Goal: Task Accomplishment & Management: Use online tool/utility

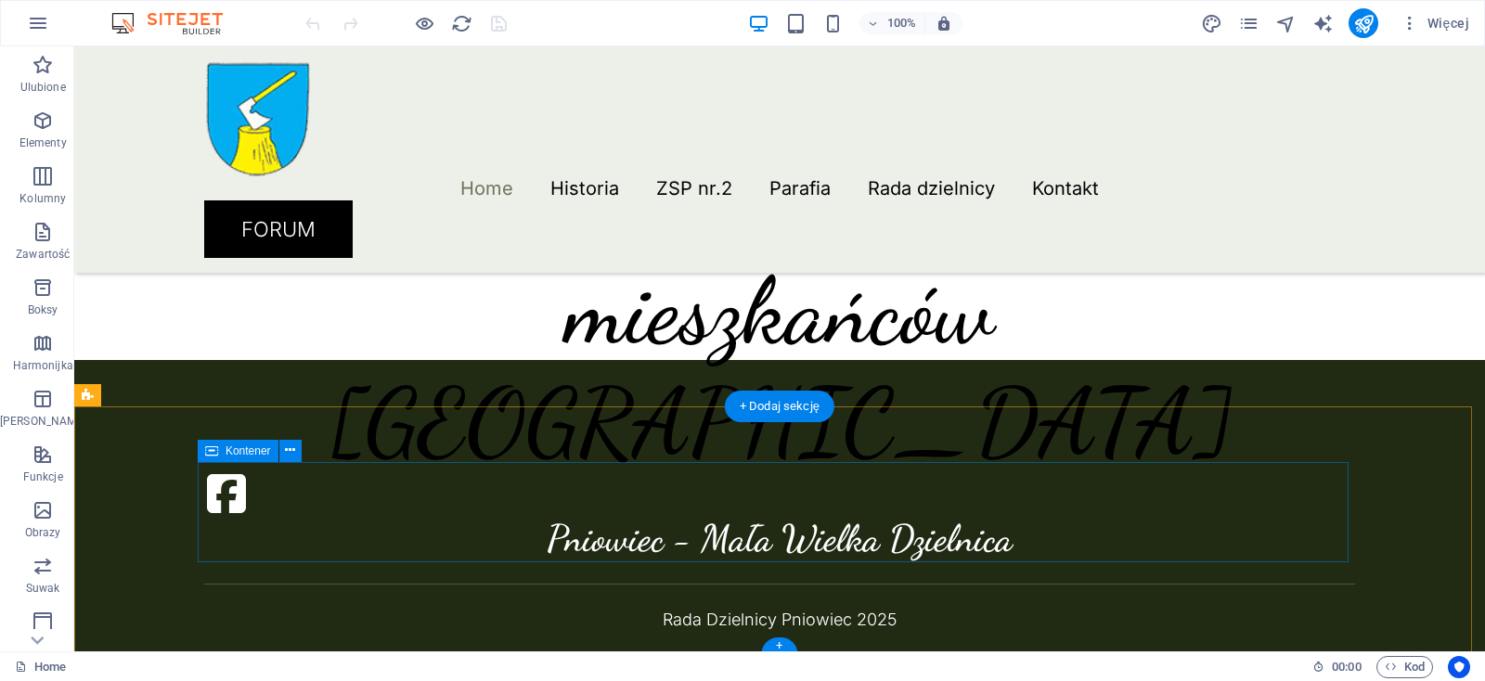
scroll to position [598, 0]
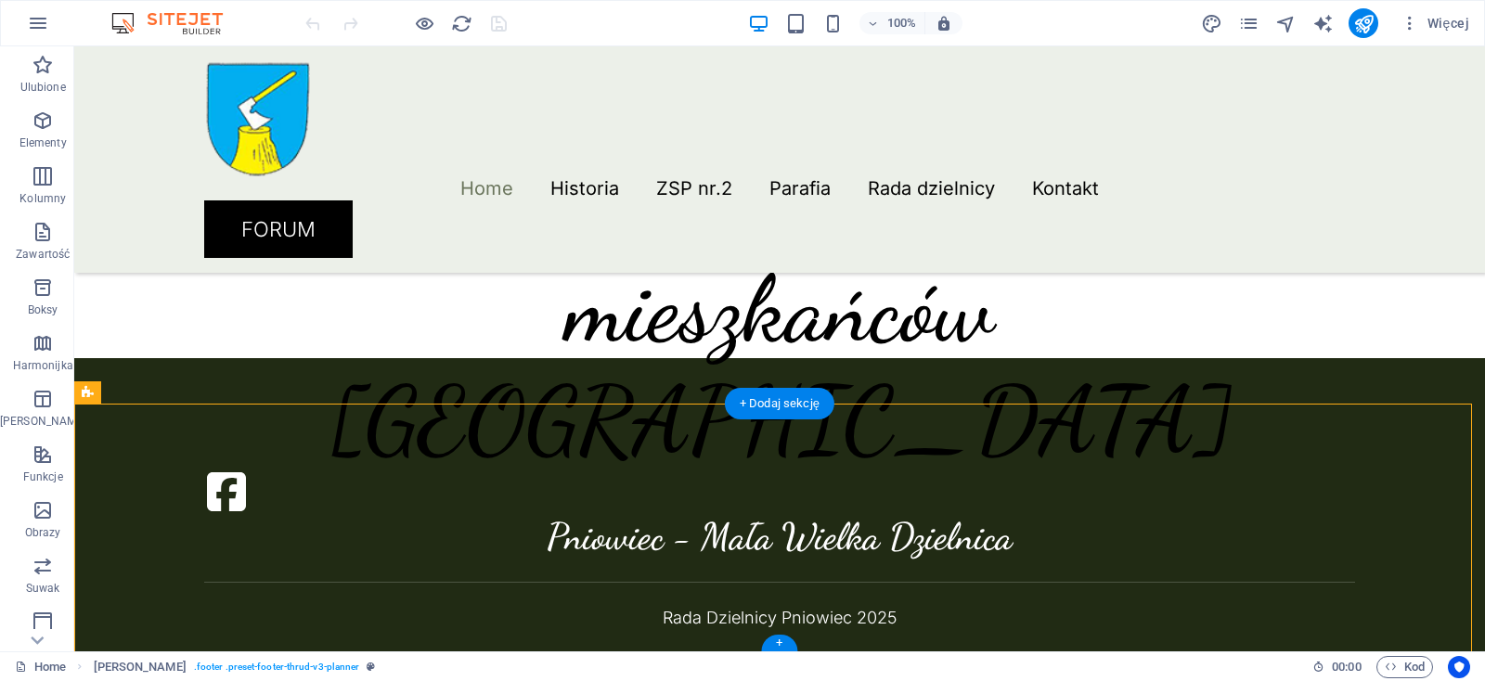
drag, startPoint x: 322, startPoint y: 499, endPoint x: 260, endPoint y: 468, distance: 69.7
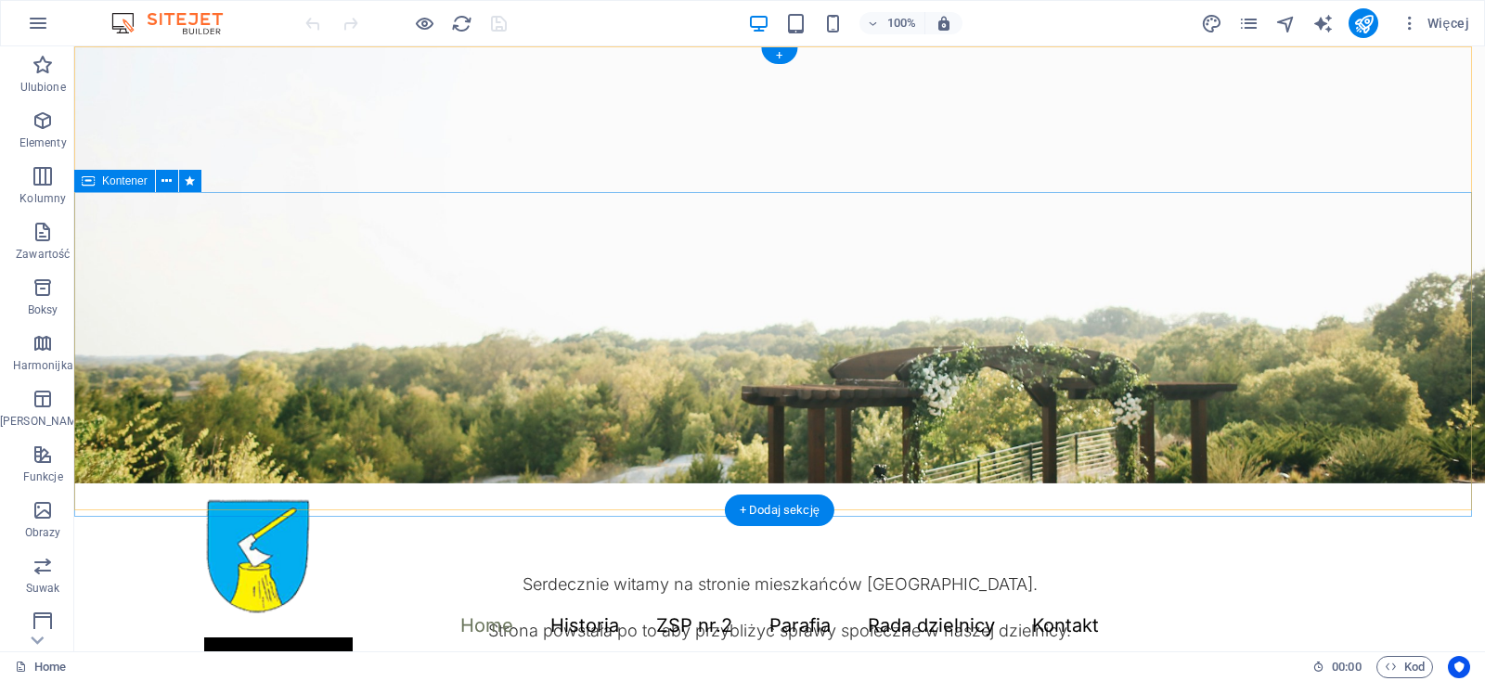
scroll to position [0, 0]
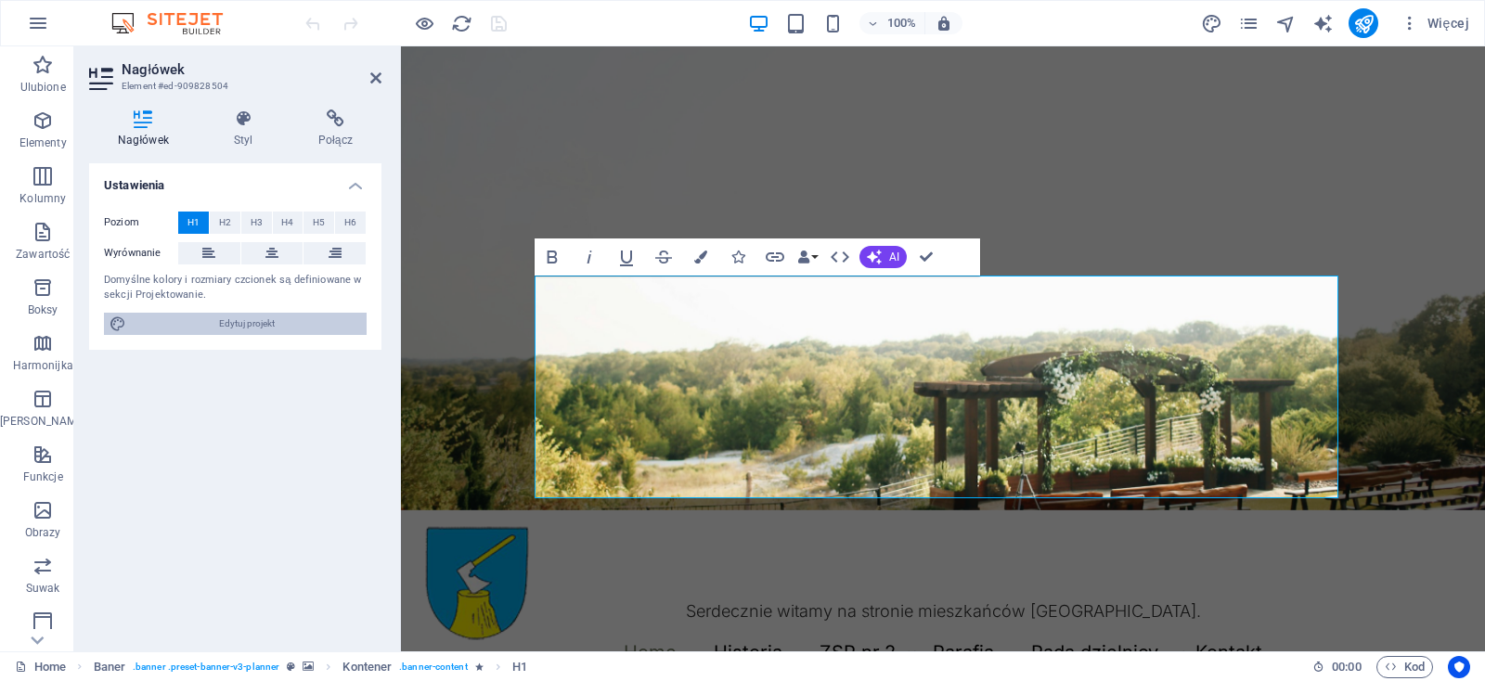
click at [245, 322] on span "Edytuj projekt" at bounding box center [246, 324] width 229 height 22
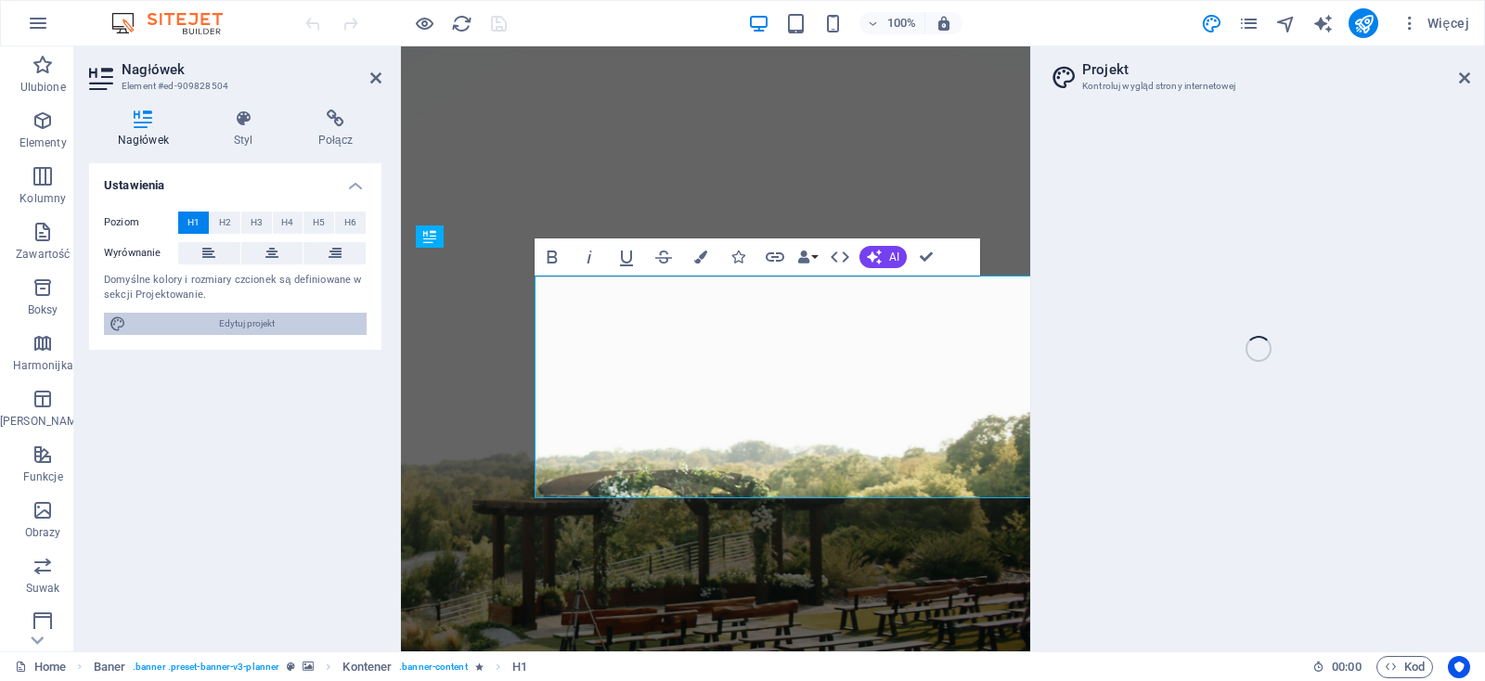
select select "px"
select select "300"
select select "px"
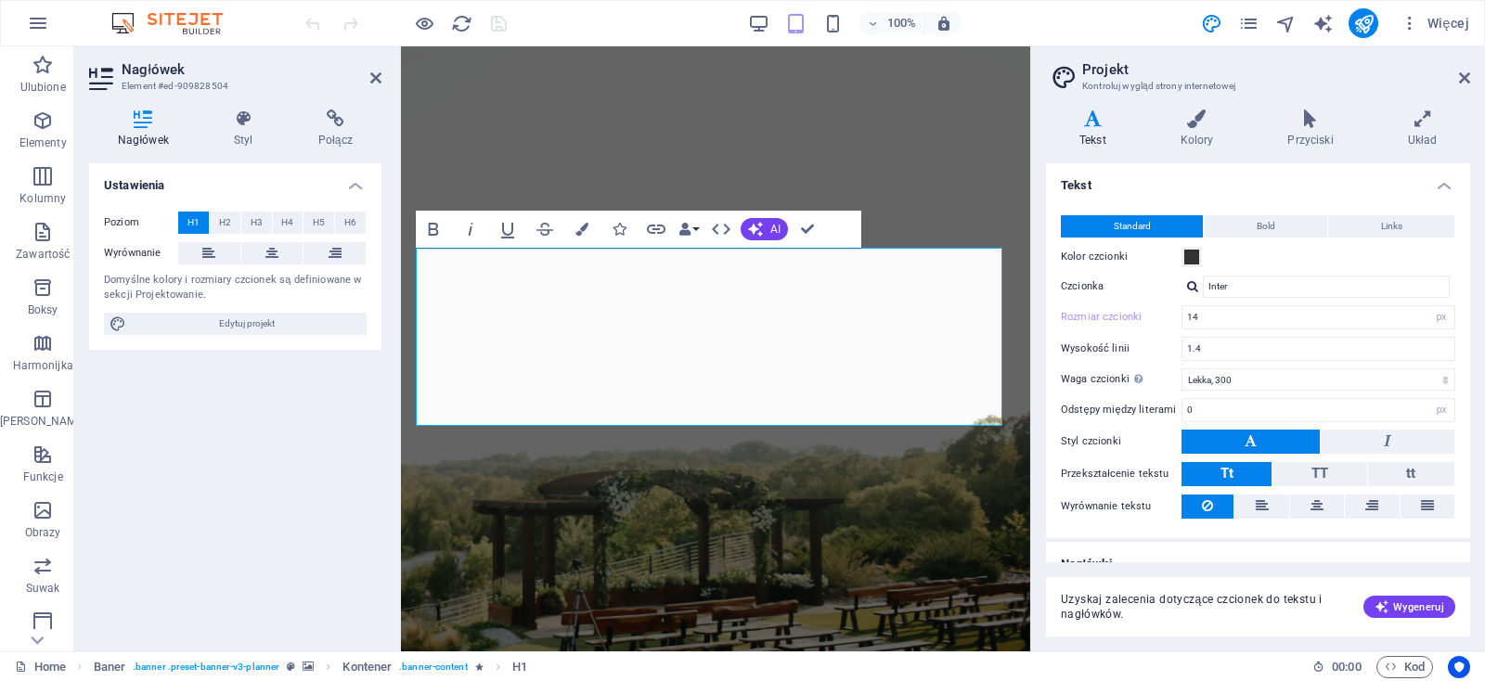
scroll to position [22, 0]
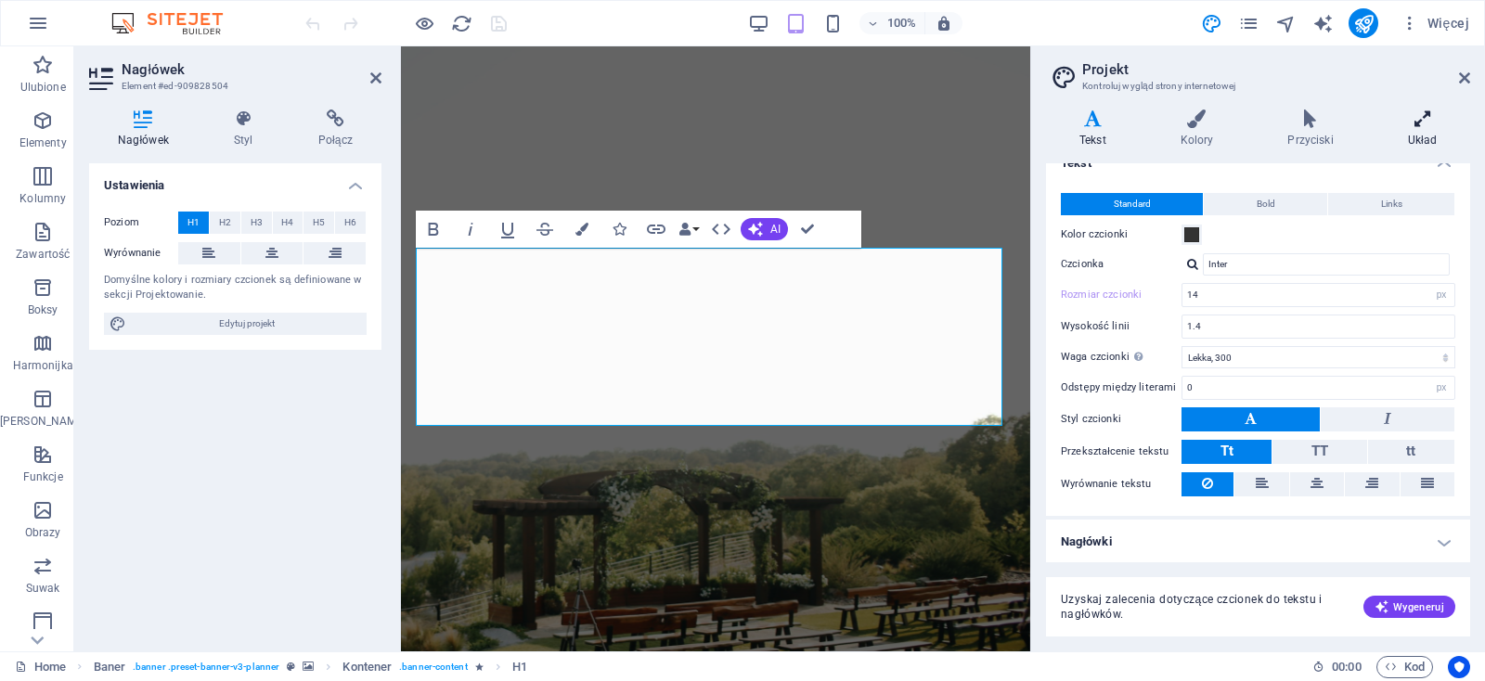
click at [1426, 117] on icon at bounding box center [1422, 118] width 96 height 19
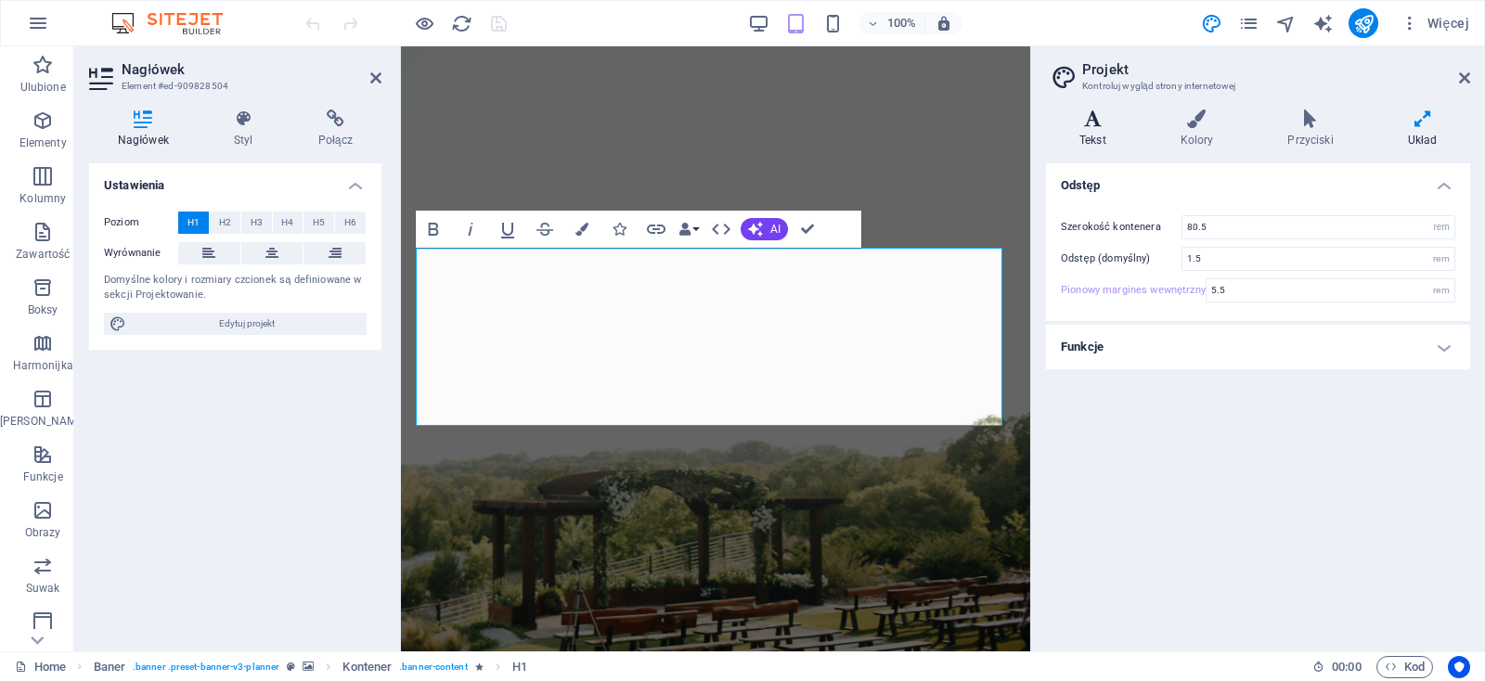
click at [1106, 127] on icon at bounding box center [1093, 118] width 94 height 19
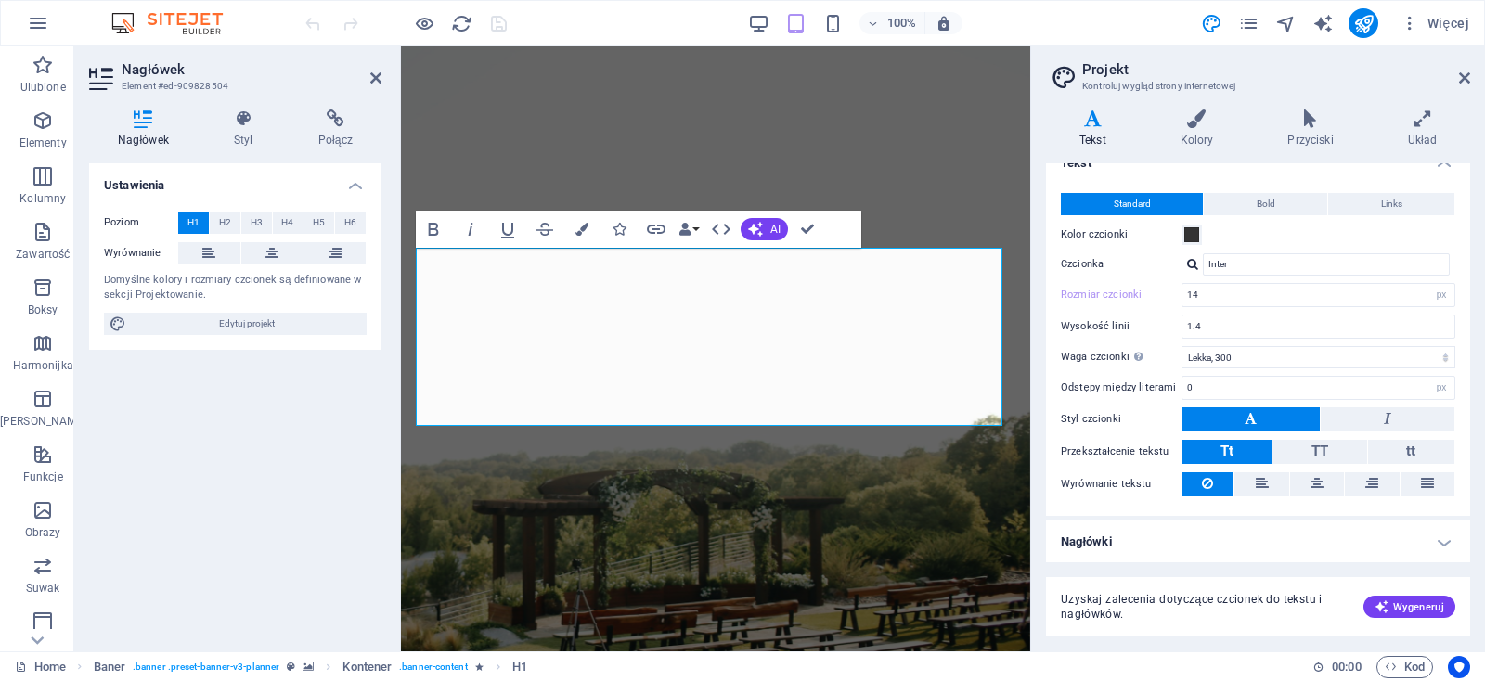
click at [1428, 544] on h4 "Nagłówki" at bounding box center [1258, 542] width 424 height 45
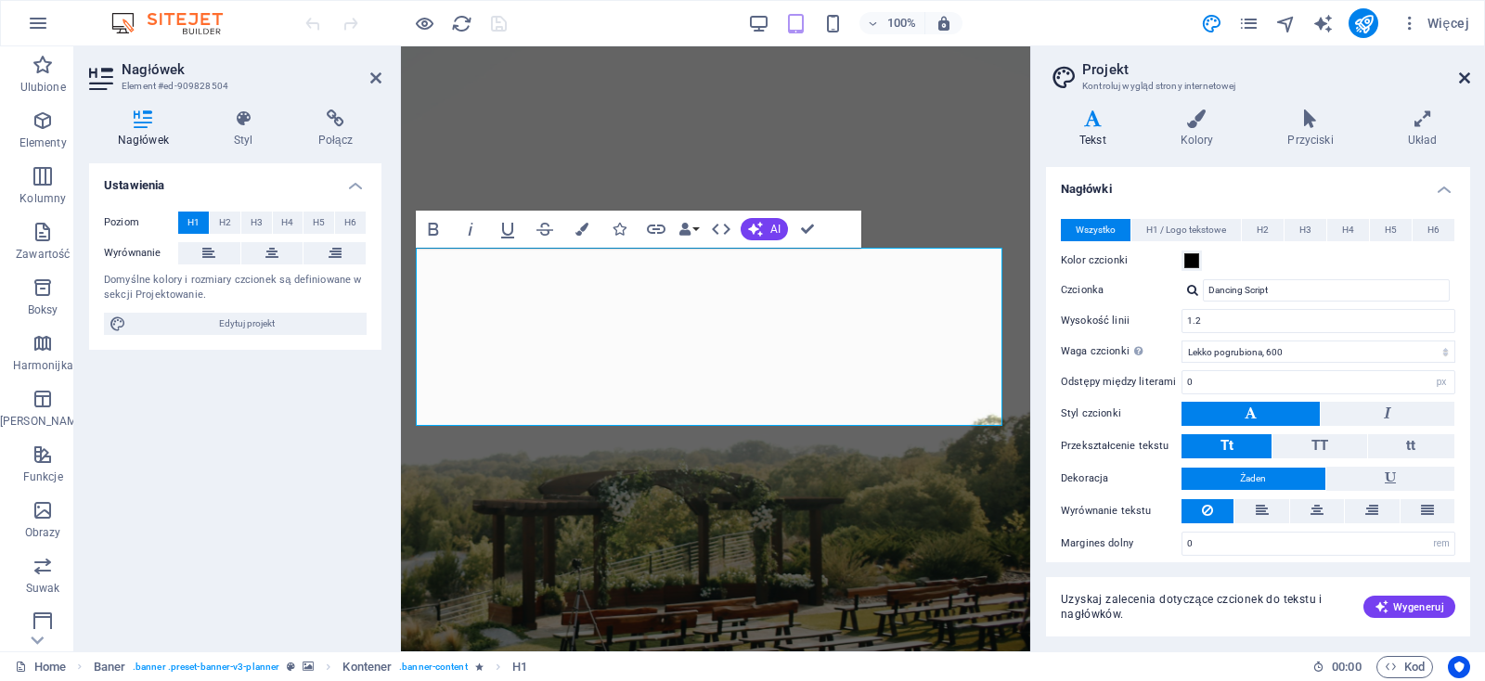
click at [1466, 76] on icon at bounding box center [1464, 78] width 11 height 15
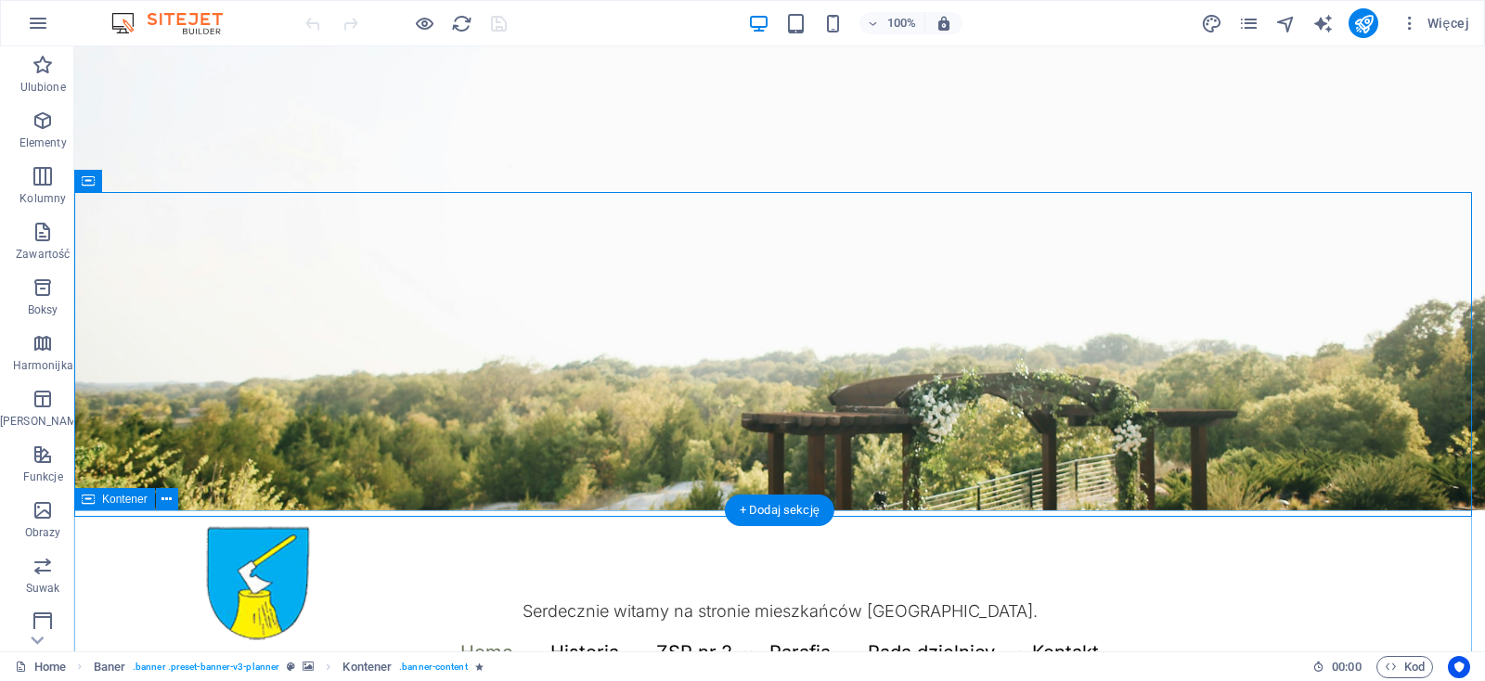
scroll to position [390, 0]
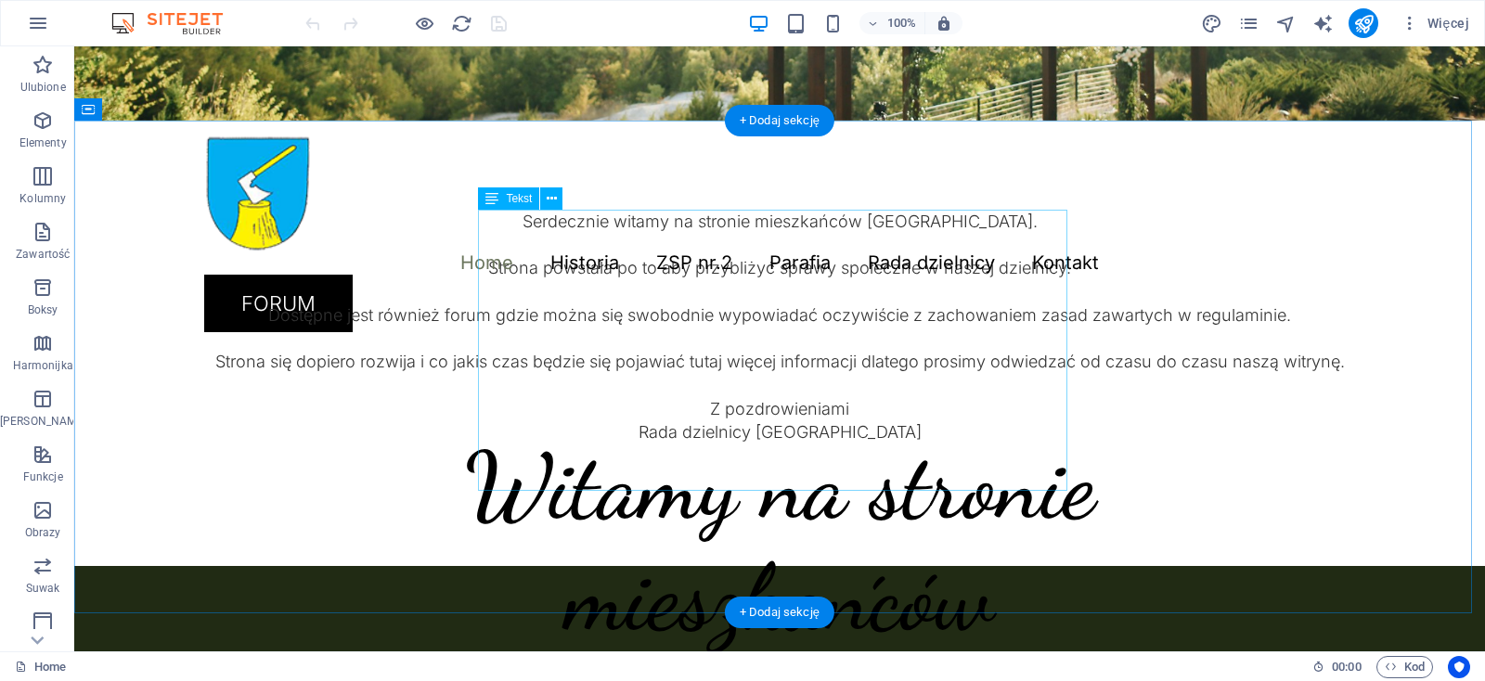
click at [724, 233] on div "Serdecznie witamy na stronie mieszkańców Pniowca. Strona powstała po to aby prz…" at bounding box center [779, 327] width 1151 height 234
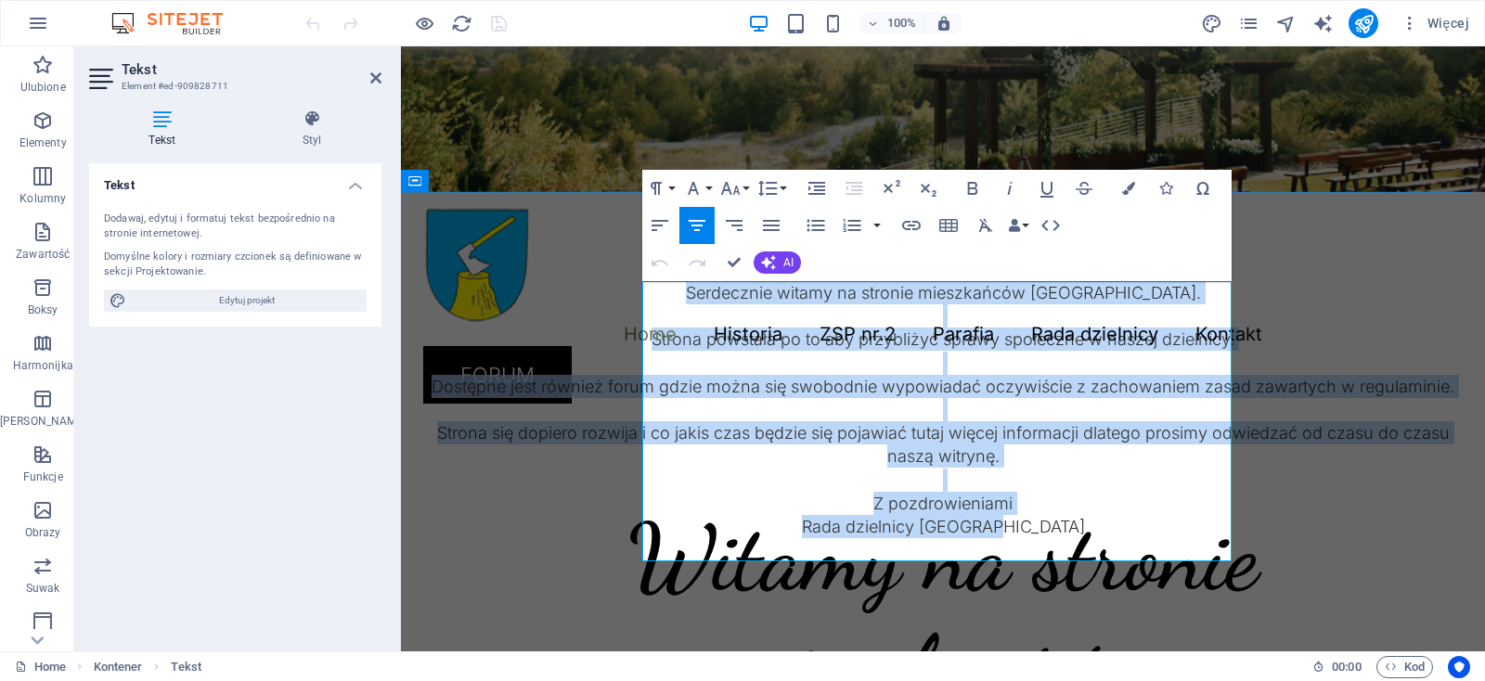
drag, startPoint x: 728, startPoint y: 300, endPoint x: 1061, endPoint y: 549, distance: 416.2
click at [1061, 538] on p "Serdecznie witamy na stronie mieszkańców Pniowca. Strona powstała po to aby prz…" at bounding box center [942, 409] width 1039 height 257
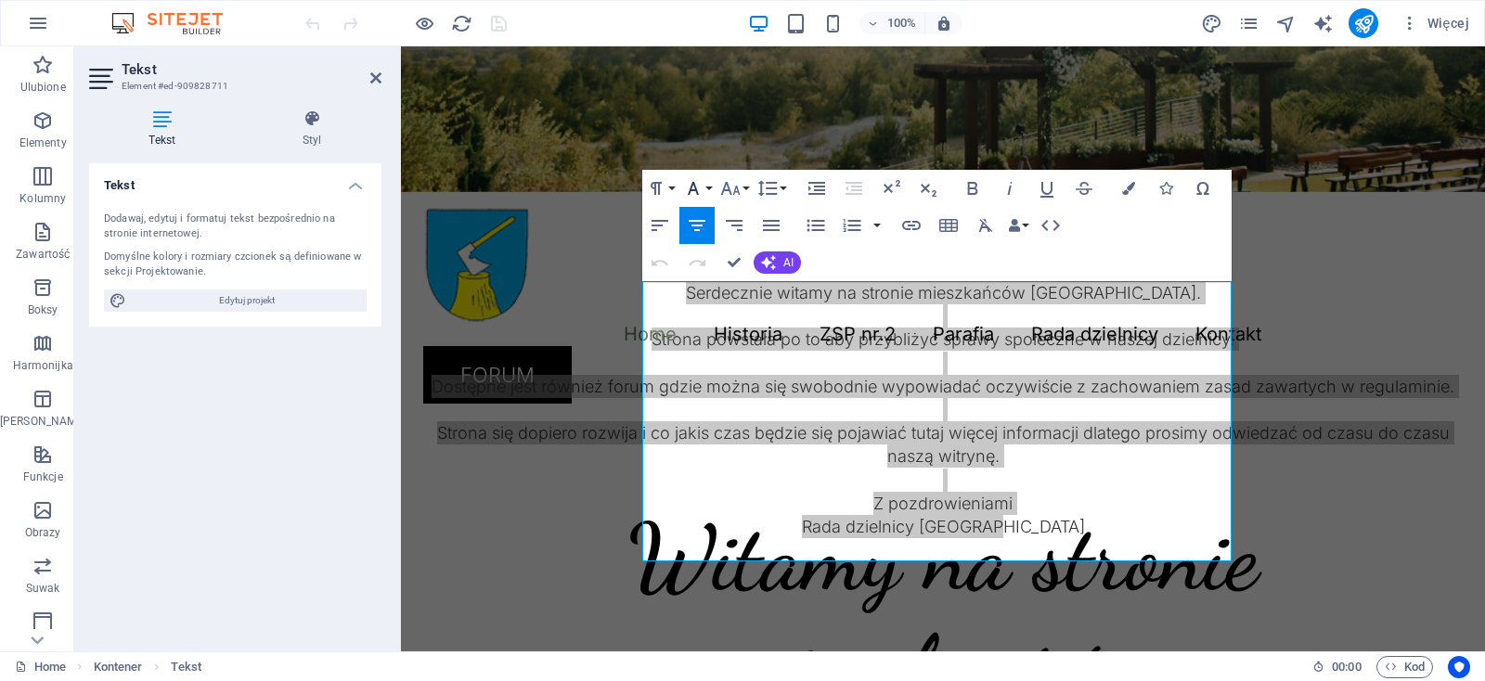
click at [705, 188] on button "Font Family" at bounding box center [696, 188] width 35 height 37
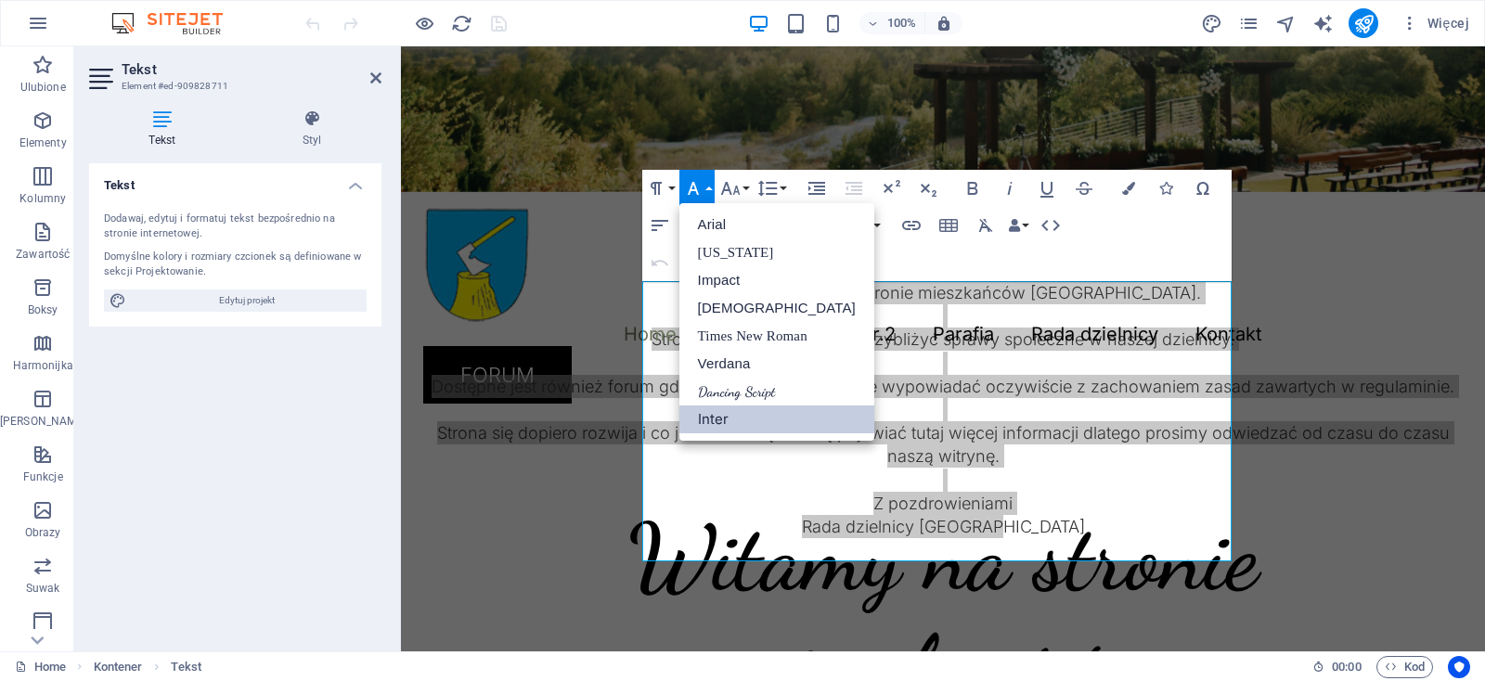
scroll to position [0, 0]
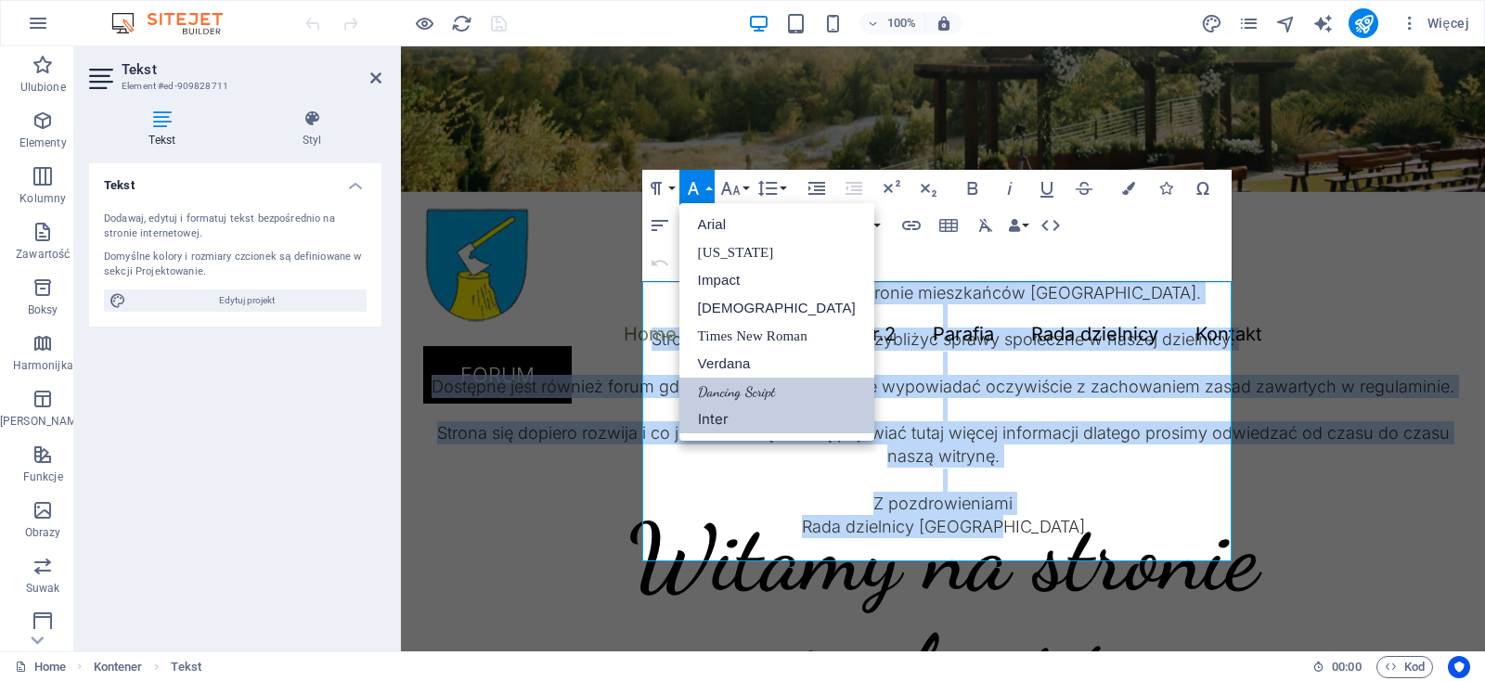
click at [726, 387] on link "Dancing Script" at bounding box center [776, 392] width 195 height 28
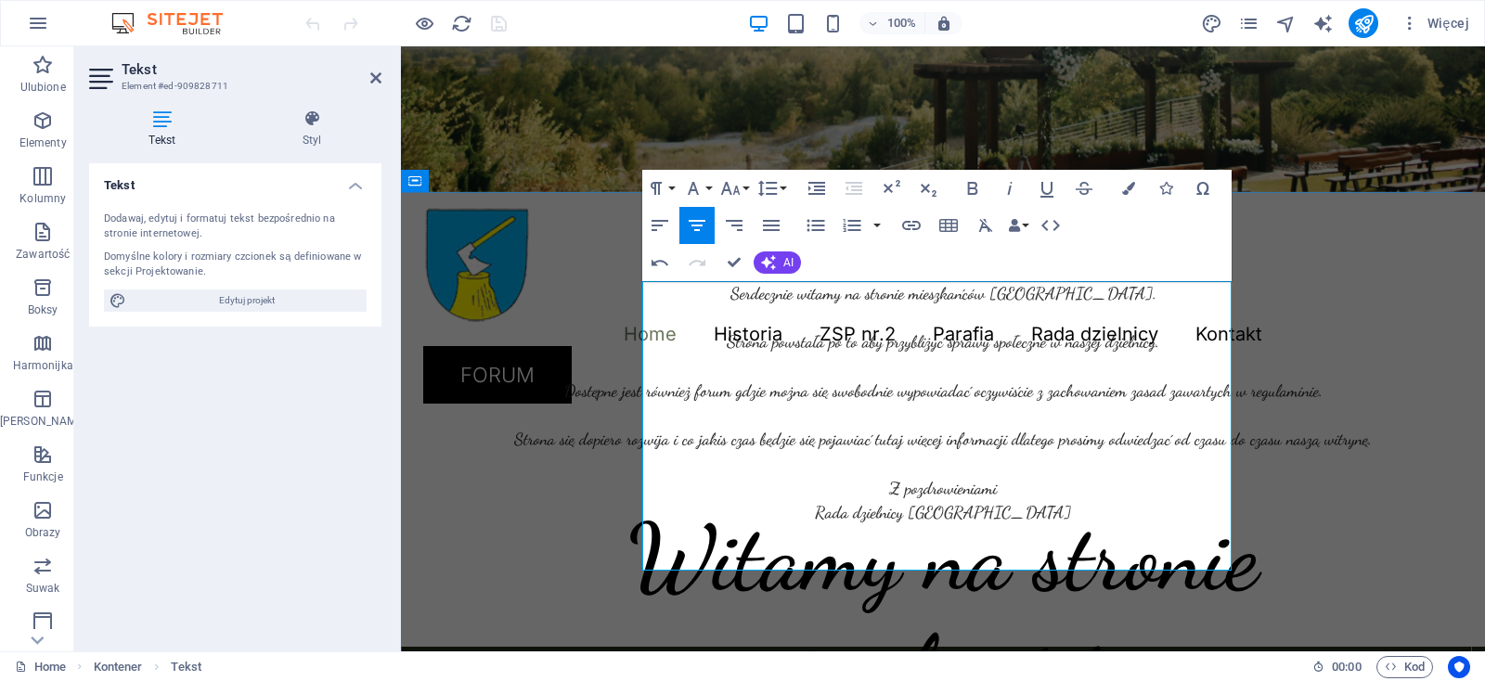
click at [1132, 308] on p "Serdecznie witamy na stronie mieszkańców Pniowca. Strona powstała po to aby prz…" at bounding box center [942, 402] width 1039 height 243
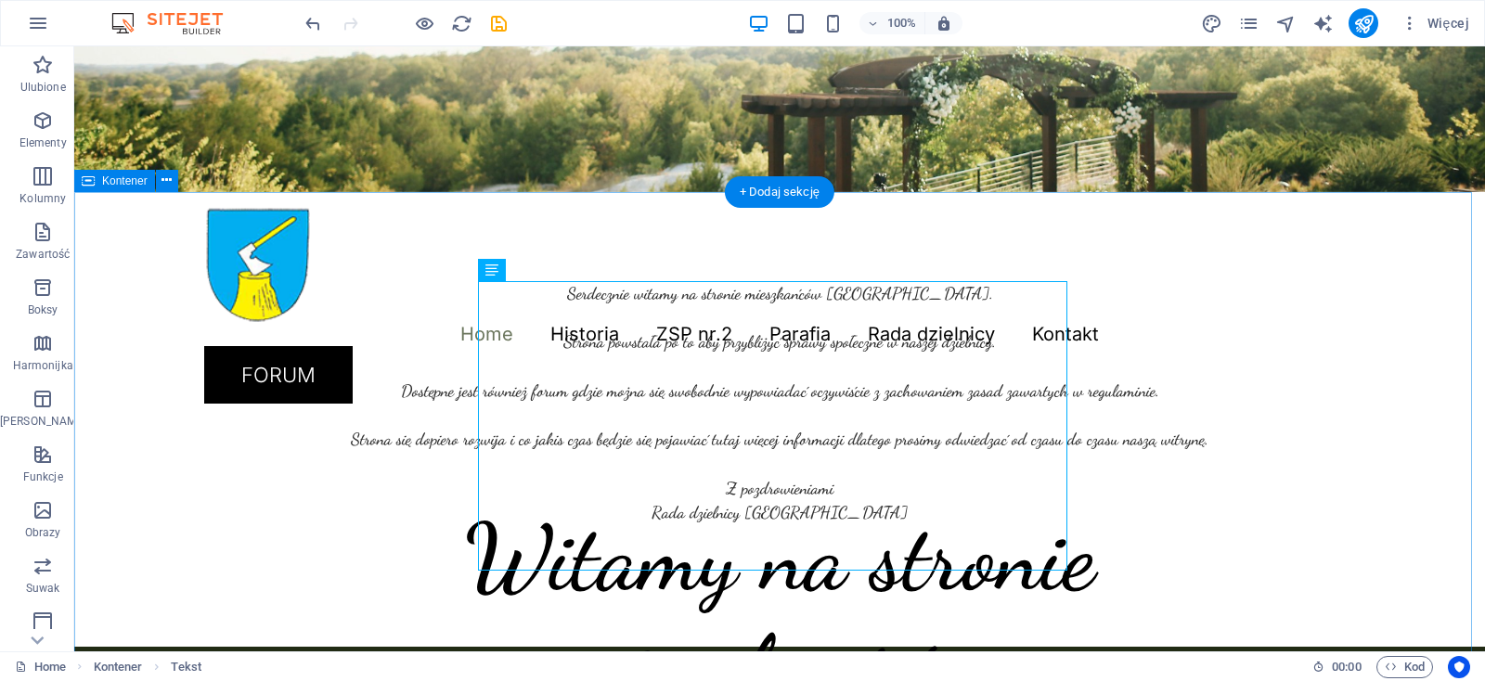
click at [1162, 356] on div "Serdecznie witamy na stronie mieszkańców Pniowca. Strona powstała po to aby prz…" at bounding box center [779, 419] width 1410 height 455
click at [550, 270] on icon at bounding box center [552, 269] width 10 height 19
click at [495, 267] on icon at bounding box center [491, 270] width 13 height 22
click at [550, 268] on icon at bounding box center [552, 269] width 10 height 19
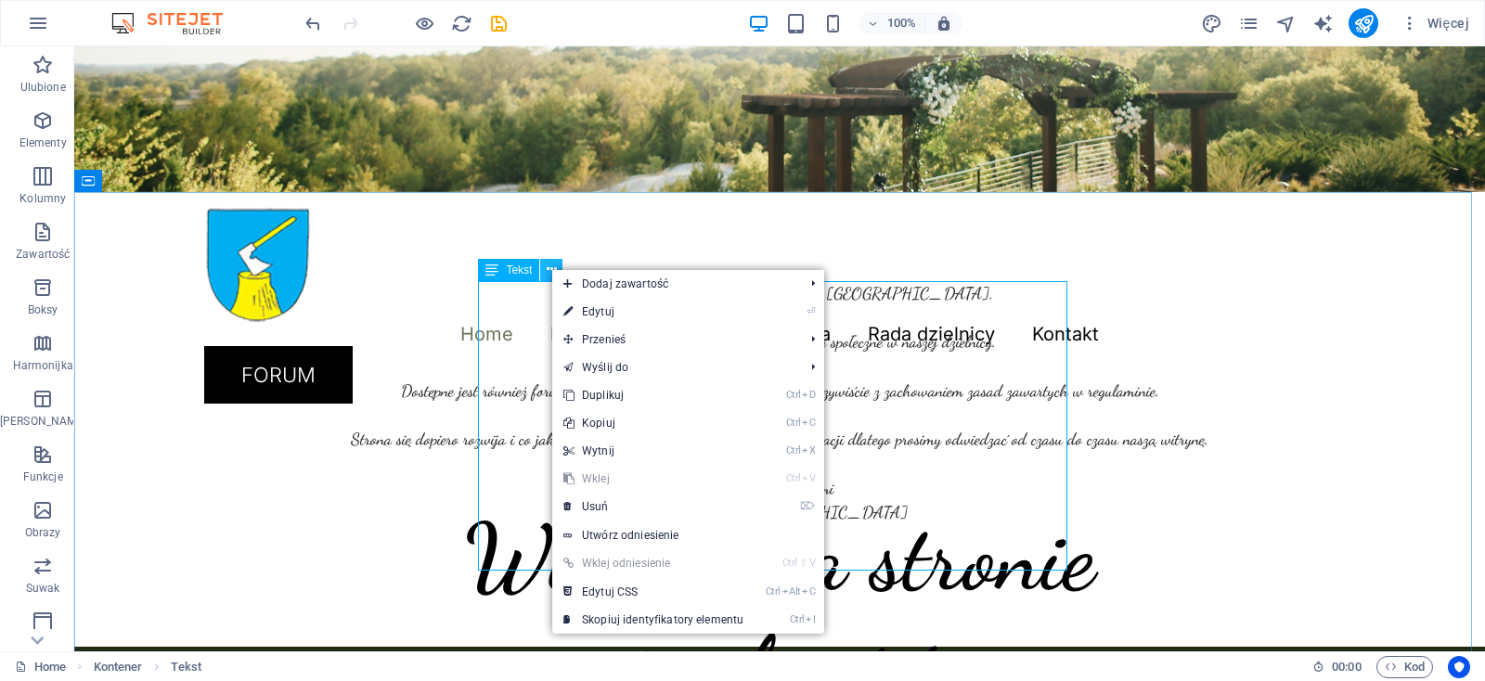
click at [550, 268] on icon at bounding box center [552, 269] width 10 height 19
click at [532, 302] on div "Serdecznie witamy na stronie mieszkańców Pniowca. Strona powstała po to aby prz…" at bounding box center [779, 402] width 1151 height 243
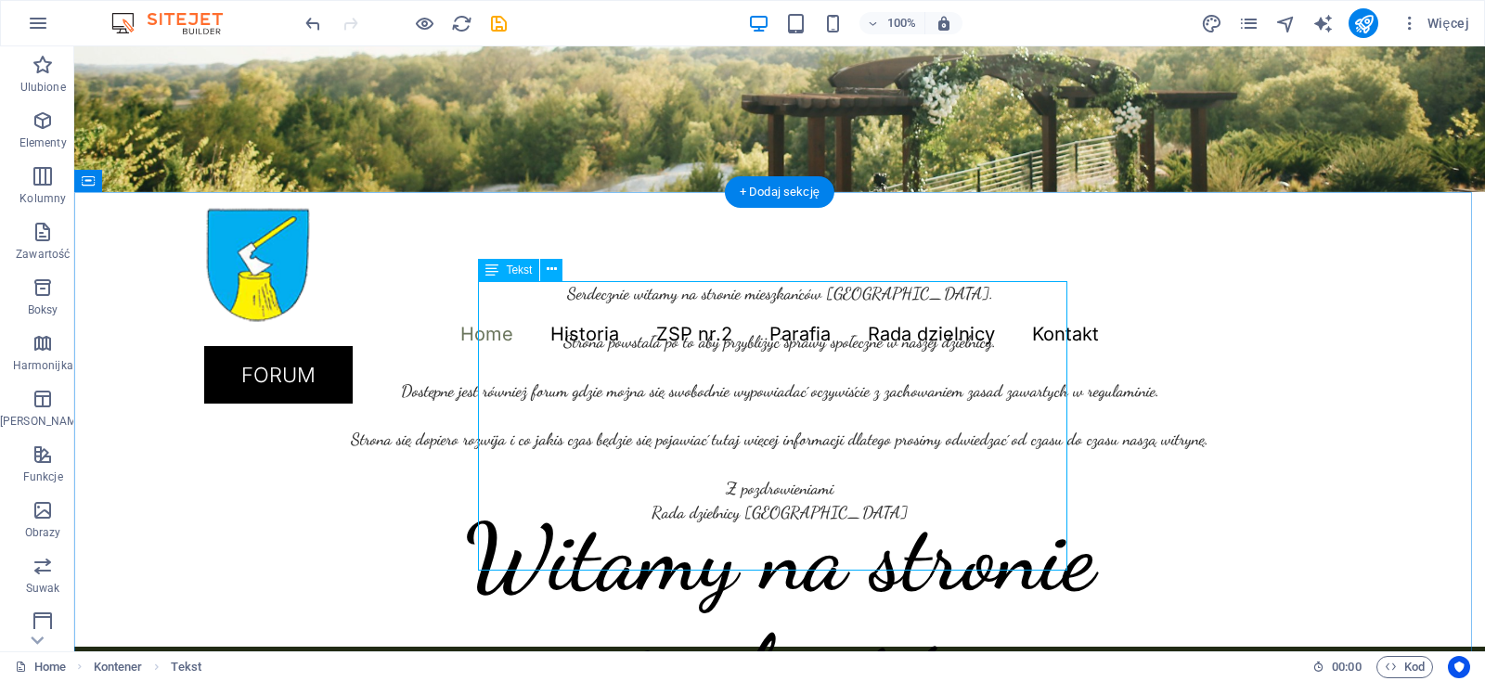
click at [532, 302] on div "Serdecznie witamy na stronie mieszkańców Pniowca. Strona powstała po to aby prz…" at bounding box center [779, 402] width 1151 height 243
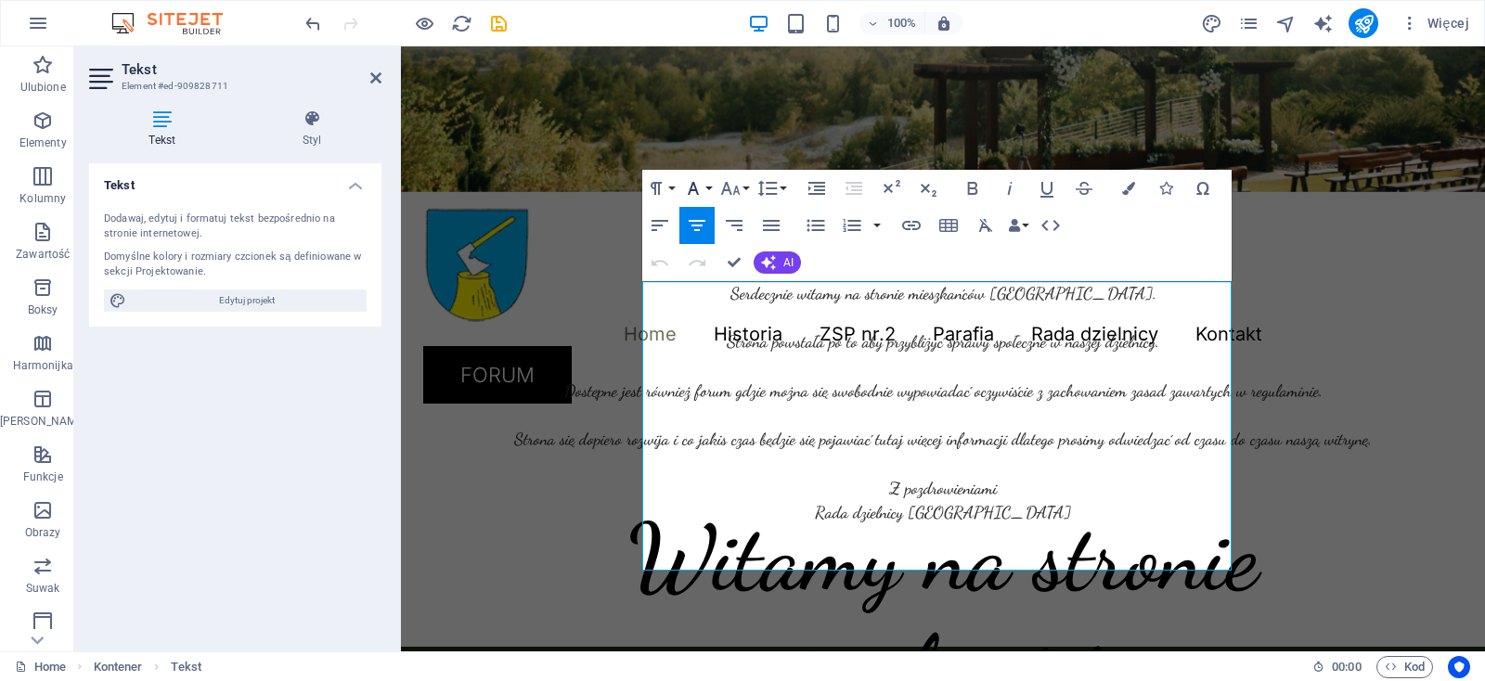
click at [704, 188] on button "Font Family" at bounding box center [696, 188] width 35 height 37
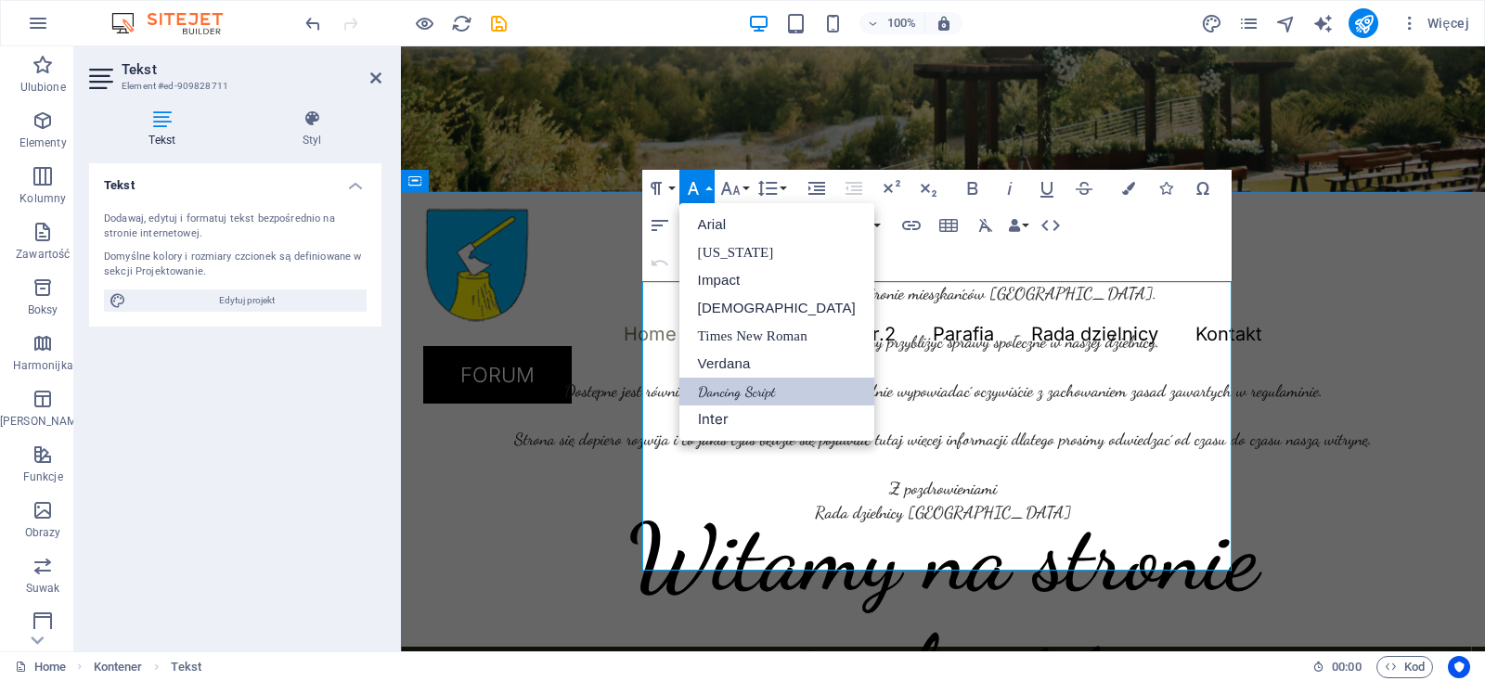
click at [1027, 524] on p "Serdecznie witamy na stronie mieszkańców Pniowca. Strona powstała po to aby prz…" at bounding box center [942, 402] width 1039 height 243
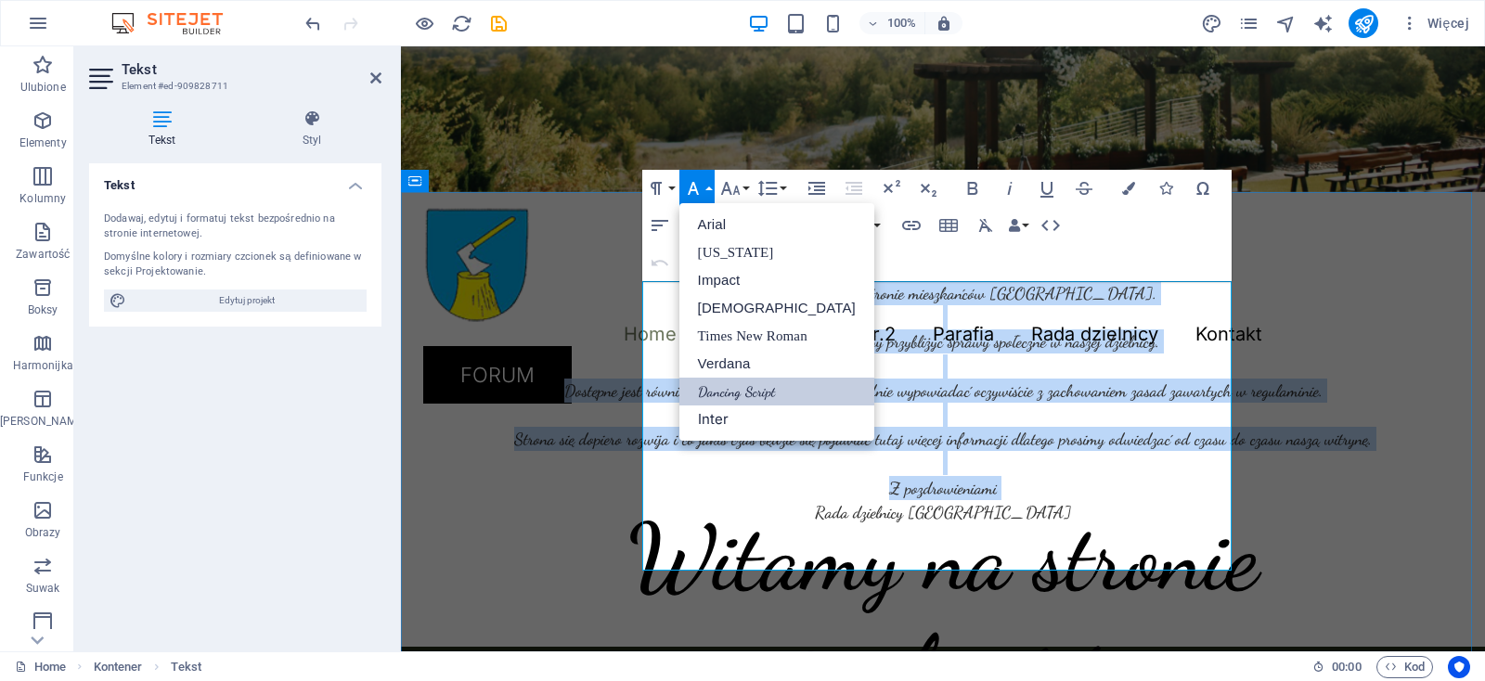
click at [1027, 524] on p "Serdecznie witamy na stronie mieszkańców Pniowca. Strona powstała po to aby prz…" at bounding box center [942, 402] width 1039 height 243
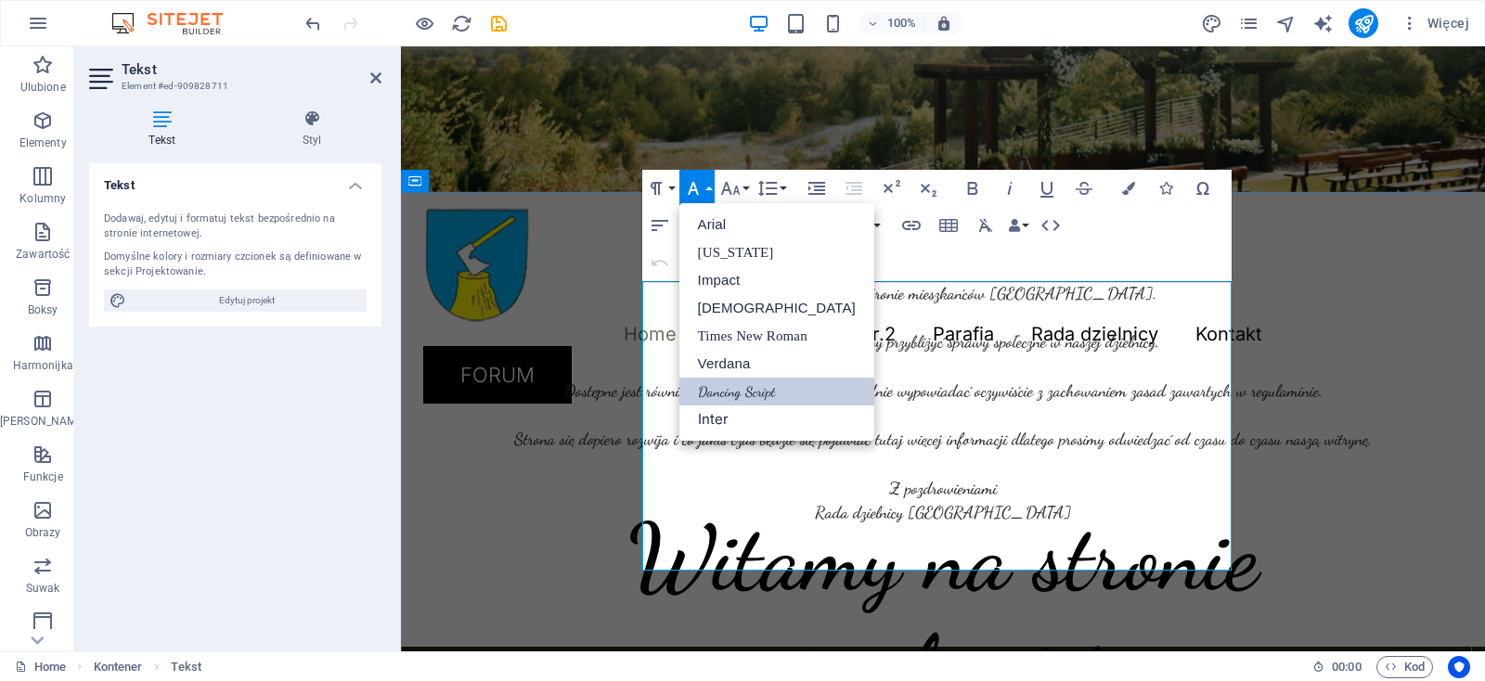
click at [1027, 524] on p "Serdecznie witamy na stronie mieszkańców Pniowca. Strona powstała po to aby prz…" at bounding box center [942, 402] width 1039 height 243
click at [739, 254] on link "Georgia" at bounding box center [776, 252] width 195 height 28
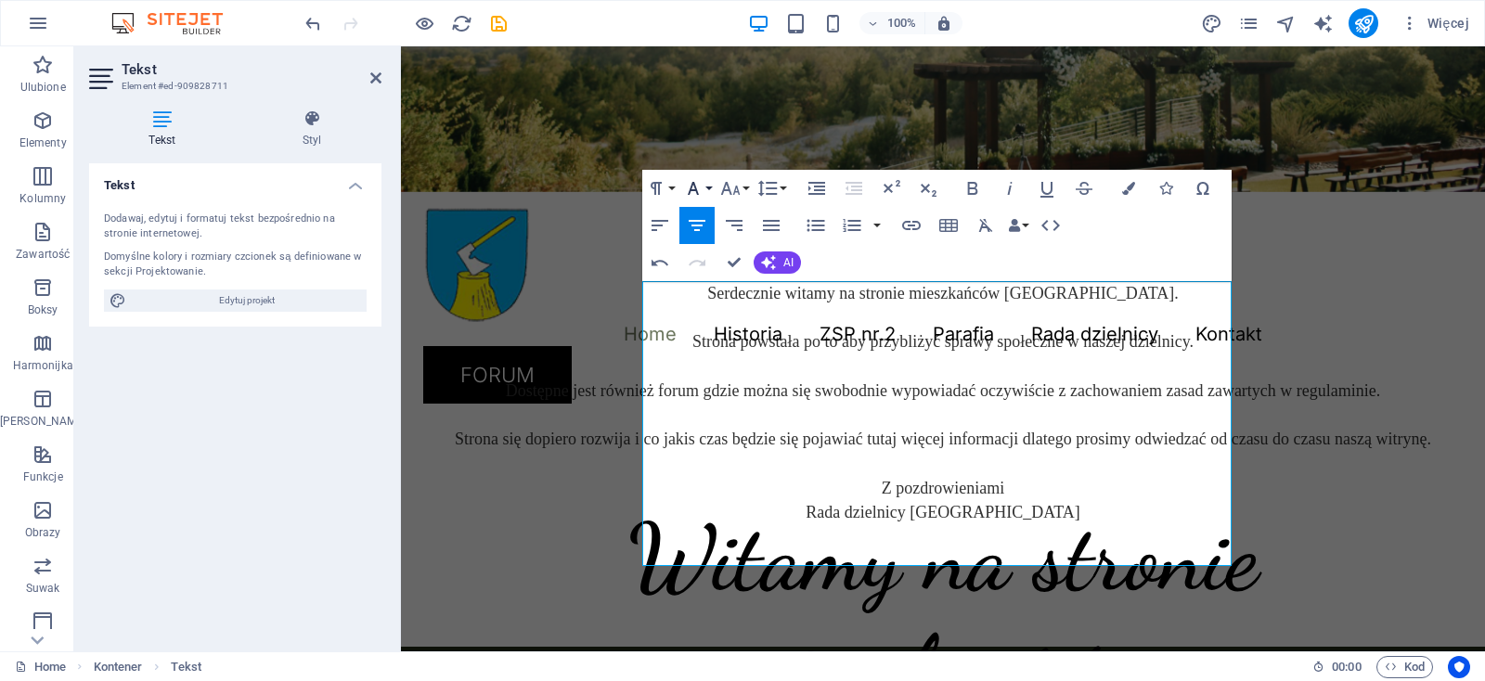
click at [710, 188] on button "Font Family" at bounding box center [696, 188] width 35 height 37
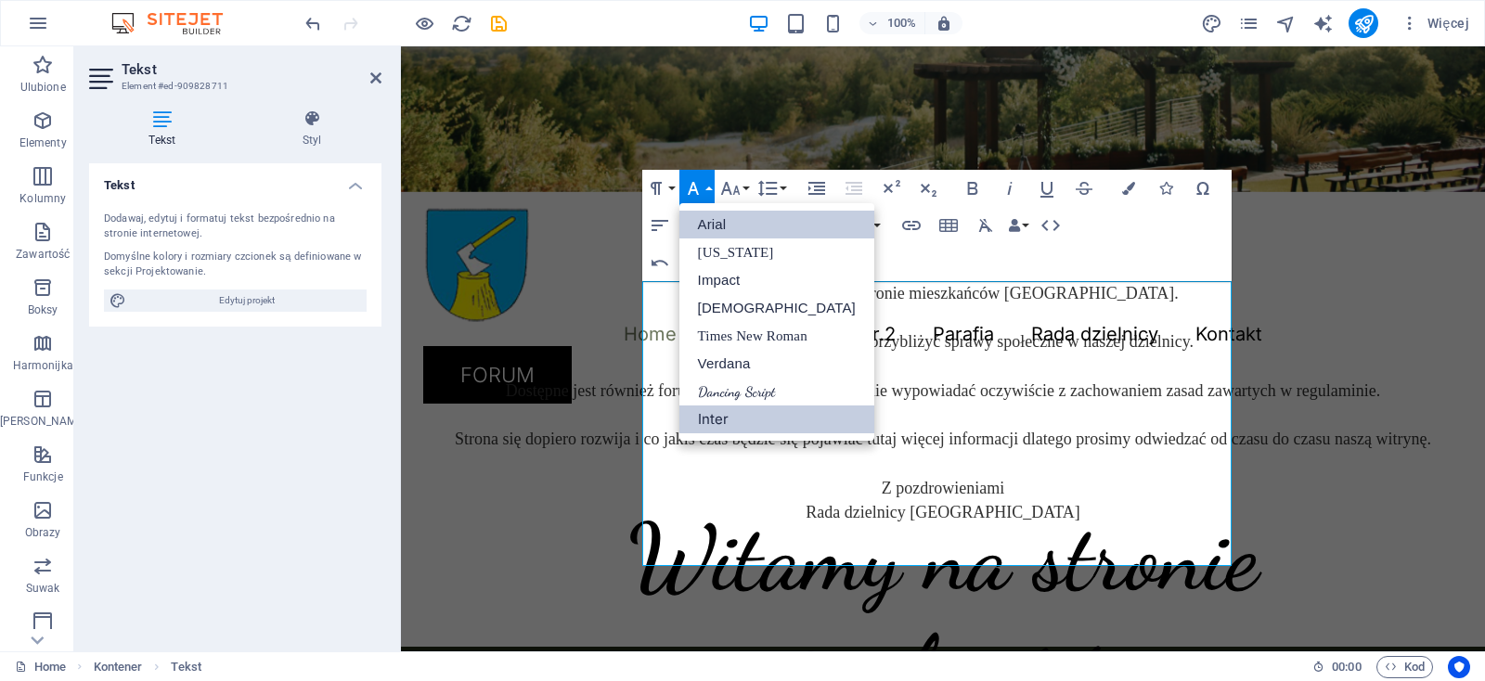
click at [713, 226] on link "Arial" at bounding box center [776, 225] width 195 height 28
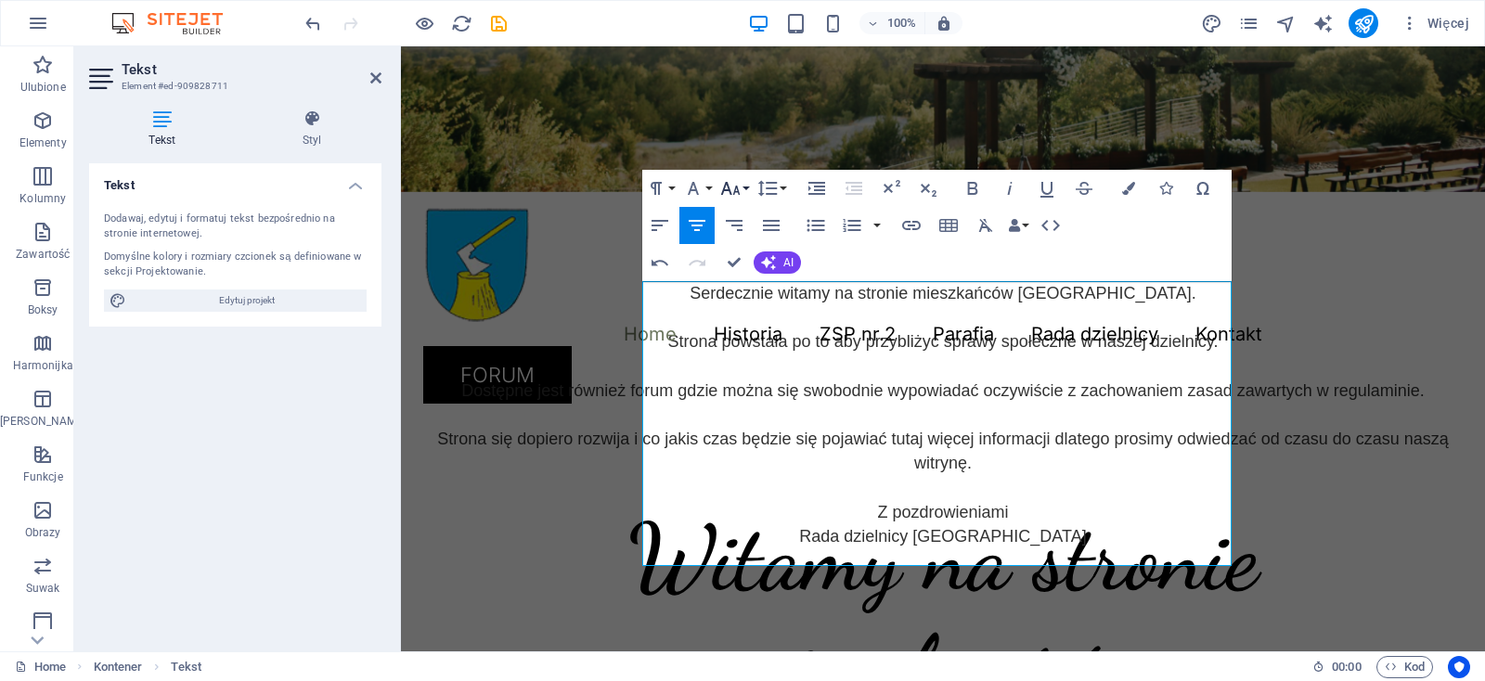
click at [743, 186] on button "Font Size" at bounding box center [733, 188] width 35 height 37
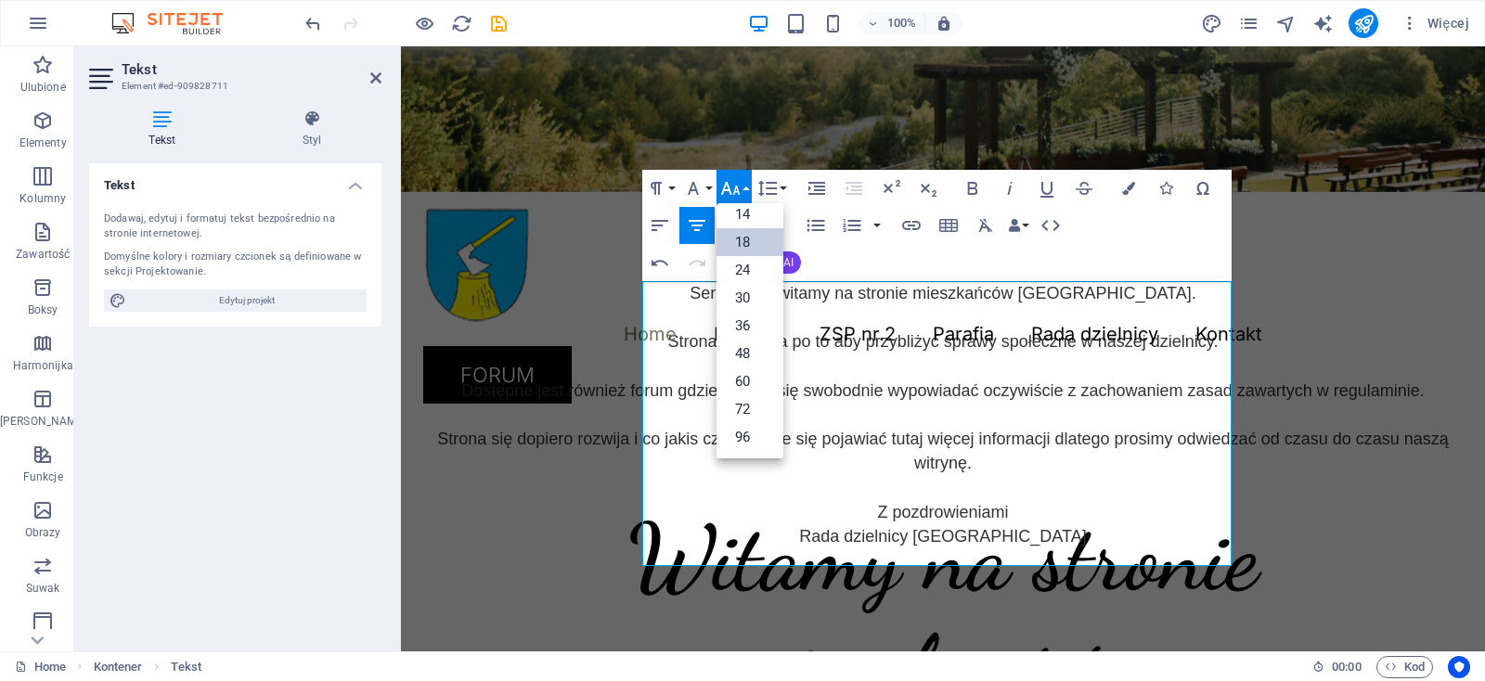
scroll to position [148, 0]
click at [743, 186] on button "Font Size" at bounding box center [733, 188] width 35 height 37
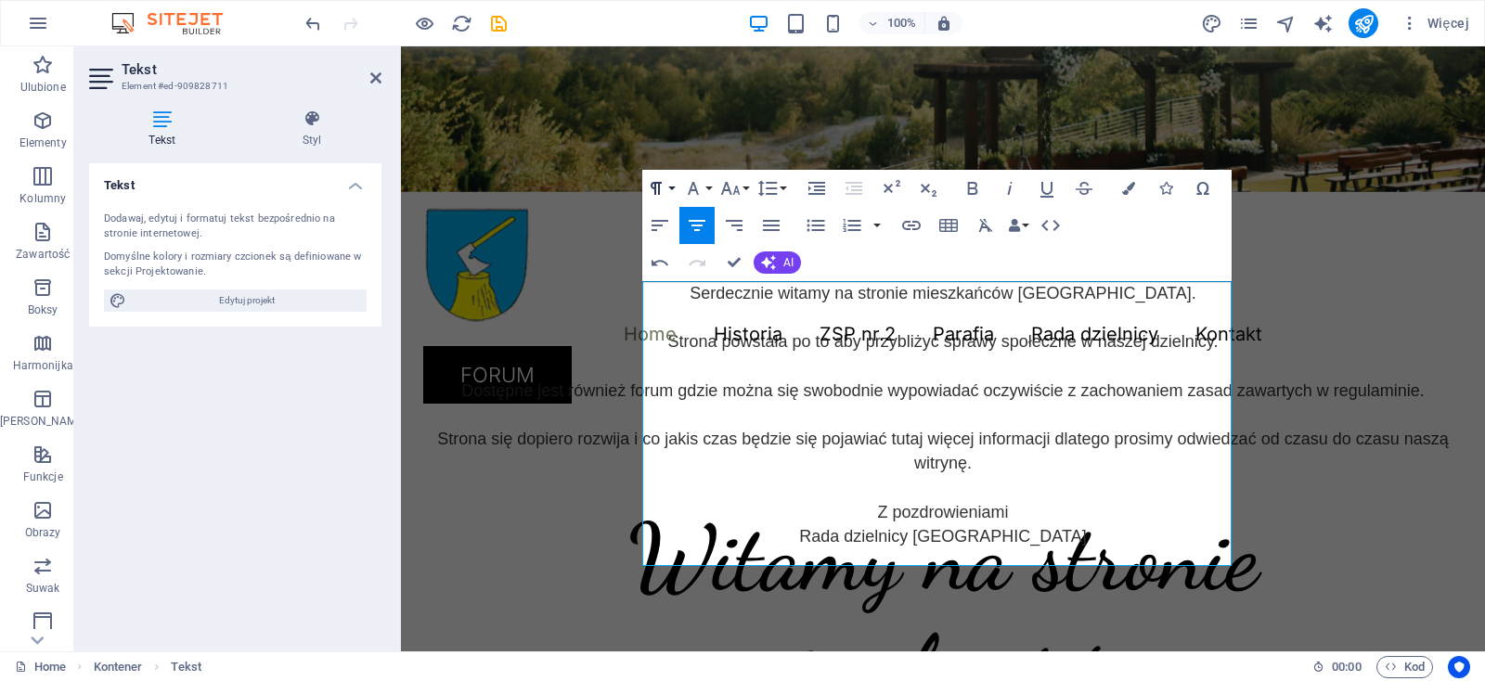
click at [669, 187] on button "Paragraph Format" at bounding box center [659, 188] width 35 height 37
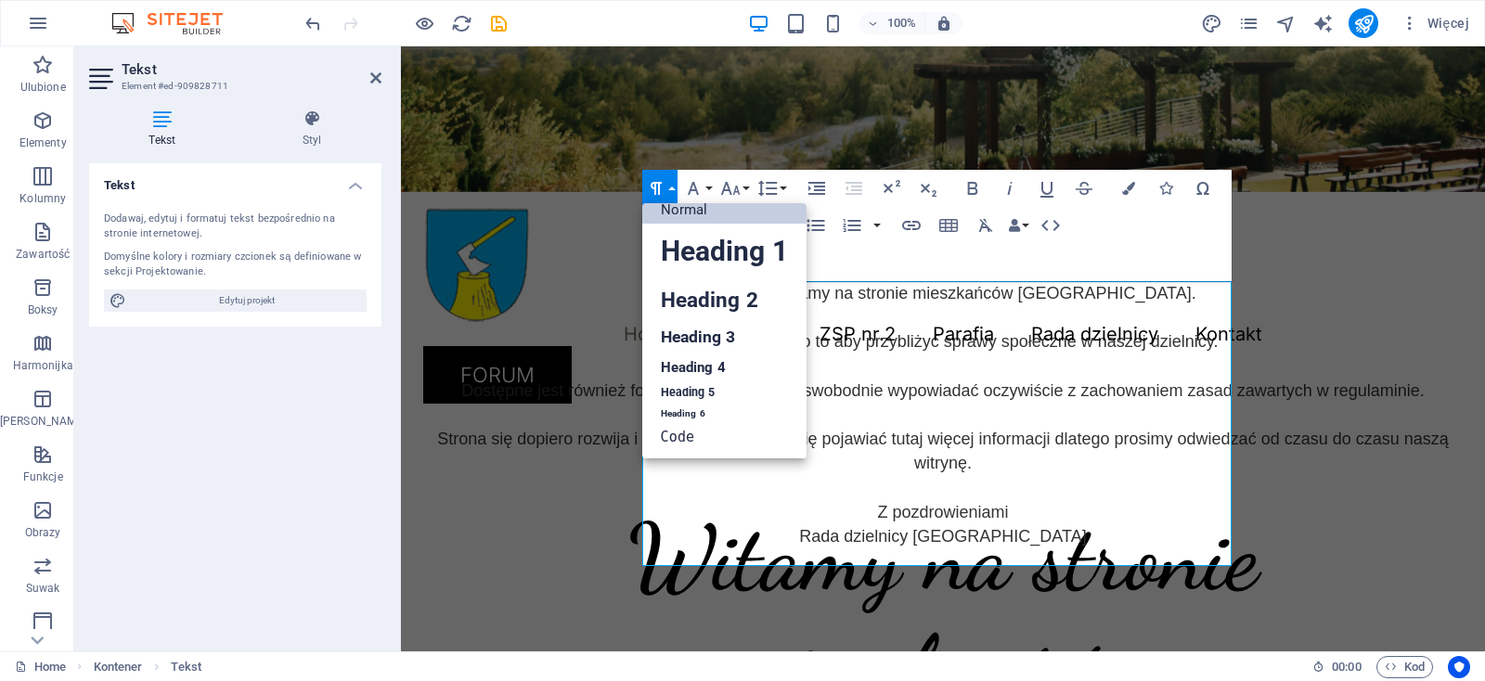
scroll to position [15, 0]
click at [705, 184] on button "Font Family" at bounding box center [696, 188] width 35 height 37
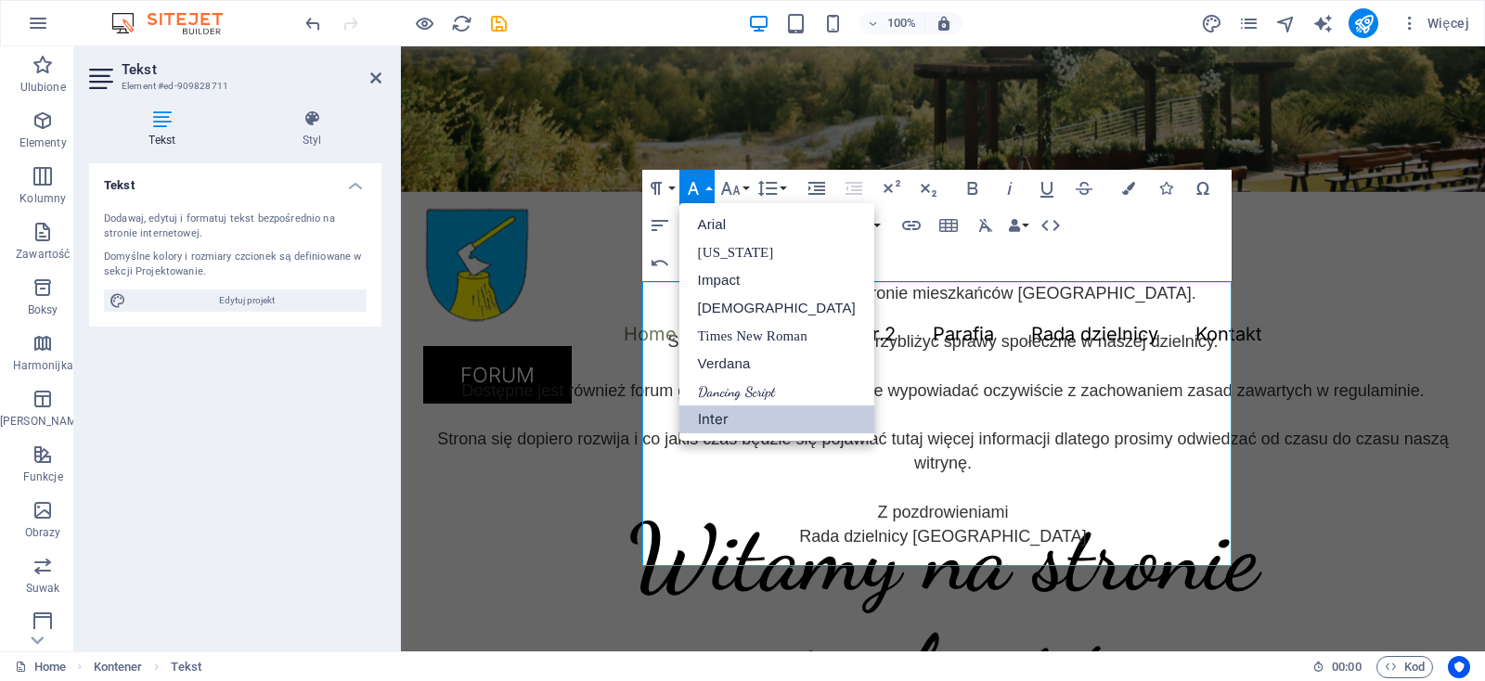
scroll to position [0, 0]
click at [654, 187] on icon "button" at bounding box center [655, 188] width 11 height 13
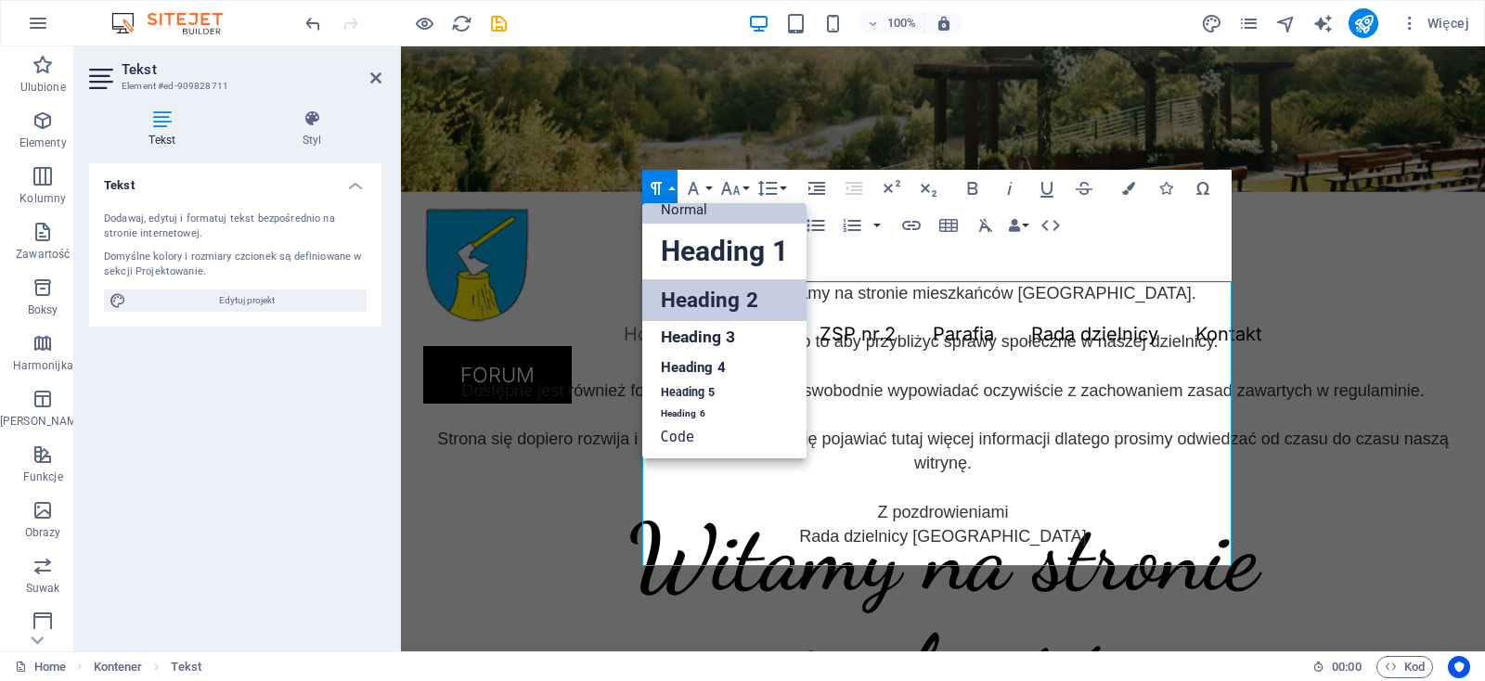
scroll to position [15, 0]
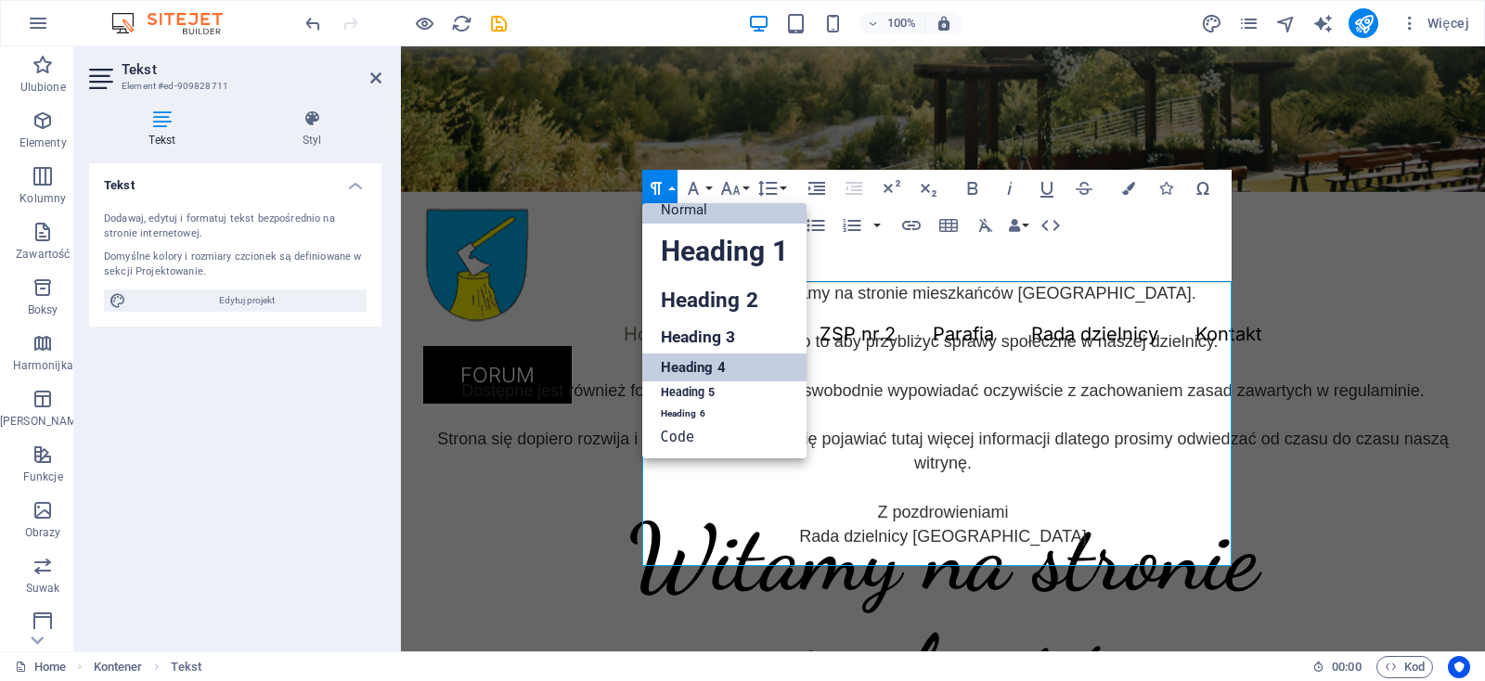
click at [673, 368] on link "Heading 4" at bounding box center [724, 368] width 164 height 28
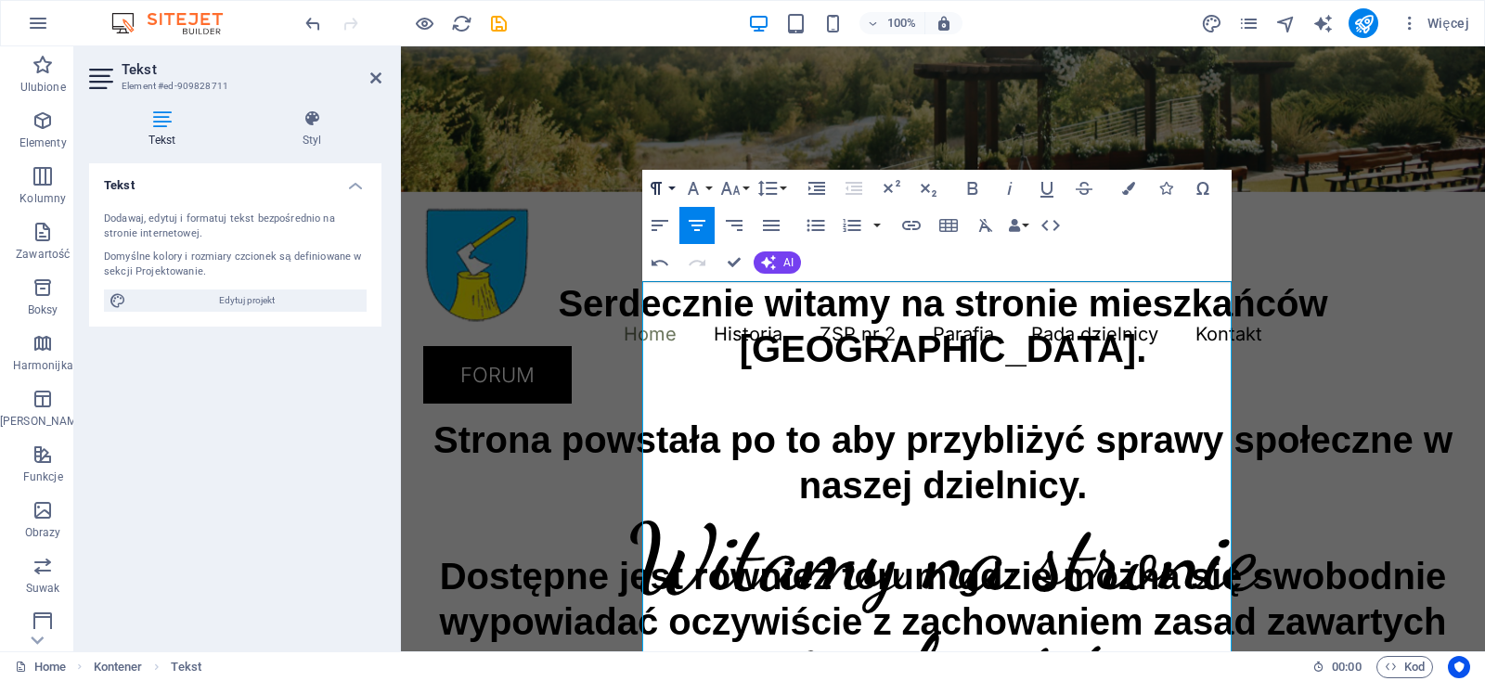
click at [663, 185] on icon "button" at bounding box center [656, 188] width 22 height 22
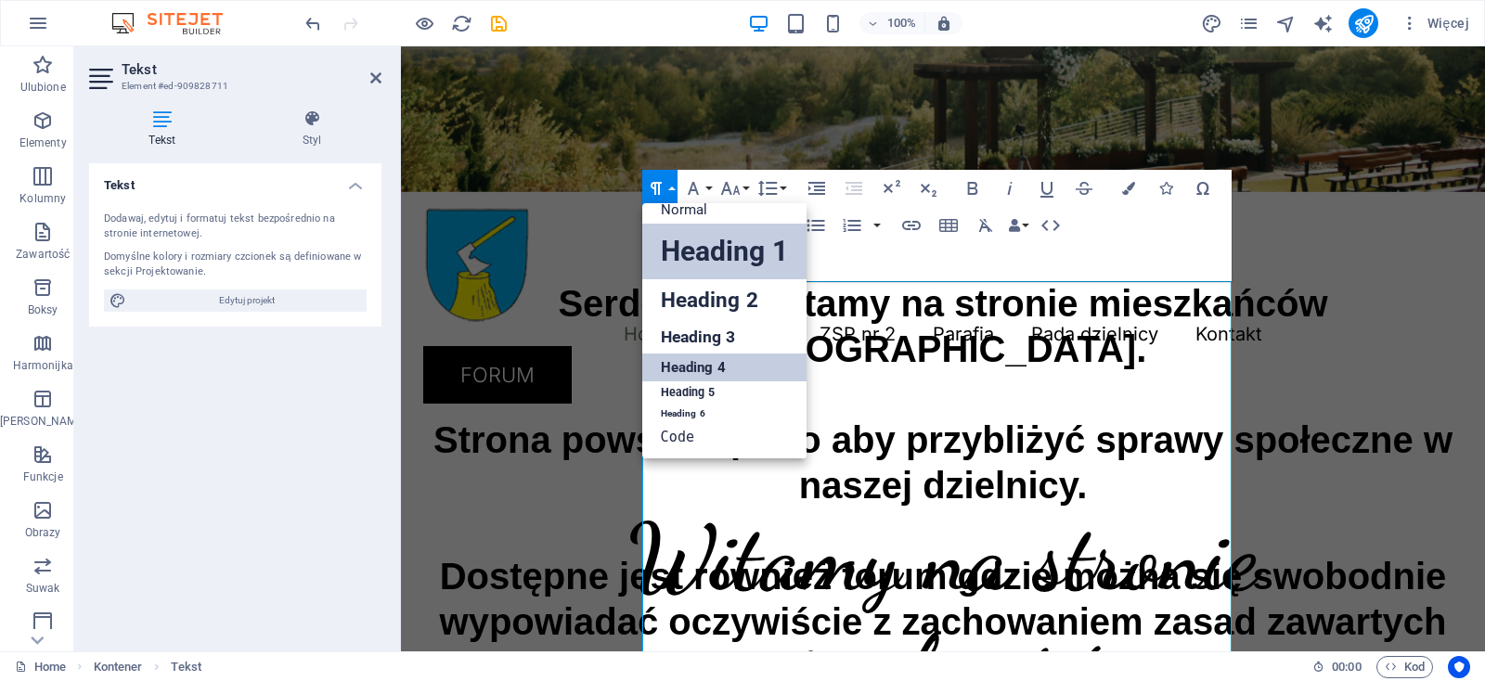
click at [675, 259] on link "Heading 1" at bounding box center [724, 252] width 164 height 56
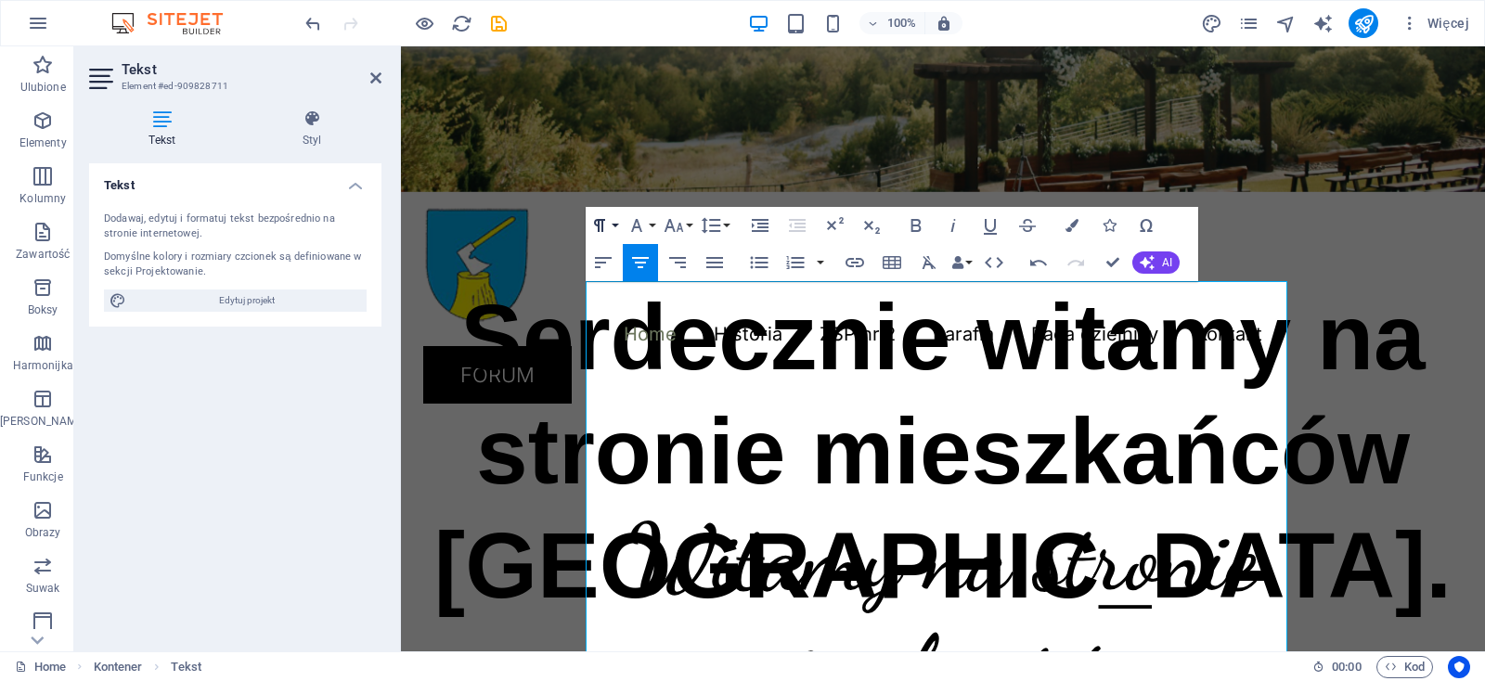
click at [602, 225] on icon "button" at bounding box center [599, 225] width 11 height 13
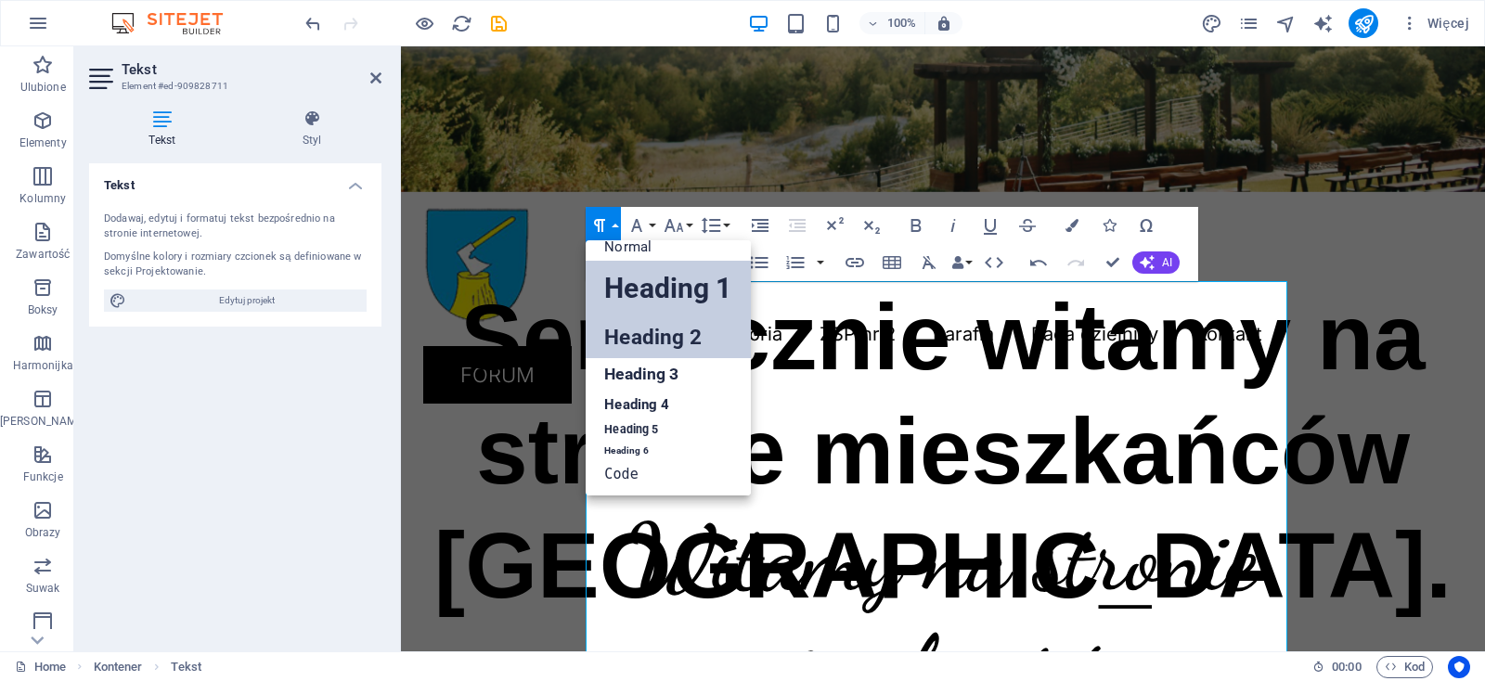
click at [634, 328] on link "Heading 2" at bounding box center [667, 337] width 164 height 42
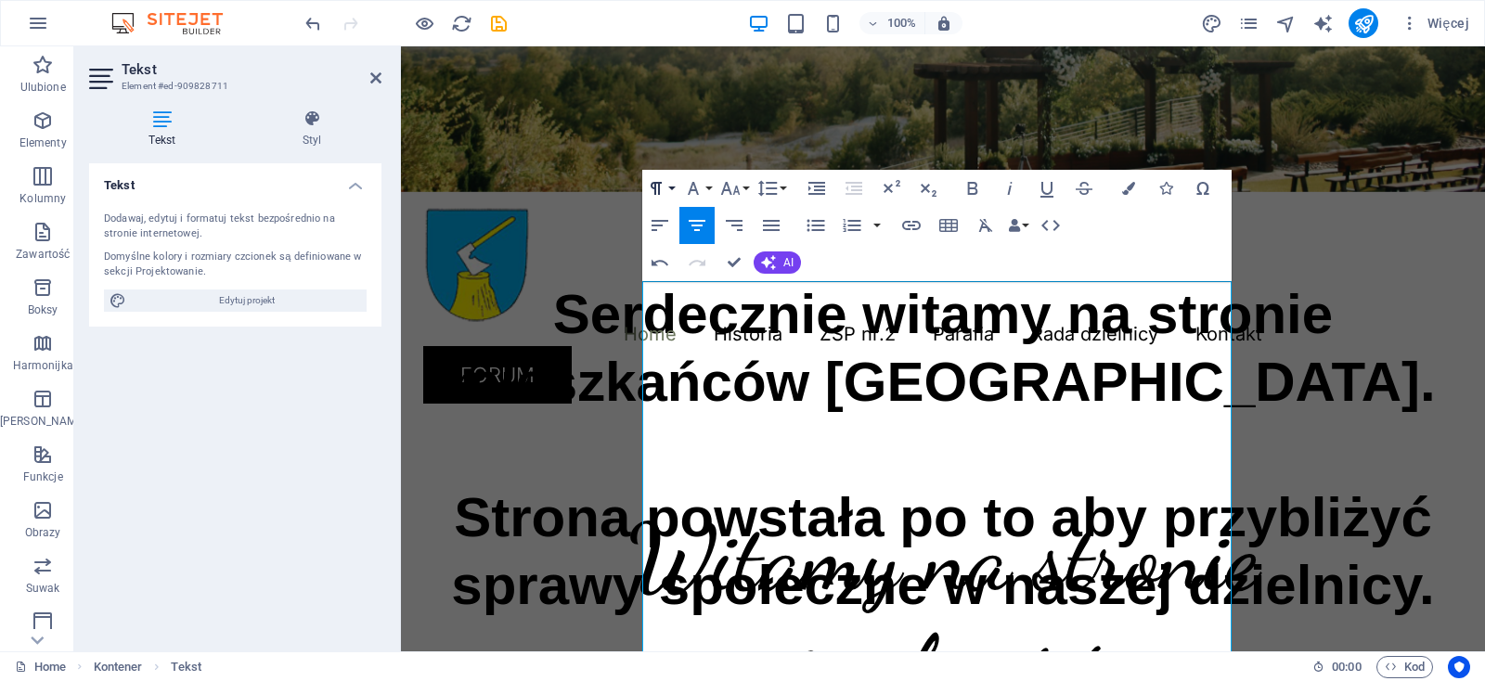
click at [663, 188] on icon "button" at bounding box center [656, 188] width 22 height 22
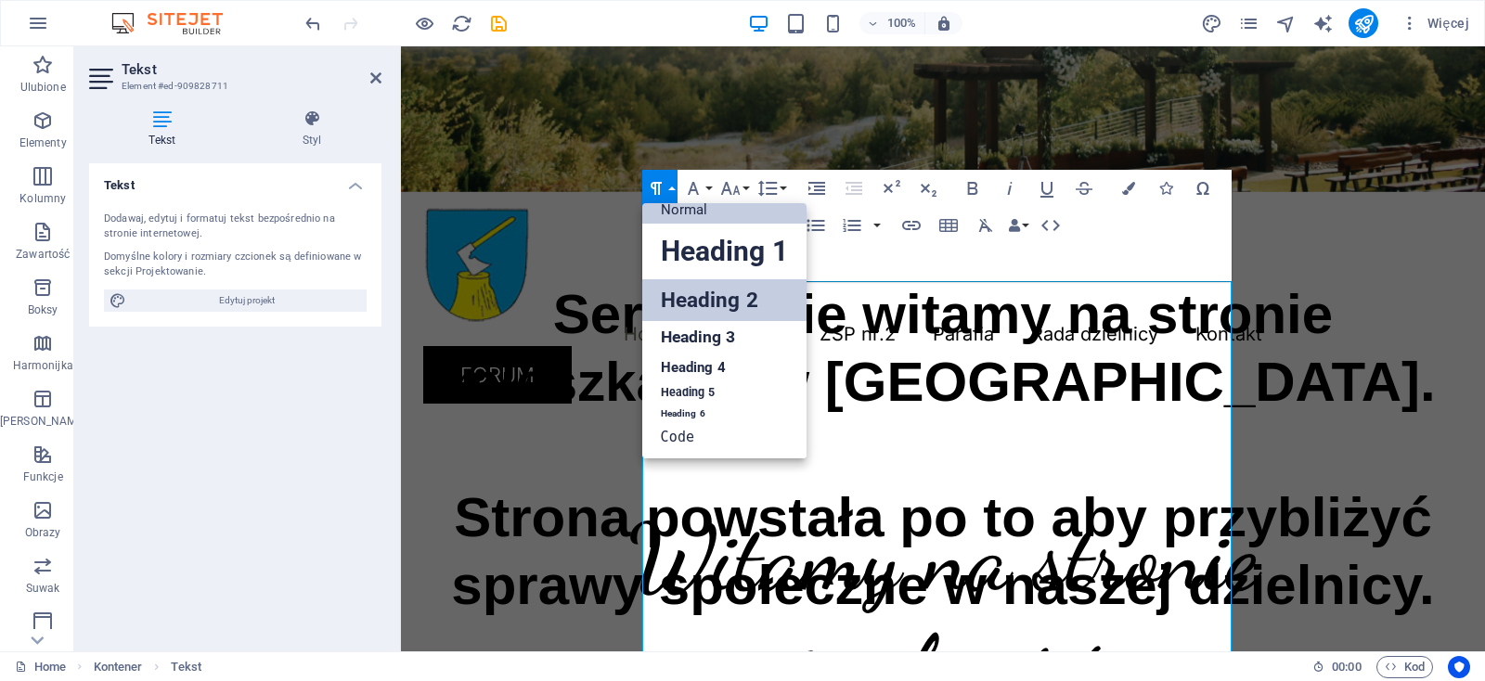
click at [680, 212] on link "Normal" at bounding box center [724, 210] width 164 height 28
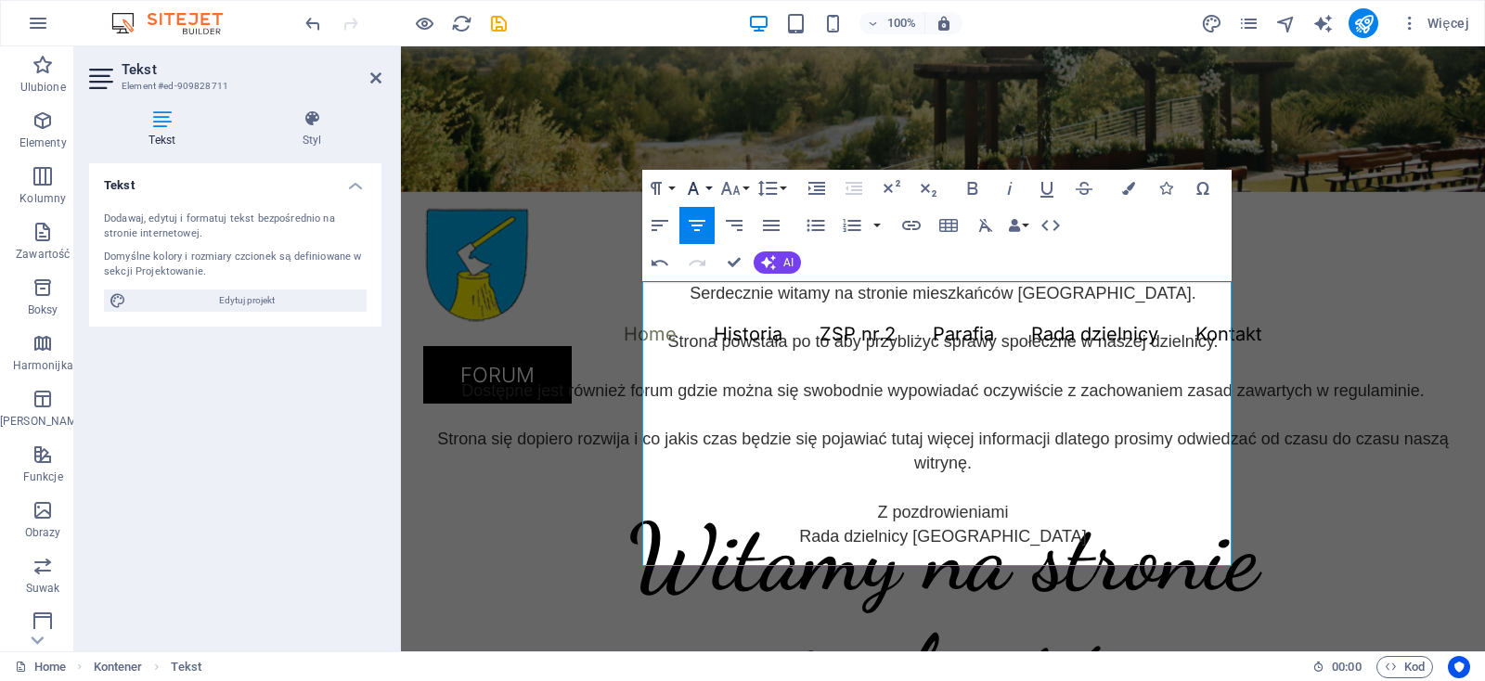
click at [701, 187] on icon "button" at bounding box center [693, 188] width 22 height 22
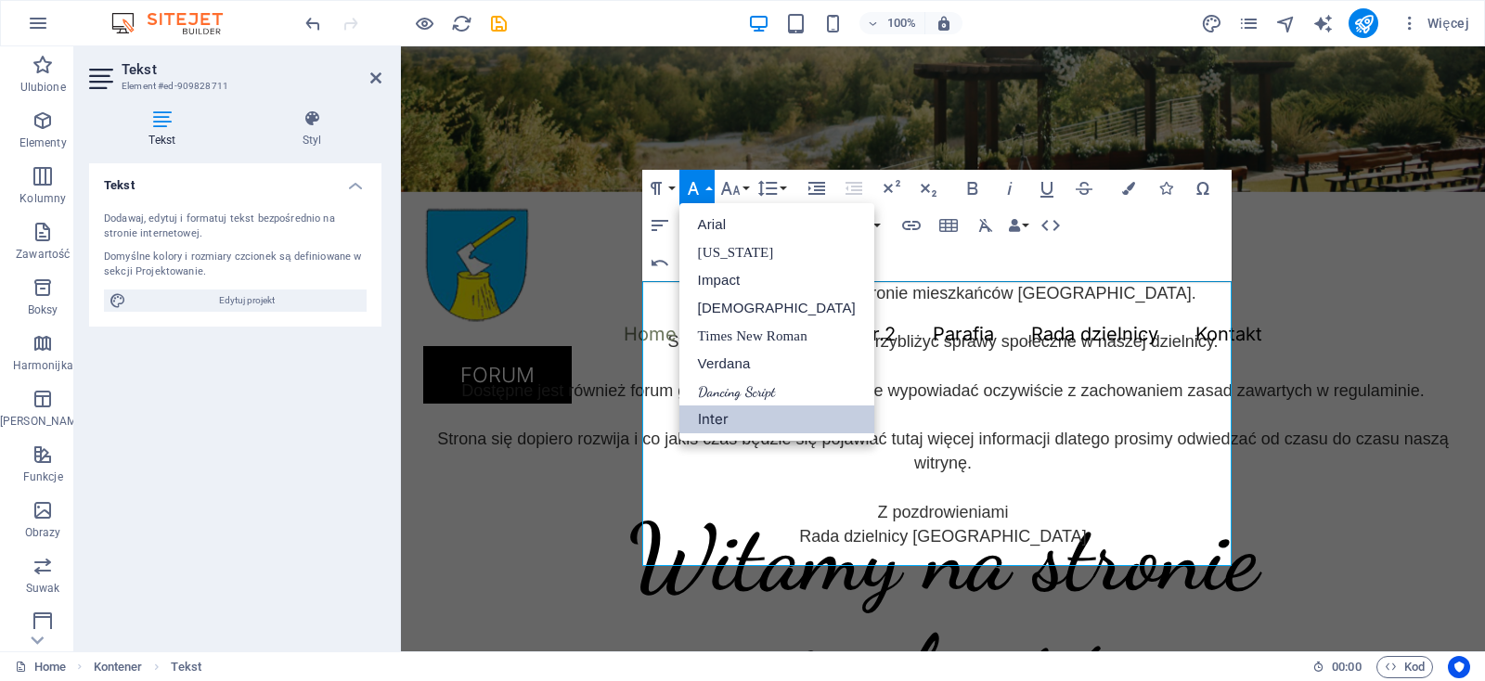
scroll to position [0, 0]
click at [740, 309] on link "Tahoma" at bounding box center [776, 308] width 195 height 28
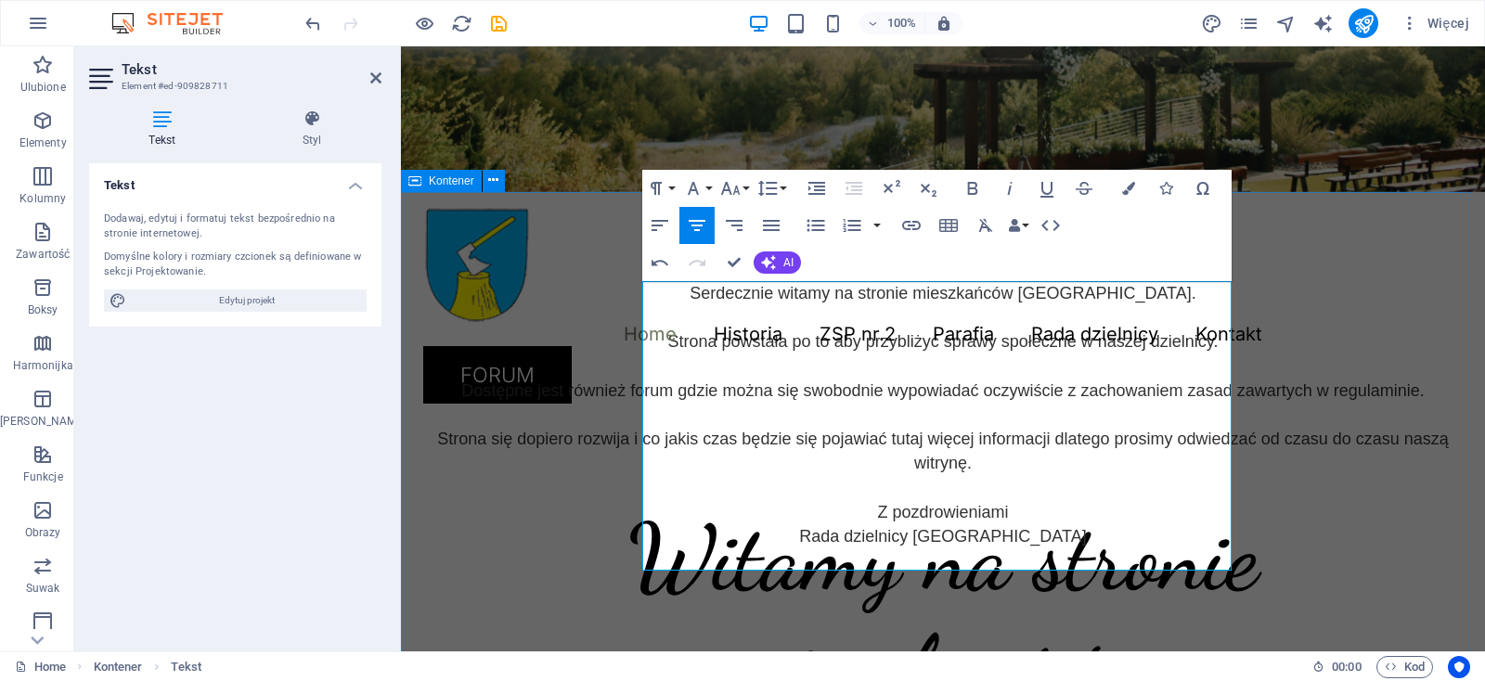
click at [1246, 501] on div "Serdecznie witamy na stronie mieszkańców Pniowca. Strona powstała po to aby prz…" at bounding box center [943, 431] width 1084 height 479
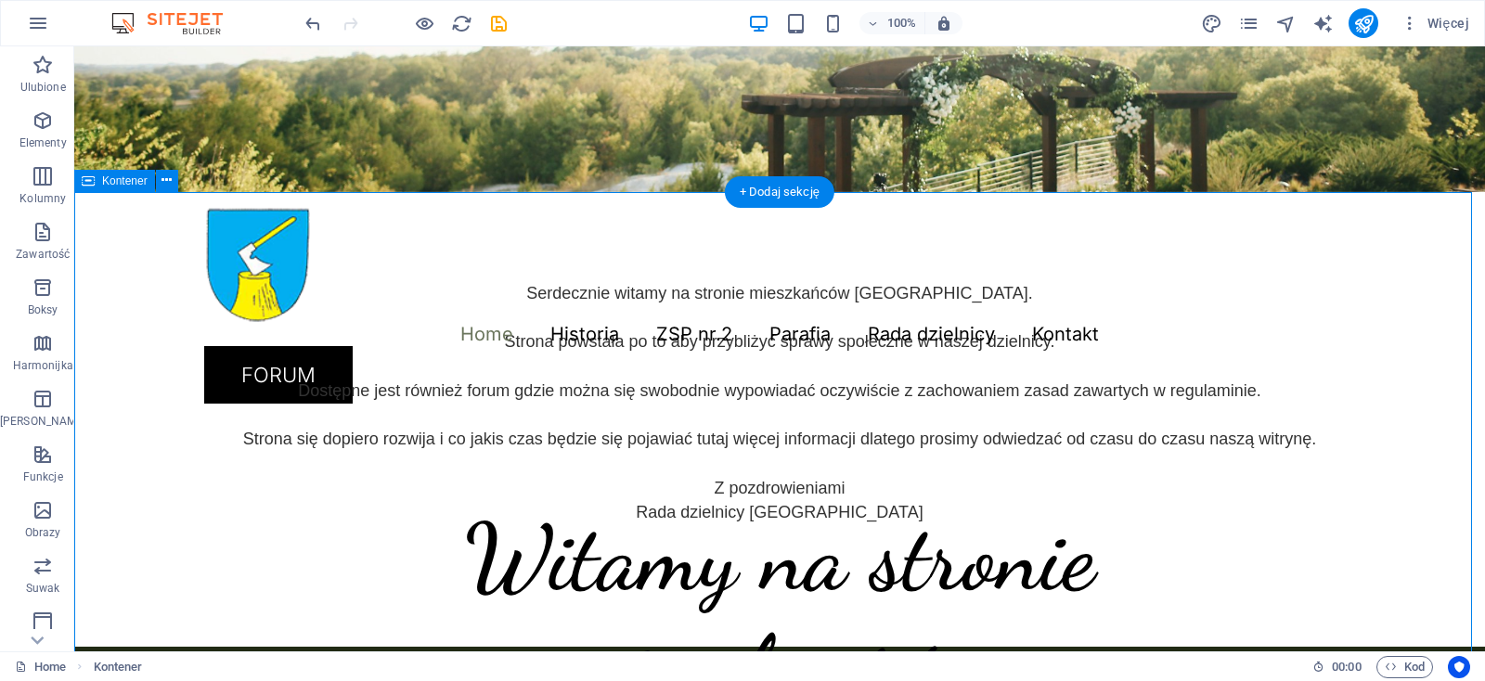
click at [1158, 337] on div "Serdecznie witamy na stronie mieszkańców Pniowca. Strona powstała po to aby prz…" at bounding box center [779, 419] width 1410 height 455
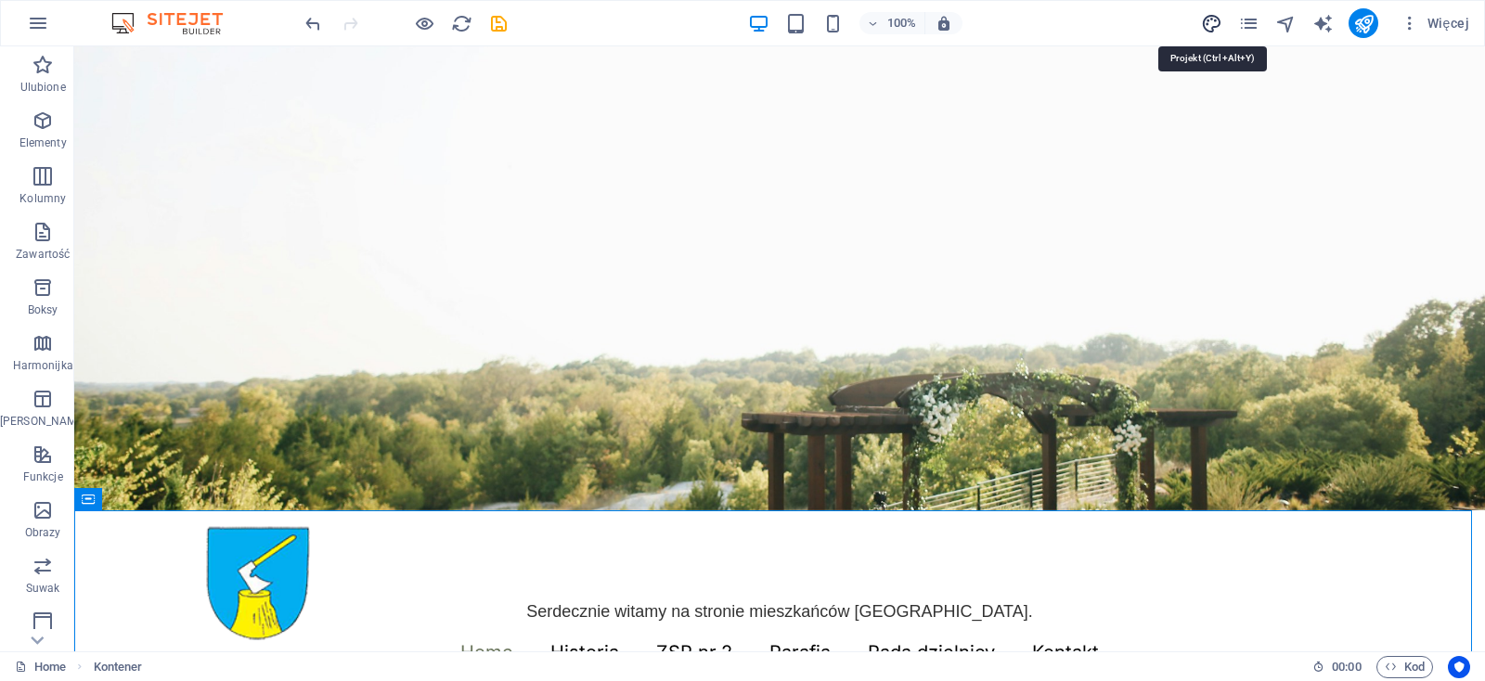
click at [1216, 23] on icon "design" at bounding box center [1211, 23] width 21 height 21
select select "px"
select select "300"
select select "px"
select select "600"
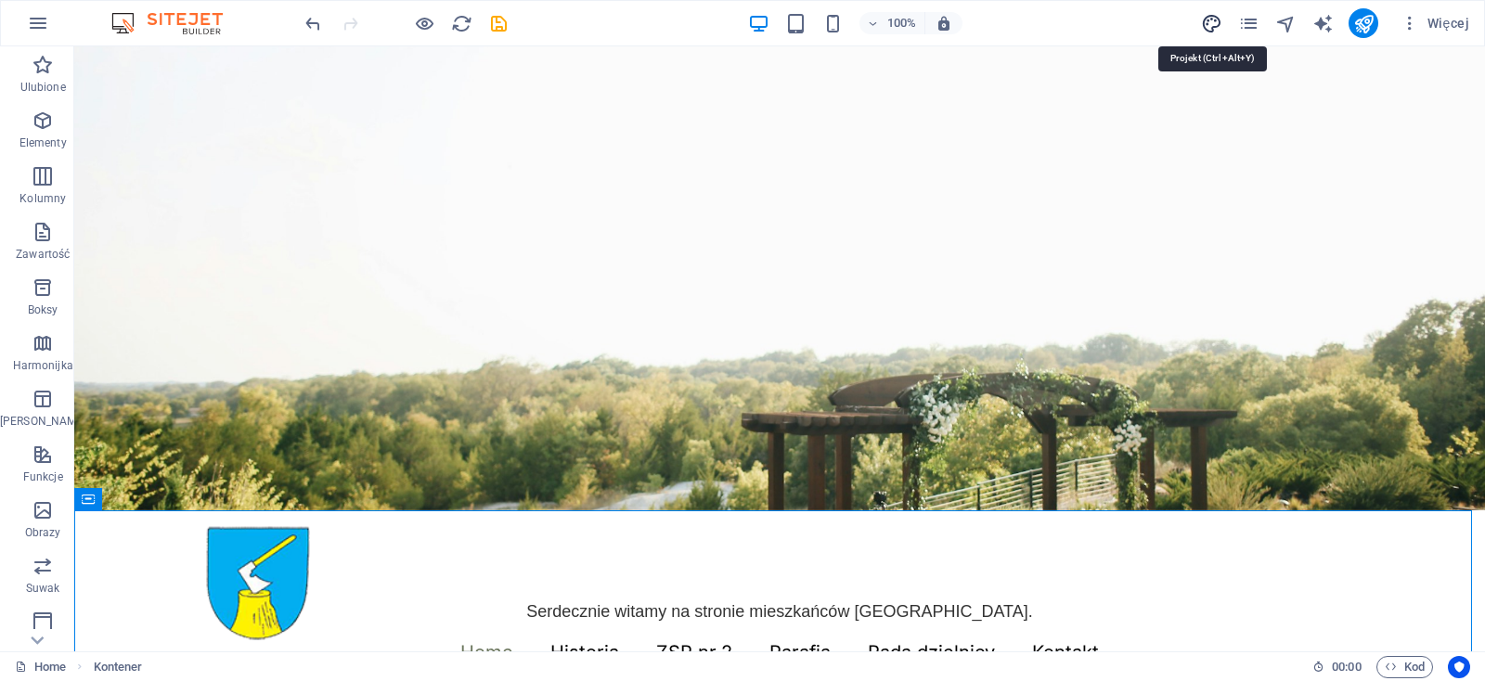
select select "px"
select select "rem"
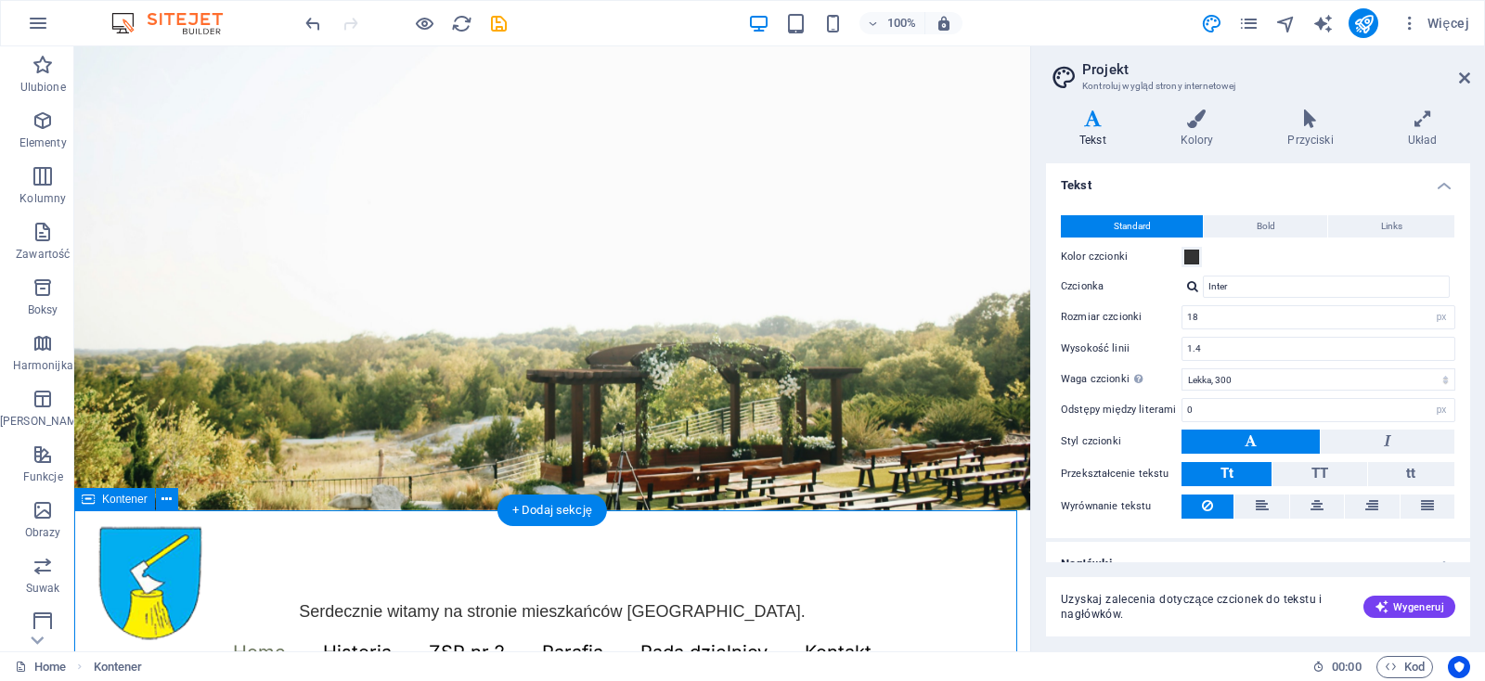
click at [1464, 75] on icon at bounding box center [1464, 78] width 11 height 15
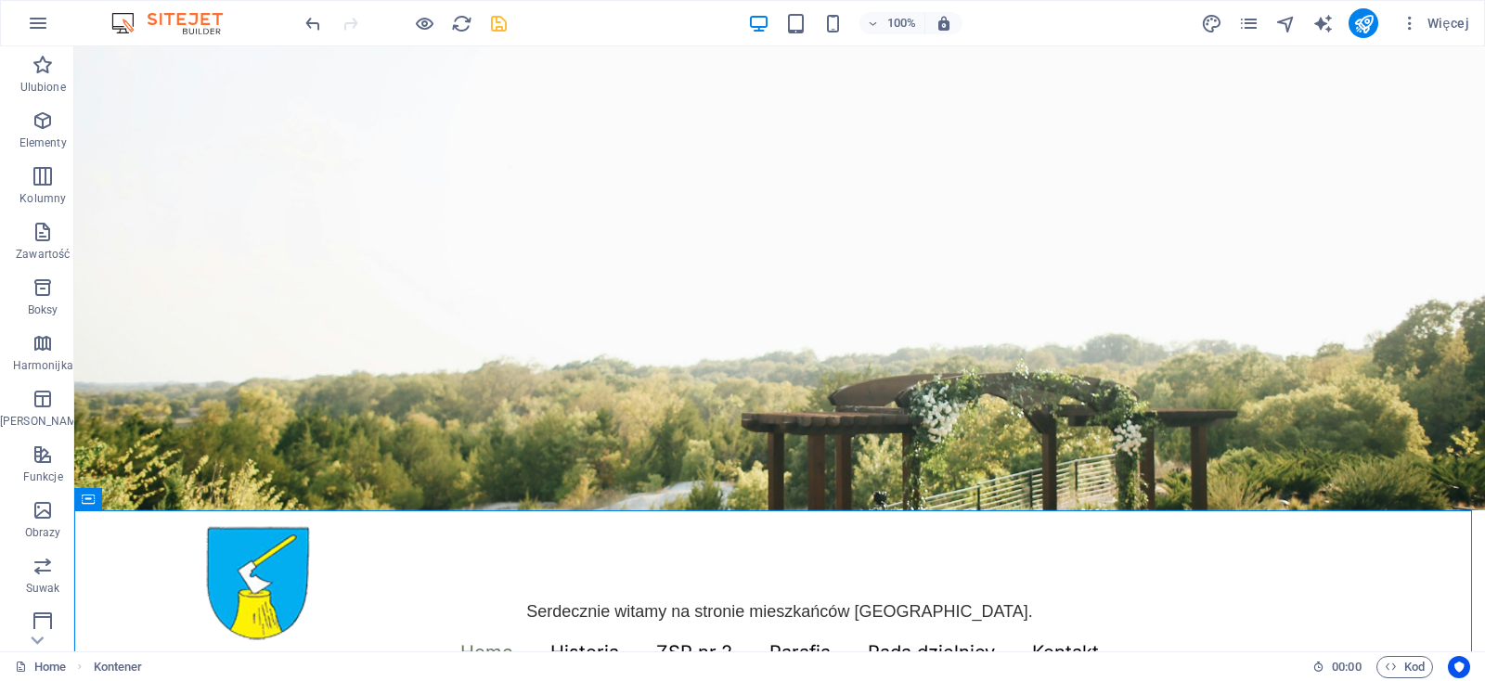
click at [495, 20] on icon "save" at bounding box center [498, 23] width 21 height 21
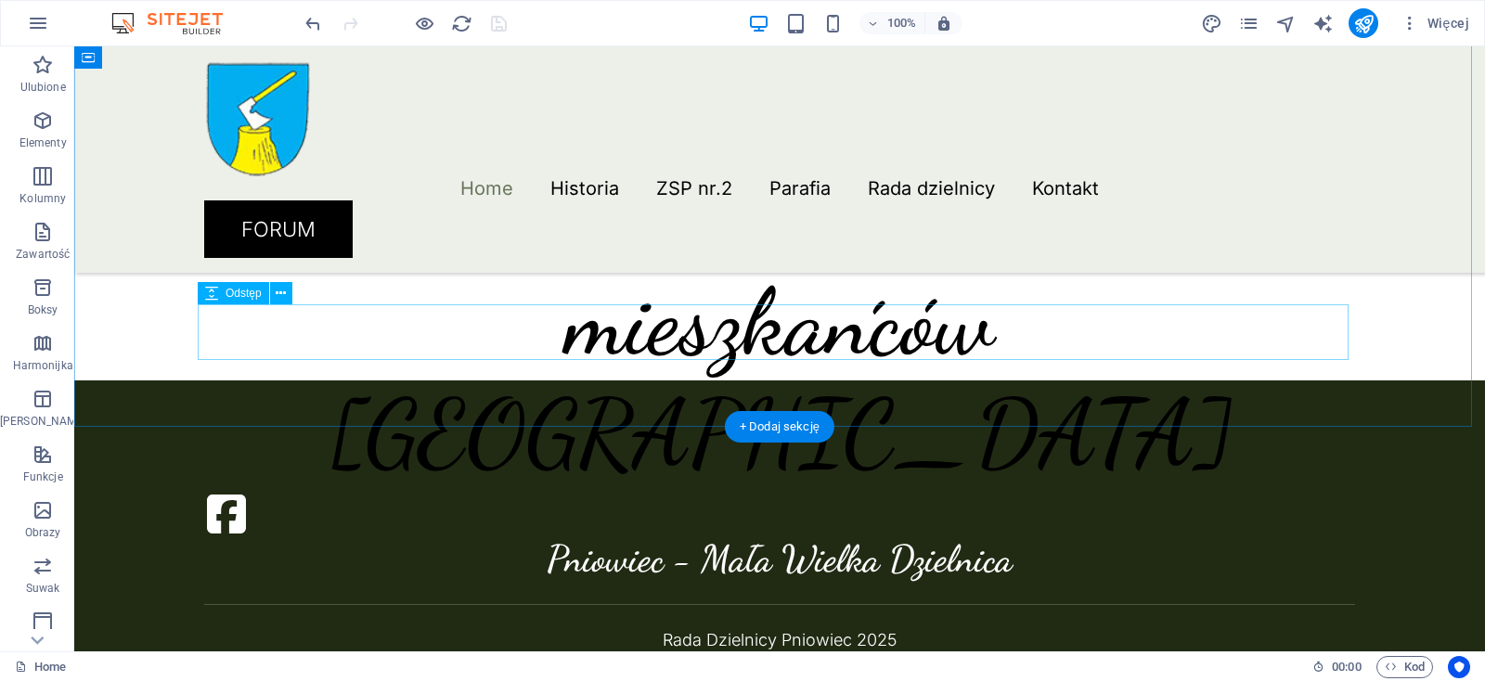
scroll to position [608, 0]
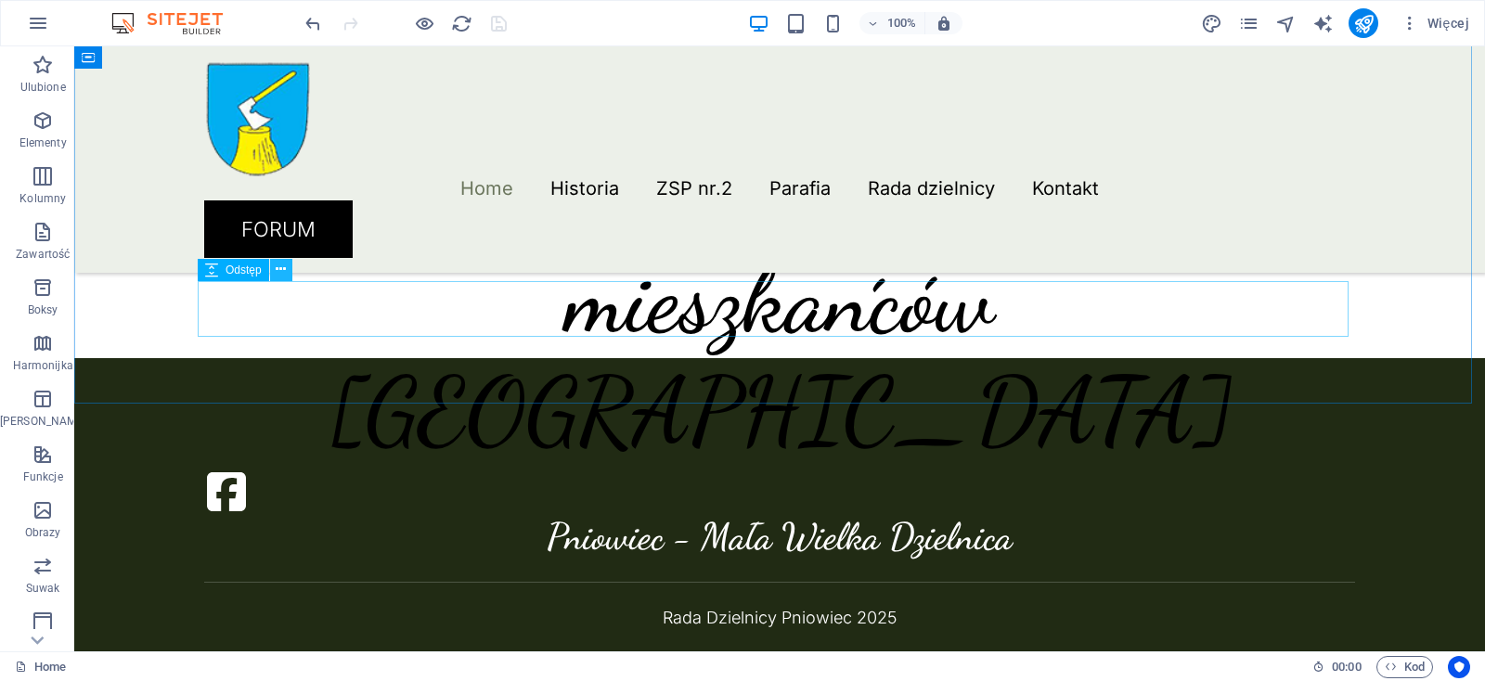
click at [282, 272] on icon at bounding box center [281, 269] width 10 height 19
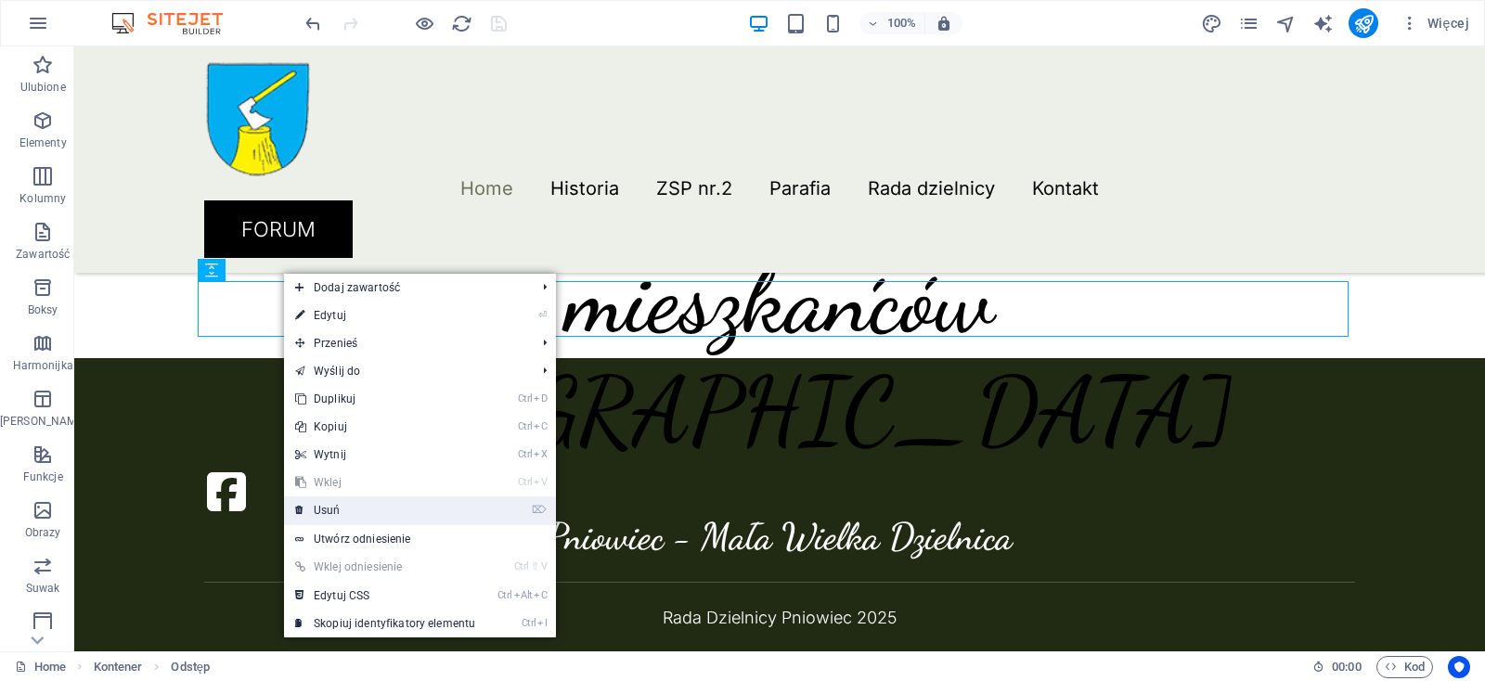
click at [337, 513] on link "⌦ Usuń" at bounding box center [385, 510] width 202 height 28
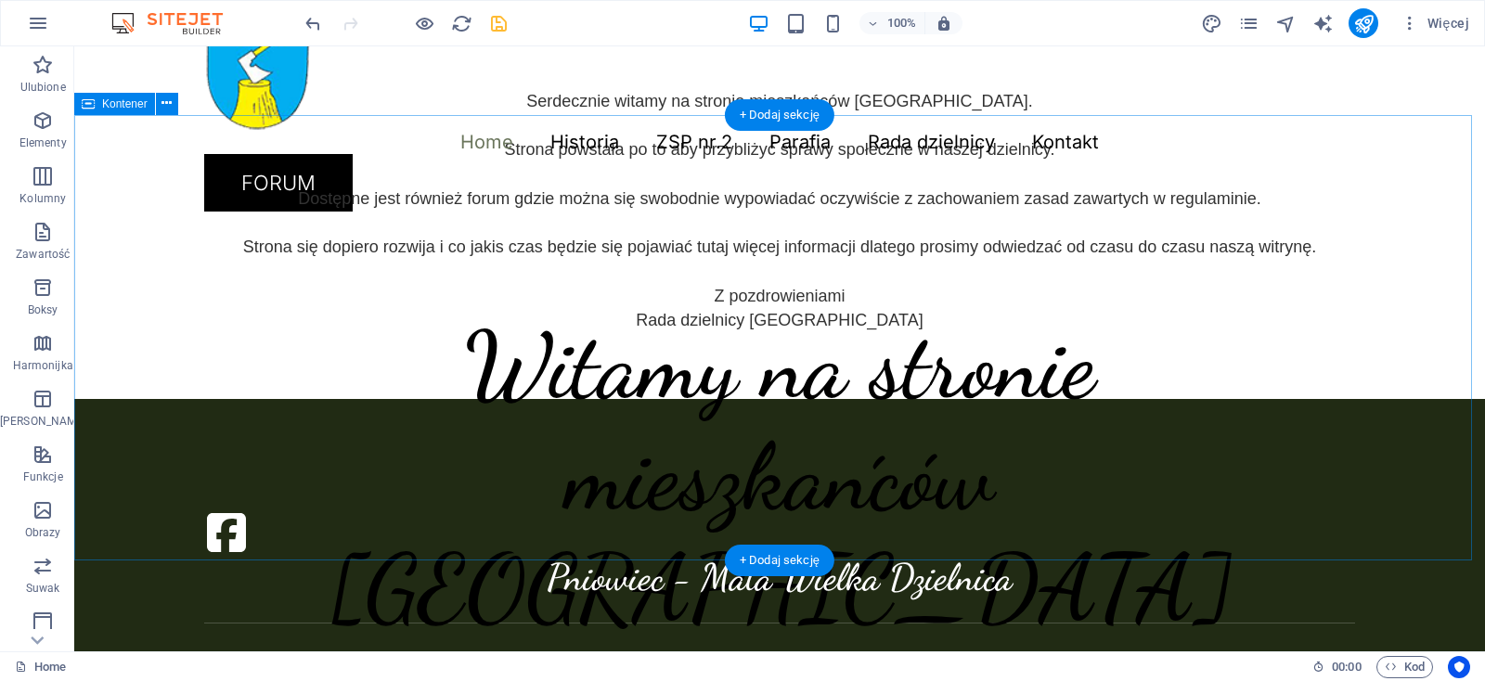
scroll to position [552, 0]
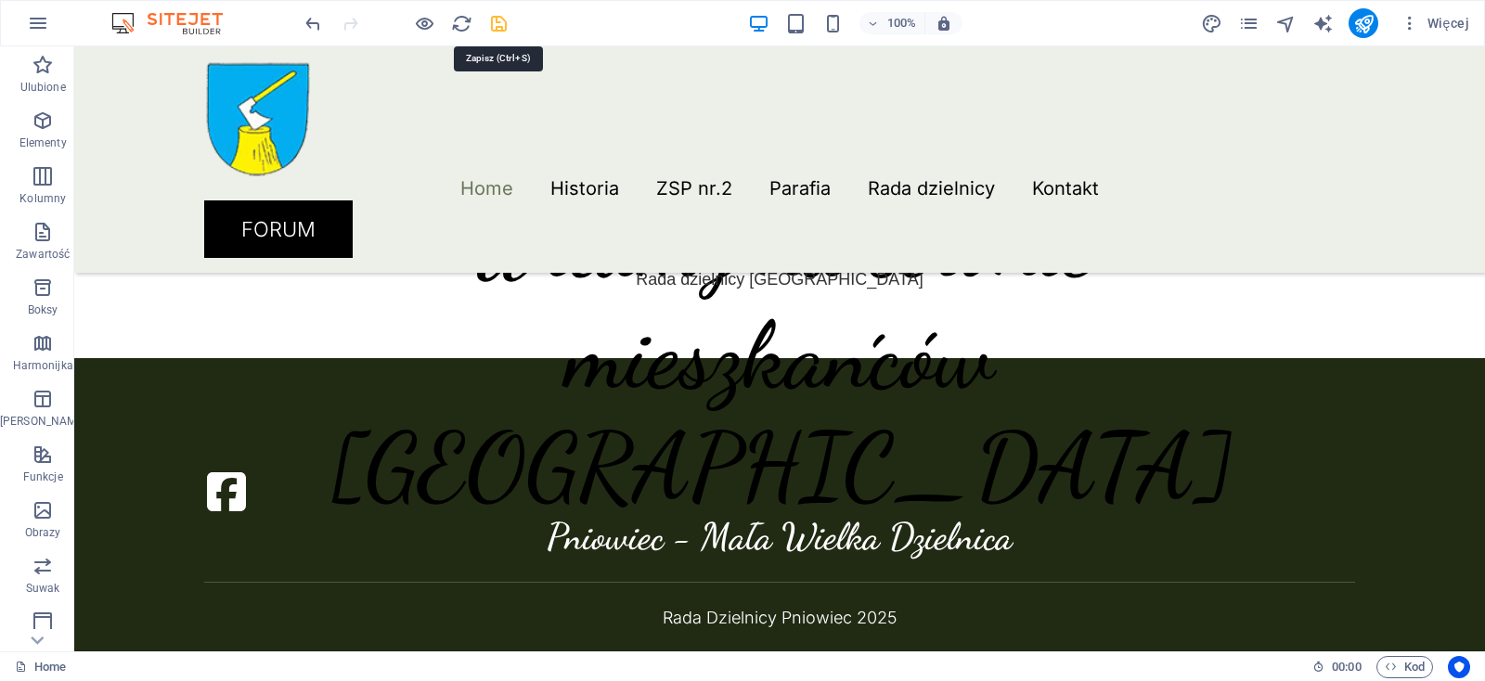
click at [499, 20] on icon "save" at bounding box center [498, 23] width 21 height 21
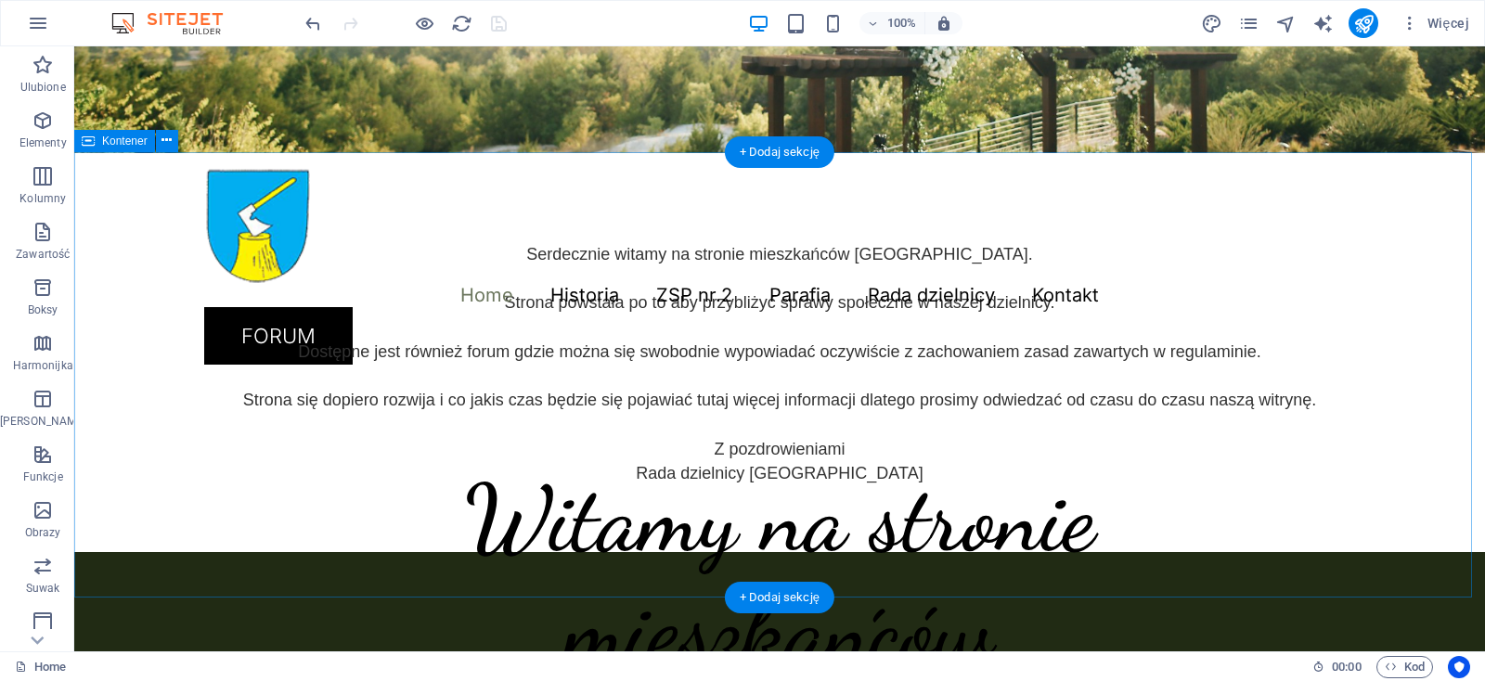
scroll to position [65, 0]
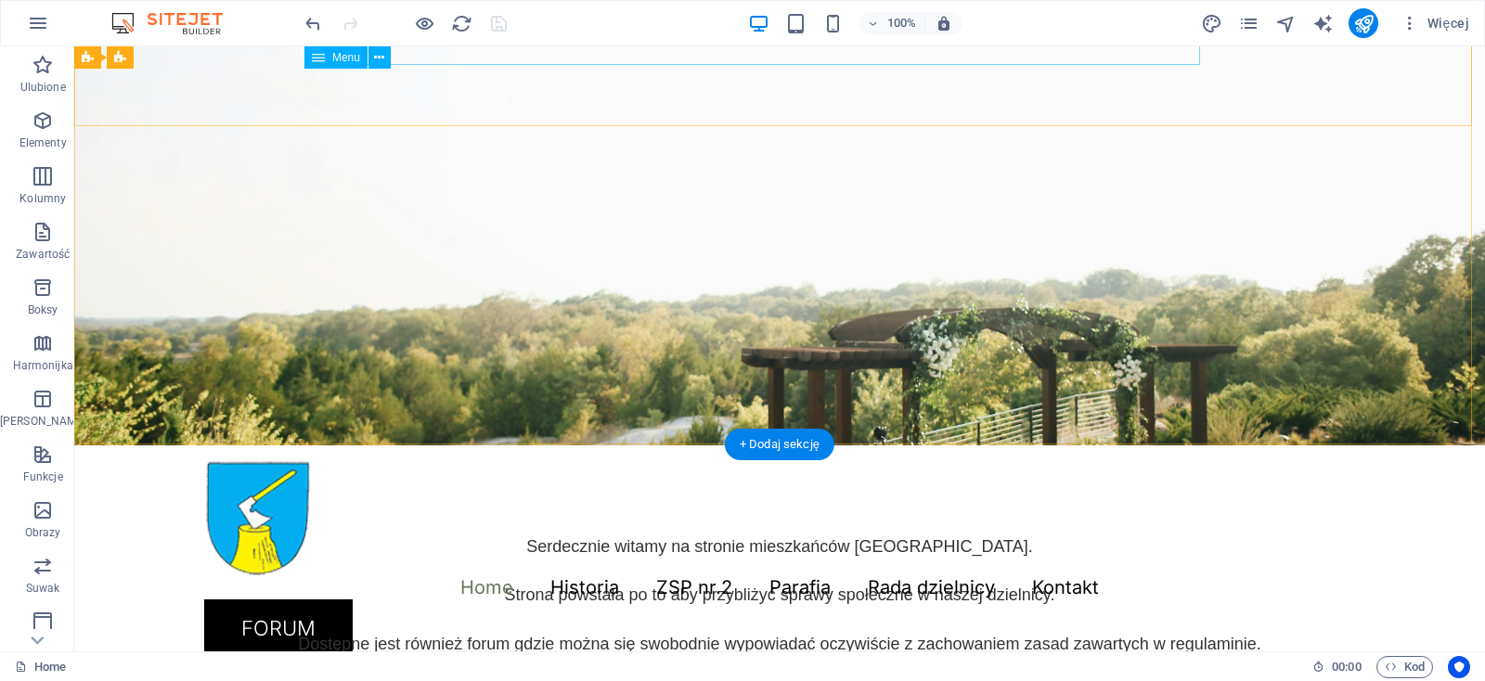
click at [550, 576] on nav "Home Historia ZSP nr.2 Parafia Rada dzielnicy Komisje przy RD Kontakt" at bounding box center [779, 587] width 1151 height 23
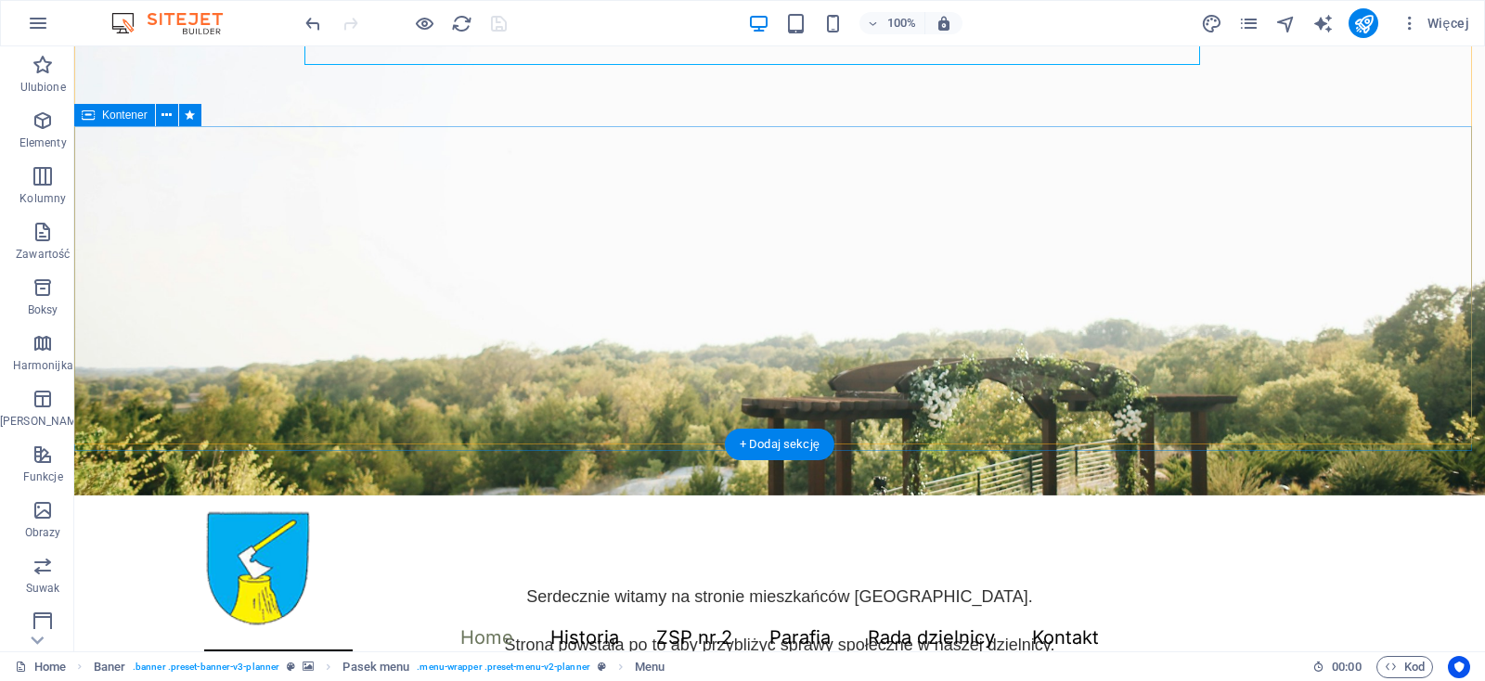
scroll to position [0, 0]
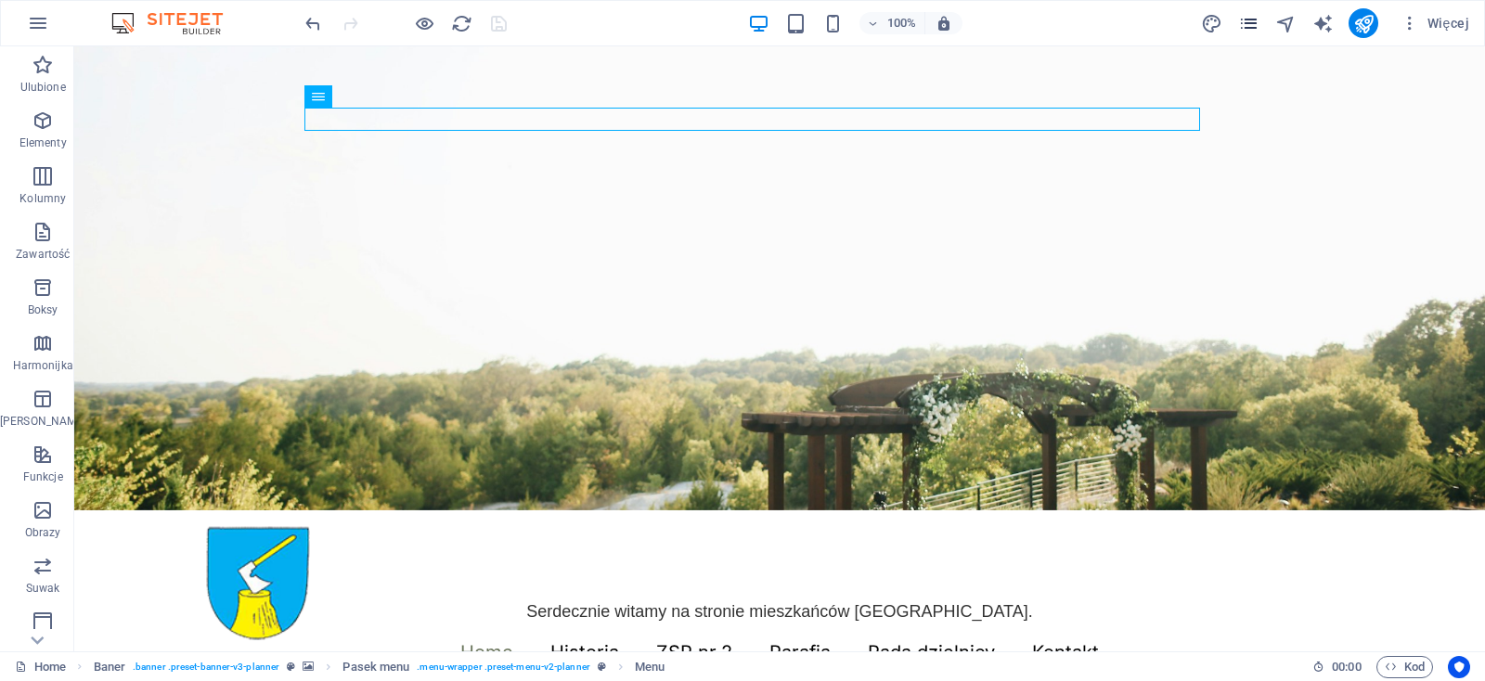
click at [1254, 26] on icon "pages" at bounding box center [1248, 23] width 21 height 21
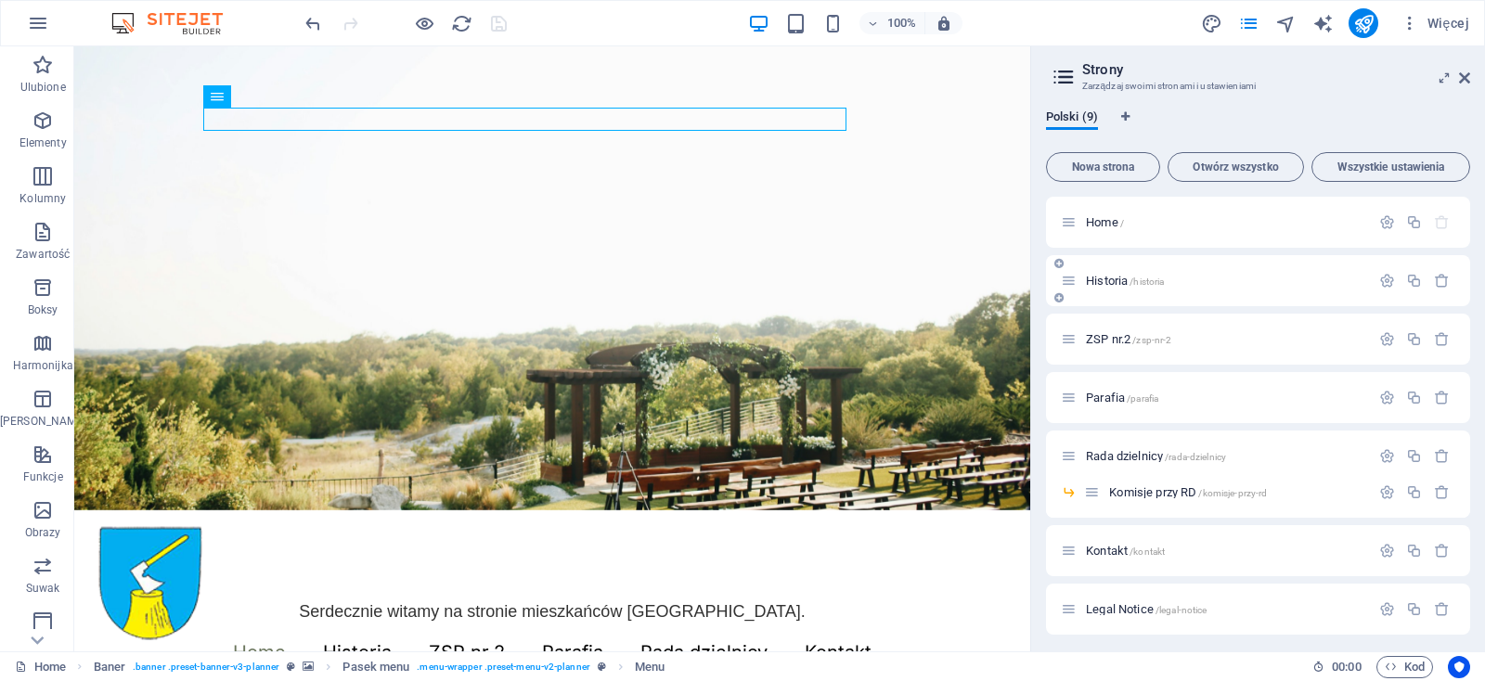
click at [1167, 281] on p "Historia /historia" at bounding box center [1225, 281] width 278 height 12
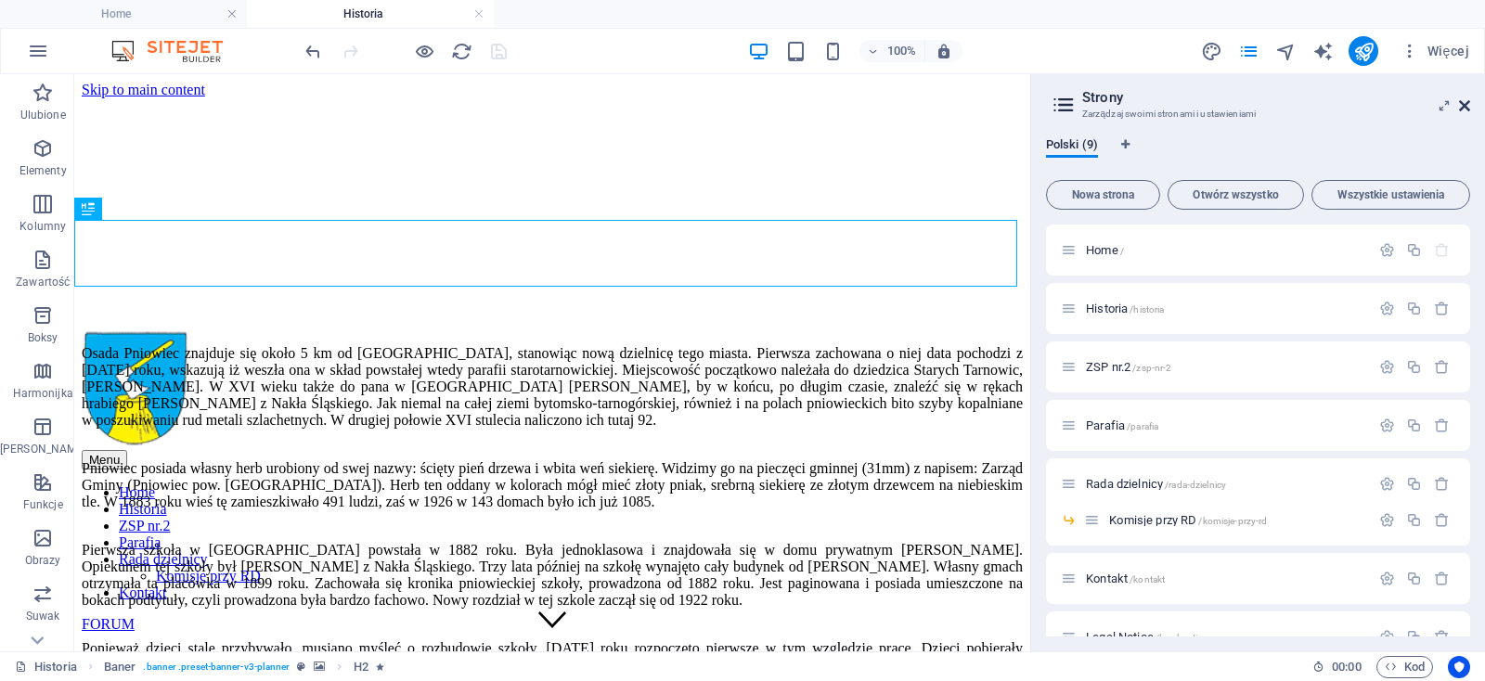
click at [1464, 103] on icon at bounding box center [1464, 105] width 11 height 15
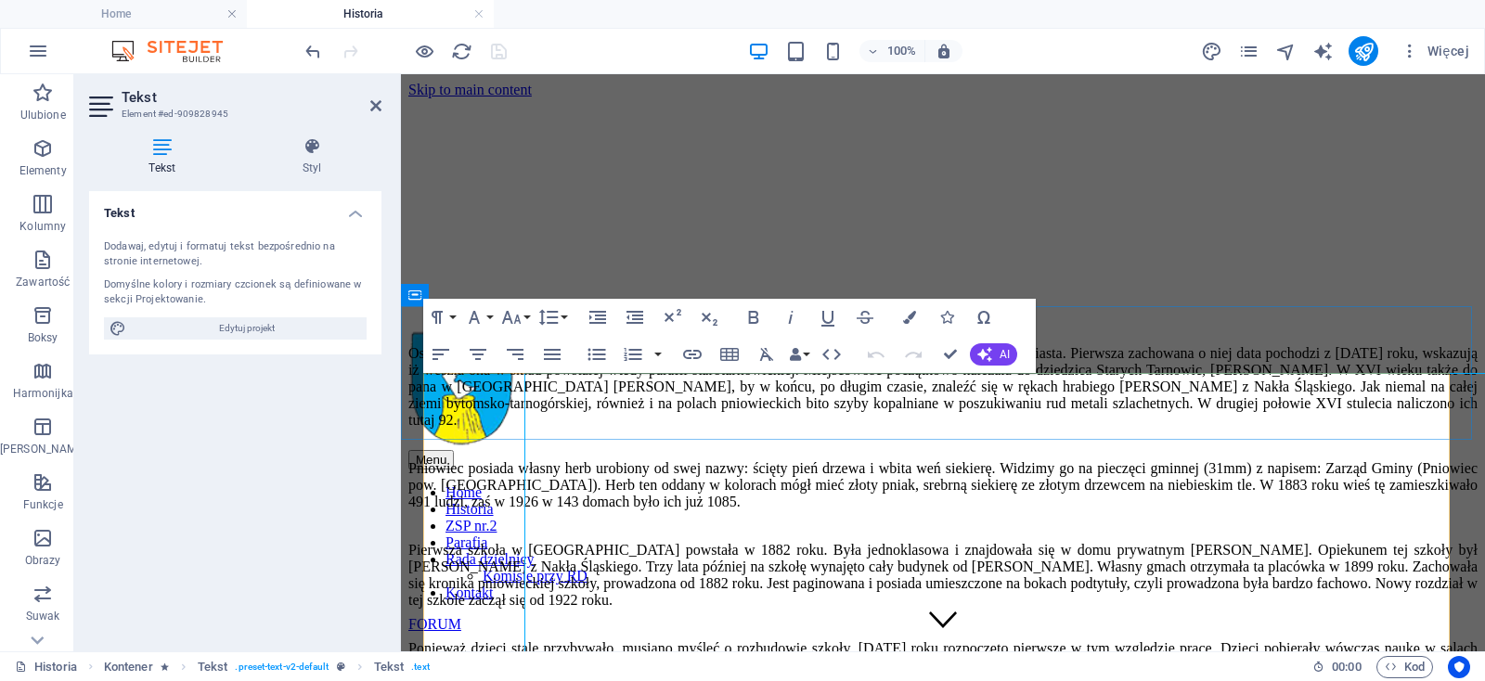
click at [534, 394] on p "Osada Pniowiec znajduje się około 5 km od Tarnowskich Gór, stanowiąc nową dziel…" at bounding box center [942, 387] width 1069 height 84
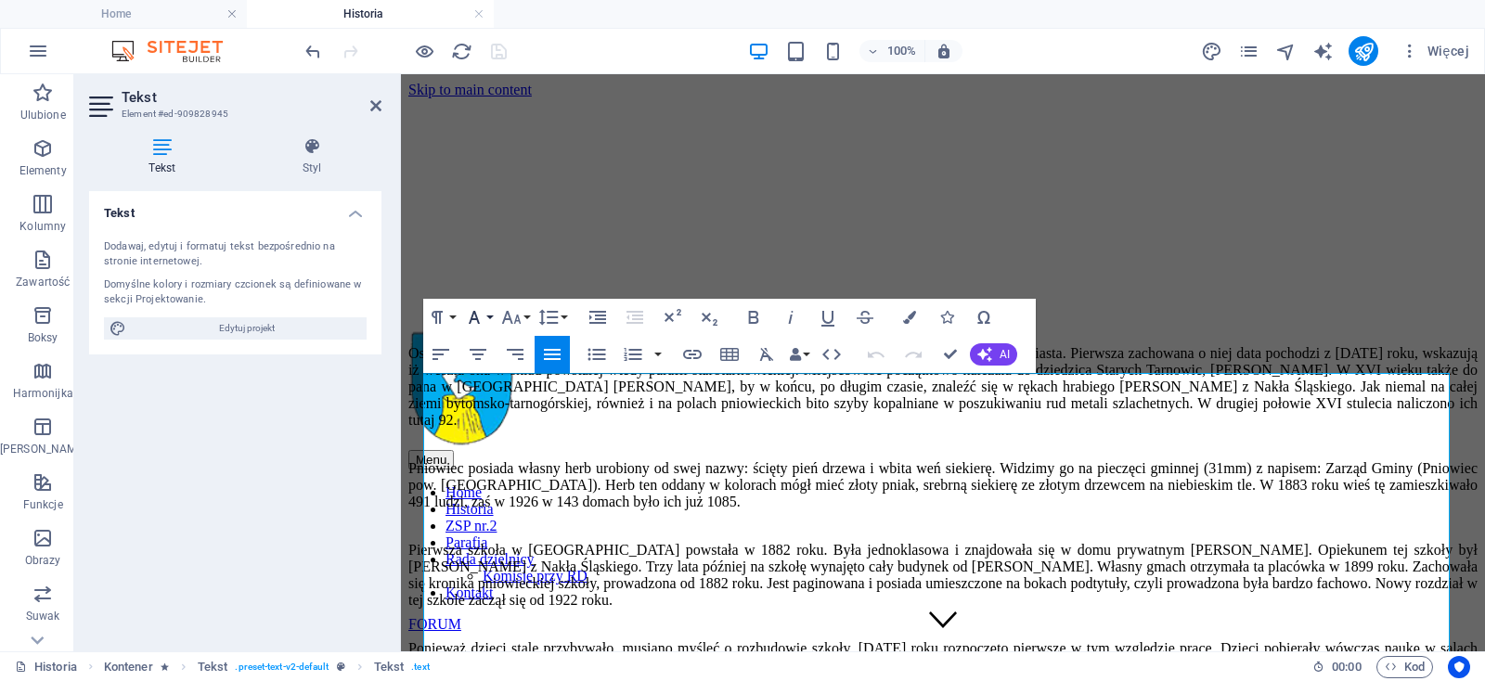
click at [489, 312] on button "Font Family" at bounding box center [477, 317] width 35 height 37
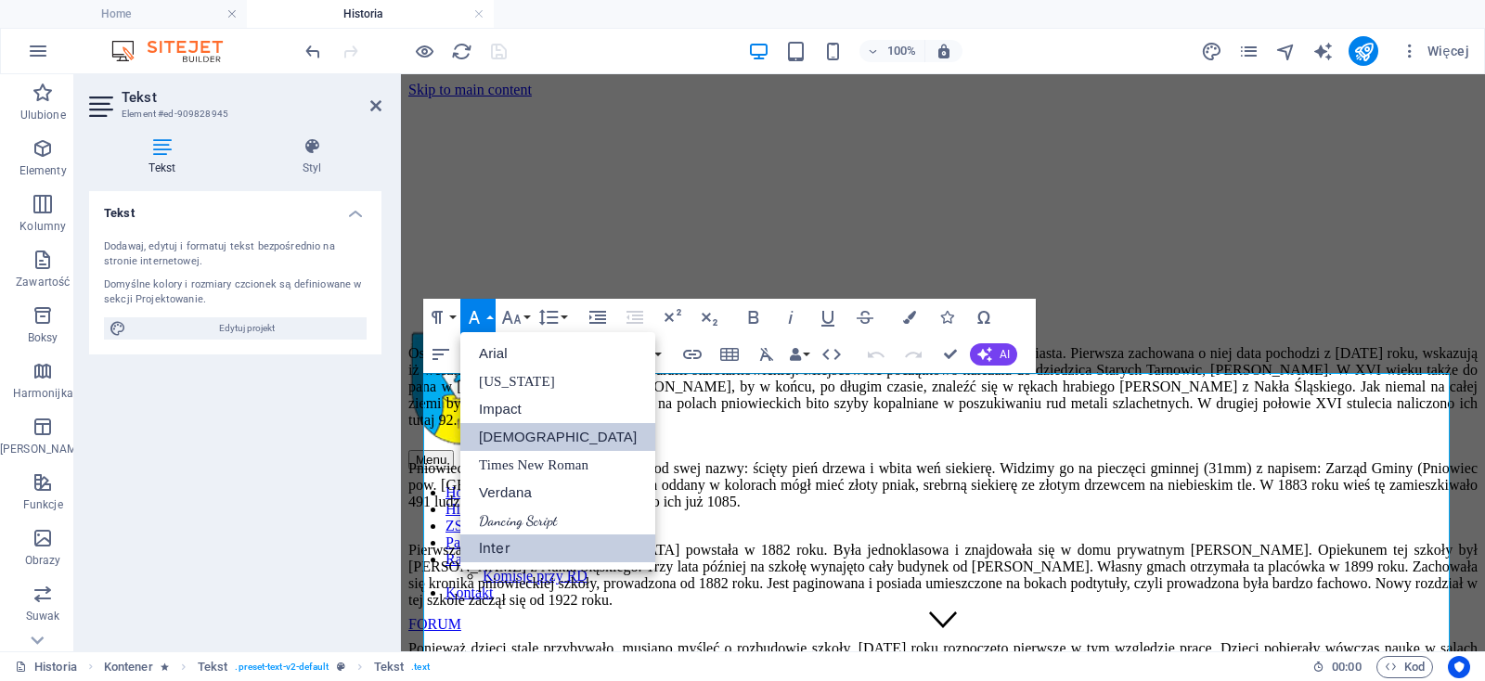
click at [510, 441] on link "Tahoma" at bounding box center [557, 437] width 195 height 28
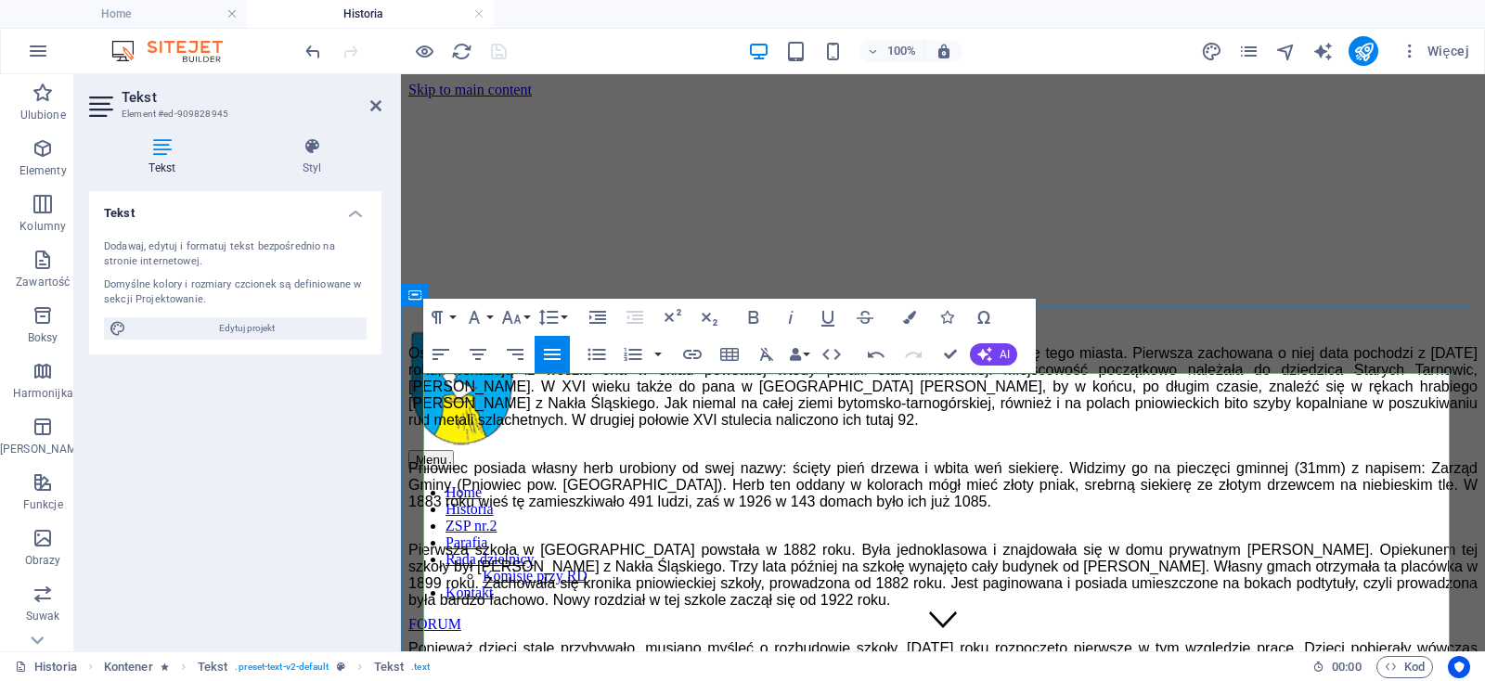
click at [717, 510] on p "Pniowiec posiada własny herb urobiony od swej nazwy: ścięty pień drzewa i wbita…" at bounding box center [942, 477] width 1069 height 67
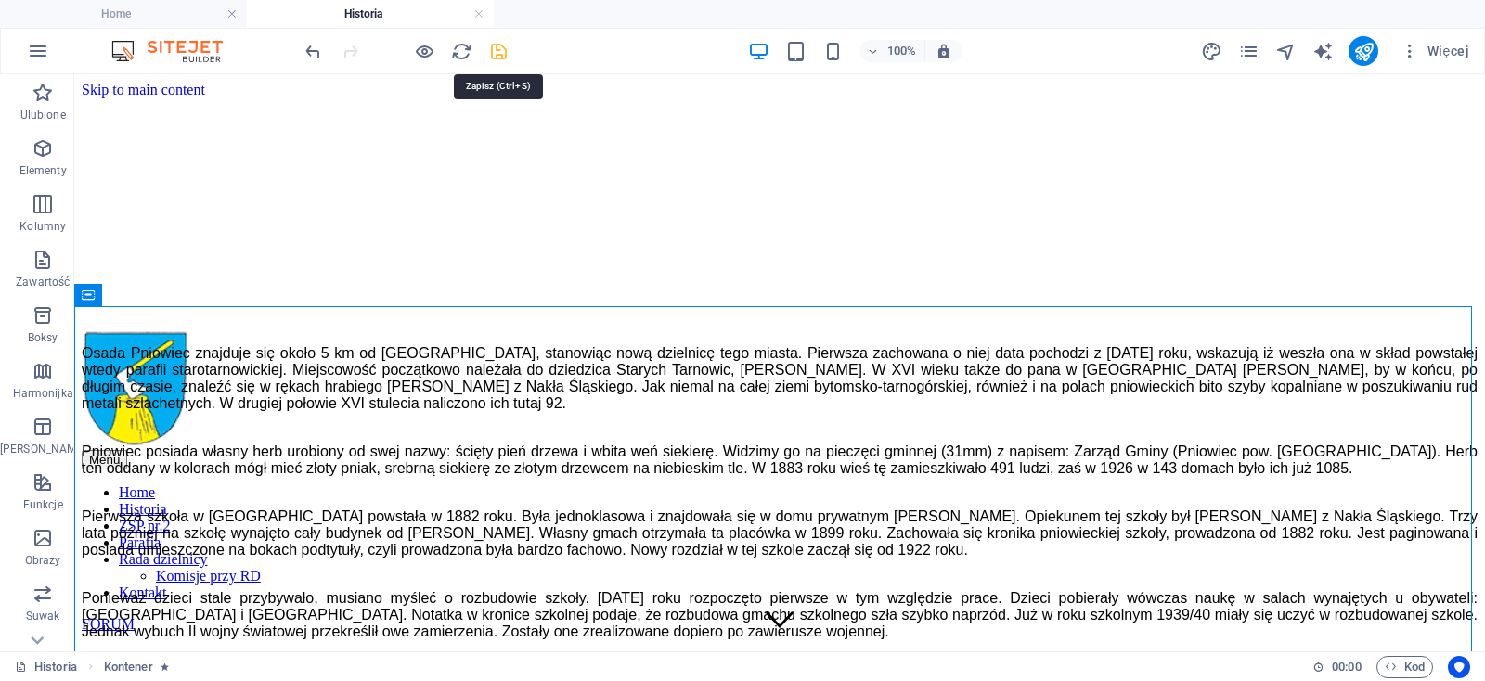
click at [496, 52] on icon "save" at bounding box center [498, 51] width 21 height 21
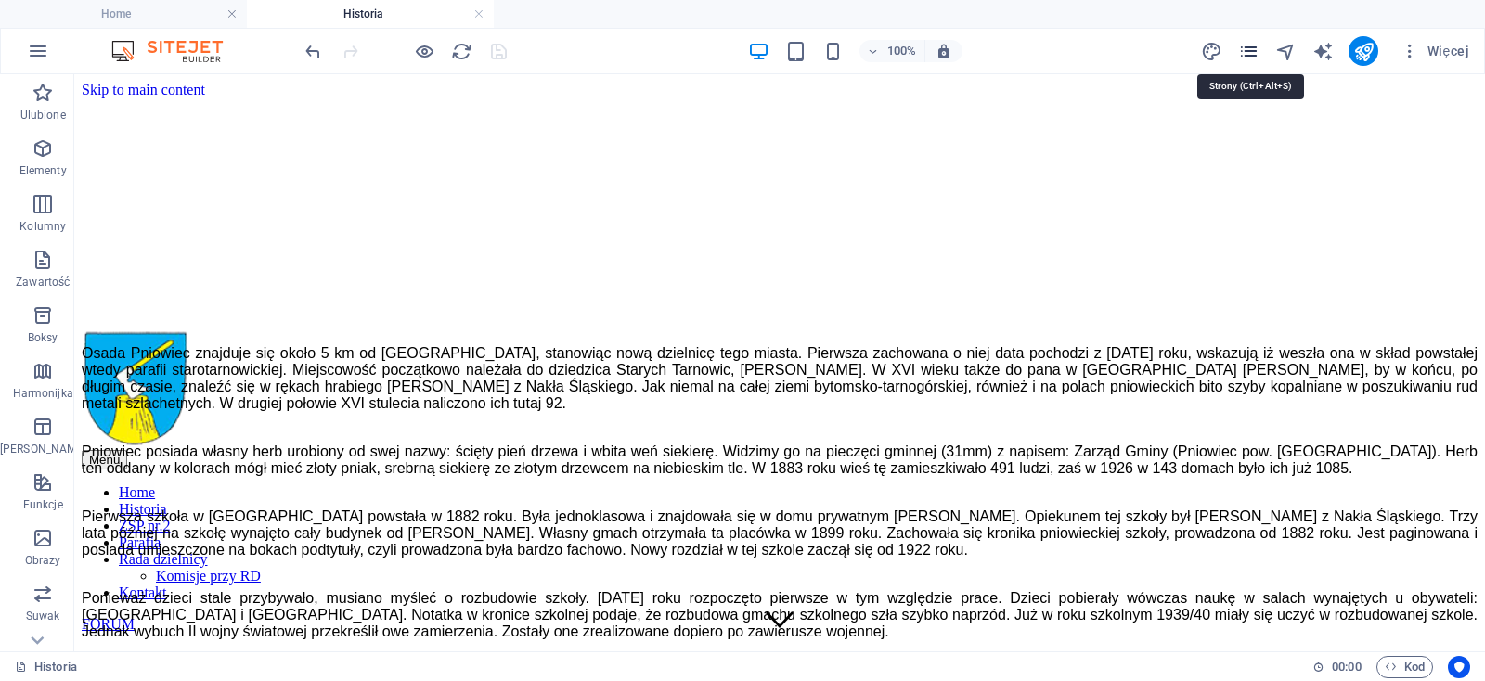
click at [1253, 54] on icon "pages" at bounding box center [1248, 51] width 21 height 21
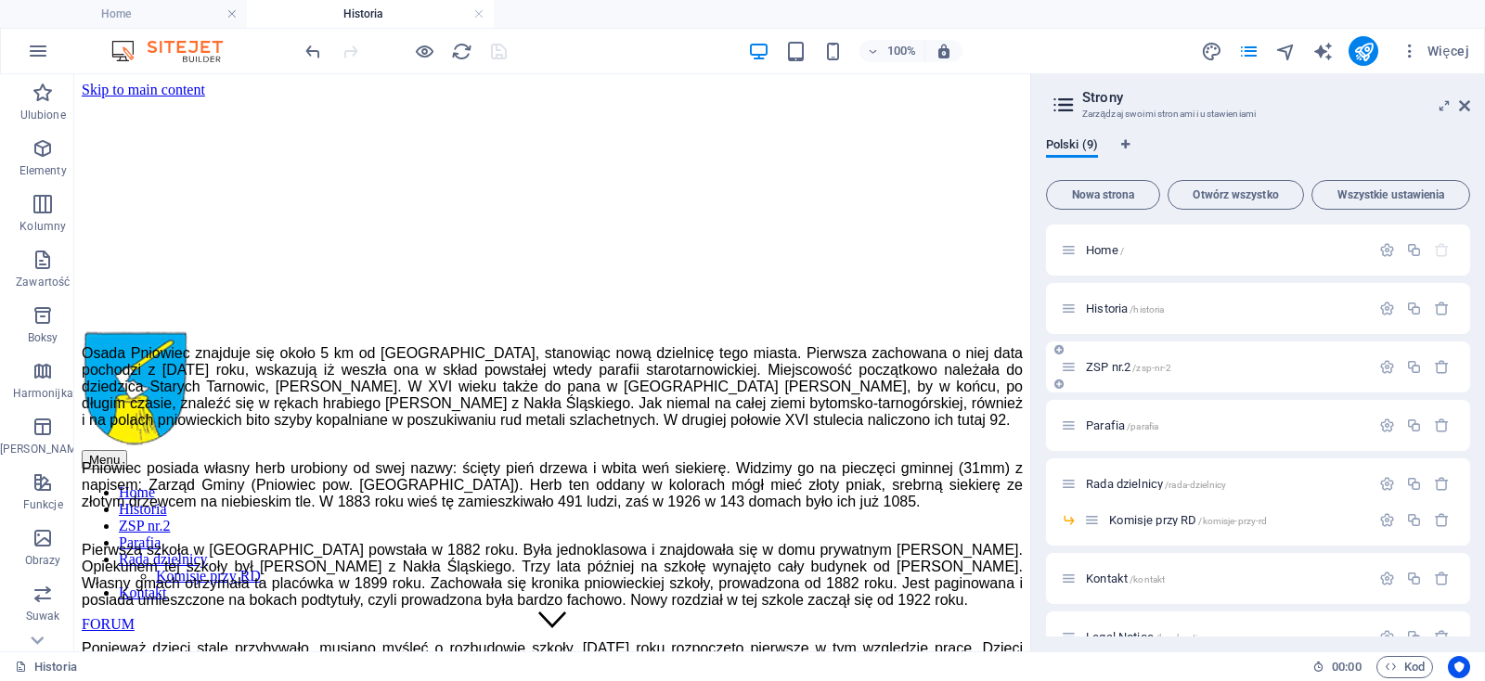
click at [1189, 369] on p "ZSP nr.2 /zsp-nr-2" at bounding box center [1225, 367] width 278 height 12
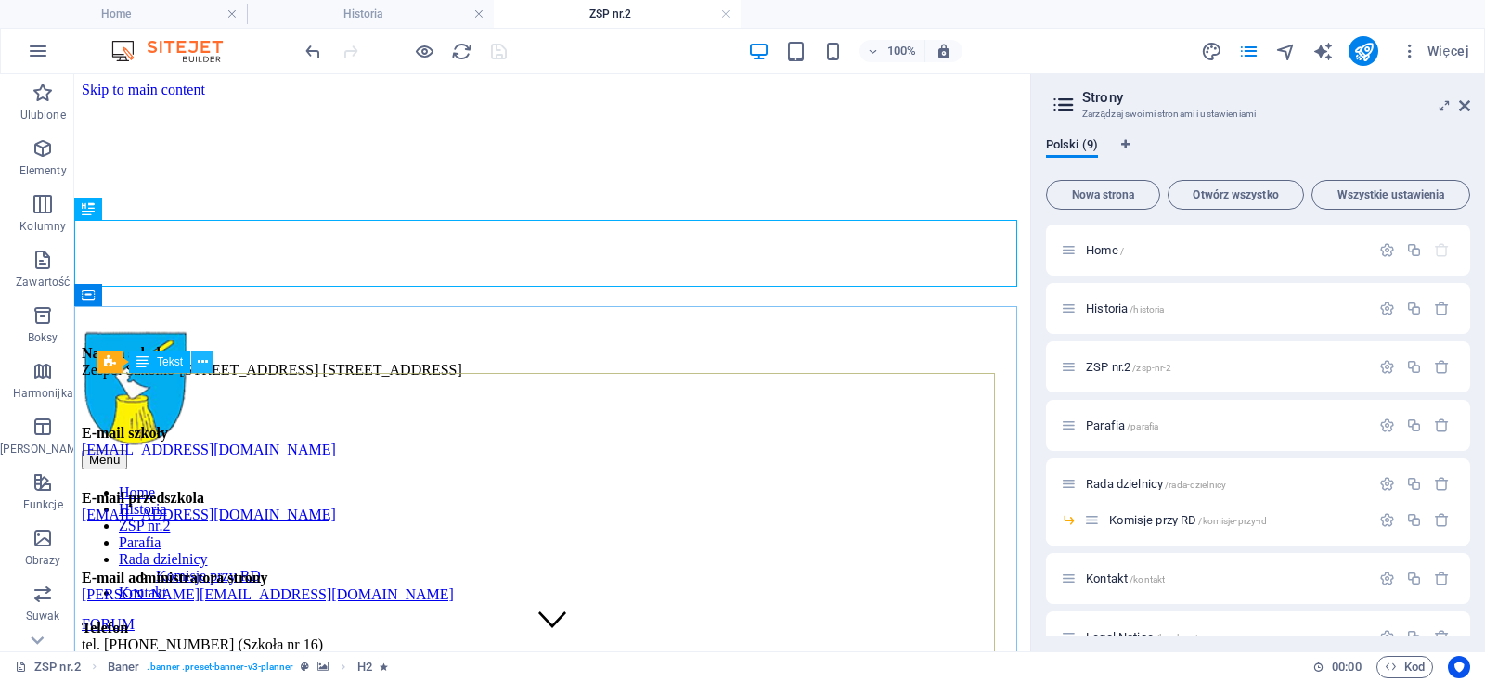
click at [208, 365] on button at bounding box center [202, 362] width 22 height 22
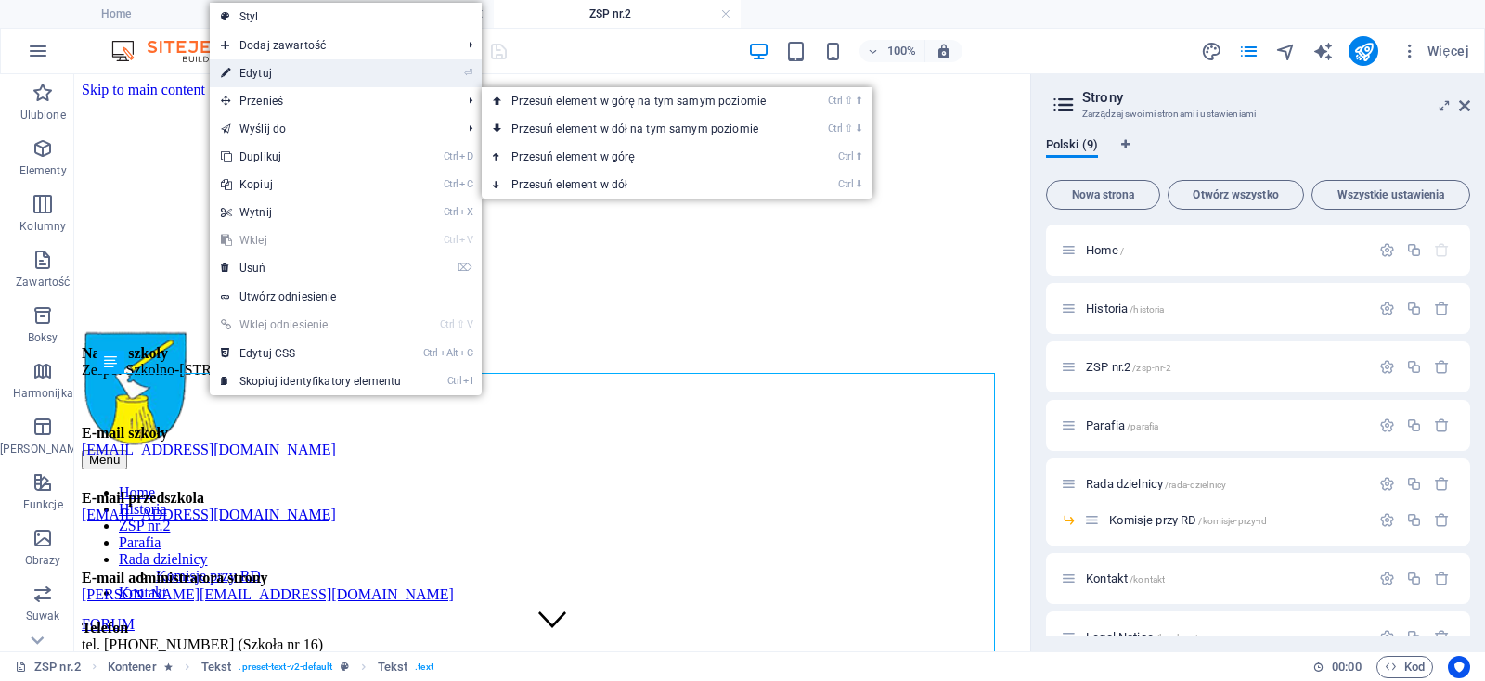
click at [277, 78] on link "⏎ Edytuj" at bounding box center [311, 73] width 202 height 28
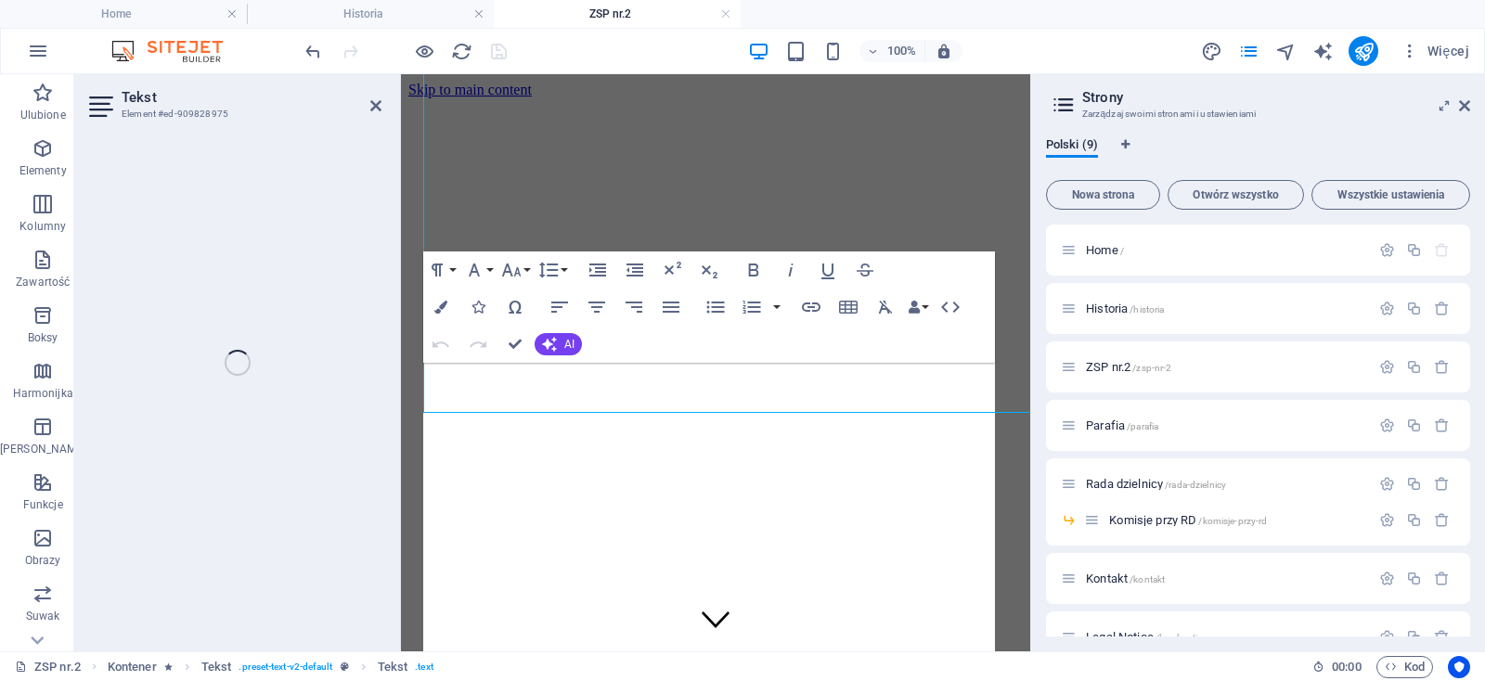
scroll to position [497, 0]
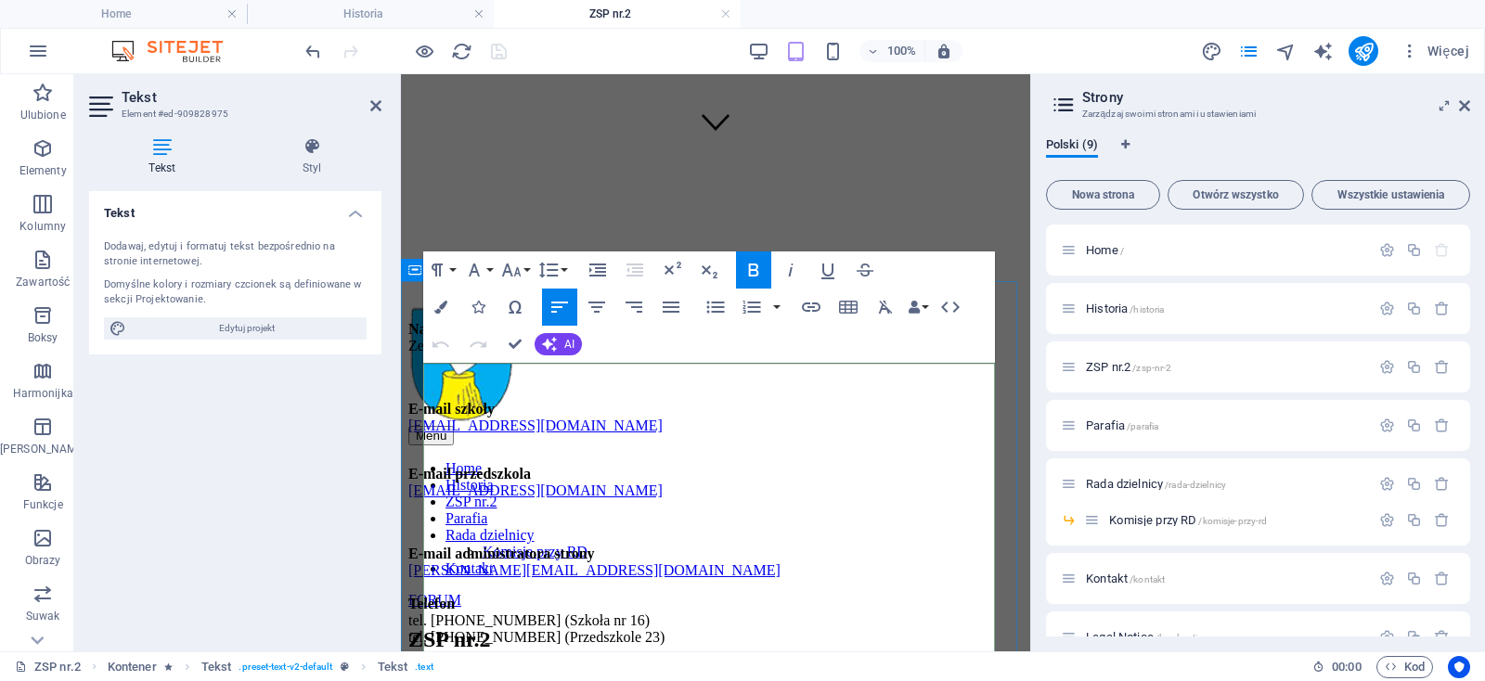
click at [631, 445] on p "E-mail szkoły sp16@zsp2tg.pl" at bounding box center [715, 426] width 614 height 50
click at [488, 267] on button "Font Family" at bounding box center [477, 269] width 35 height 37
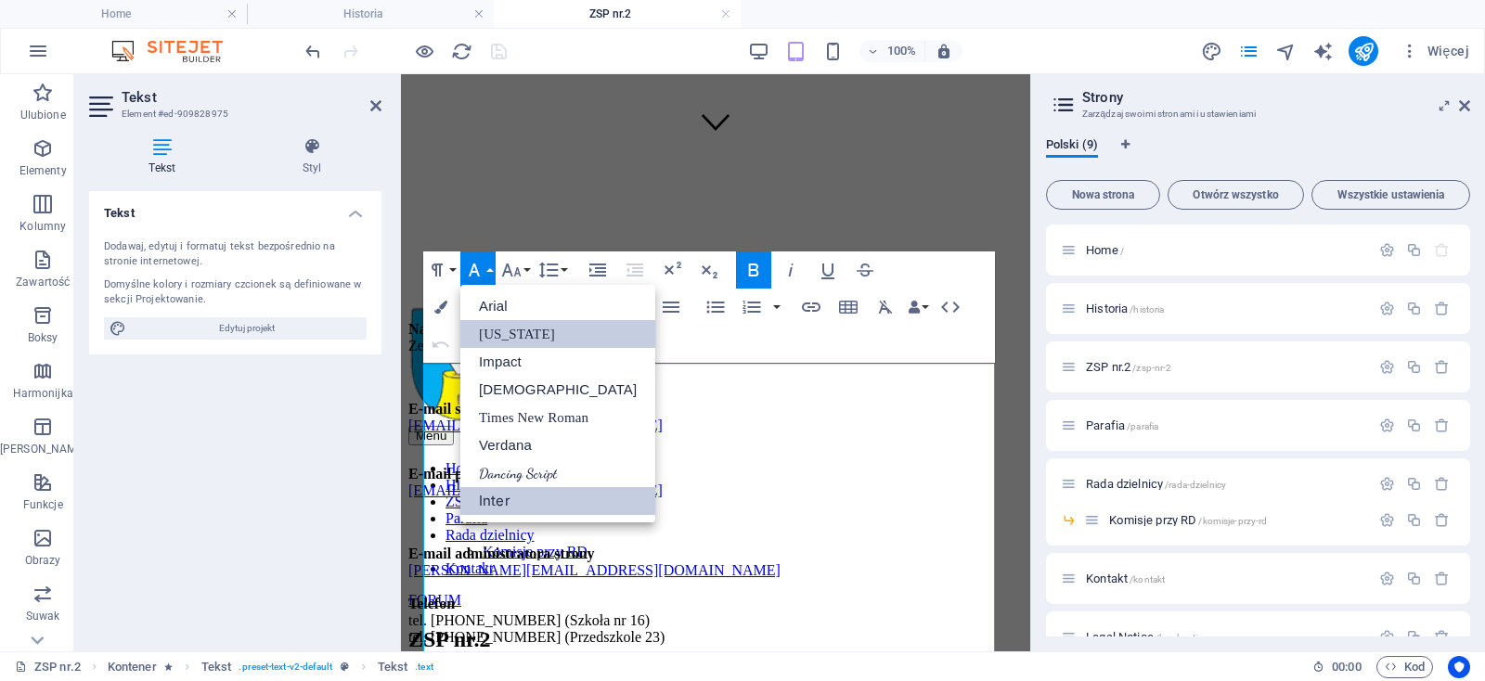
scroll to position [0, 0]
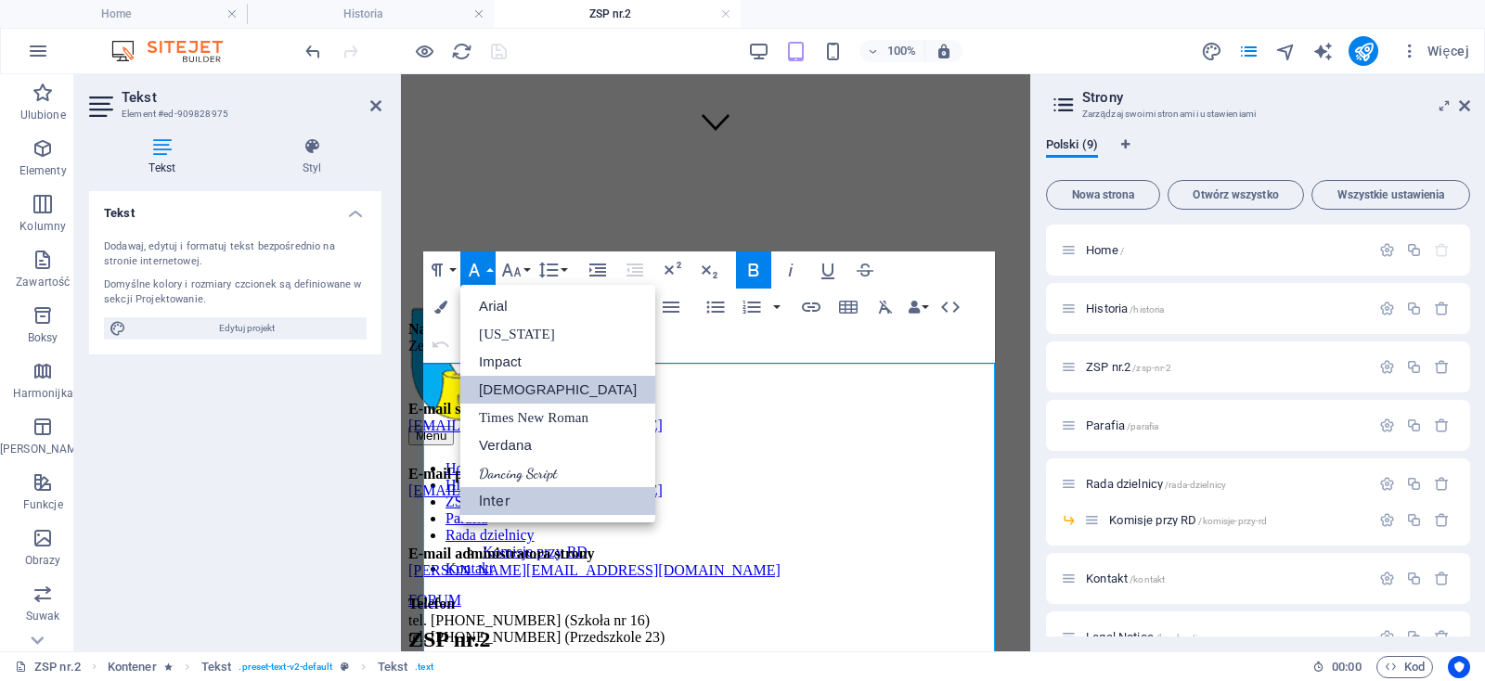
click at [498, 393] on link "Tahoma" at bounding box center [557, 390] width 195 height 28
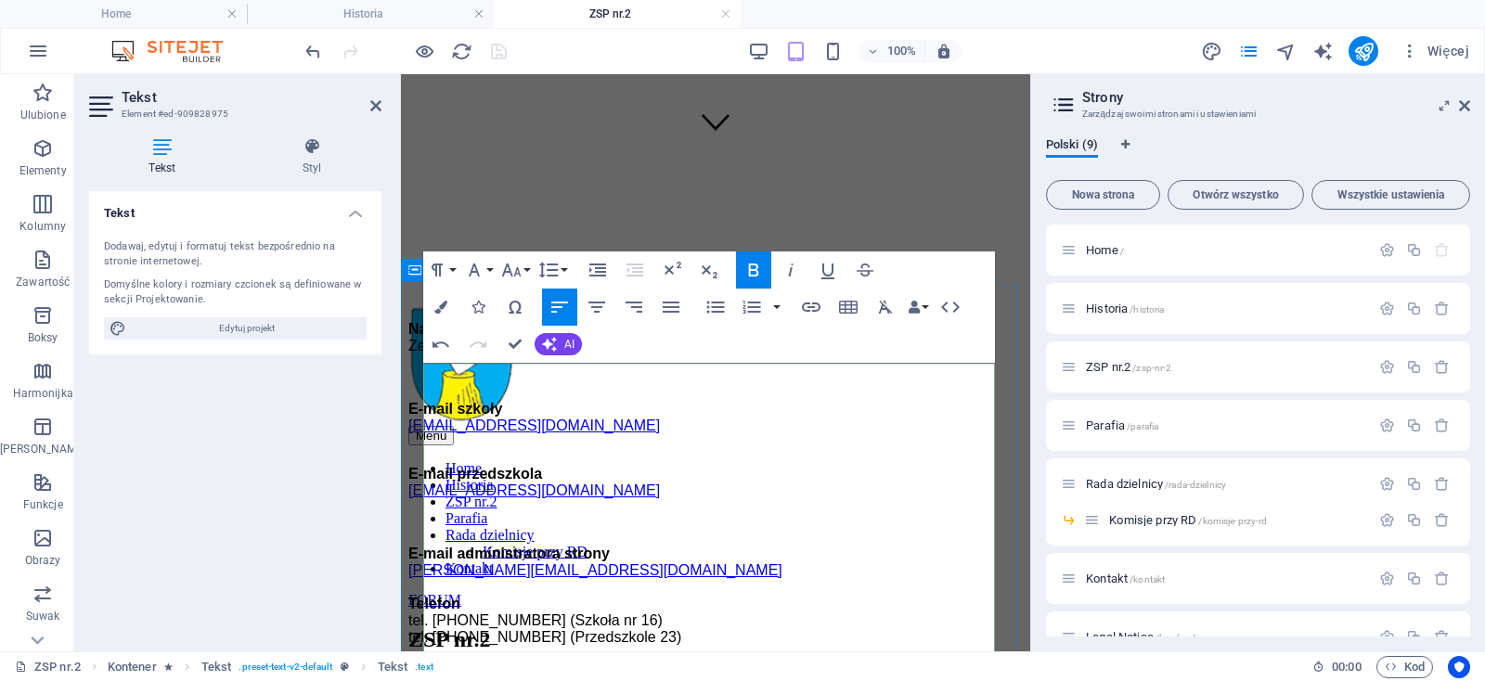
drag, startPoint x: 597, startPoint y: 483, endPoint x: 578, endPoint y: 448, distance: 39.8
click at [597, 483] on p "E-mail przedszkola p23@zsp2tg.pl" at bounding box center [715, 482] width 614 height 33
drag, startPoint x: 513, startPoint y: 369, endPoint x: 428, endPoint y: 374, distance: 85.5
click at [428, 354] on p "Nazwa szkoły Zespół Szkolno-Przedszkolny Nr 2, 42-609 Tarnowskie Góry, ul. Jago…" at bounding box center [715, 337] width 614 height 33
click at [430, 337] on span "Nazwa szkoły" at bounding box center [456, 329] width 96 height 16
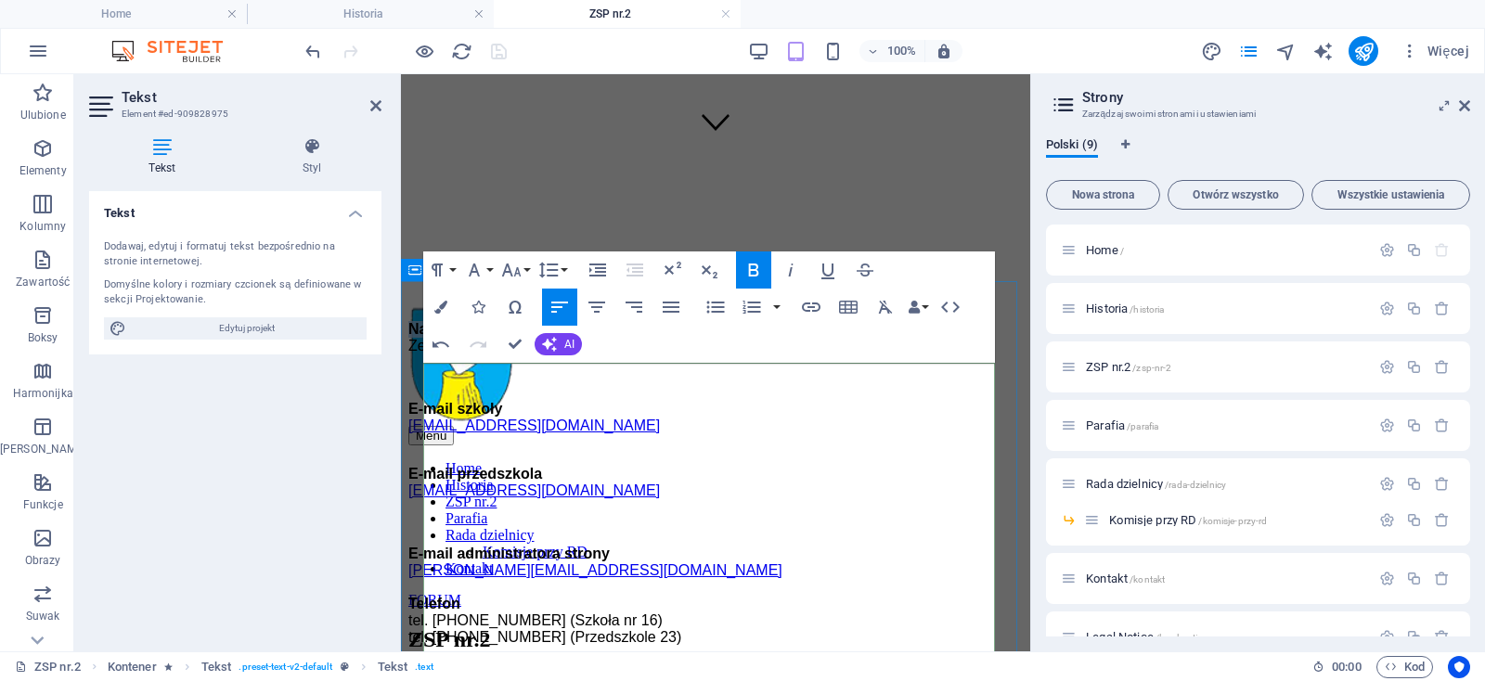
click at [430, 337] on span "Nazwa szkoły" at bounding box center [456, 329] width 96 height 16
click at [748, 273] on icon "button" at bounding box center [753, 270] width 22 height 22
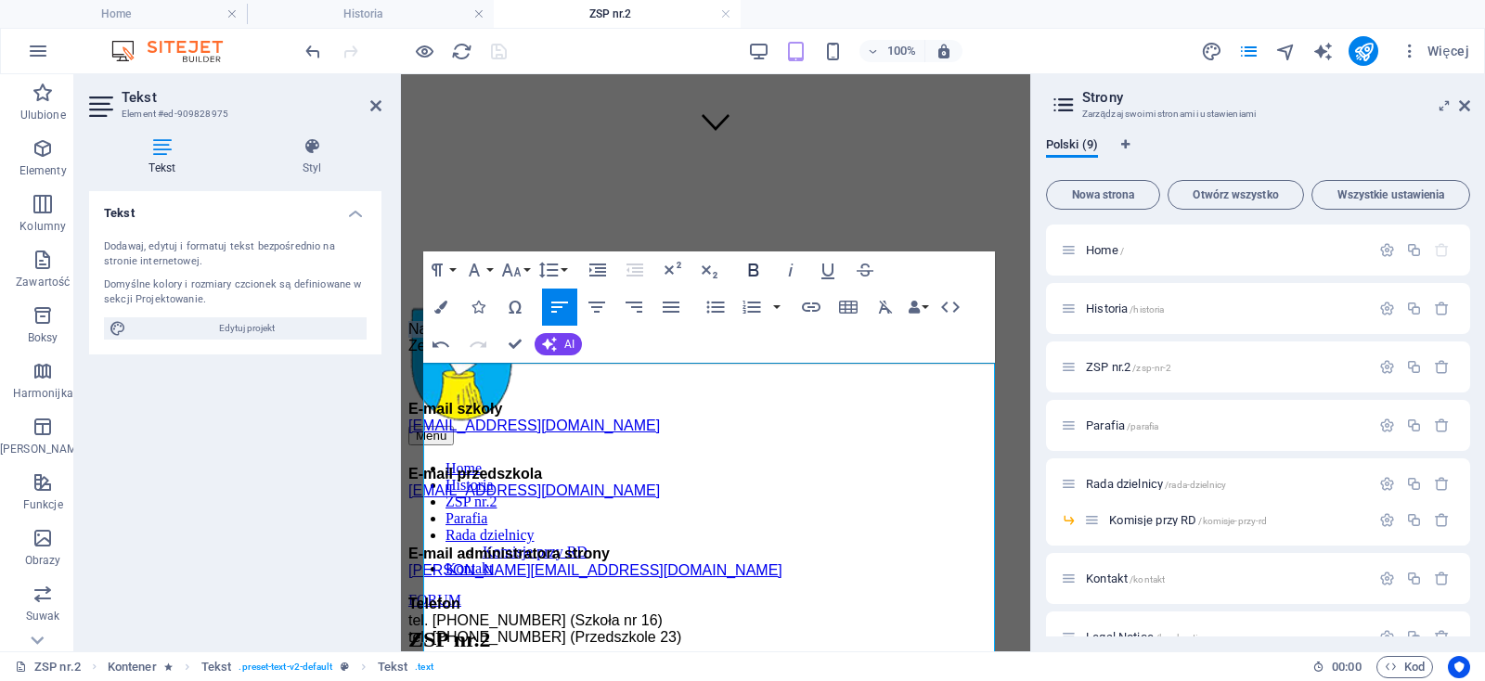
click at [748, 273] on icon "button" at bounding box center [753, 270] width 22 height 22
click at [749, 273] on icon "button" at bounding box center [754, 270] width 10 height 13
click at [717, 482] on p "E-mail przedszkola p23@zsp2tg.pl" at bounding box center [715, 482] width 614 height 33
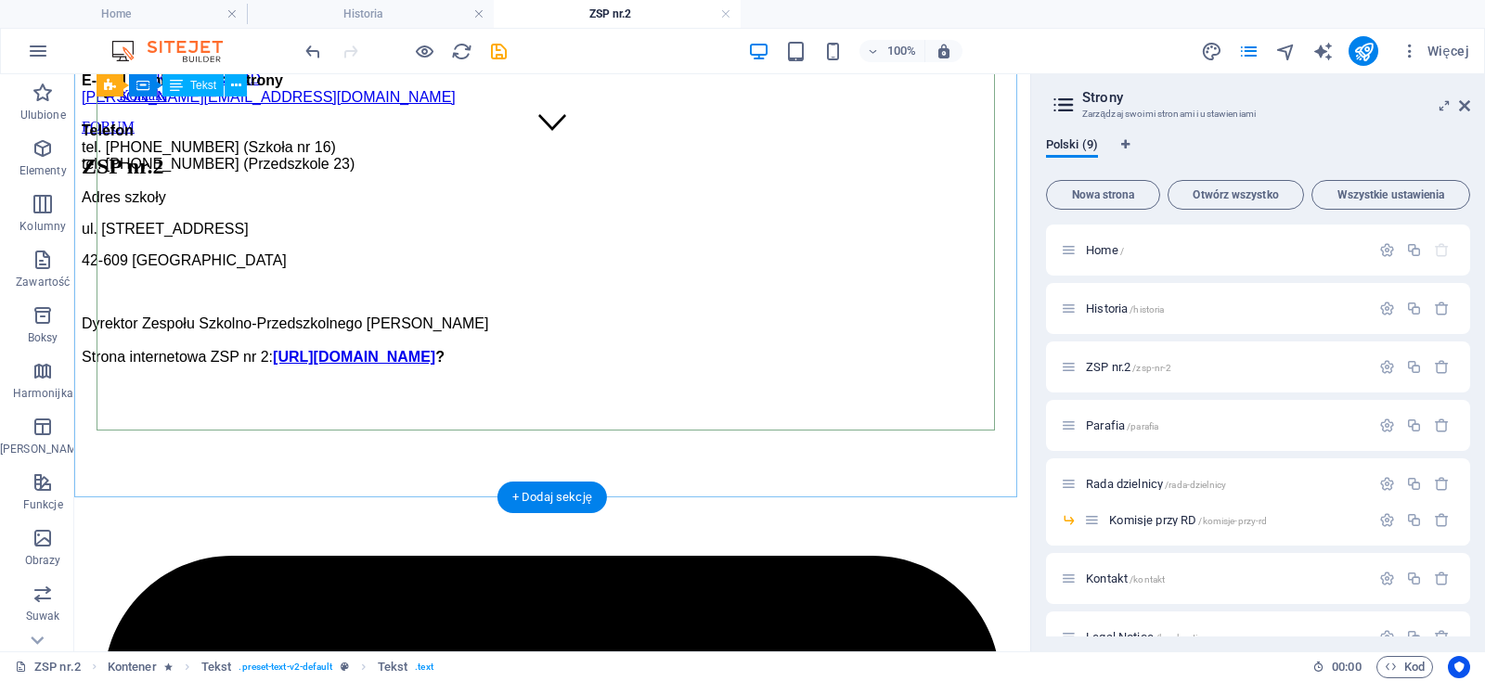
click at [666, 312] on div "Nazwa szkoły Zespół Szkolno-Przedszkolny Nr 2, 42-609 Tarnowskie Góry, ul. Jago…" at bounding box center [552, 107] width 941 height 518
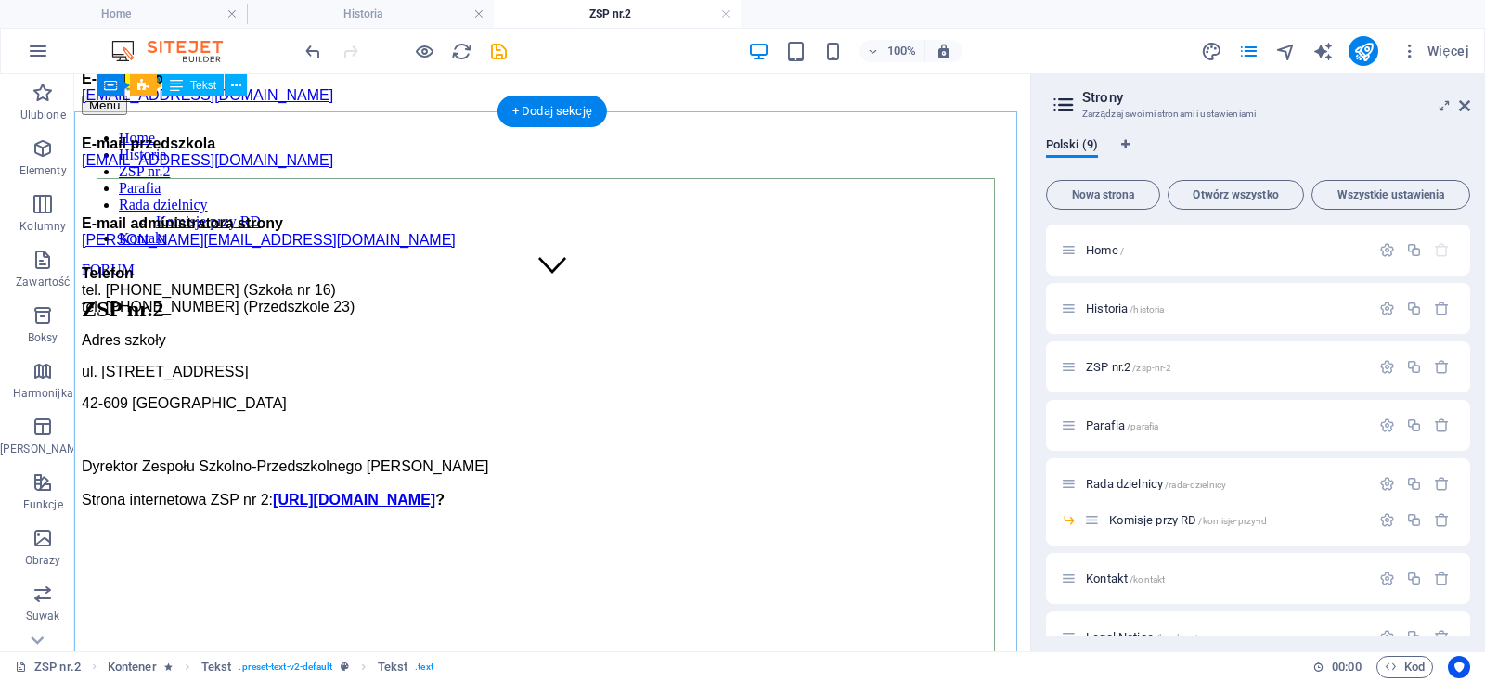
scroll to position [195, 0]
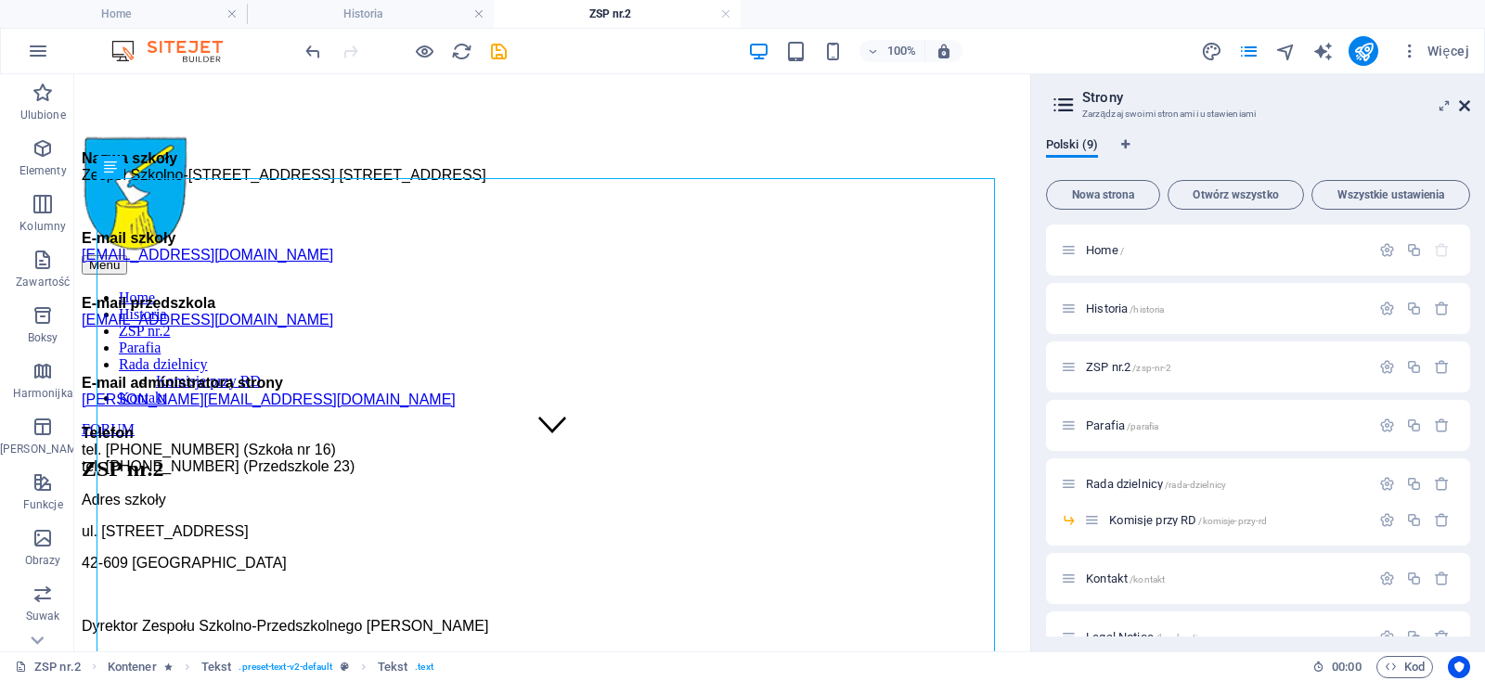
click at [1460, 103] on icon at bounding box center [1464, 105] width 11 height 15
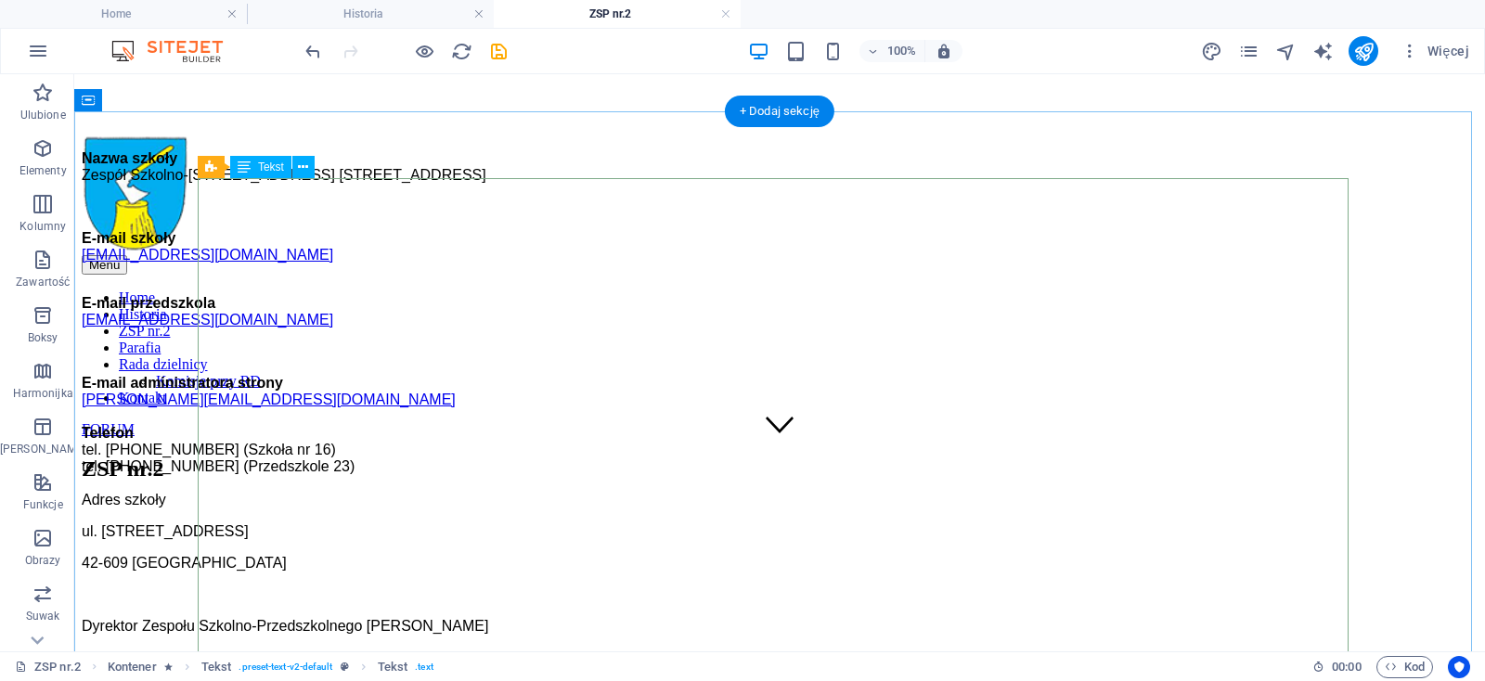
click at [429, 276] on div "Nazwa szkoły Zespół Szkolno-Przedszkolny Nr 2, 42-609 Tarnowskie Góry, ul. Jago…" at bounding box center [780, 409] width 1396 height 518
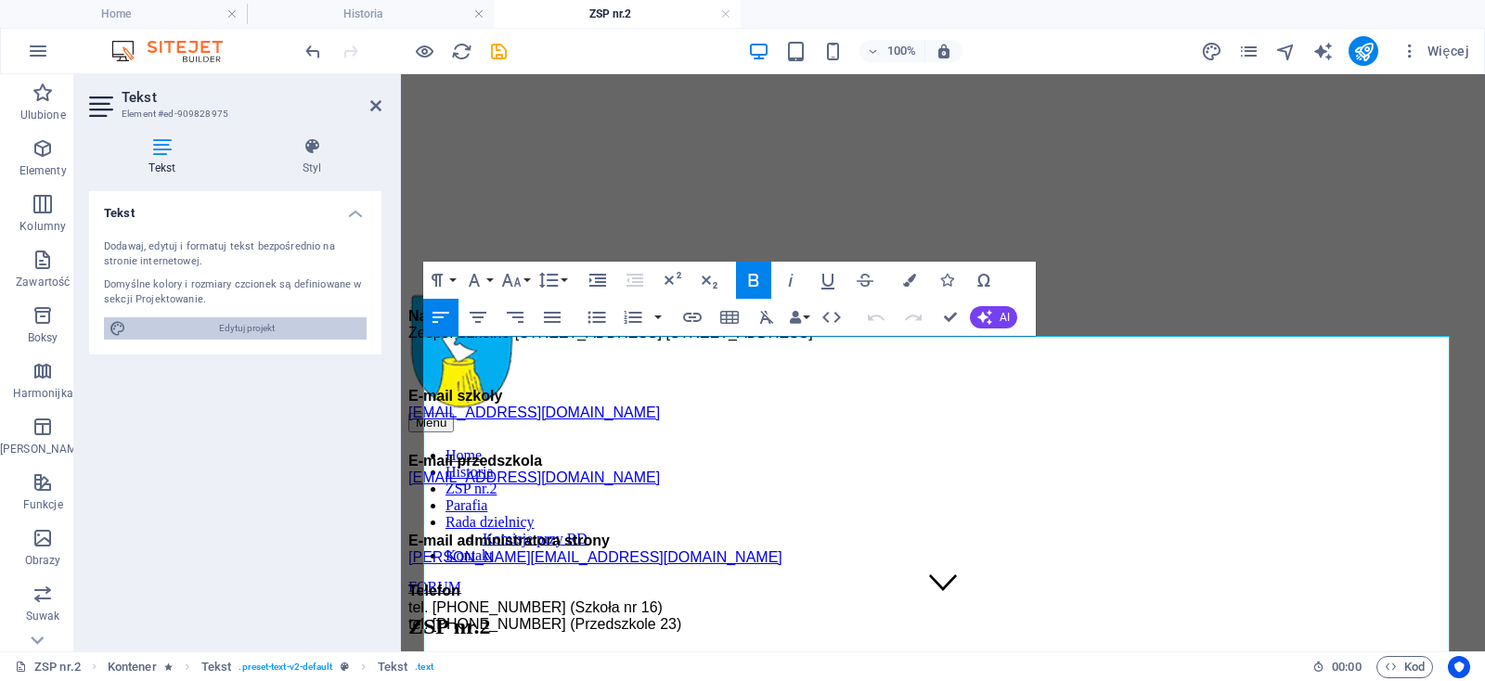
click at [244, 328] on span "Edytuj projekt" at bounding box center [246, 328] width 229 height 22
select select "px"
select select "300"
select select "px"
select select "600"
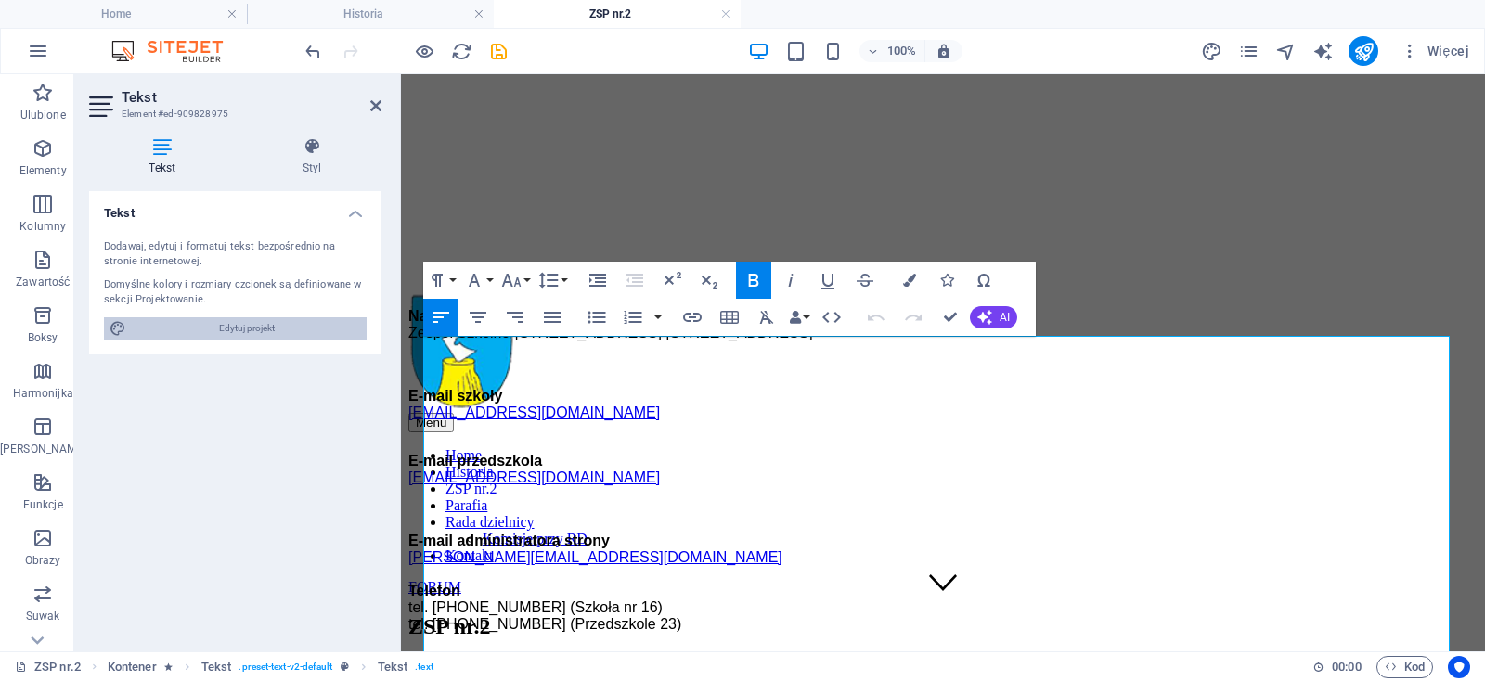
select select "px"
select select "rem"
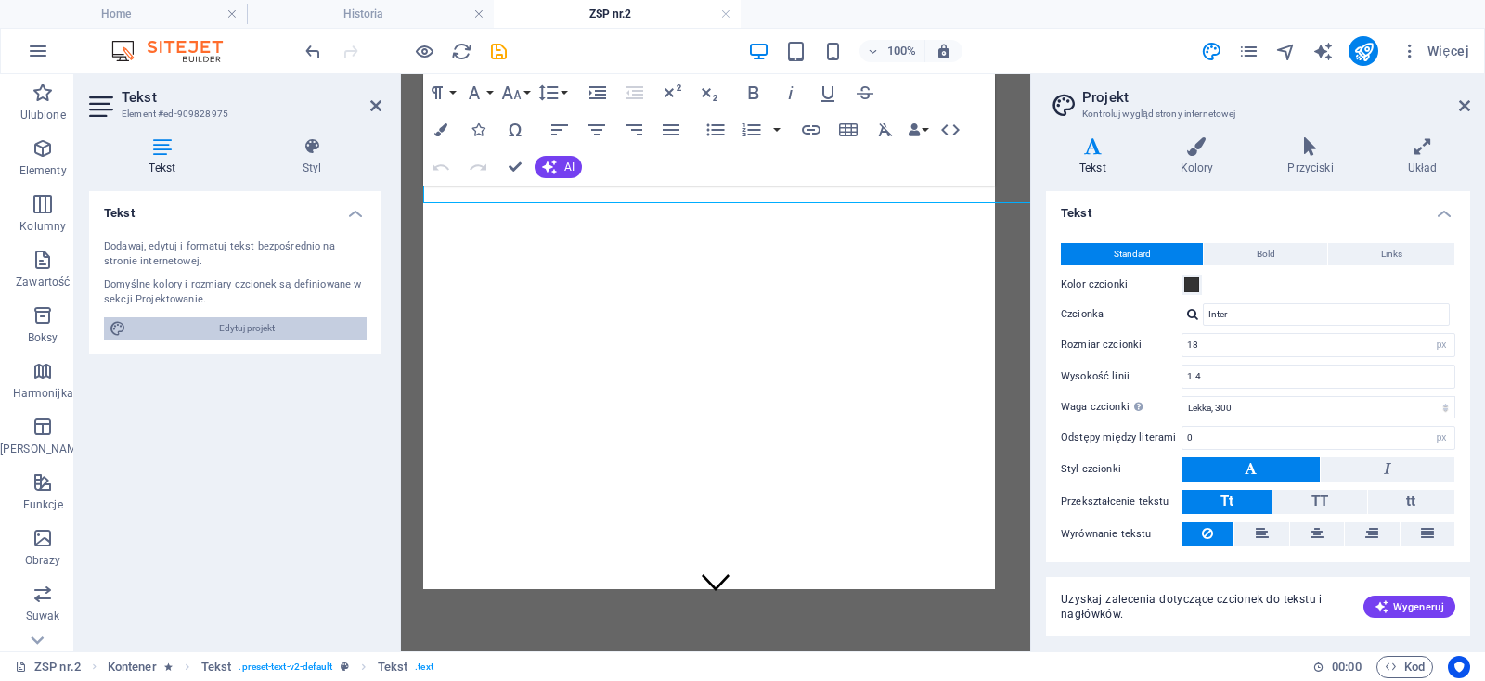
type input "14"
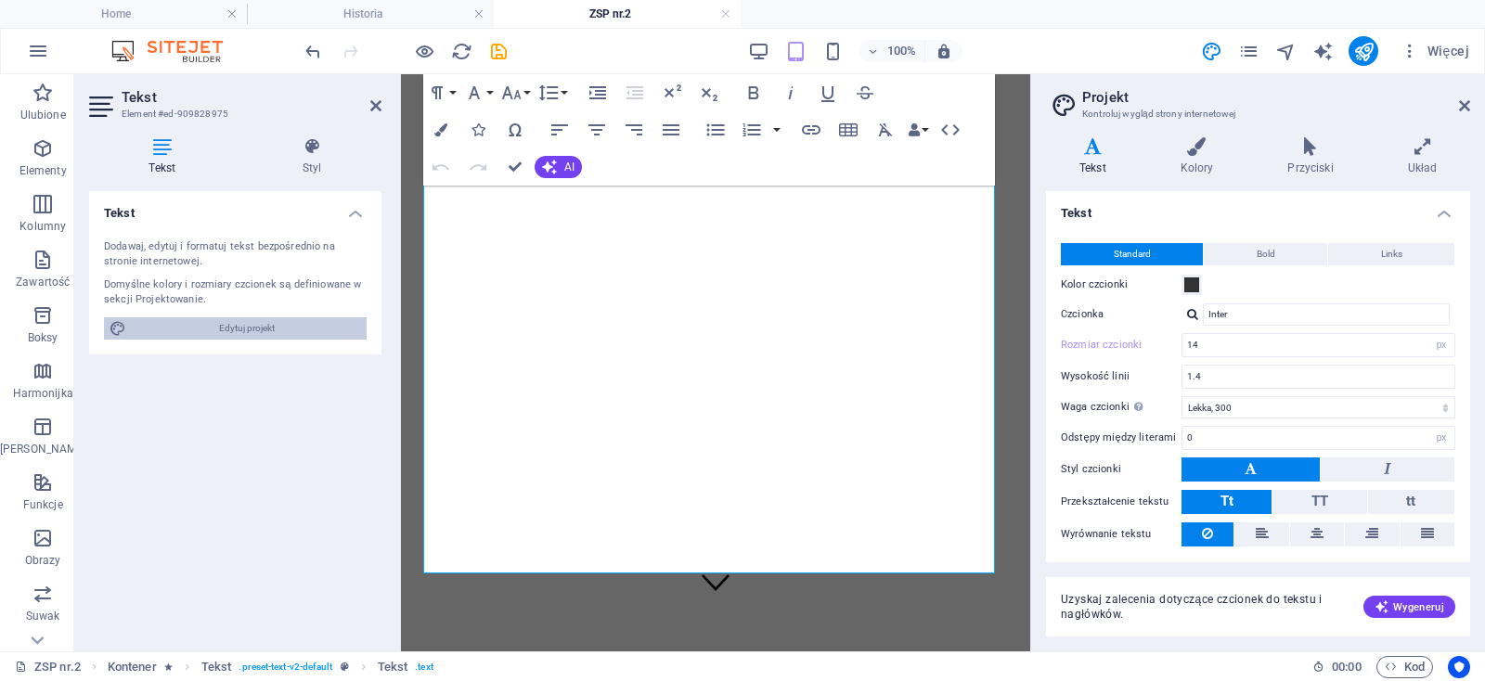
scroll to position [725, 0]
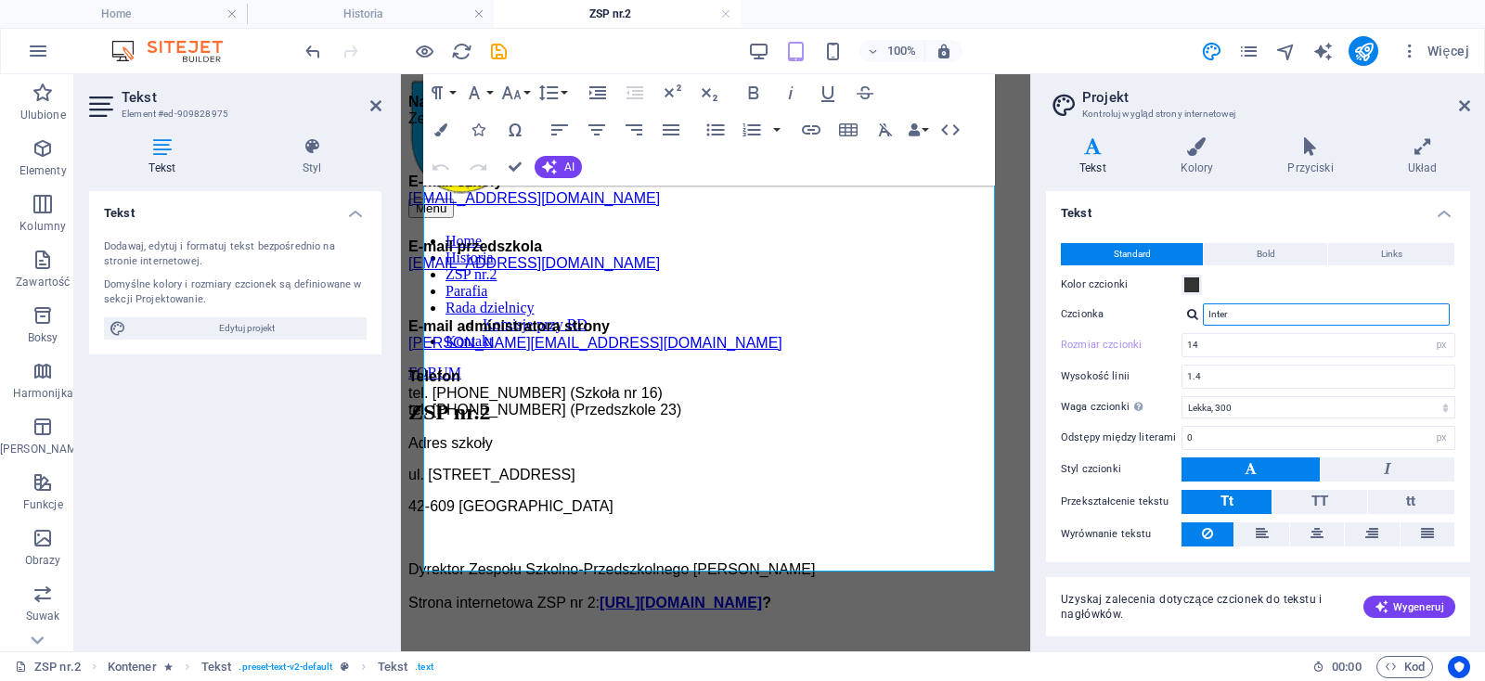
click at [1383, 318] on input "Inter" at bounding box center [1326, 314] width 247 height 22
click at [1189, 314] on div at bounding box center [1192, 314] width 11 height 12
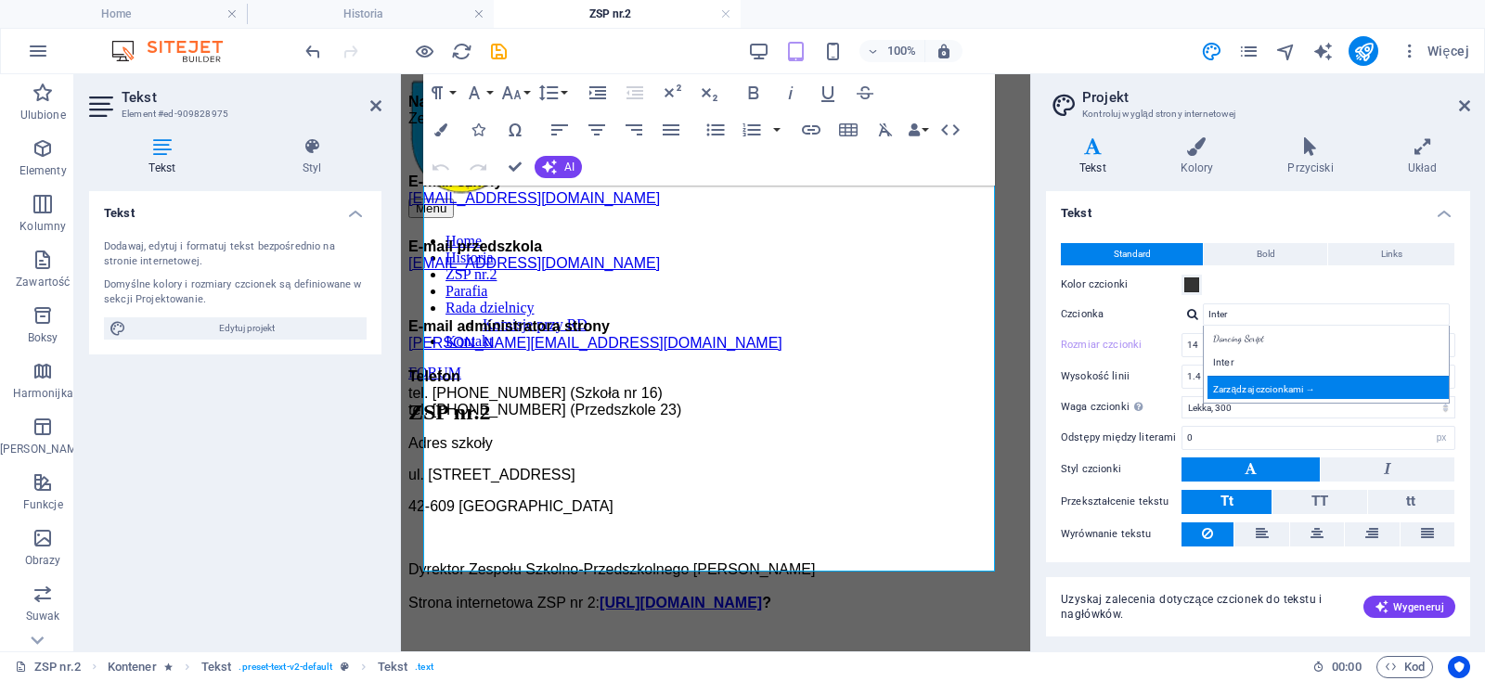
click at [1231, 383] on div "Zarządzaj czcionkami →" at bounding box center [1329, 387] width 245 height 23
select select "popularity"
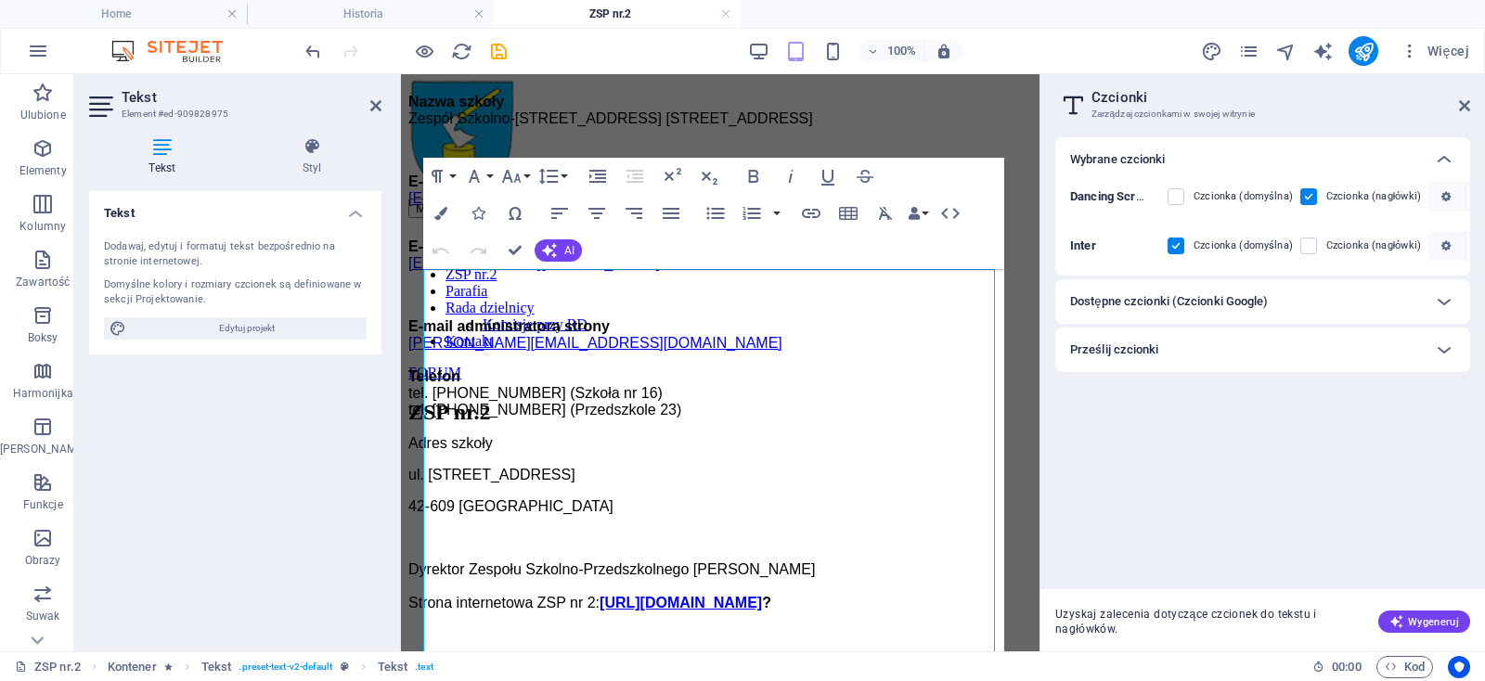
scroll to position [592, 0]
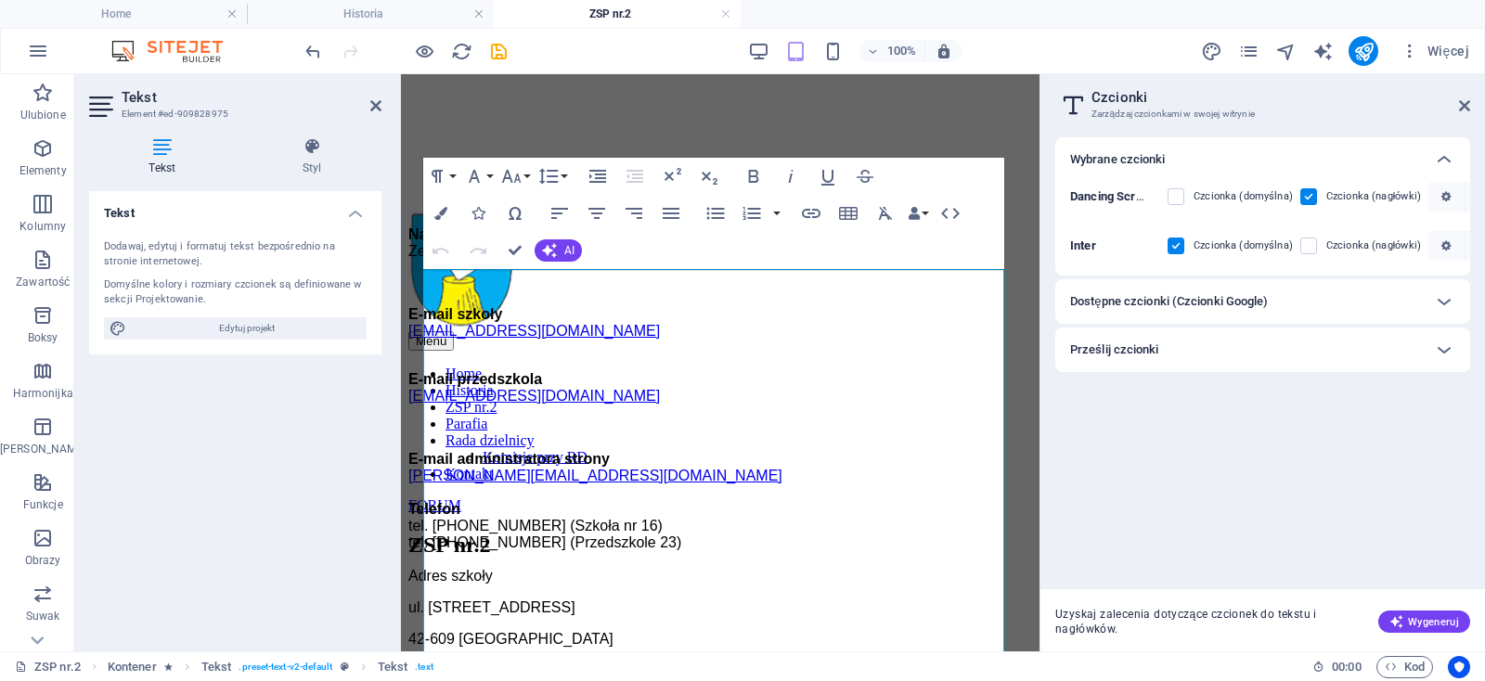
click at [1205, 309] on h6 "Dostępne czcionki (Czcionki Google)" at bounding box center [1169, 301] width 198 height 22
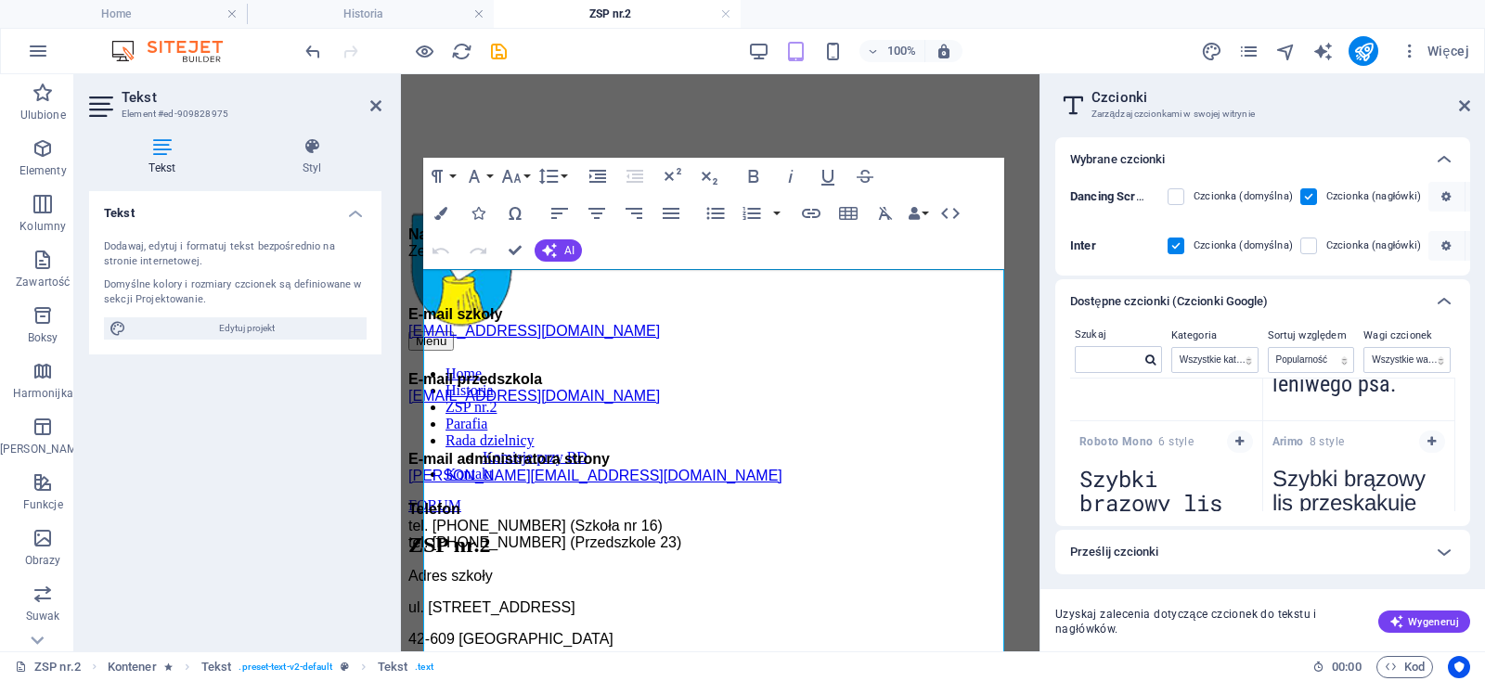
scroll to position [0, 0]
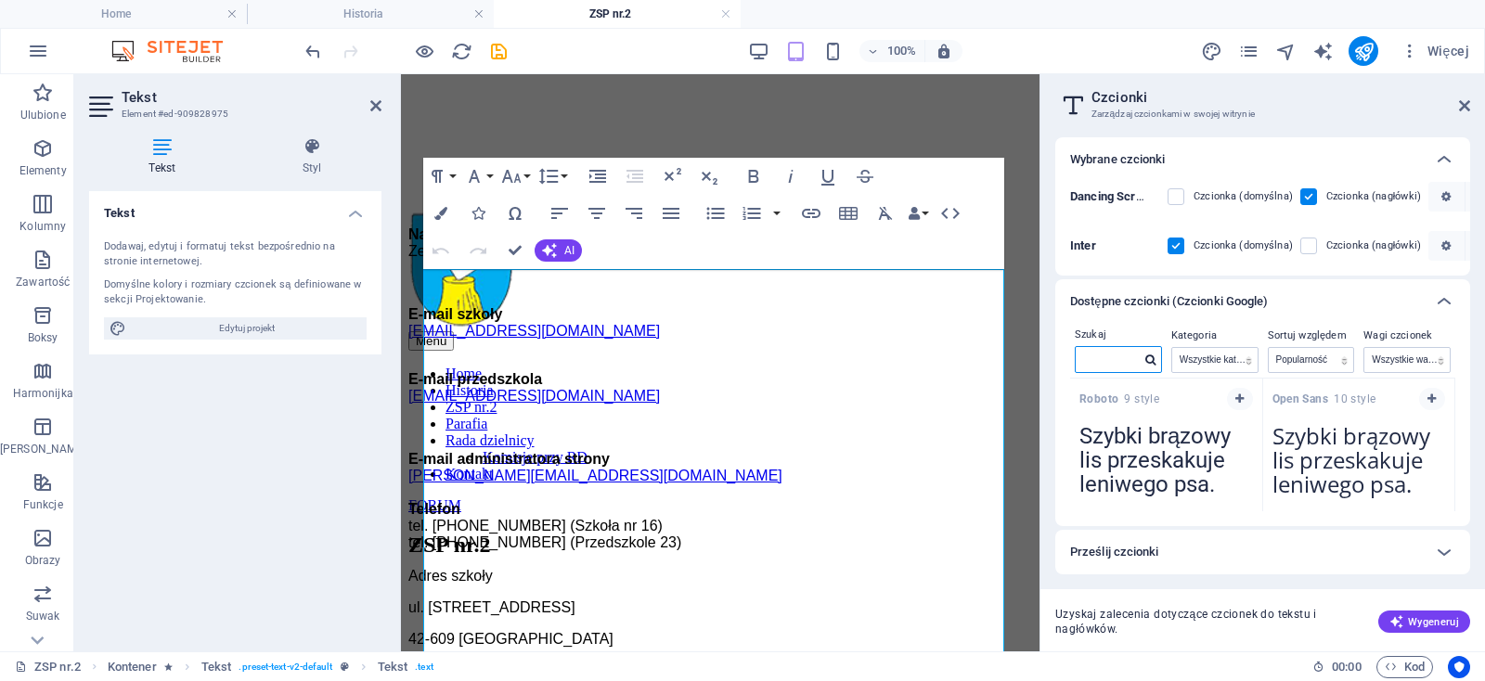
click at [1100, 362] on input "text" at bounding box center [1107, 359] width 65 height 24
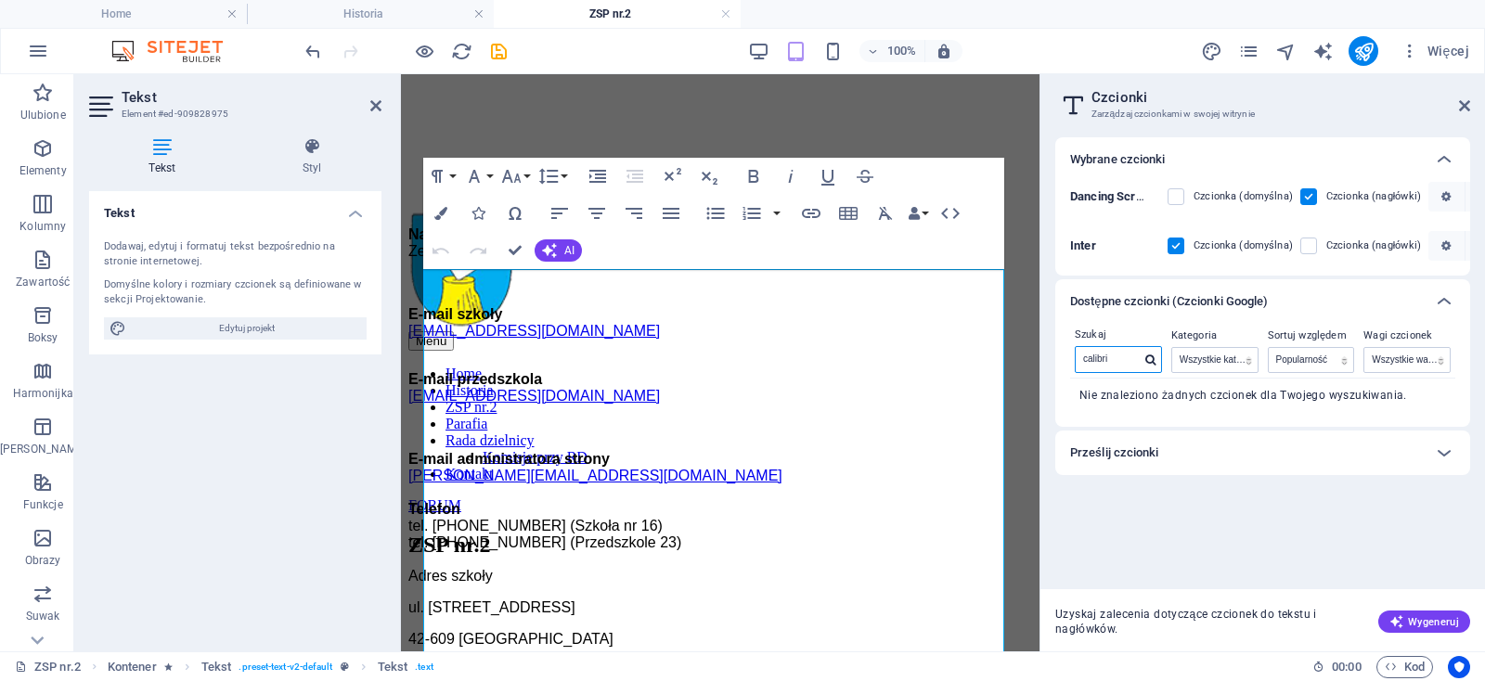
type input "calibri"
click at [1167, 439] on div "Prześlij czcionki" at bounding box center [1262, 453] width 415 height 45
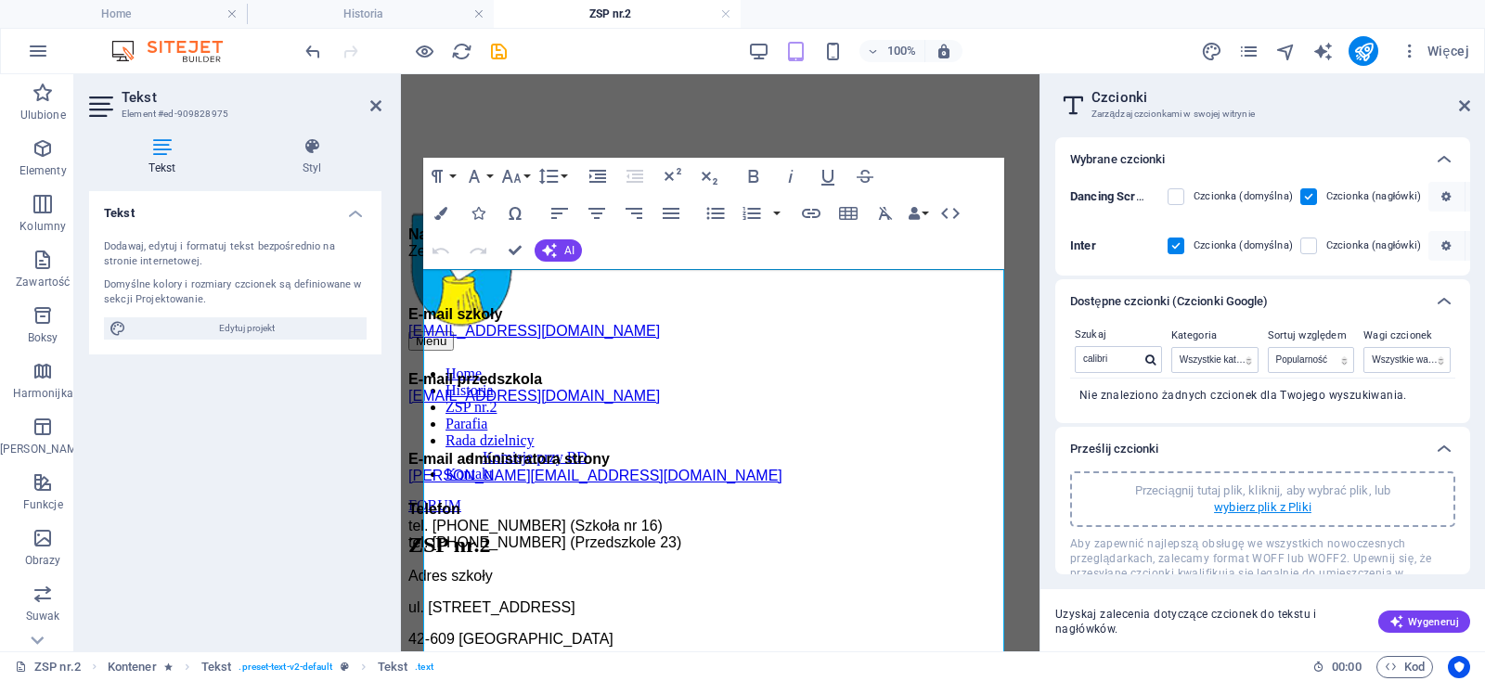
click at [1285, 510] on p "wybierz plik z Pliki" at bounding box center [1262, 507] width 97 height 17
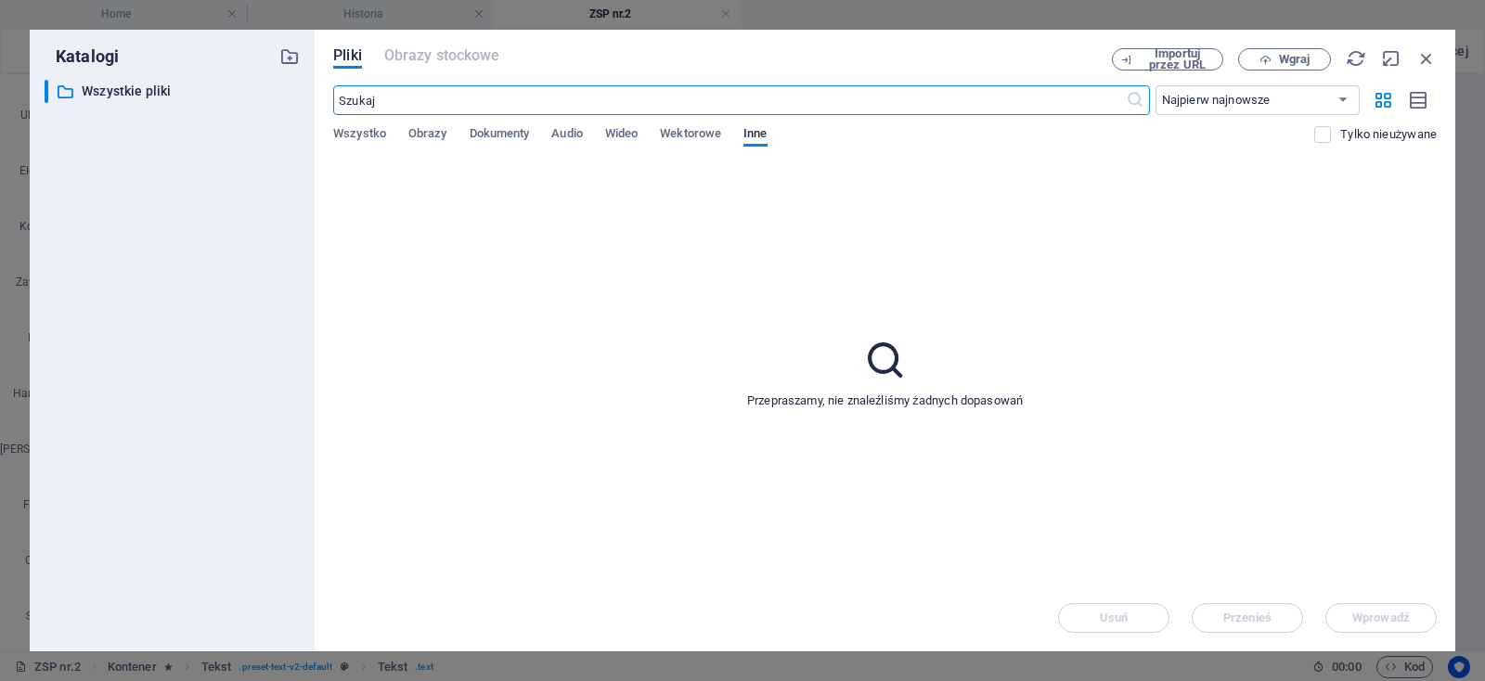
click at [461, 100] on input "text" at bounding box center [728, 100] width 791 height 30
type input "calibri"
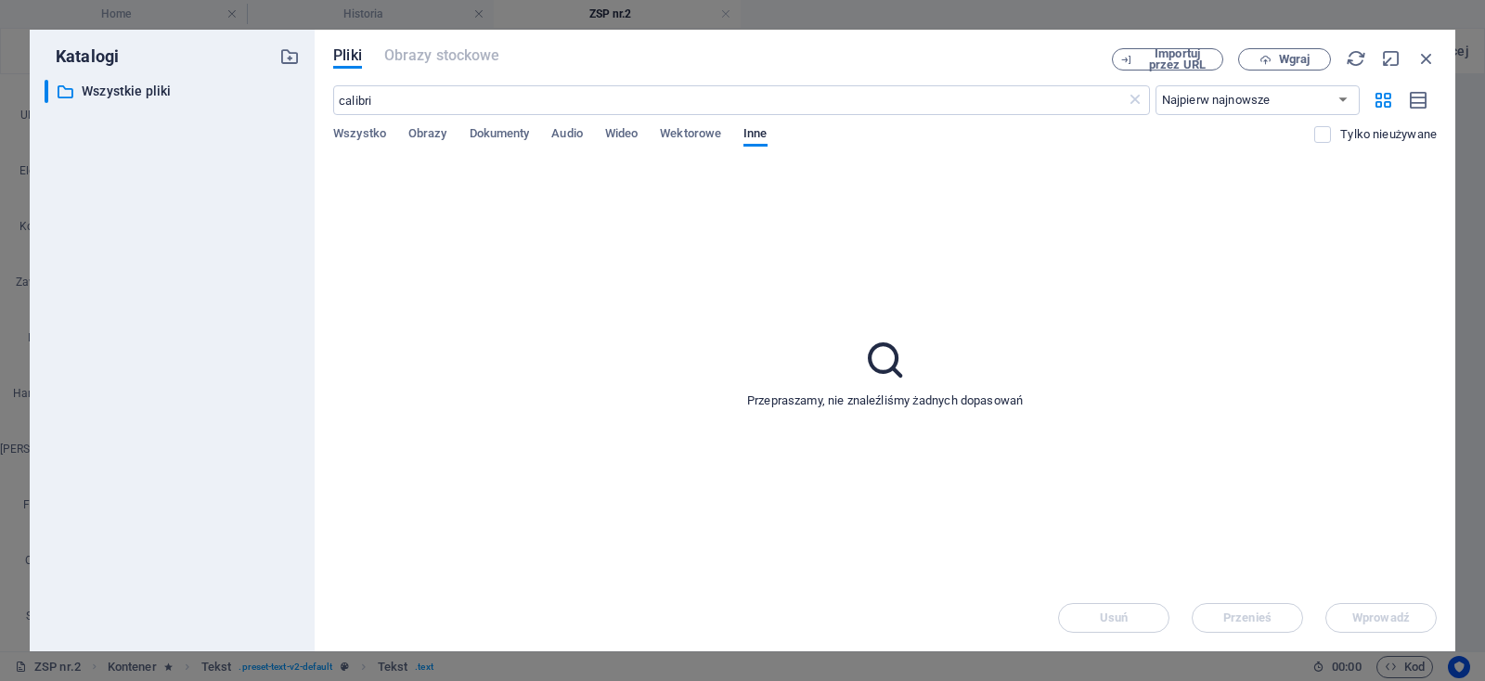
click at [1001, 263] on div "Przepraszamy, nie znaleźliśmy żadnych dopasowań" at bounding box center [884, 372] width 1103 height 423
click at [1427, 60] on icon "button" at bounding box center [1426, 58] width 20 height 20
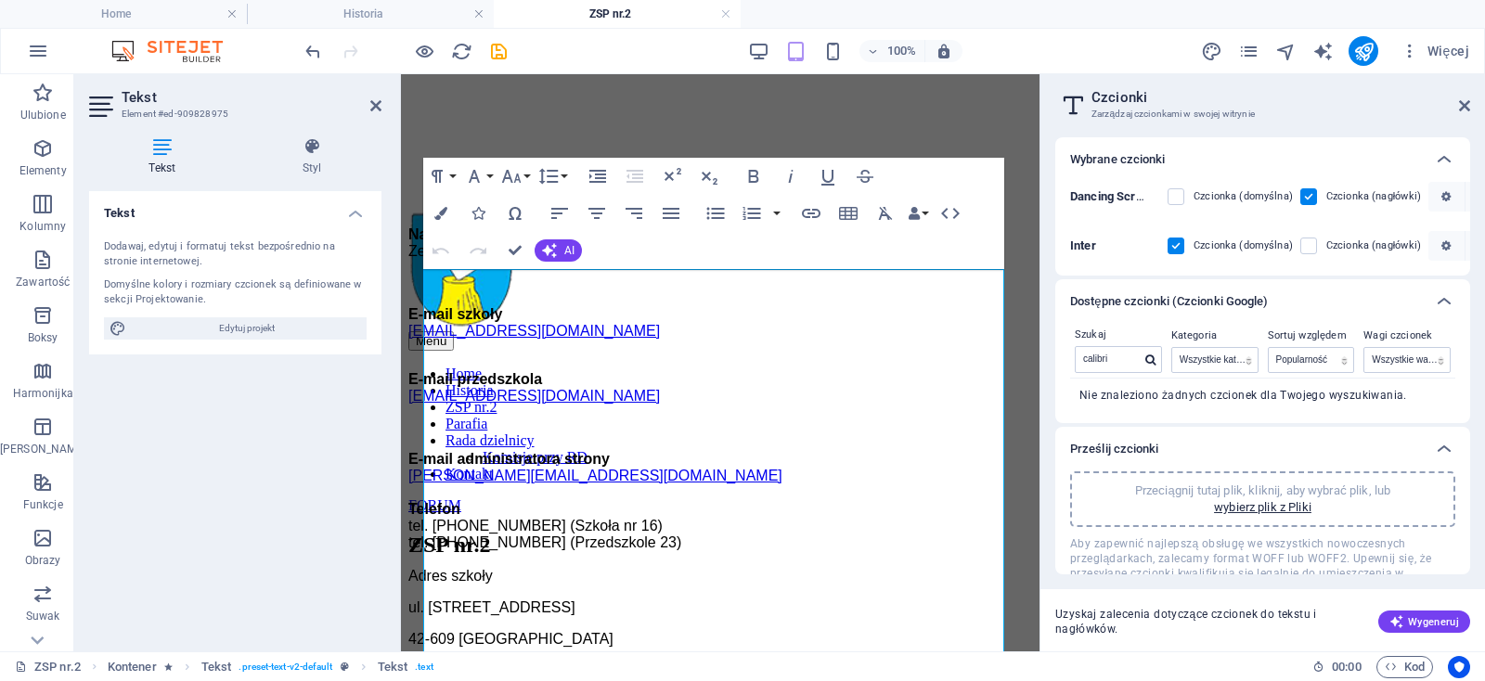
click at [1460, 97] on h2 "Czcionki" at bounding box center [1280, 97] width 379 height 17
click at [1460, 105] on icon at bounding box center [1464, 105] width 11 height 15
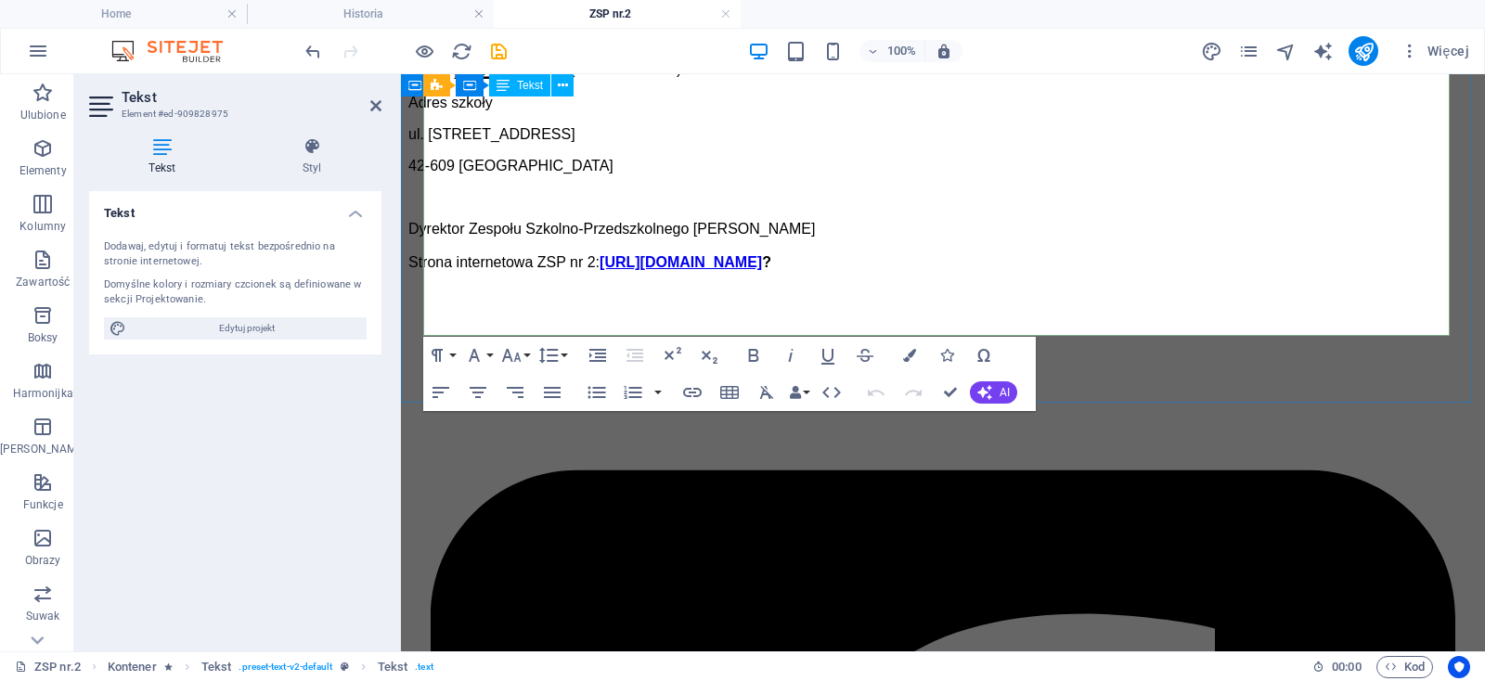
click at [1074, 271] on p "Dyrektor Zespołu Szkolno-Przedszkolnego mgr Gabriela Lebek Strona internetowa Z…" at bounding box center [942, 246] width 1069 height 50
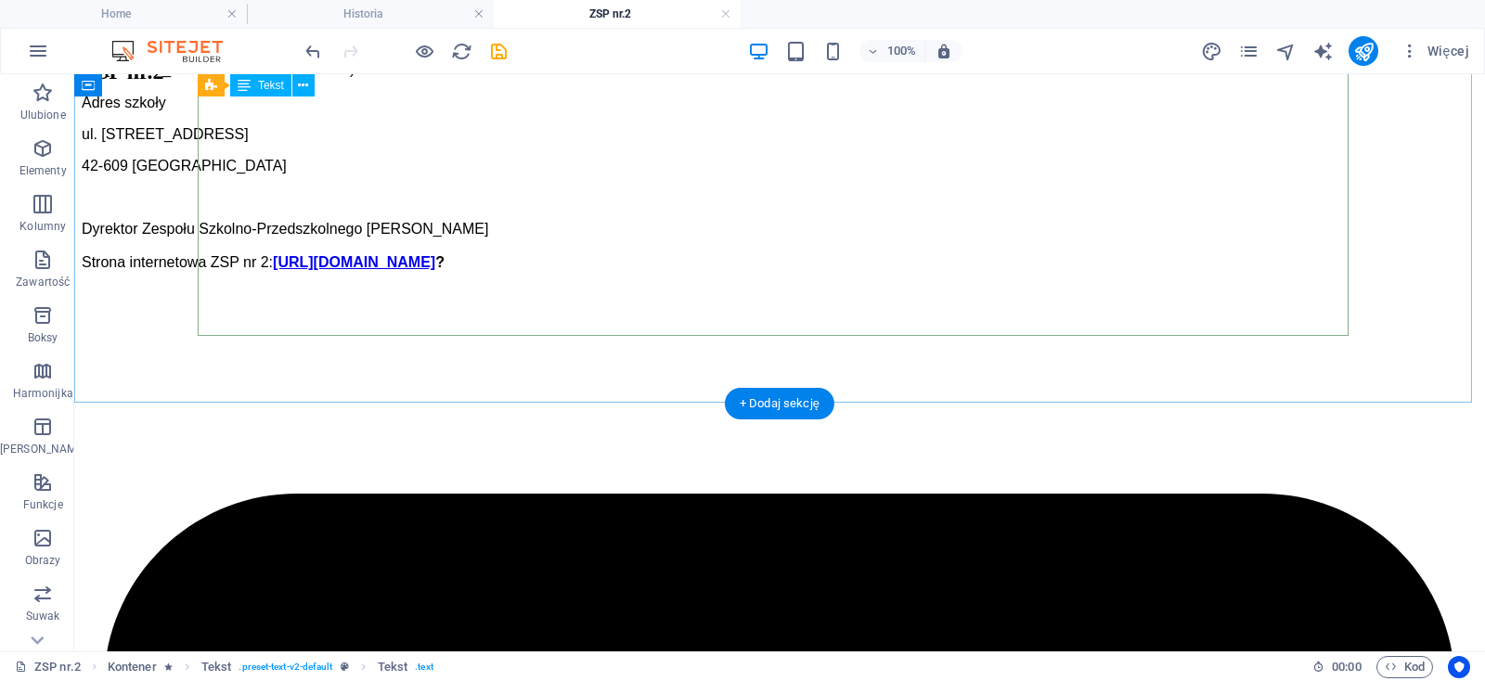
click at [824, 271] on div "Nazwa szkoły Zespół Szkolno-Przedszkolny Nr 2, 42-609 Tarnowskie Góry, ul. Jago…" at bounding box center [780, 12] width 1396 height 518
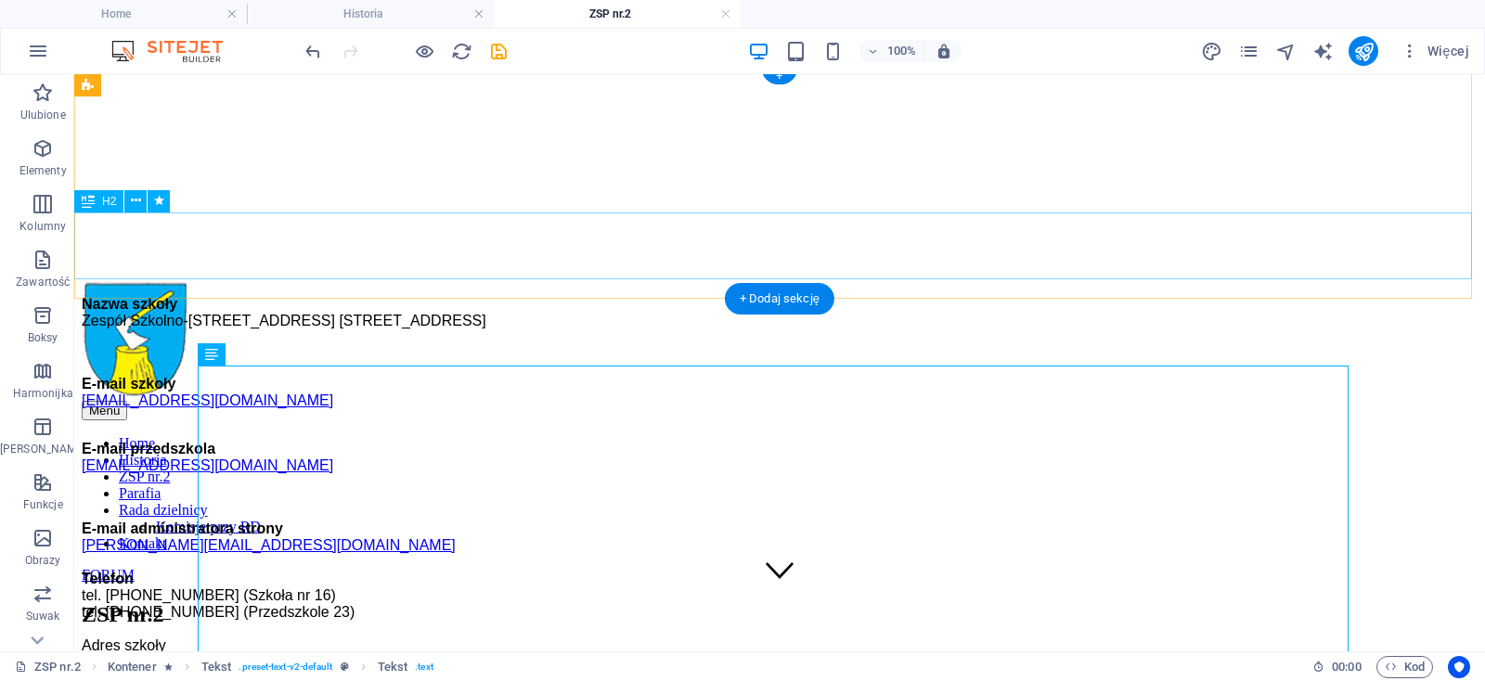
scroll to position [7, 0]
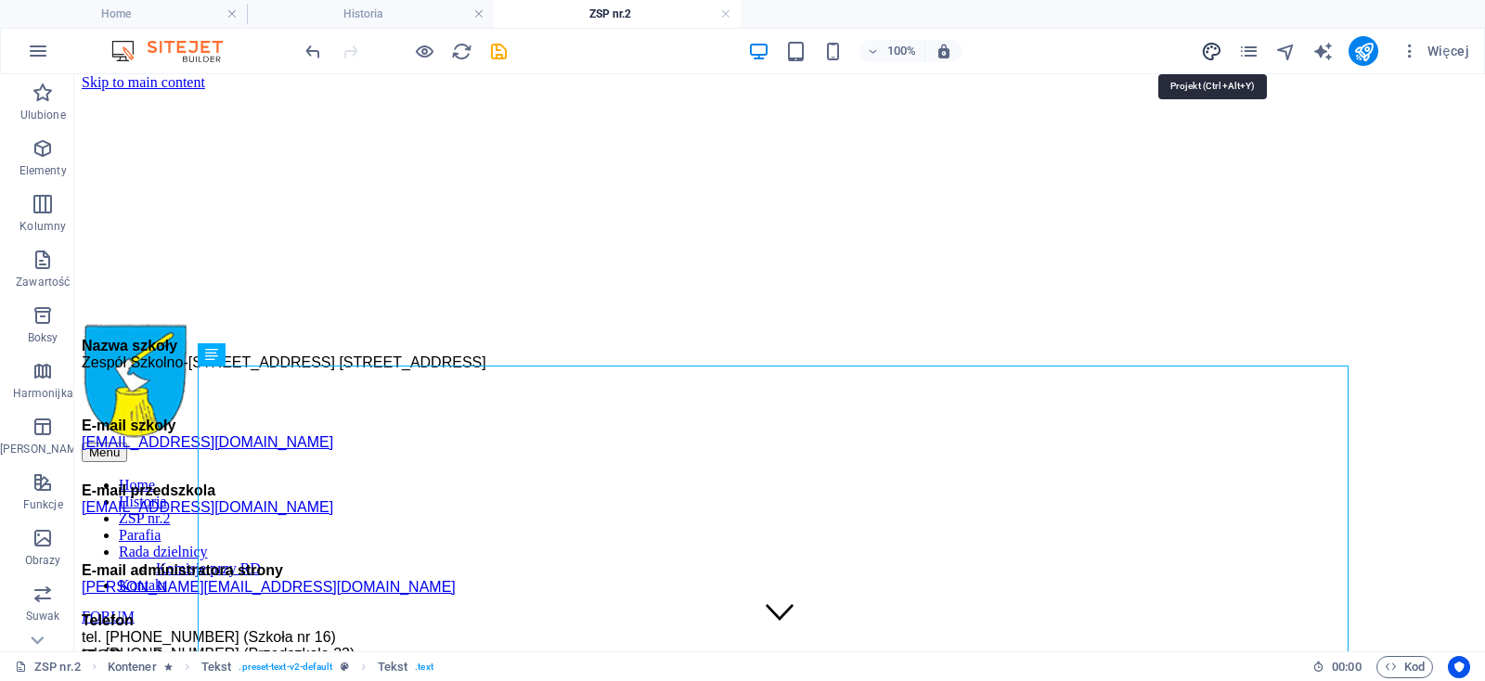
click at [1214, 41] on icon "design" at bounding box center [1211, 51] width 21 height 21
select select "px"
select select "300"
select select "px"
select select "600"
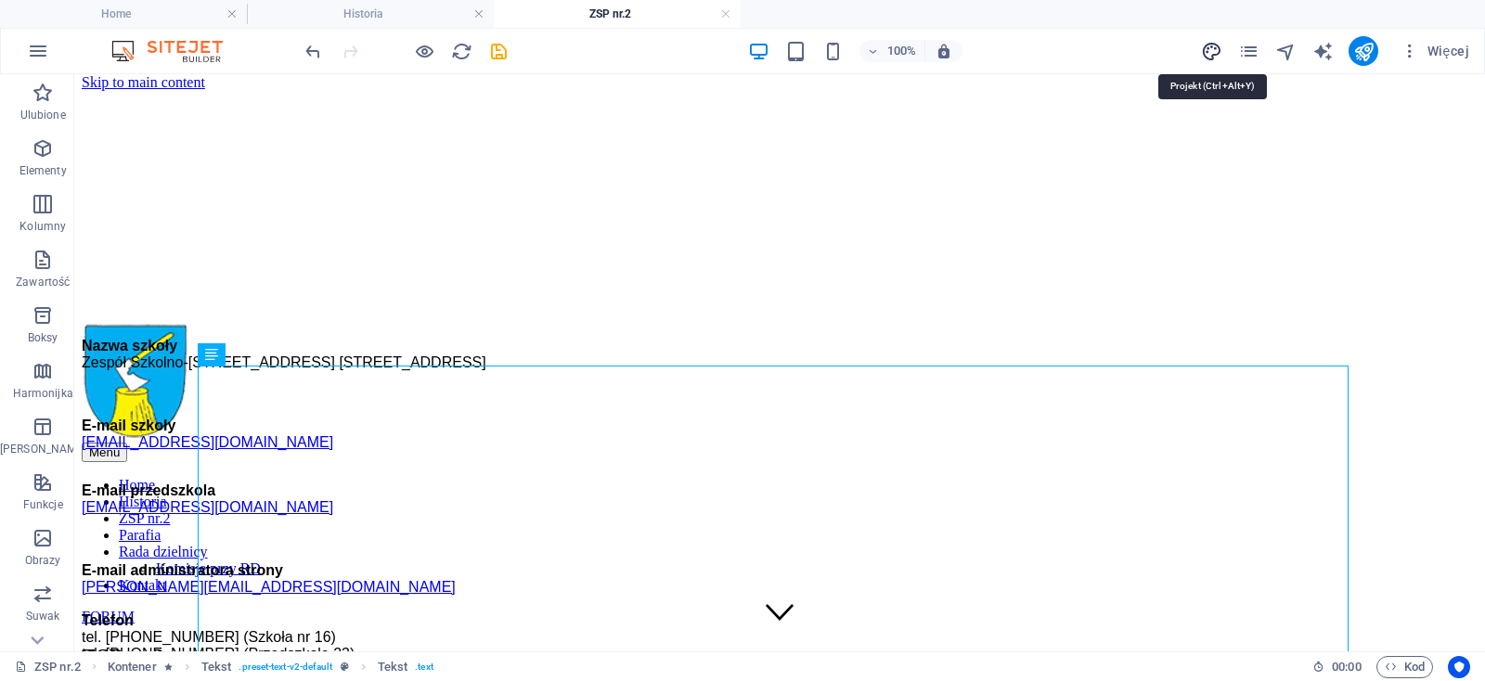
select select "px"
select select "rem"
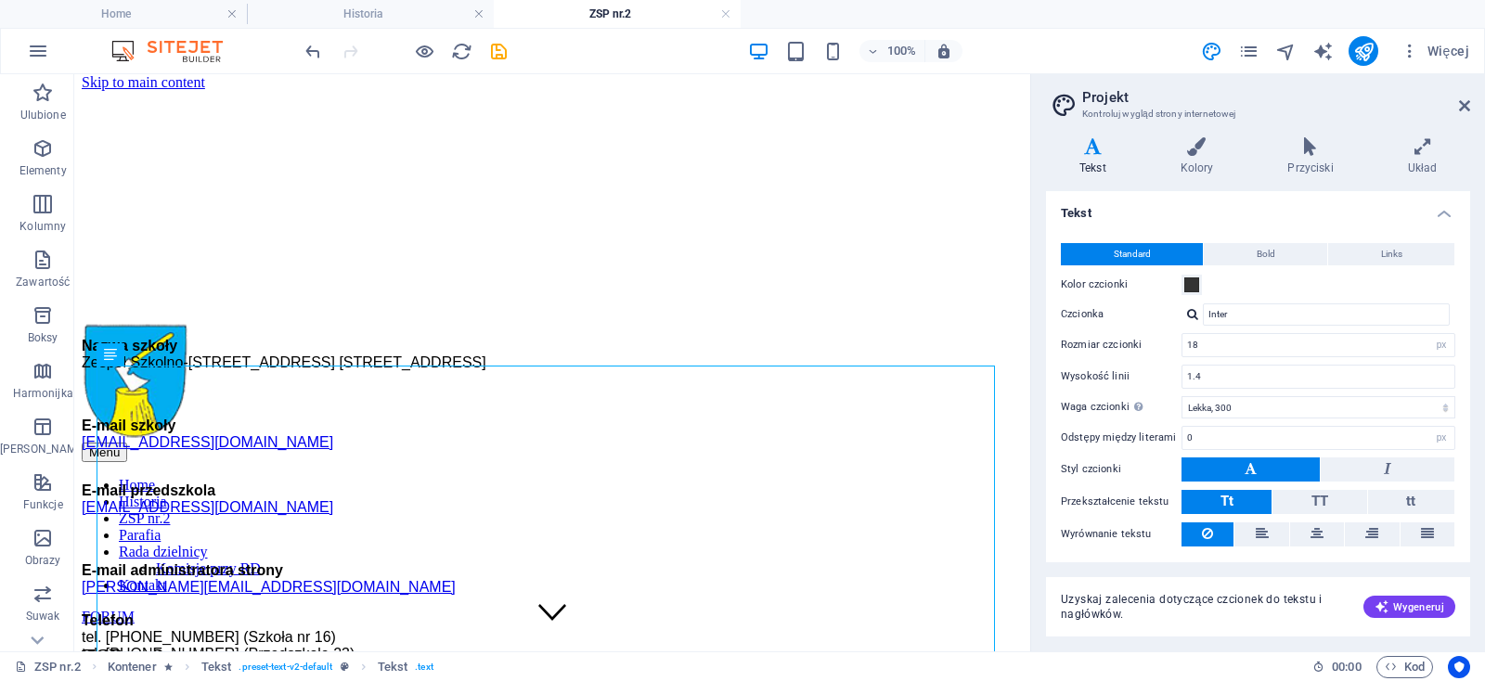
click at [1190, 311] on div at bounding box center [1192, 314] width 11 height 12
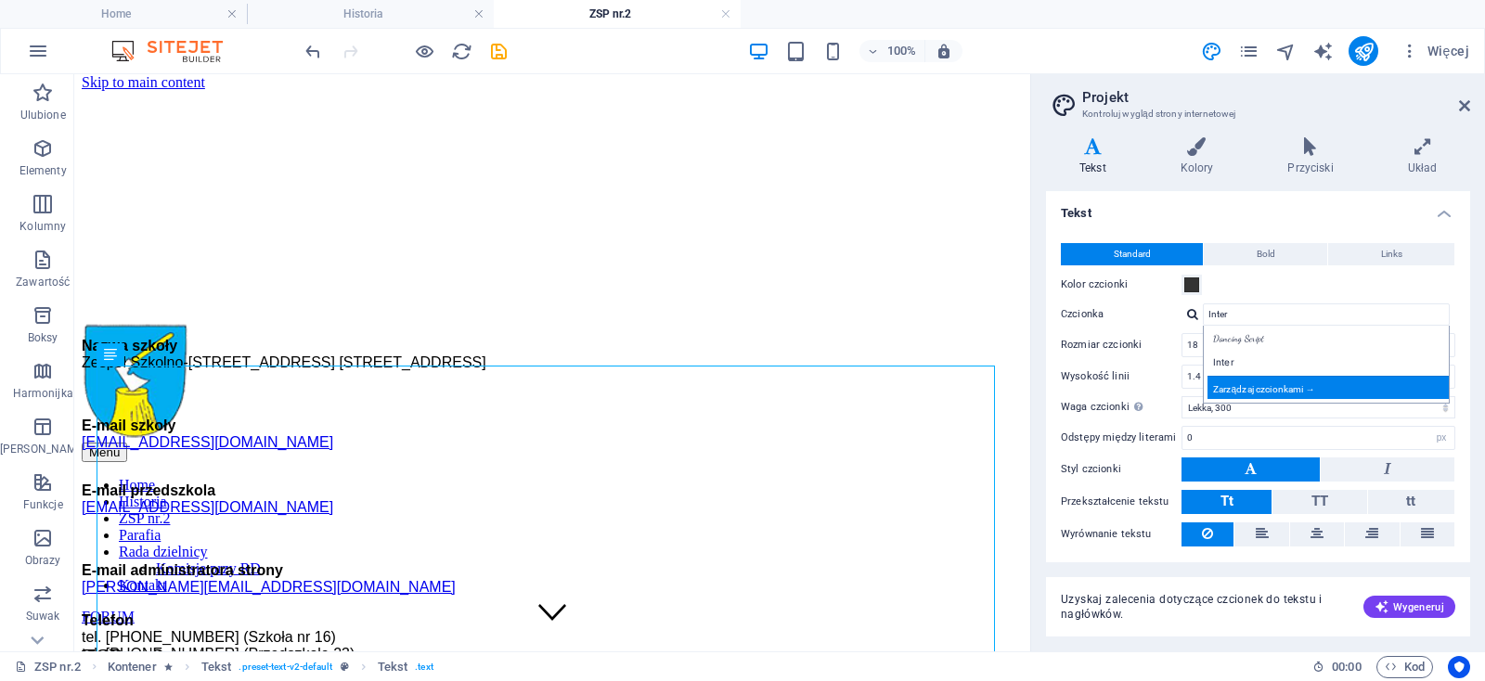
click at [1228, 388] on div "Zarządzaj czcionkami →" at bounding box center [1329, 387] width 245 height 23
select select "popularity"
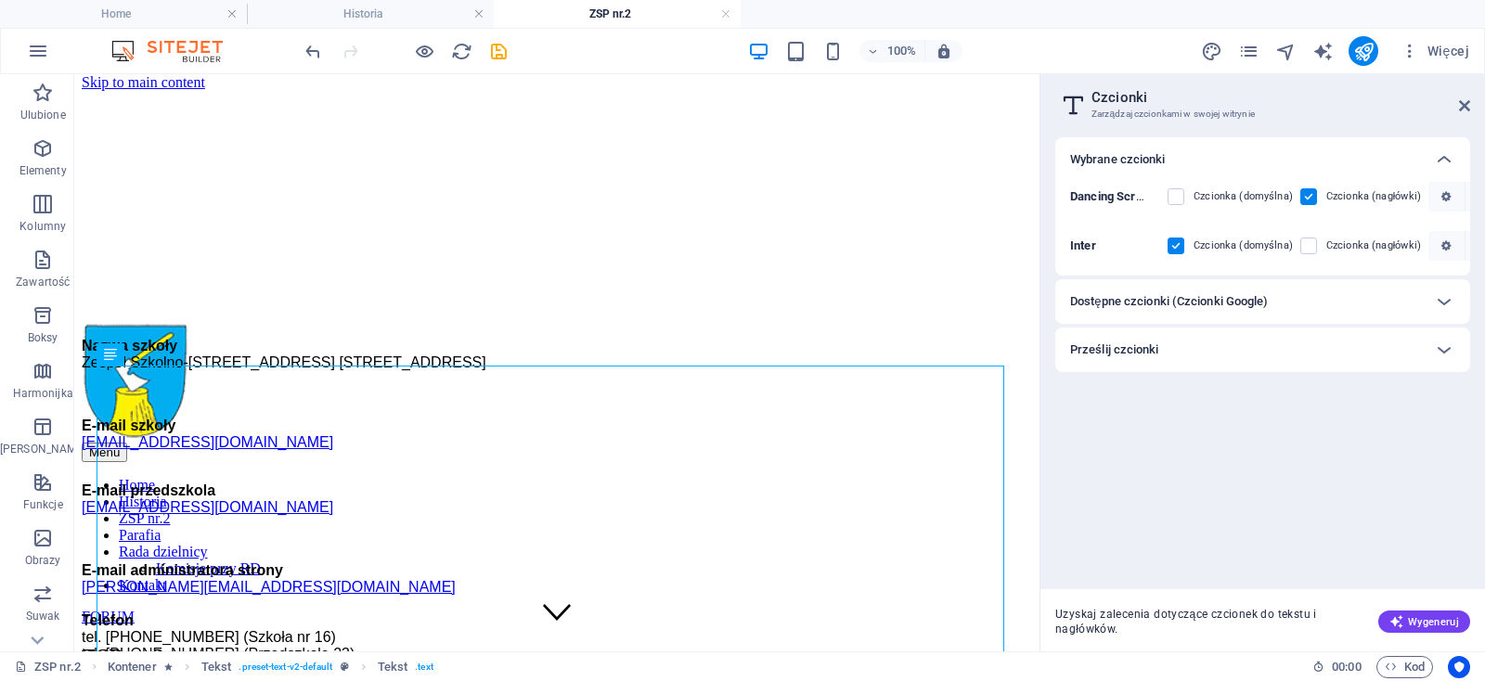
click at [1130, 347] on h6 "Prześlij czcionki" at bounding box center [1114, 350] width 89 height 22
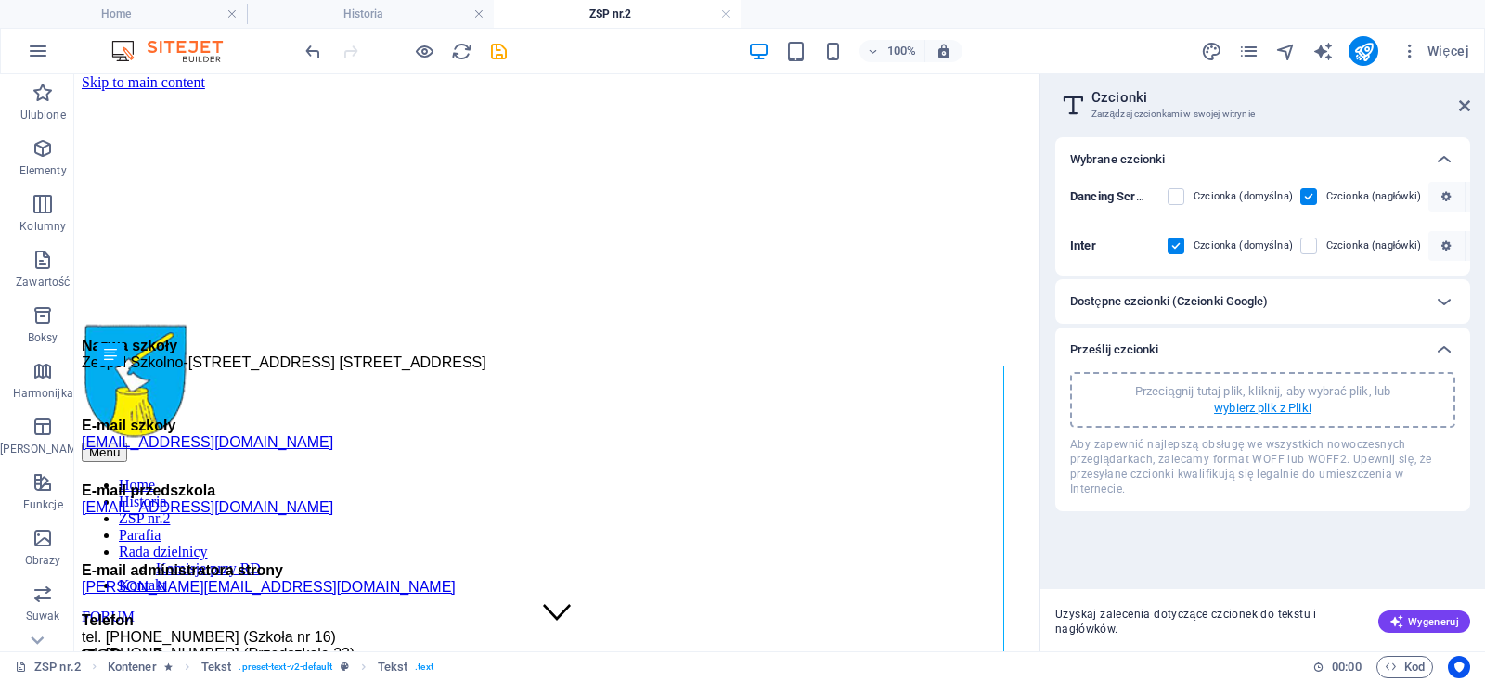
click at [1232, 403] on p "wybierz plik z Pliki" at bounding box center [1262, 408] width 97 height 17
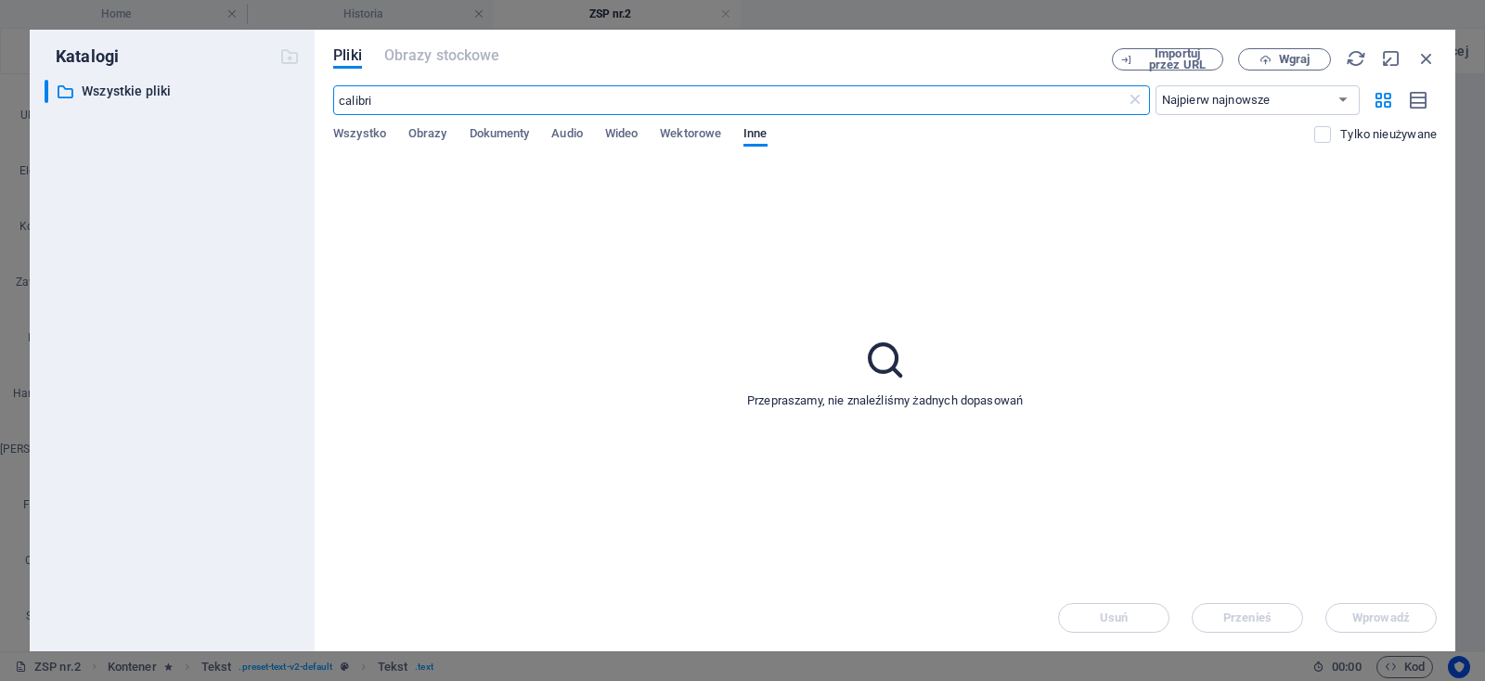
scroll to position [689, 0]
drag, startPoint x: 584, startPoint y: 103, endPoint x: 134, endPoint y: 91, distance: 450.2
click at [333, 91] on input "calibri" at bounding box center [728, 100] width 791 height 30
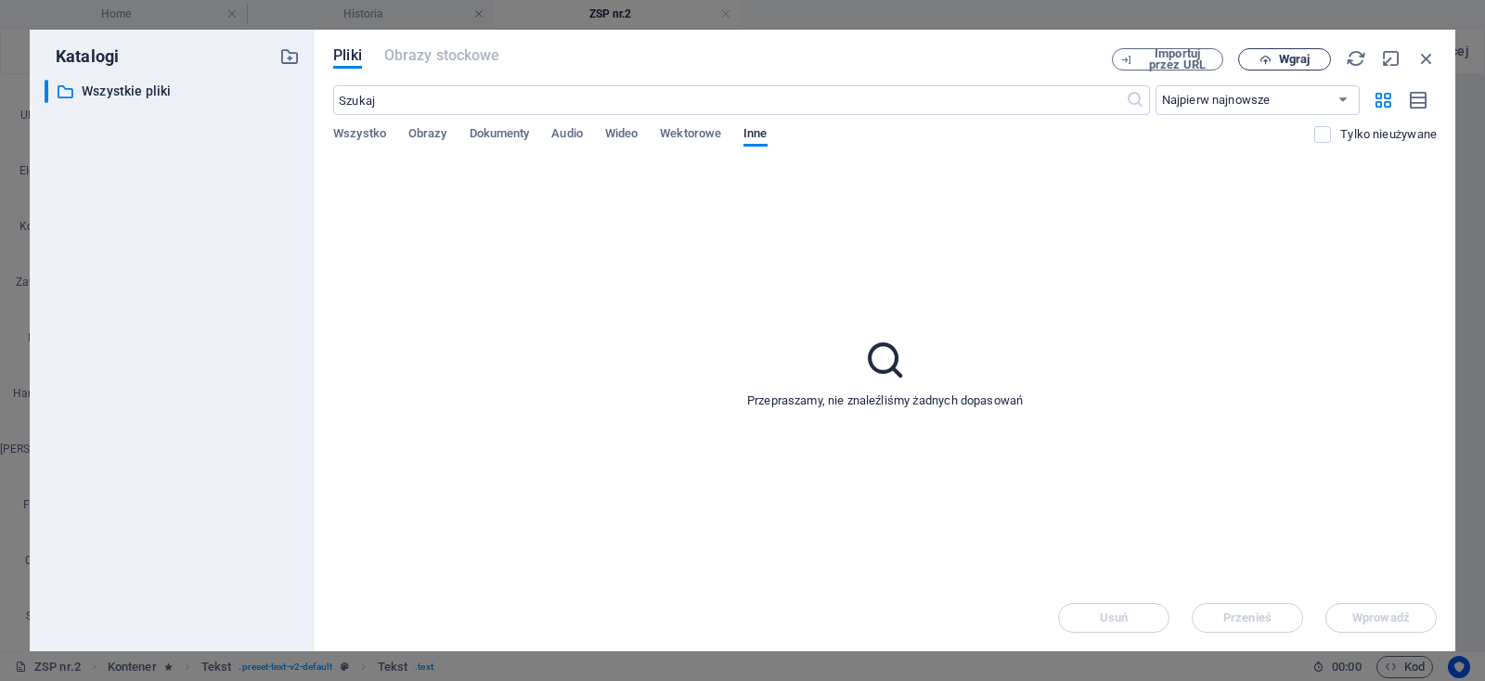
click at [1262, 62] on icon "button" at bounding box center [1265, 60] width 12 height 12
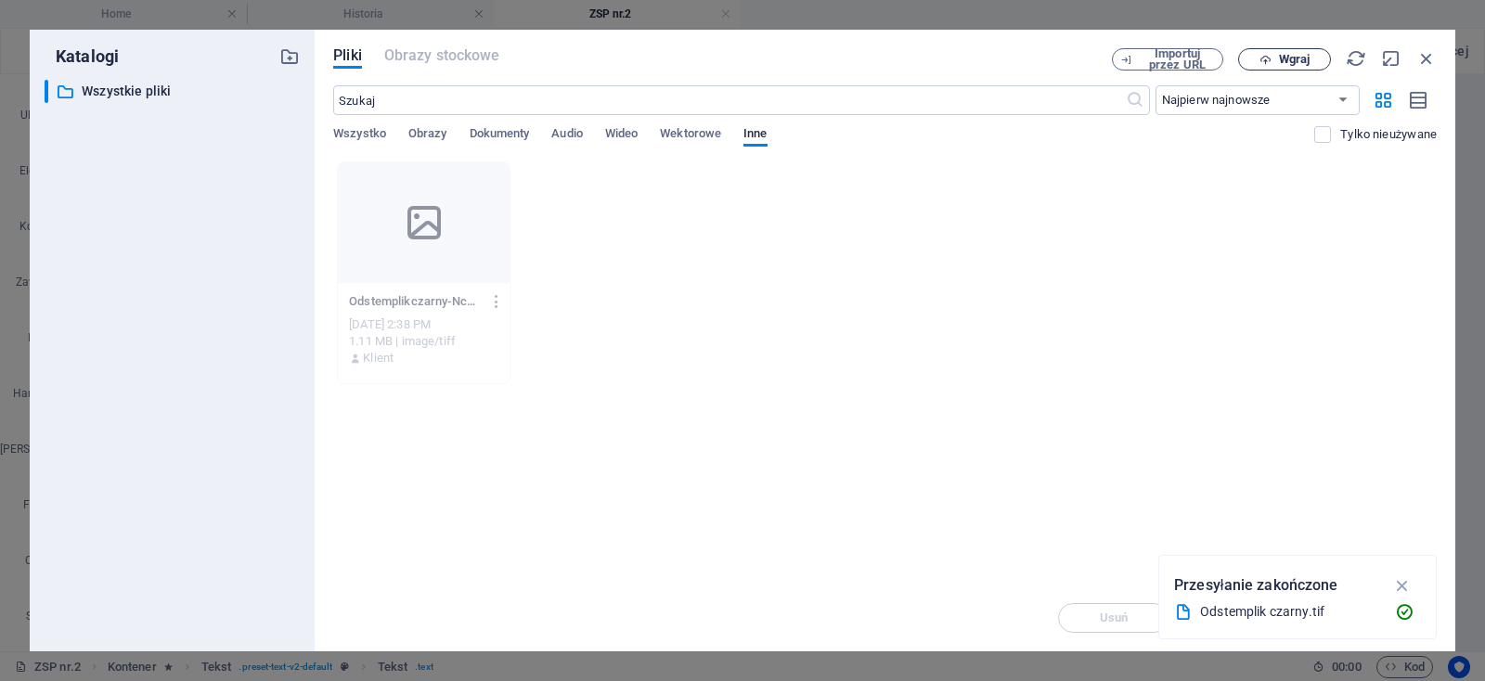
click at [1304, 62] on span "Wgraj" at bounding box center [1294, 59] width 31 height 11
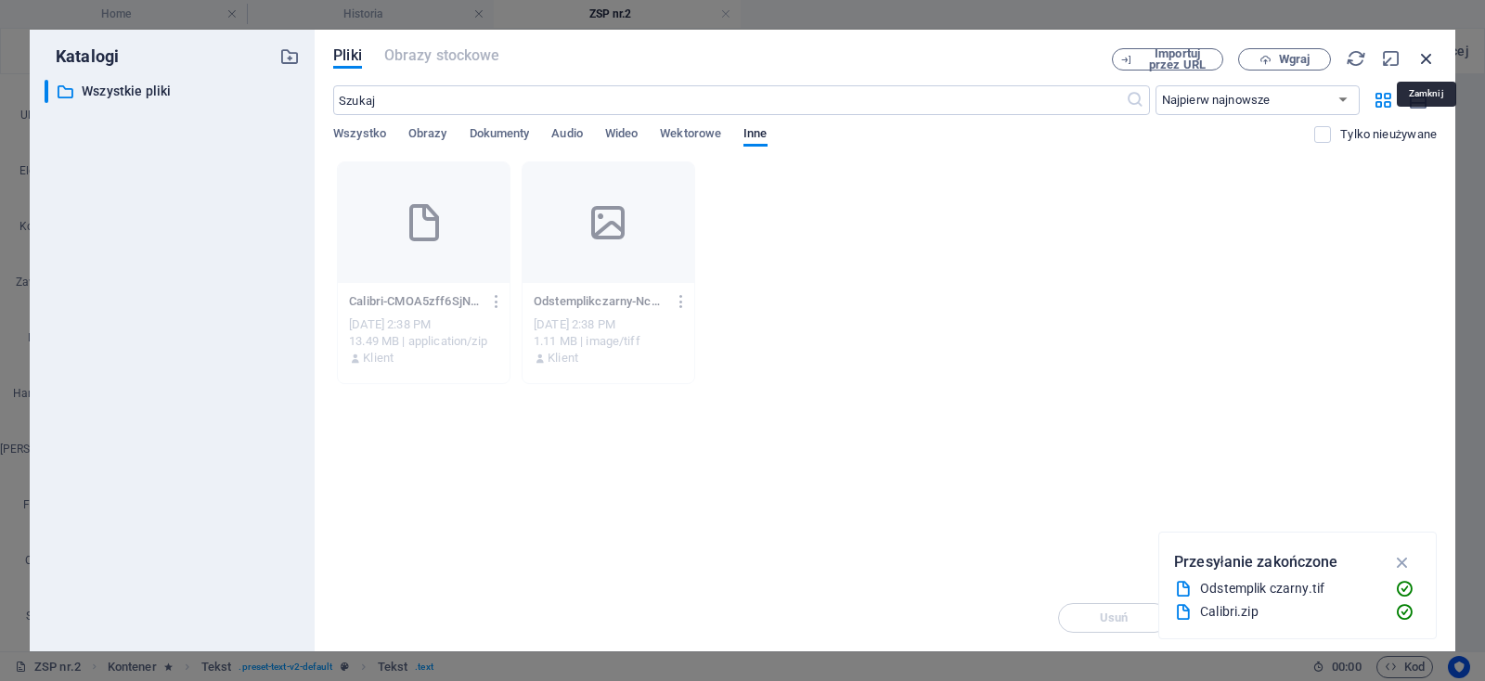
click at [1428, 58] on icon "button" at bounding box center [1426, 58] width 20 height 20
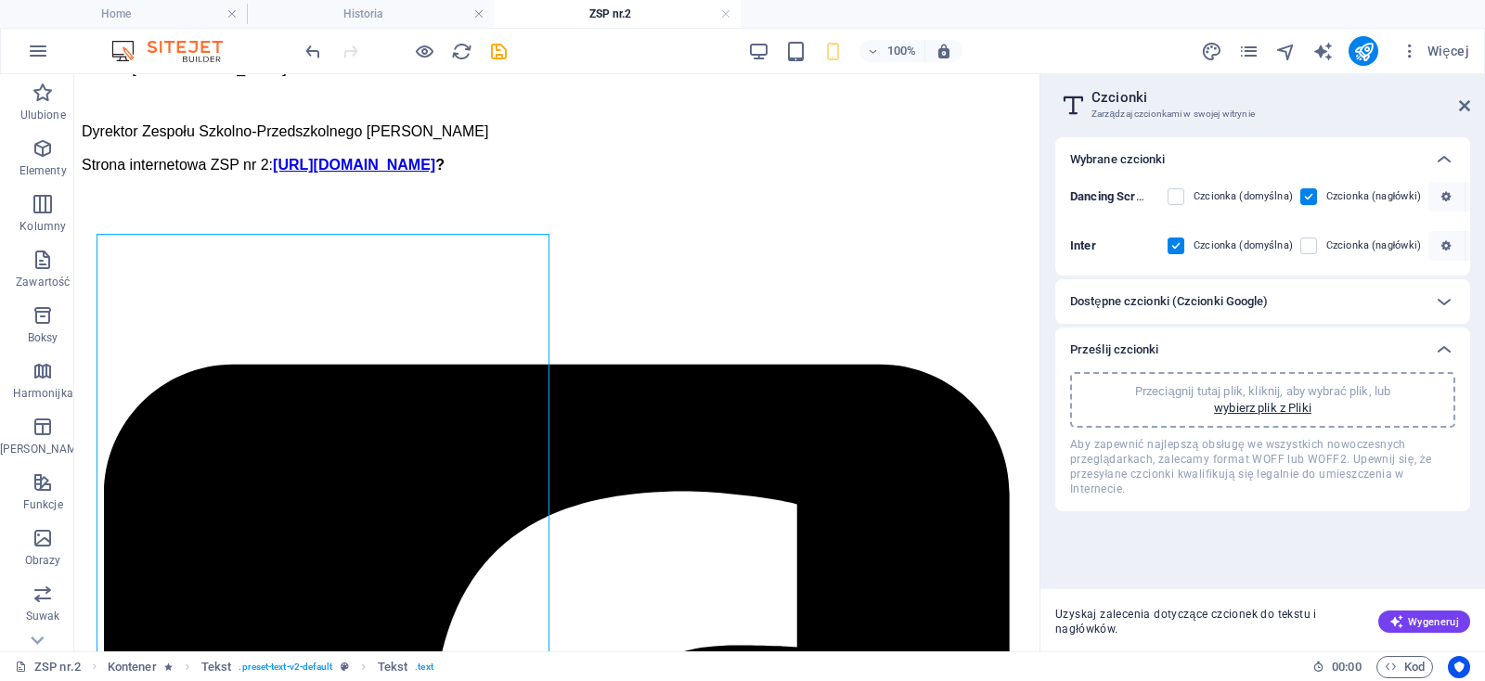
scroll to position [592, 0]
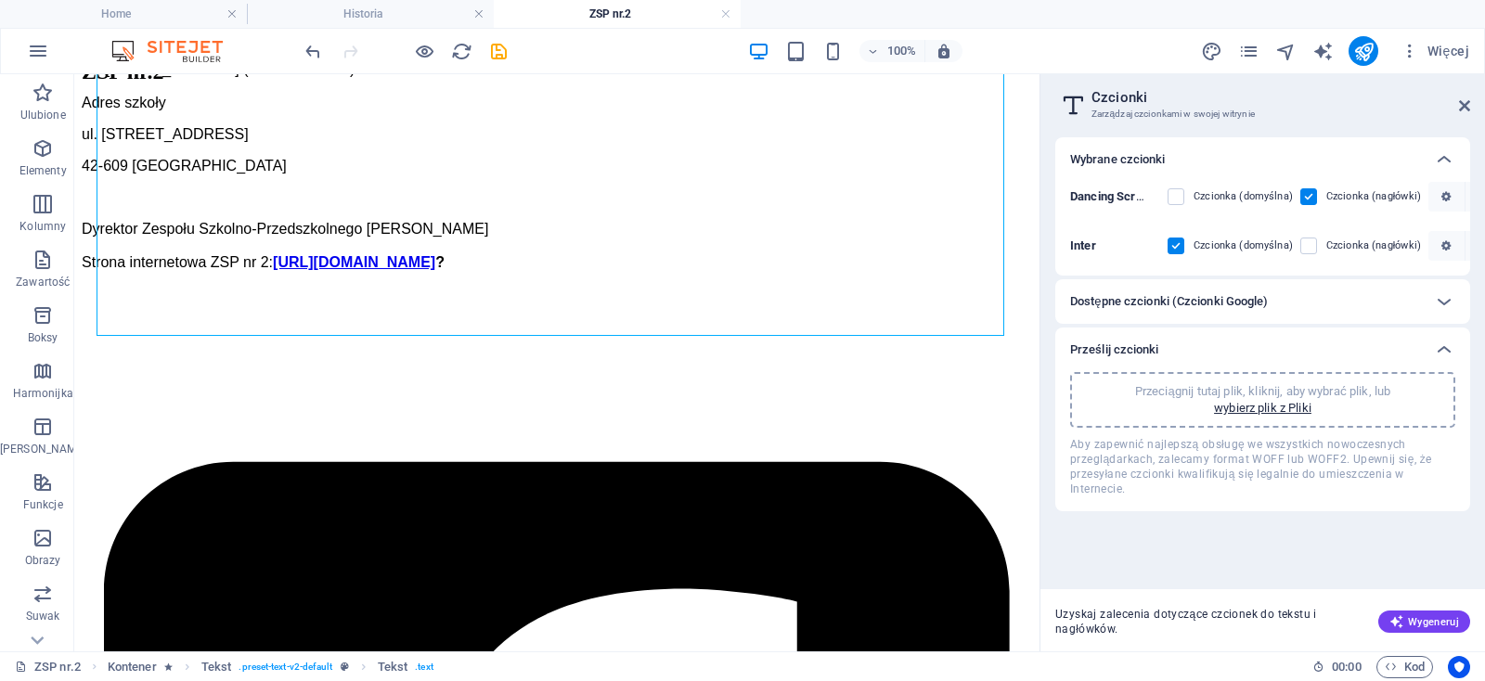
click at [1171, 299] on h6 "Dostępne czcionki (Czcionki Google)" at bounding box center [1169, 301] width 198 height 22
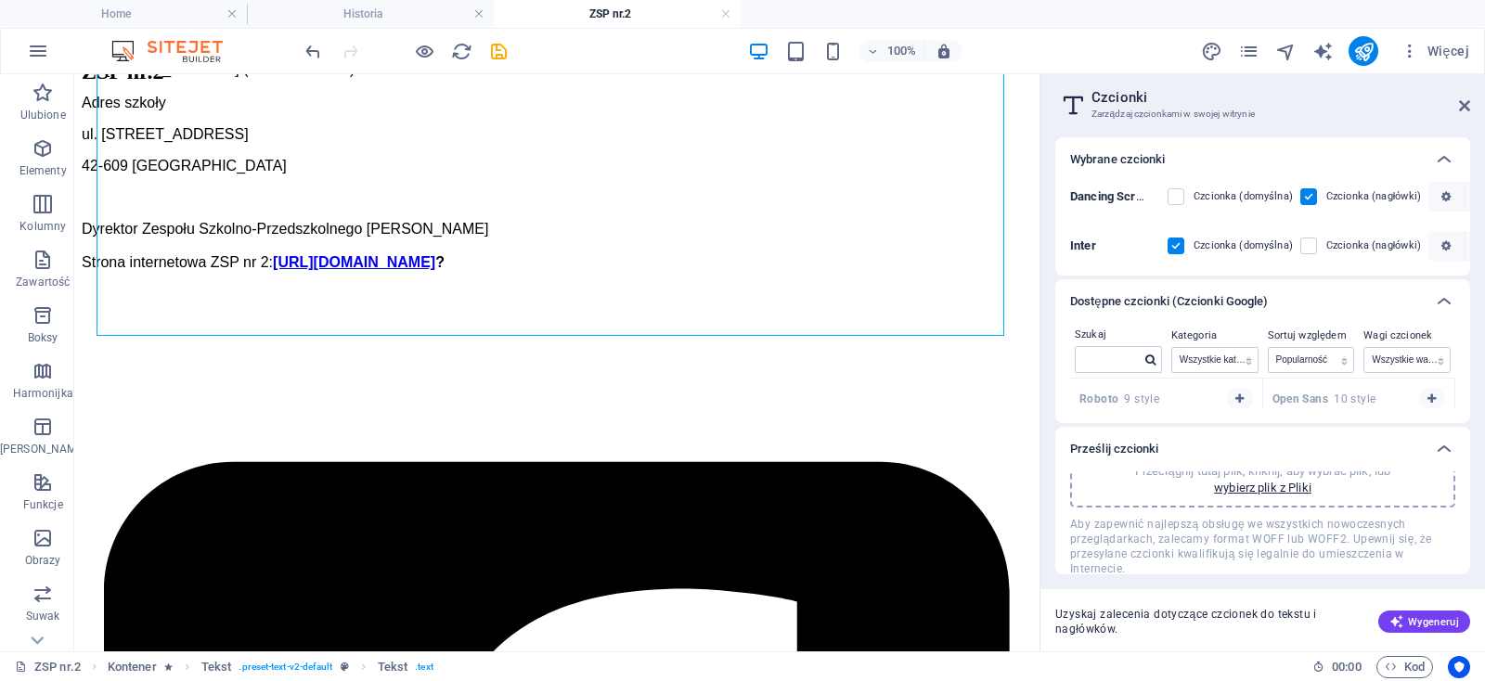
scroll to position [0, 0]
click at [1446, 447] on icon at bounding box center [1444, 449] width 22 height 22
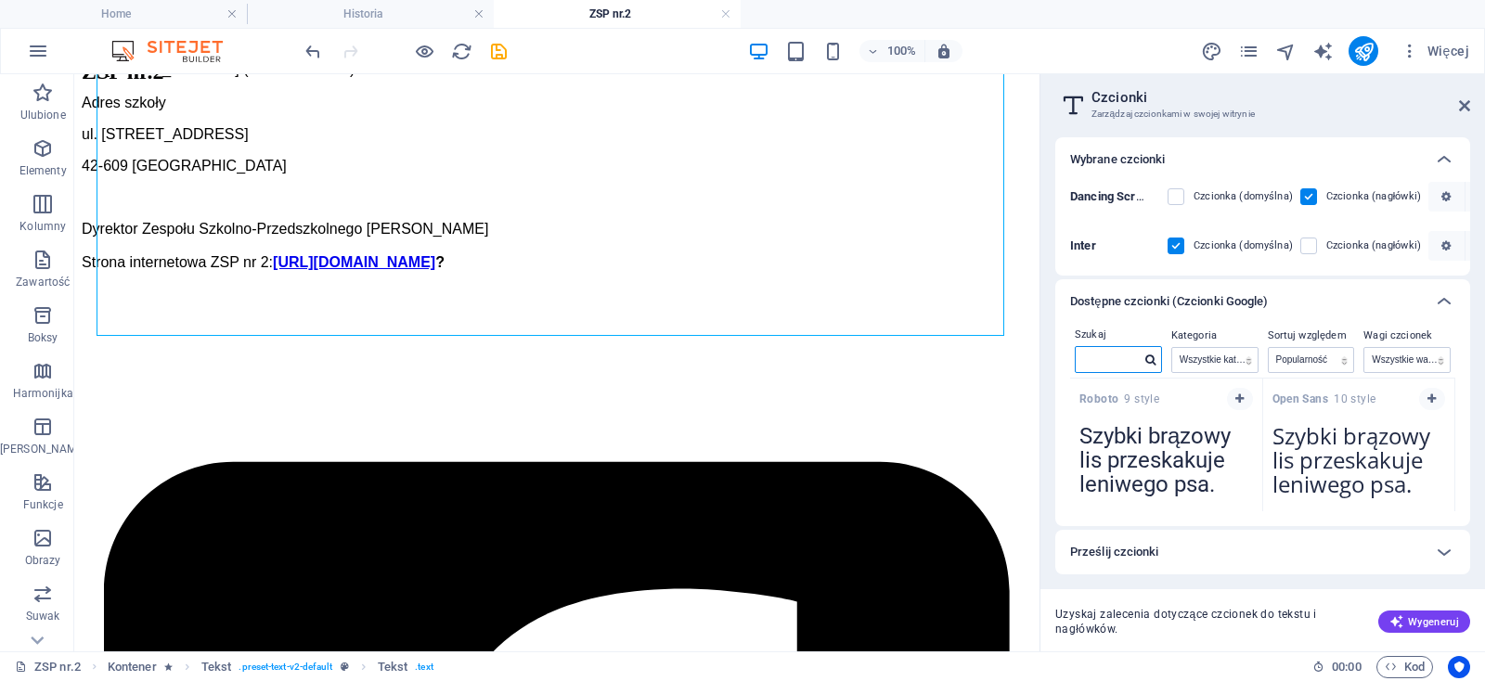
click at [1102, 358] on input "text" at bounding box center [1107, 359] width 65 height 24
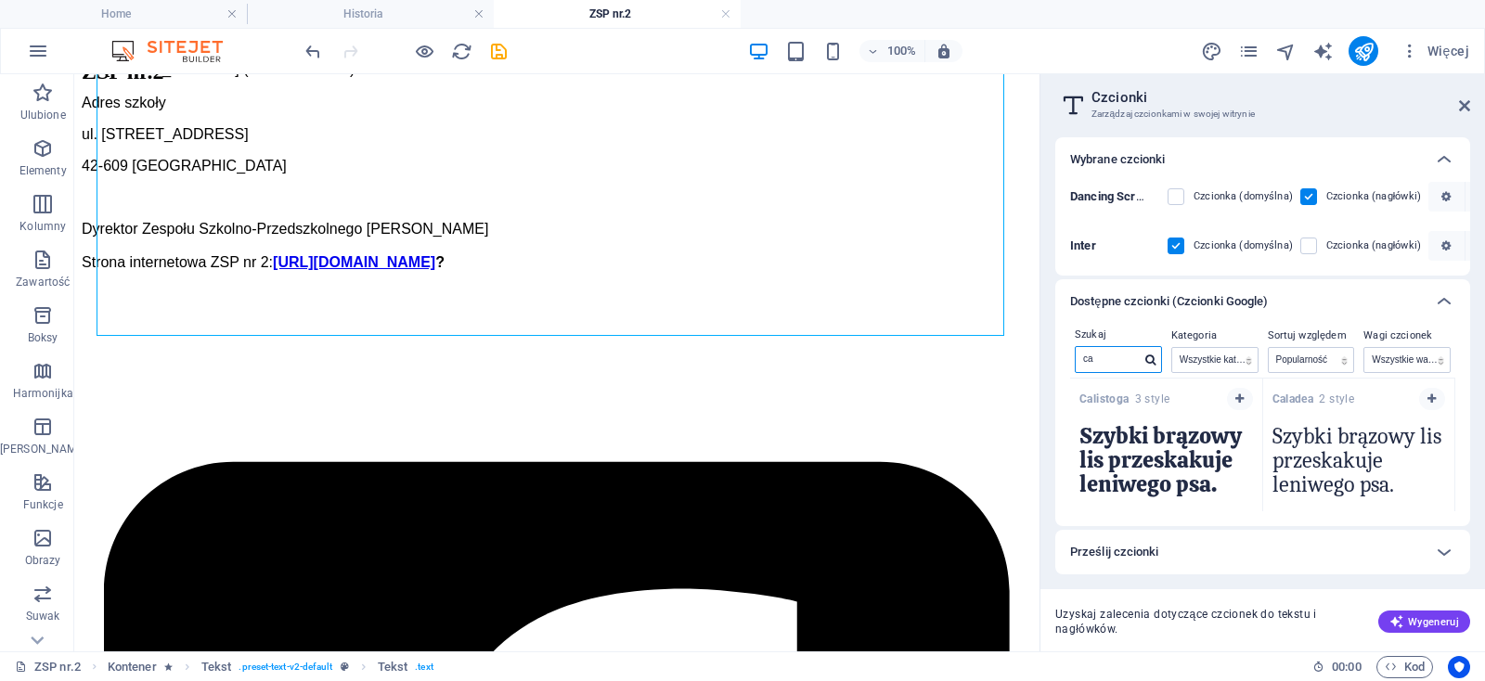
type input "c"
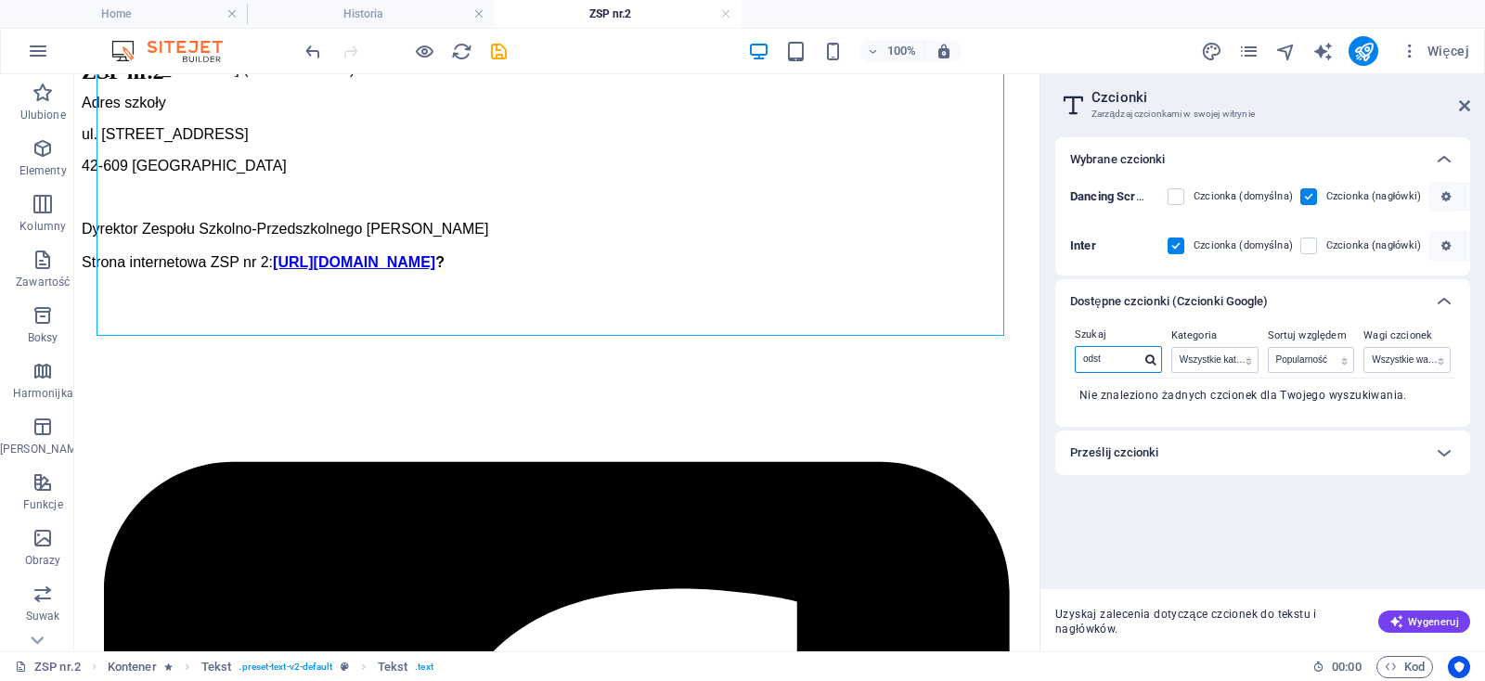
type input "odste"
drag, startPoint x: 1102, startPoint y: 353, endPoint x: 1074, endPoint y: 354, distance: 28.8
click at [1075, 354] on input "odste" at bounding box center [1107, 359] width 65 height 24
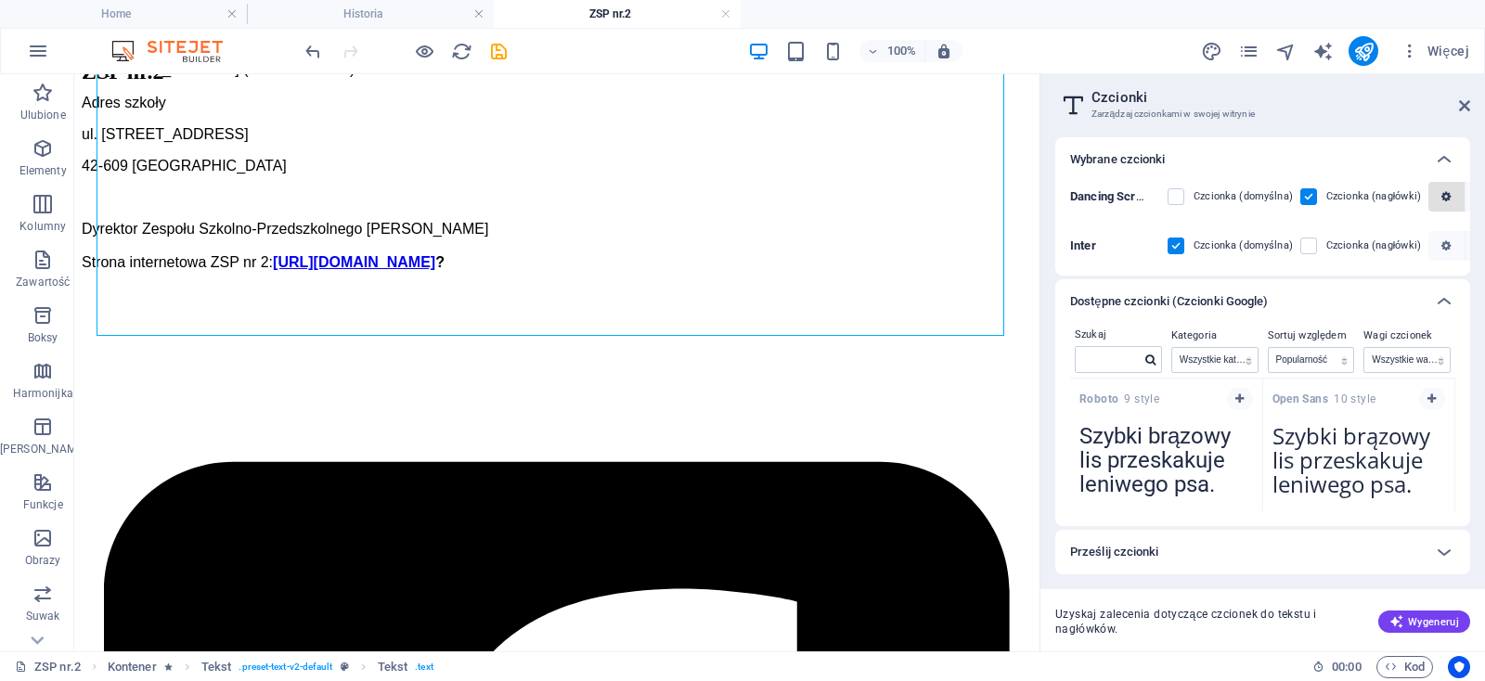
click at [1441, 199] on icon "button" at bounding box center [1445, 196] width 9 height 11
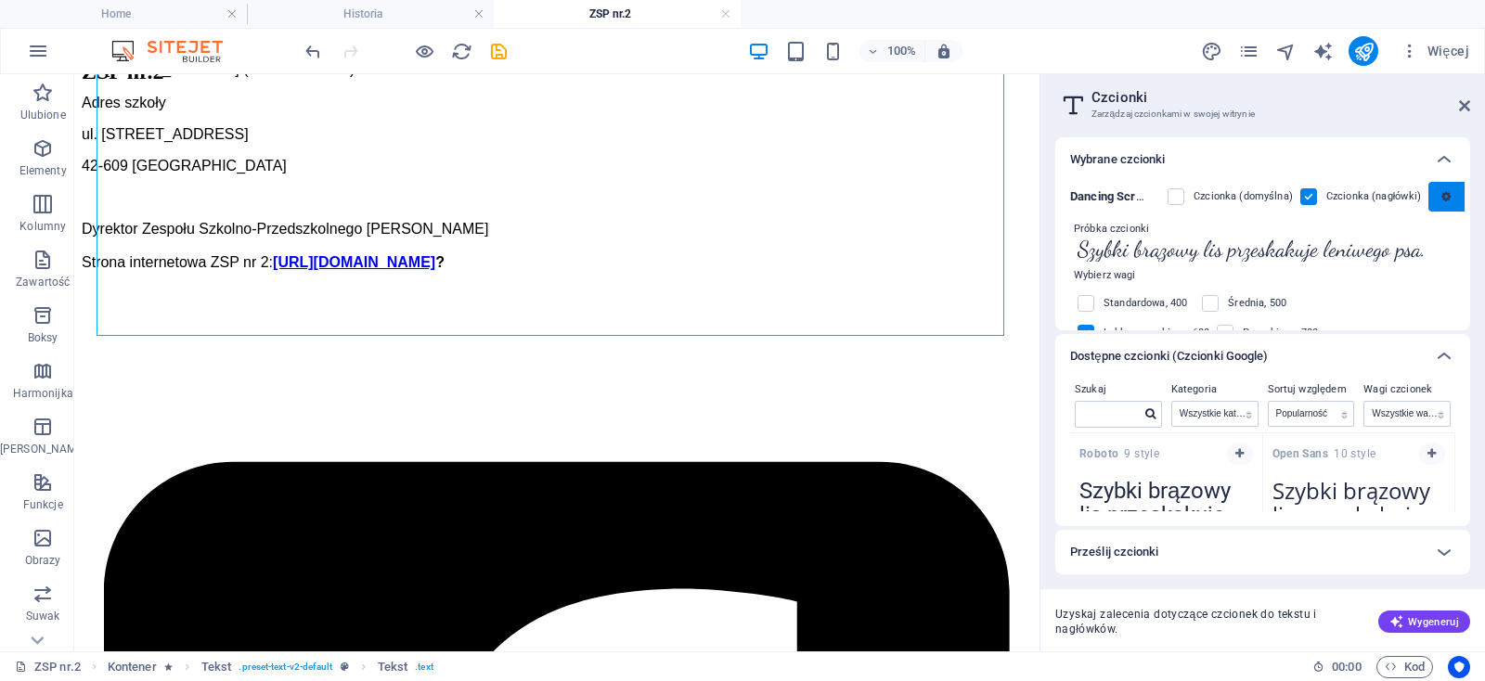
click at [1441, 199] on icon "button" at bounding box center [1445, 196] width 9 height 11
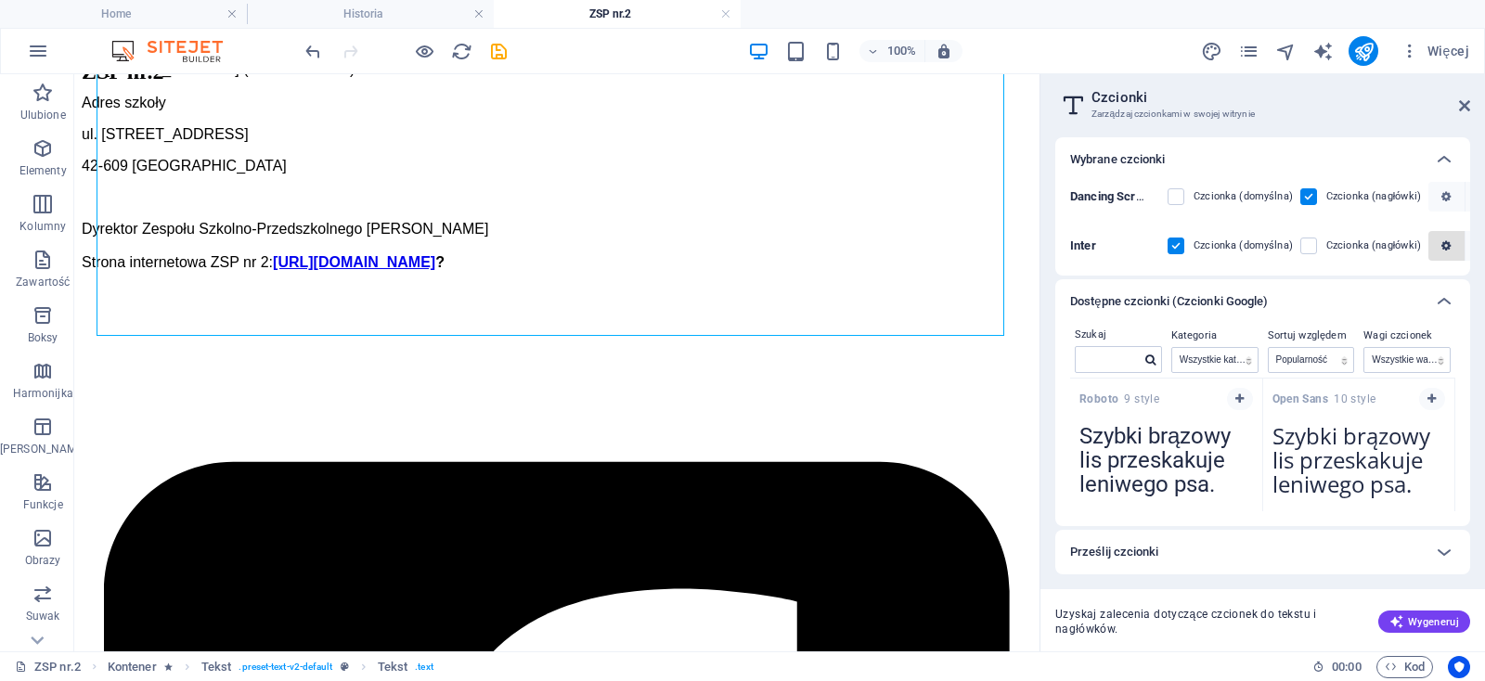
click at [1444, 238] on button "button" at bounding box center [1446, 246] width 37 height 30
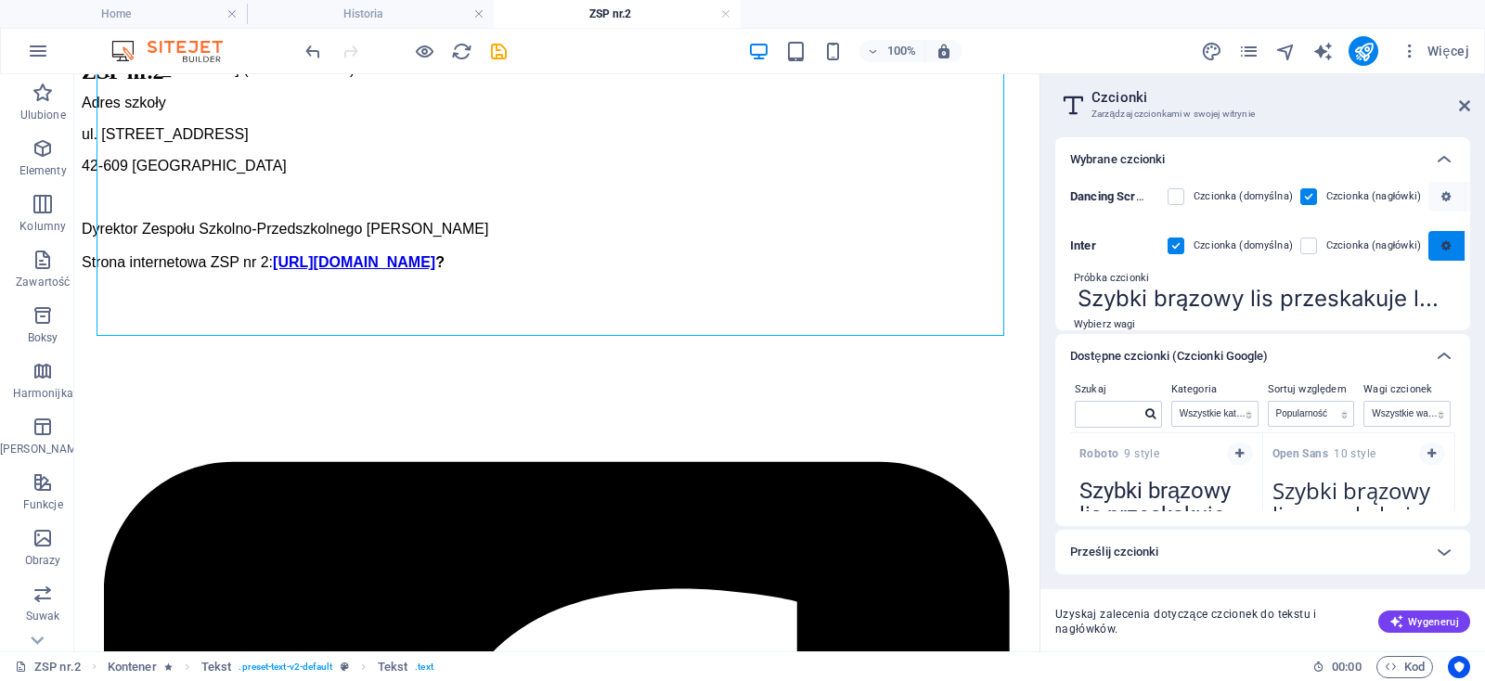
click at [1444, 238] on button "button" at bounding box center [1446, 246] width 37 height 30
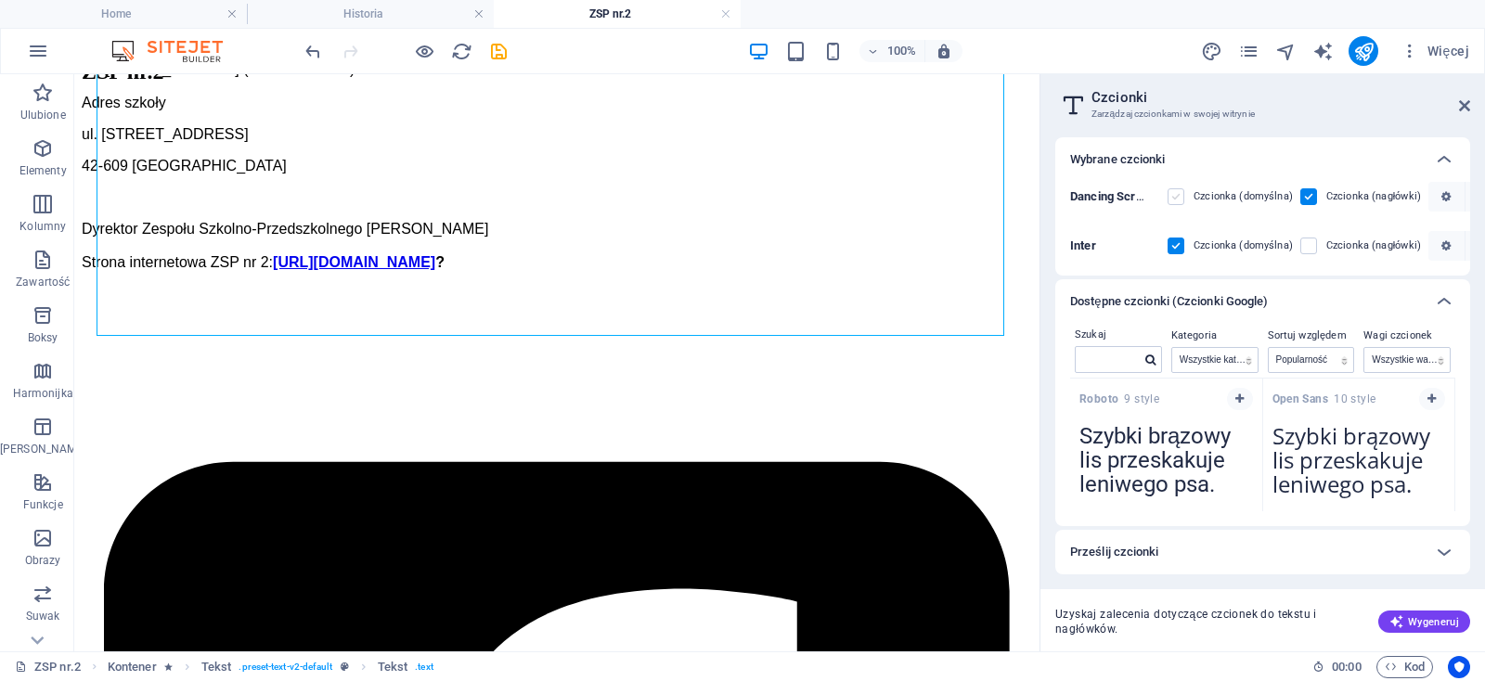
click at [1177, 192] on label at bounding box center [1175, 196] width 17 height 17
click at [0, 0] on Script "checkbox" at bounding box center [0, 0] width 0 height 0
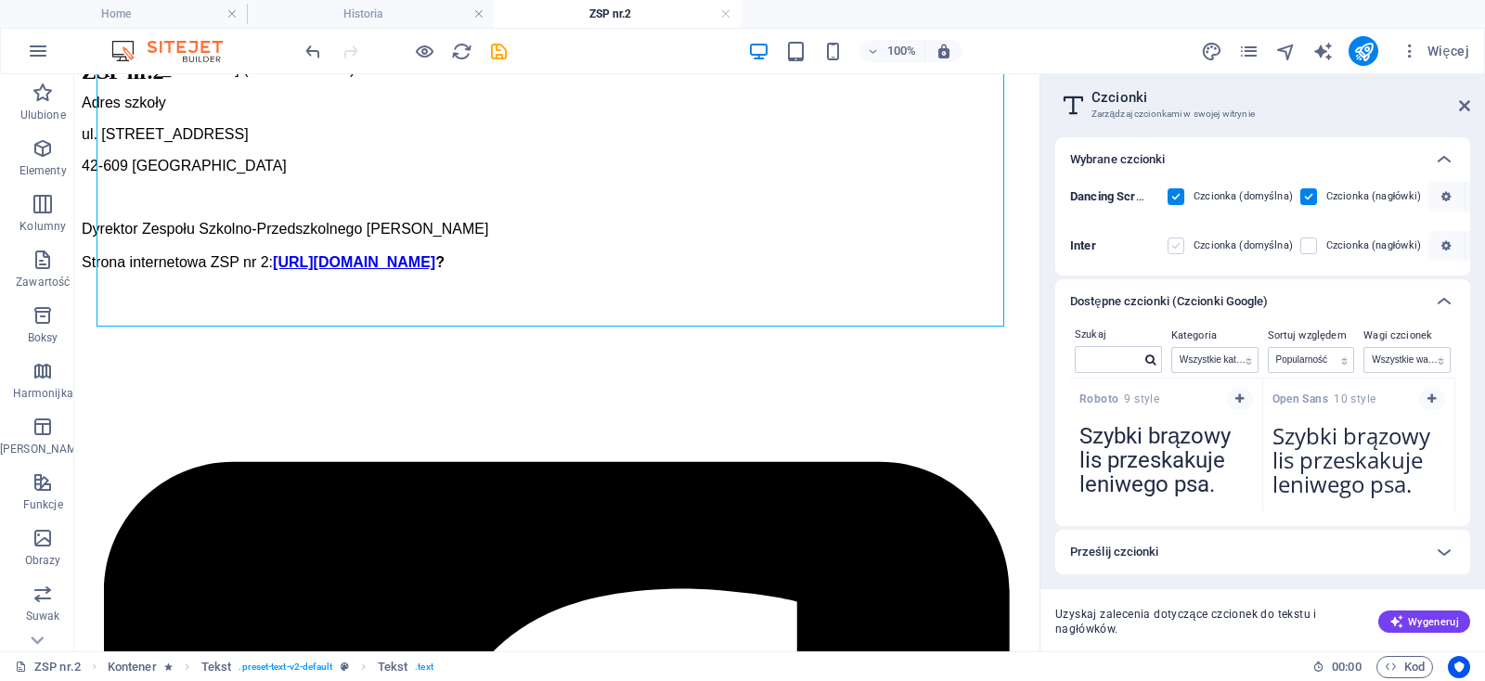
click at [1176, 246] on label at bounding box center [1175, 246] width 17 height 17
click at [0, 0] on input "checkbox" at bounding box center [0, 0] width 0 height 0
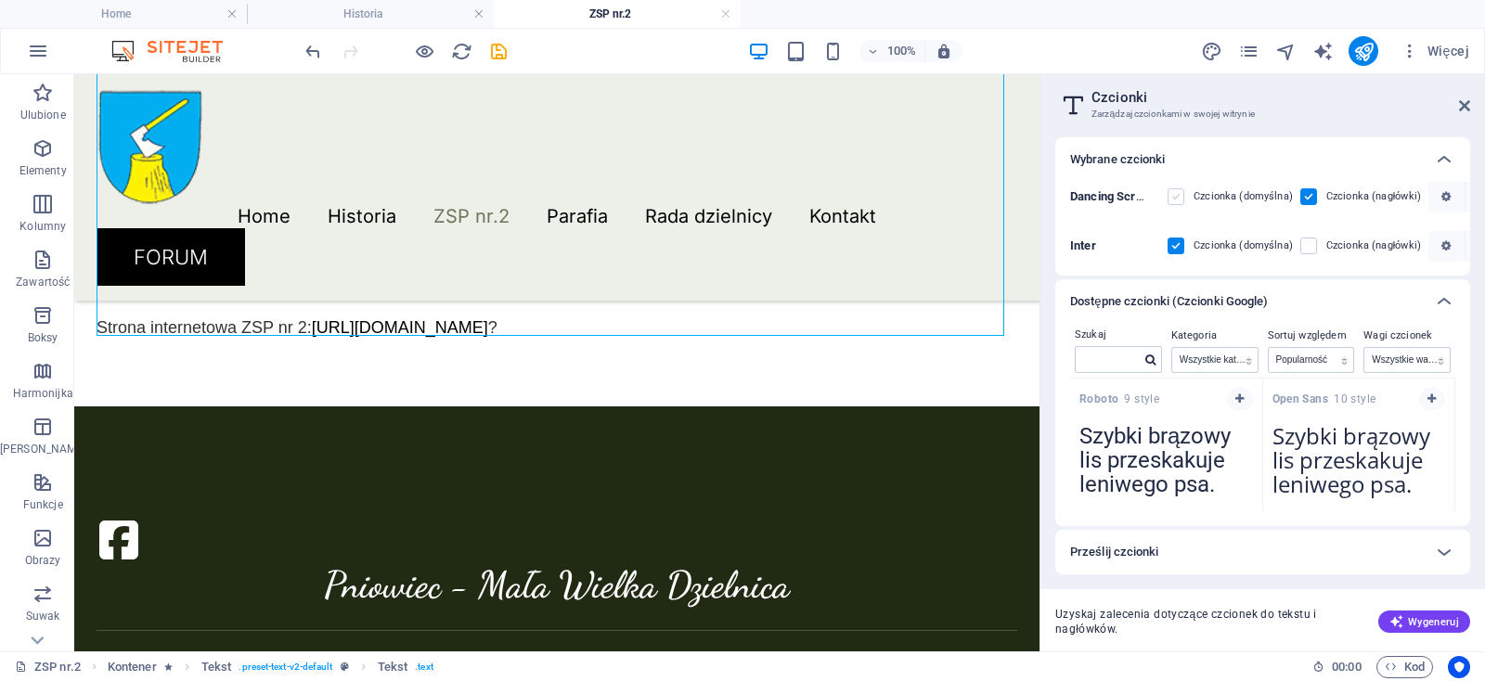
click at [1180, 194] on label at bounding box center [1175, 196] width 17 height 17
click at [0, 0] on Script "checkbox" at bounding box center [0, 0] width 0 height 0
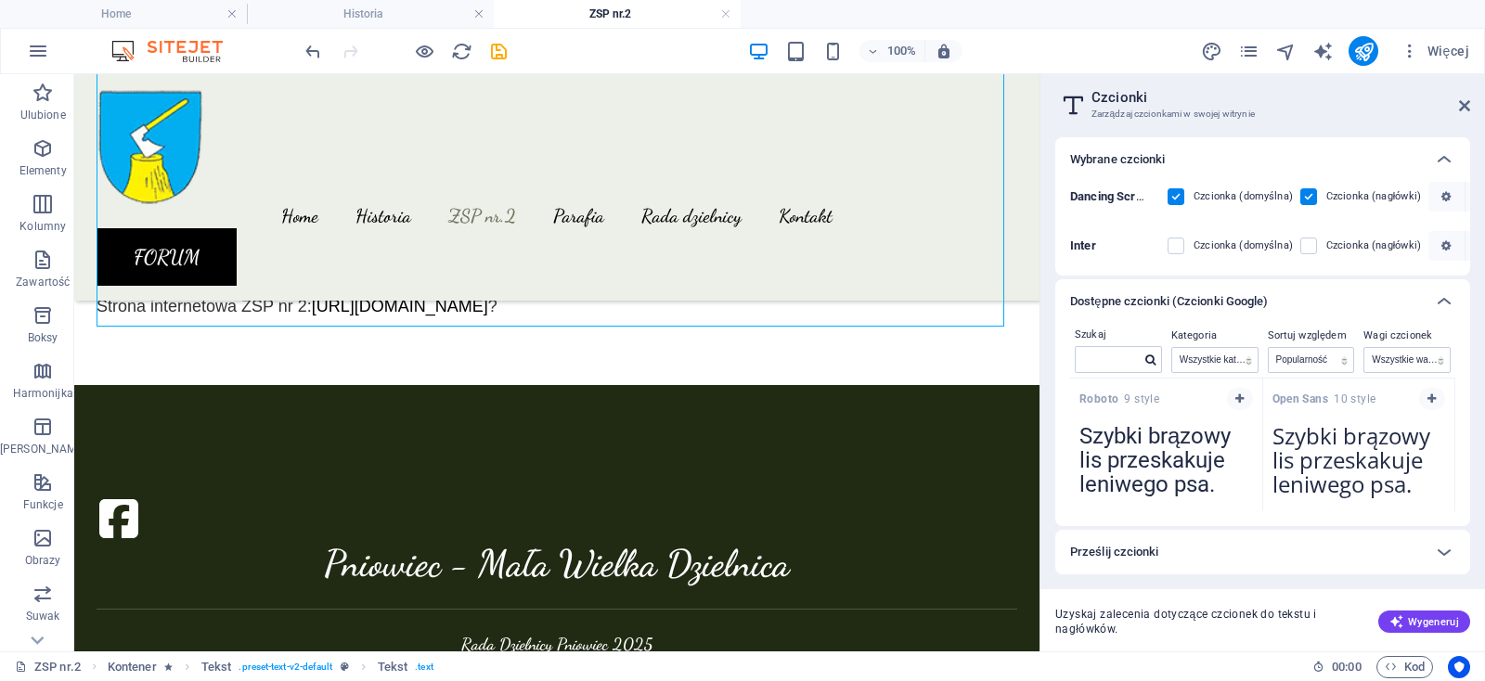
scroll to position [601, 0]
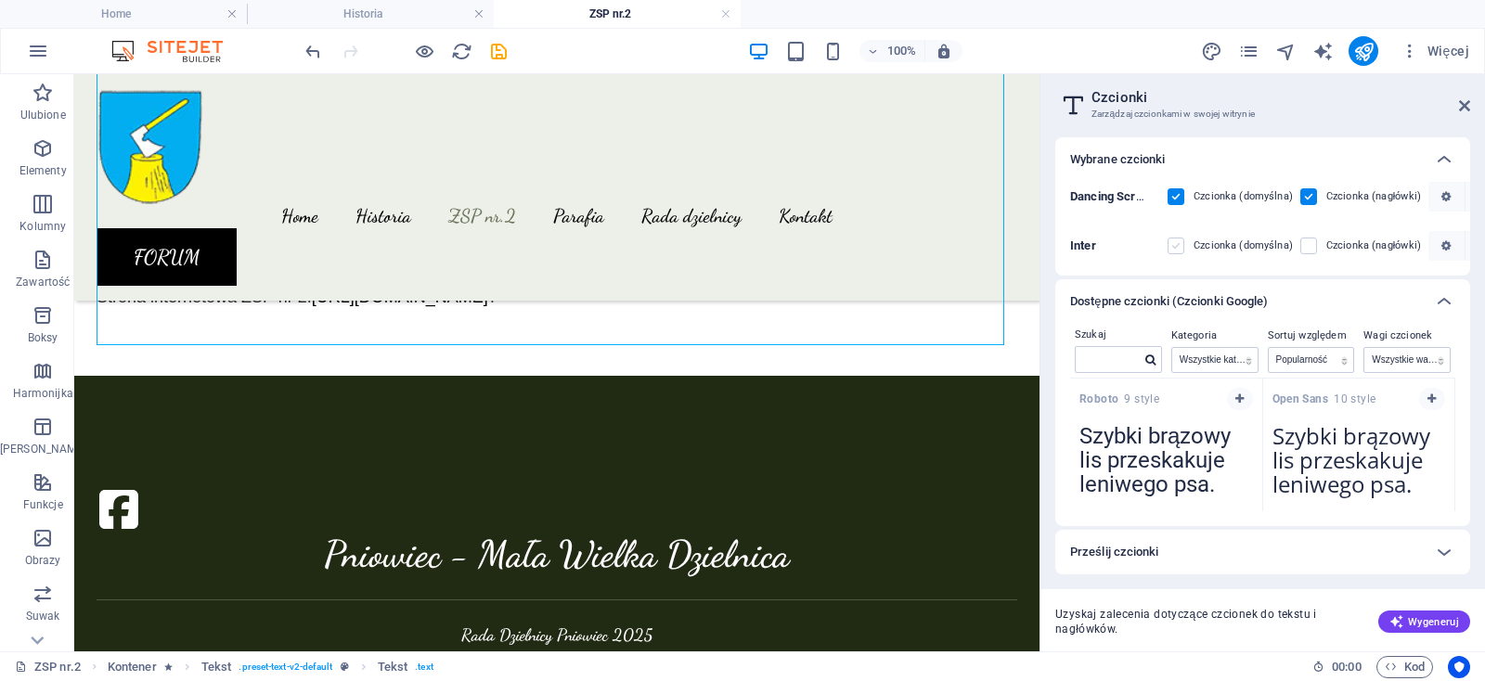
click at [1177, 241] on label at bounding box center [1175, 246] width 17 height 17
click at [0, 0] on input "checkbox" at bounding box center [0, 0] width 0 height 0
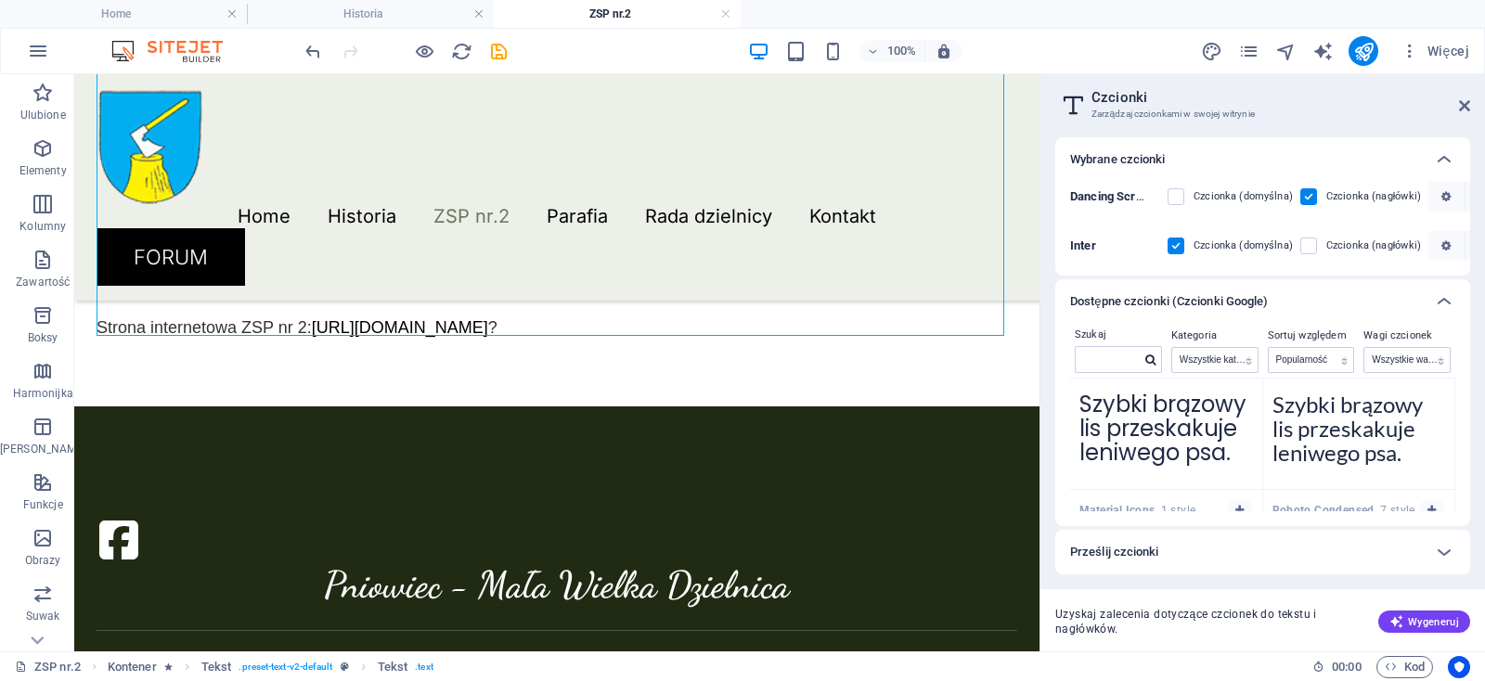
scroll to position [0, 0]
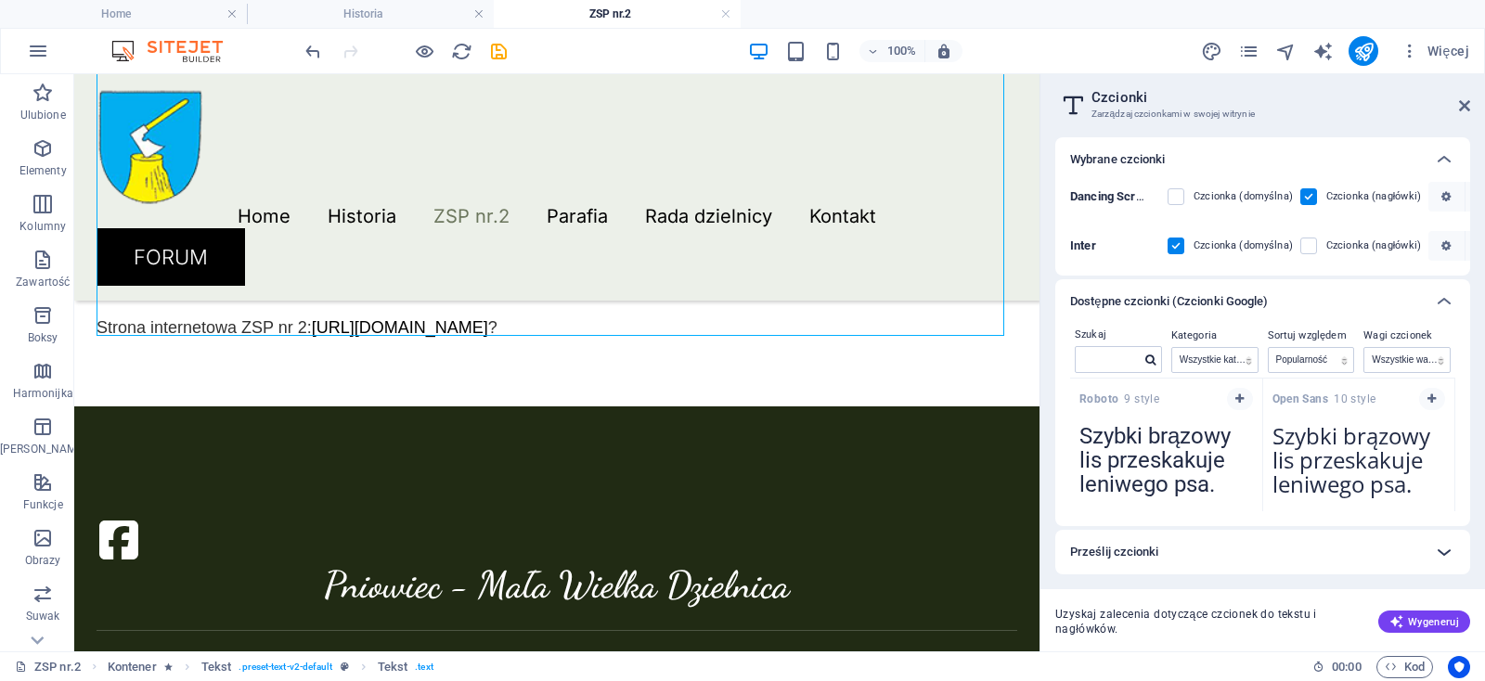
click at [1441, 542] on icon at bounding box center [1444, 552] width 22 height 22
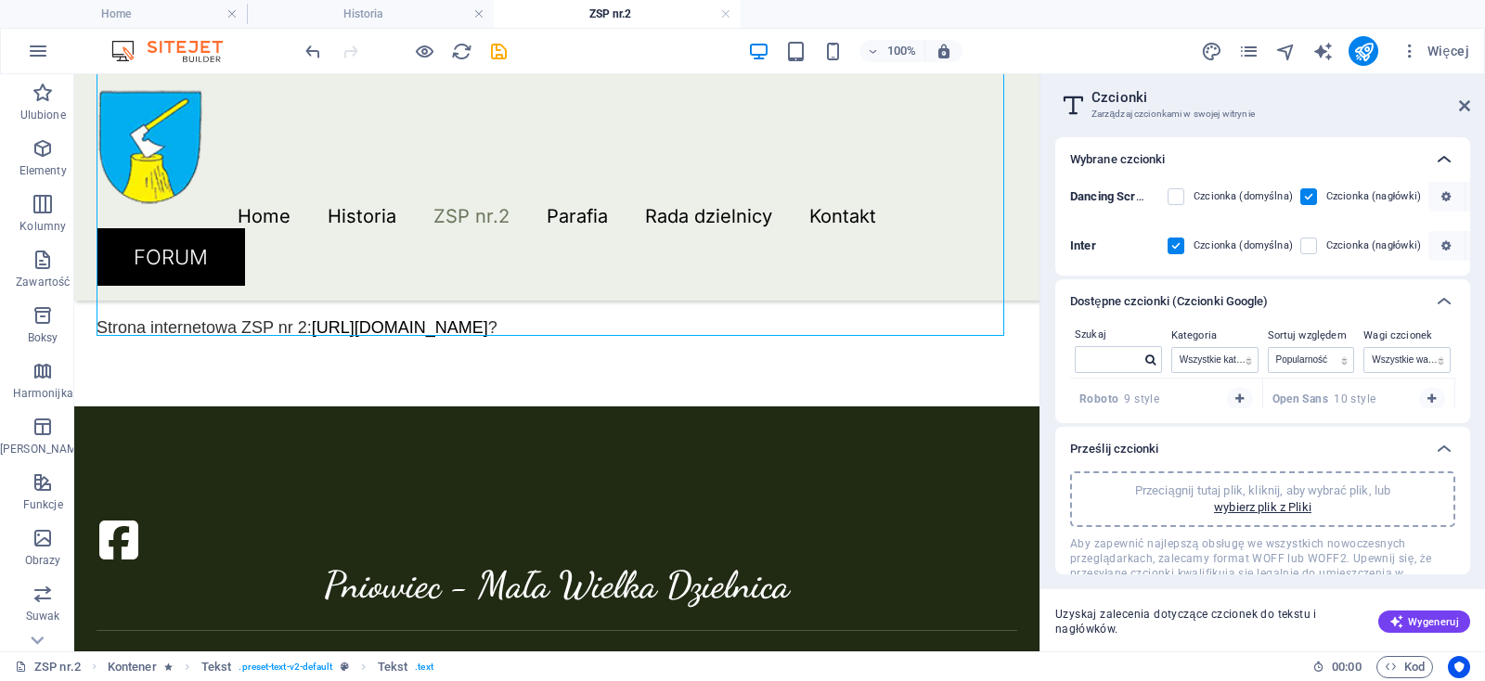
click at [1446, 160] on icon at bounding box center [1444, 159] width 22 height 22
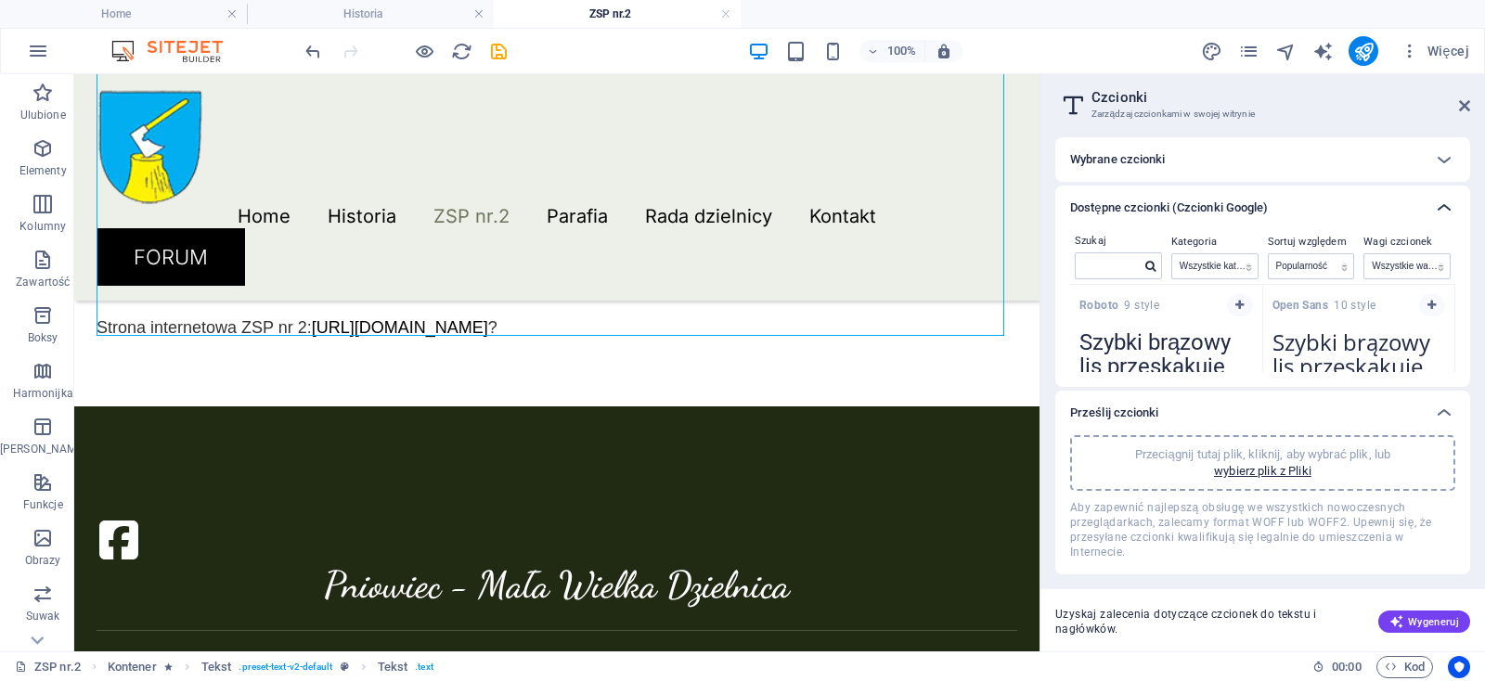
click at [1446, 202] on icon at bounding box center [1444, 208] width 22 height 22
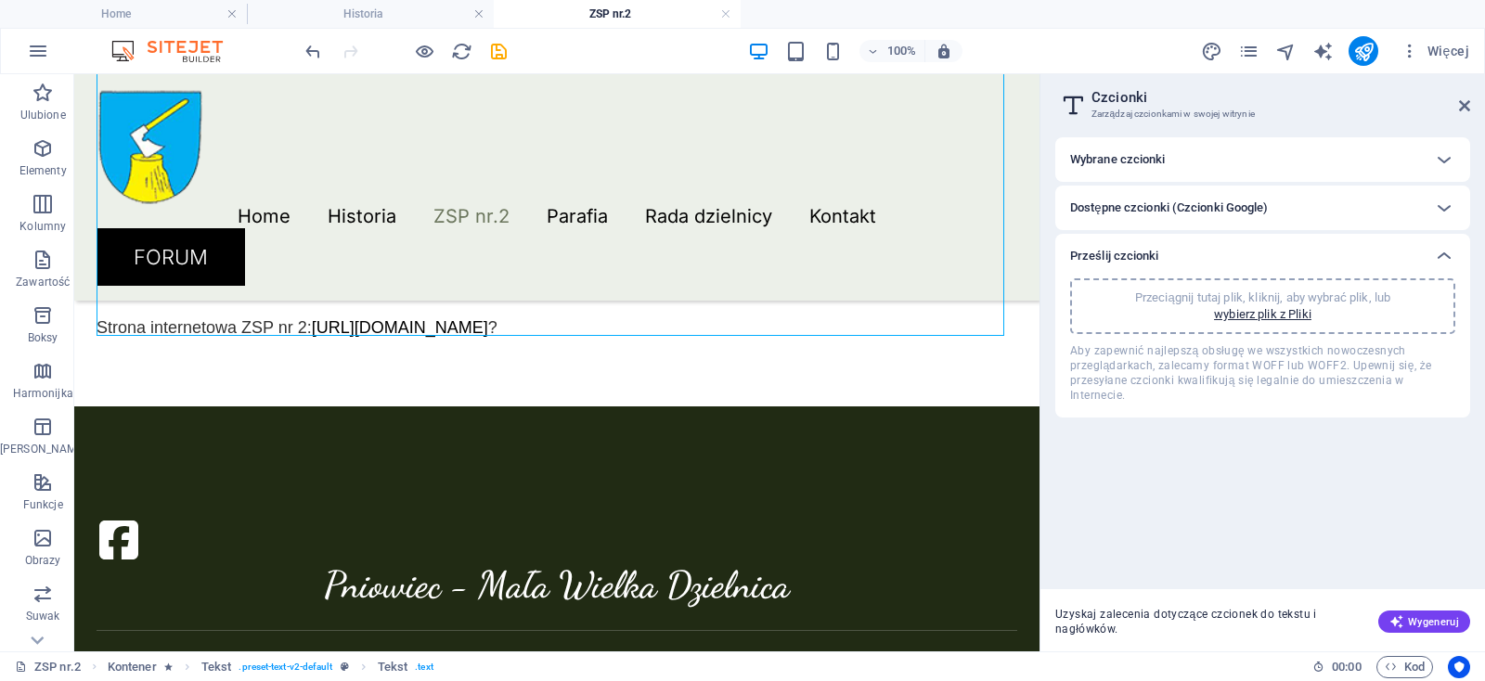
click at [1251, 513] on div "Wybrane czcionki Dancing Script Czcionka (domyślna) Czcionka (nagłówki) Inter C…" at bounding box center [1262, 355] width 415 height 437
click at [1445, 257] on icon at bounding box center [1444, 256] width 22 height 22
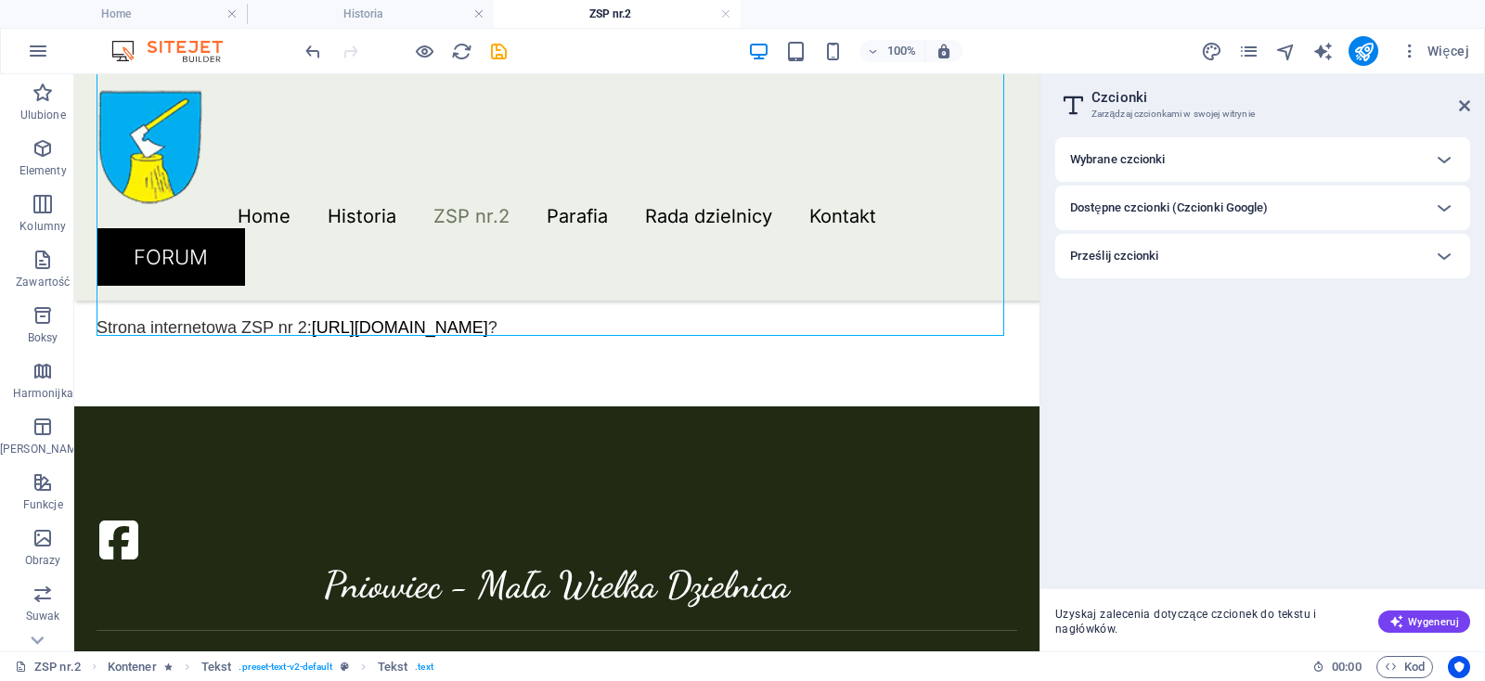
click at [1134, 201] on h6 "Dostępne czcionki (Czcionki Google)" at bounding box center [1169, 208] width 198 height 22
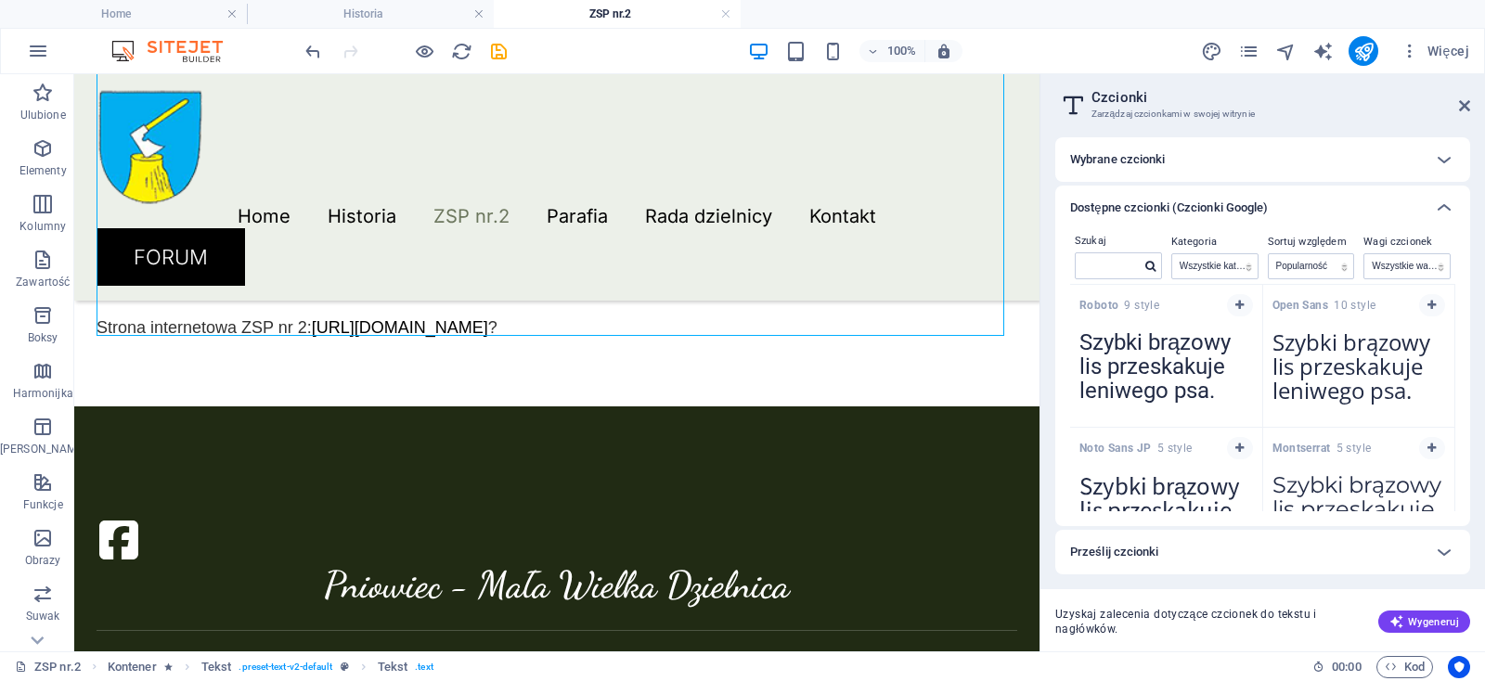
click at [1134, 201] on h6 "Dostępne czcionki (Czcionki Google)" at bounding box center [1169, 208] width 198 height 22
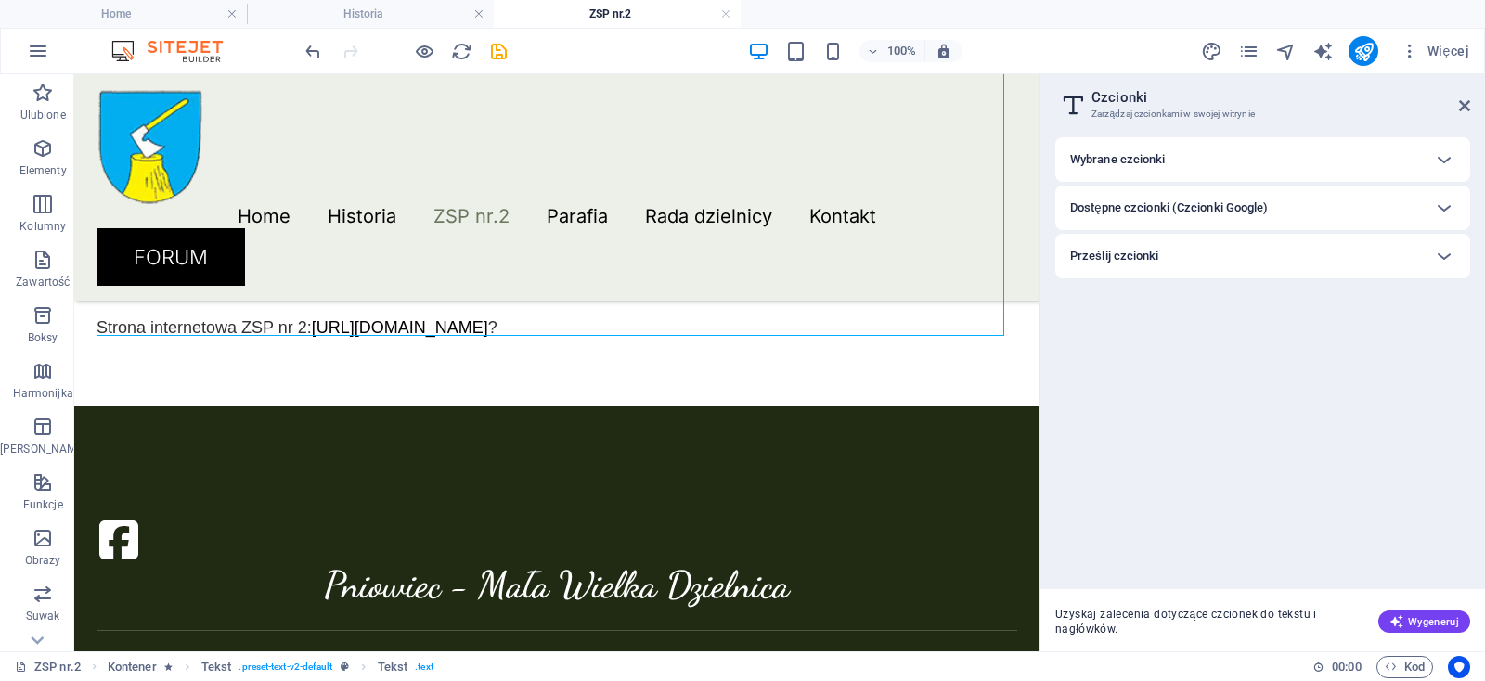
click at [1134, 157] on h6 "Wybrane czcionki" at bounding box center [1118, 159] width 96 height 22
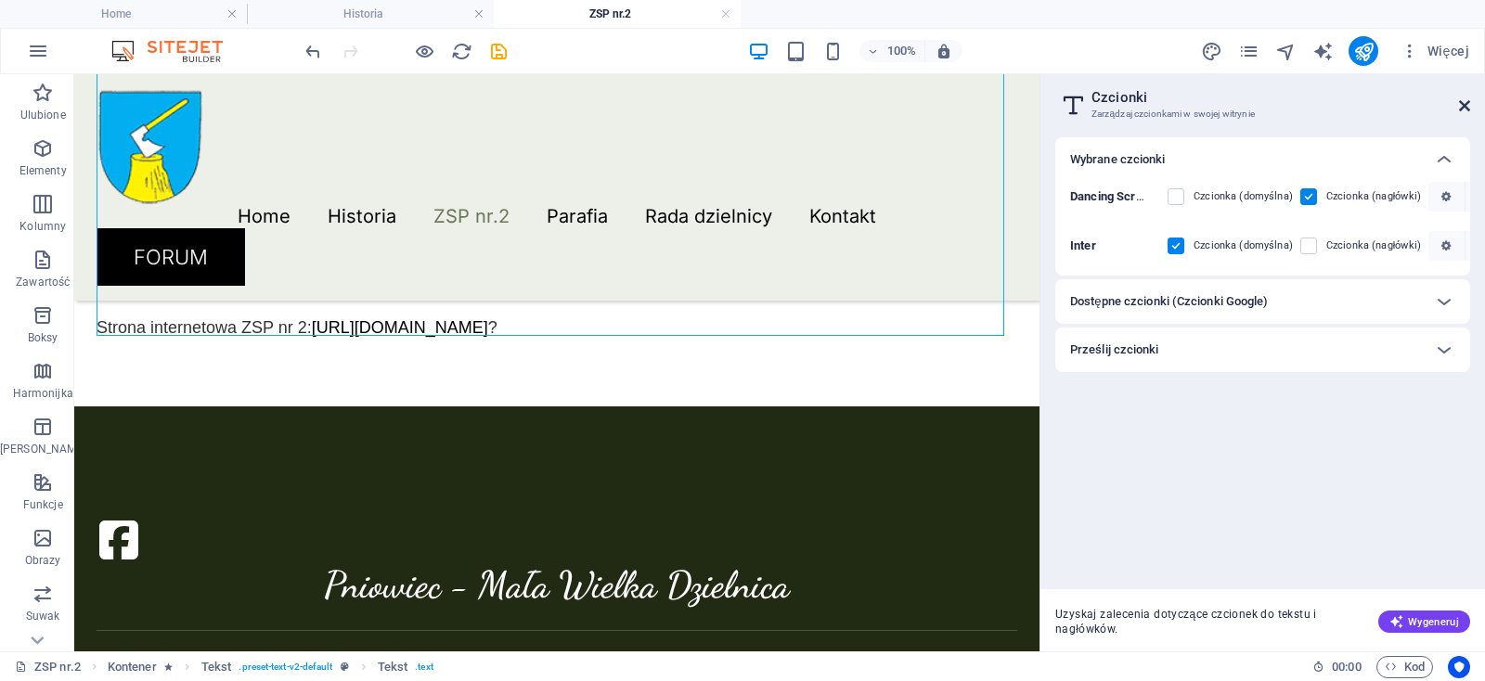
click at [1462, 107] on icon at bounding box center [1464, 105] width 11 height 15
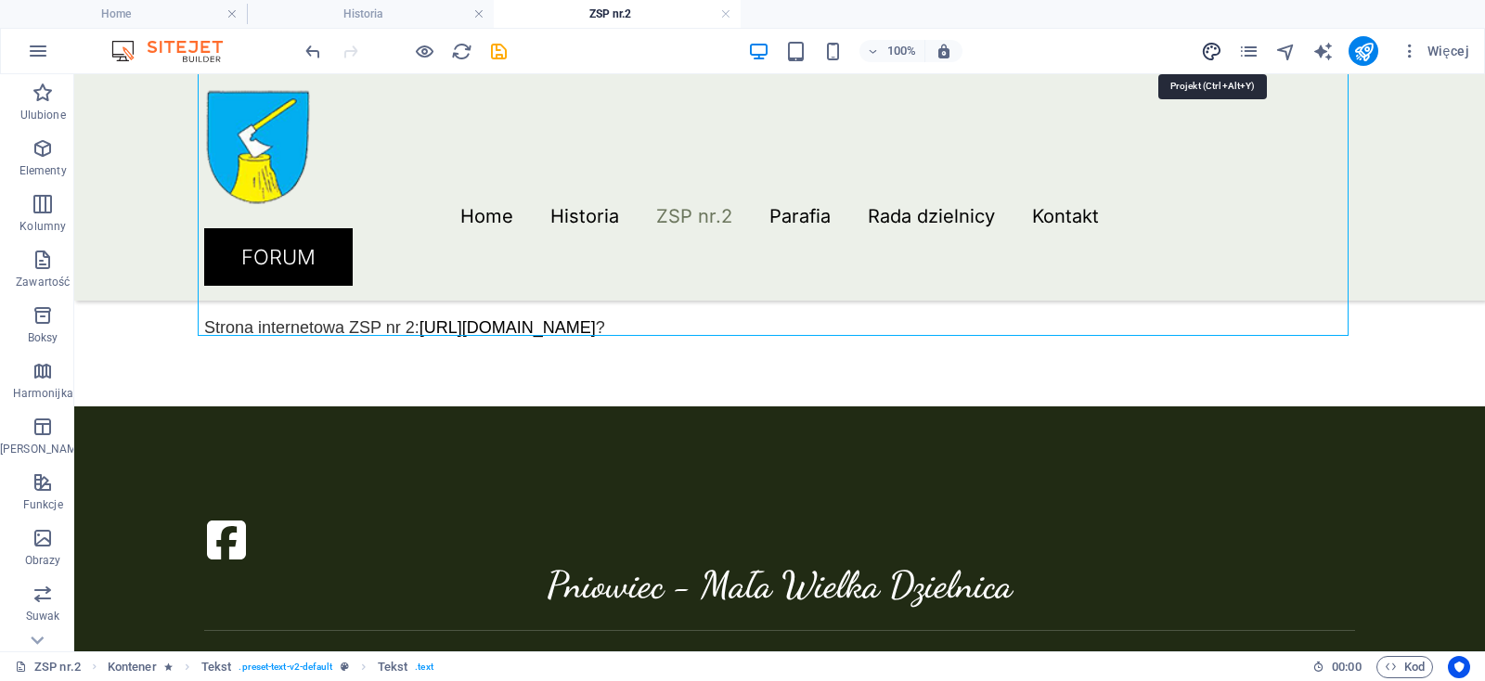
click at [1220, 49] on icon "design" at bounding box center [1211, 51] width 21 height 21
select select "px"
select select "300"
select select "px"
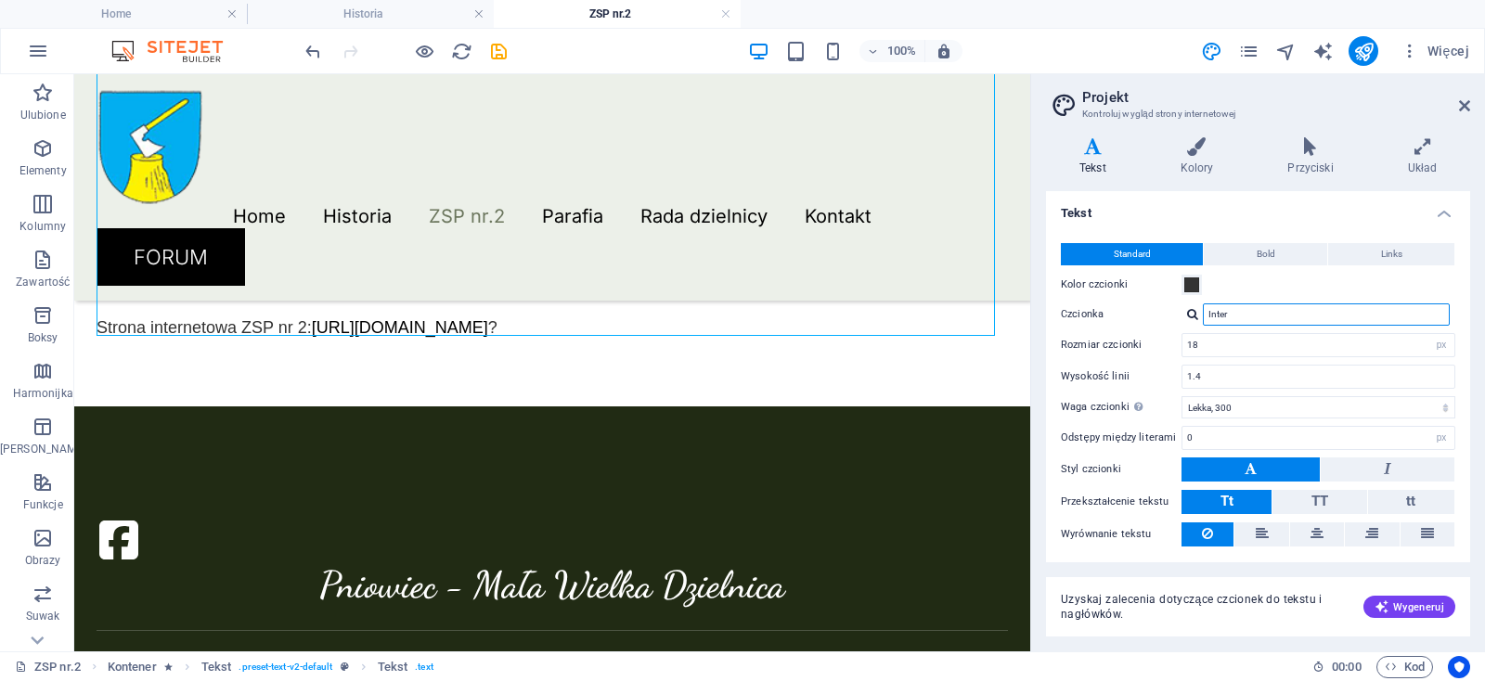
click at [1275, 320] on input "Inter" at bounding box center [1326, 314] width 247 height 22
click at [1187, 313] on div at bounding box center [1192, 314] width 11 height 12
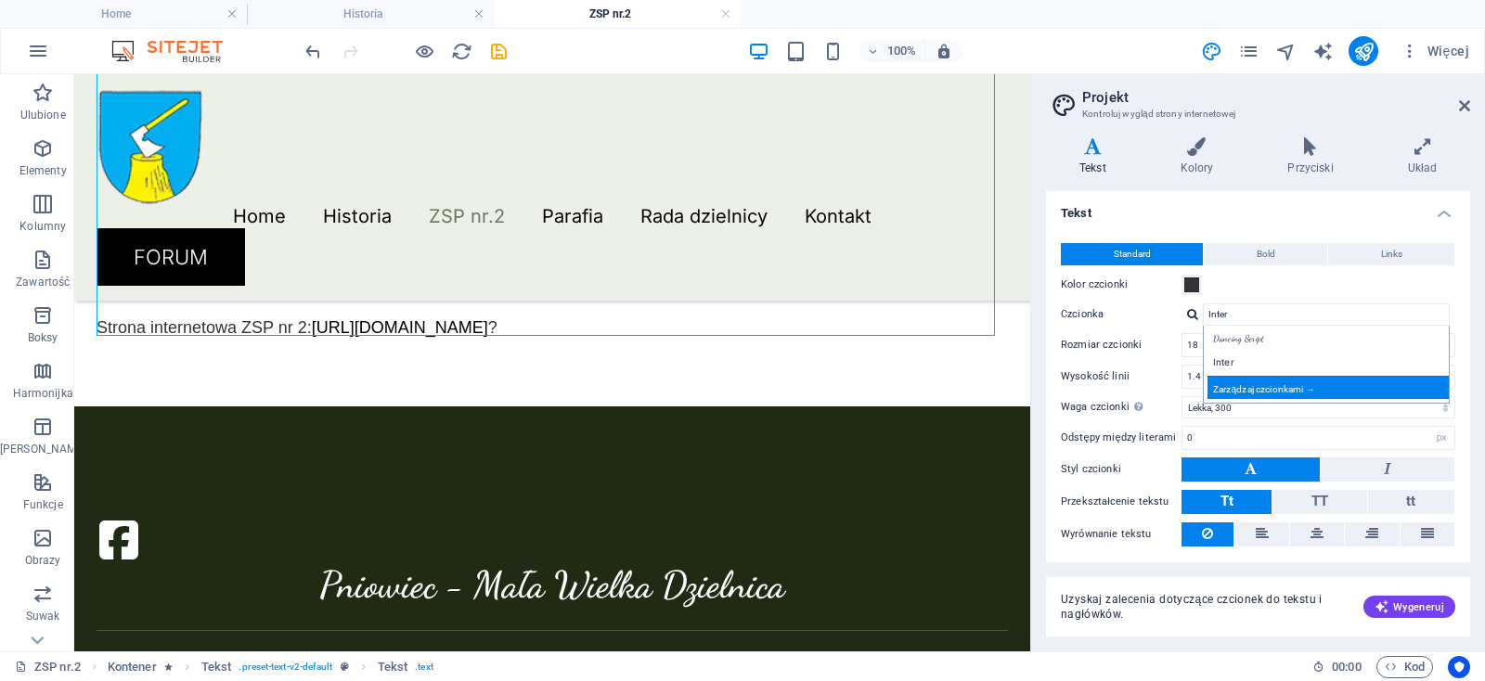
click at [1329, 384] on div "Zarządzaj czcionkami →" at bounding box center [1329, 387] width 245 height 23
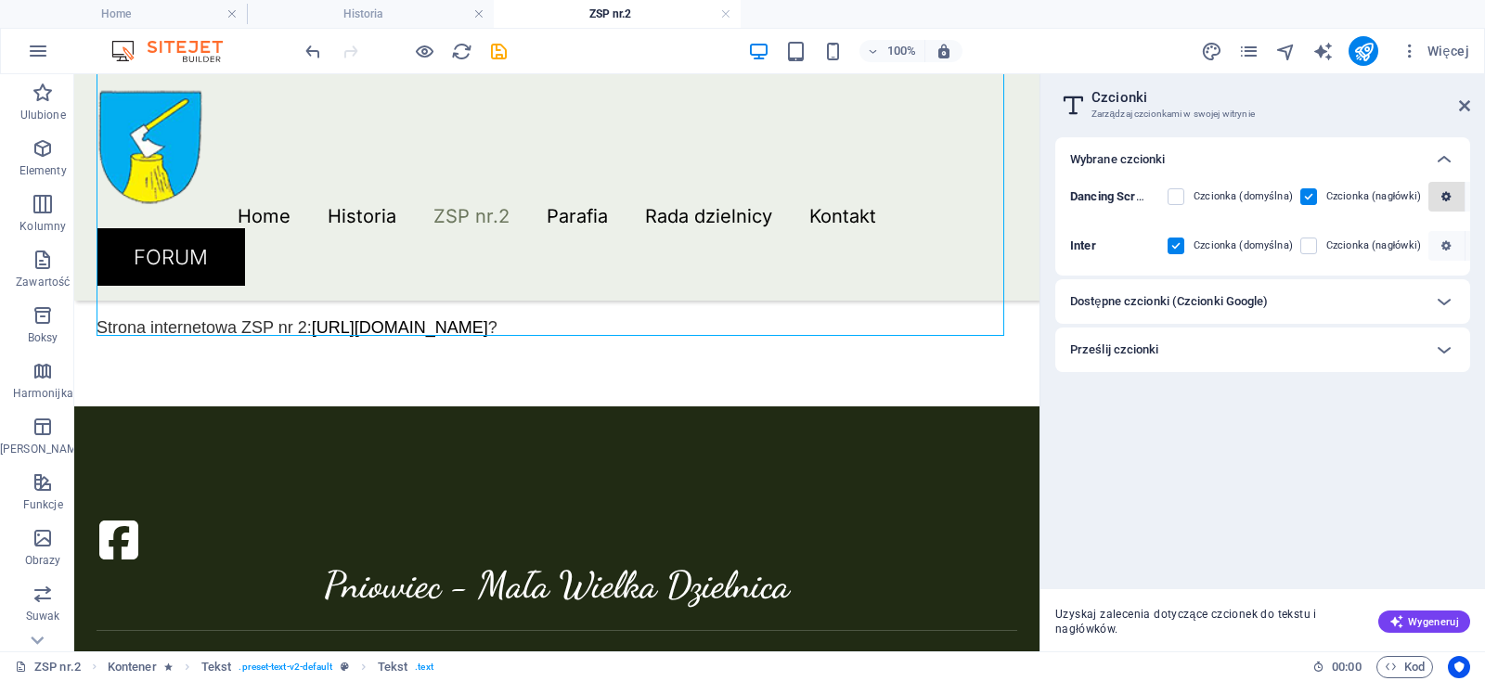
click at [1440, 195] on span "button" at bounding box center [1445, 196] width 11 height 11
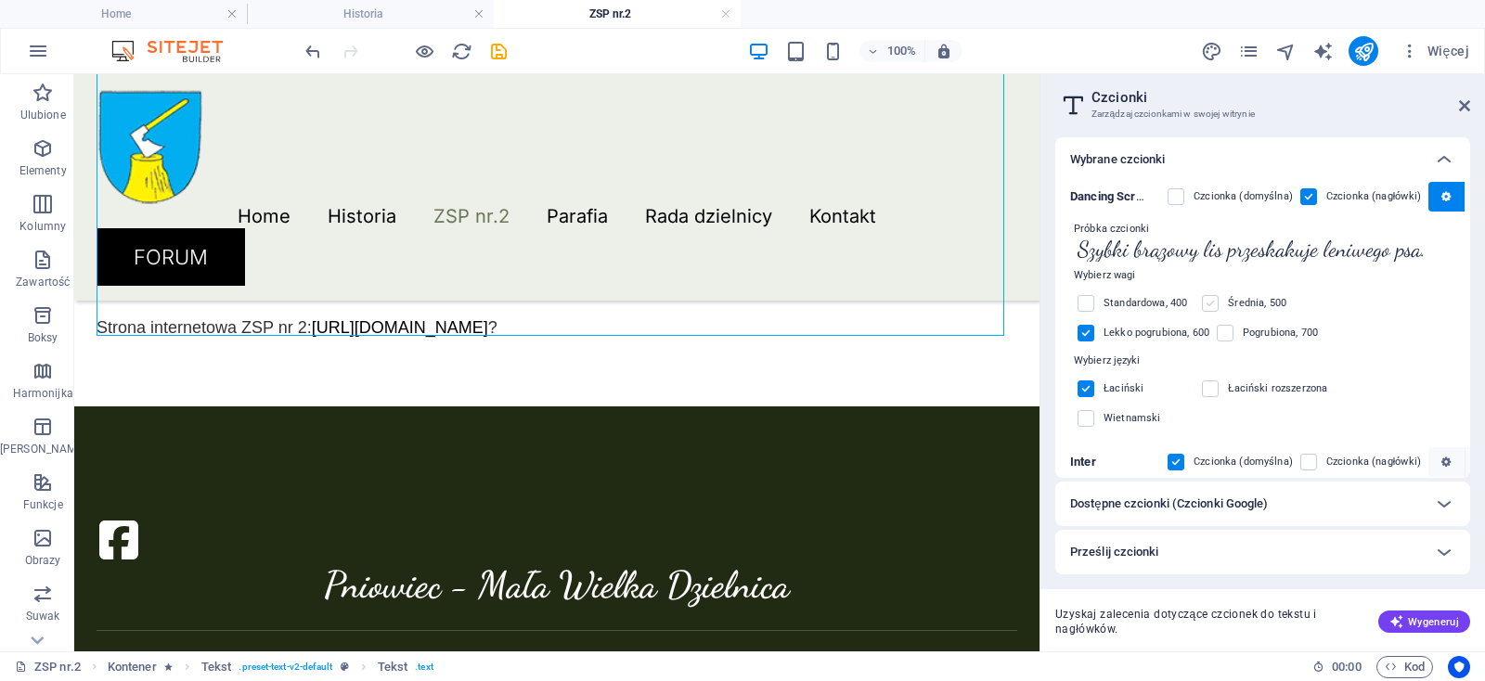
click at [1209, 304] on label at bounding box center [1210, 303] width 17 height 17
click at [0, 0] on input "checkbox" at bounding box center [0, 0] width 0 height 0
click at [1204, 301] on label at bounding box center [1210, 303] width 17 height 17
click at [0, 0] on input "checkbox" at bounding box center [0, 0] width 0 height 0
click at [1228, 337] on label at bounding box center [1224, 333] width 17 height 17
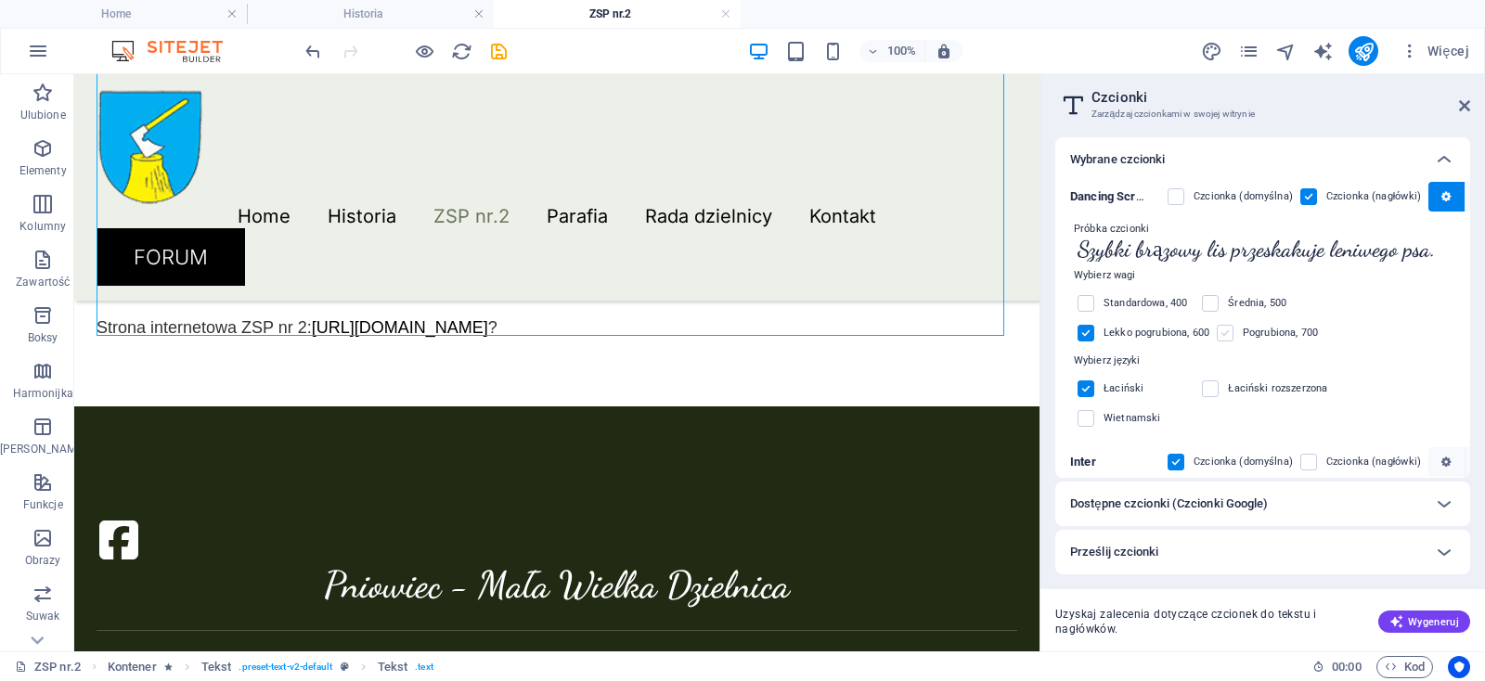
click at [0, 0] on input "checkbox" at bounding box center [0, 0] width 0 height 0
click at [1226, 335] on label at bounding box center [1224, 333] width 17 height 17
click at [0, 0] on input "checkbox" at bounding box center [0, 0] width 0 height 0
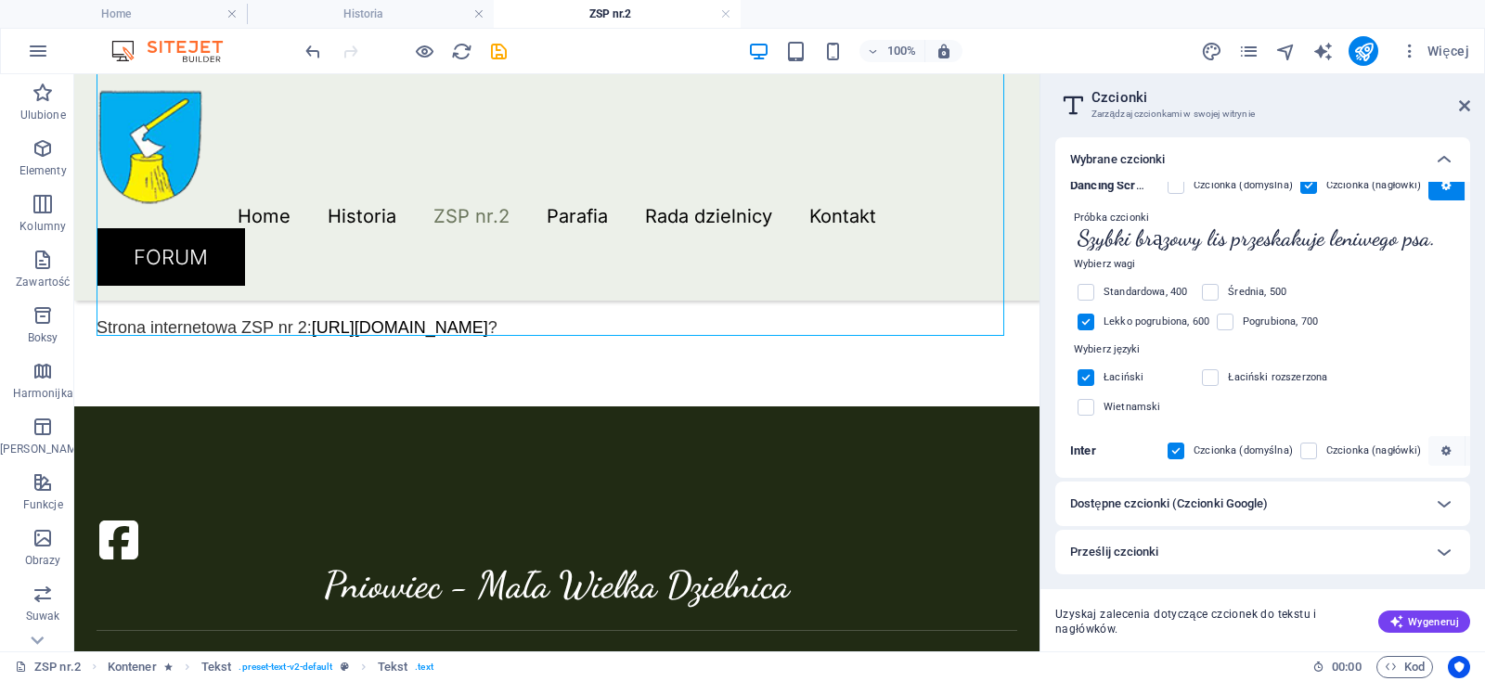
scroll to position [2, 0]
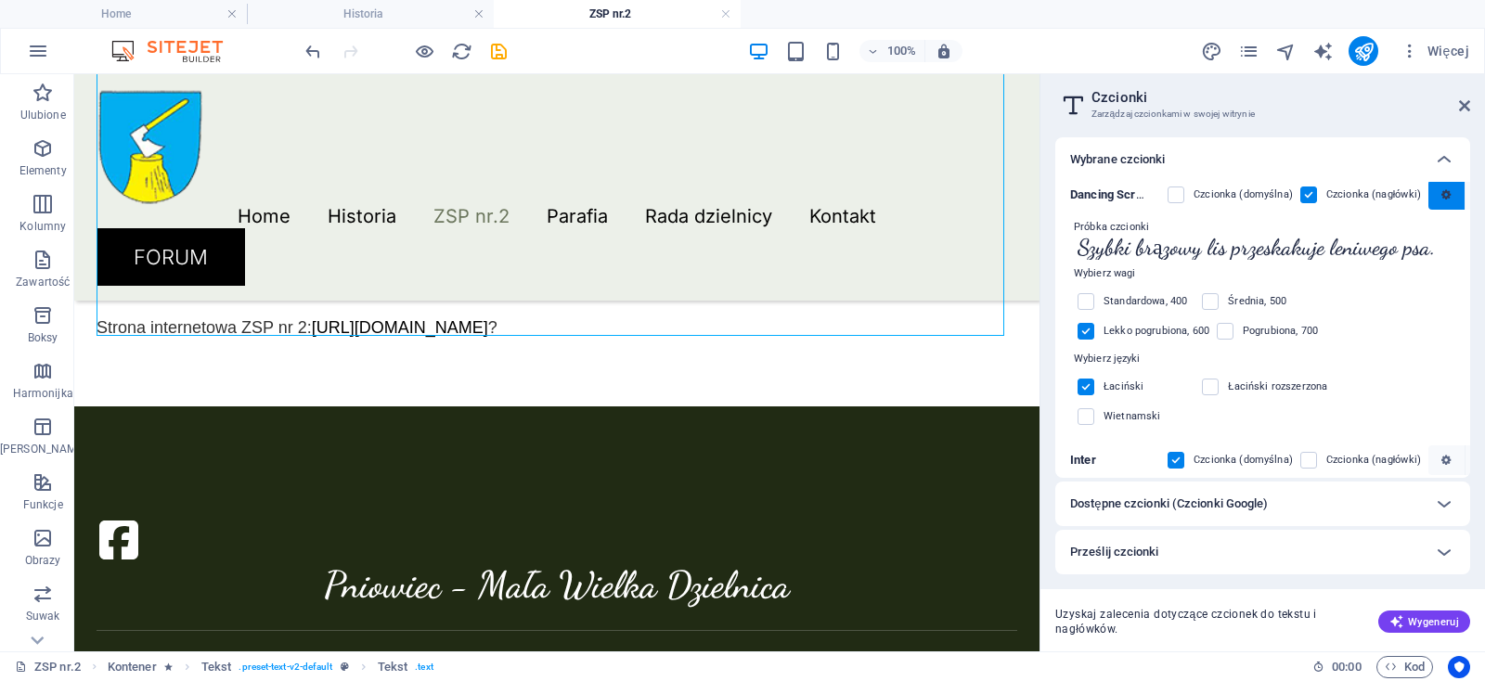
click at [1439, 201] on button "button" at bounding box center [1446, 195] width 37 height 30
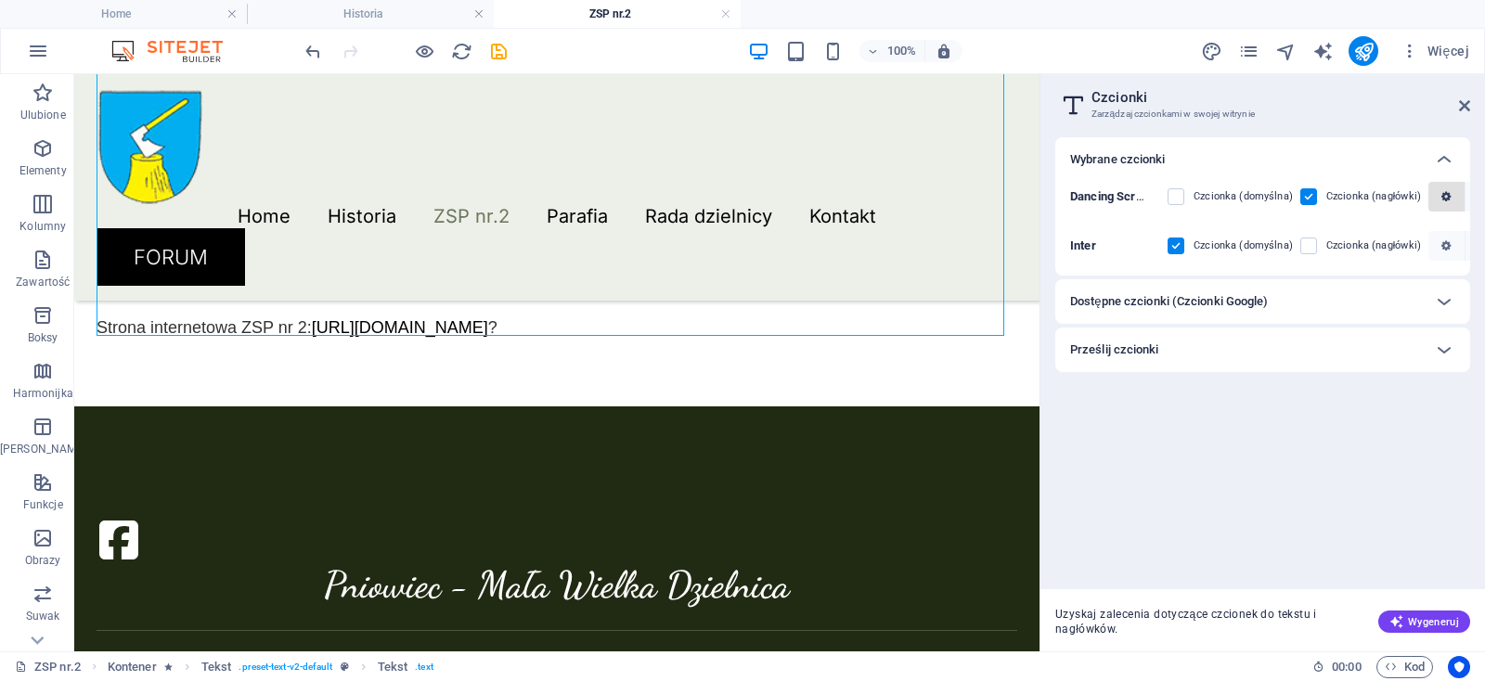
scroll to position [0, 0]
click at [1452, 249] on span "button" at bounding box center [1445, 245] width 21 height 11
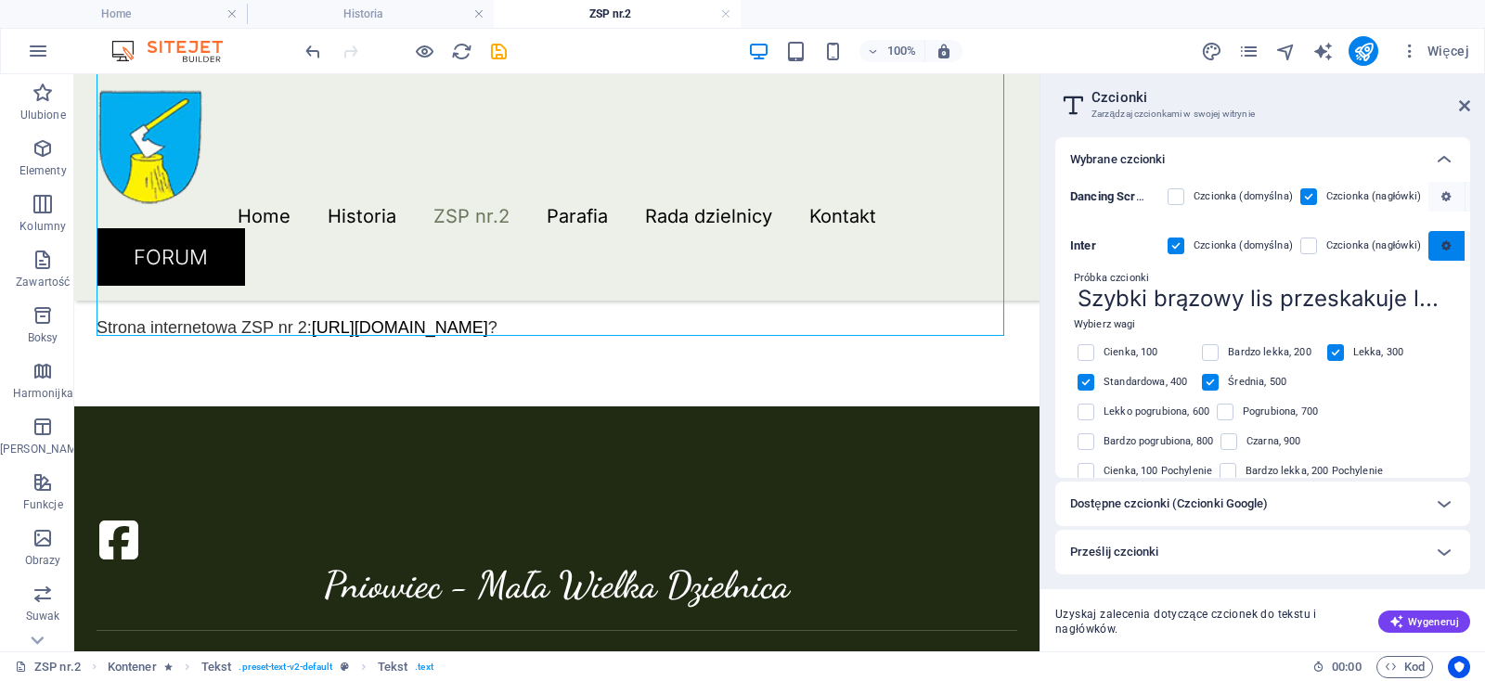
click at [1446, 244] on icon "button" at bounding box center [1445, 245] width 9 height 11
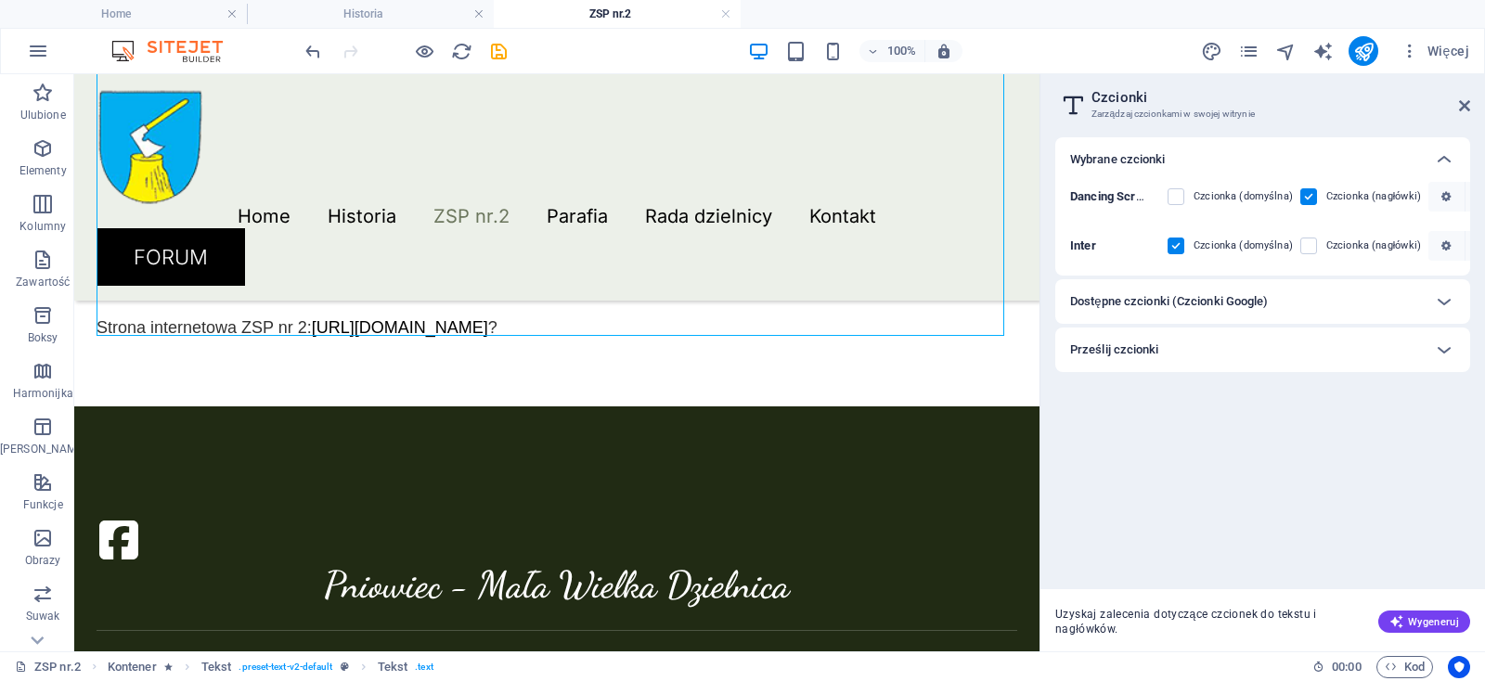
click at [1422, 311] on div "Dostępne czcionki (Czcionki Google)" at bounding box center [1262, 301] width 415 height 45
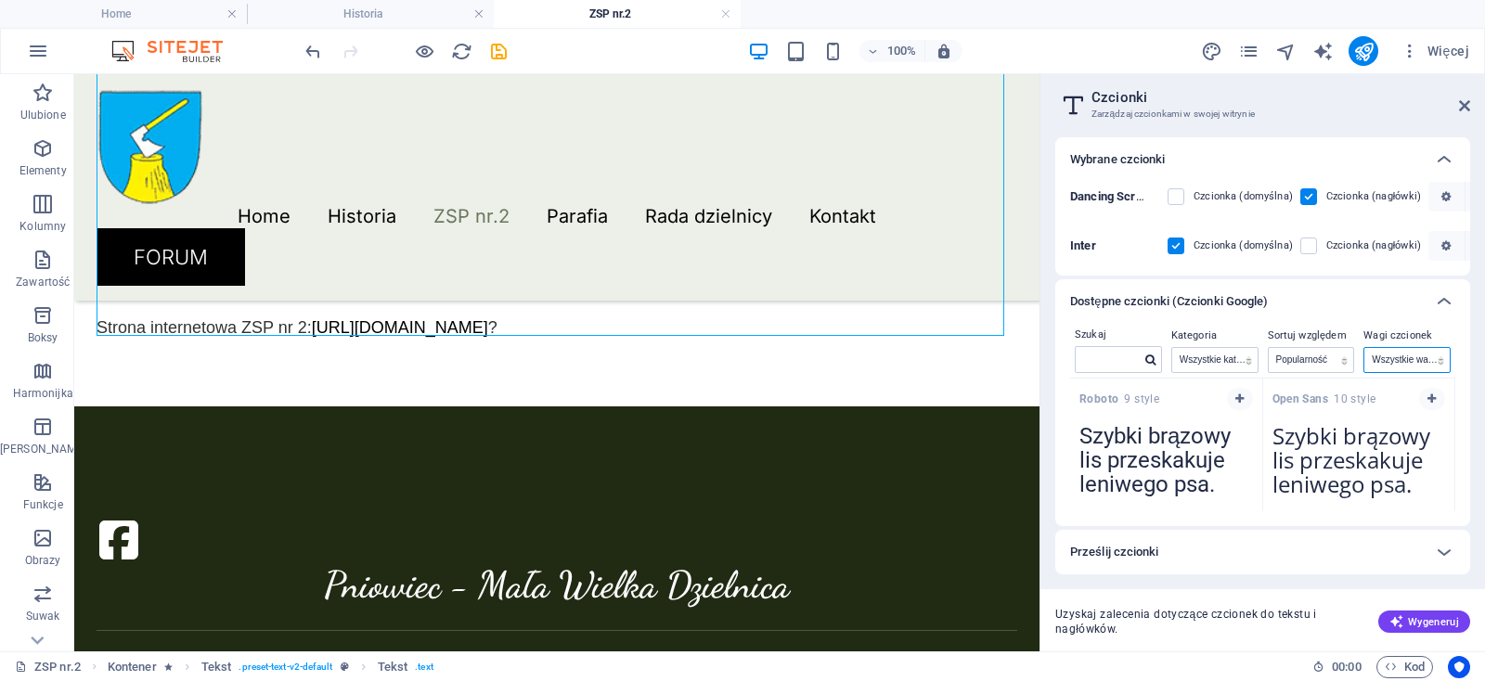
click at [1364, 348] on select "Wszystkie wagi czcionek 100 100italic 200 200italic 300 300italic 500 500italic…" at bounding box center [1406, 360] width 85 height 24
click at [1418, 356] on select "Wszystkie wagi czcionek 100 100italic 200 200italic 300 300italic 500 500italic…" at bounding box center [1406, 360] width 85 height 24
click at [1311, 346] on label "Sortuj względem" at bounding box center [1310, 336] width 87 height 22
click at [1268, 348] on select "Nazwa Kategoria Popularność" at bounding box center [1310, 360] width 85 height 24
click at [1311, 358] on select "Nazwa Kategoria Popularność" at bounding box center [1310, 360] width 85 height 24
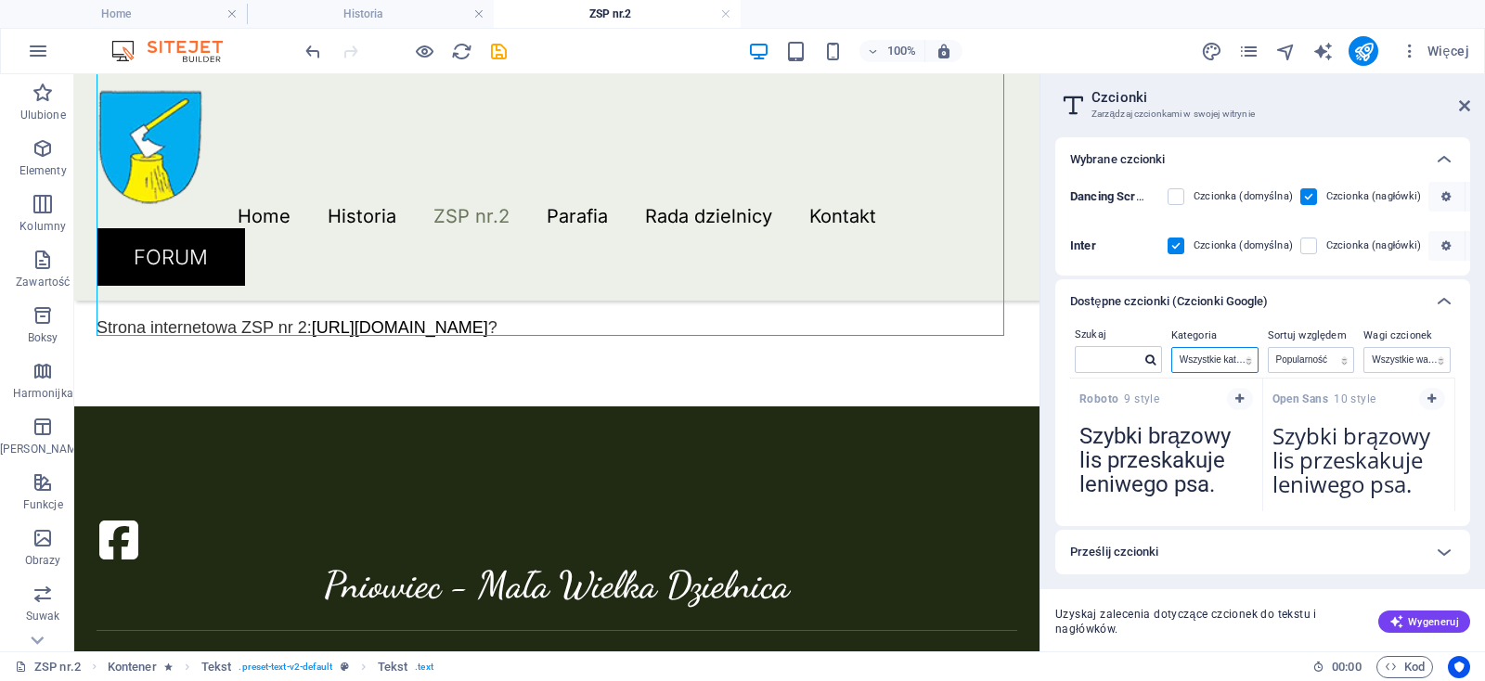
click at [1172, 348] on select "Wszystkie kategorie serif display monospace sans-serif handwriting" at bounding box center [1214, 360] width 85 height 24
click at [1208, 356] on select "Wszystkie kategorie serif display monospace sans-serif handwriting" at bounding box center [1214, 360] width 85 height 24
click at [1172, 348] on select "Wszystkie kategorie serif display monospace sans-serif handwriting" at bounding box center [1214, 360] width 85 height 24
click at [1216, 361] on select "Wszystkie kategorie serif display monospace sans-serif handwriting" at bounding box center [1214, 360] width 85 height 24
click at [1268, 348] on select "Nazwa Kategoria Popularność" at bounding box center [1310, 360] width 85 height 24
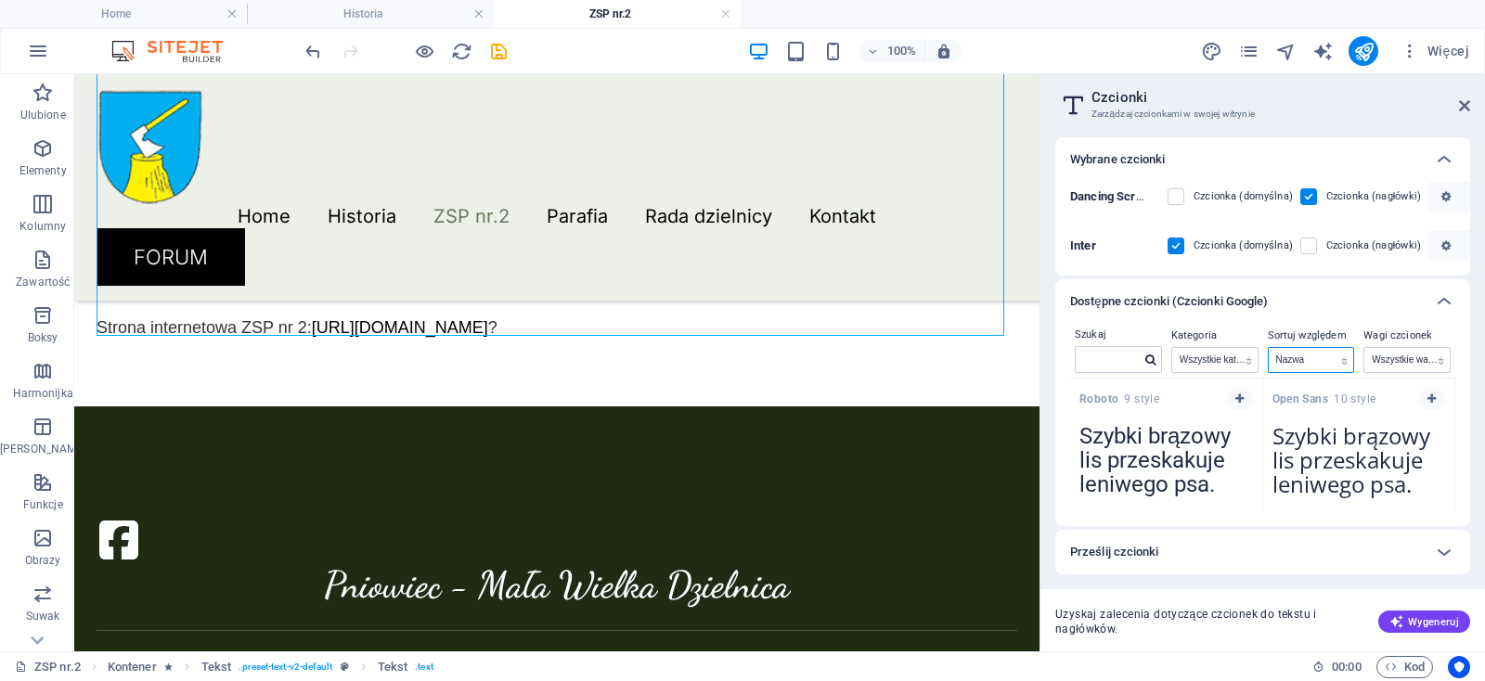
click option "Nazwa" at bounding box center [0, 0] width 0 height 0
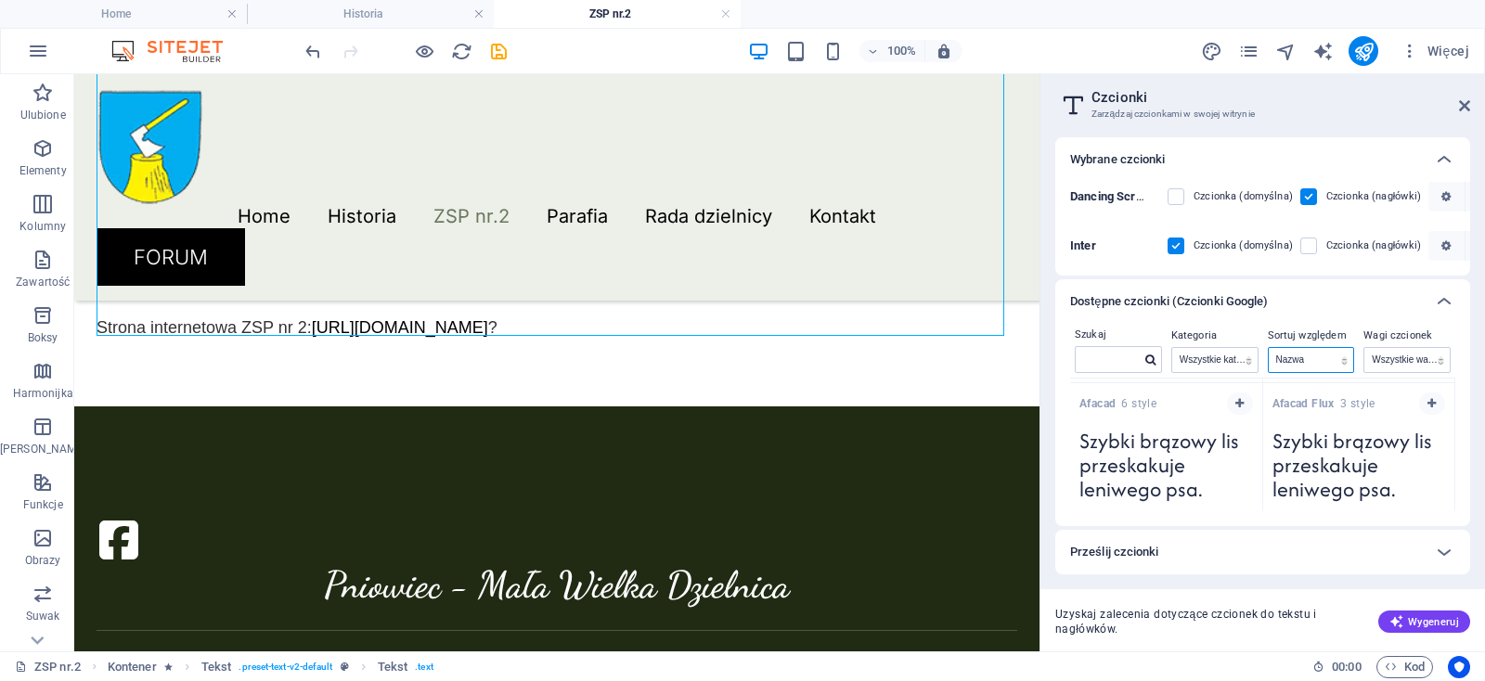
scroll to position [1293, 0]
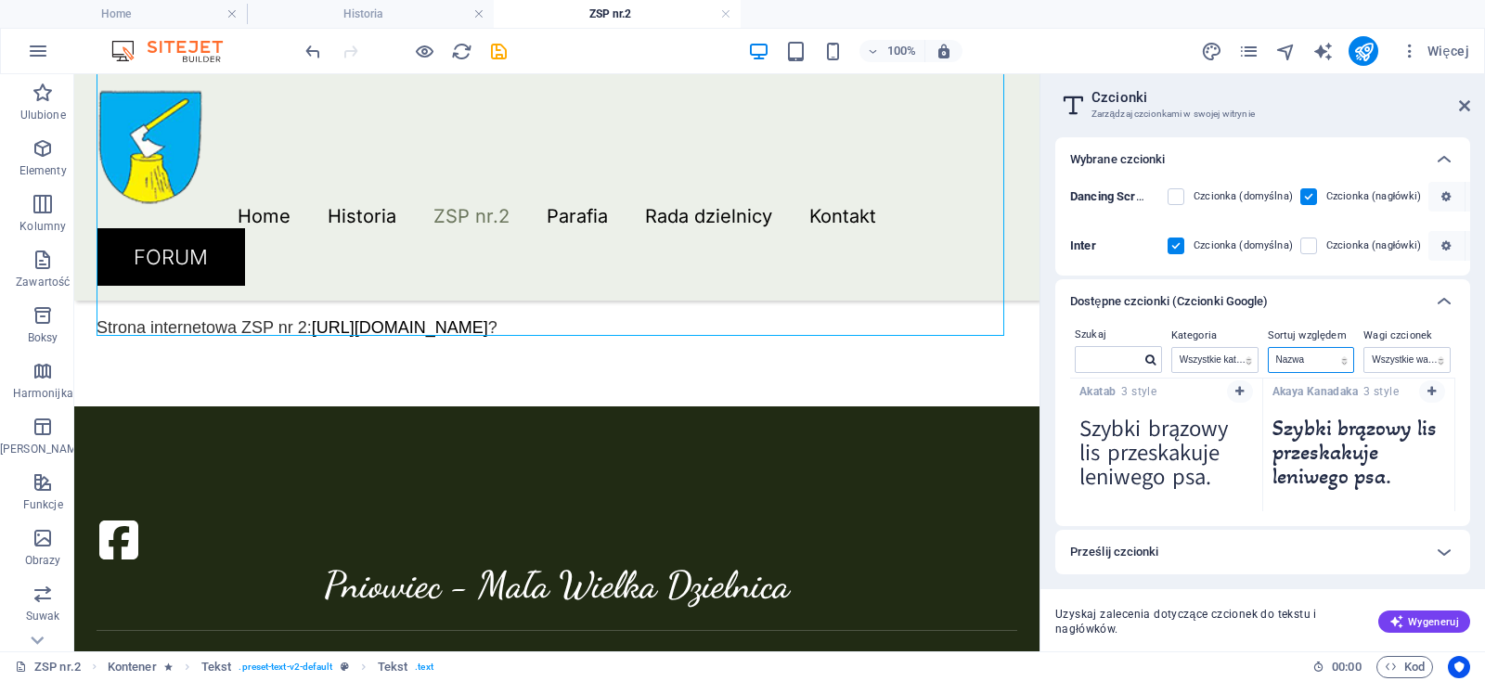
click at [1268, 348] on select "Nazwa Kategoria Popularność" at bounding box center [1310, 360] width 85 height 24
click option "Popularność" at bounding box center [0, 0] width 0 height 0
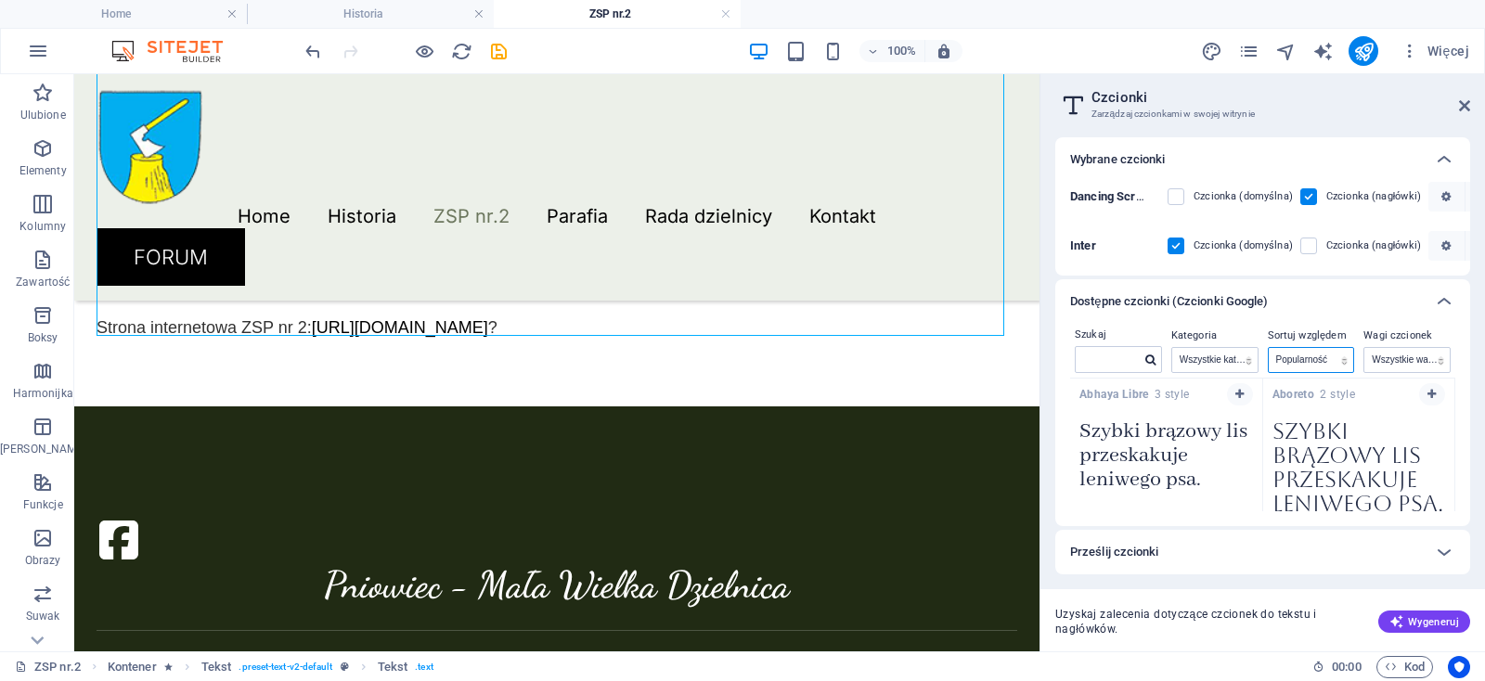
scroll to position [0, 0]
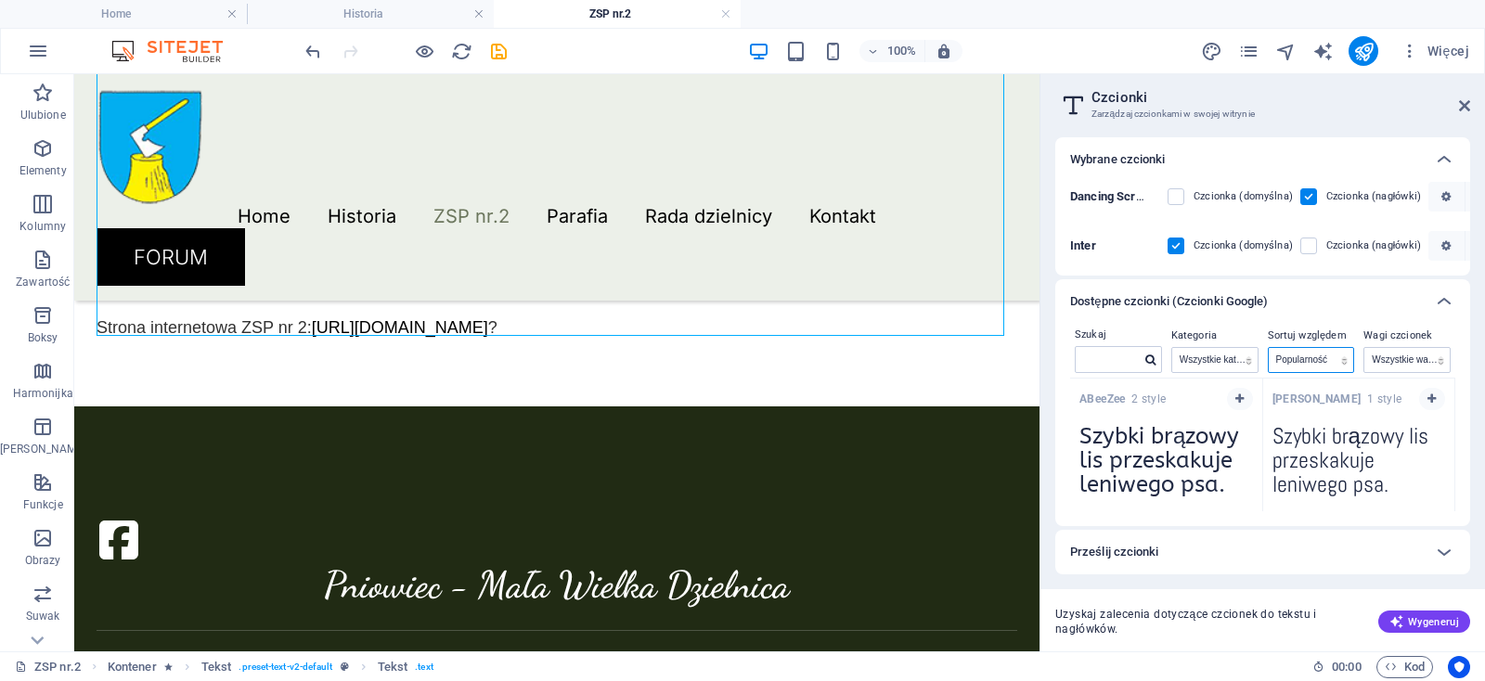
click at [1268, 348] on select "Nazwa Kategoria Popularność" at bounding box center [1310, 360] width 85 height 24
select select "style"
click option "Kategoria" at bounding box center [0, 0] width 0 height 0
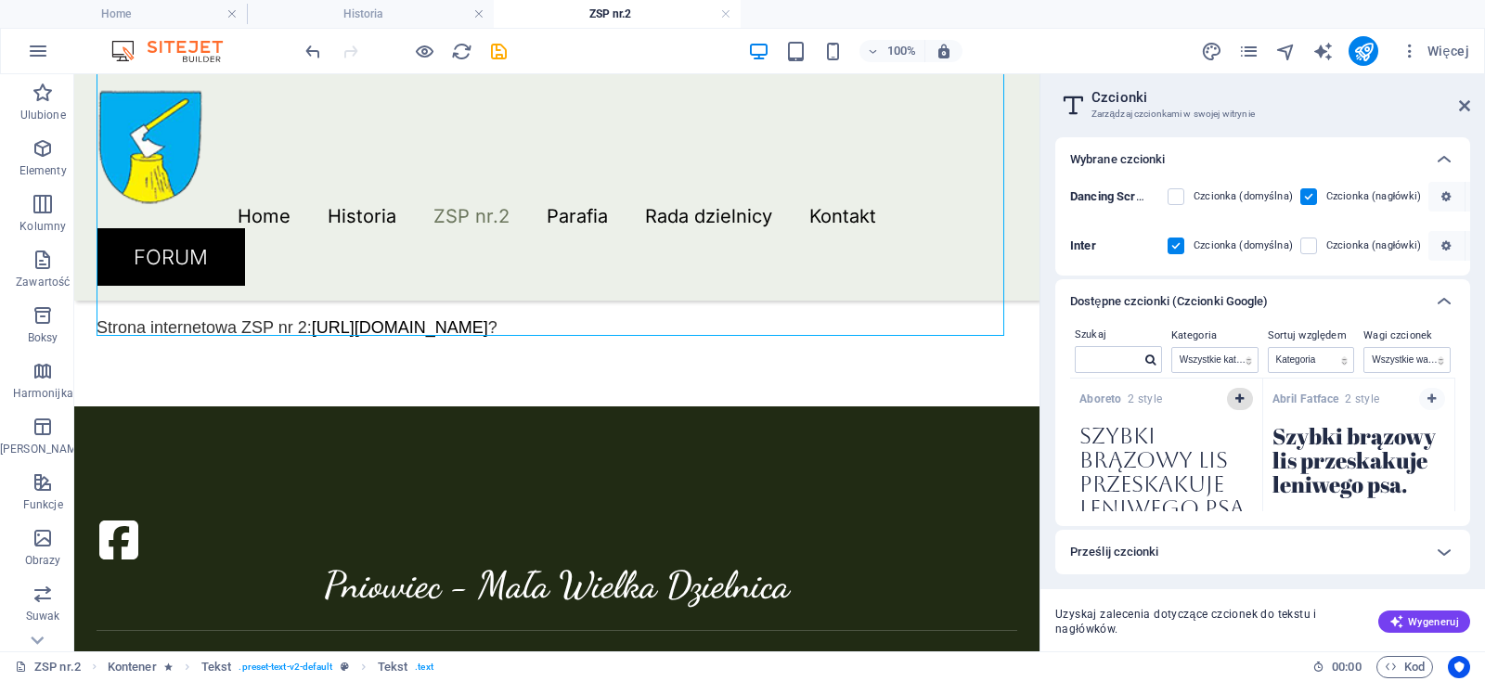
click at [1235, 397] on icon "button" at bounding box center [1239, 398] width 8 height 11
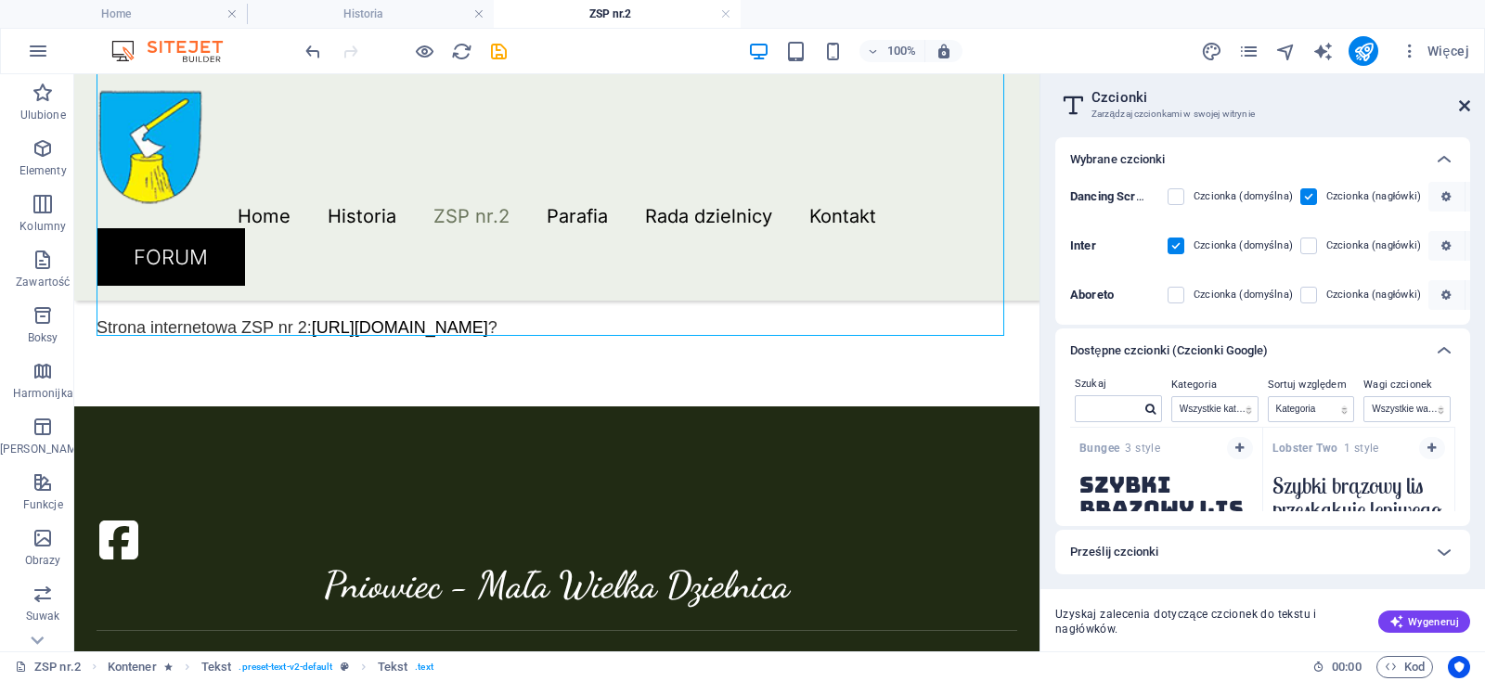
click at [1463, 105] on icon at bounding box center [1464, 105] width 11 height 15
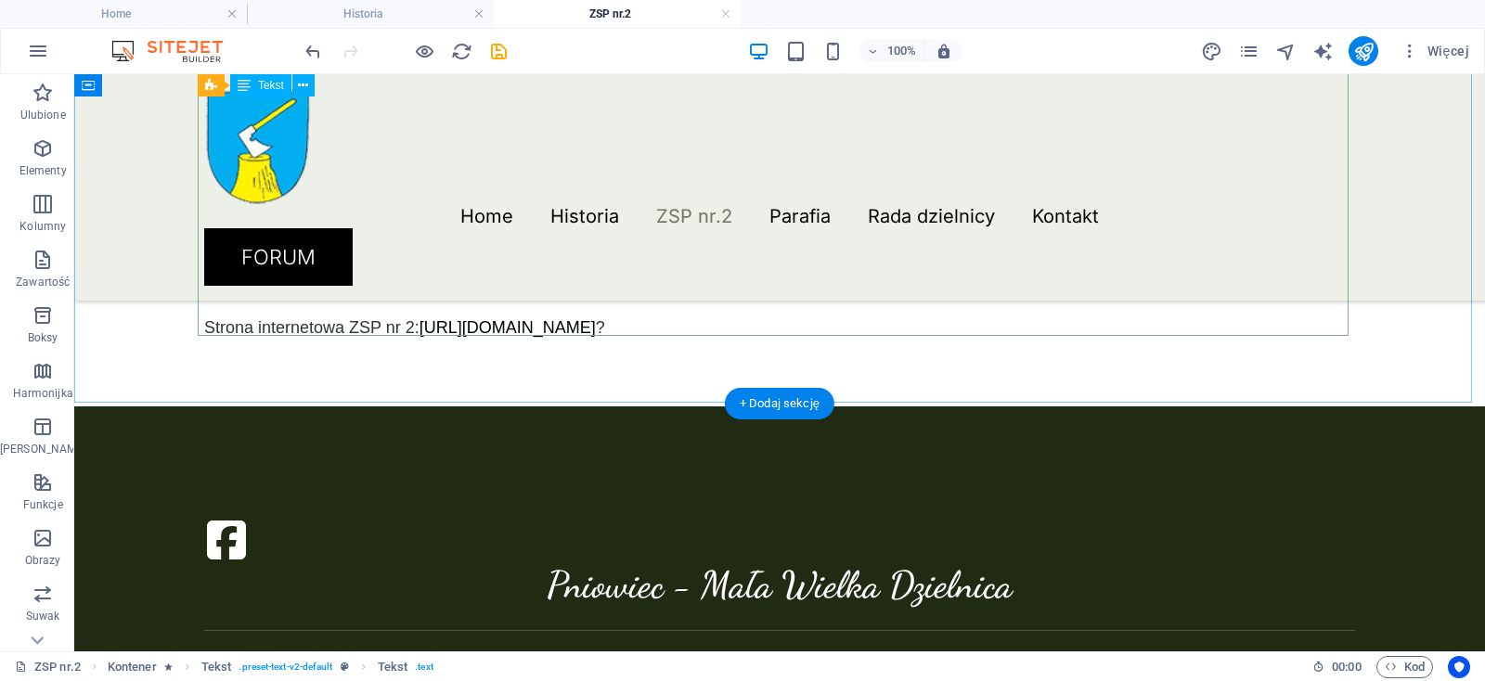
click at [1063, 320] on div "Nazwa szkoły Zespół Szkolno-Przedszkolny Nr 2, 42-609 Tarnowskie Góry, ul. Jago…" at bounding box center [779, 60] width 1151 height 559
click at [705, 251] on div "Nazwa szkoły Zespół Szkolno-Przedszkolny Nr 2, 42-609 Tarnowskie Góry, ul. Jago…" at bounding box center [779, 60] width 1151 height 559
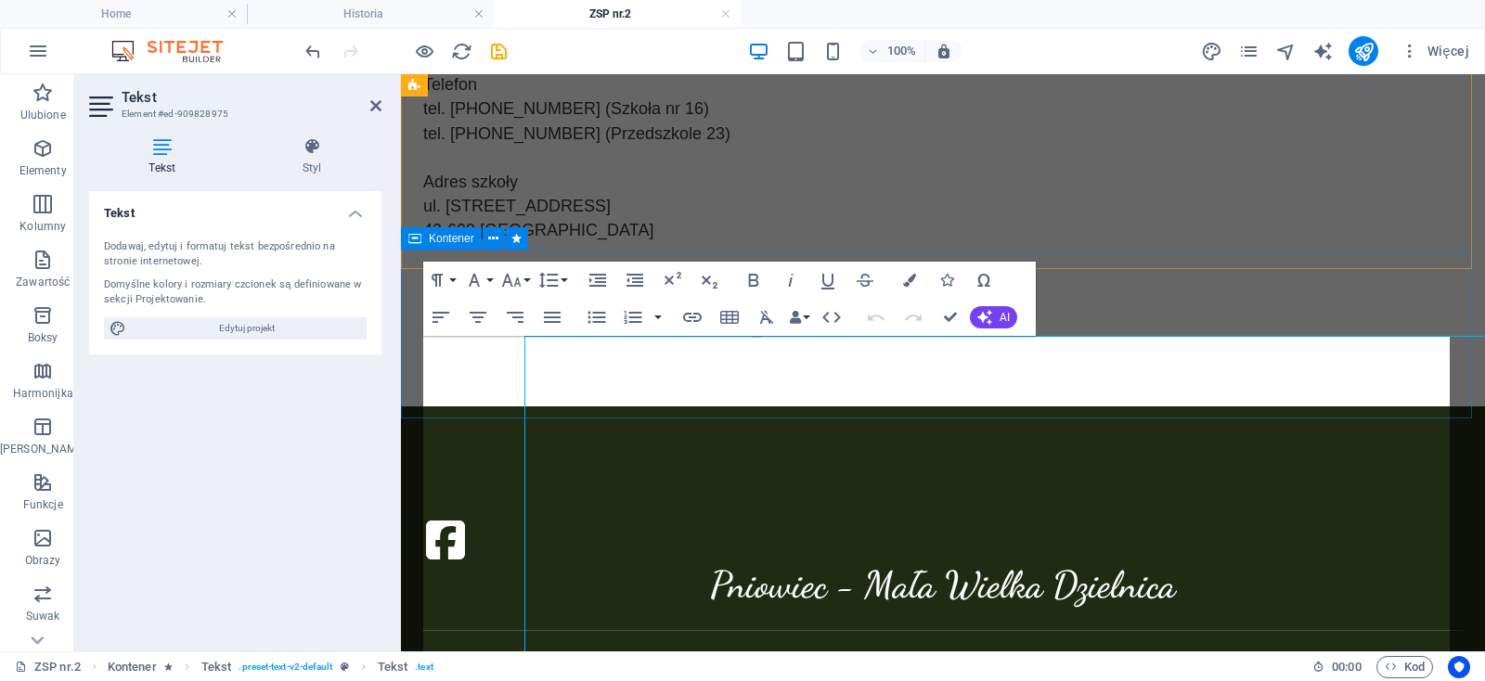
scroll to position [37, 0]
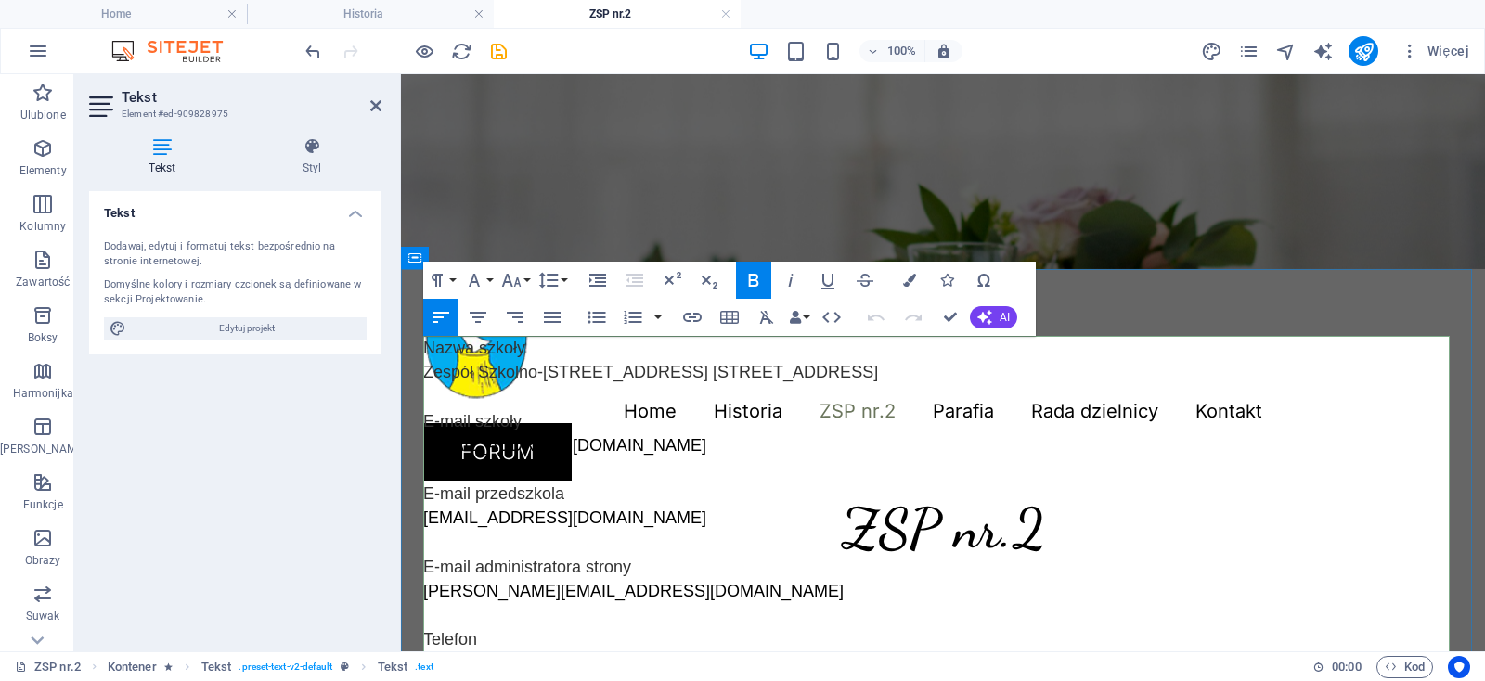
click at [476, 354] on strong "Nazwa szkoły" at bounding box center [474, 348] width 102 height 19
click at [490, 281] on button "Font Family" at bounding box center [477, 280] width 35 height 37
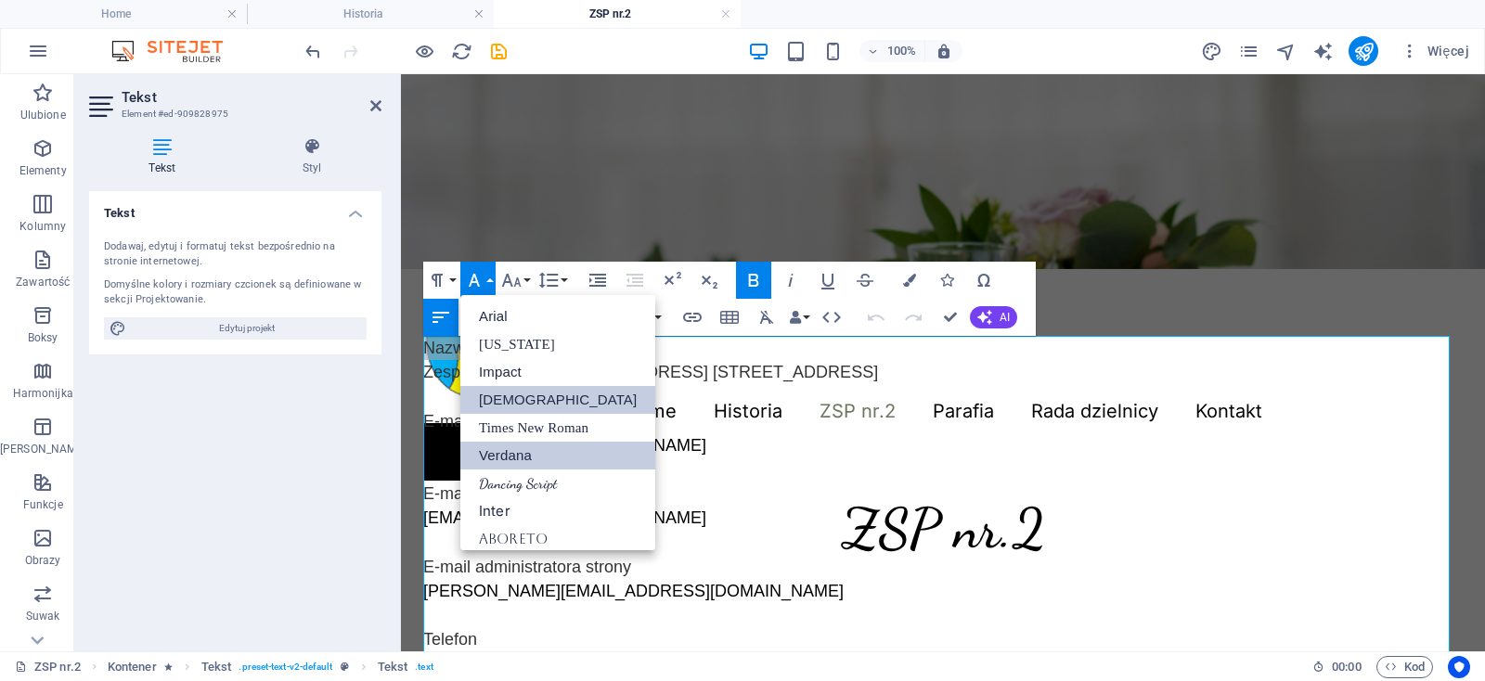
scroll to position [9, 0]
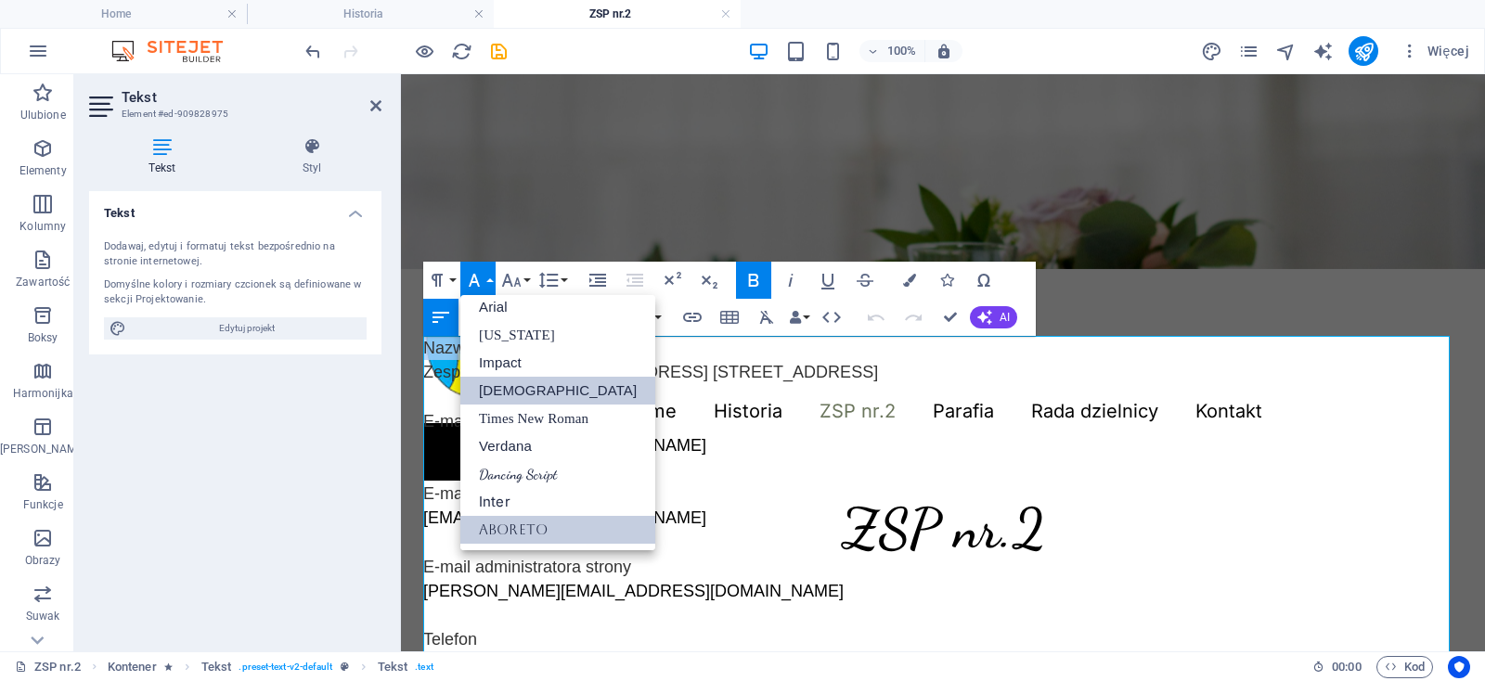
click at [534, 527] on link "Aboreto" at bounding box center [557, 530] width 195 height 28
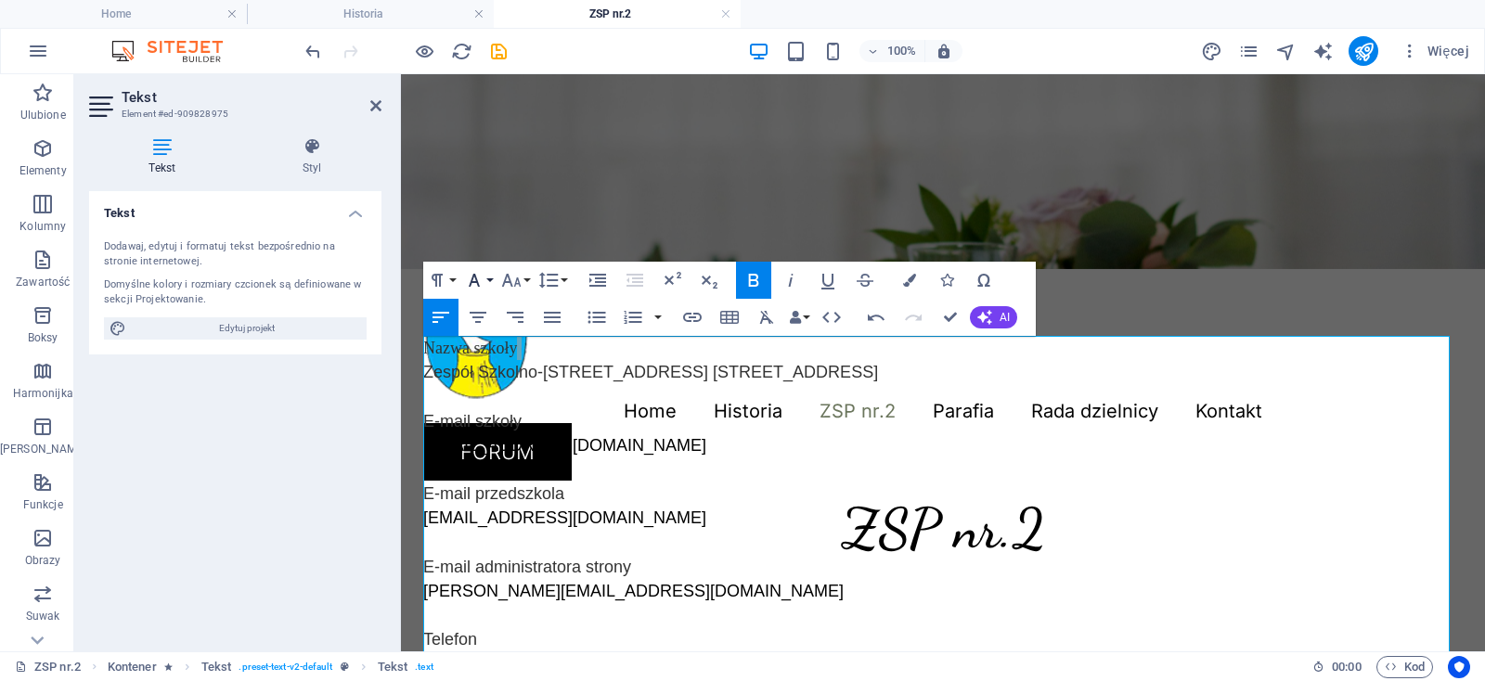
click at [484, 281] on icon "button" at bounding box center [474, 280] width 22 height 22
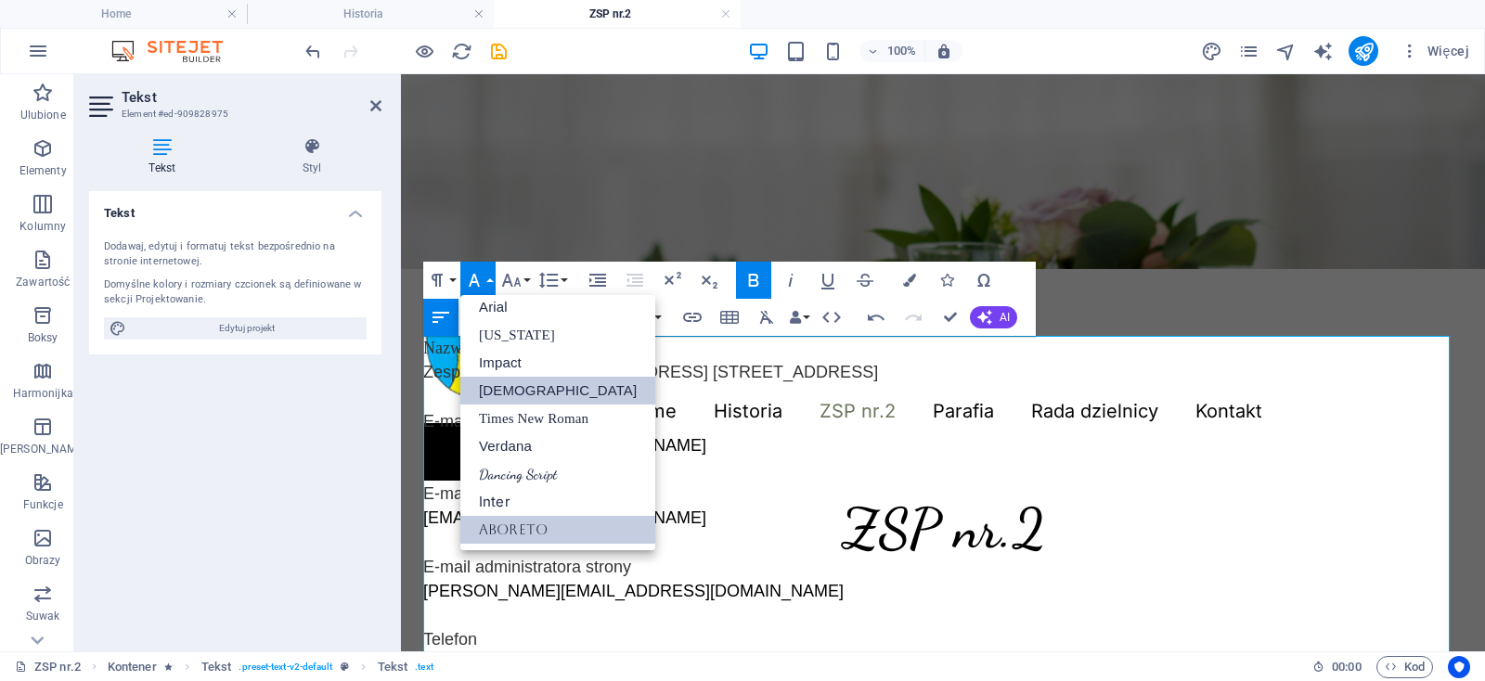
click at [488, 388] on link "Tahoma" at bounding box center [557, 391] width 195 height 28
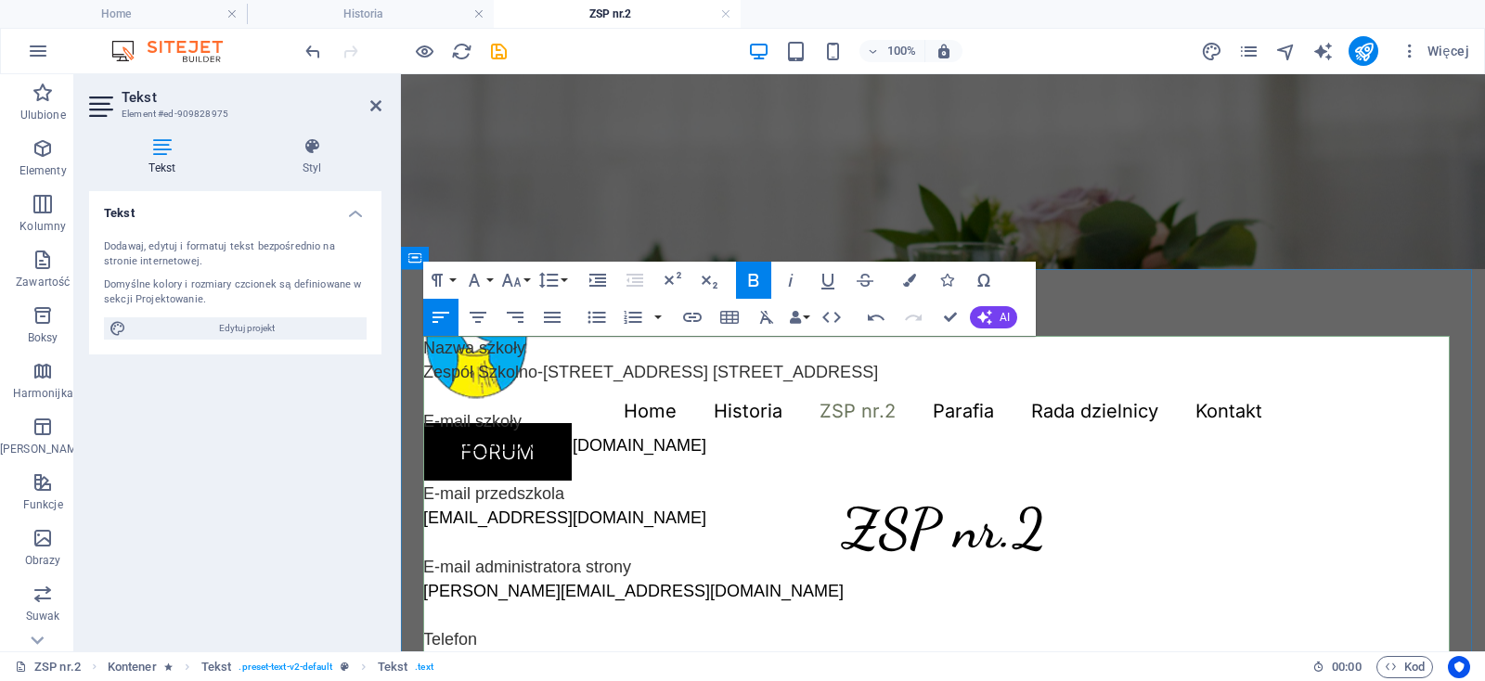
click at [831, 446] on p "E-mail szkoły sp16@zsp2tg.pl" at bounding box center [942, 445] width 1039 height 73
drag, startPoint x: 528, startPoint y: 348, endPoint x: 421, endPoint y: 355, distance: 107.0
click at [421, 355] on div "Nazwa szkoły Zespół Szkolno-Przedszkolny Nr 2, 42-609 Tarnowskie Góry, ul. Jago…" at bounding box center [943, 615] width 1084 height 692
click at [754, 280] on icon "button" at bounding box center [754, 280] width 10 height 13
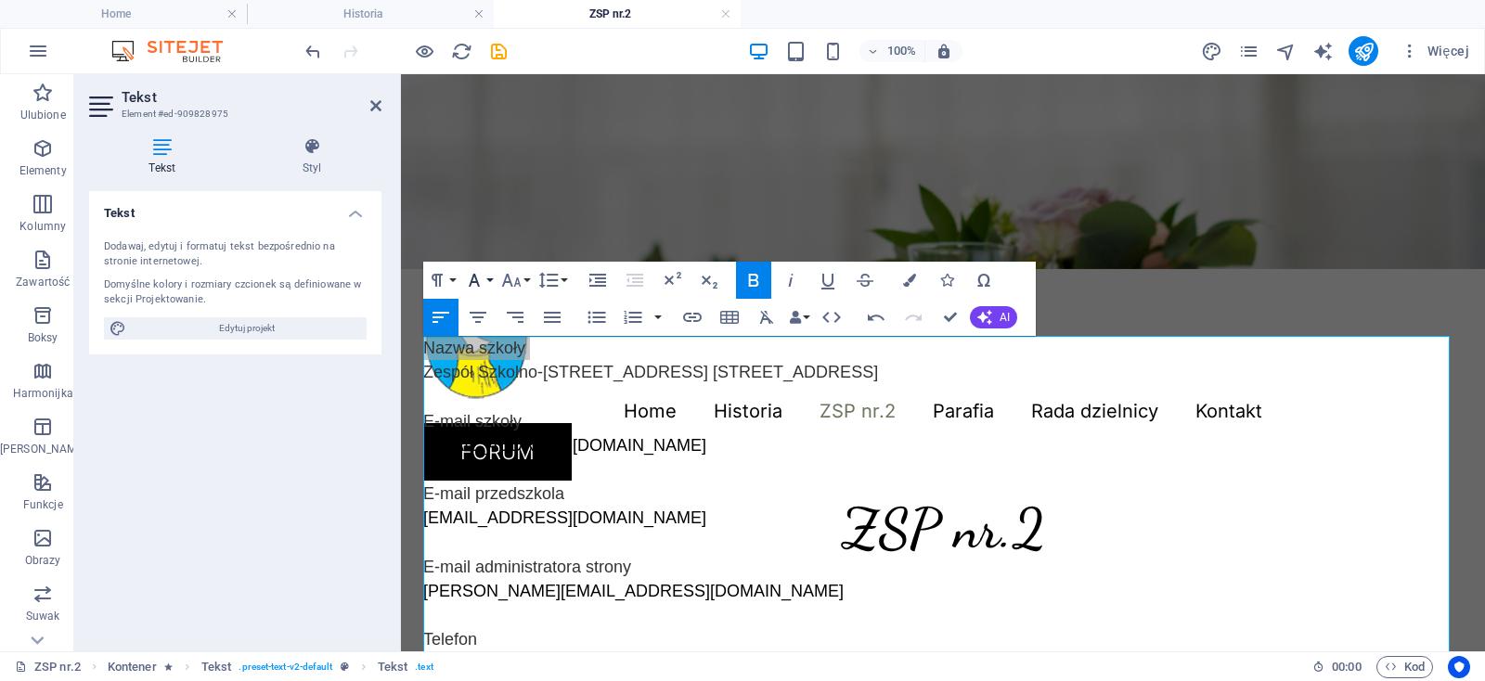
click at [480, 281] on icon "button" at bounding box center [474, 280] width 22 height 22
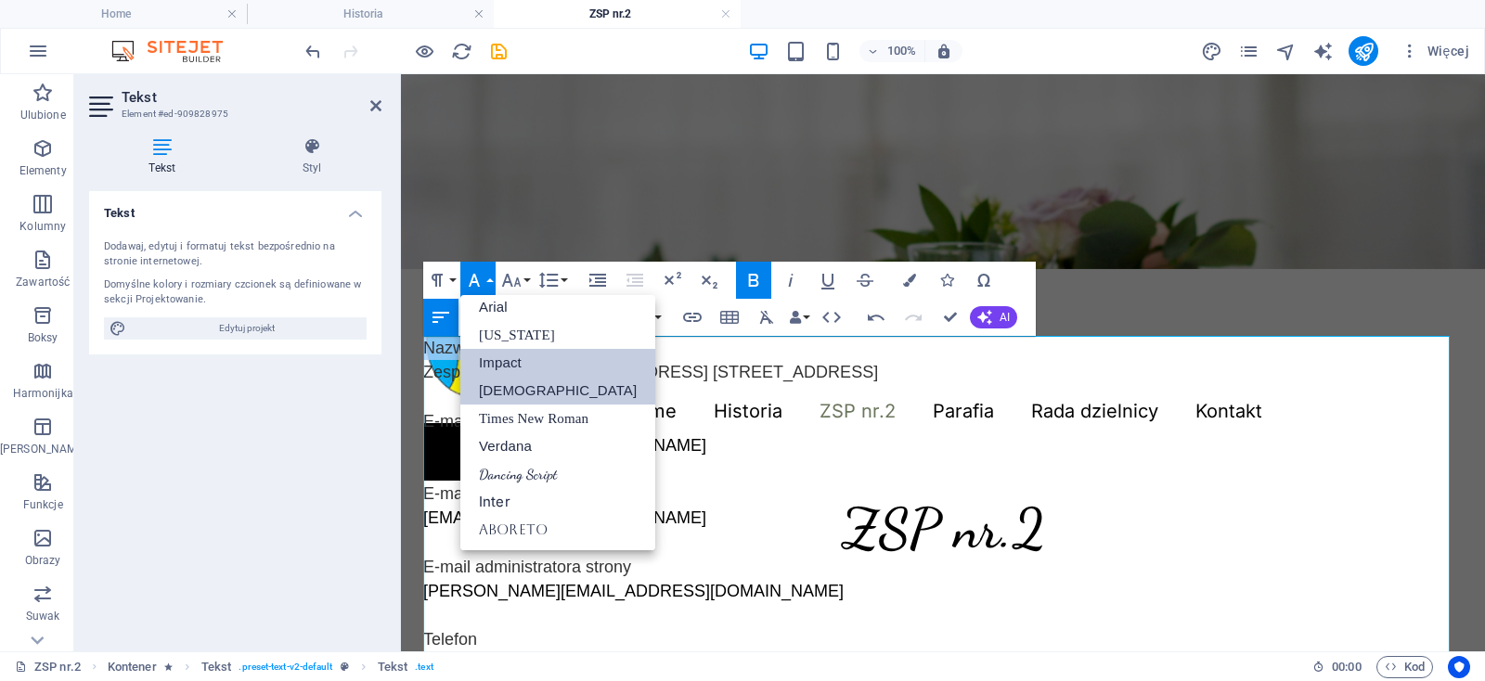
click at [511, 367] on link "Impact" at bounding box center [557, 363] width 195 height 28
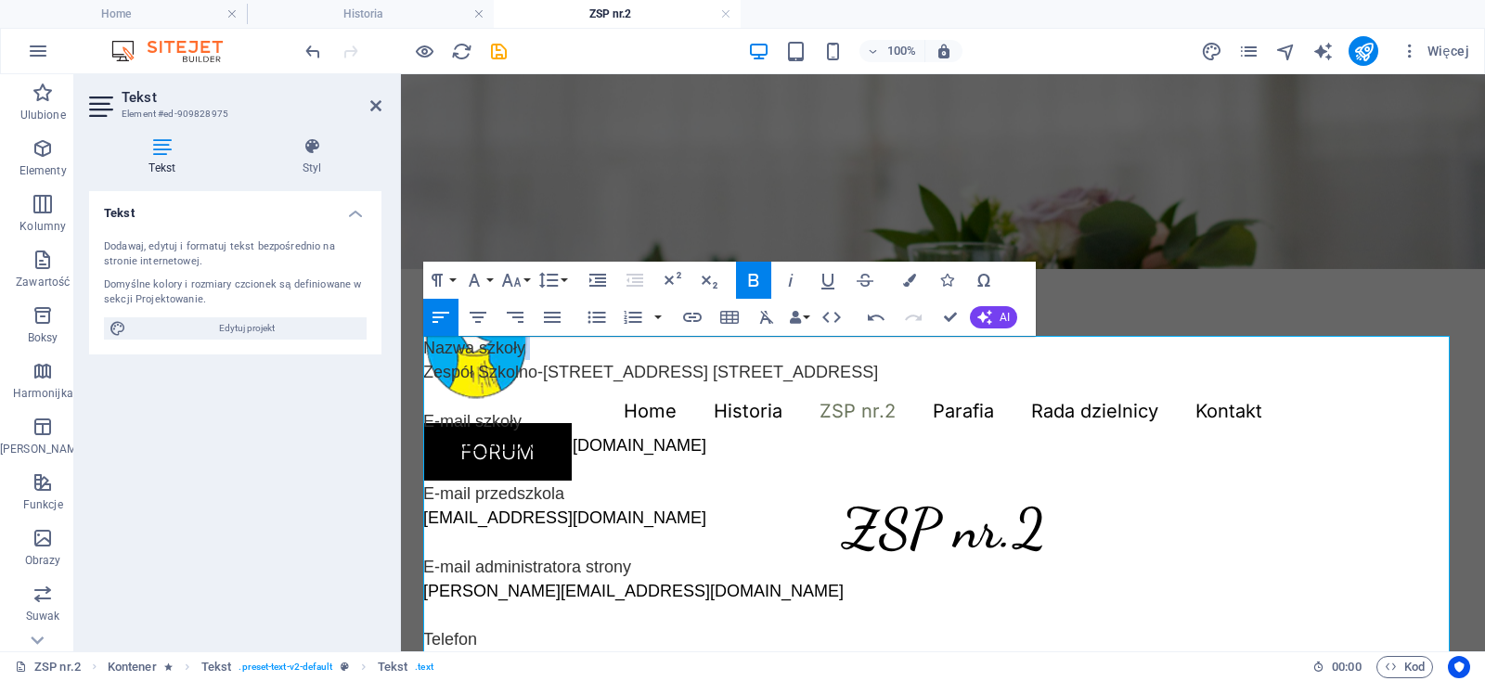
click at [755, 277] on icon "button" at bounding box center [753, 280] width 22 height 22
click at [757, 280] on icon "button" at bounding box center [753, 280] width 22 height 22
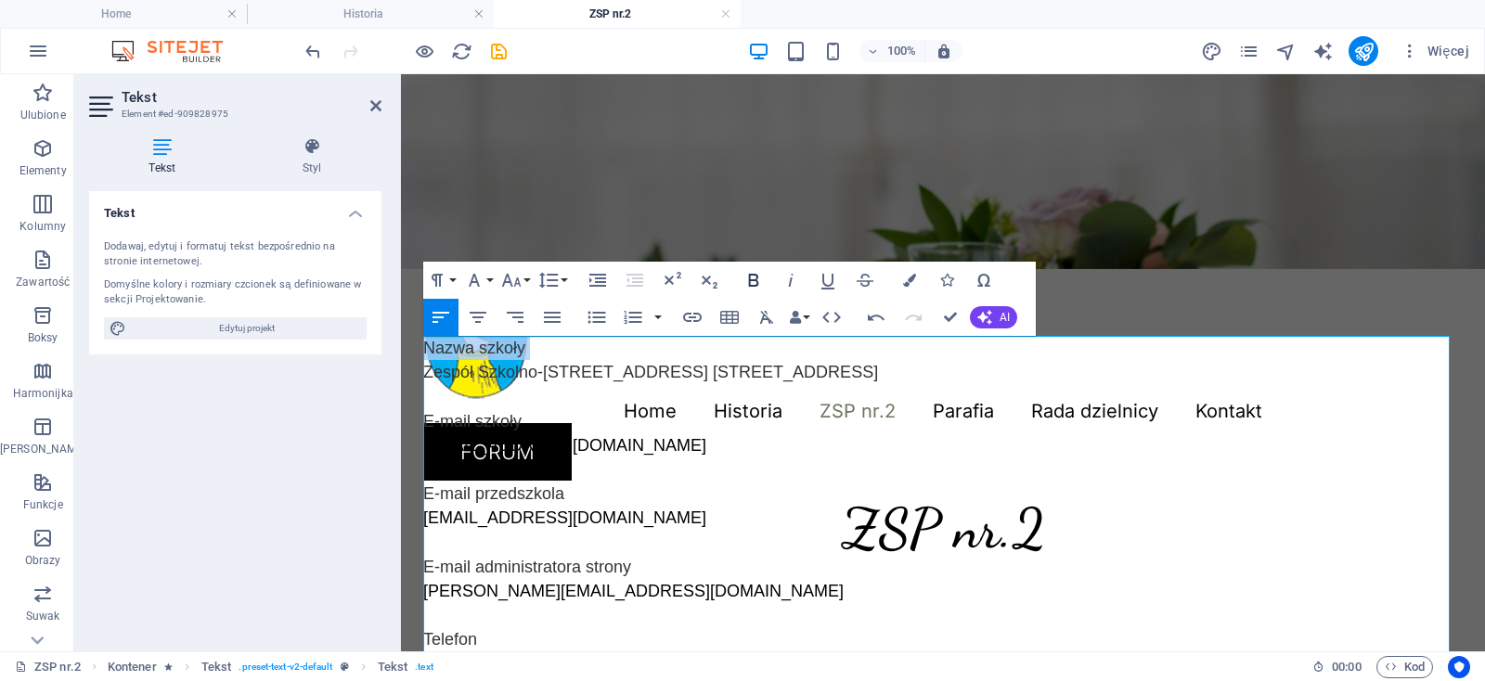
click at [754, 282] on icon "button" at bounding box center [753, 280] width 22 height 22
drag, startPoint x: 722, startPoint y: 450, endPoint x: 711, endPoint y: 446, distance: 11.7
click at [722, 450] on p "E-mail szkoły sp16@zsp2tg.pl" at bounding box center [942, 445] width 1039 height 73
click at [652, 460] on p "E-mail szkoły sp16@zsp2tg.pl" at bounding box center [942, 445] width 1039 height 73
drag, startPoint x: 518, startPoint y: 354, endPoint x: 894, endPoint y: 374, distance: 377.3
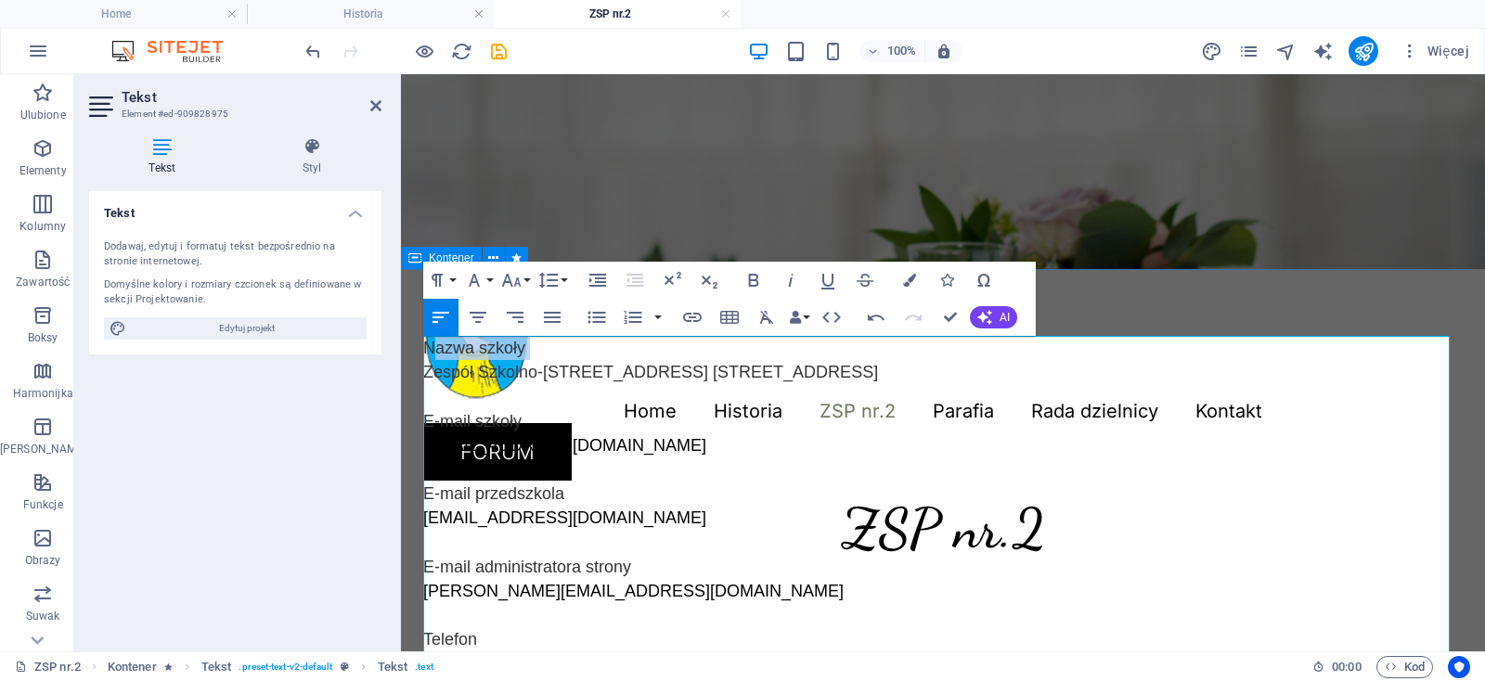
click at [401, 354] on div "Nazwa szkoły Zespół Szkolno-Przedszkolny Nr 2, 42-609 Tarnowskie Góry, ul. Jago…" at bounding box center [943, 615] width 1084 height 692
click at [487, 281] on button "Font Family" at bounding box center [477, 280] width 35 height 37
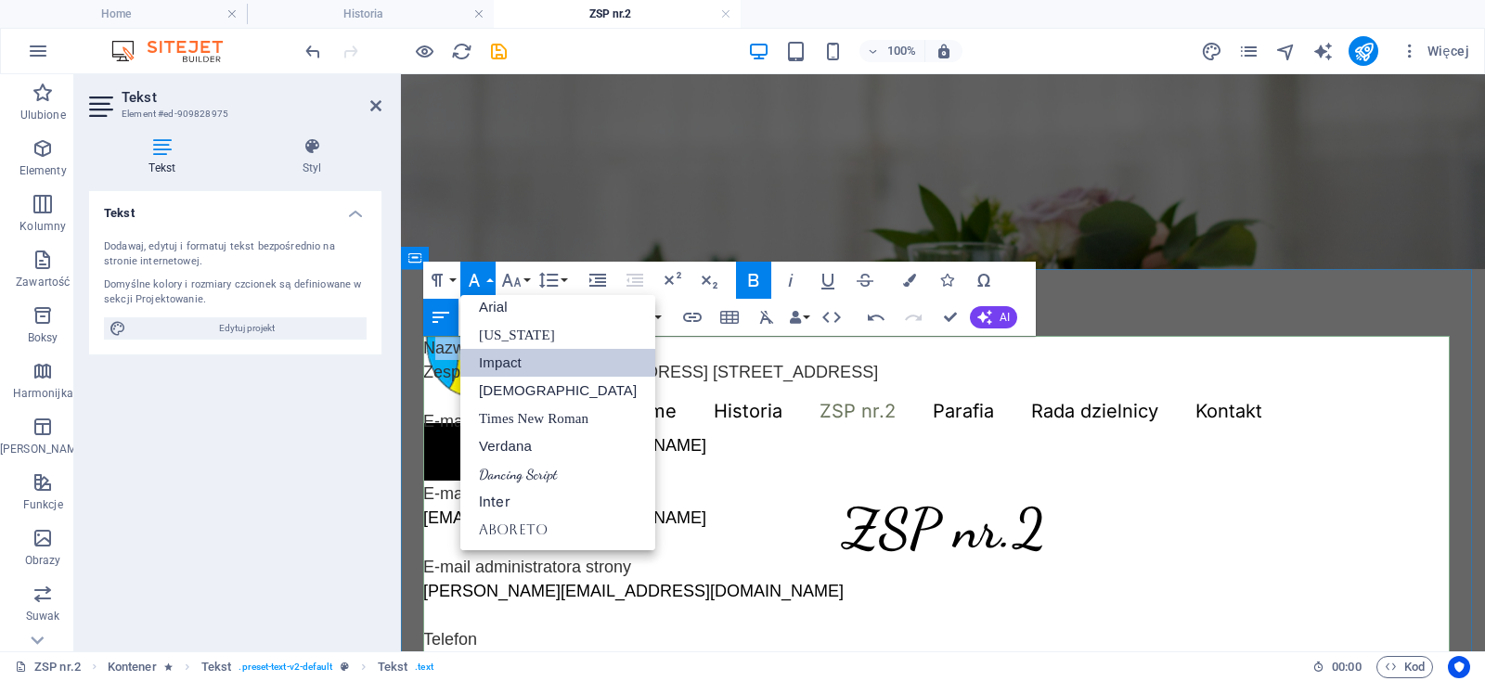
click at [450, 348] on strong "Nazwa szkoły" at bounding box center [474, 348] width 102 height 19
click at [502, 393] on link "Tahoma" at bounding box center [557, 391] width 195 height 28
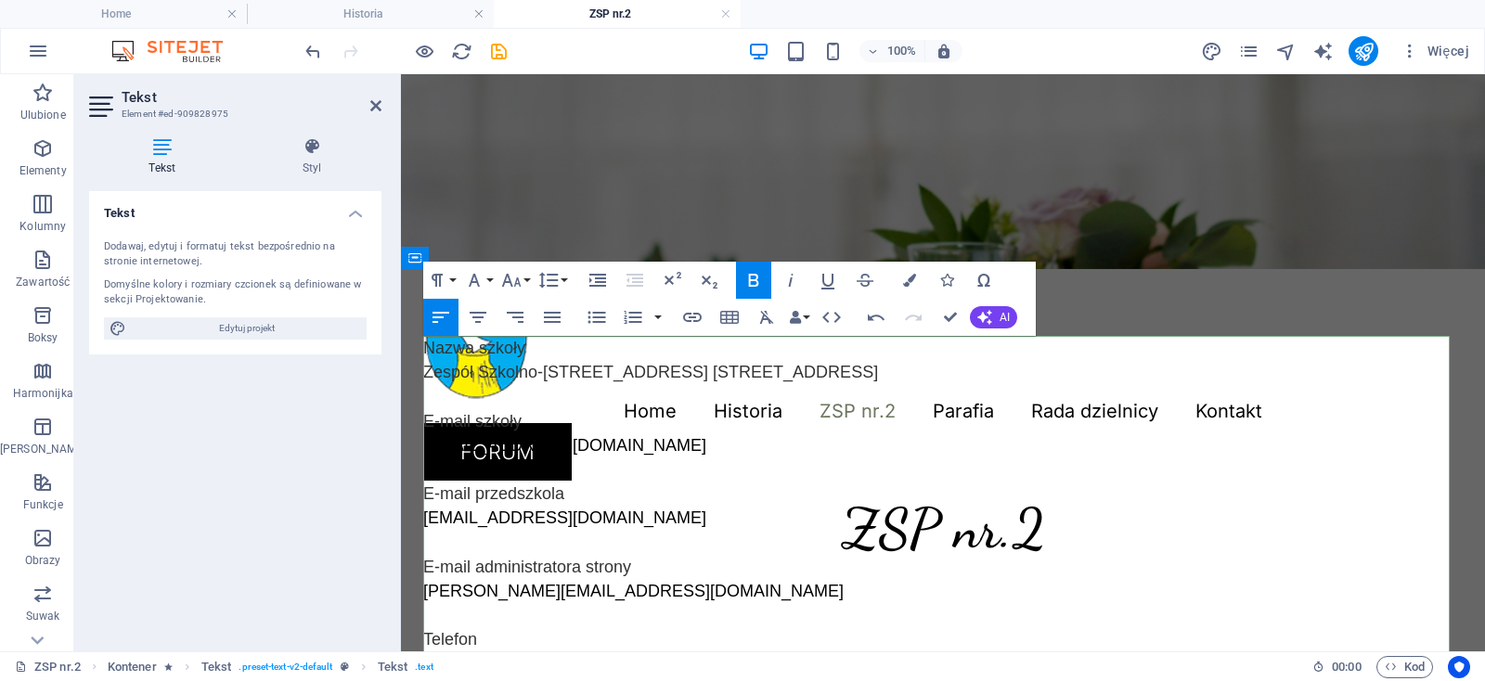
click at [709, 438] on p "E-mail szkoły sp16@zsp2tg.pl" at bounding box center [942, 445] width 1039 height 73
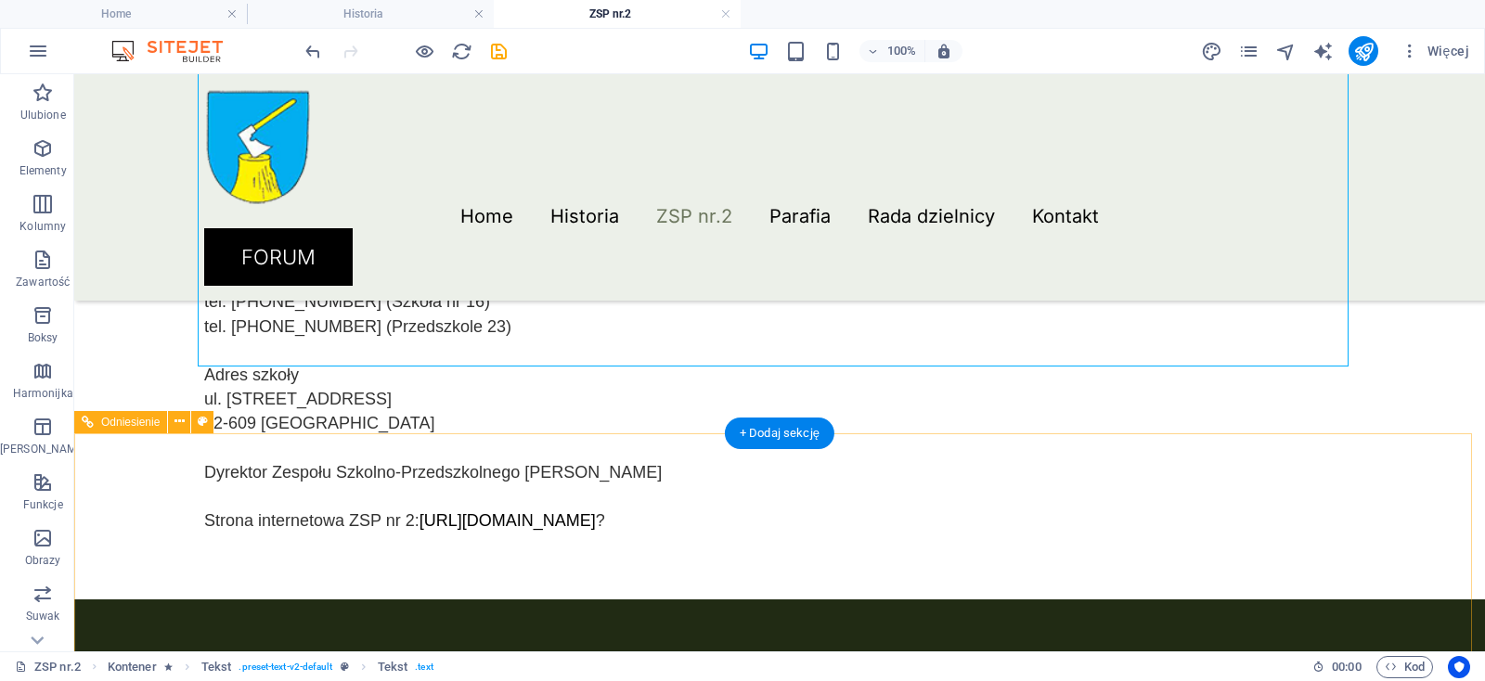
scroll to position [397, 0]
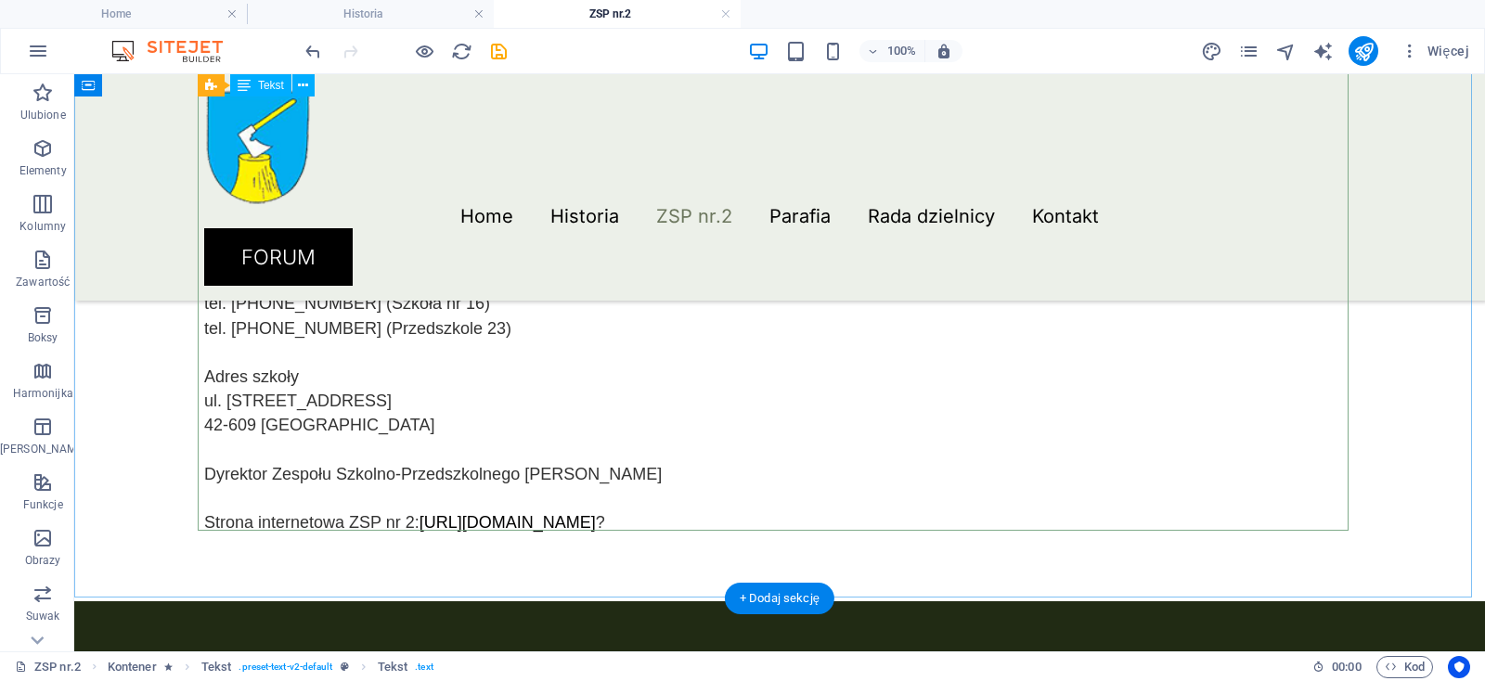
click at [662, 514] on div "Nazwa szkoły Zespół Szkolno-Przedszkolny Nr 2, 42-609 Tarnowskie Góry, ul. Jago…" at bounding box center [779, 255] width 1151 height 559
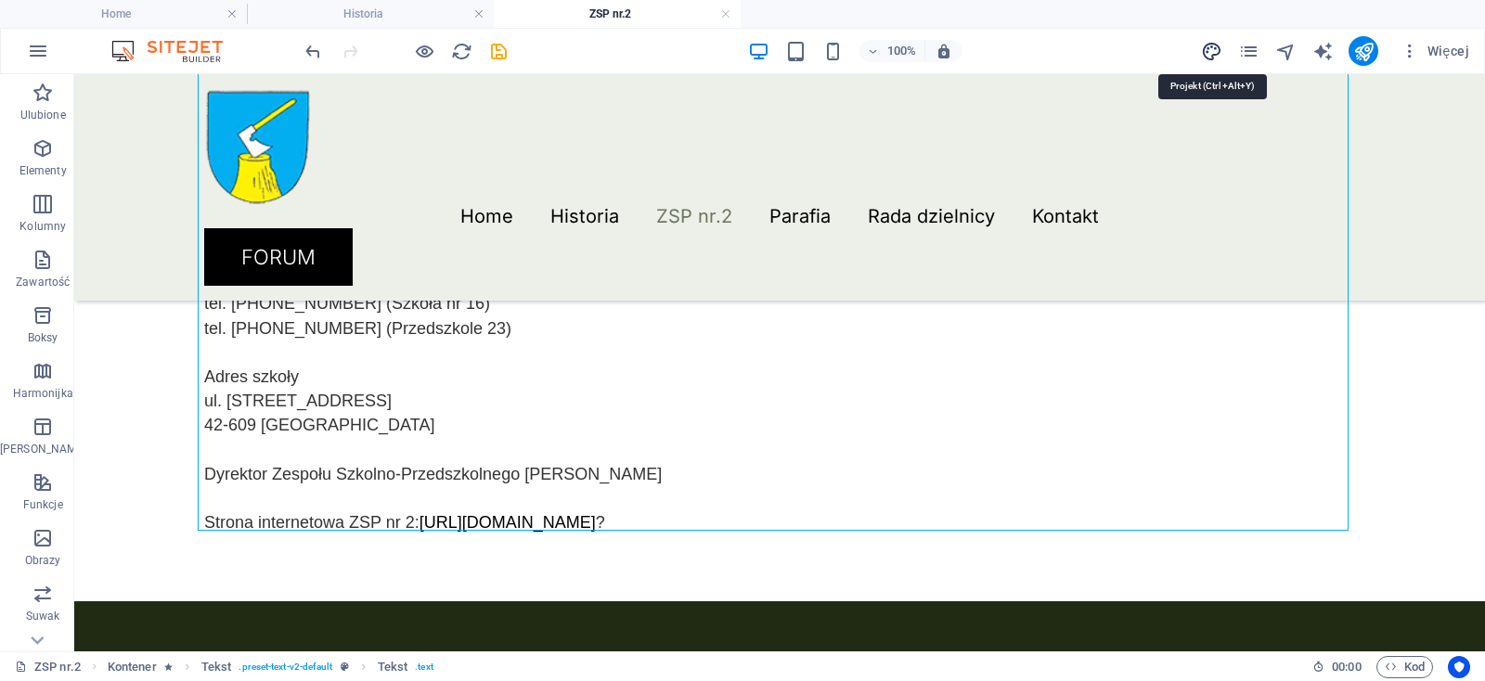
click at [1217, 43] on icon "design" at bounding box center [1211, 51] width 21 height 21
select select "px"
select select "300"
select select "px"
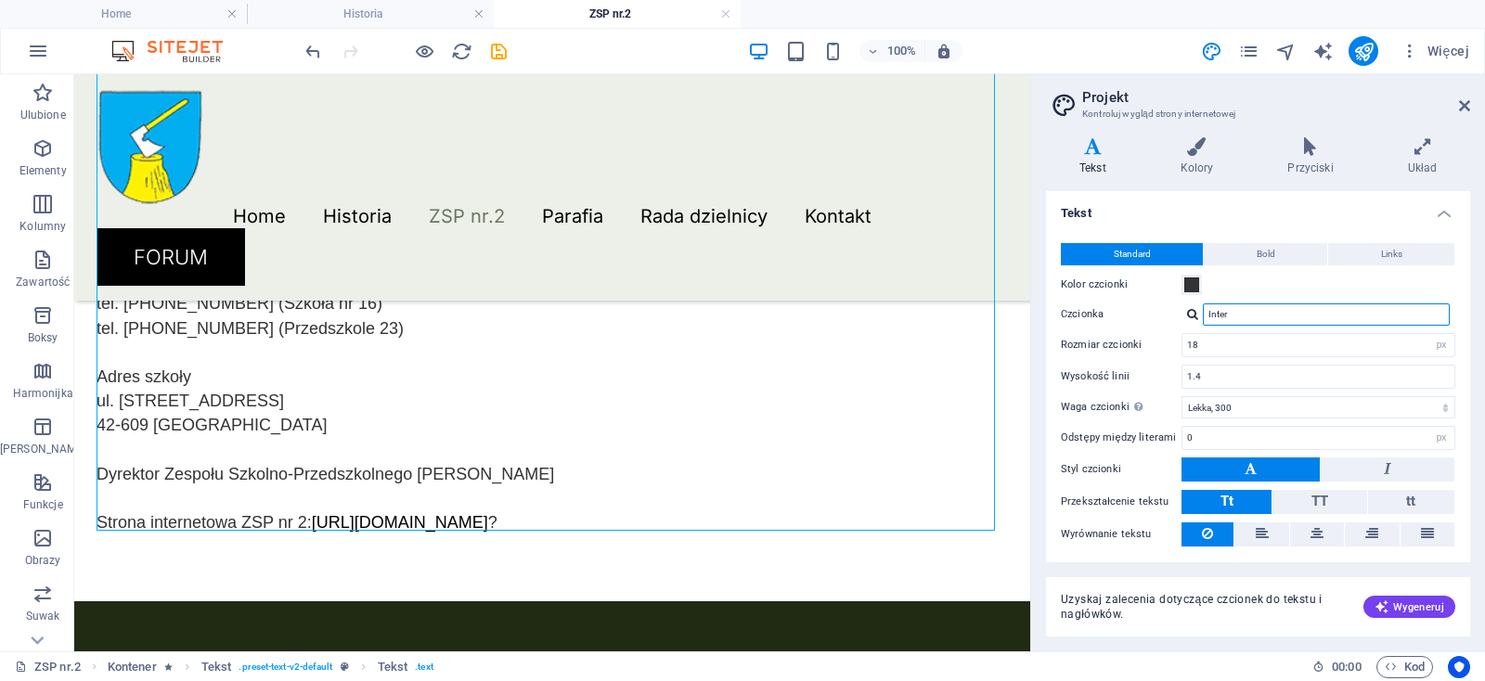
click at [1237, 309] on input "Inter" at bounding box center [1326, 314] width 247 height 22
click at [1189, 318] on div at bounding box center [1192, 314] width 11 height 12
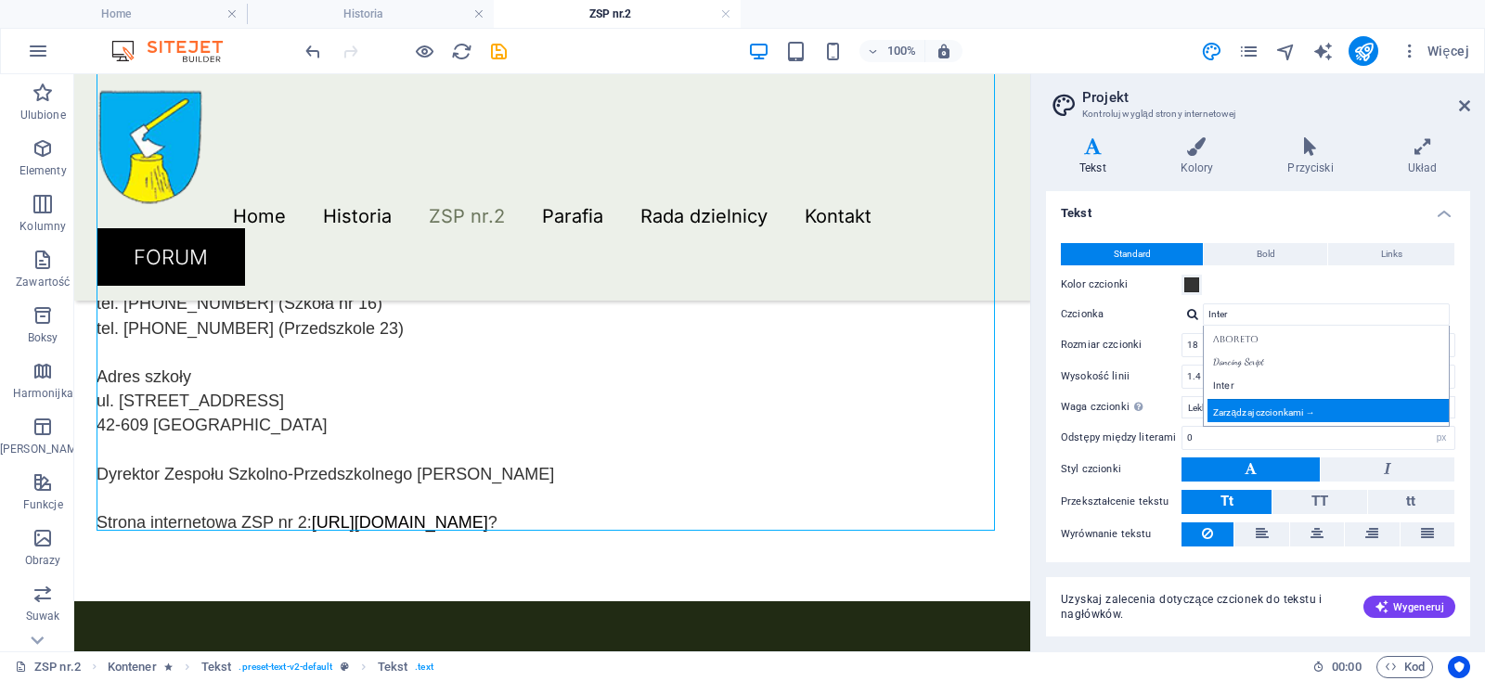
click at [1239, 417] on div "Zarządzaj czcionkami →" at bounding box center [1329, 410] width 245 height 23
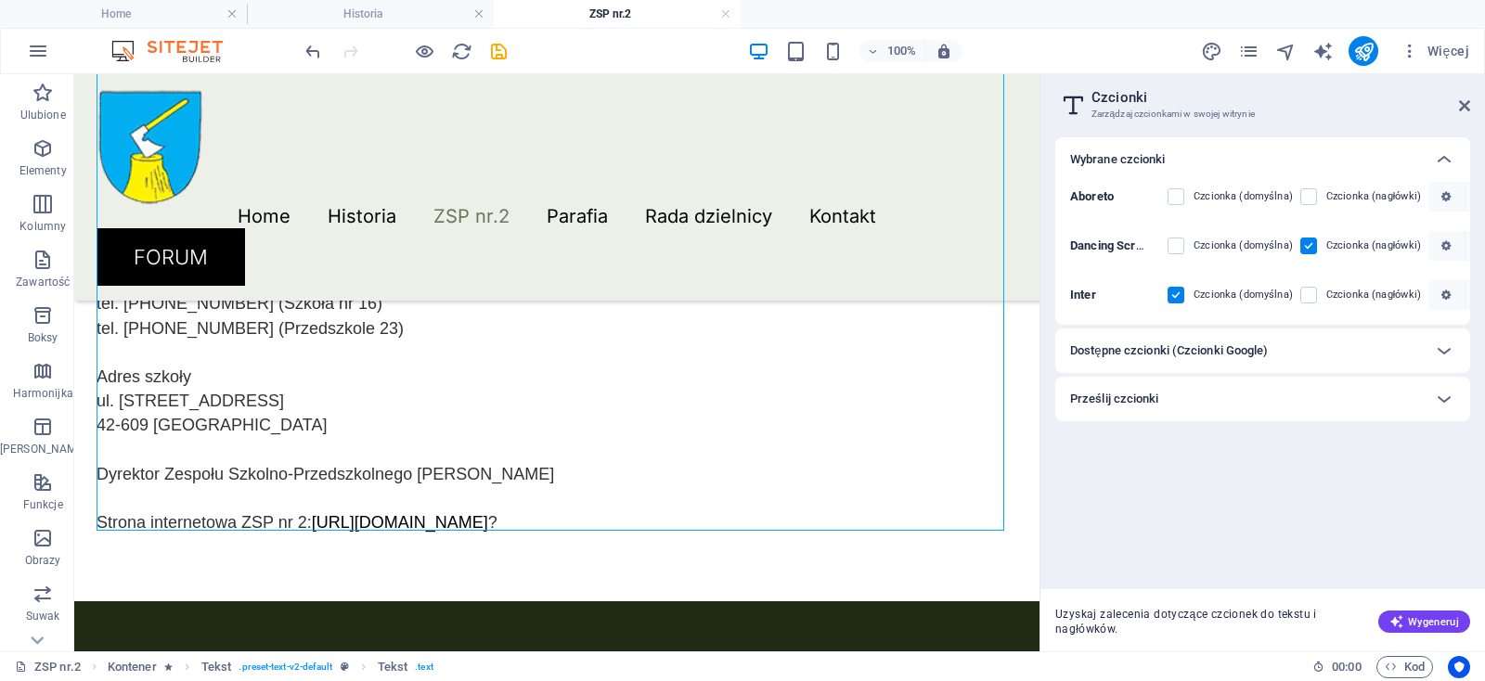
click at [1151, 348] on h6 "Dostępne czcionki (Czcionki Google)" at bounding box center [1169, 351] width 198 height 22
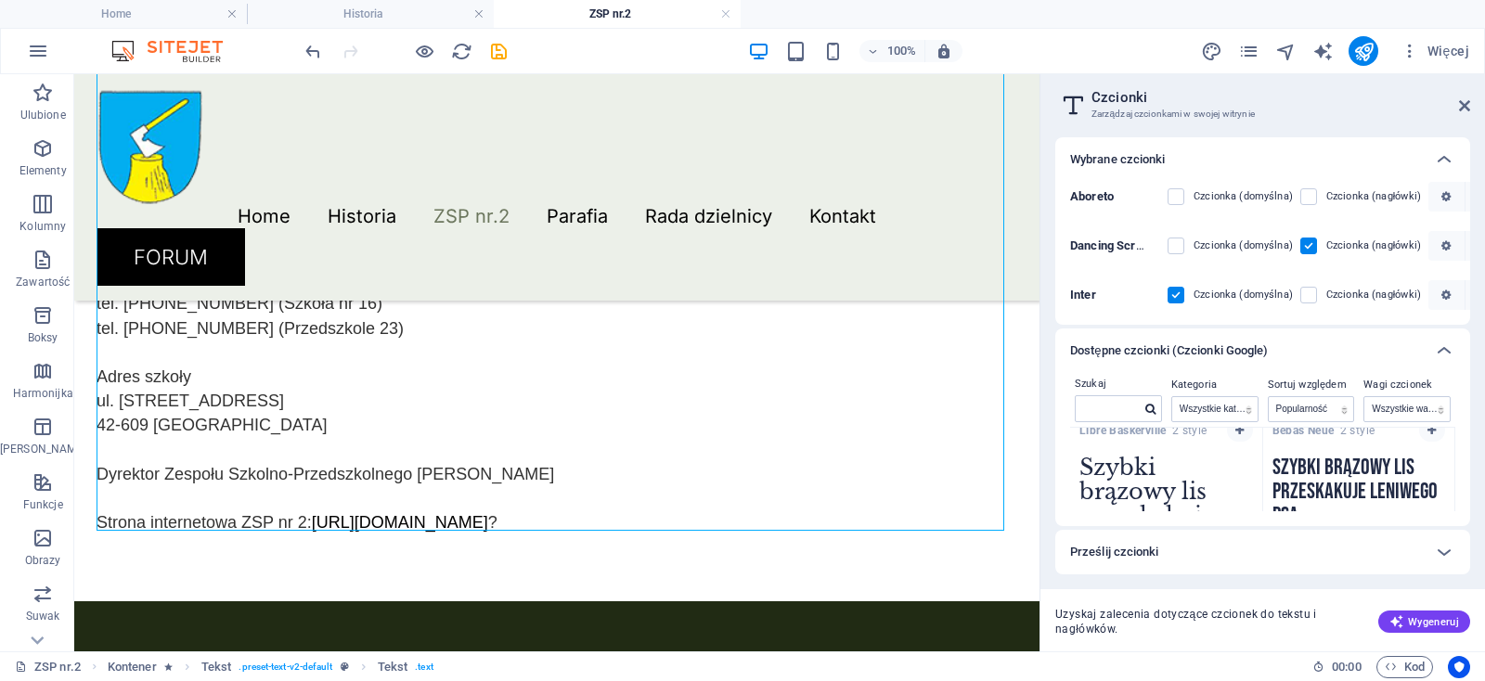
scroll to position [2770, 0]
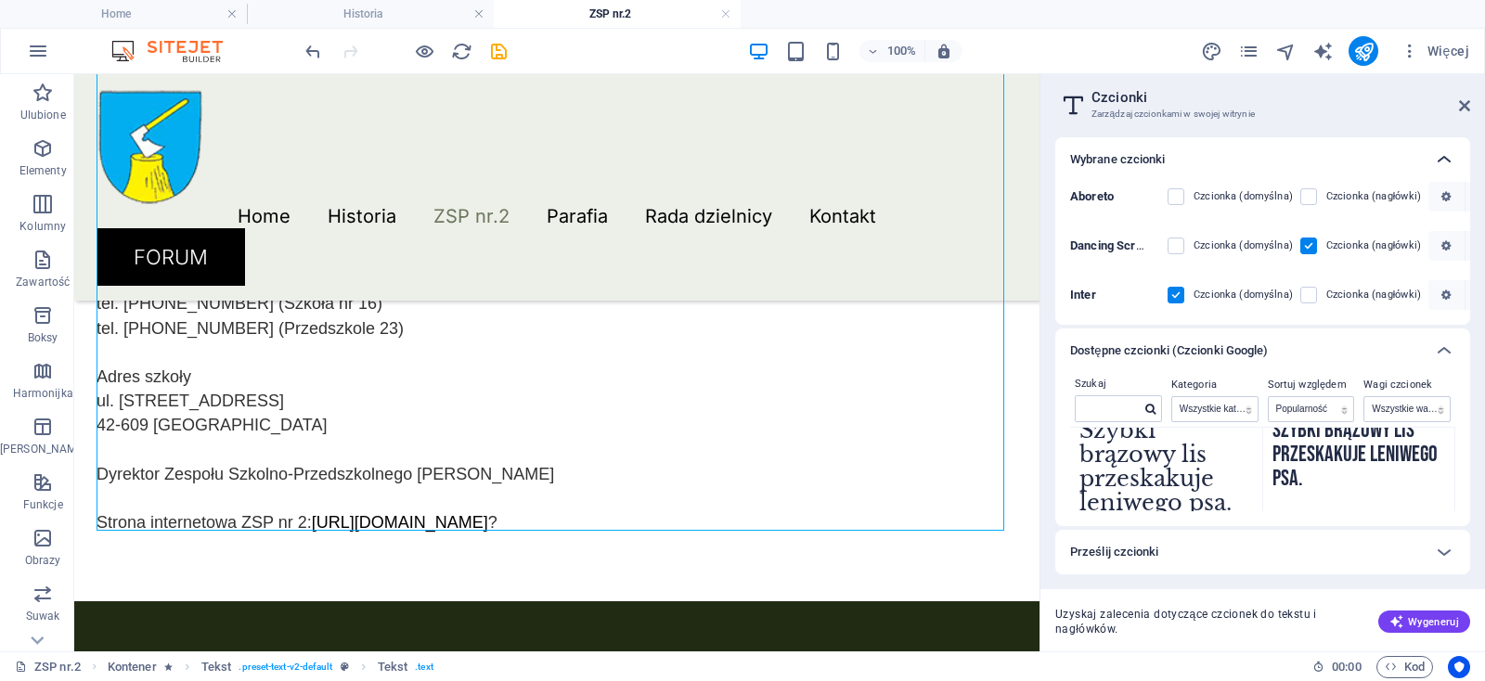
click at [1441, 161] on icon at bounding box center [1444, 159] width 22 height 22
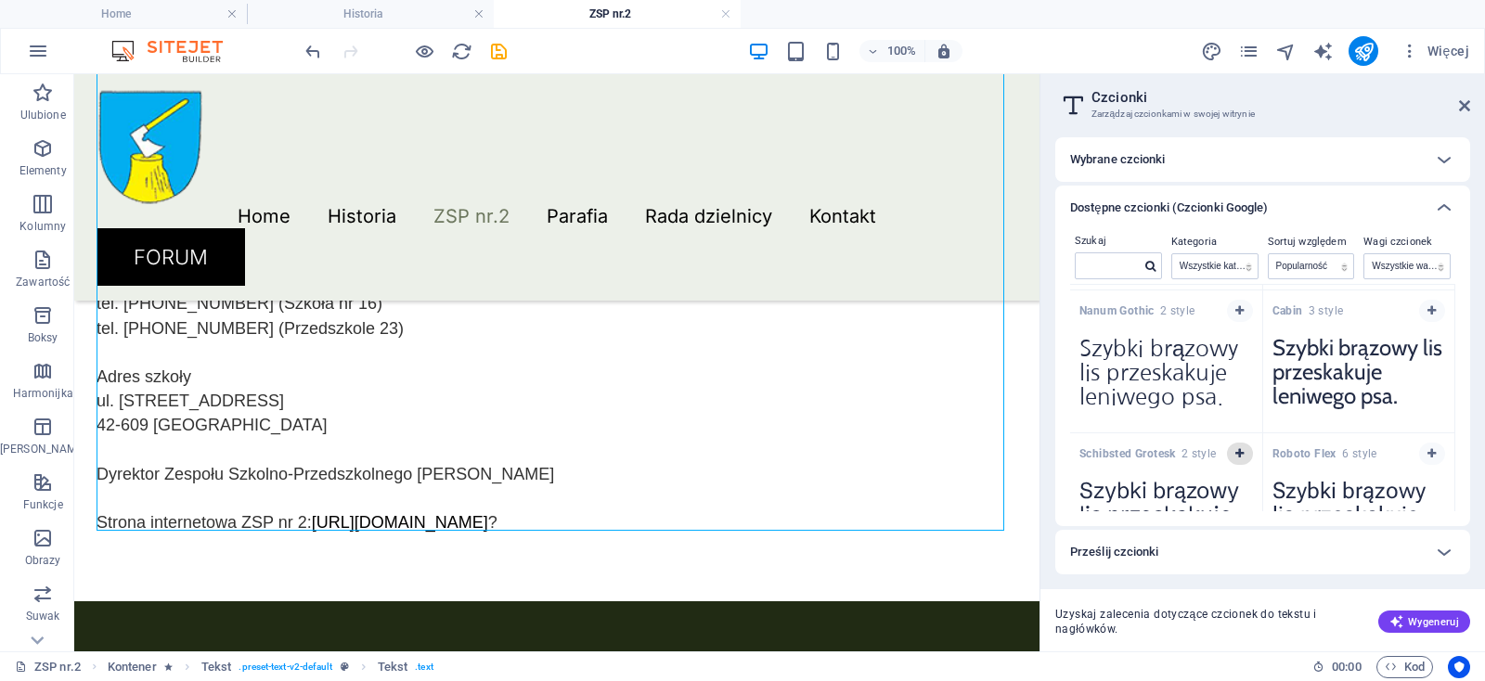
scroll to position [4160, 0]
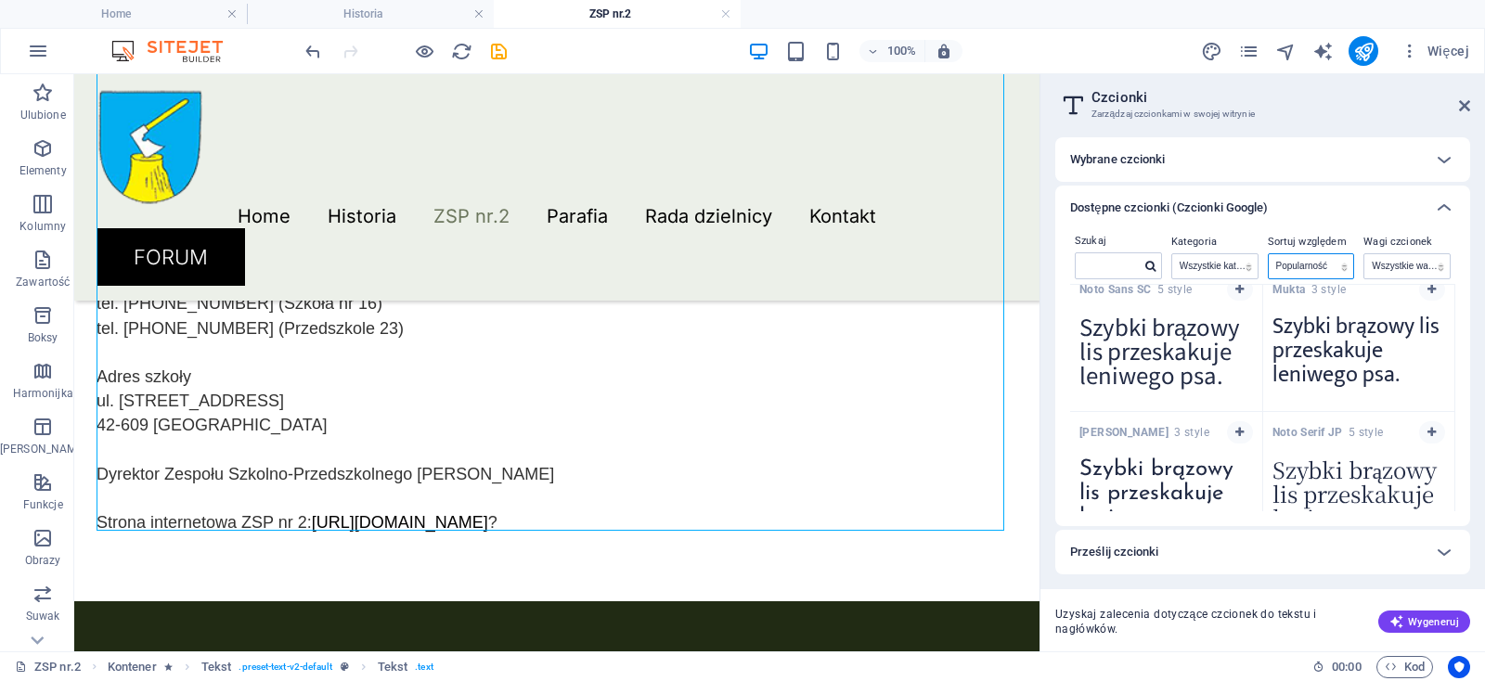
click at [1268, 254] on select "Nazwa Kategoria Popularność" at bounding box center [1310, 266] width 85 height 24
select select "name"
click option "Nazwa" at bounding box center [0, 0] width 0 height 0
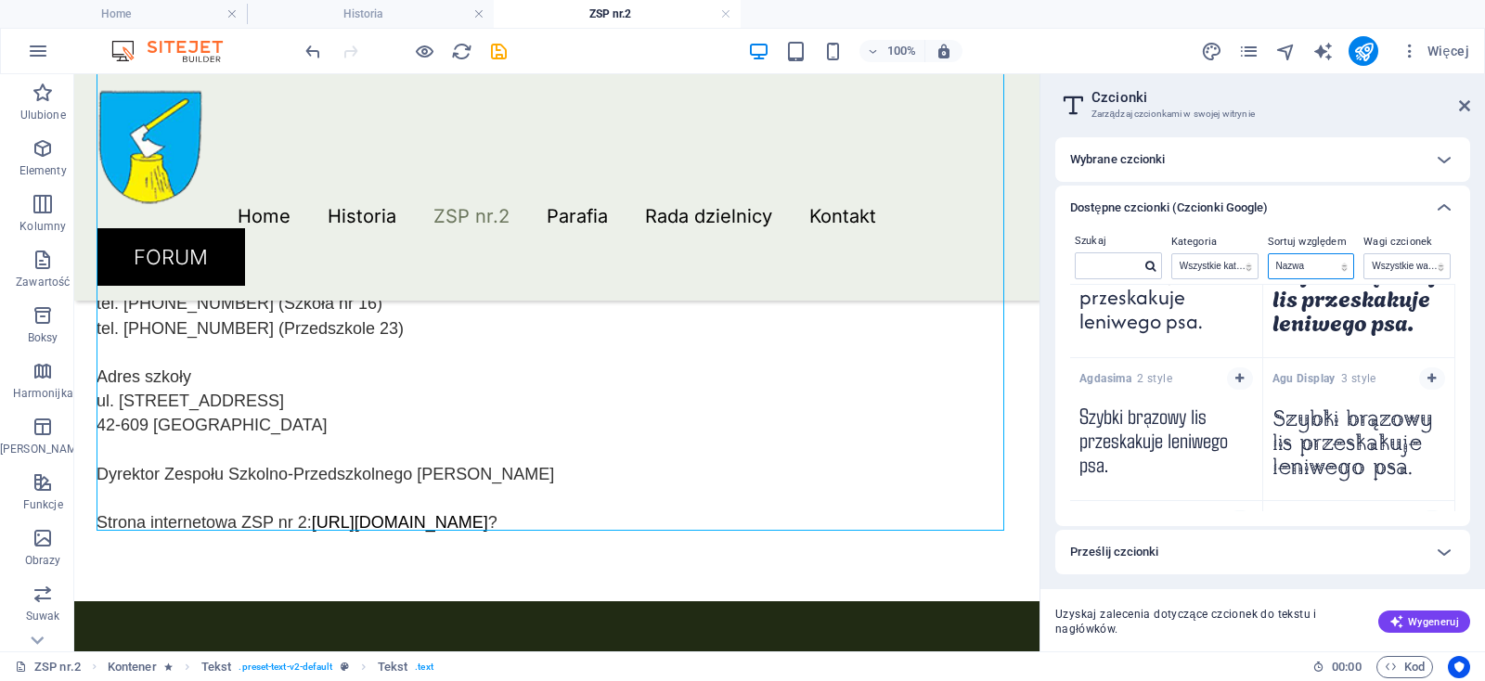
scroll to position [1200, 0]
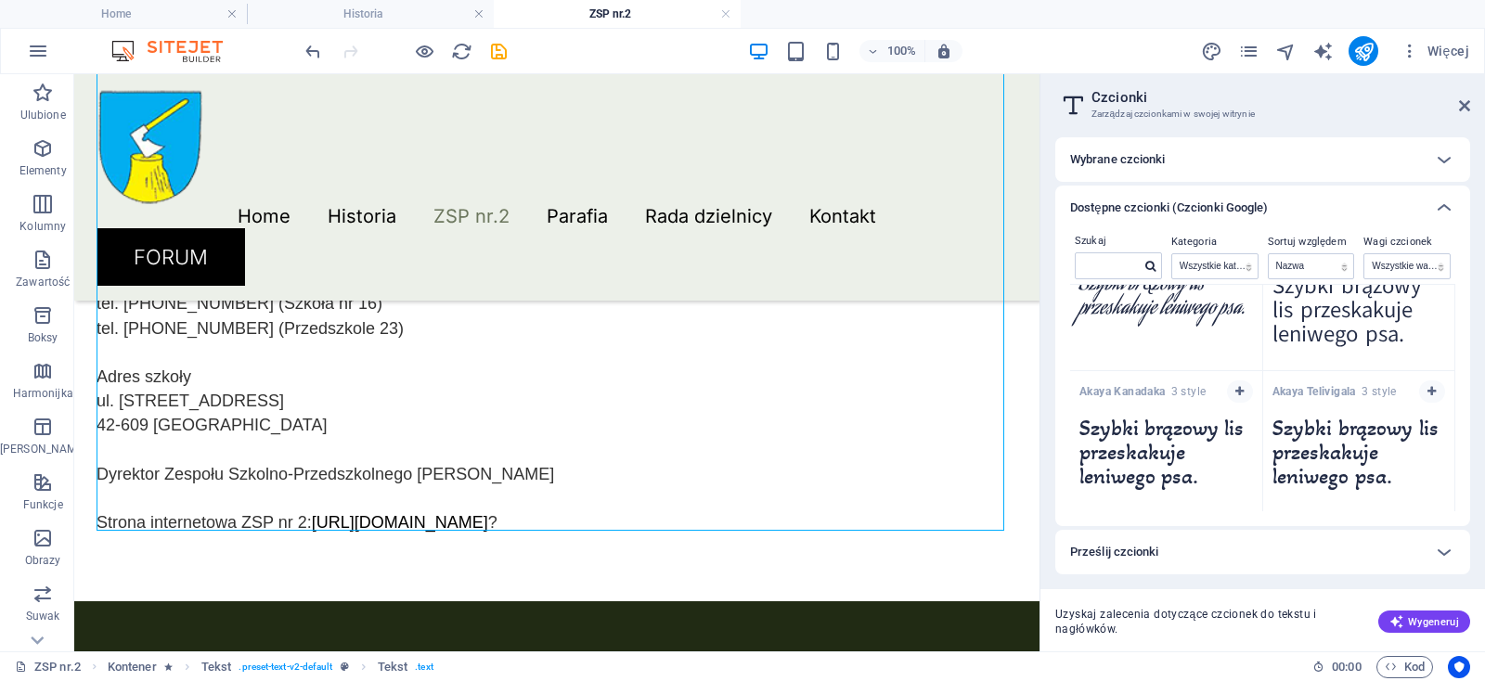
click at [1370, 506] on textarea "Szybki brązowy lis przeskakuje leniwego psa." at bounding box center [1359, 458] width 192 height 102
click at [1172, 254] on select "Wszystkie kategorie serif display monospace sans-serif handwriting" at bounding box center [1214, 266] width 85 height 24
select select "serif"
click option "serif" at bounding box center [0, 0] width 0 height 0
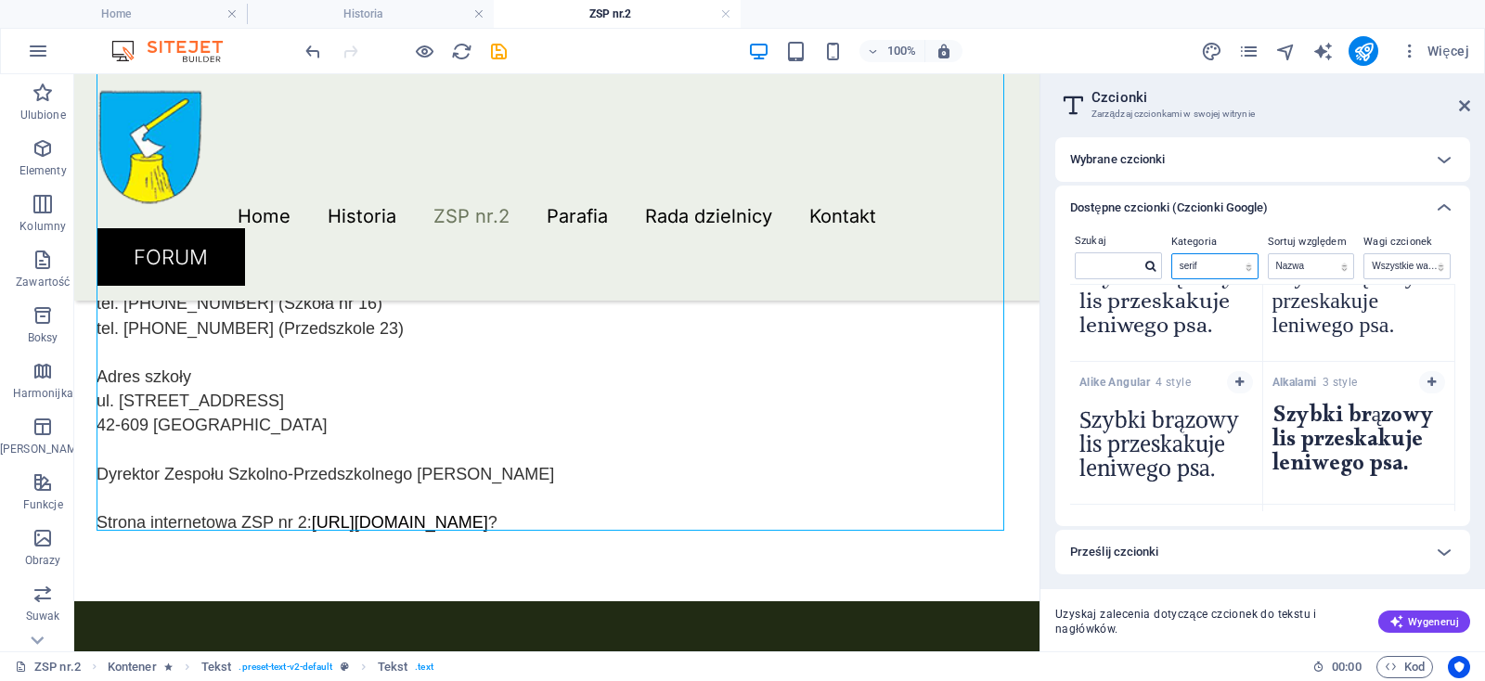
scroll to position [0, 0]
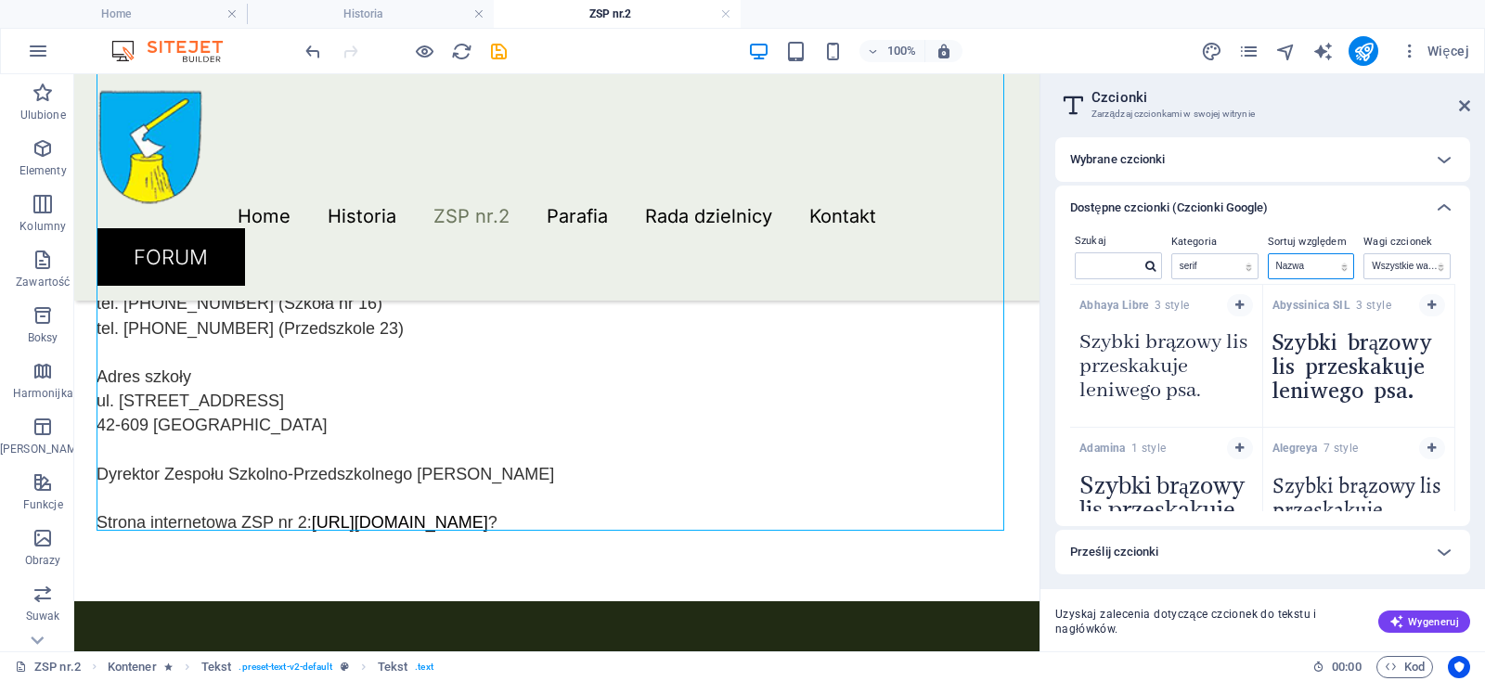
click at [1268, 254] on select "Nazwa Kategoria Popularność" at bounding box center [1310, 266] width 85 height 24
select select "popularity"
click option "Popularność" at bounding box center [0, 0] width 0 height 0
drag, startPoint x: 1466, startPoint y: 108, endPoint x: 1385, endPoint y: 40, distance: 105.4
click at [1466, 108] on icon at bounding box center [1464, 105] width 11 height 15
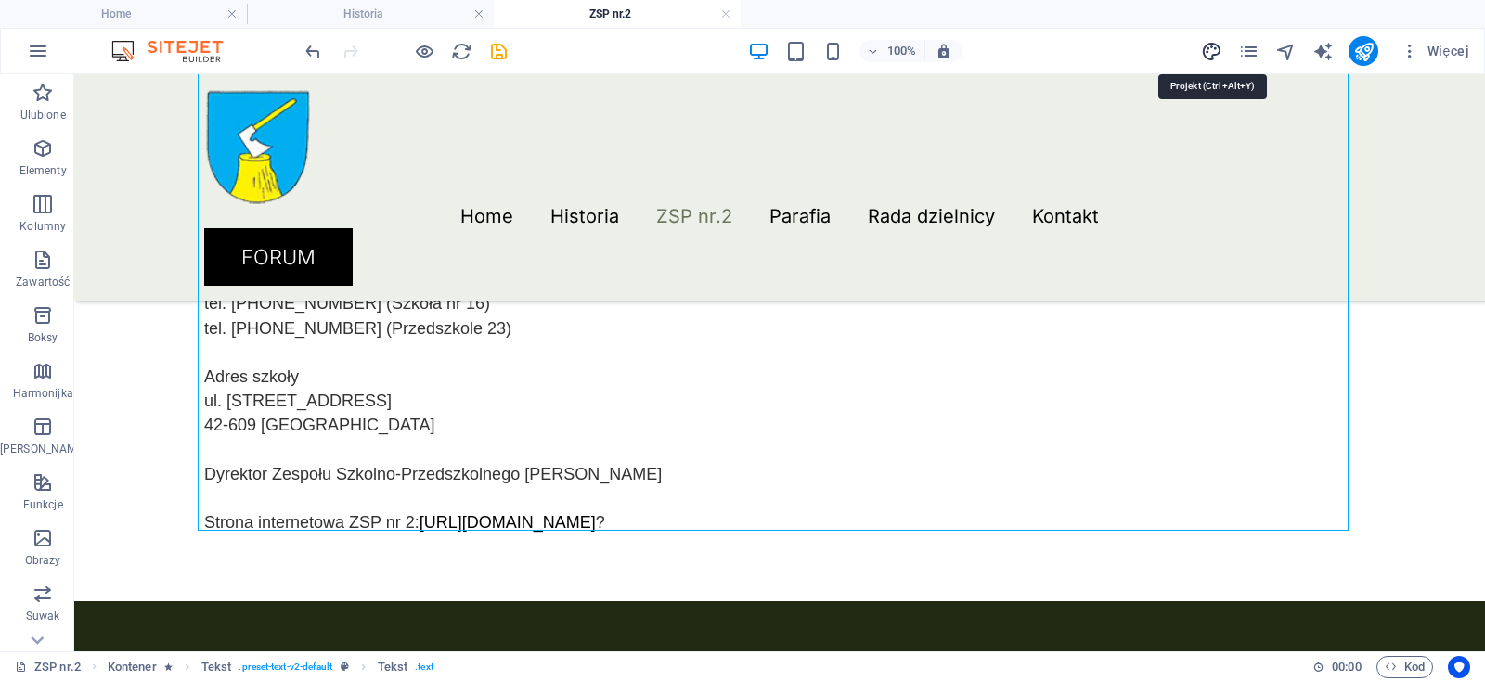
click at [1216, 47] on icon "design" at bounding box center [1211, 51] width 21 height 21
select select "px"
select select "300"
select select "px"
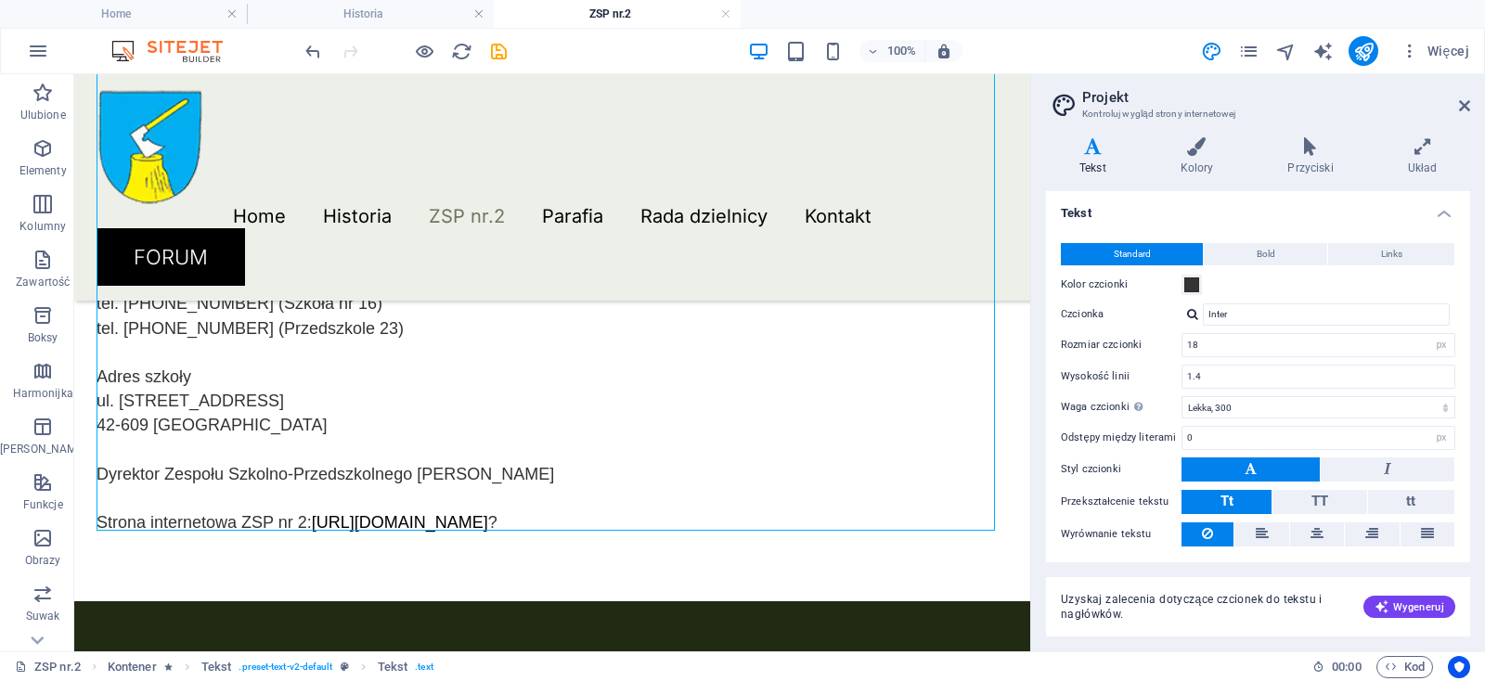
click at [1186, 316] on div "Inter Aboreto Dancing Script Inter Zarządzaj czcionkami →" at bounding box center [1318, 314] width 274 height 22
click at [1188, 316] on div at bounding box center [1192, 314] width 11 height 12
click at [1254, 417] on div "Zarządzaj czcionkami →" at bounding box center [1329, 410] width 245 height 23
select select "popularity"
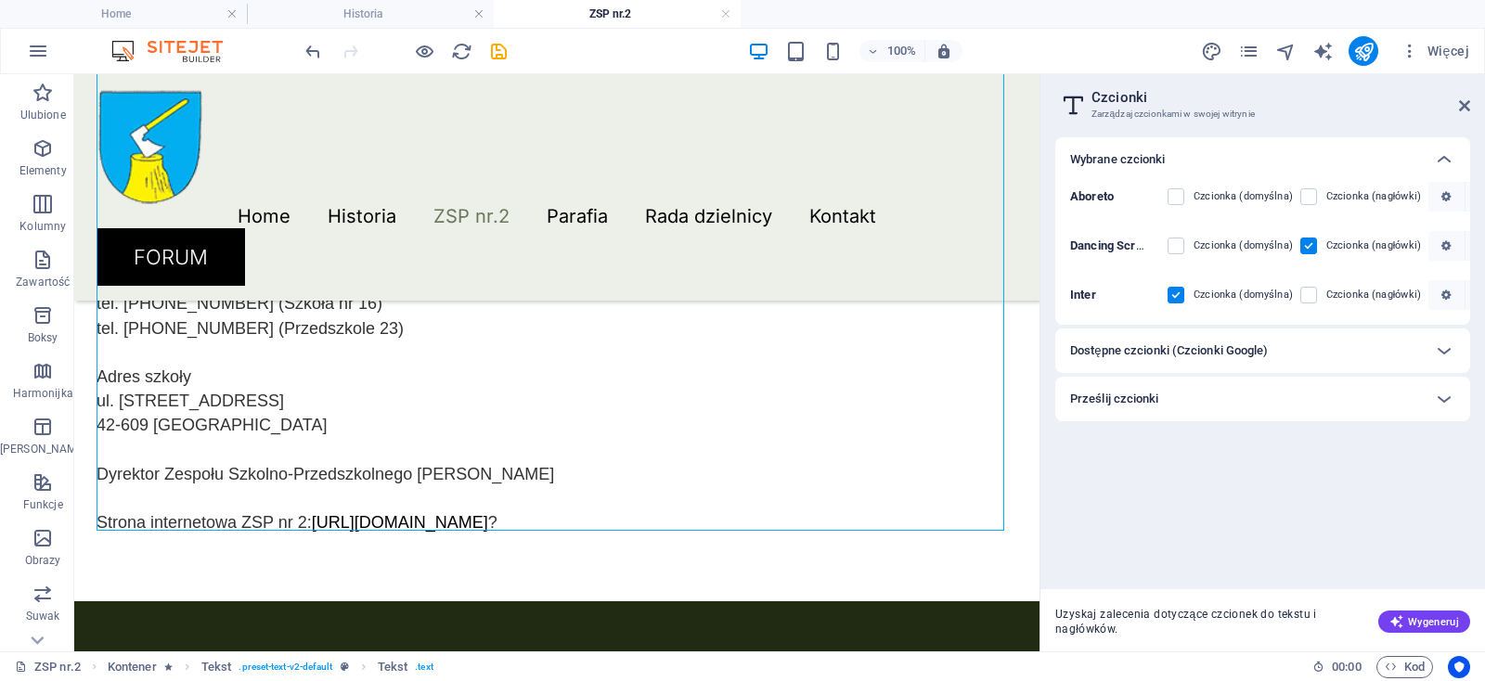
click at [1245, 402] on div "Prześlij czcionki" at bounding box center [1246, 399] width 352 height 22
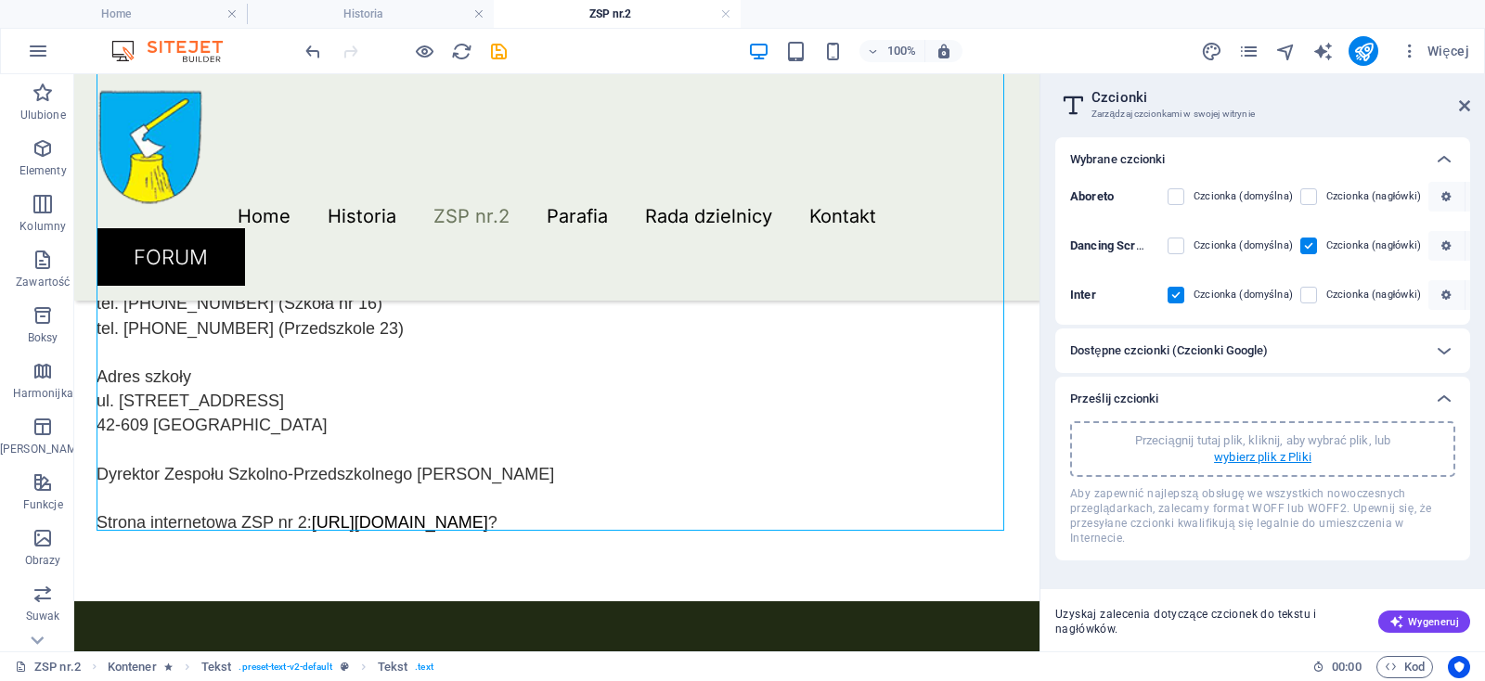
click at [1253, 457] on p "wybierz plik z Pliki" at bounding box center [1262, 457] width 97 height 17
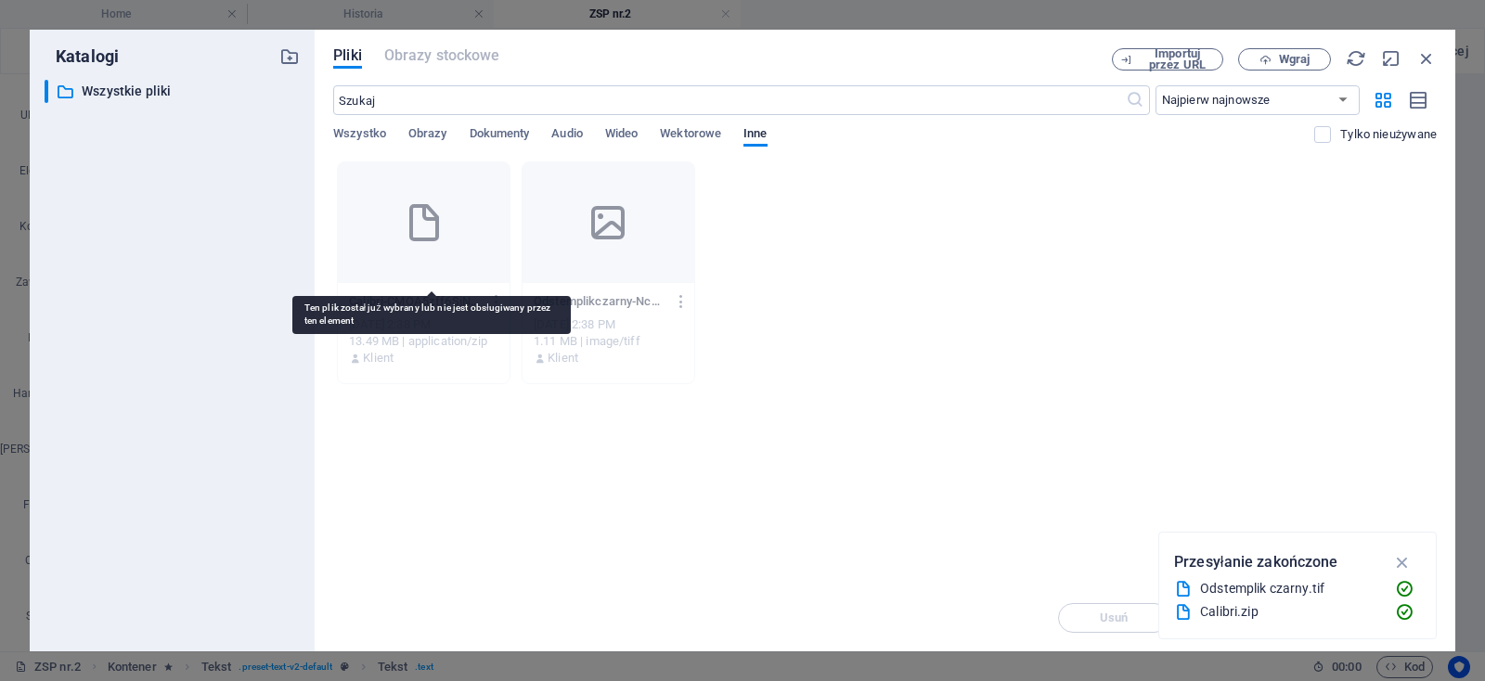
click at [426, 229] on icon at bounding box center [424, 222] width 45 height 45
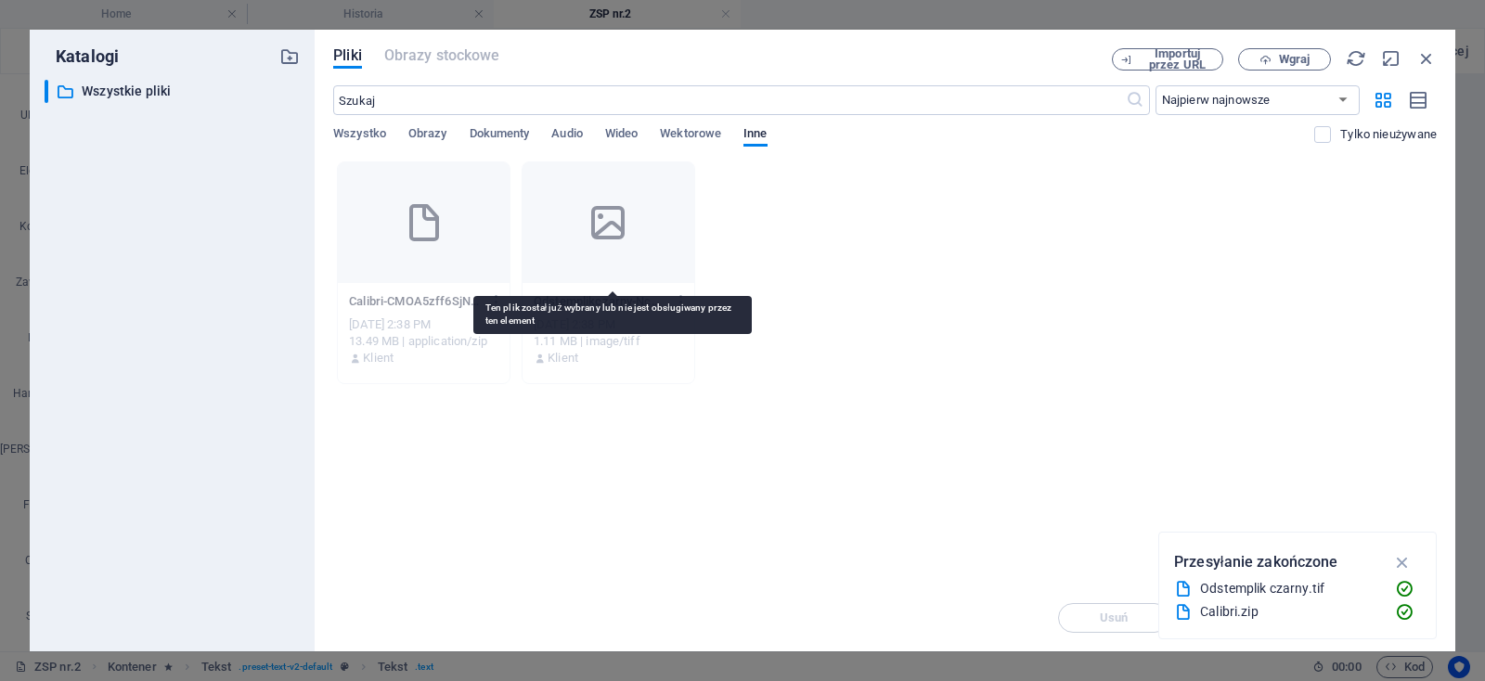
click at [611, 212] on icon at bounding box center [607, 222] width 45 height 45
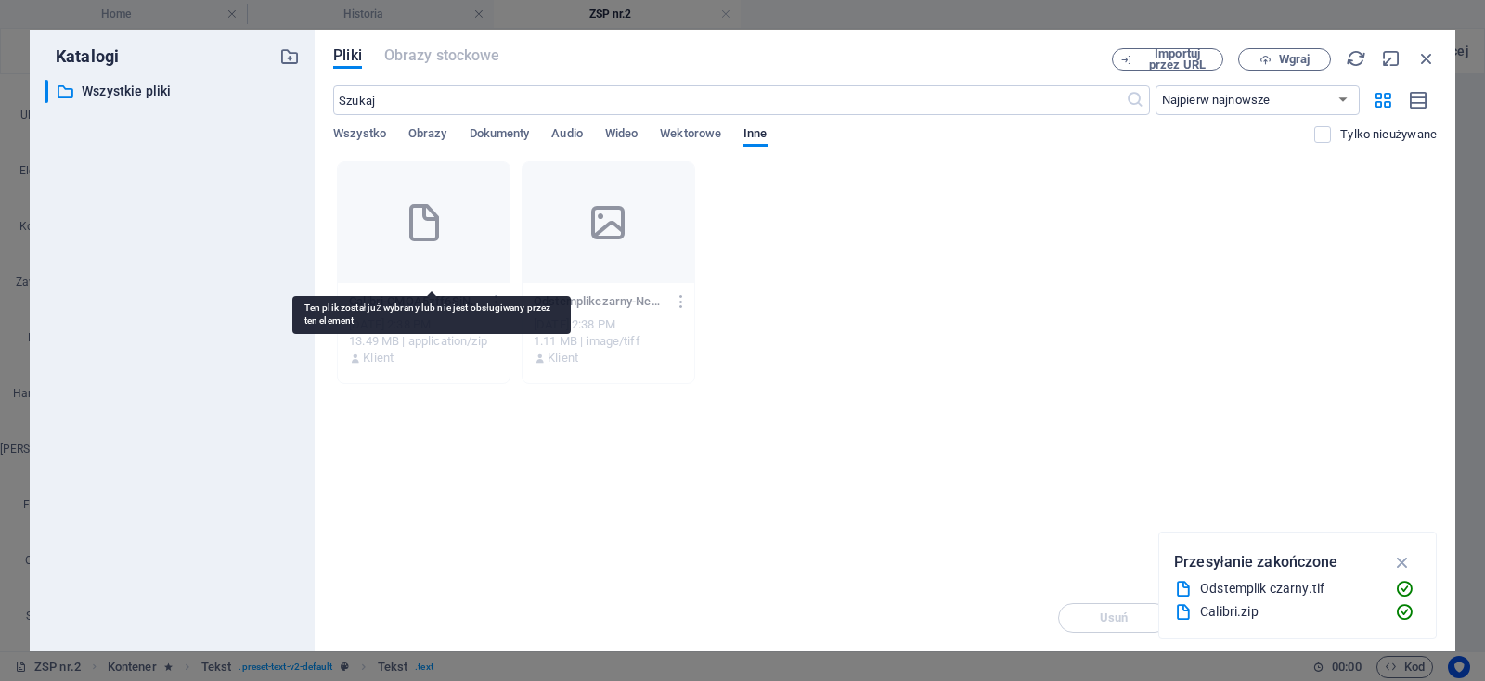
click at [460, 244] on div at bounding box center [424, 222] width 172 height 121
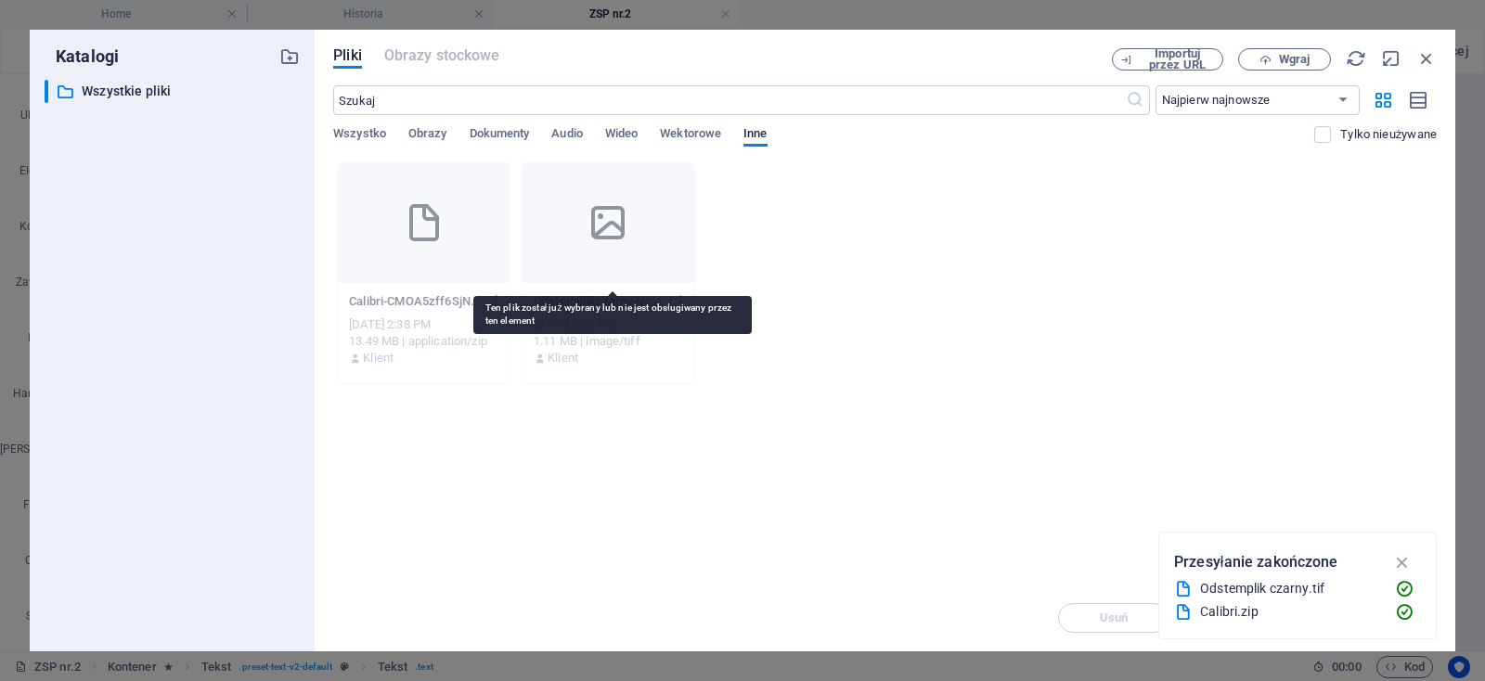
click at [641, 244] on div at bounding box center [608, 222] width 172 height 121
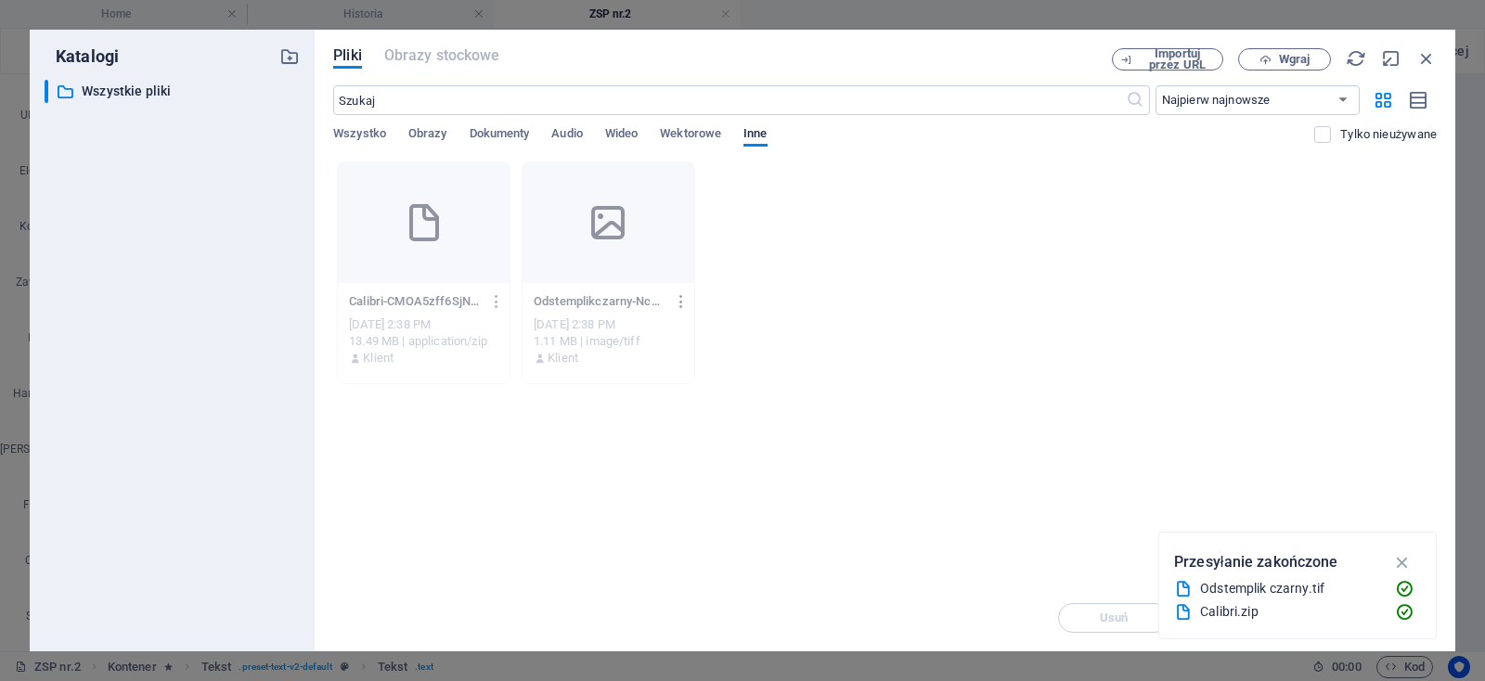
click at [685, 304] on icon "button" at bounding box center [682, 301] width 18 height 17
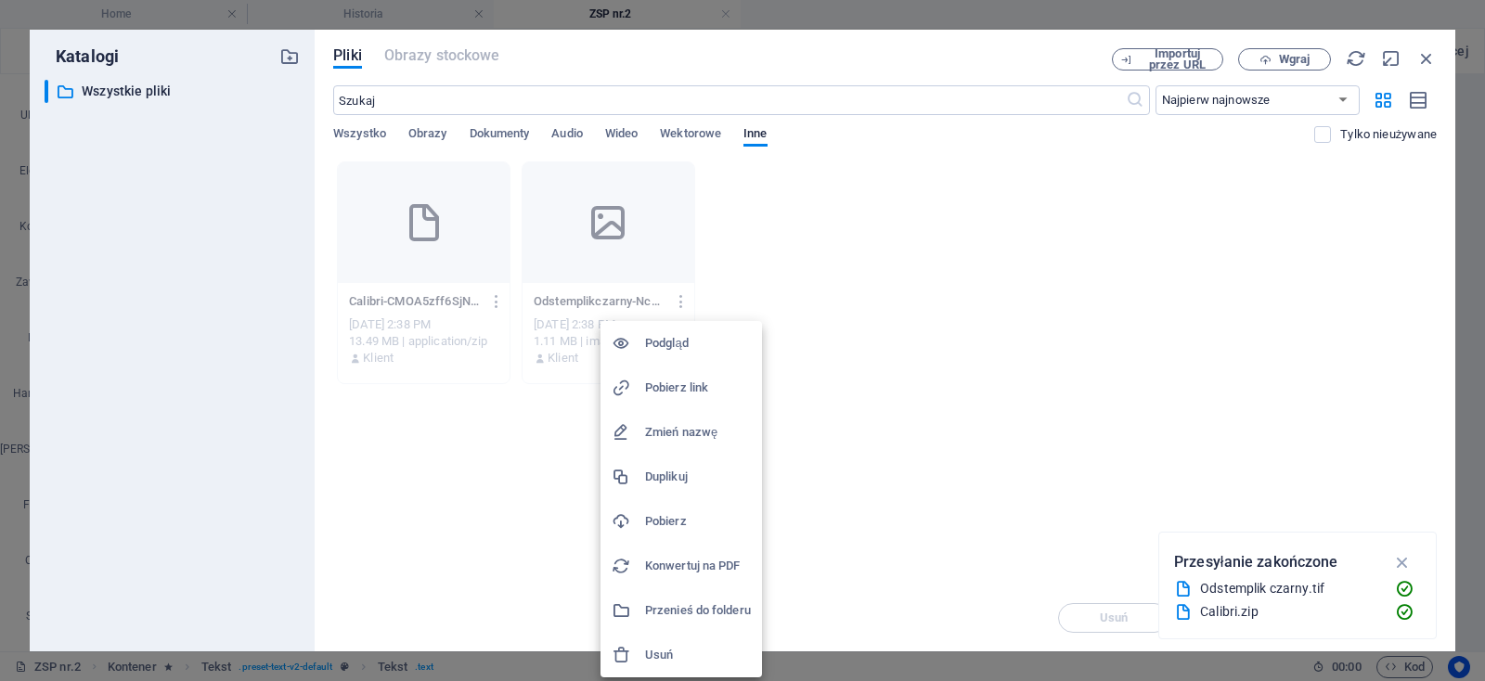
click at [650, 657] on h6 "Usuń" at bounding box center [698, 655] width 106 height 22
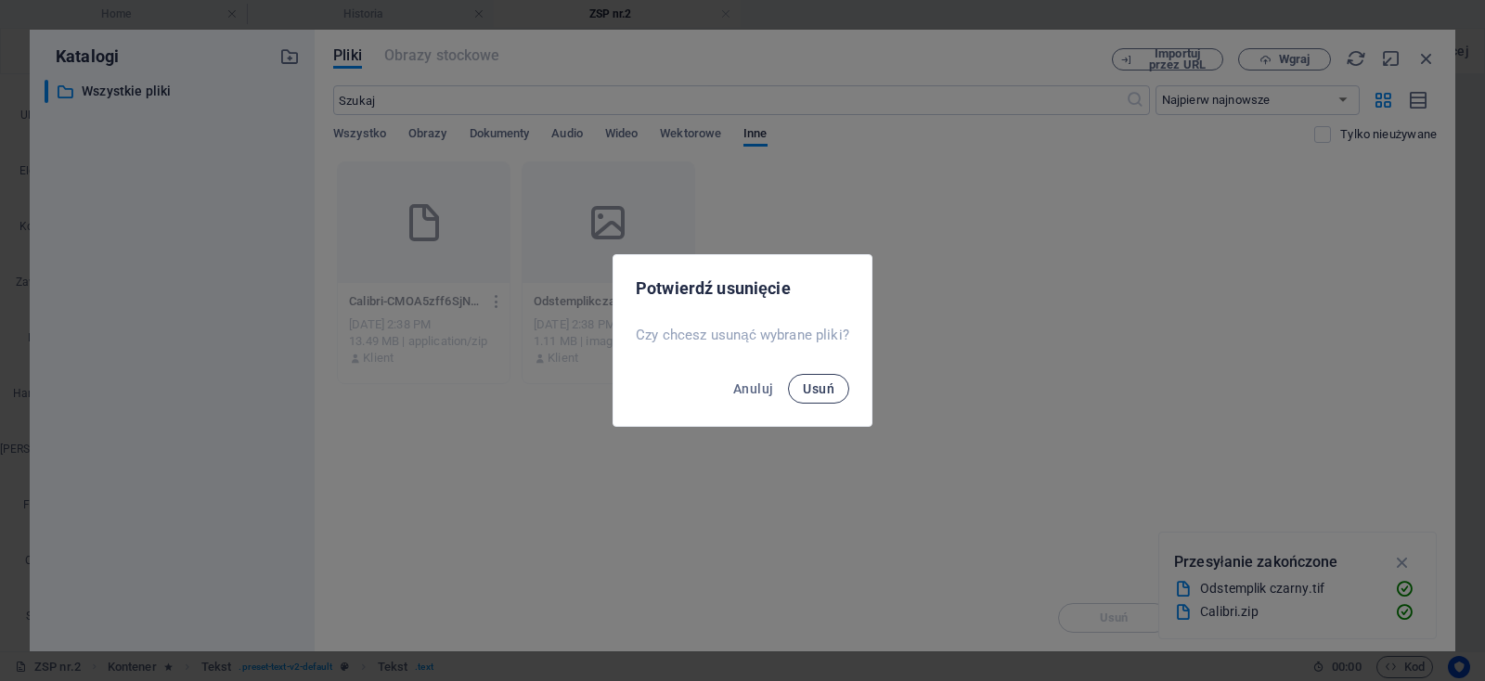
click at [811, 389] on span "Usuń" at bounding box center [819, 388] width 32 height 15
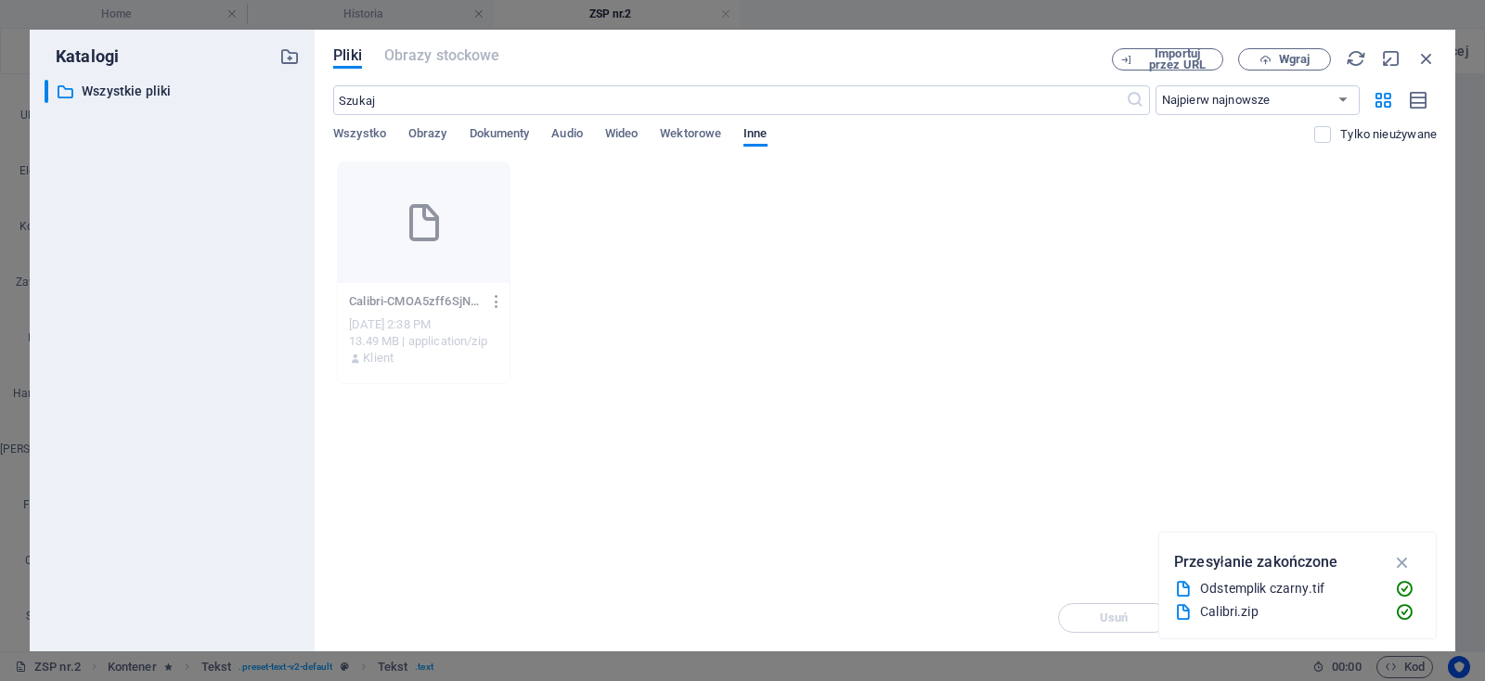
click at [506, 304] on icon "button" at bounding box center [497, 301] width 18 height 17
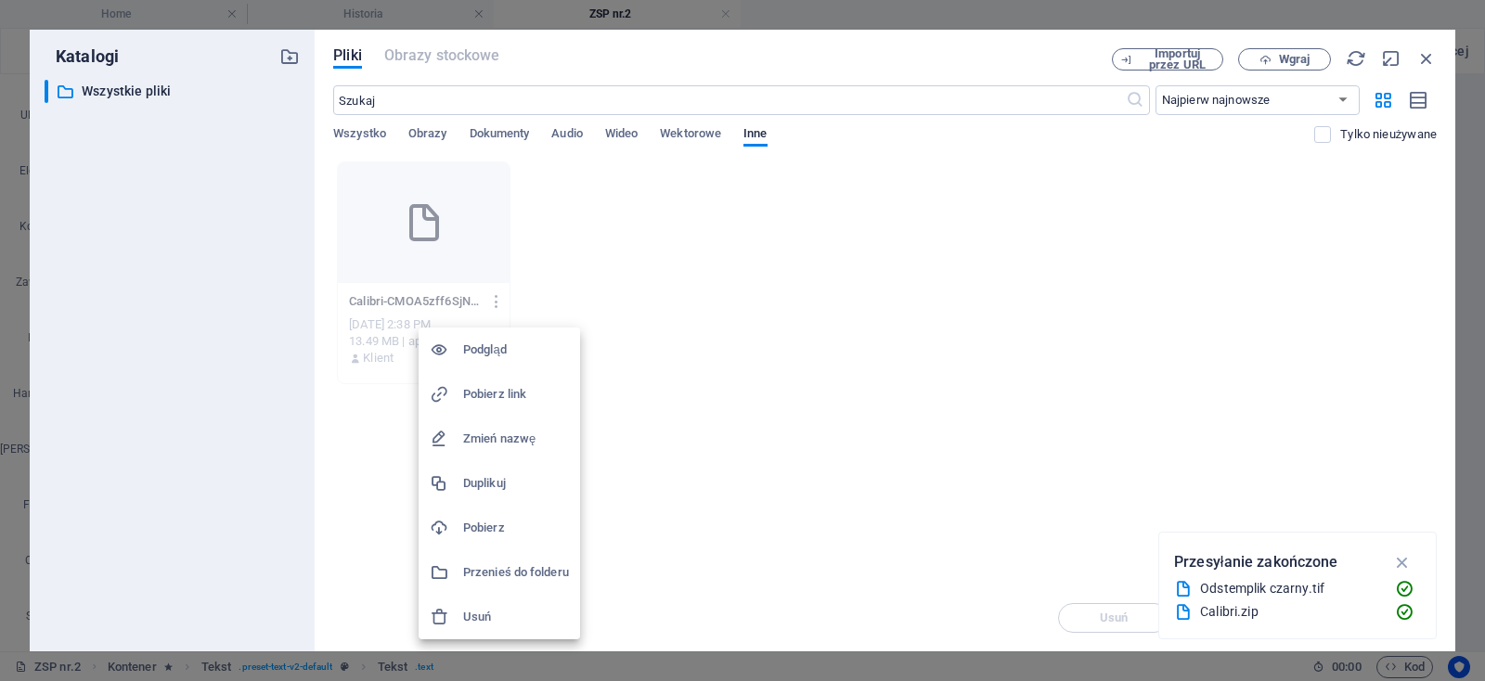
click at [485, 527] on h6 "Pobierz" at bounding box center [516, 528] width 106 height 22
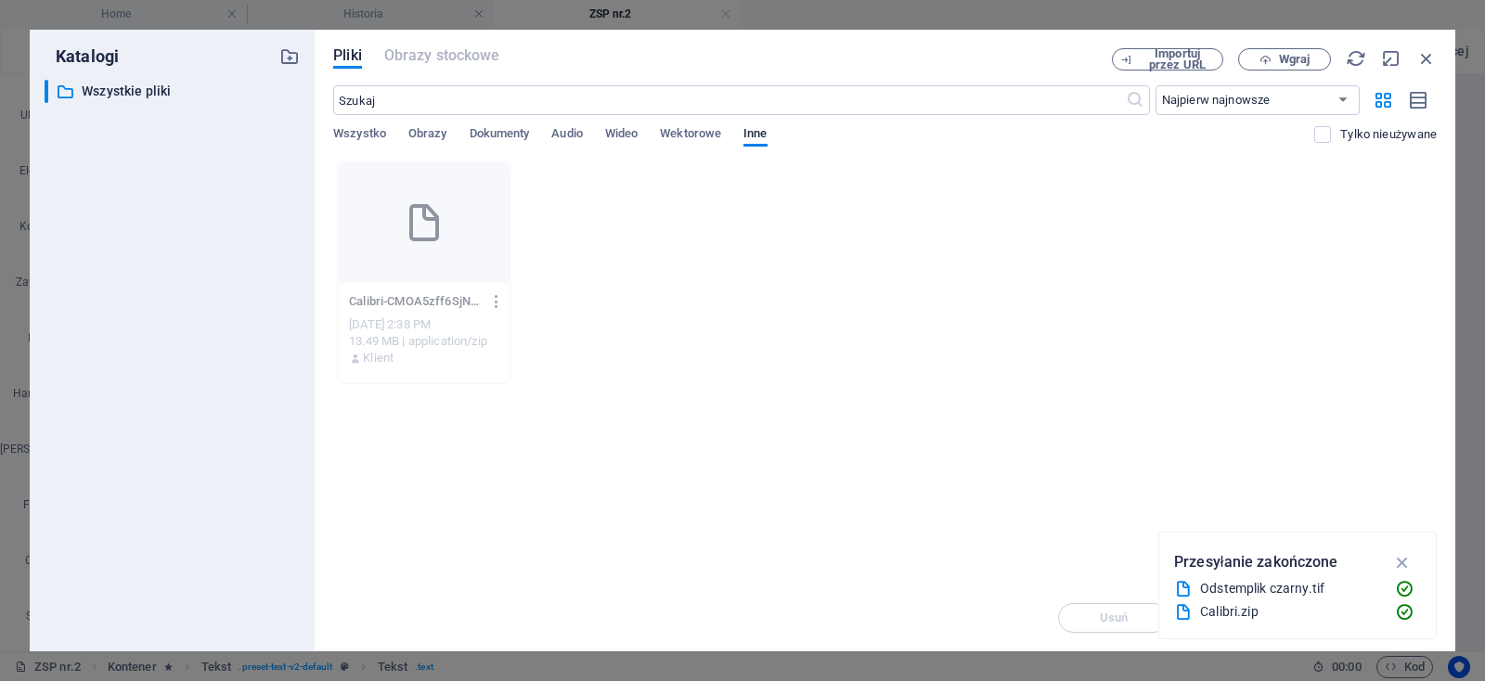
click at [506, 306] on icon "button" at bounding box center [497, 301] width 18 height 17
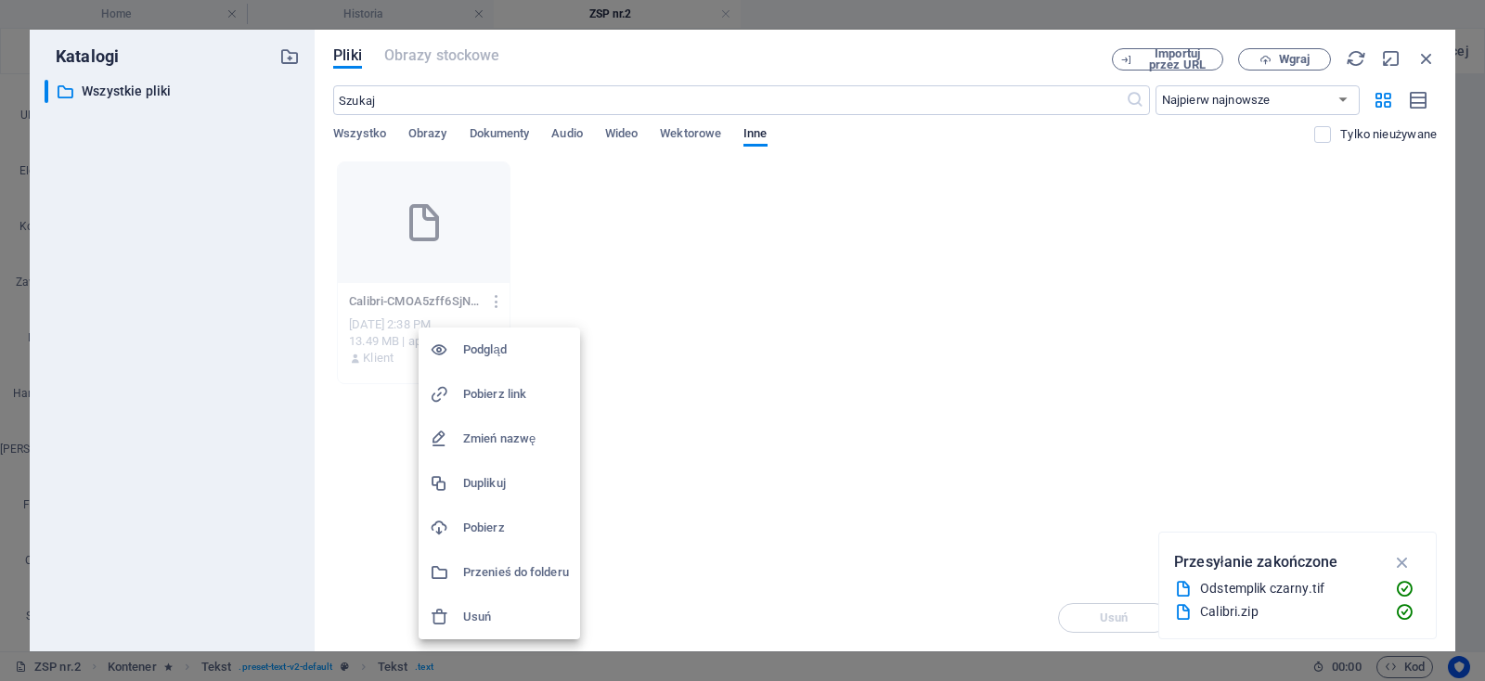
click at [462, 620] on div at bounding box center [446, 617] width 33 height 19
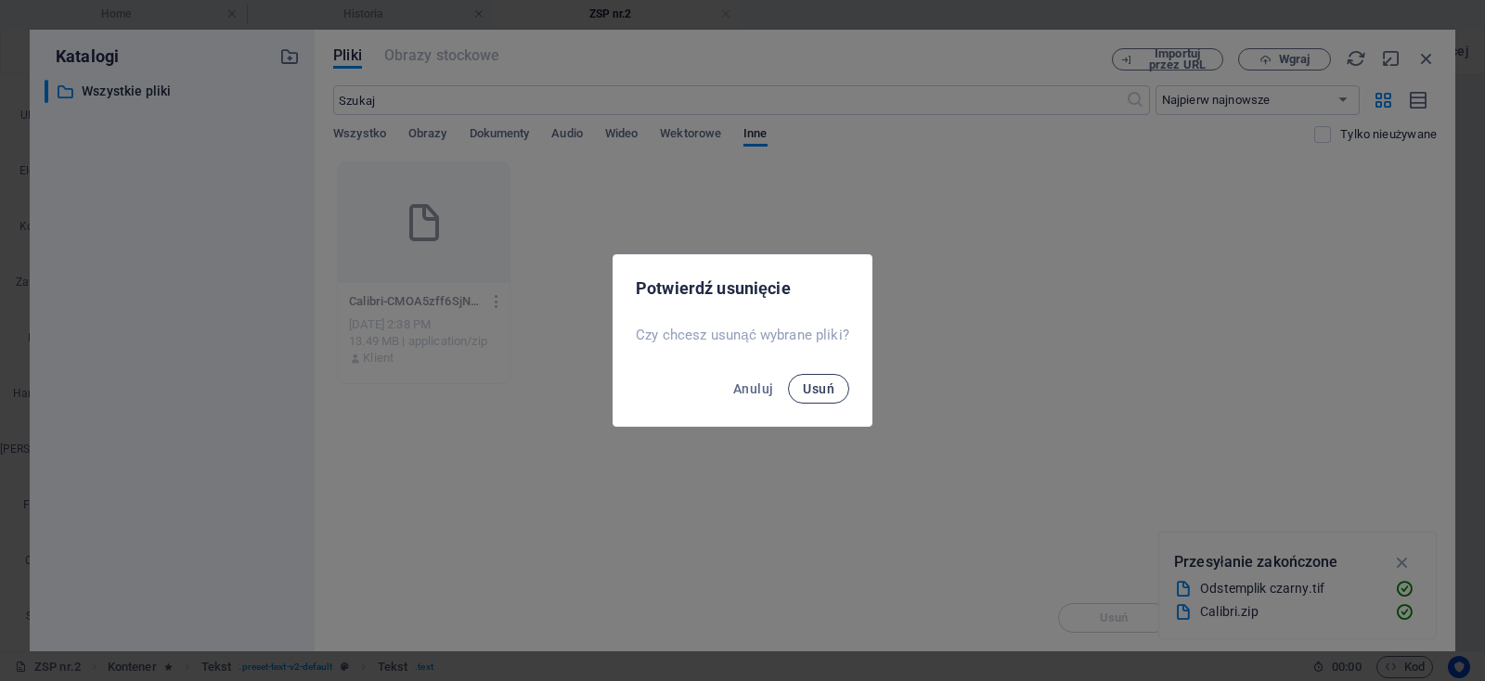
click at [808, 389] on span "Usuń" at bounding box center [819, 388] width 32 height 15
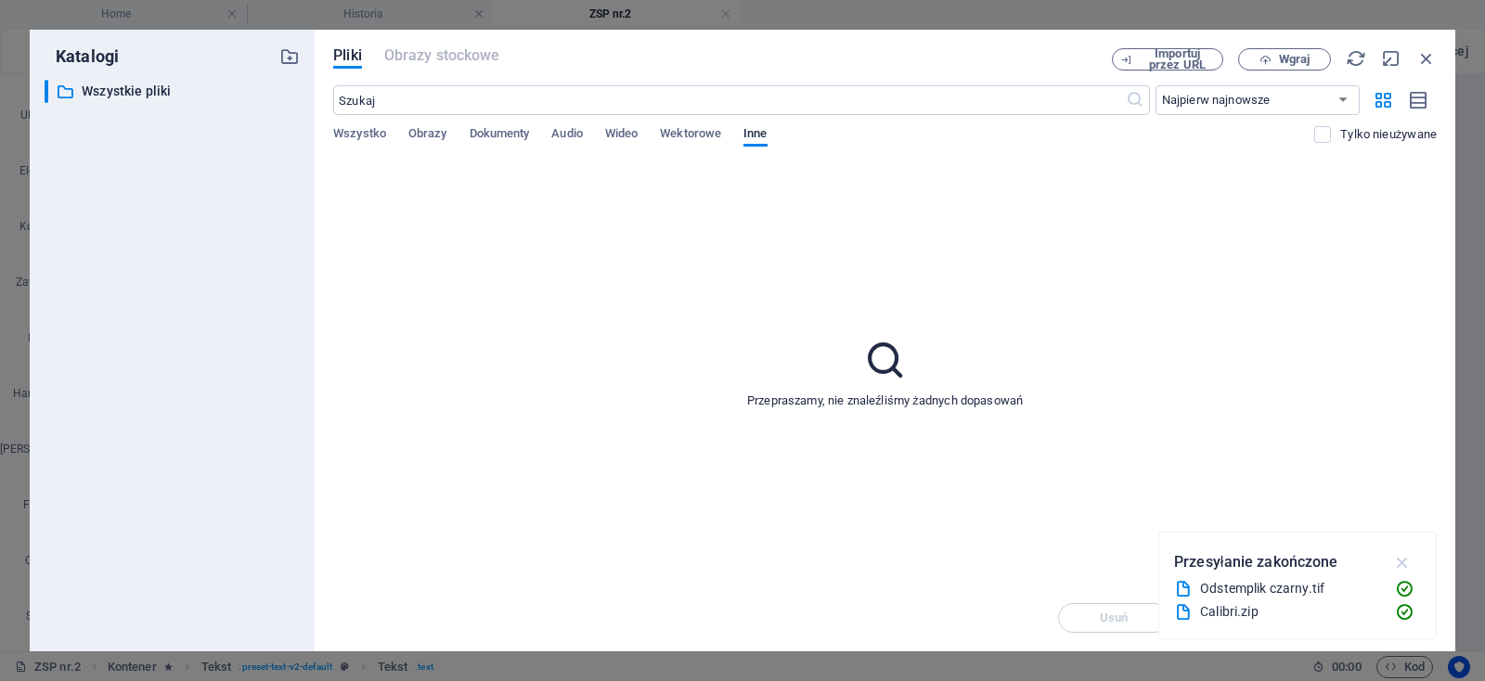
click at [1403, 564] on icon "button" at bounding box center [1402, 562] width 21 height 20
click at [754, 137] on span "Inne" at bounding box center [754, 135] width 23 height 26
click at [1326, 132] on label at bounding box center [1322, 134] width 17 height 17
click at [0, 0] on input "checkbox" at bounding box center [0, 0] width 0 height 0
click at [1326, 132] on label at bounding box center [1322, 134] width 17 height 17
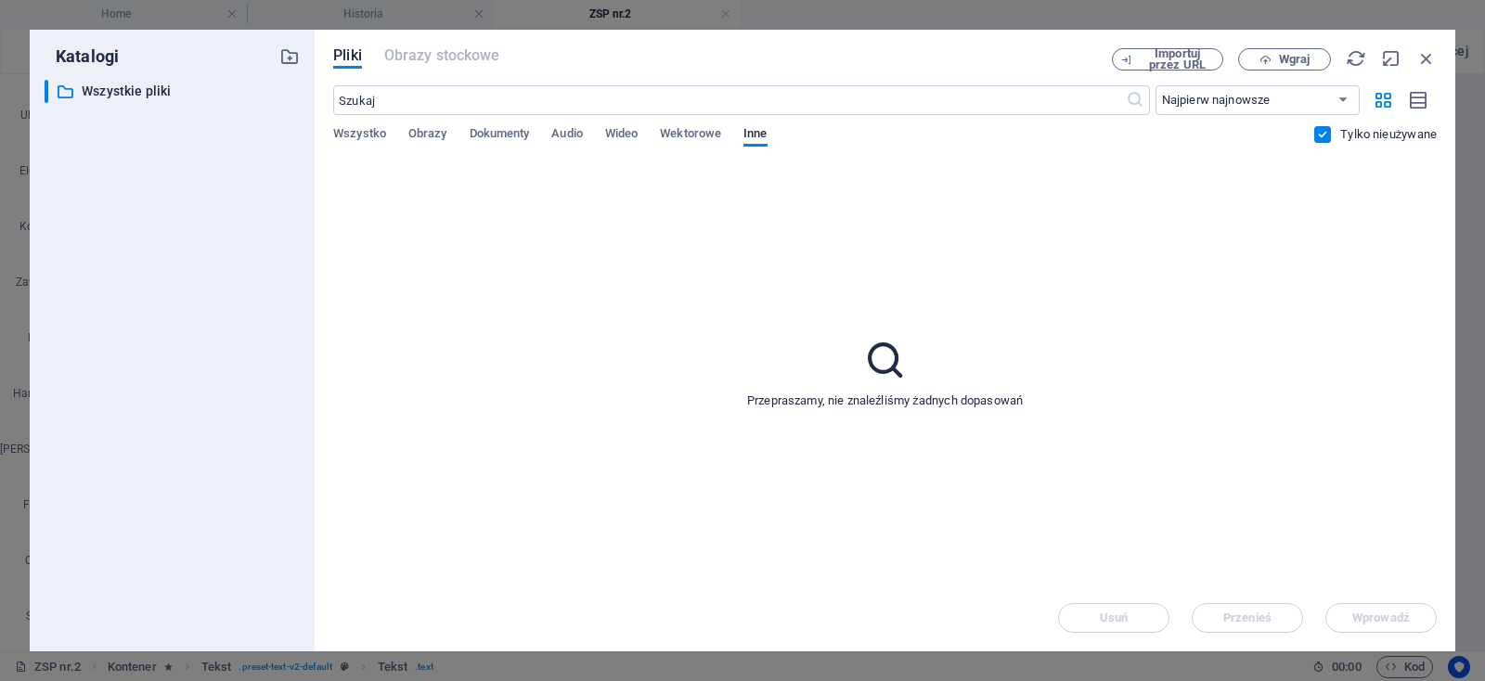
click at [0, 0] on input "checkbox" at bounding box center [0, 0] width 0 height 0
click at [1308, 58] on span "Wgraj" at bounding box center [1294, 59] width 31 height 11
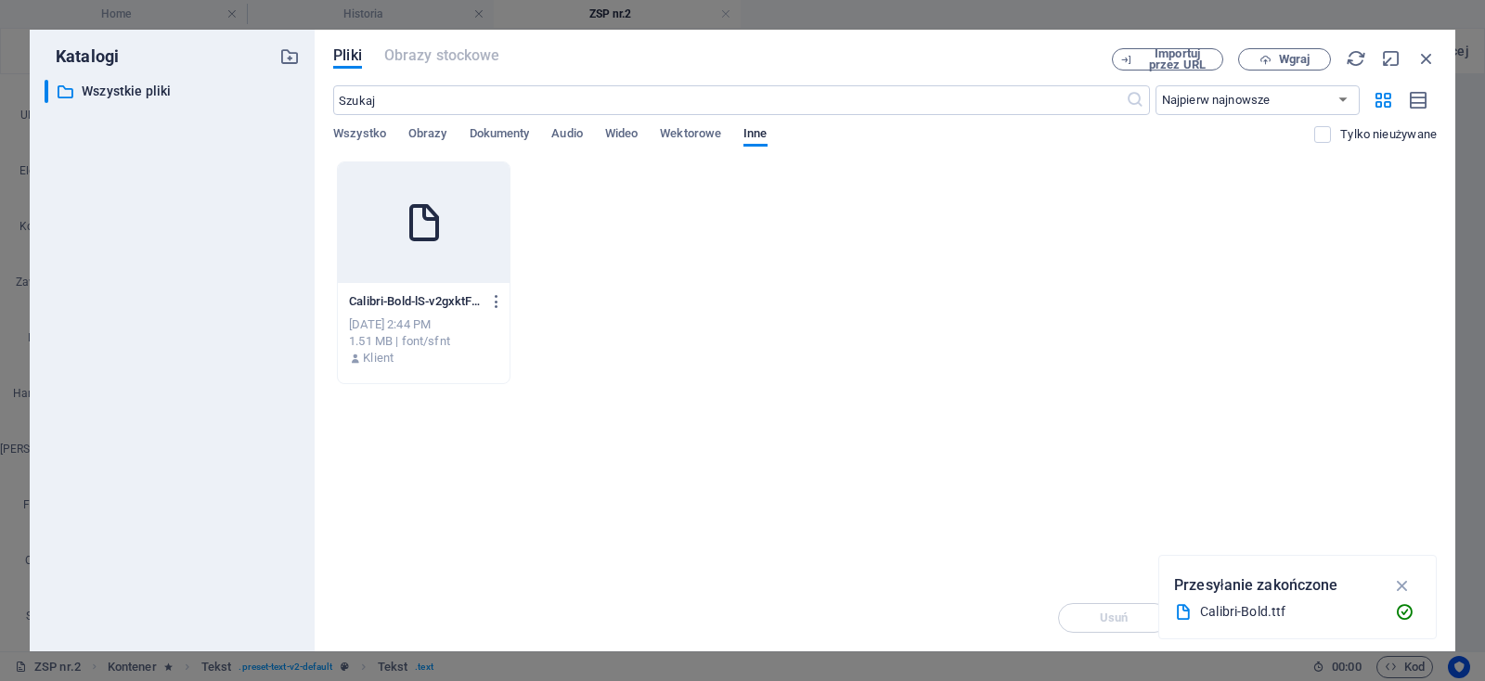
click at [439, 253] on div at bounding box center [424, 222] width 172 height 121
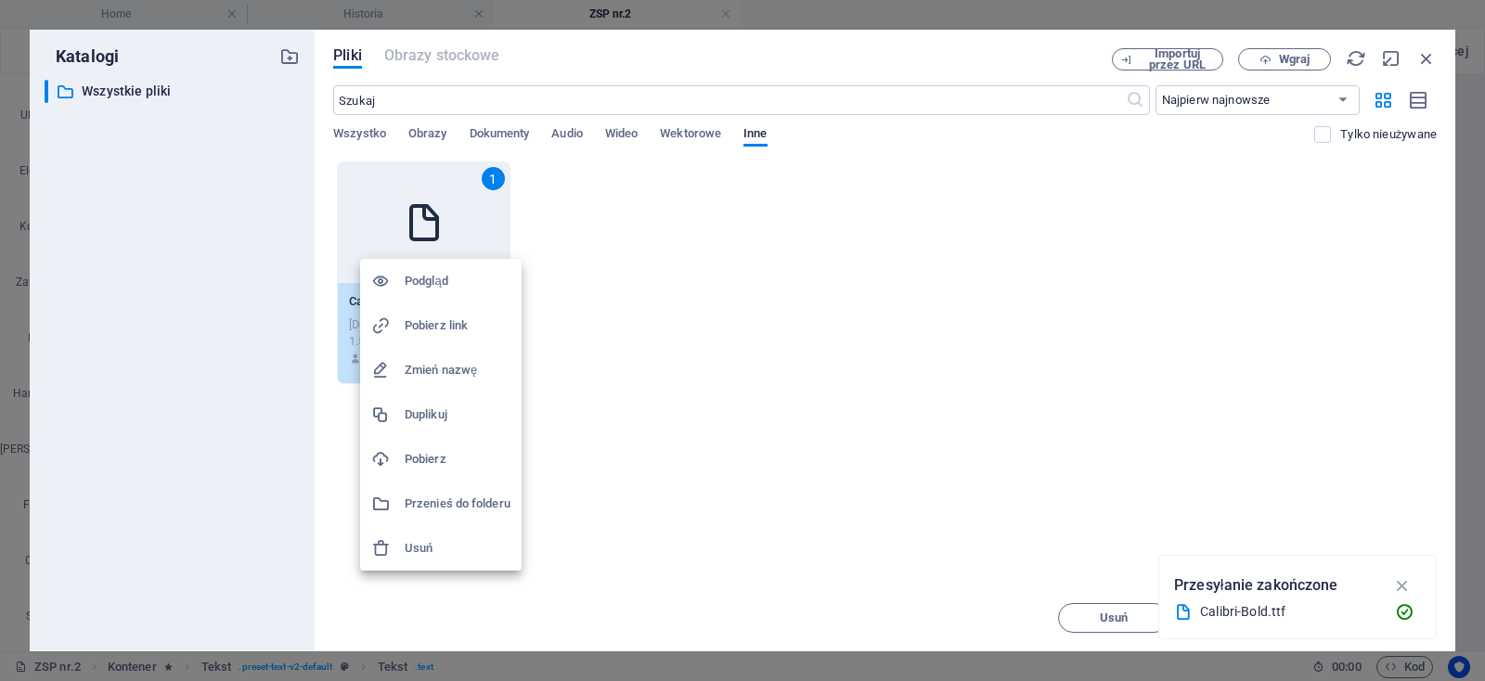
click at [442, 281] on h6 "Podgląd" at bounding box center [458, 281] width 106 height 22
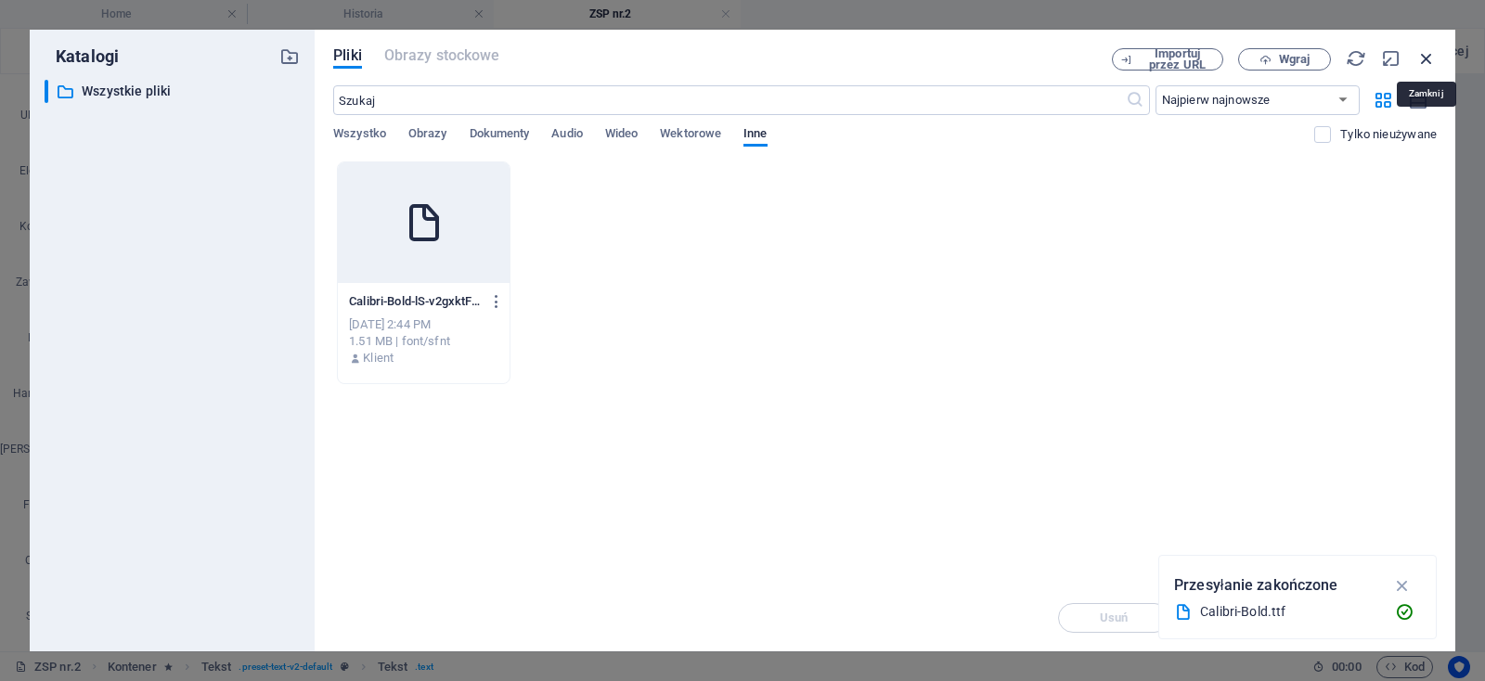
click at [1433, 65] on icon "button" at bounding box center [1426, 58] width 20 height 20
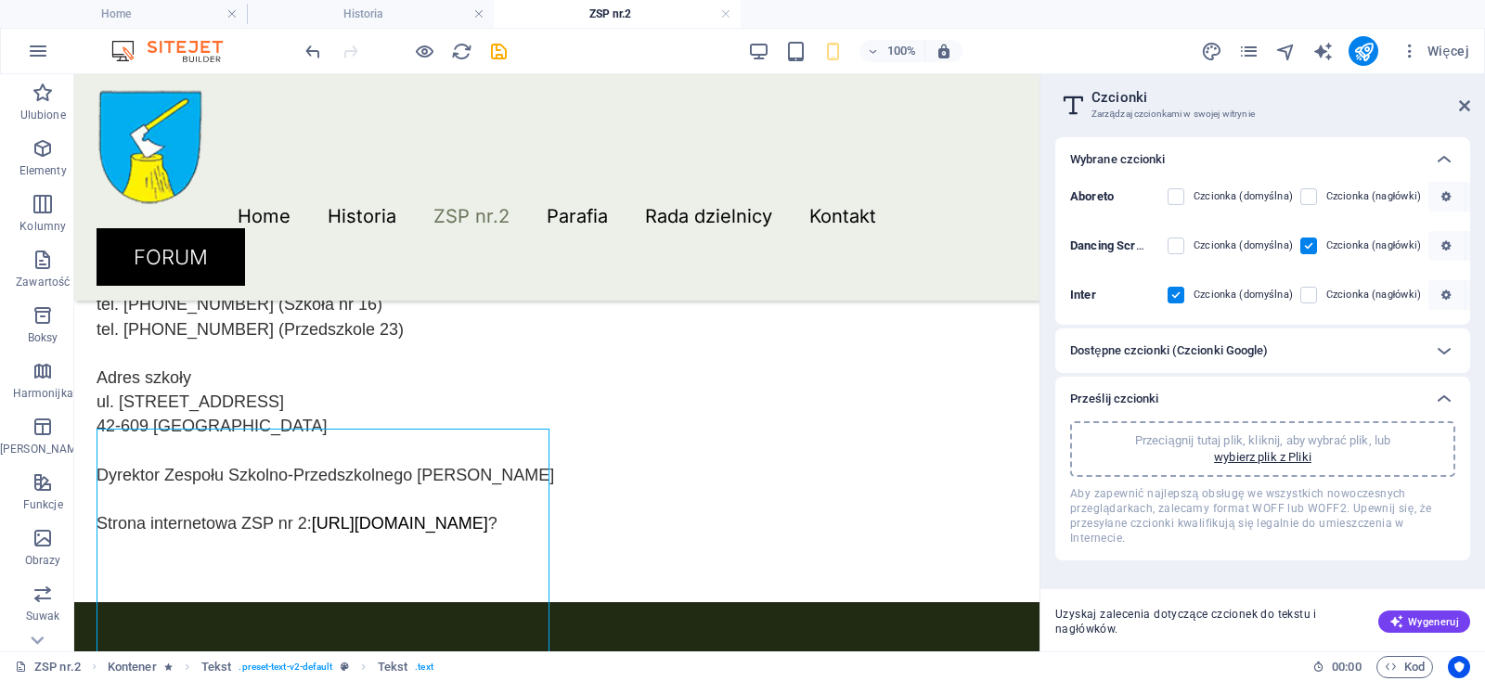
scroll to position [393, 0]
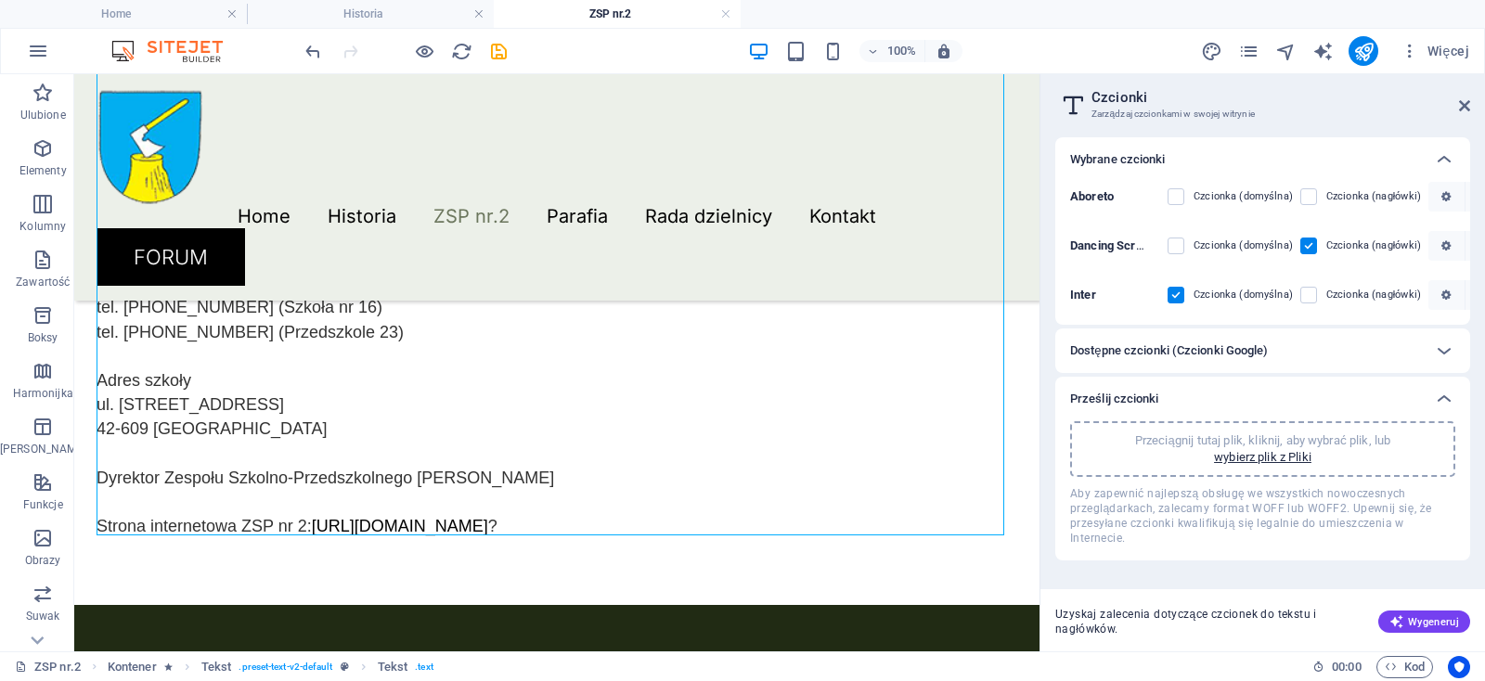
click at [1210, 353] on h6 "Dostępne czcionki (Czcionki Google)" at bounding box center [1169, 351] width 198 height 22
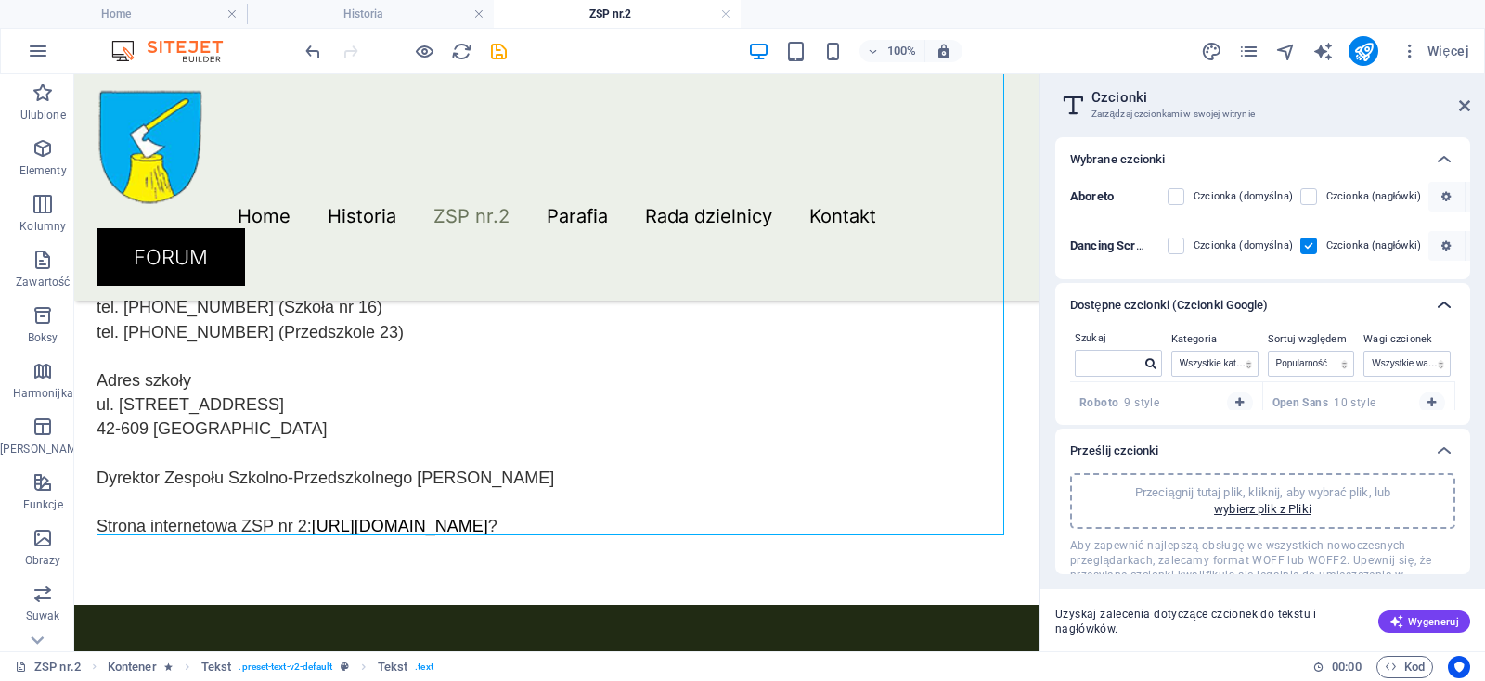
click at [1436, 304] on icon at bounding box center [1444, 305] width 22 height 22
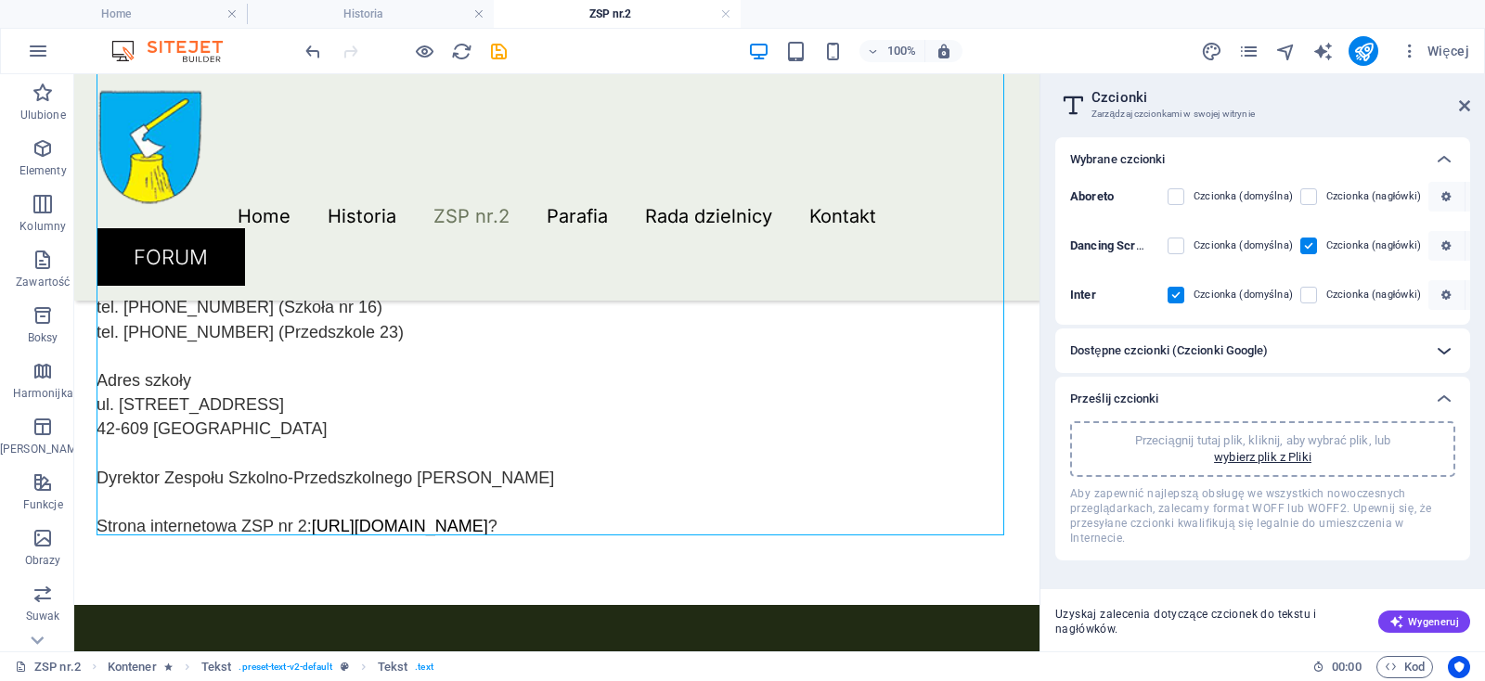
click at [1436, 344] on icon at bounding box center [1444, 351] width 22 height 22
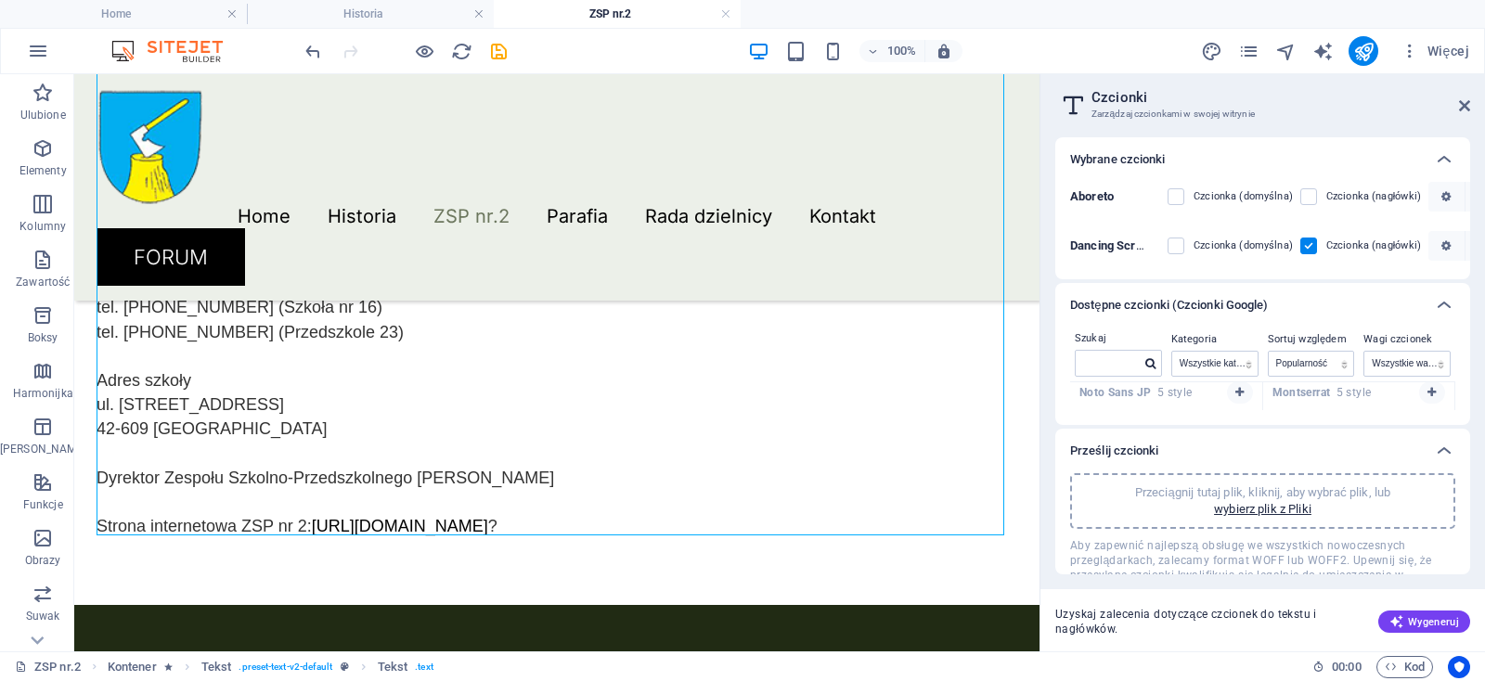
scroll to position [51, 0]
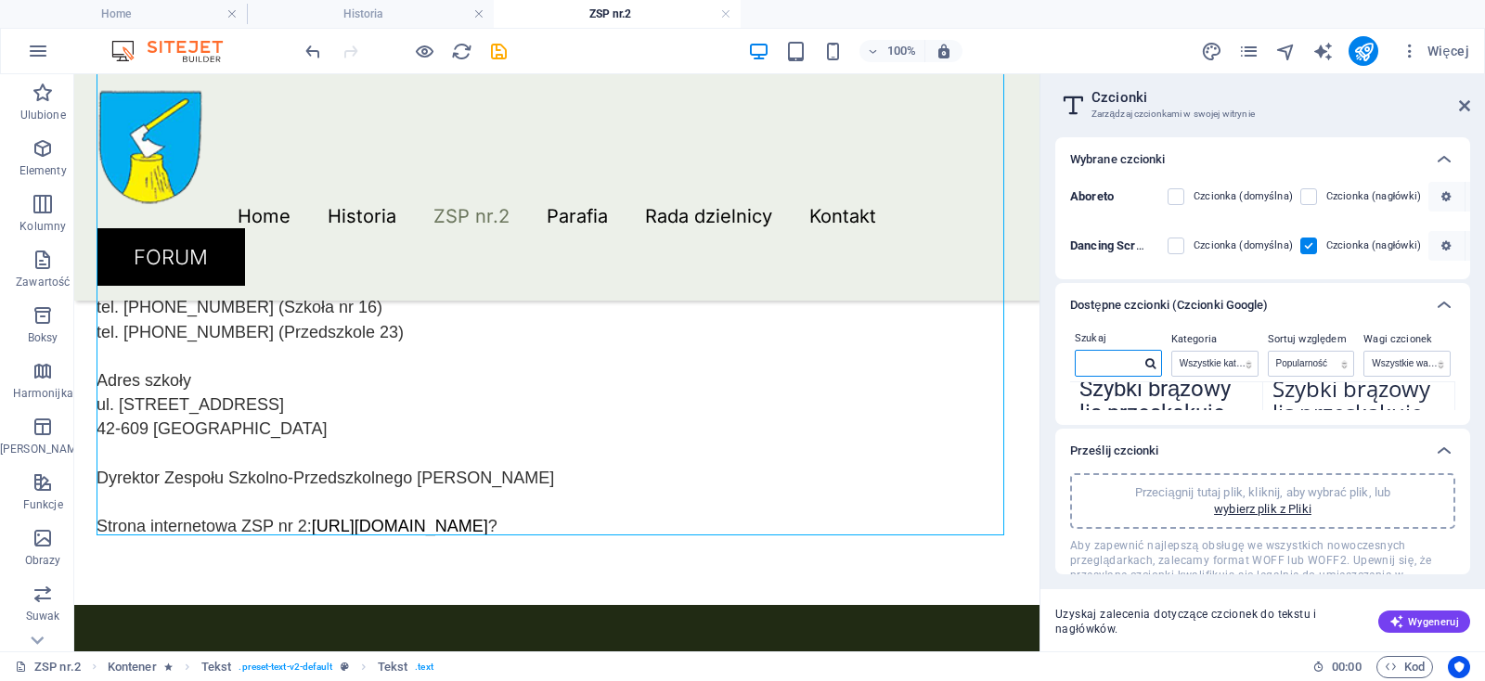
click at [1116, 364] on input "text" at bounding box center [1107, 363] width 65 height 24
type input "cali"
click at [1444, 454] on icon at bounding box center [1444, 451] width 22 height 22
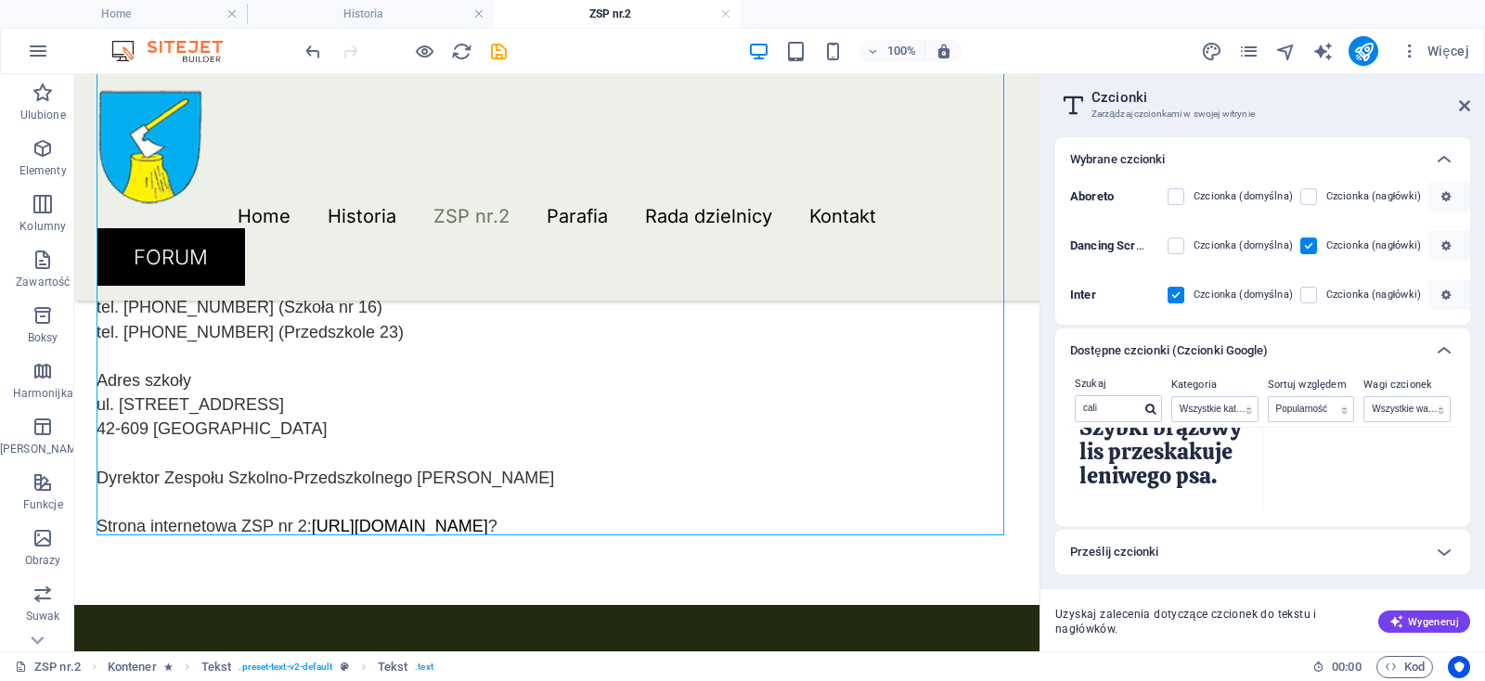
scroll to position [0, 0]
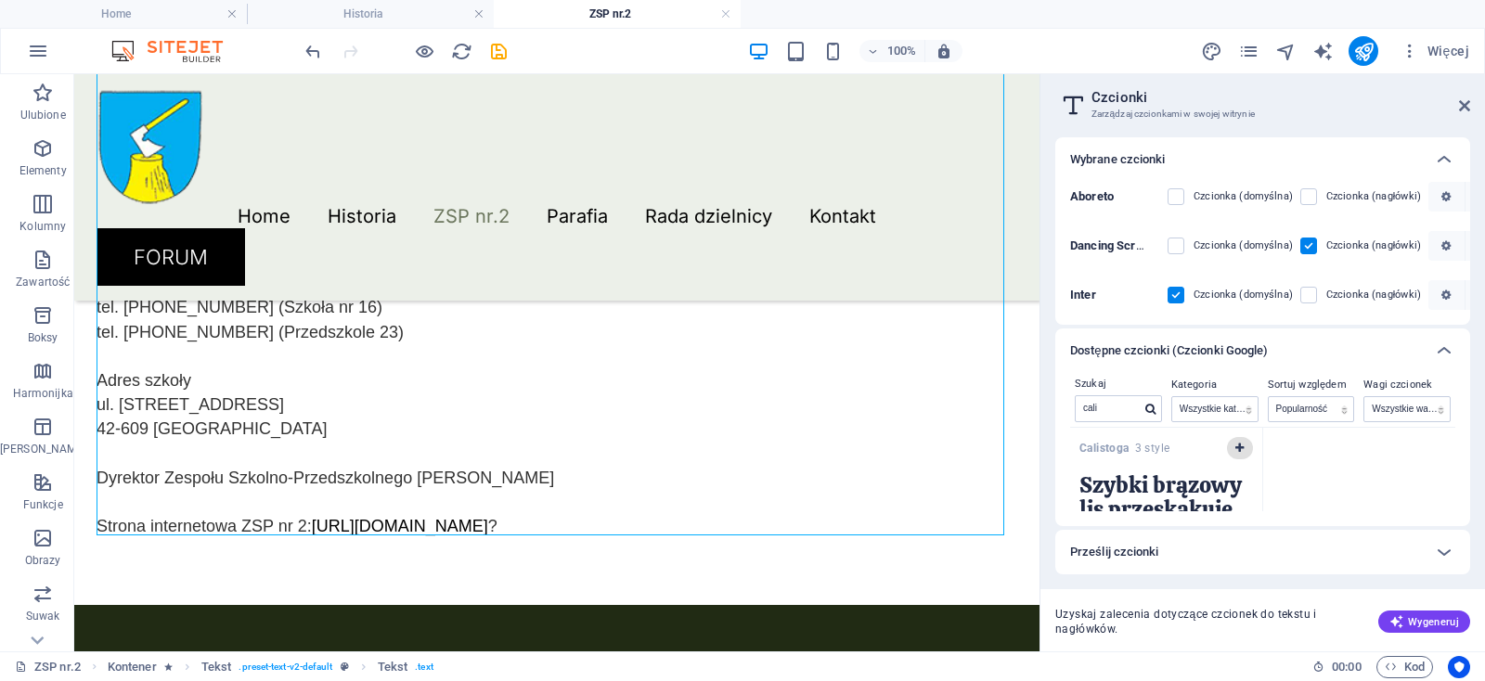
click at [1237, 447] on span "button" at bounding box center [1239, 448] width 11 height 11
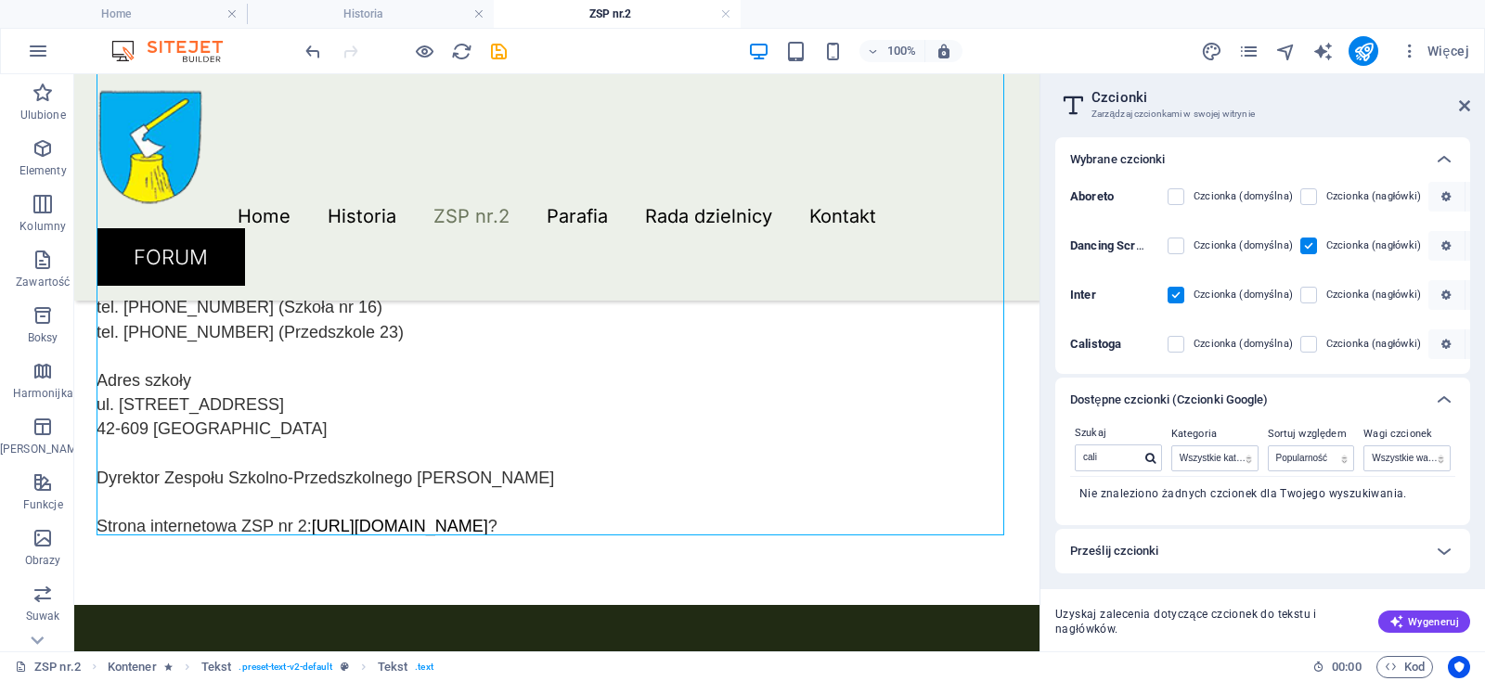
click at [1348, 553] on div "Prześlij czcionki" at bounding box center [1246, 551] width 352 height 22
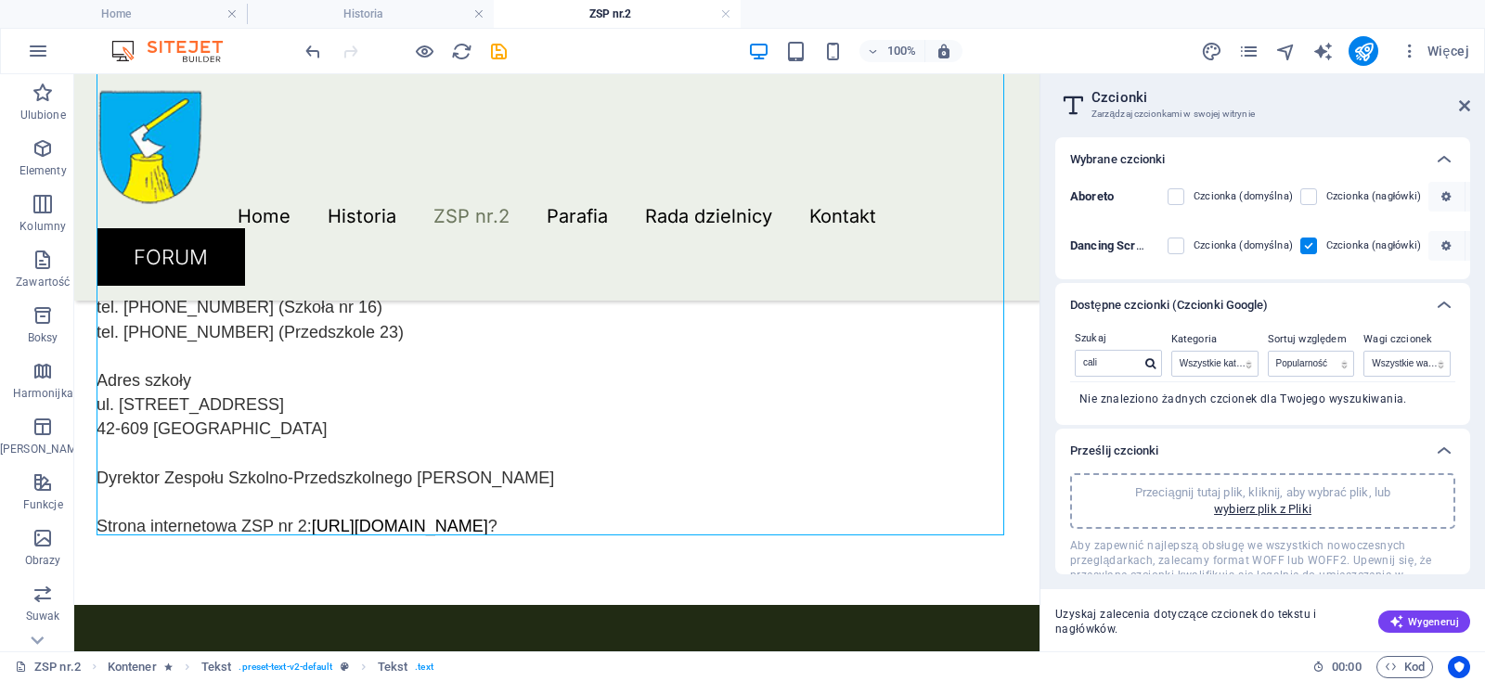
click at [1348, 553] on span "Aby zapewnić najlepszą obsługę we wszystkich nowoczesnych przeglądarkach, zalec…" at bounding box center [1262, 567] width 385 height 59
click at [1428, 621] on span "Wygeneruj" at bounding box center [1424, 621] width 70 height 15
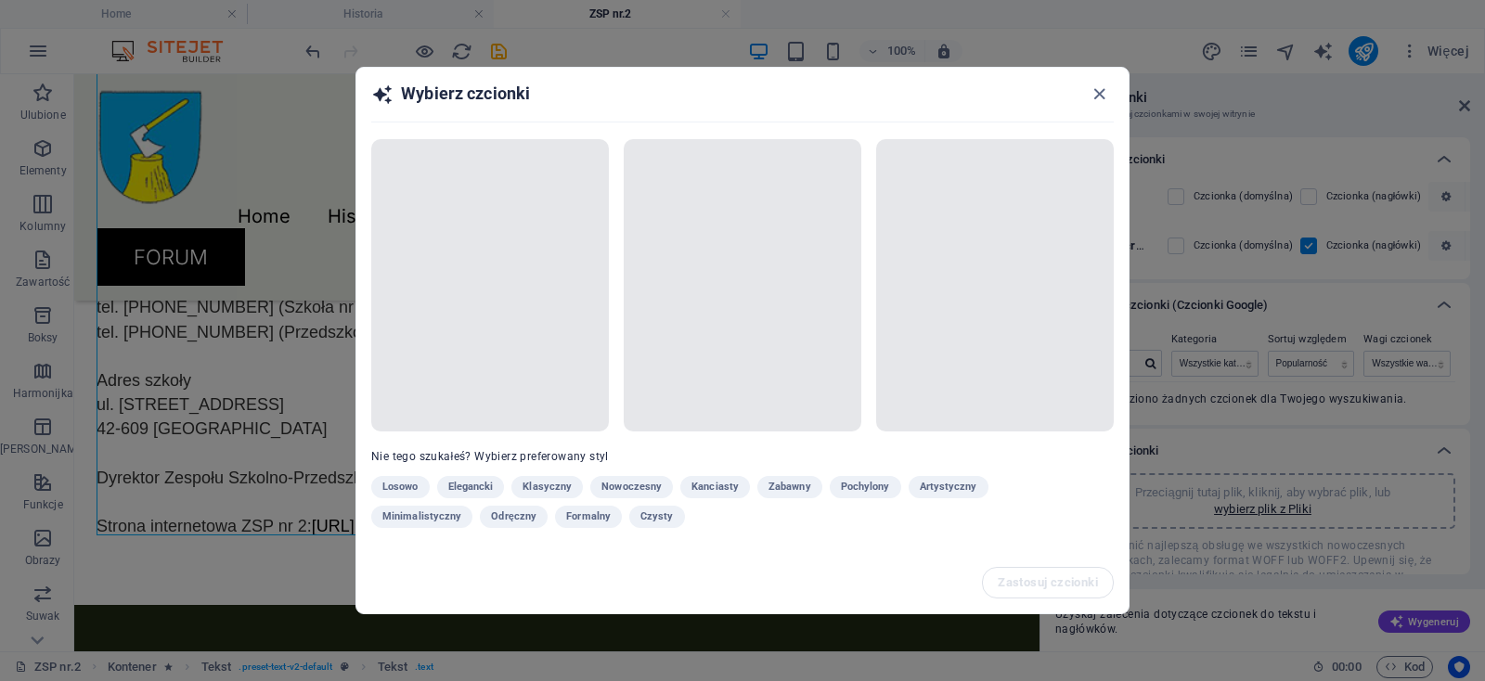
click at [560, 486] on div "Losowo Elegancki Klasyczny Nowoczesny Kanciasty Zabawny Pochylony Artystyczny M…" at bounding box center [696, 505] width 650 height 59
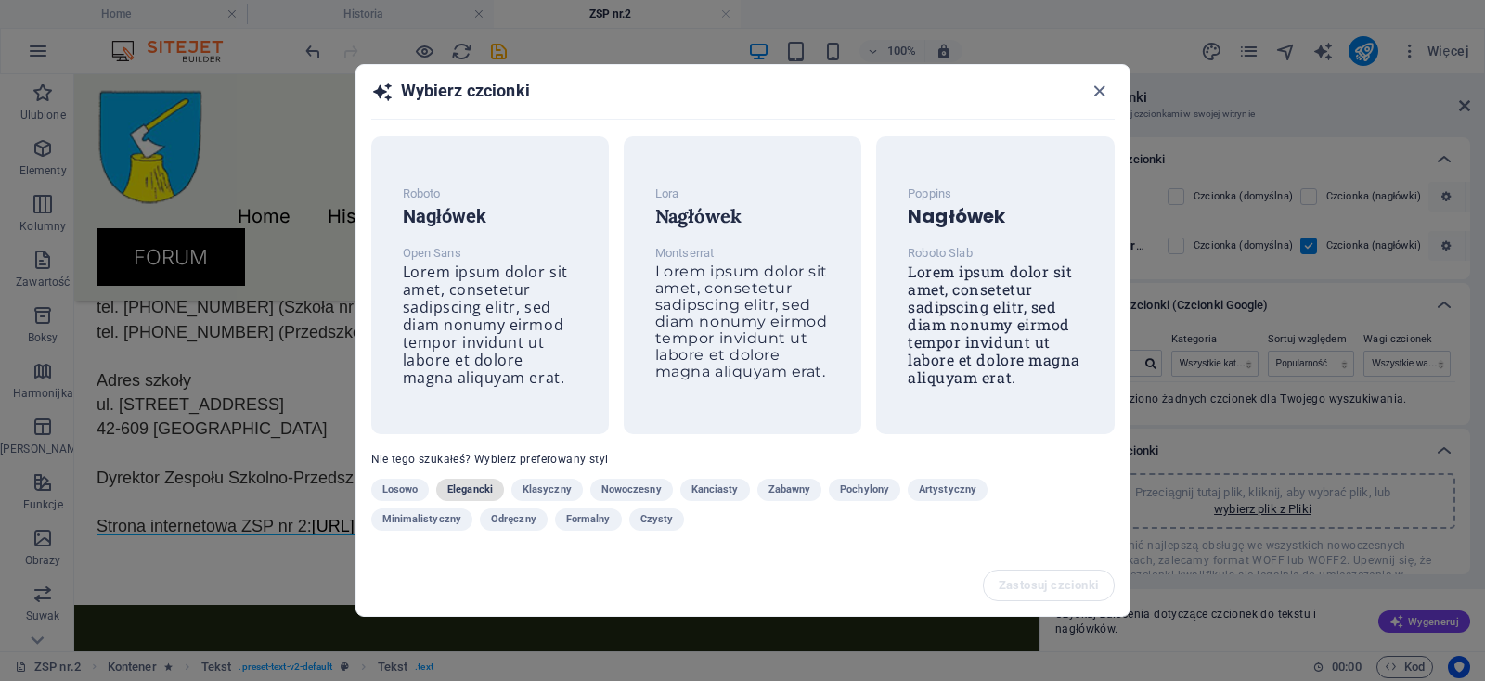
click at [469, 485] on span "Elegancki" at bounding box center [469, 490] width 45 height 22
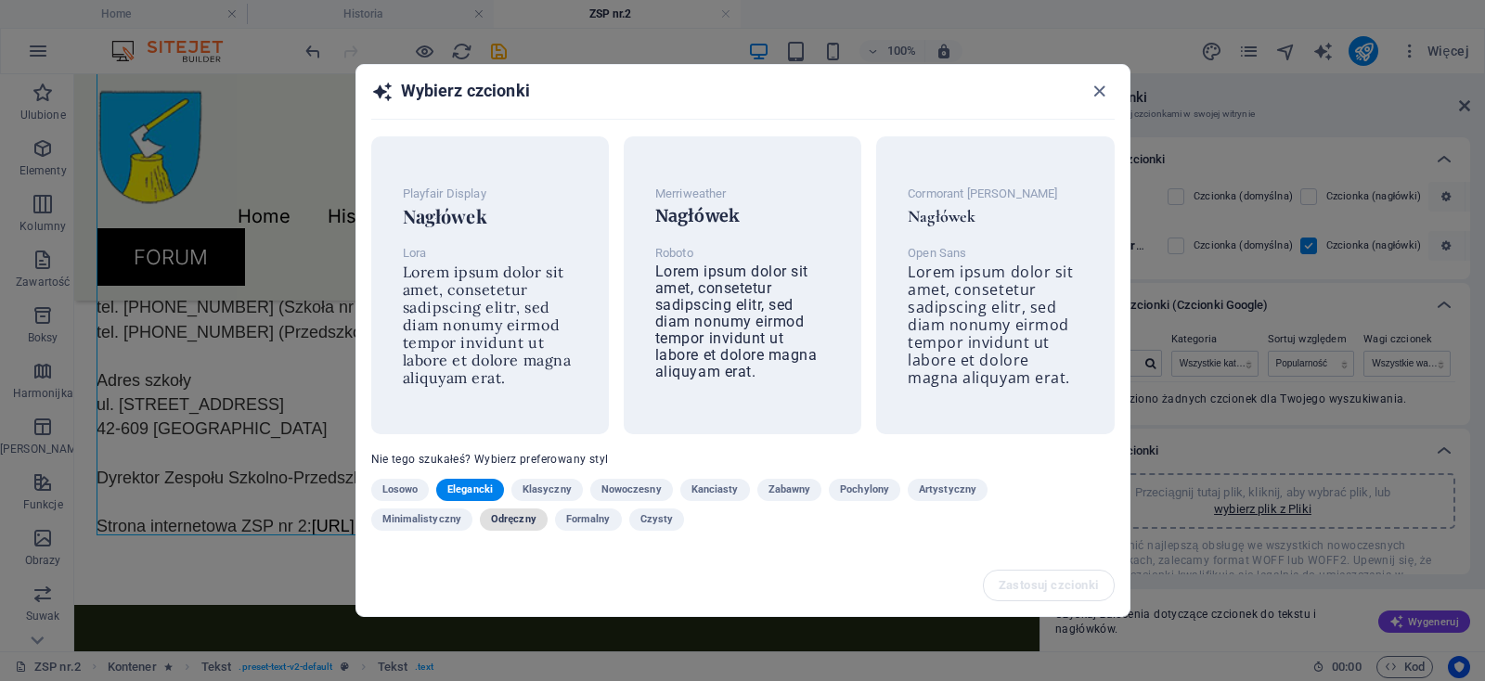
click at [515, 513] on span "Odręczny" at bounding box center [513, 519] width 45 height 22
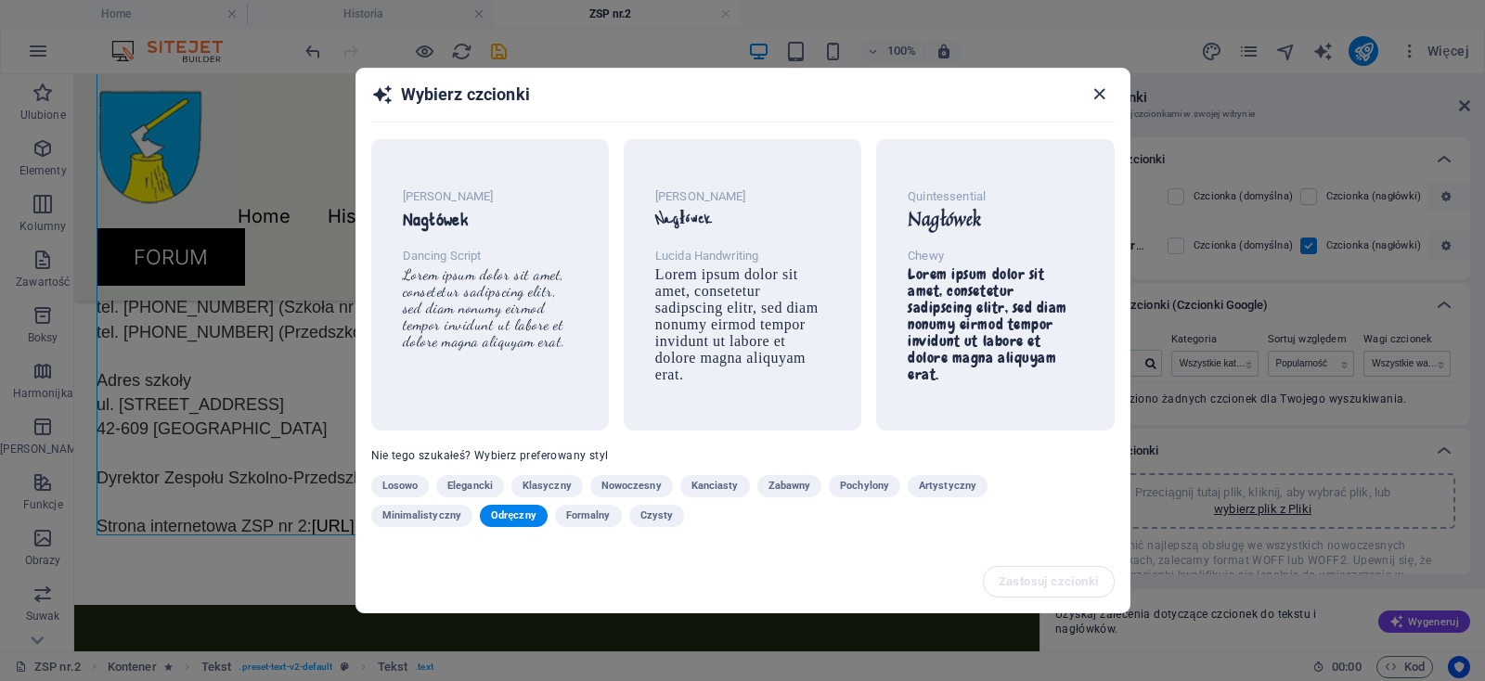
click at [1100, 86] on icon "button" at bounding box center [1098, 94] width 21 height 21
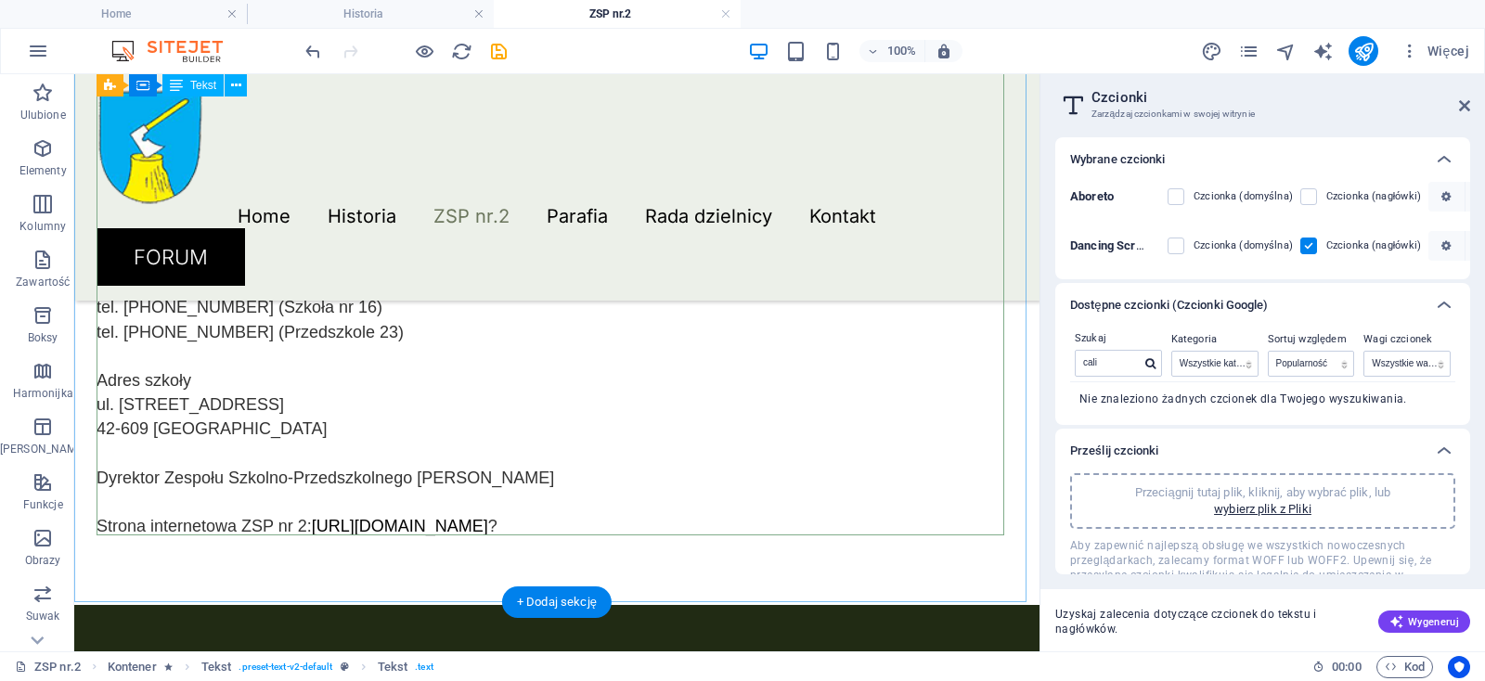
click at [560, 341] on div "Nazwa szkoły Zespół Szkolno-Przedszkolny Nr 2, 42-609 Tarnowskie Góry, ul. Jago…" at bounding box center [556, 259] width 920 height 559
click at [583, 418] on div "Nazwa szkoły Zespół Szkolno-Przedszkolny Nr 2, 42-609 Tarnowskie Góry, ul. Jago…" at bounding box center [556, 259] width 920 height 559
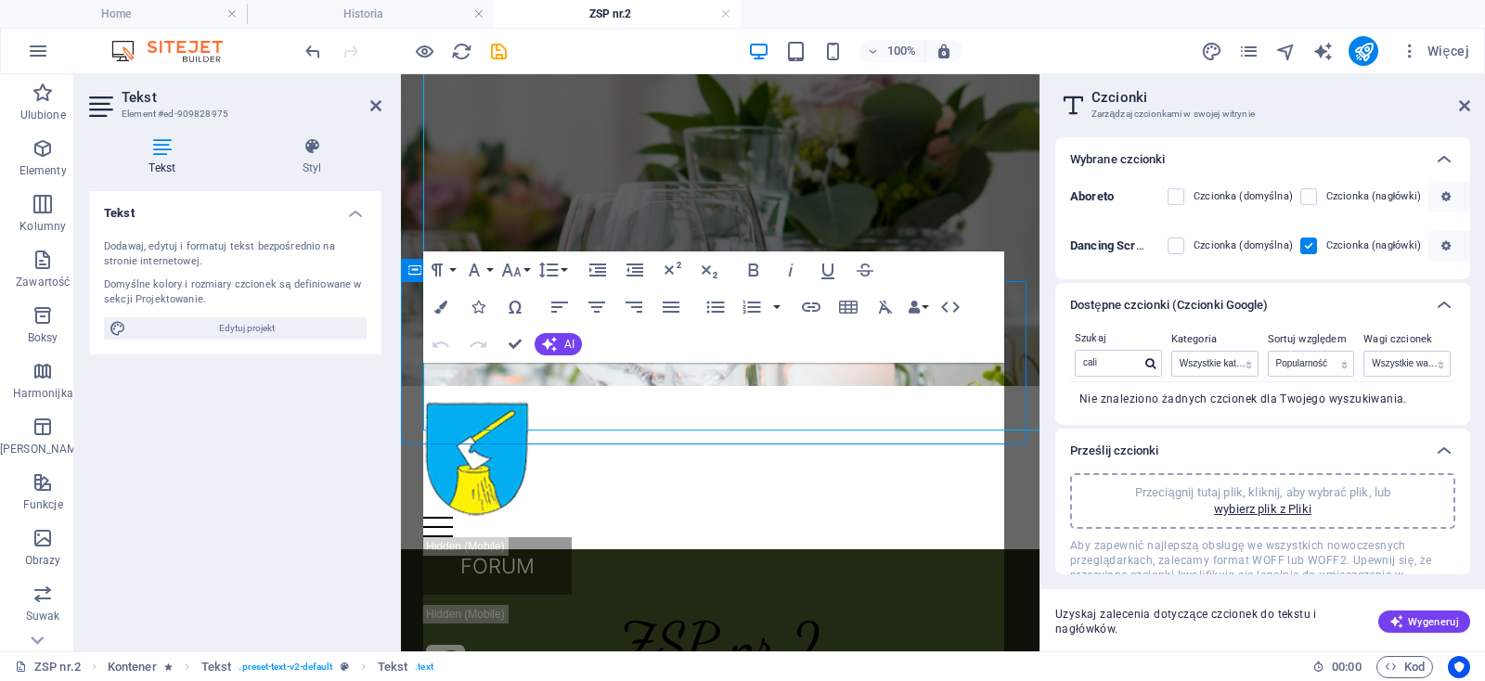
scroll to position [497, 0]
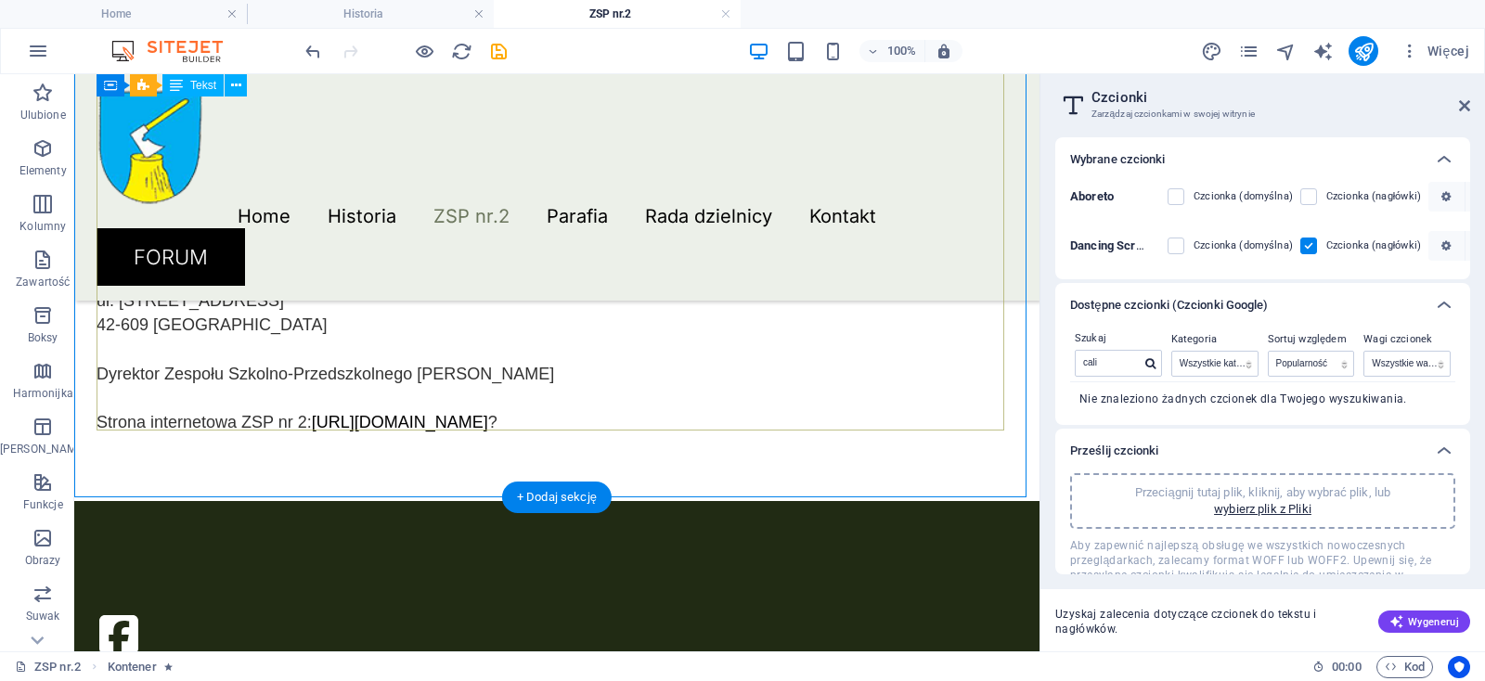
click at [555, 378] on div "Nazwa szkoły Zespół Szkolno-Przedszkolny Nr 2, 42-609 Tarnowskie Góry, ul. Jago…" at bounding box center [556, 155] width 920 height 559
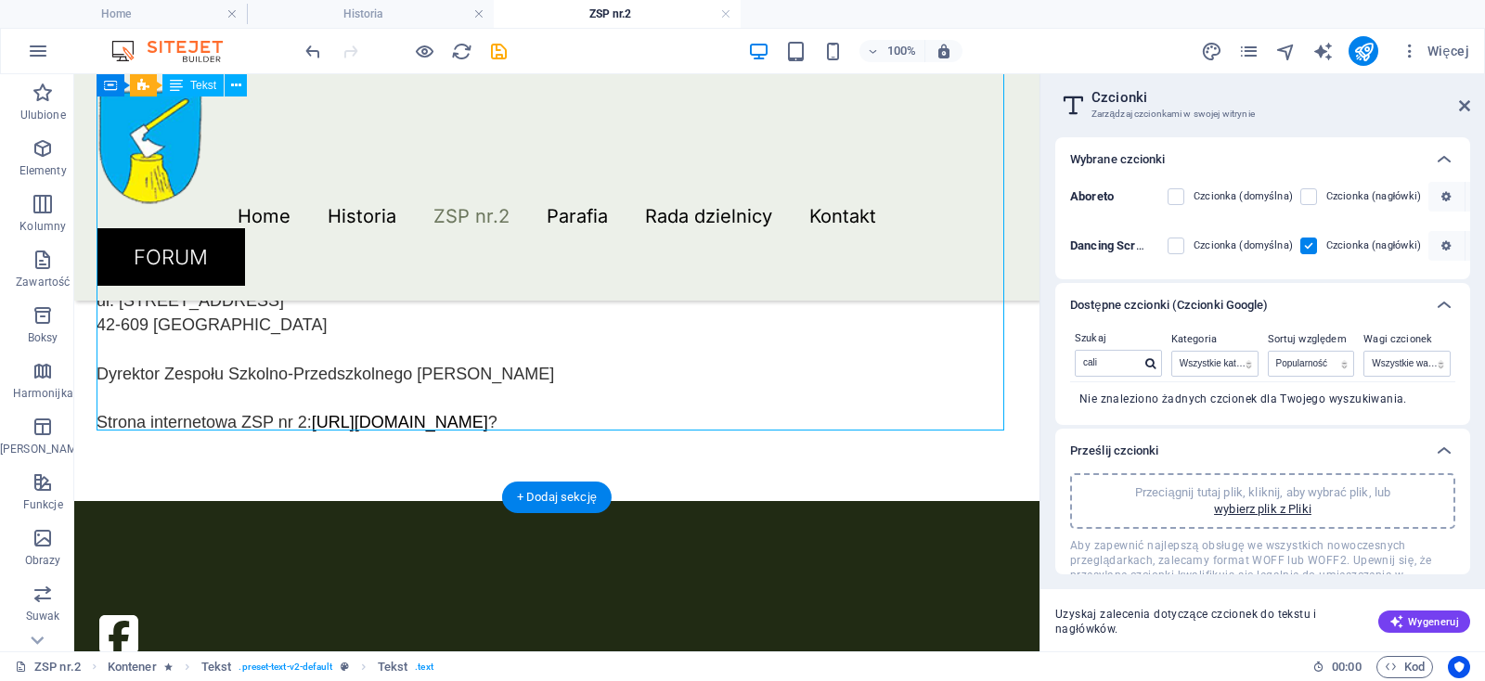
click at [555, 378] on div "Nazwa szkoły Zespół Szkolno-Przedszkolny Nr 2, 42-609 Tarnowskie Góry, ul. Jago…" at bounding box center [556, 155] width 920 height 559
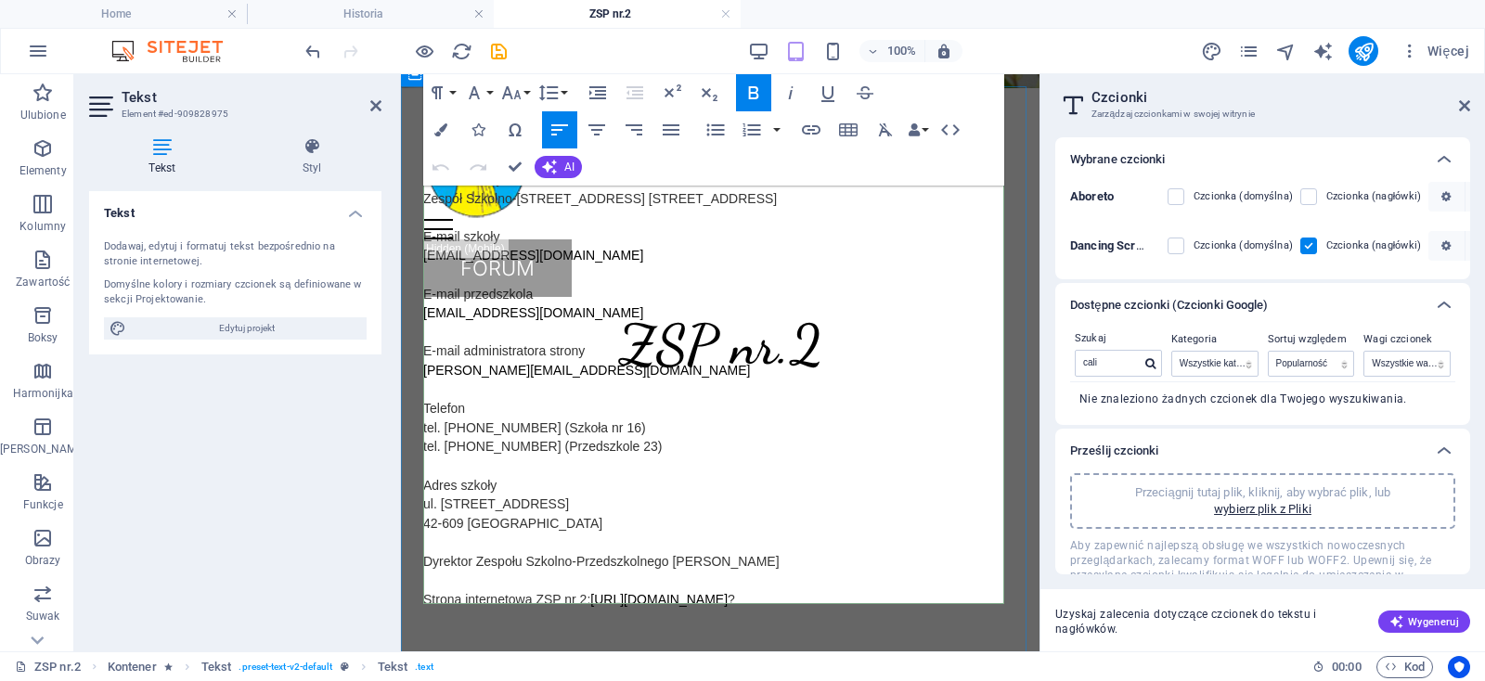
scroll to position [692, 0]
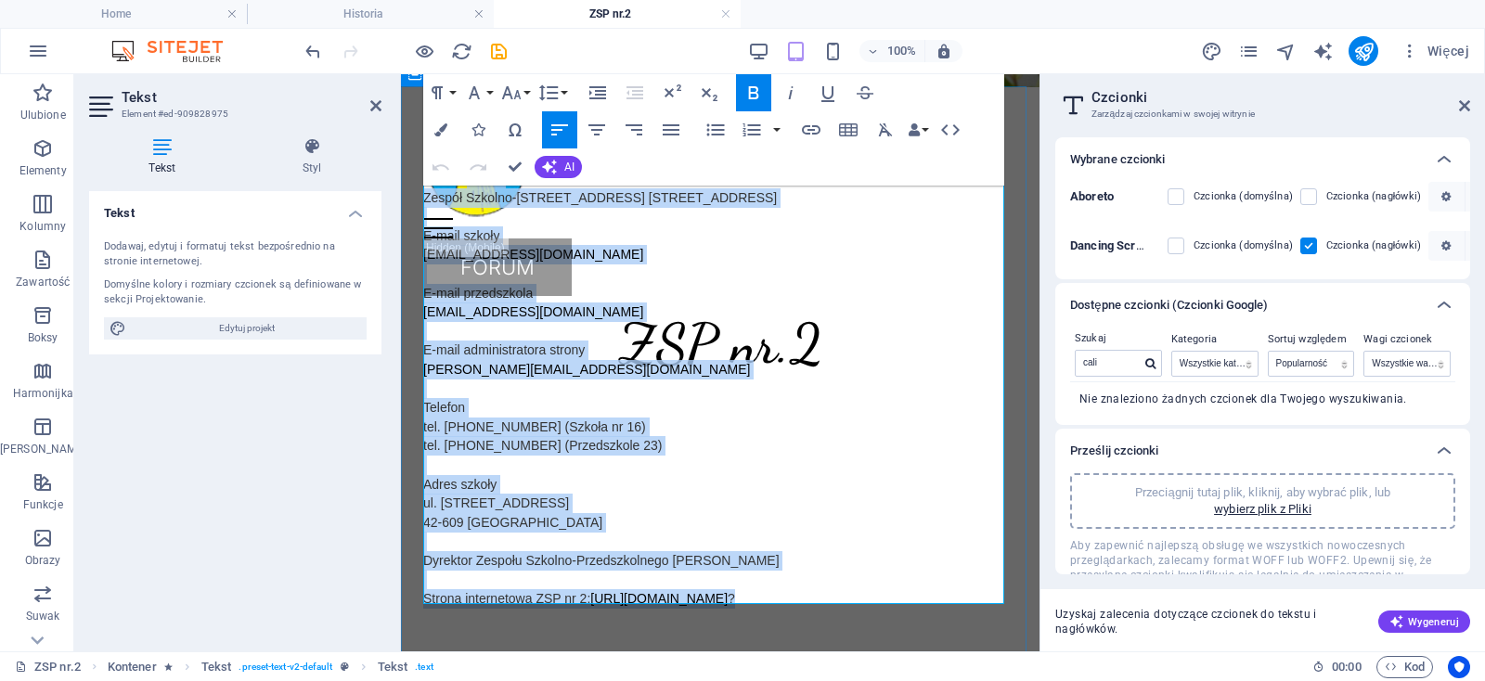
drag, startPoint x: 772, startPoint y: 594, endPoint x: 555, endPoint y: 253, distance: 403.9
click at [401, 130] on div "Nazwa szkoły Zespół Szkolno-Przedszkolny Nr 2, 42-609 Tarnowskie Góry, ul. Jago…" at bounding box center [720, 388] width 638 height 603
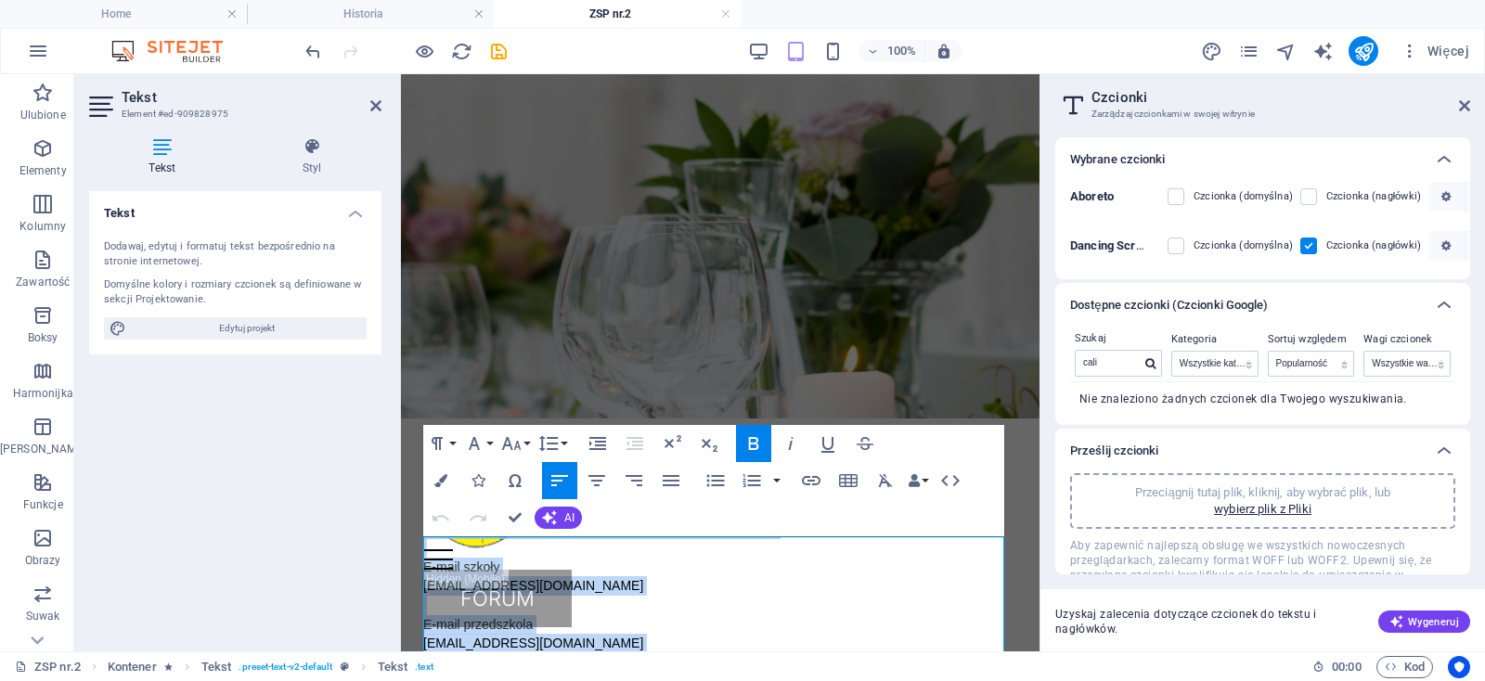
scroll to position [400, 0]
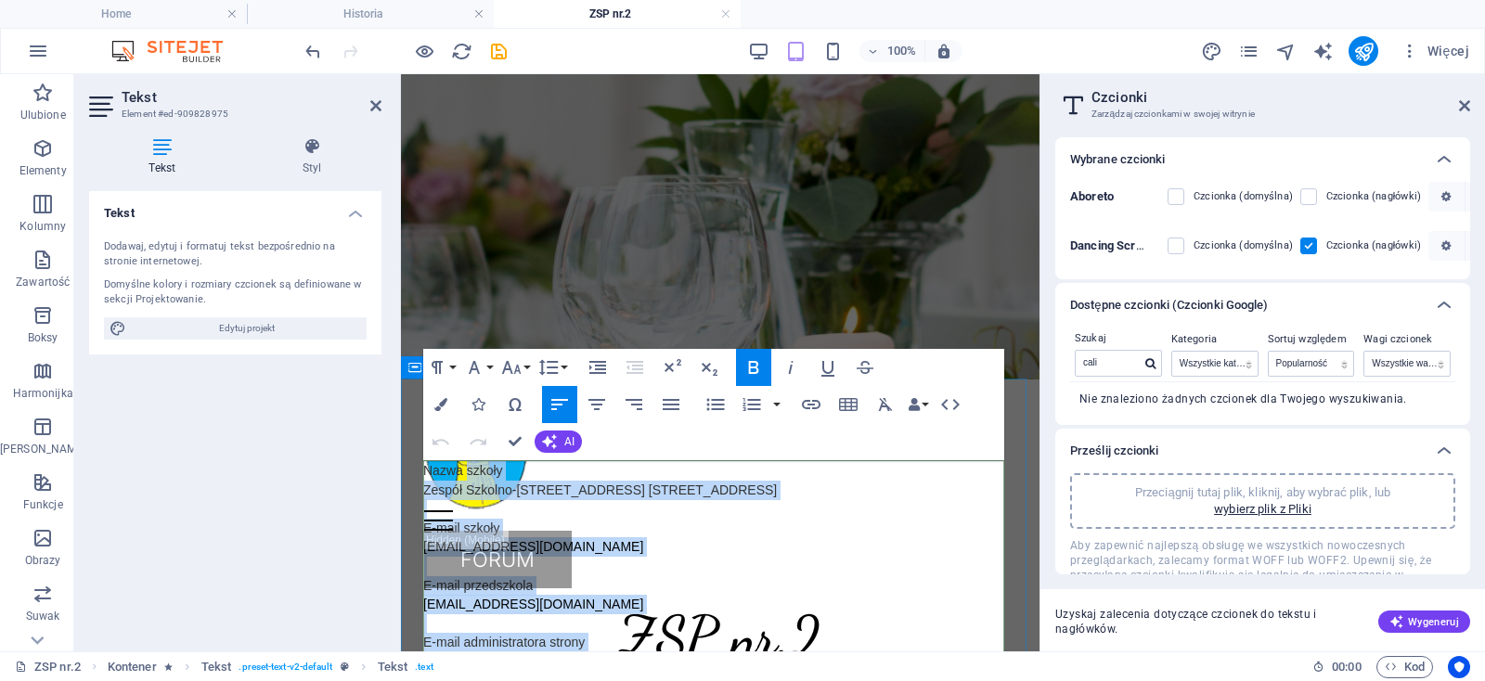
click at [592, 541] on p "E-mail szkoły sp16@zsp2tg.pl" at bounding box center [720, 548] width 594 height 58
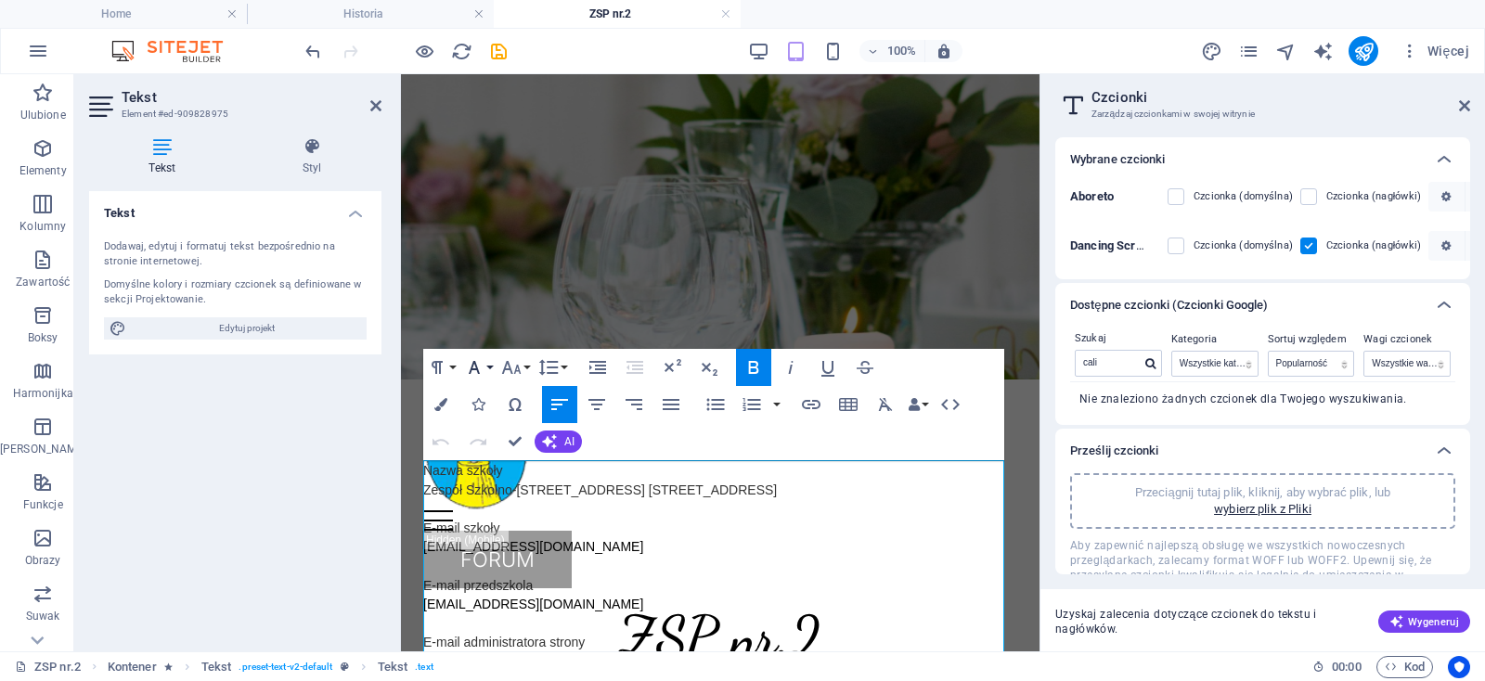
click at [484, 367] on icon "button" at bounding box center [474, 367] width 22 height 22
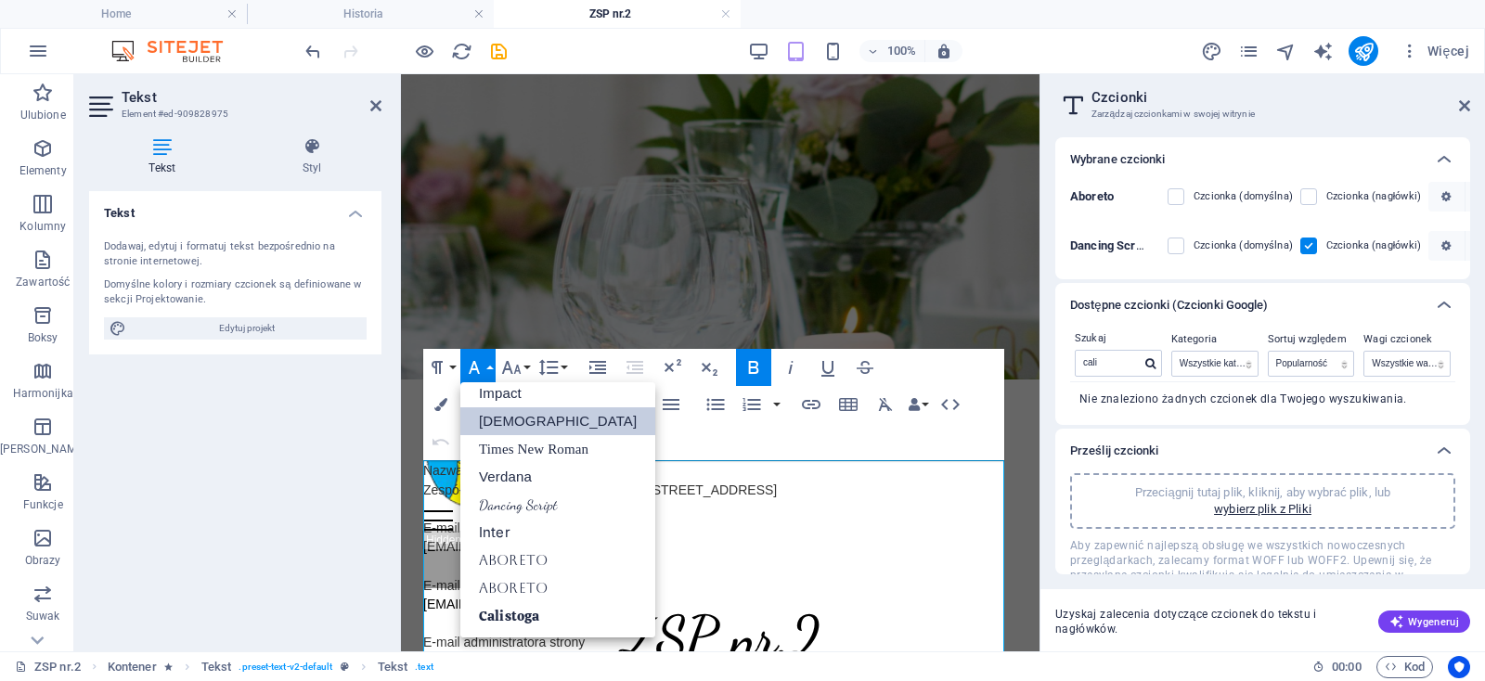
scroll to position [65, 0]
click at [524, 612] on link "Calistoga" at bounding box center [557, 617] width 195 height 28
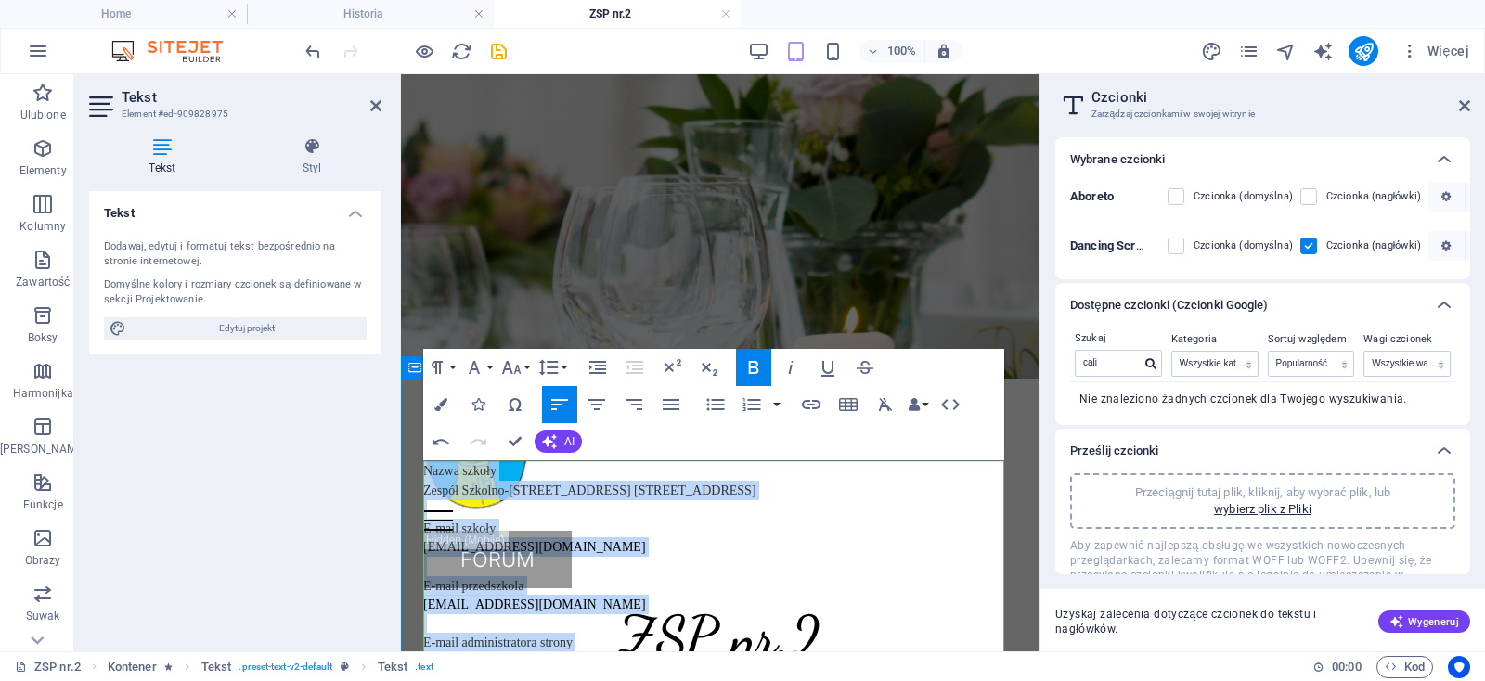
click at [624, 532] on p "E-mail szkoły sp16@zsp2tg.pl" at bounding box center [720, 548] width 594 height 58
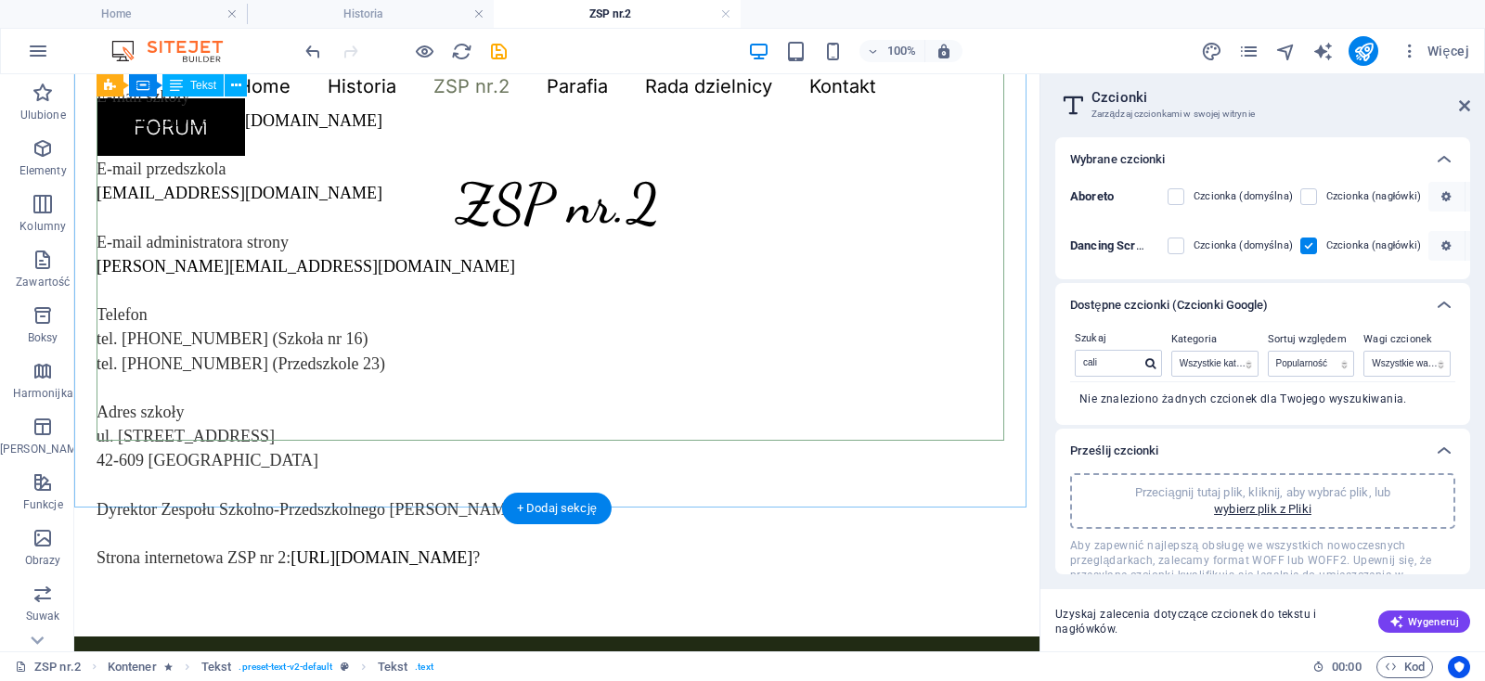
scroll to position [108, 0]
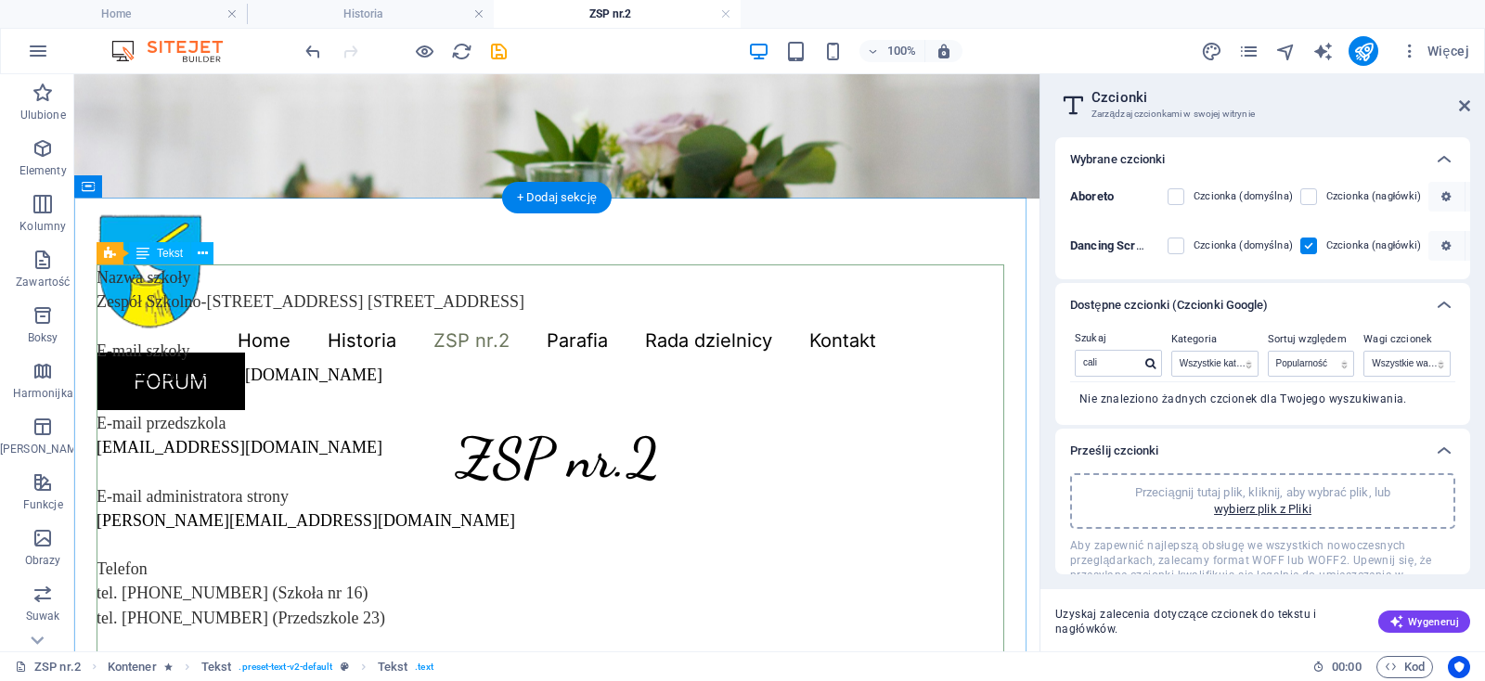
click at [481, 398] on div "Nazwa szkoły Zespół Szkolno-Przedszkolny Nr 2, 42-609 Tarnowskie Góry, ul. Jago…" at bounding box center [556, 544] width 920 height 559
click at [1461, 109] on icon at bounding box center [1464, 105] width 11 height 15
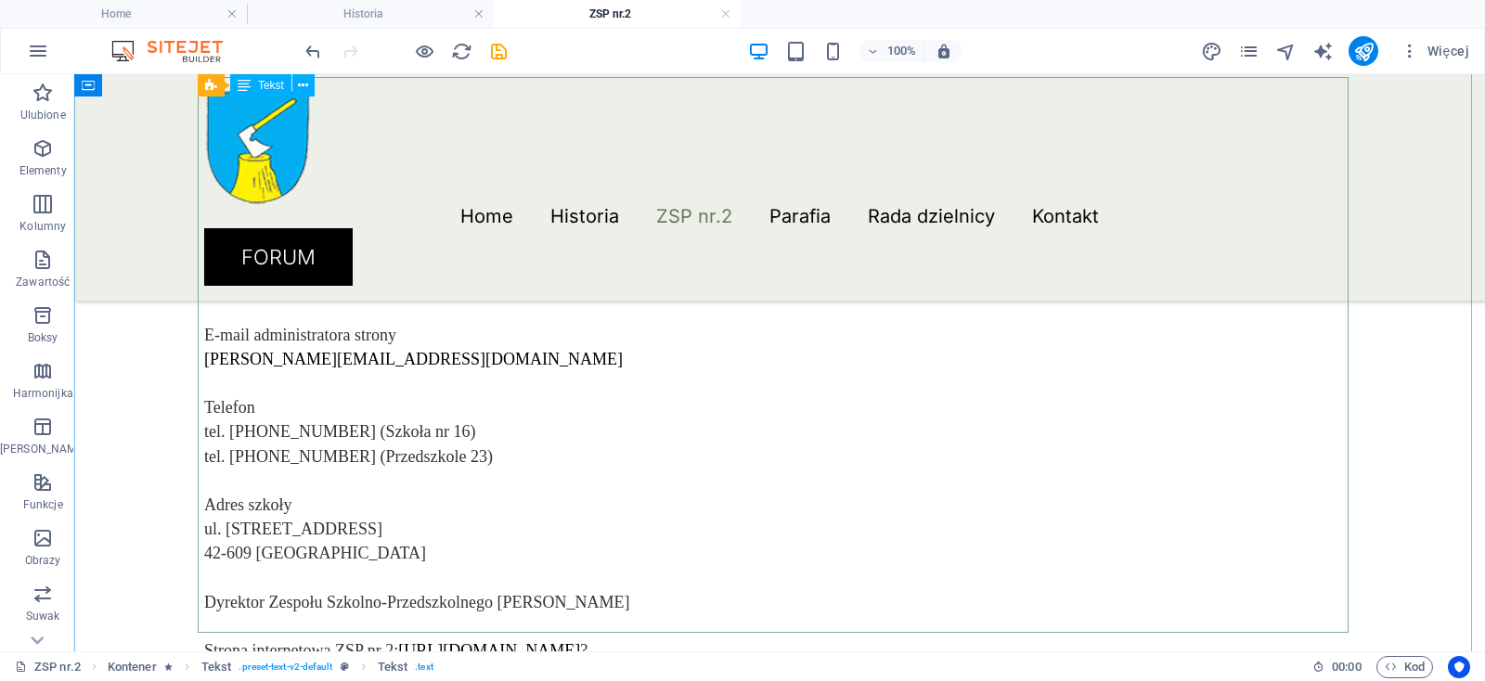
scroll to position [205, 0]
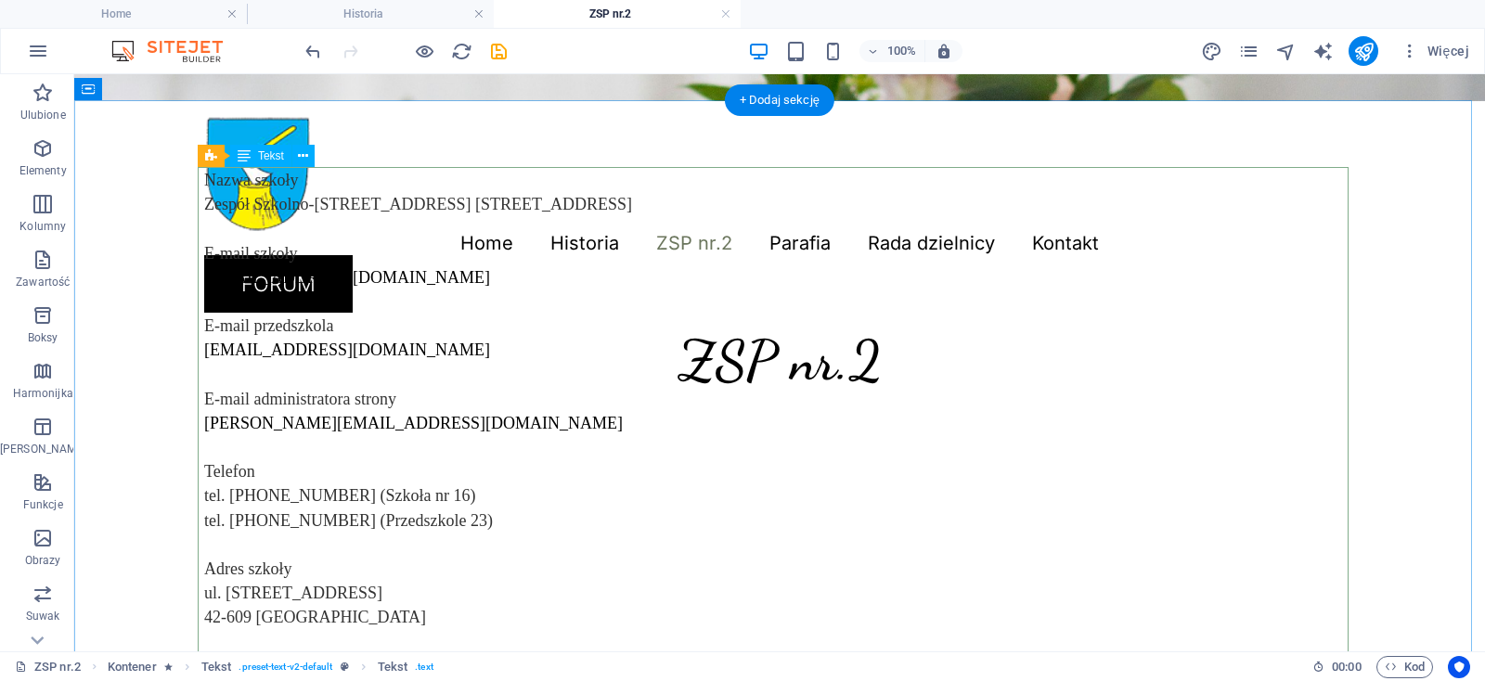
click at [379, 292] on div "Nazwa szkoły Zespół Szkolno-Przedszkolny Nr 2, 42-609 Tarnowskie Góry, ul. Jago…" at bounding box center [779, 447] width 1151 height 559
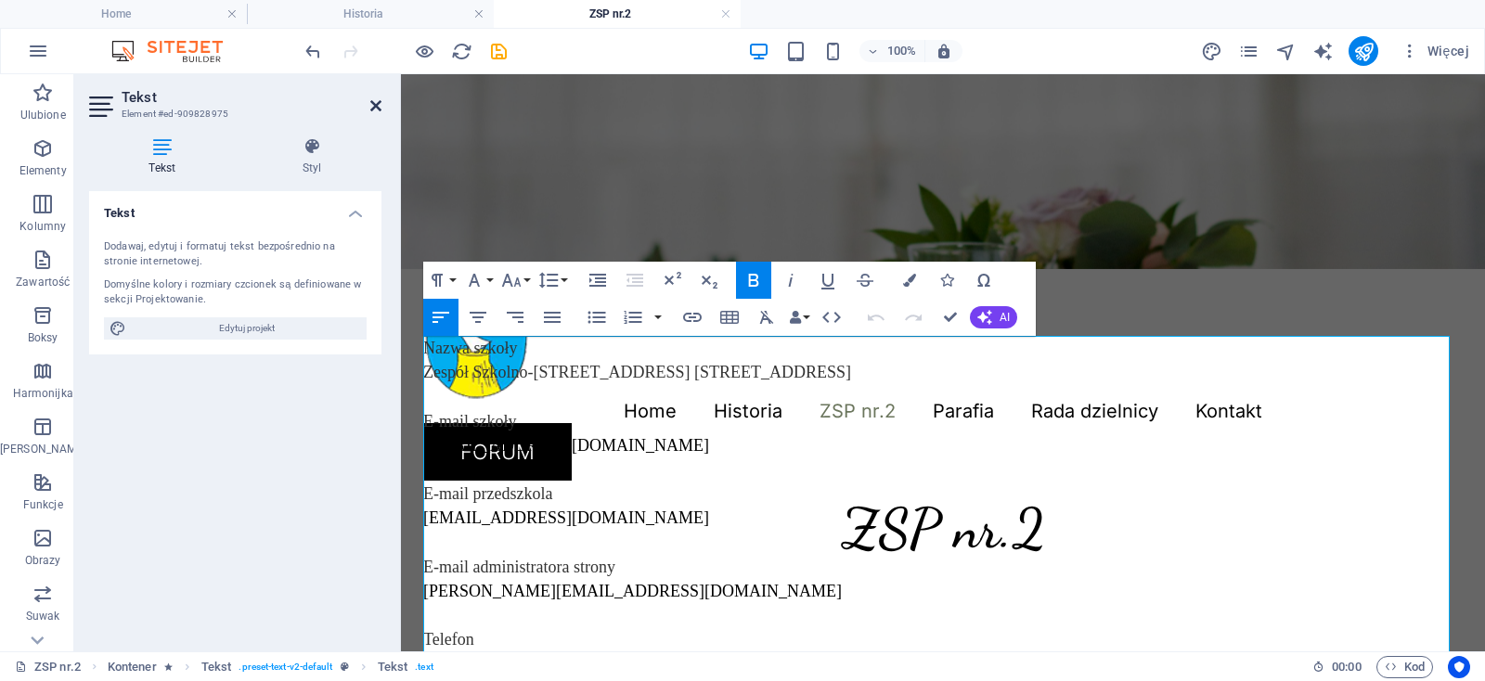
click at [371, 101] on icon at bounding box center [375, 105] width 11 height 15
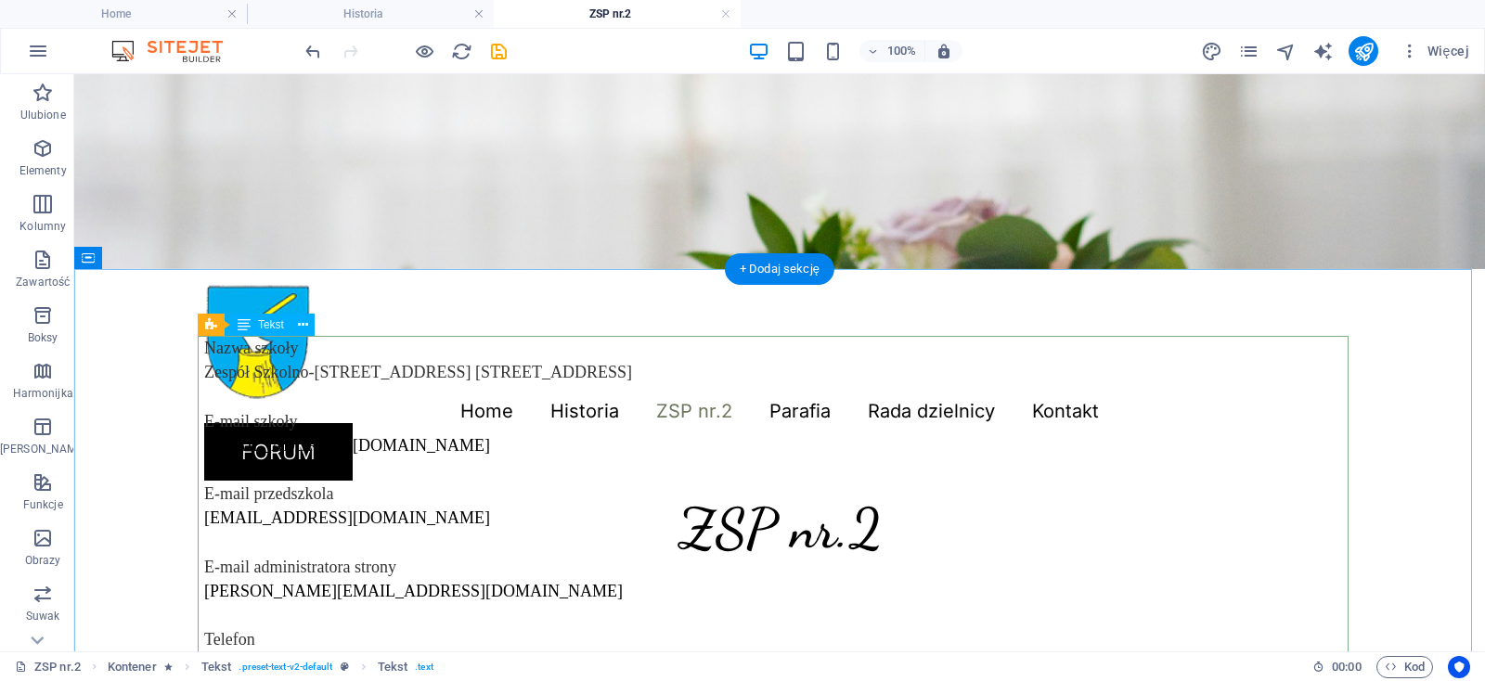
click at [439, 375] on div "Nazwa szkoły Zespół Szkolno-Przedszkolny Nr 2, 42-609 Tarnowskie Góry, ul. Jago…" at bounding box center [779, 615] width 1151 height 559
click at [443, 392] on div "Nazwa szkoły Zespół Szkolno-Przedszkolny Nr 2, 42-609 Tarnowskie Góry, ul. Jago…" at bounding box center [779, 615] width 1151 height 559
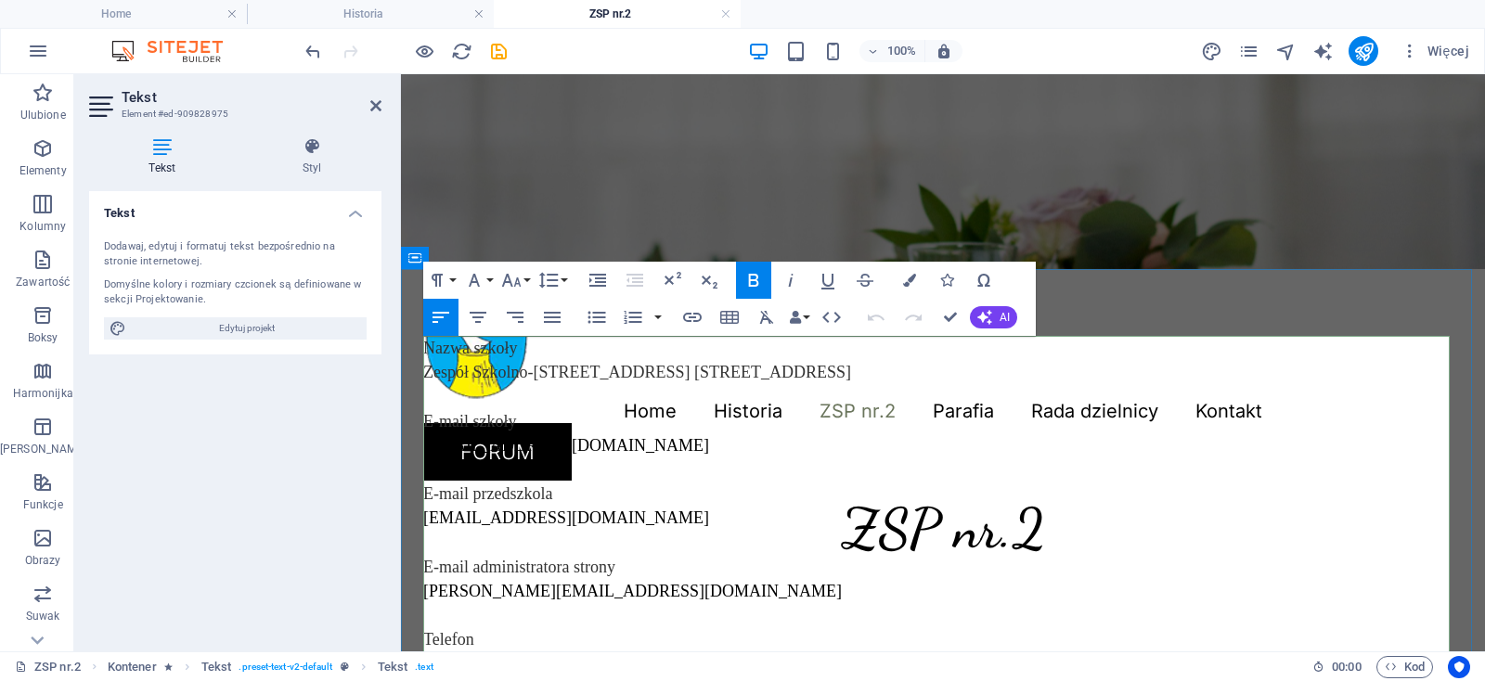
click at [609, 453] on p "E-mail szkoły sp16@zsp2tg.pl" at bounding box center [942, 445] width 1039 height 73
click at [312, 153] on icon at bounding box center [312, 146] width 138 height 19
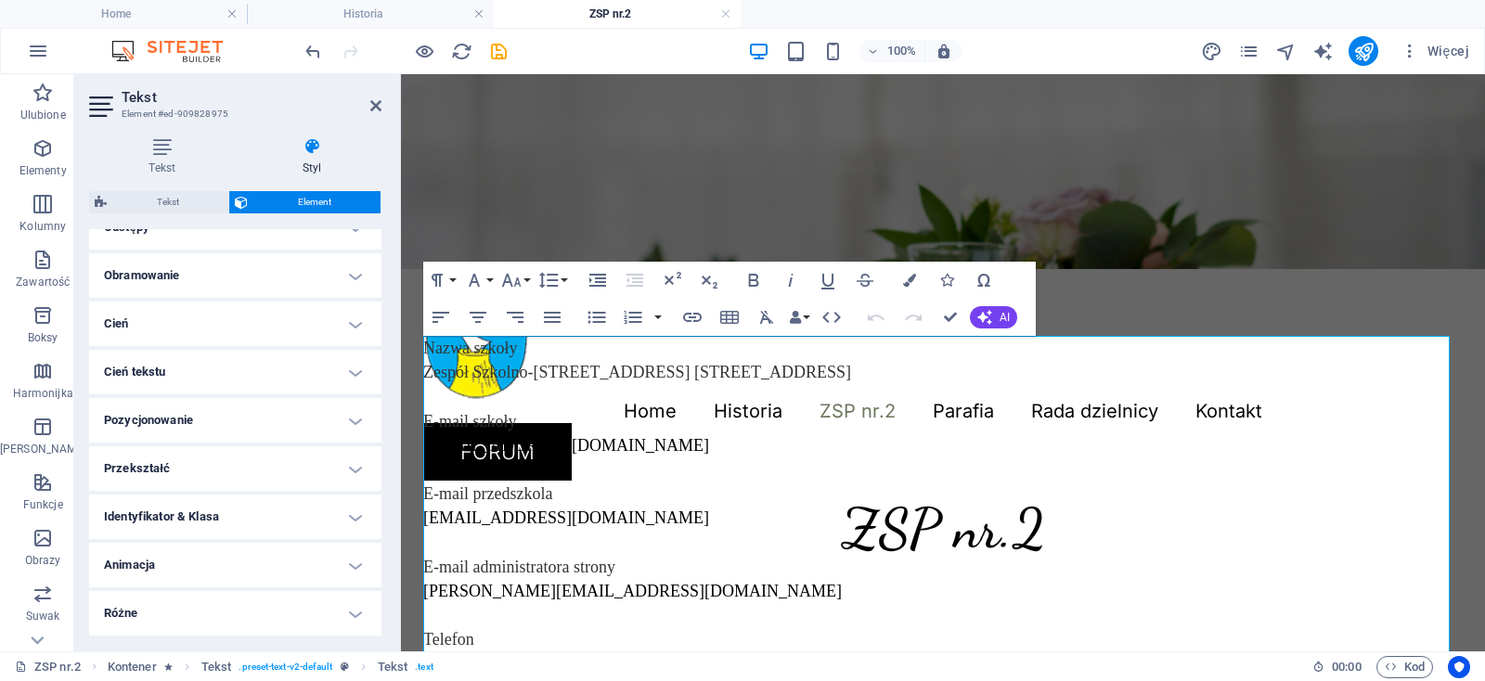
scroll to position [0, 0]
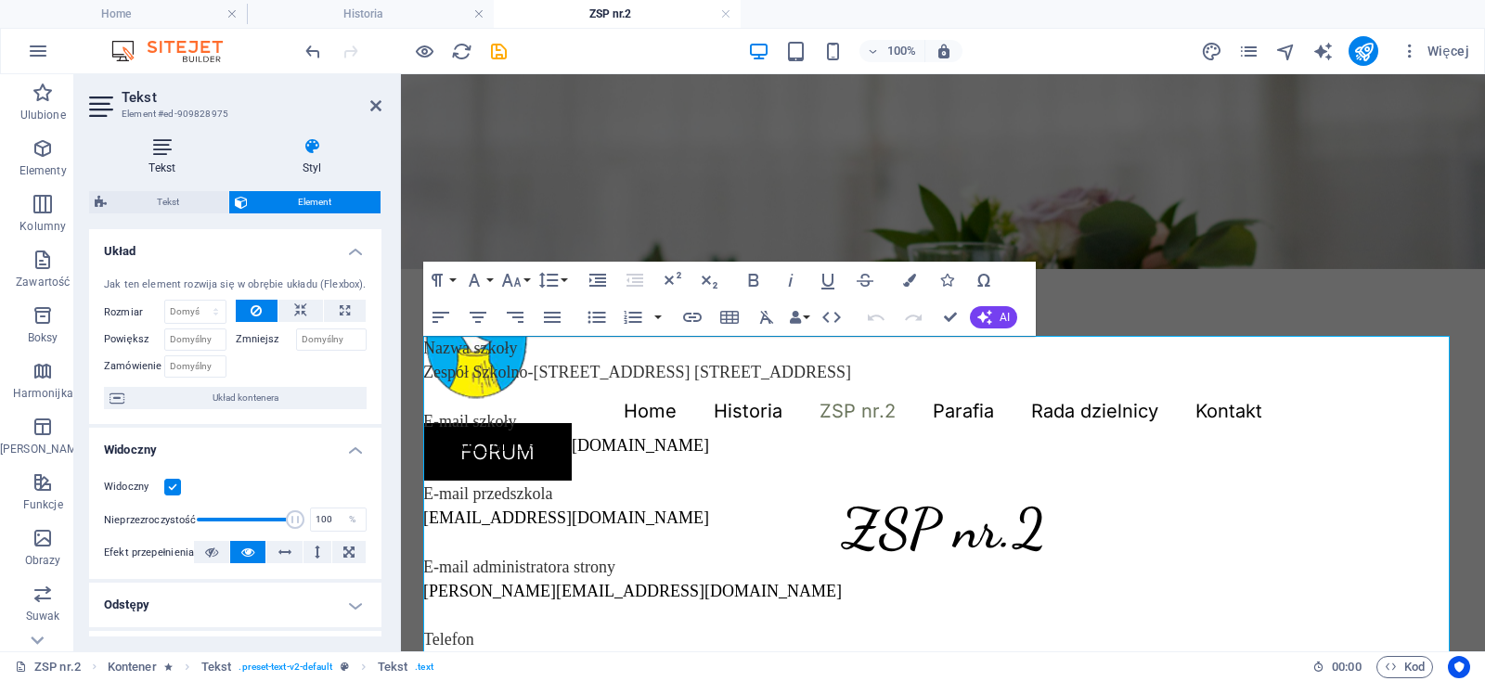
click at [172, 152] on icon at bounding box center [162, 146] width 147 height 19
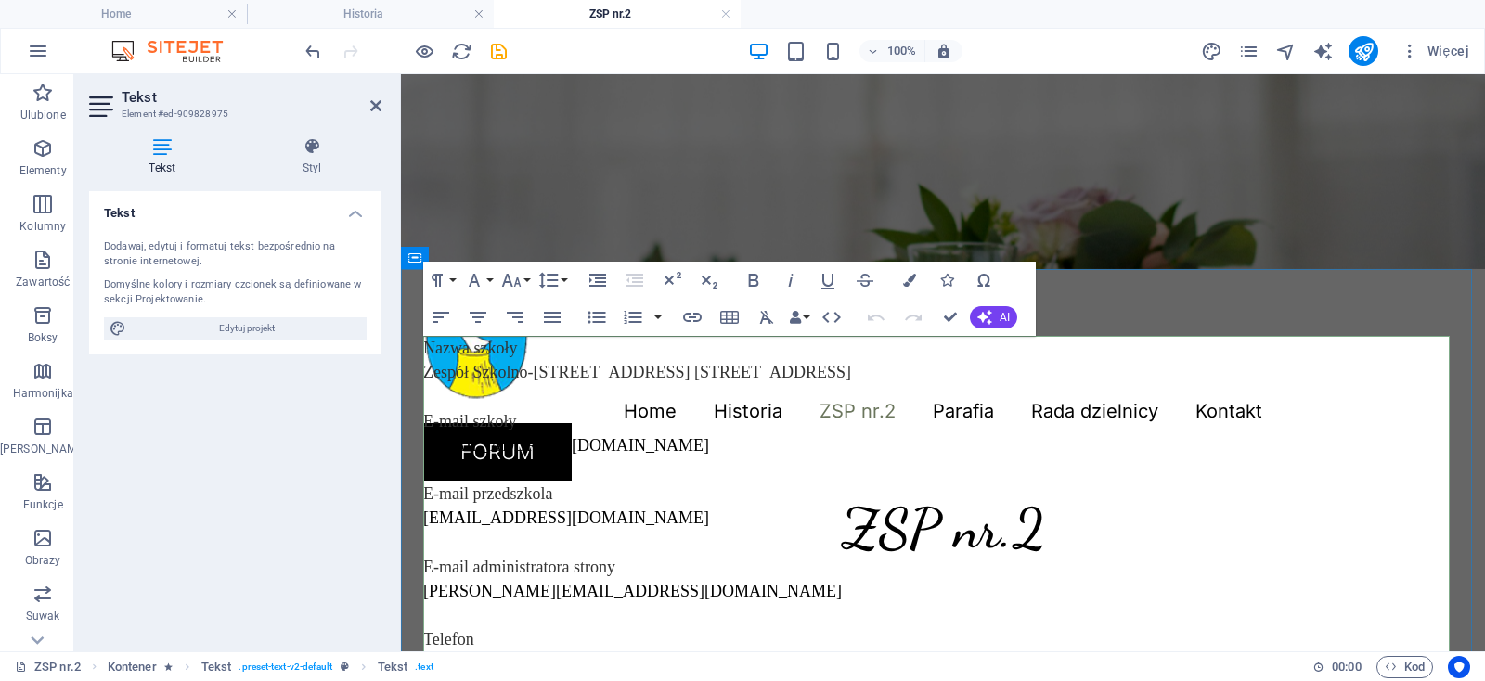
click at [599, 418] on p "E-mail szkoły sp16@zsp2tg.pl" at bounding box center [942, 445] width 1039 height 73
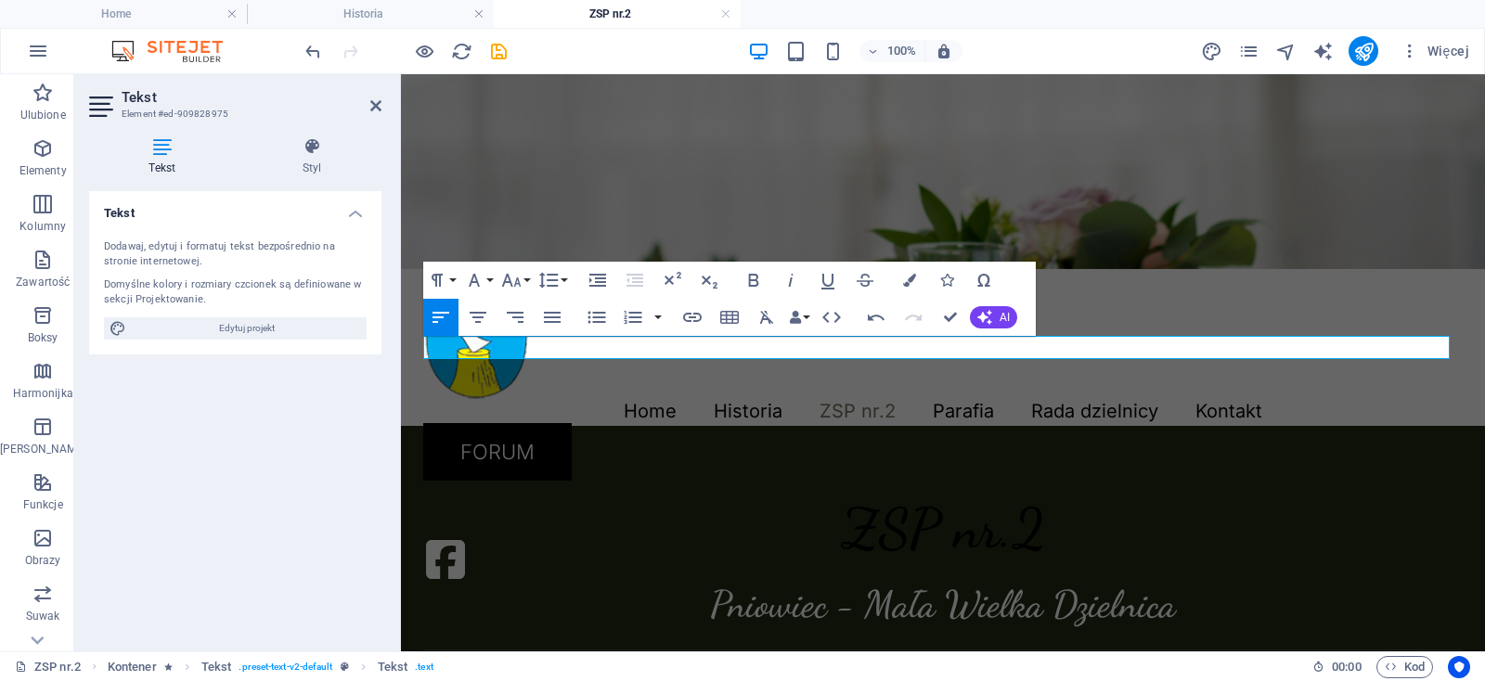
click at [123, 554] on div "Tekst Dodawaj, edytuj i formatuj tekst bezpośrednio na stronie internetowej. Do…" at bounding box center [235, 413] width 292 height 445
click at [493, 346] on p at bounding box center [942, 347] width 1039 height 23
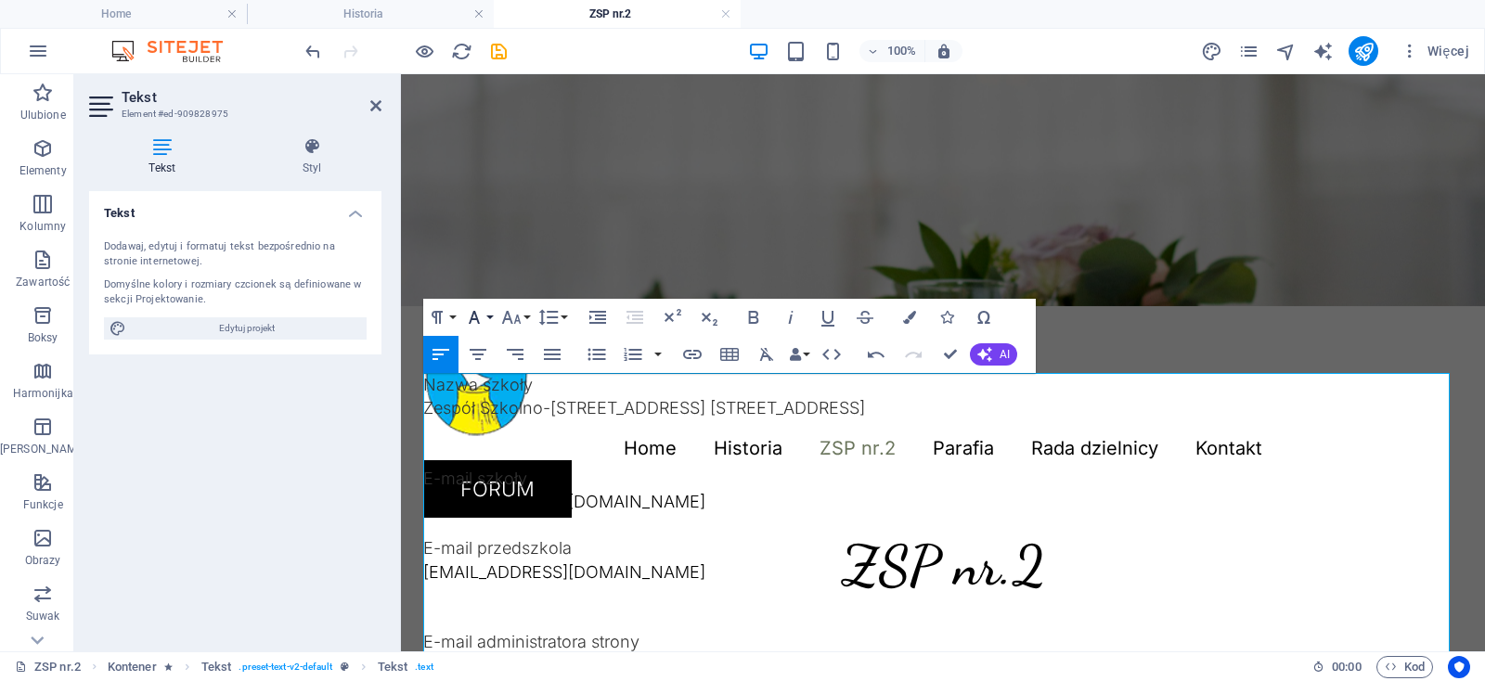
click at [487, 318] on button "Font Family" at bounding box center [477, 317] width 35 height 37
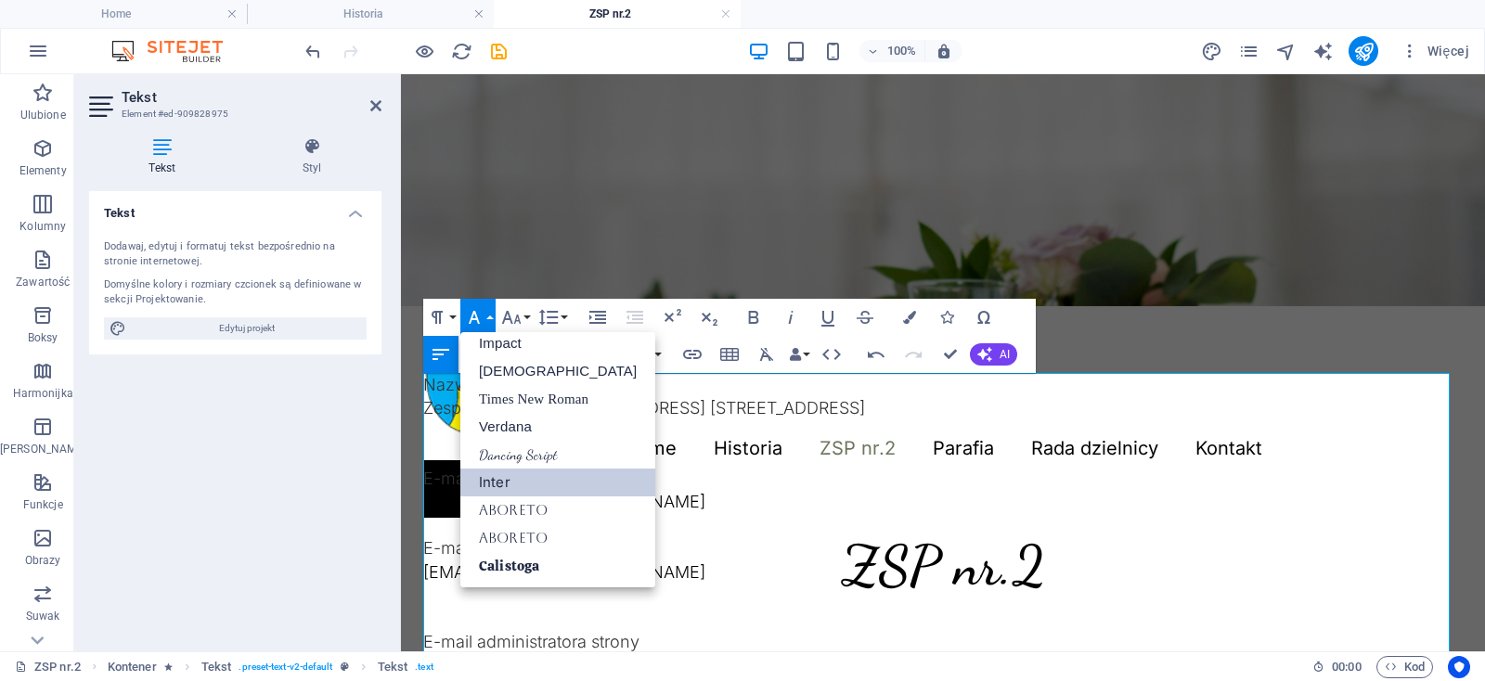
scroll to position [65, 0]
click at [504, 565] on link "Calistoga" at bounding box center [557, 567] width 195 height 28
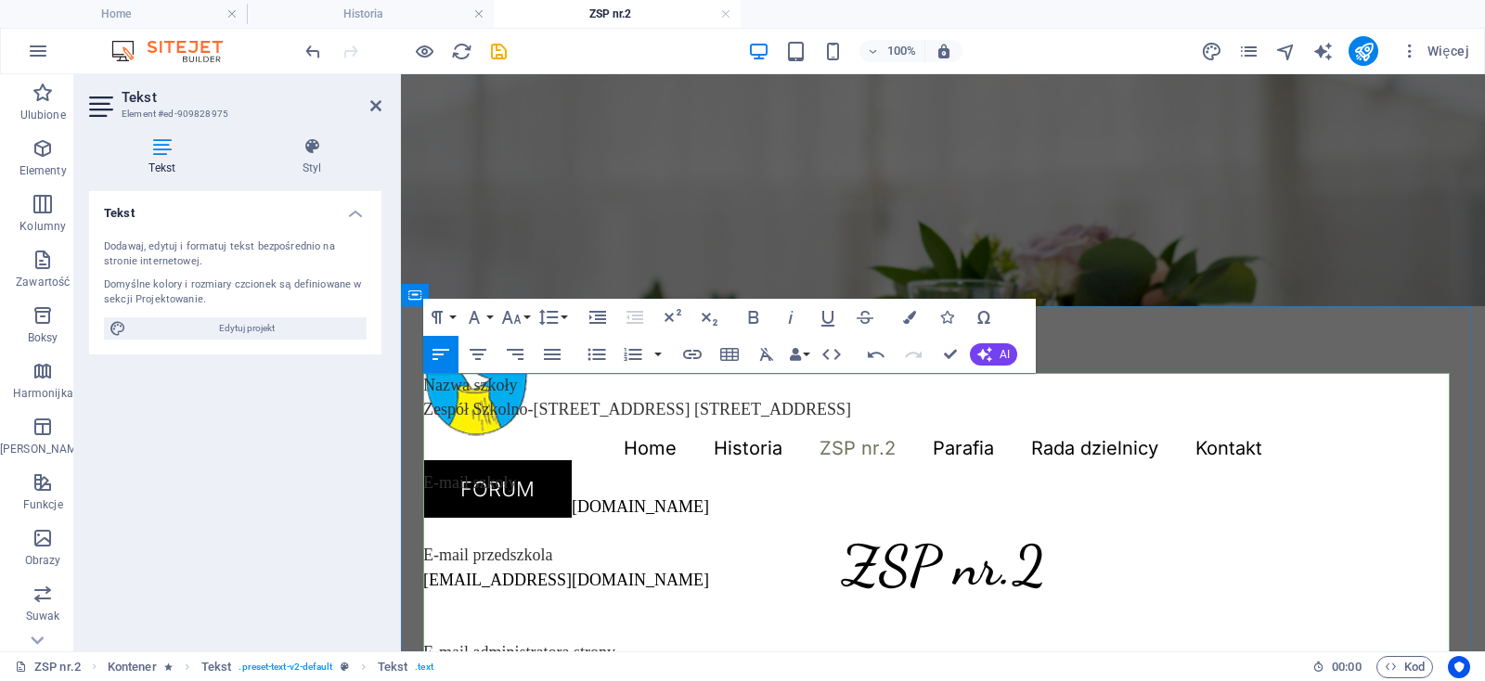
drag, startPoint x: 507, startPoint y: 389, endPoint x: 911, endPoint y: 448, distance: 408.9
click at [757, 315] on icon "button" at bounding box center [754, 317] width 10 height 13
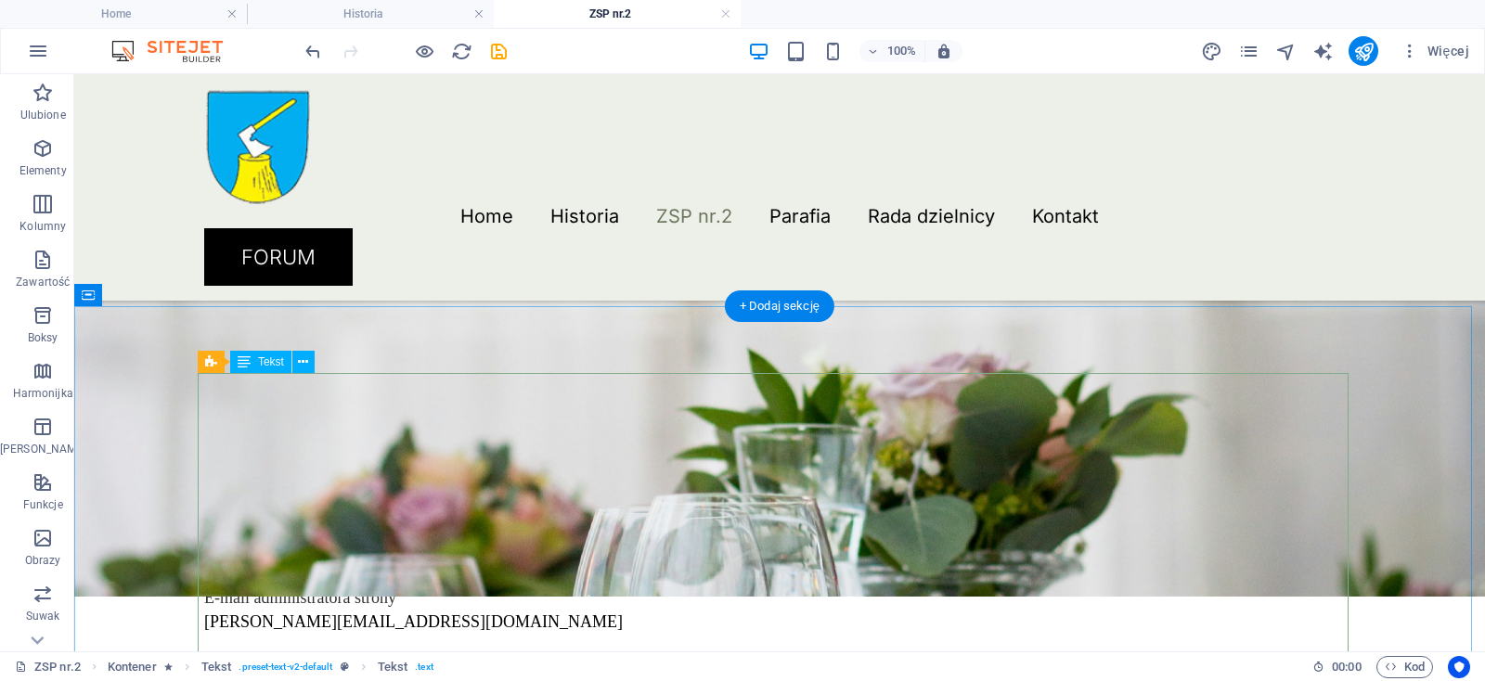
scroll to position [0, 0]
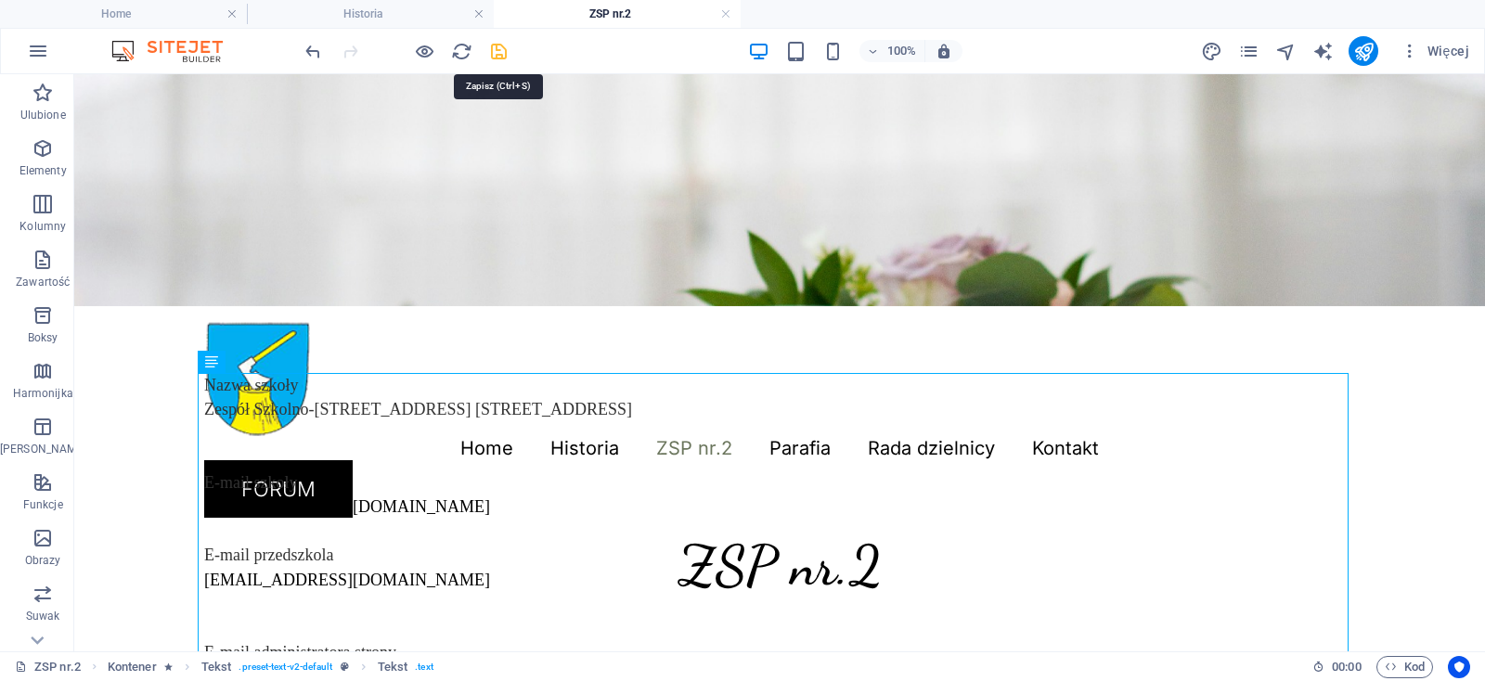
click at [501, 49] on icon "save" at bounding box center [498, 51] width 21 height 21
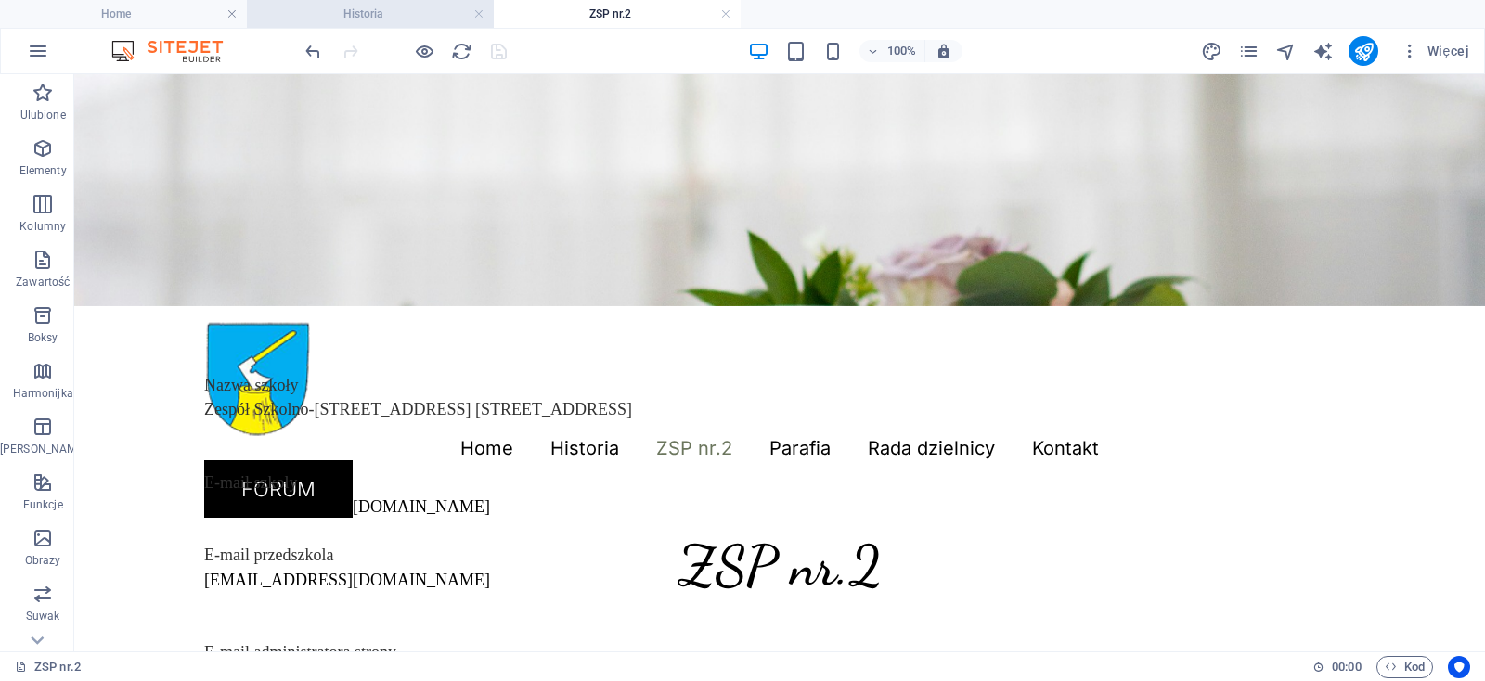
click at [397, 8] on h4 "Historia" at bounding box center [370, 14] width 247 height 20
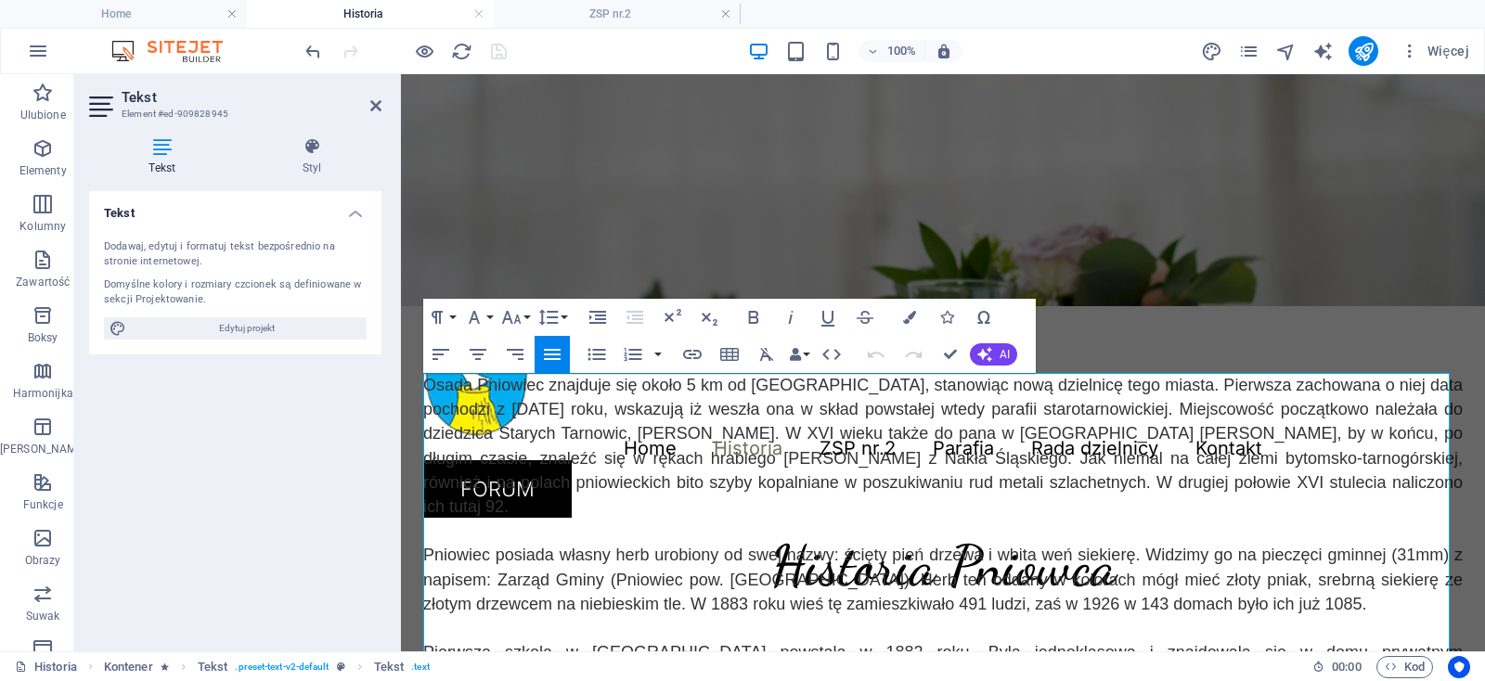
click at [398, 386] on div at bounding box center [398, 362] width 4 height 577
click at [513, 382] on span "Osada Pniowiec znajduje się około 5 km od Tarnowskich Gór, stanowiąc nową dziel…" at bounding box center [942, 446] width 1039 height 140
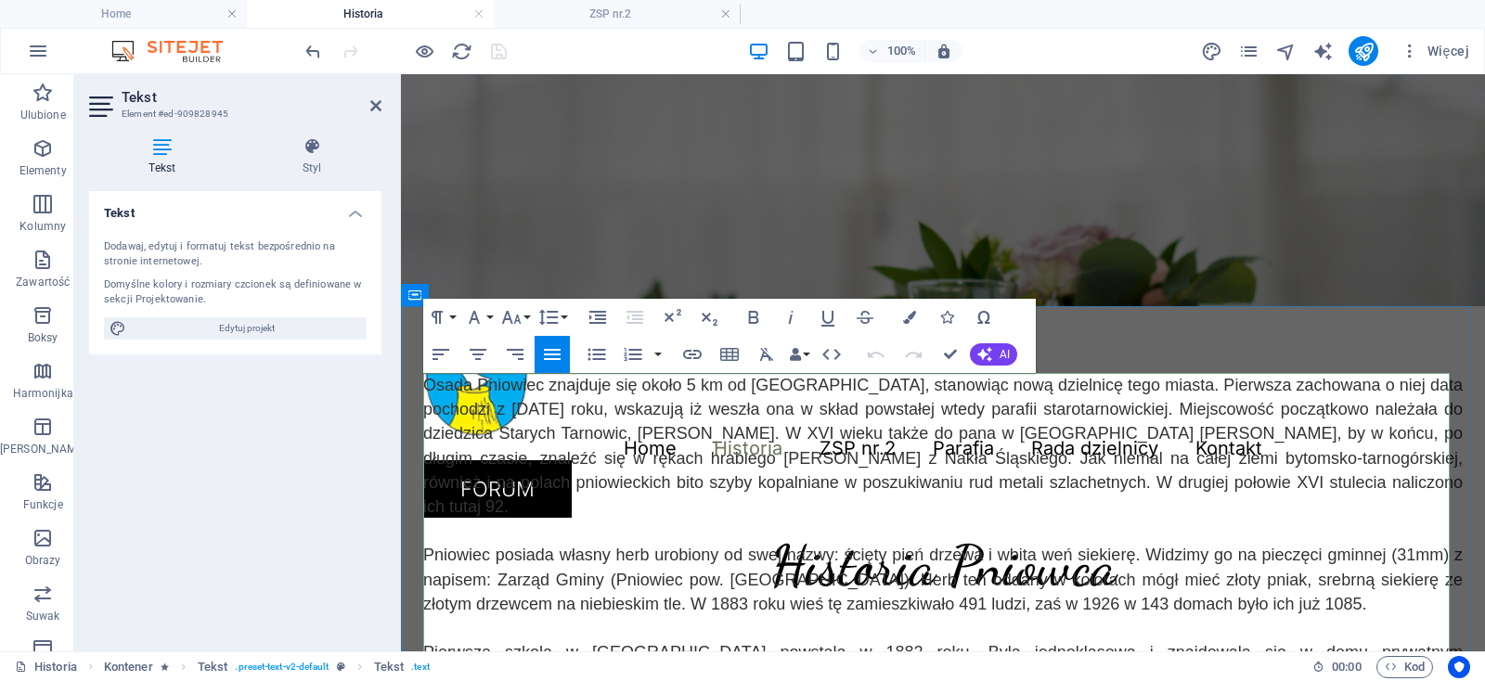
click at [513, 382] on span "Osada Pniowiec znajduje się około 5 km od Tarnowskich Gór, stanowiąc nową dziel…" at bounding box center [942, 446] width 1039 height 140
click at [484, 316] on icon "button" at bounding box center [474, 317] width 22 height 22
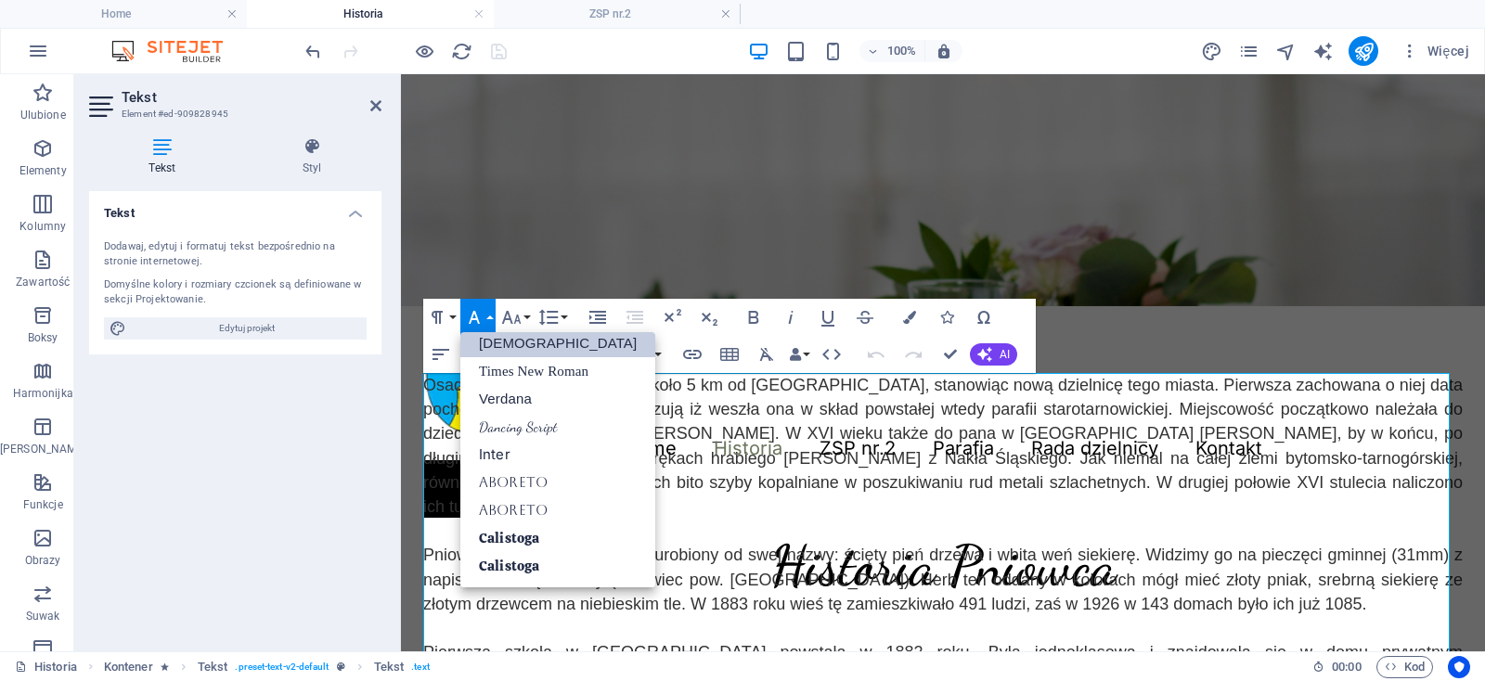
scroll to position [93, 0]
click at [521, 306] on div "Menu Home Historia ZSP nr.2 Parafia Rada dzielnicy Komisje przy RD Kontakt FORUM" at bounding box center [943, 419] width 1084 height 226
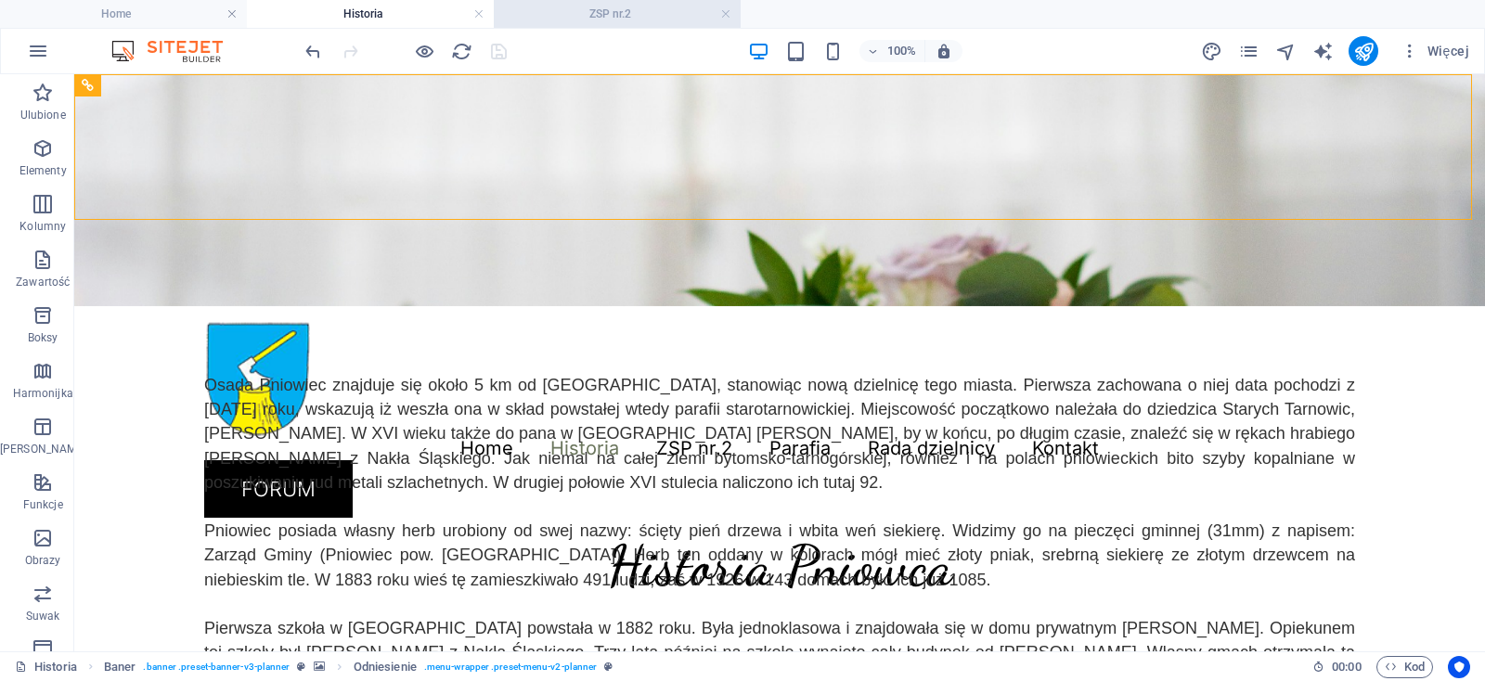
click at [578, 14] on h4 "ZSP nr.2" at bounding box center [617, 14] width 247 height 20
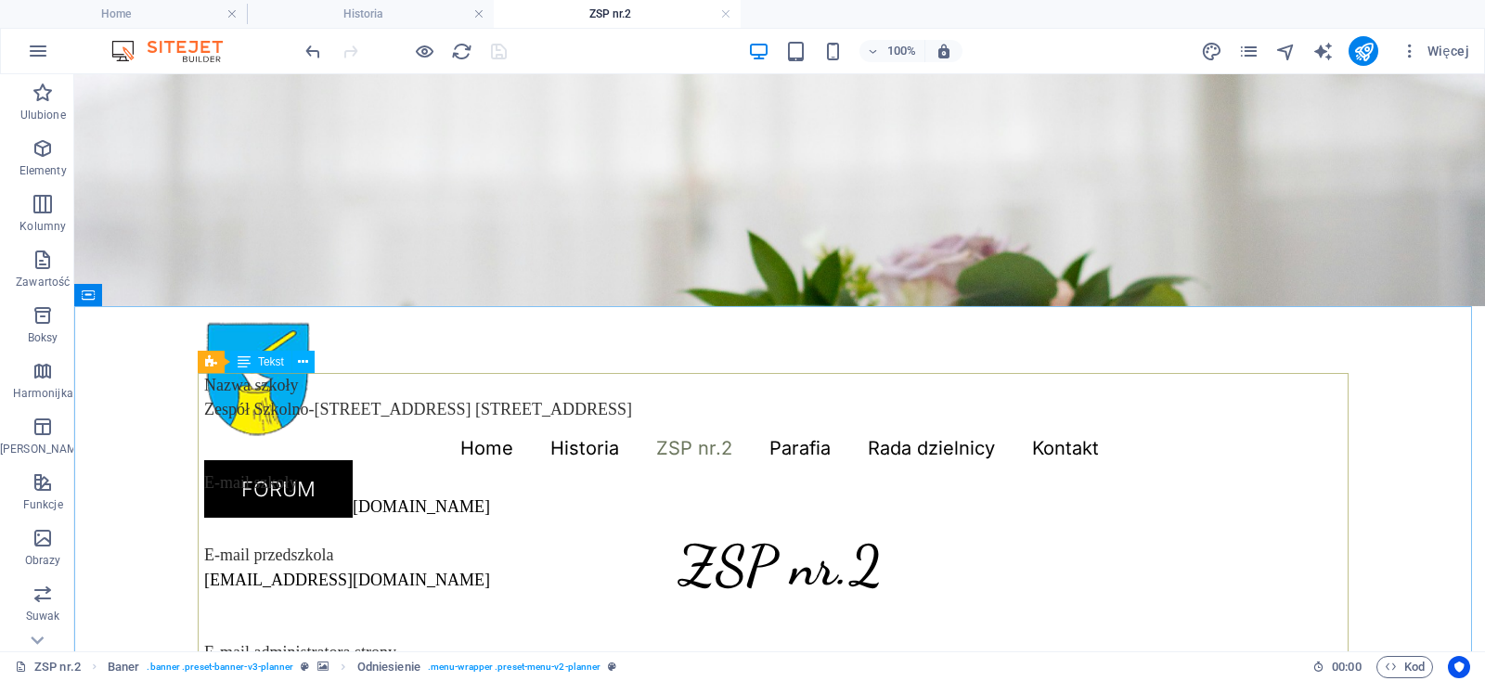
click at [315, 365] on div "Tekst Tekst" at bounding box center [262, 362] width 129 height 23
click at [309, 365] on button at bounding box center [303, 362] width 22 height 22
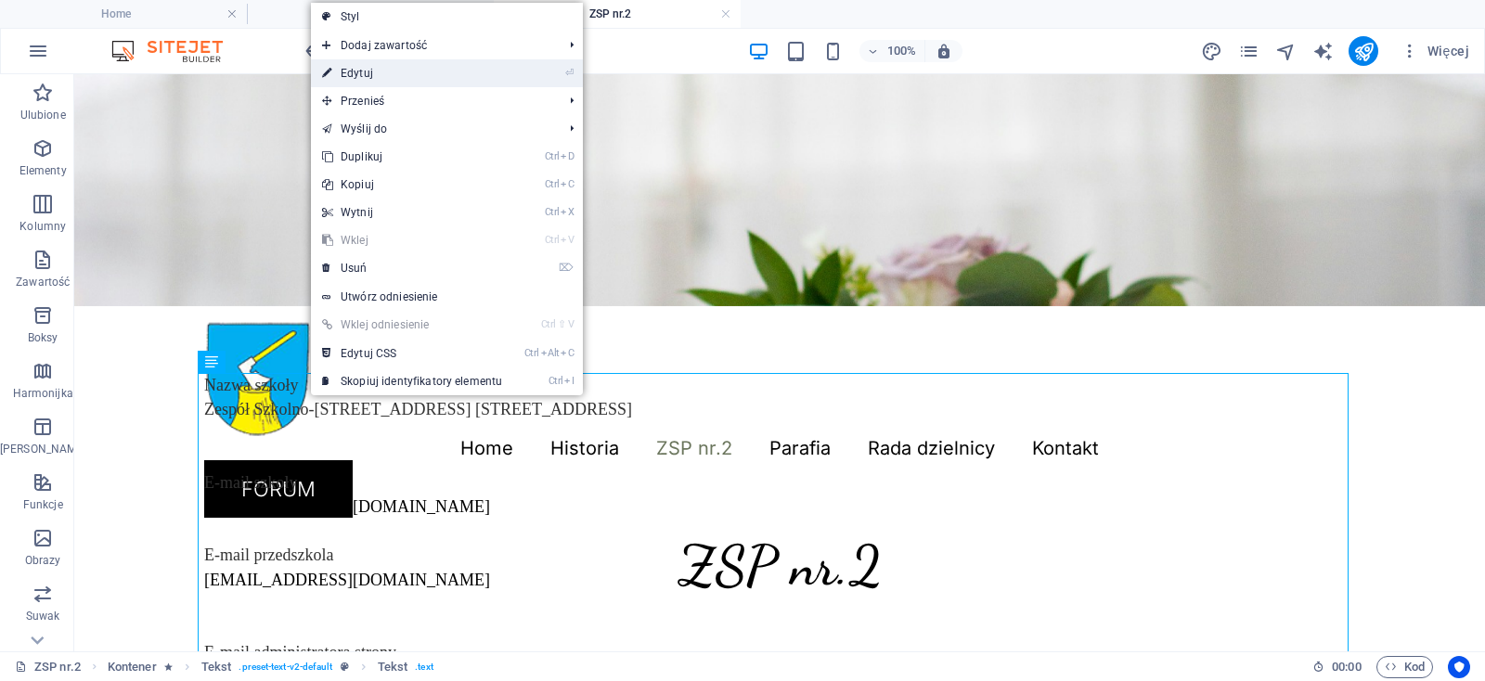
click at [448, 75] on link "⏎ Edytuj" at bounding box center [412, 73] width 202 height 28
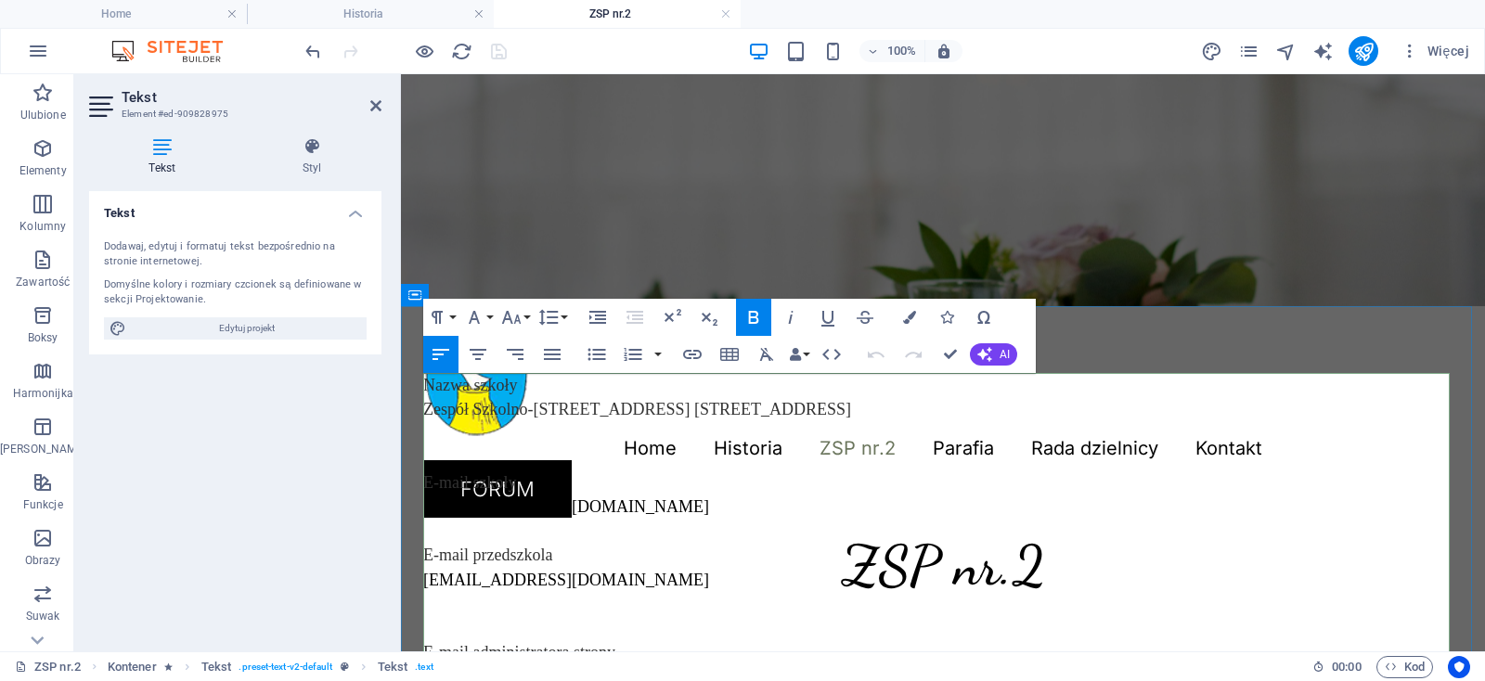
click at [487, 315] on button "Font Family" at bounding box center [477, 317] width 35 height 37
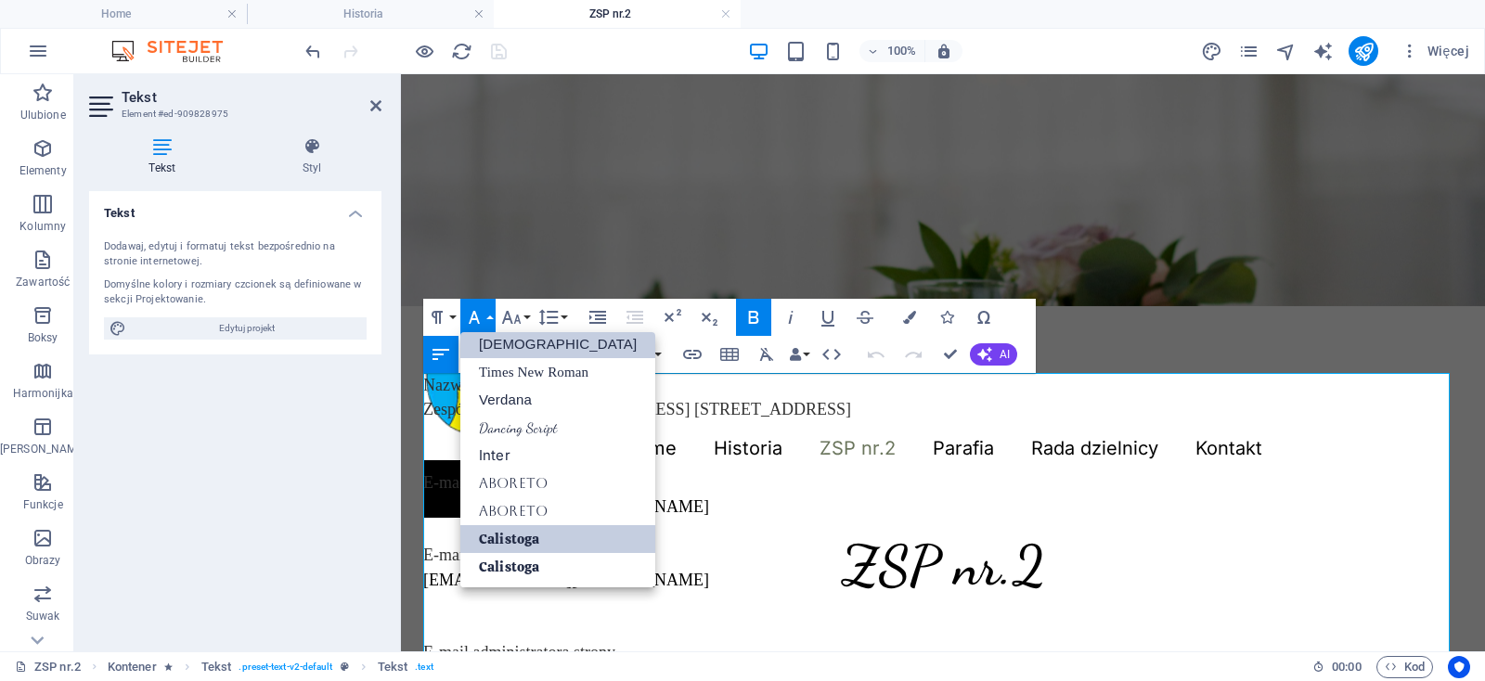
click at [508, 348] on link "Tahoma" at bounding box center [557, 344] width 195 height 28
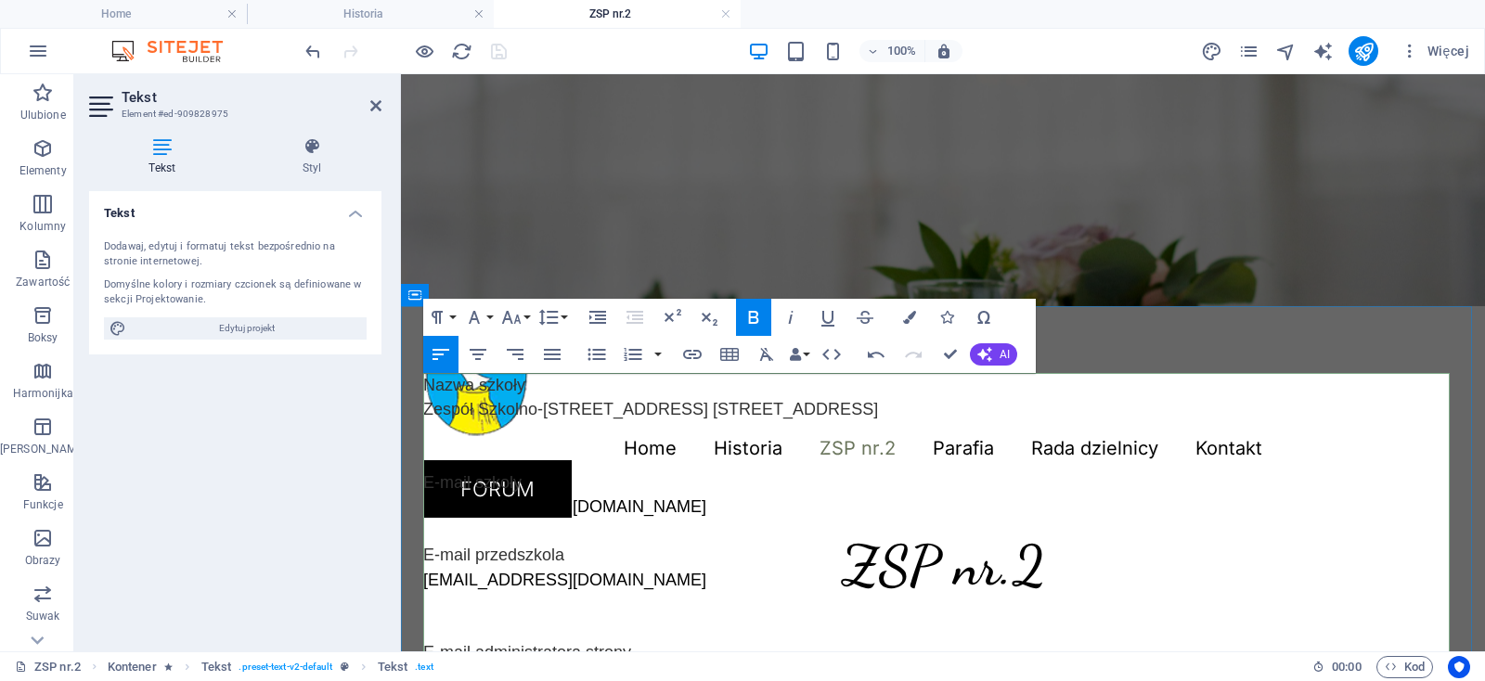
drag, startPoint x: 519, startPoint y: 389, endPoint x: 418, endPoint y: 388, distance: 101.1
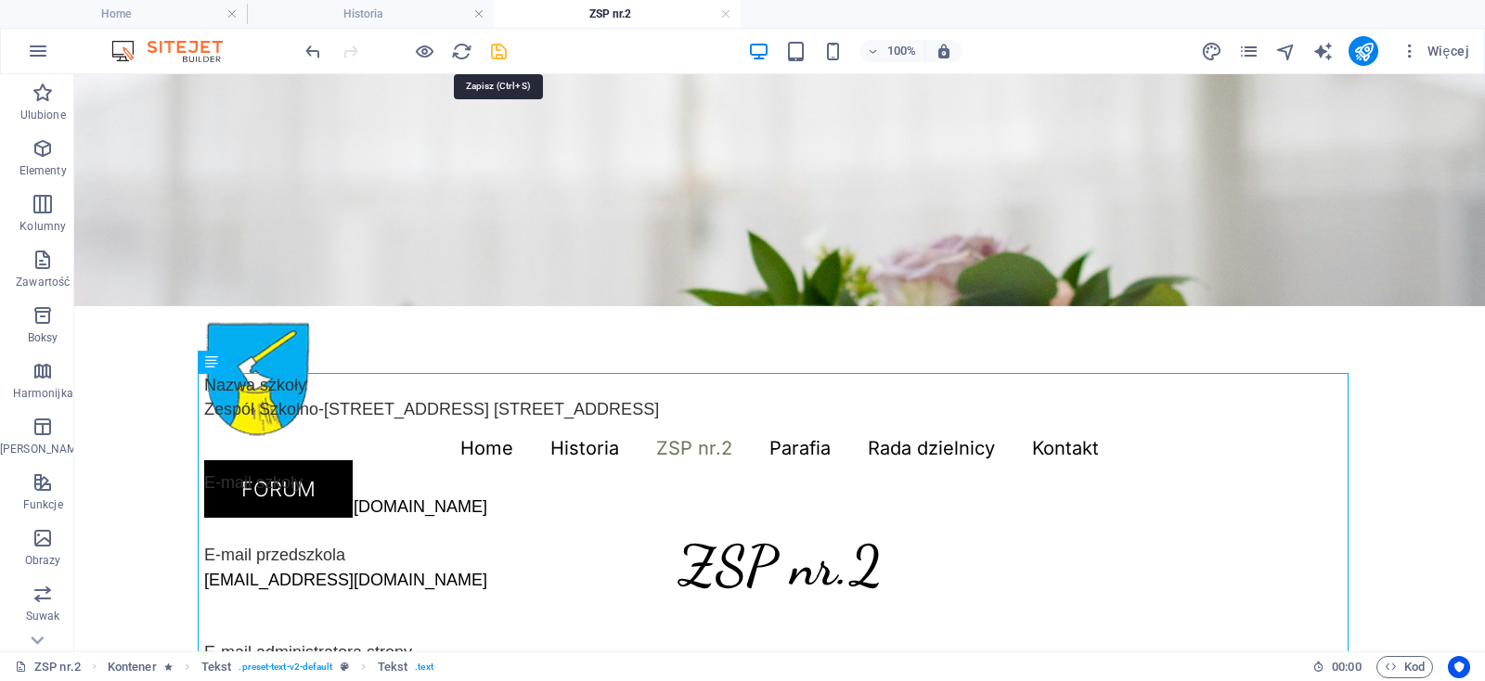
click at [502, 55] on icon "save" at bounding box center [498, 51] width 21 height 21
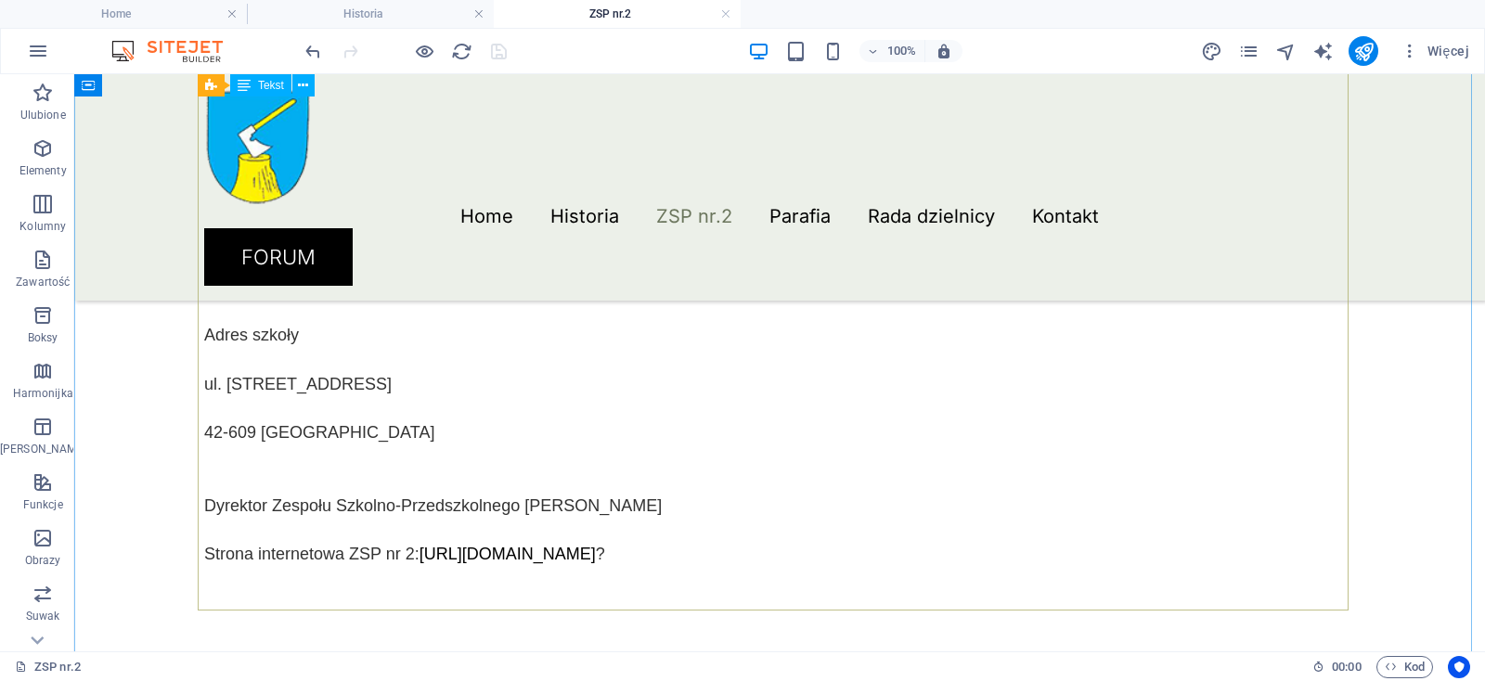
scroll to position [0, 0]
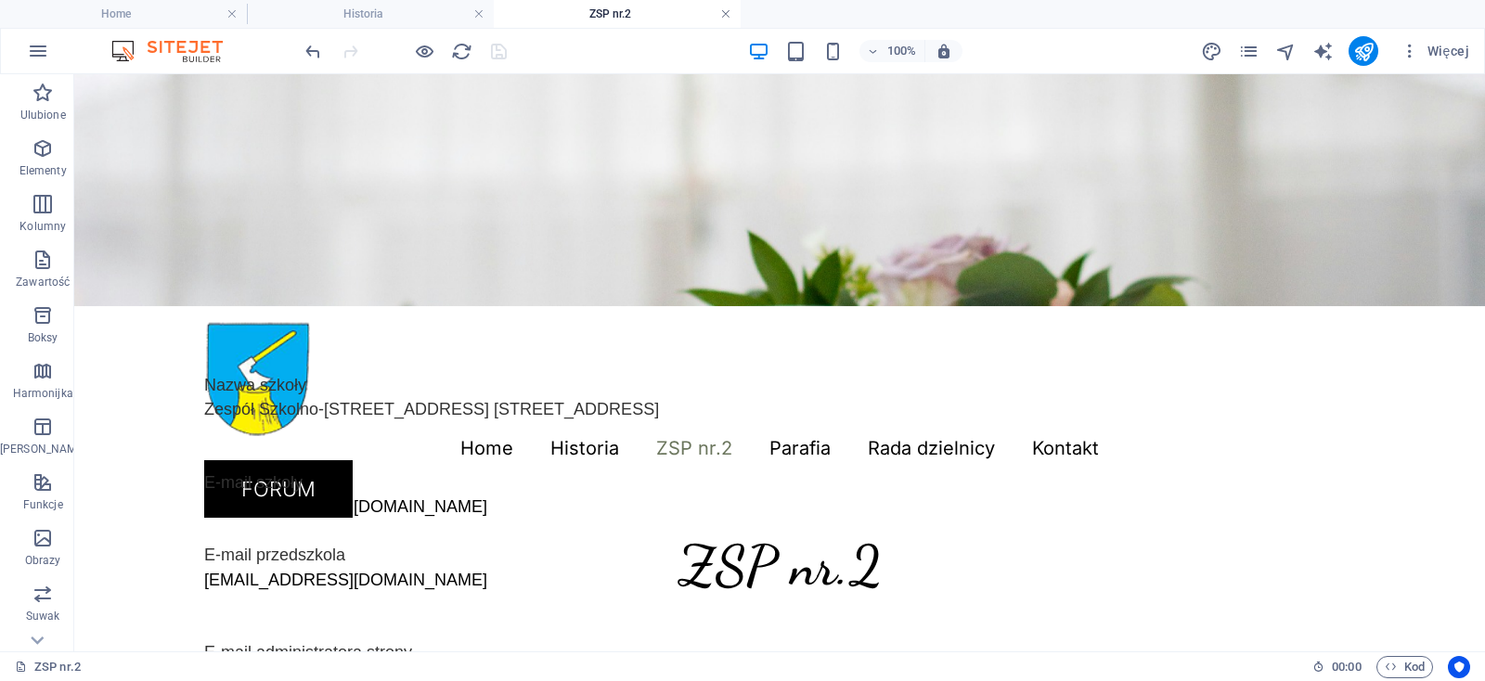
click at [725, 13] on link at bounding box center [725, 15] width 11 height 18
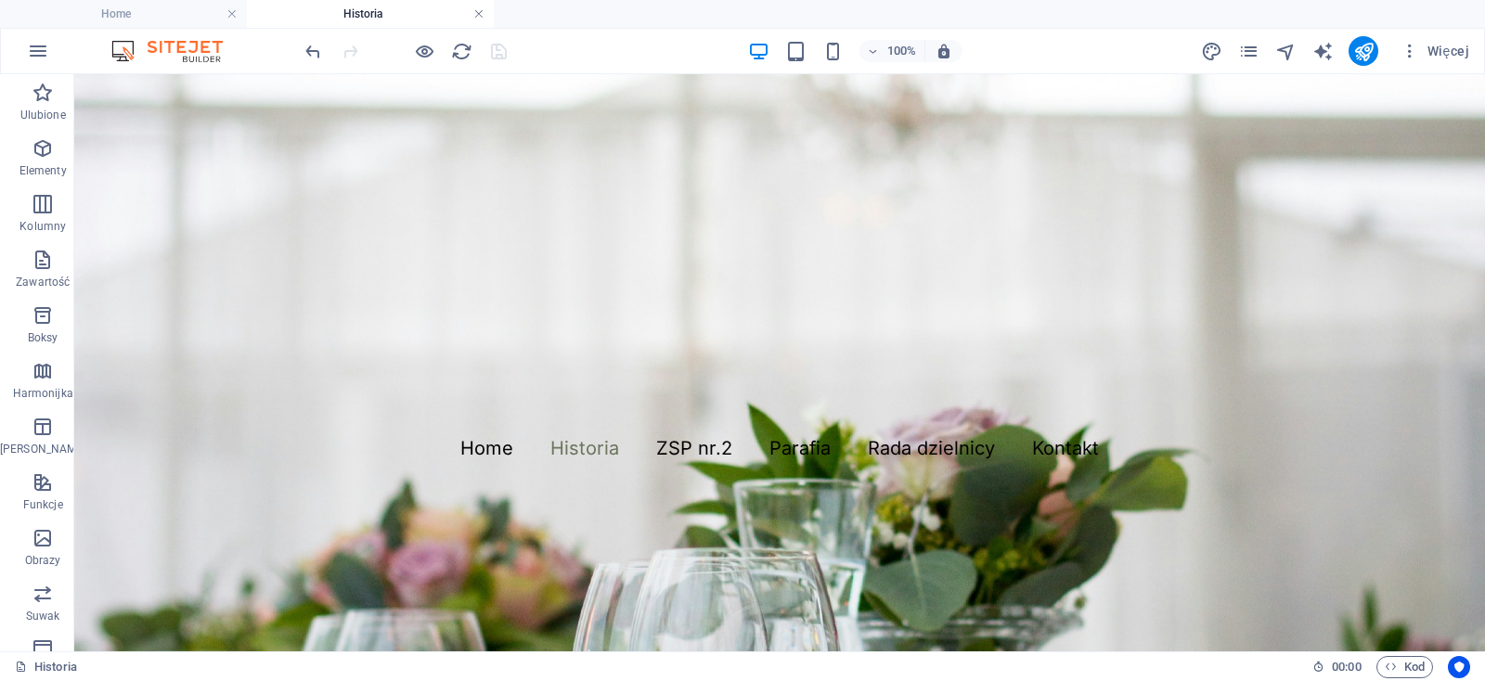
click at [482, 11] on link at bounding box center [478, 15] width 11 height 18
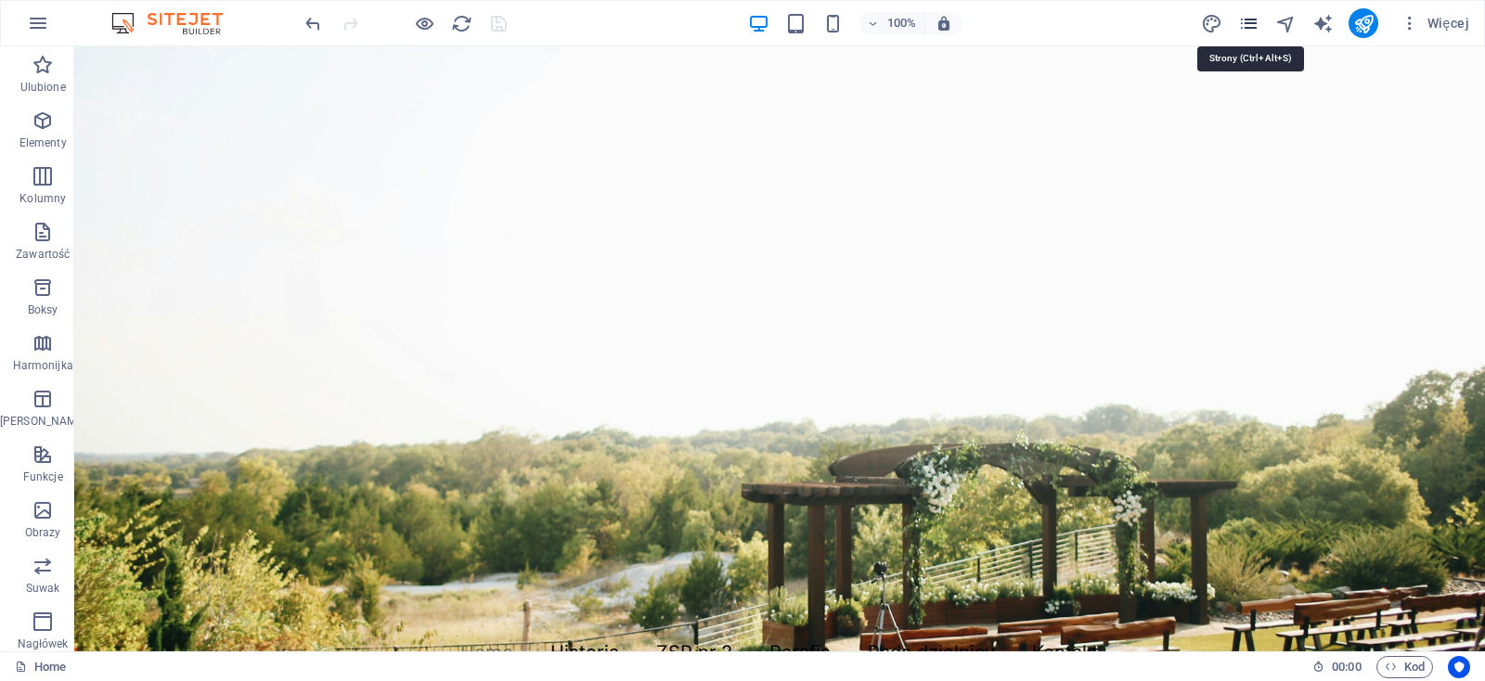
click at [1244, 20] on icon "pages" at bounding box center [1248, 23] width 21 height 21
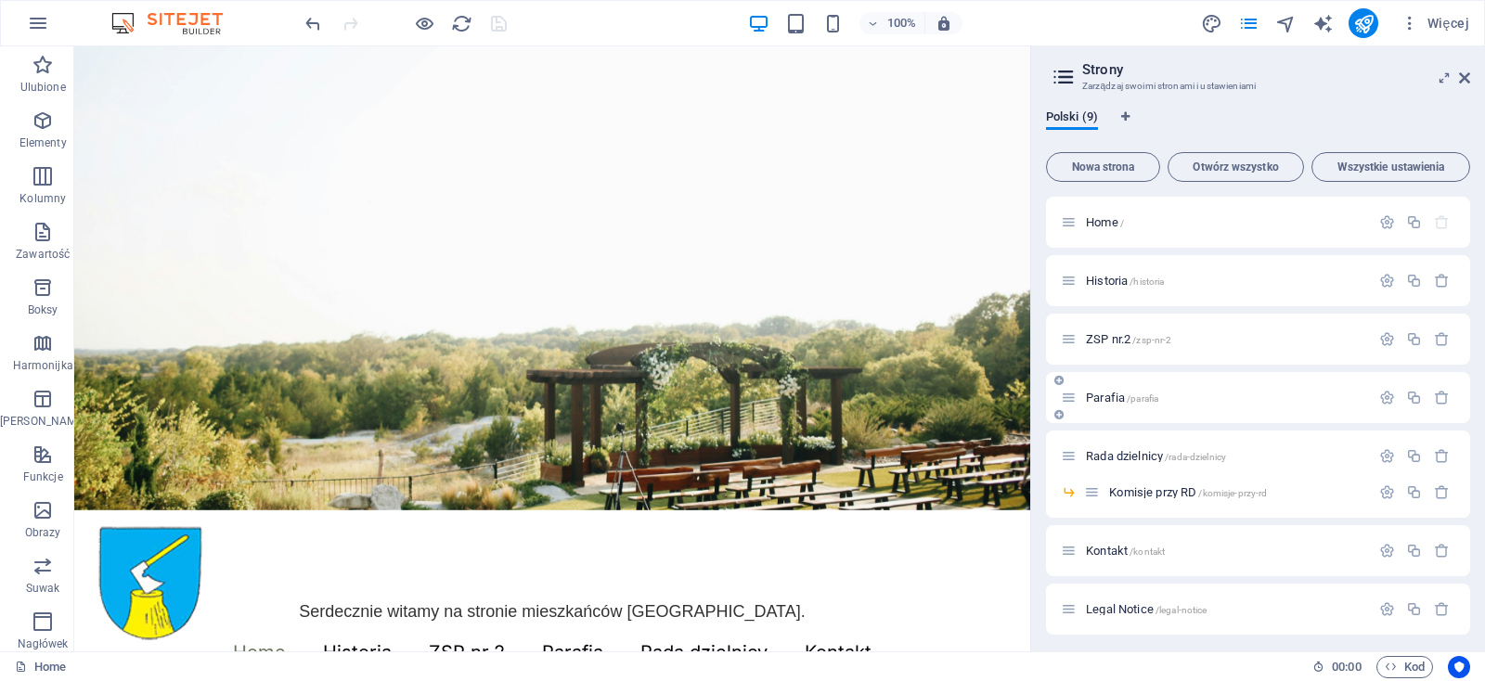
click at [1167, 396] on p "Parafia /parafia" at bounding box center [1225, 398] width 278 height 12
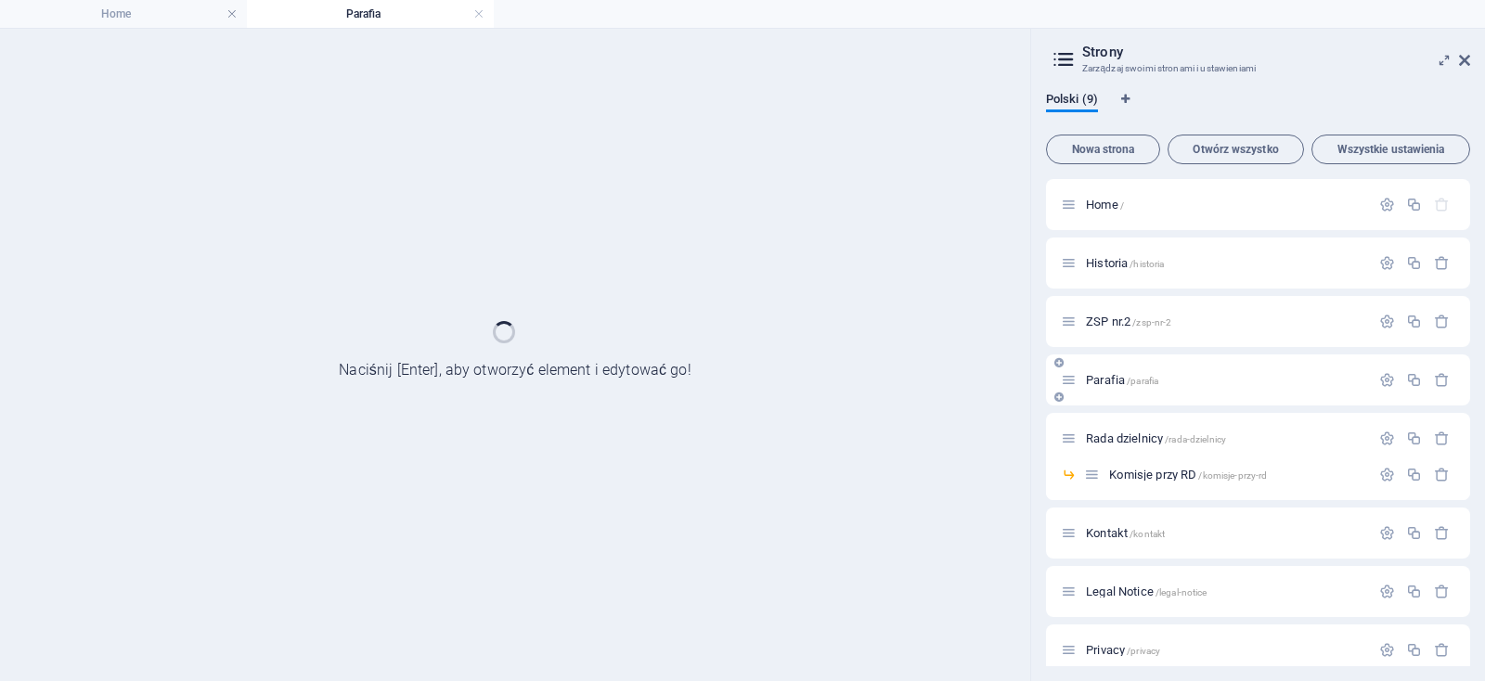
click at [1167, 396] on div "Parafia /parafia" at bounding box center [1258, 379] width 424 height 51
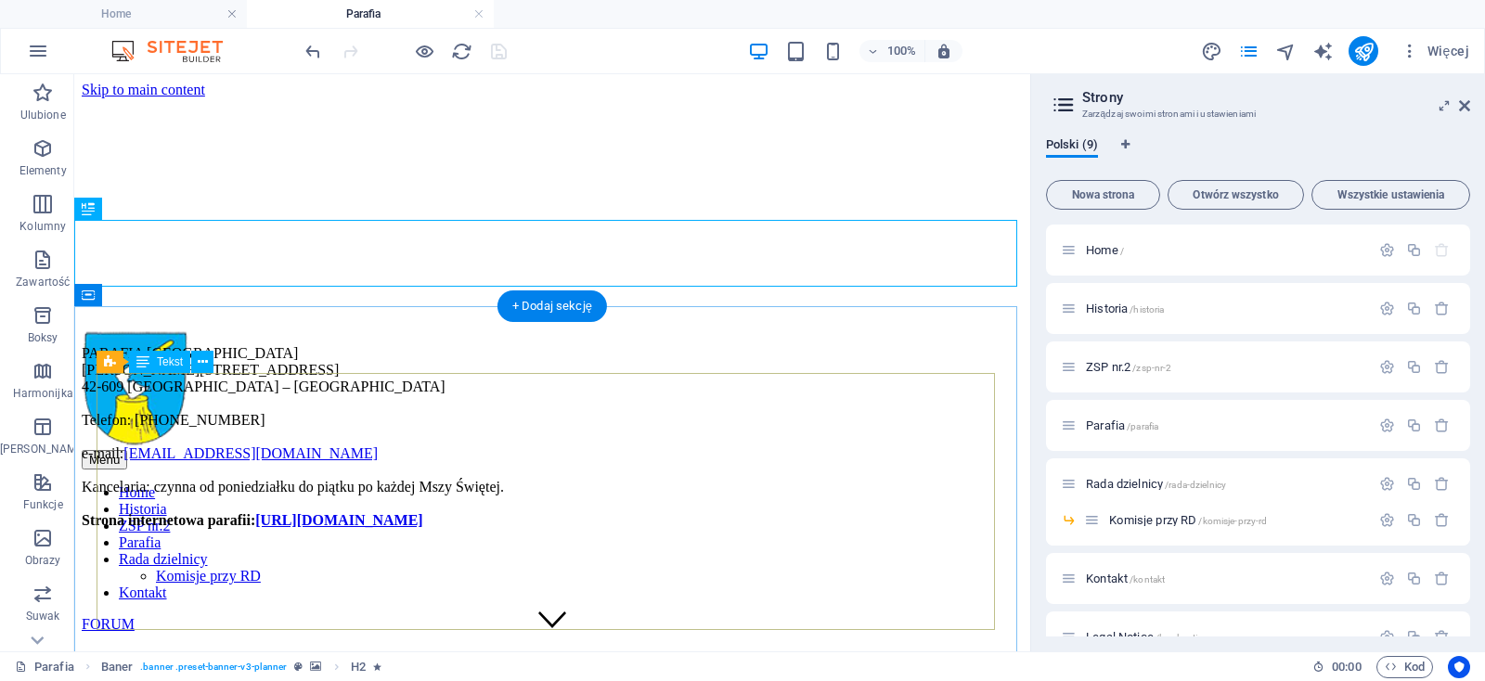
click at [587, 420] on div "PARAFIA MATKI BOŻEJ KRÓLOWEJ WSZECHŚWIATA Ulica Jagodowa 69 42-609 Tarnowskie G…" at bounding box center [552, 437] width 941 height 184
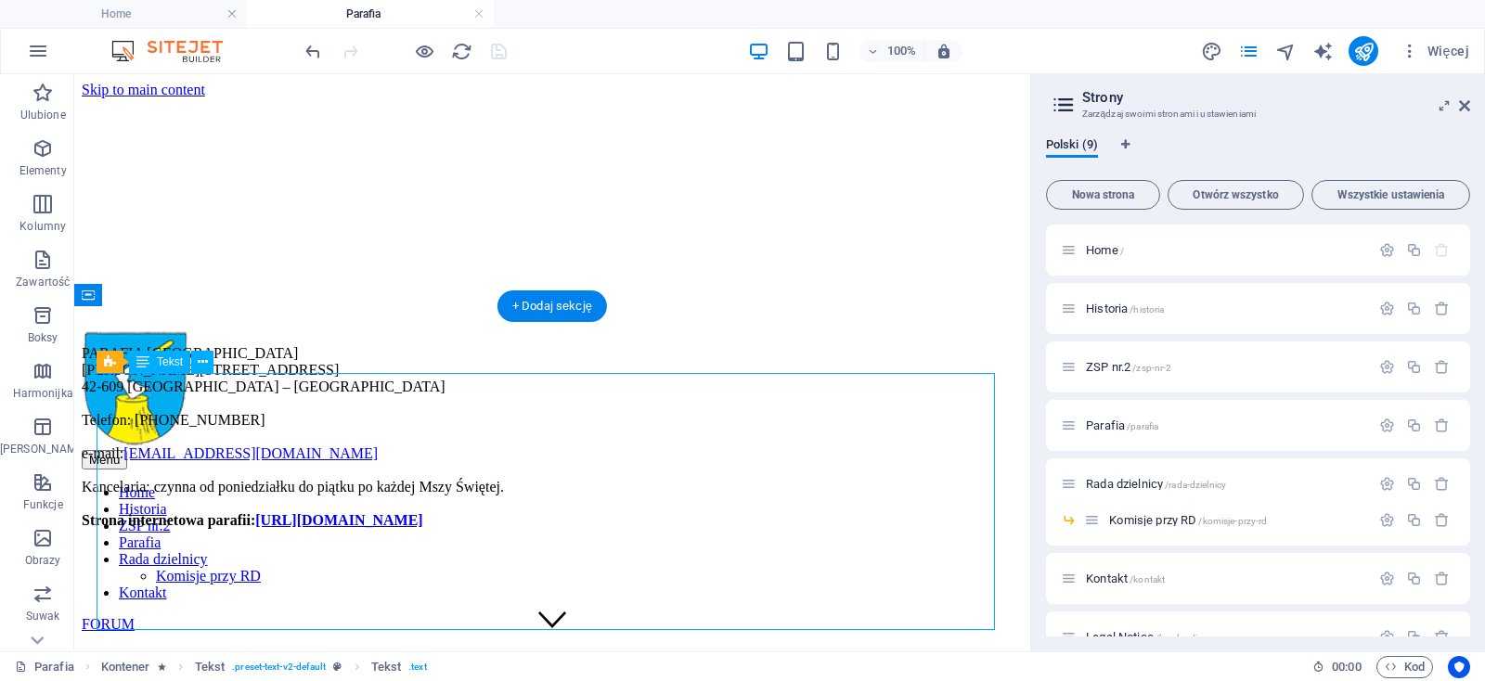
click at [587, 420] on div "PARAFIA MATKI BOŻEJ KRÓLOWEJ WSZECHŚWIATA Ulica Jagodowa 69 42-609 Tarnowskie G…" at bounding box center [552, 437] width 941 height 184
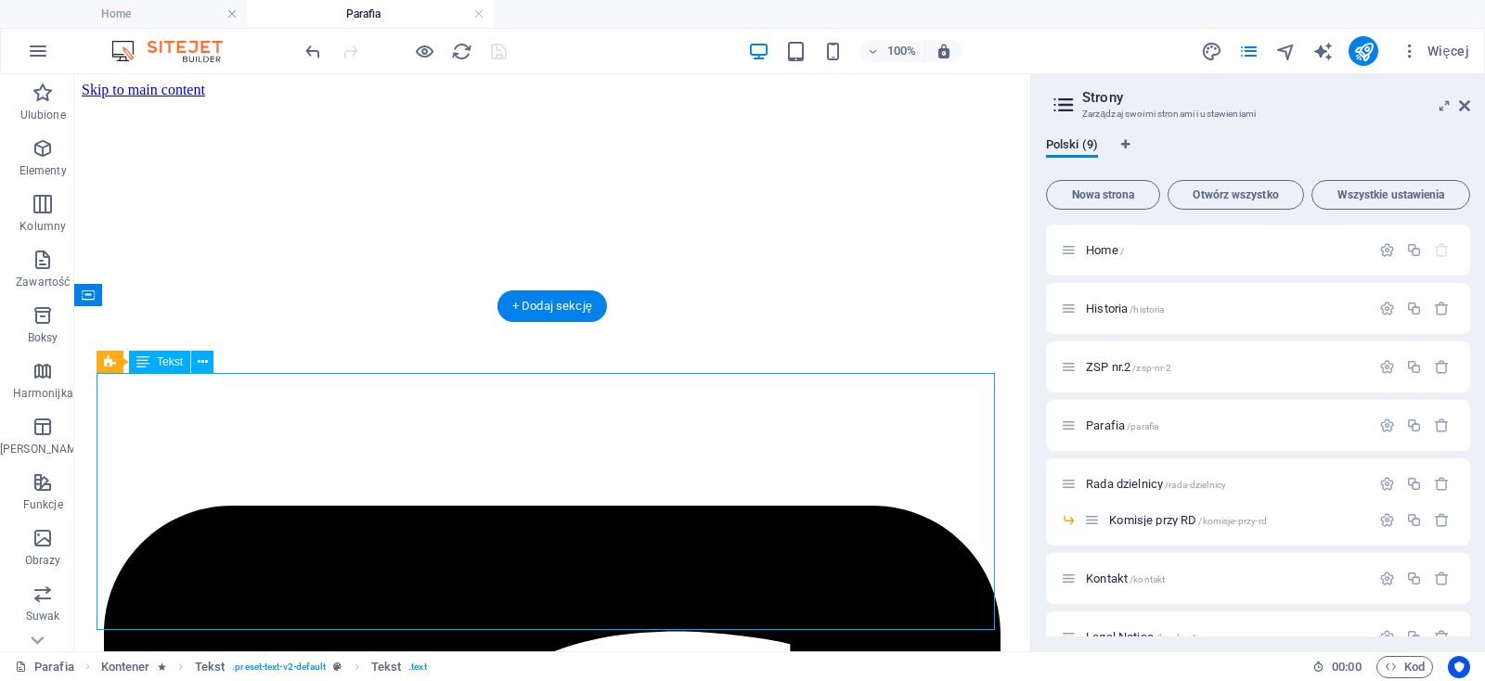
scroll to position [497, 0]
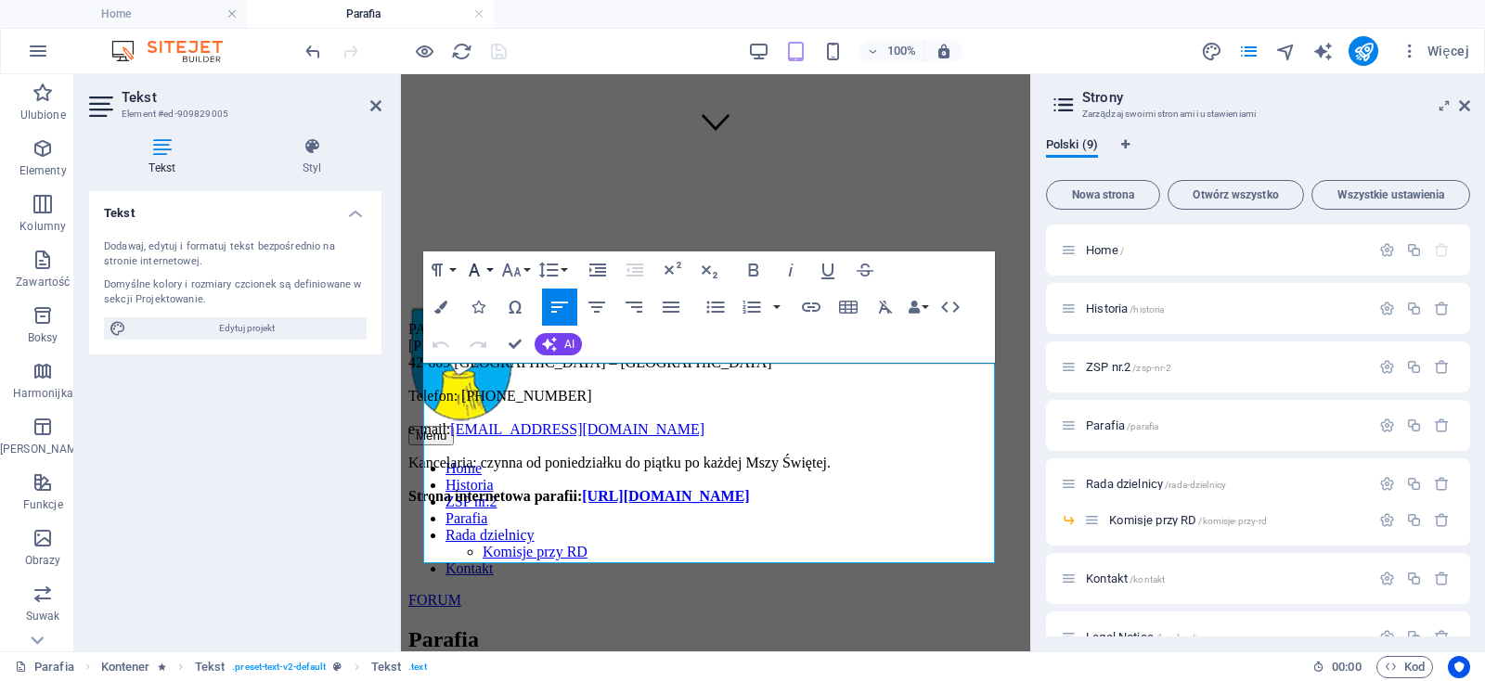
click at [486, 268] on button "Font Family" at bounding box center [477, 269] width 35 height 37
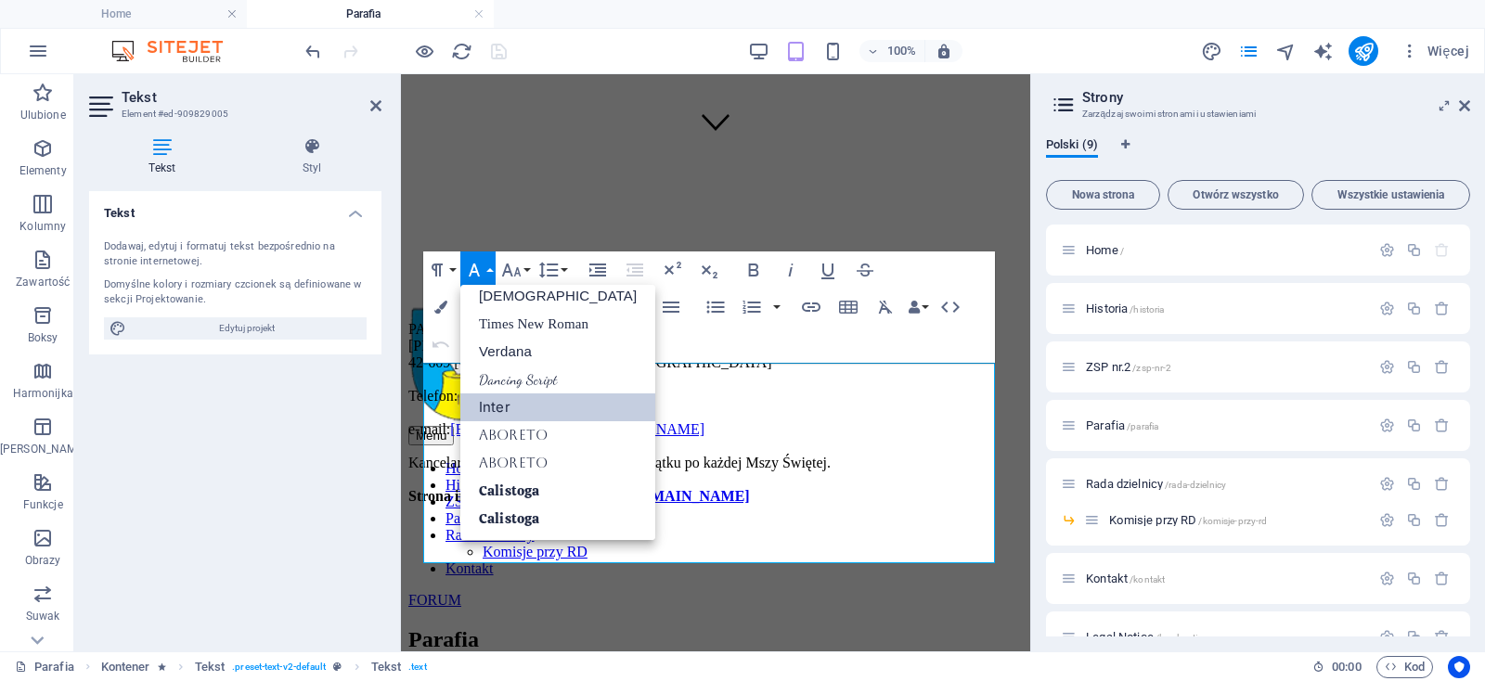
scroll to position [93, 0]
click at [492, 302] on link "Tahoma" at bounding box center [557, 297] width 195 height 28
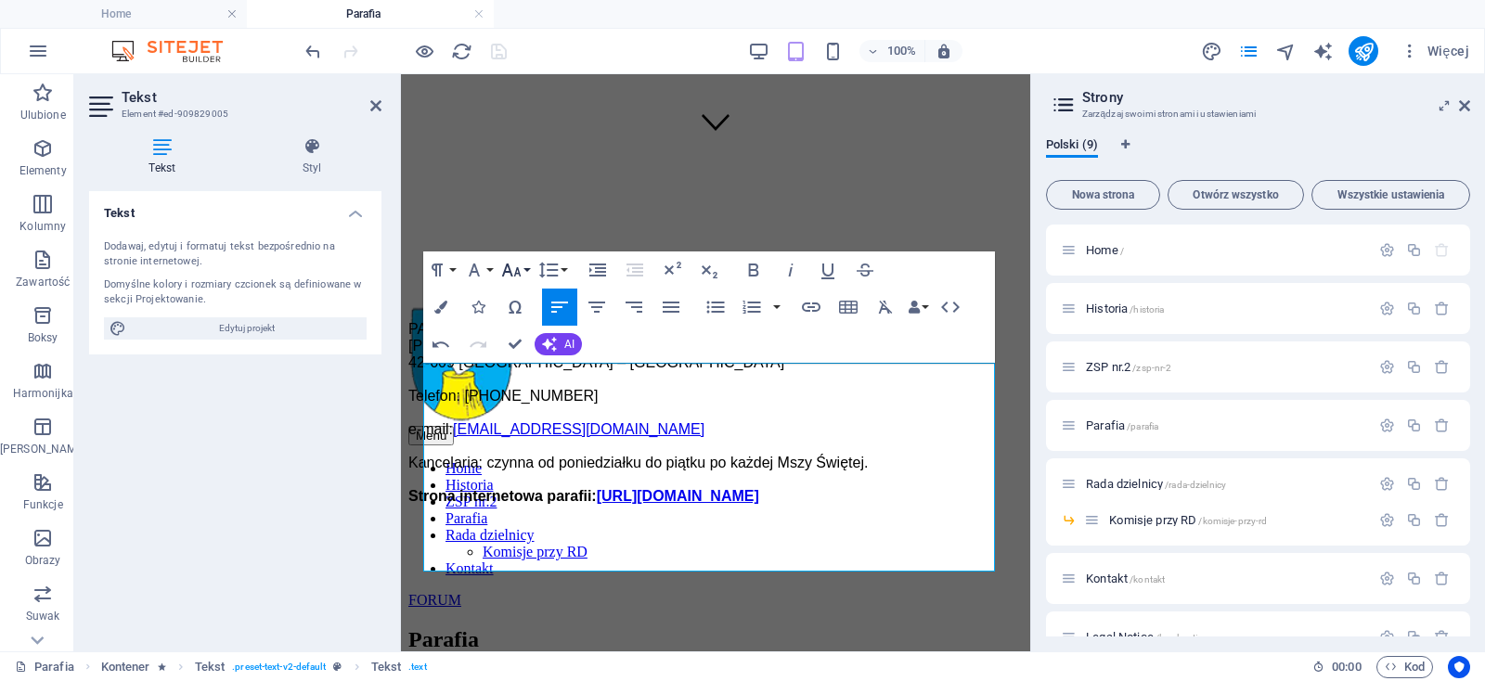
click at [527, 267] on button "Font Size" at bounding box center [514, 269] width 35 height 37
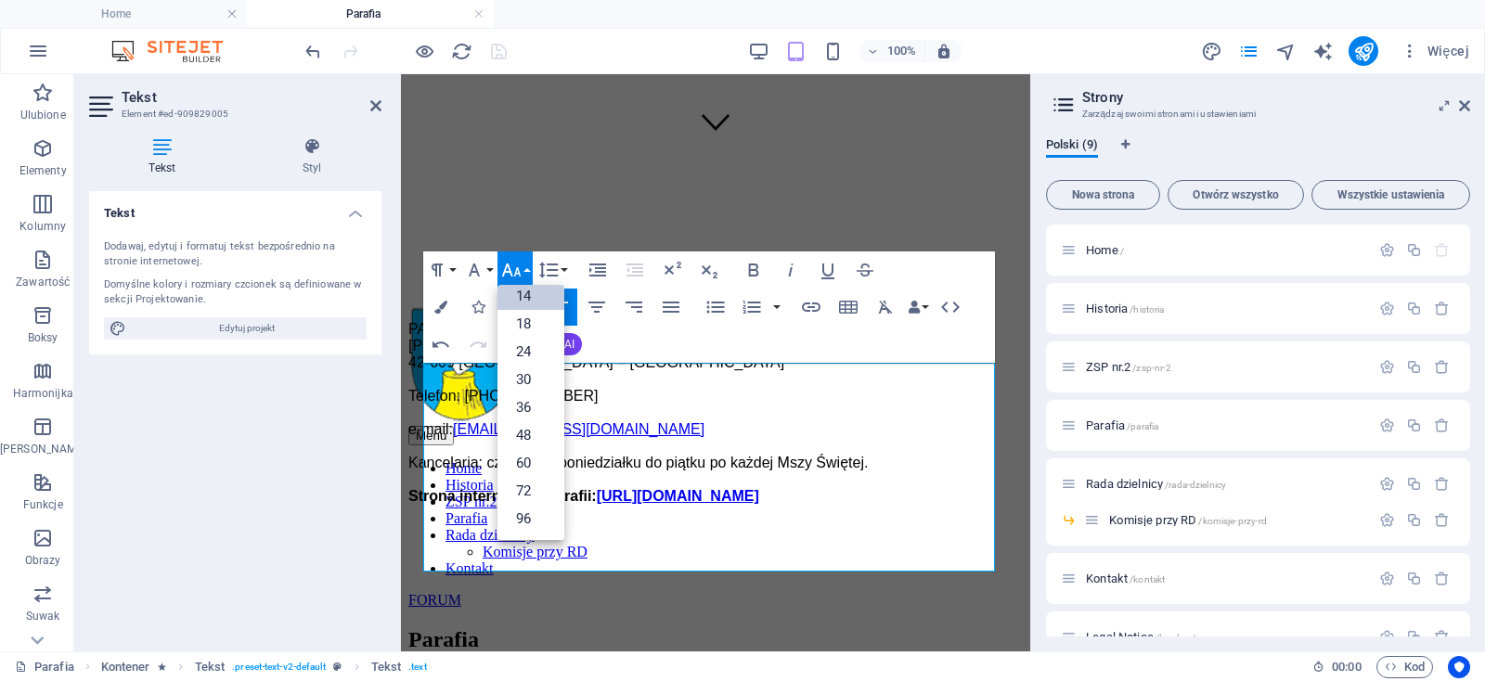
scroll to position [148, 0]
click at [522, 321] on link "18" at bounding box center [530, 325] width 67 height 28
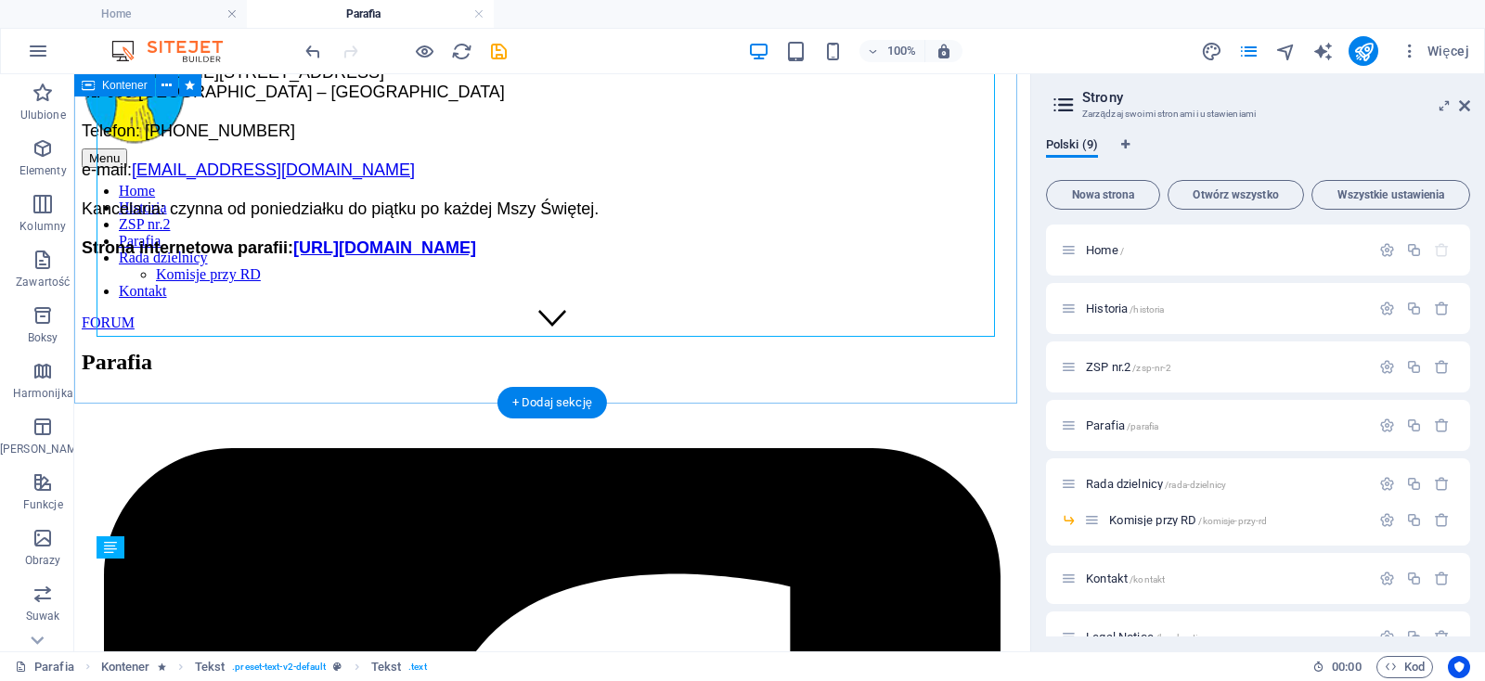
scroll to position [0, 0]
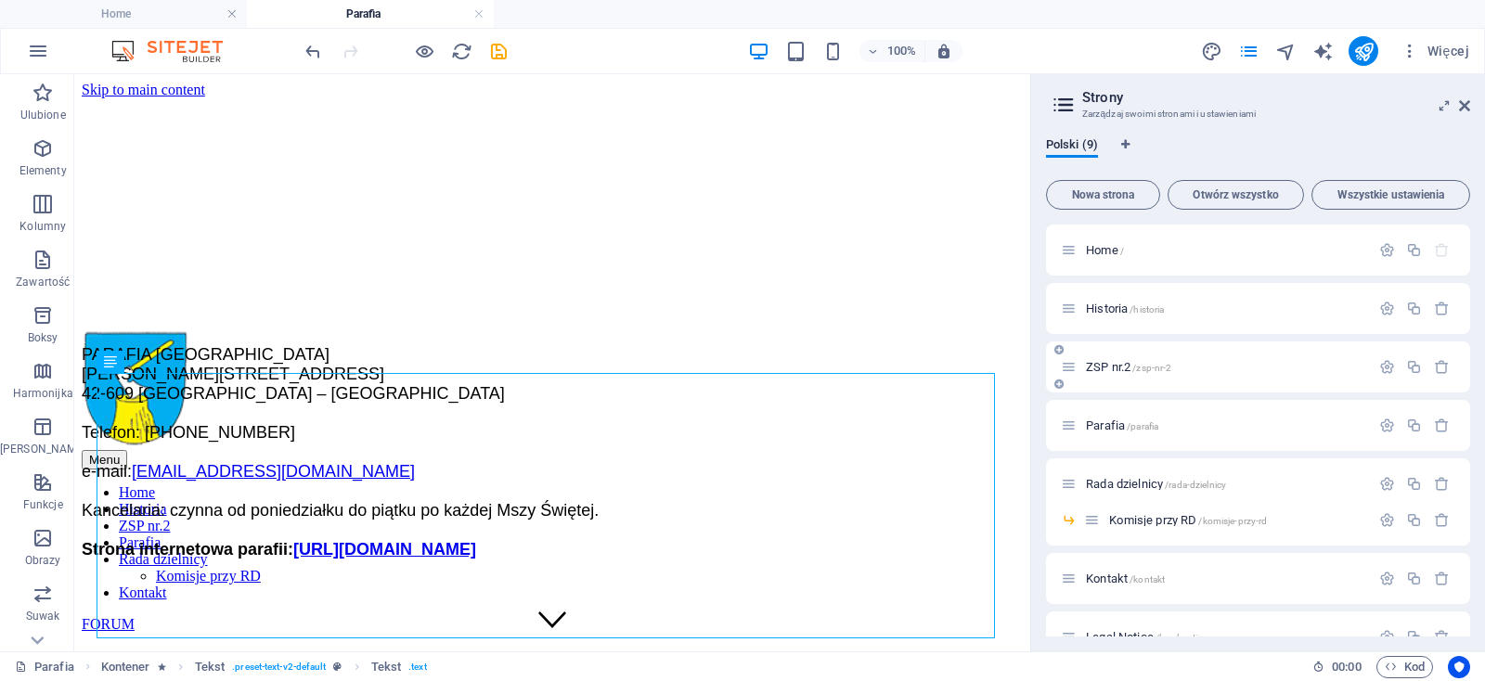
click at [1164, 366] on span "/zsp-nr-2" at bounding box center [1151, 368] width 39 height 10
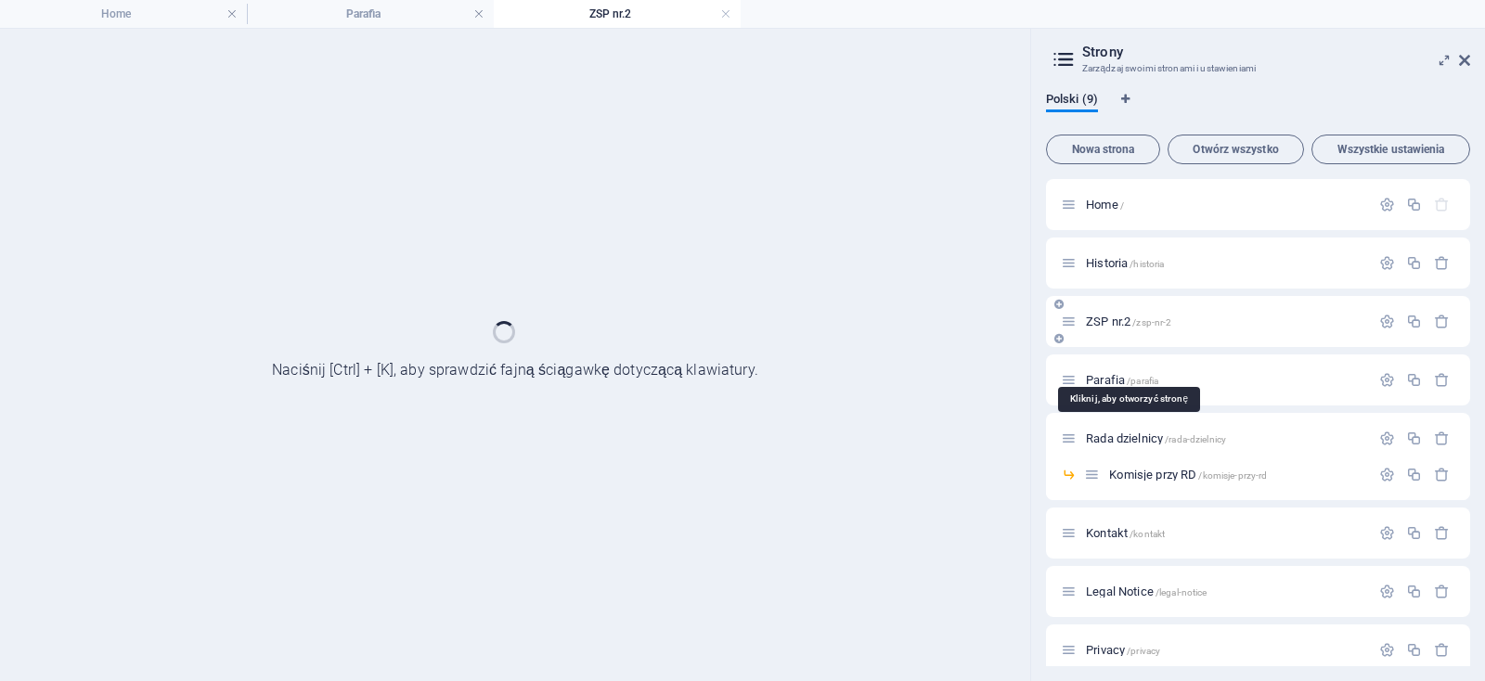
click at [1164, 366] on div "Parafia /parafia" at bounding box center [1258, 379] width 424 height 51
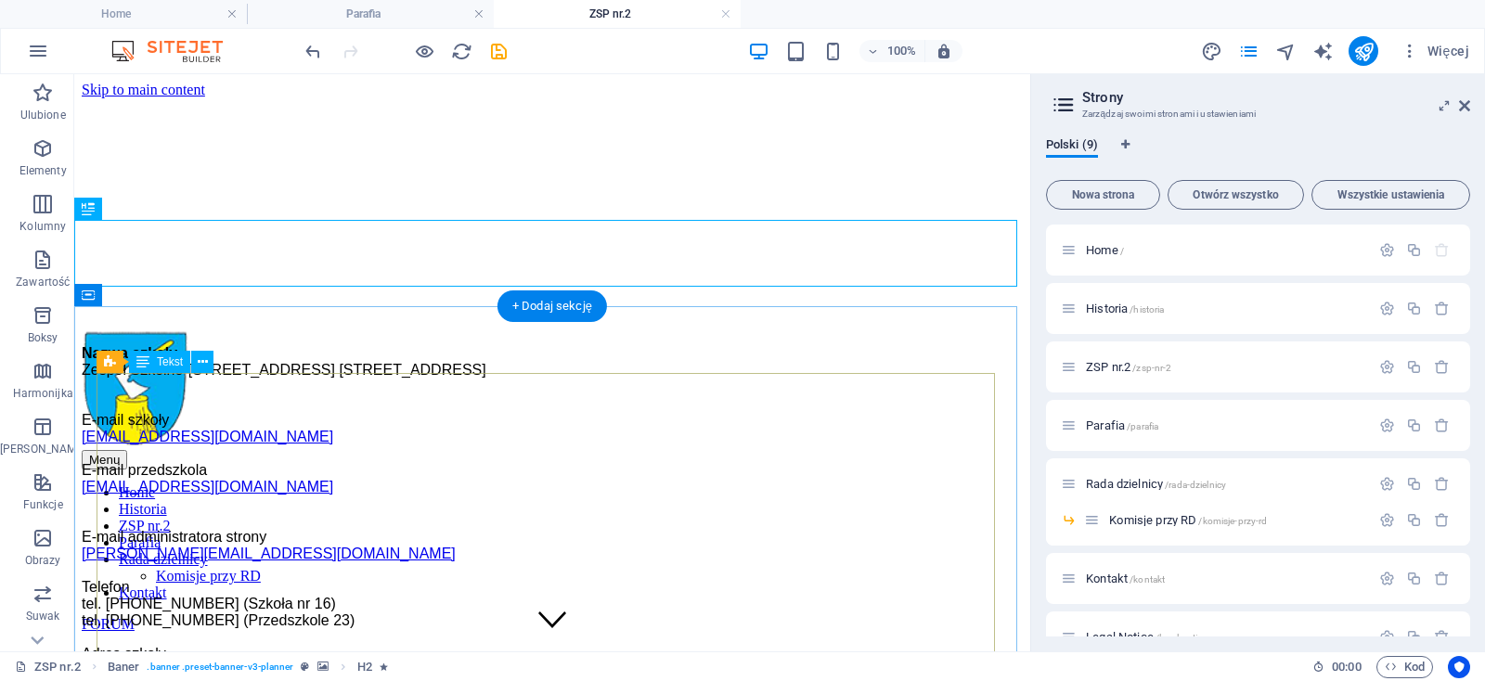
click at [483, 430] on div "Nazwa szkoły Zespół Szkolno-Przedszkolny Nr 2, 42-609 Tarnowskie Góry, ul. Jago…" at bounding box center [552, 595] width 941 height 501
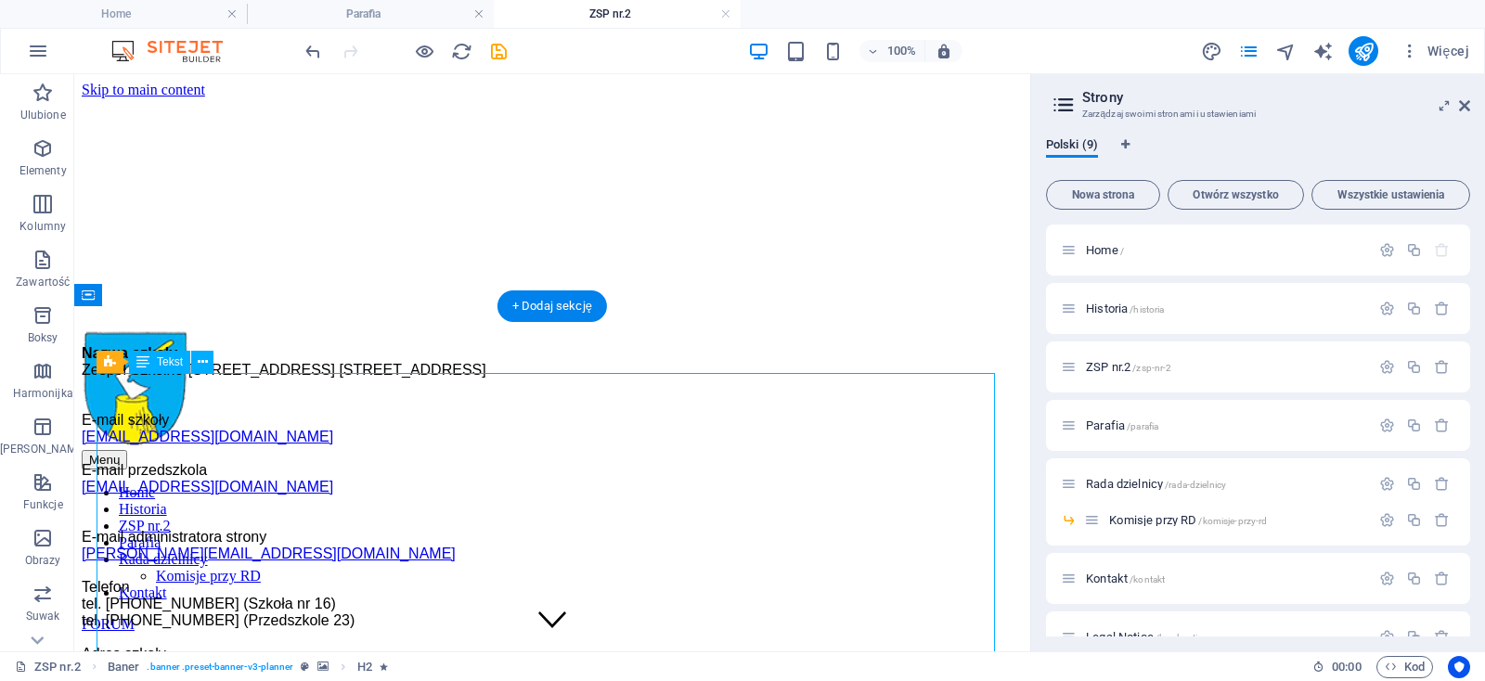
click at [483, 430] on div "Nazwa szkoły Zespół Szkolno-Przedszkolny Nr 2, 42-609 Tarnowskie Góry, ul. Jago…" at bounding box center [552, 595] width 941 height 501
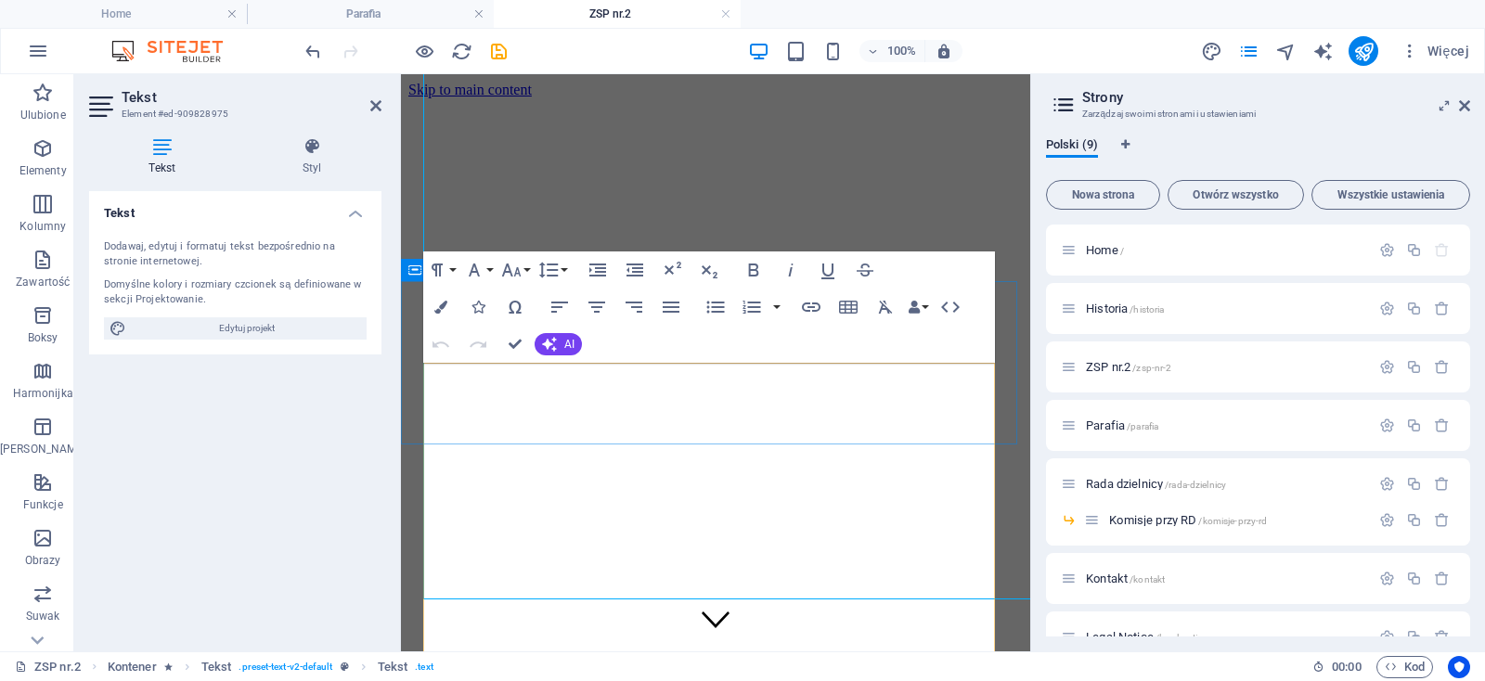
scroll to position [497, 0]
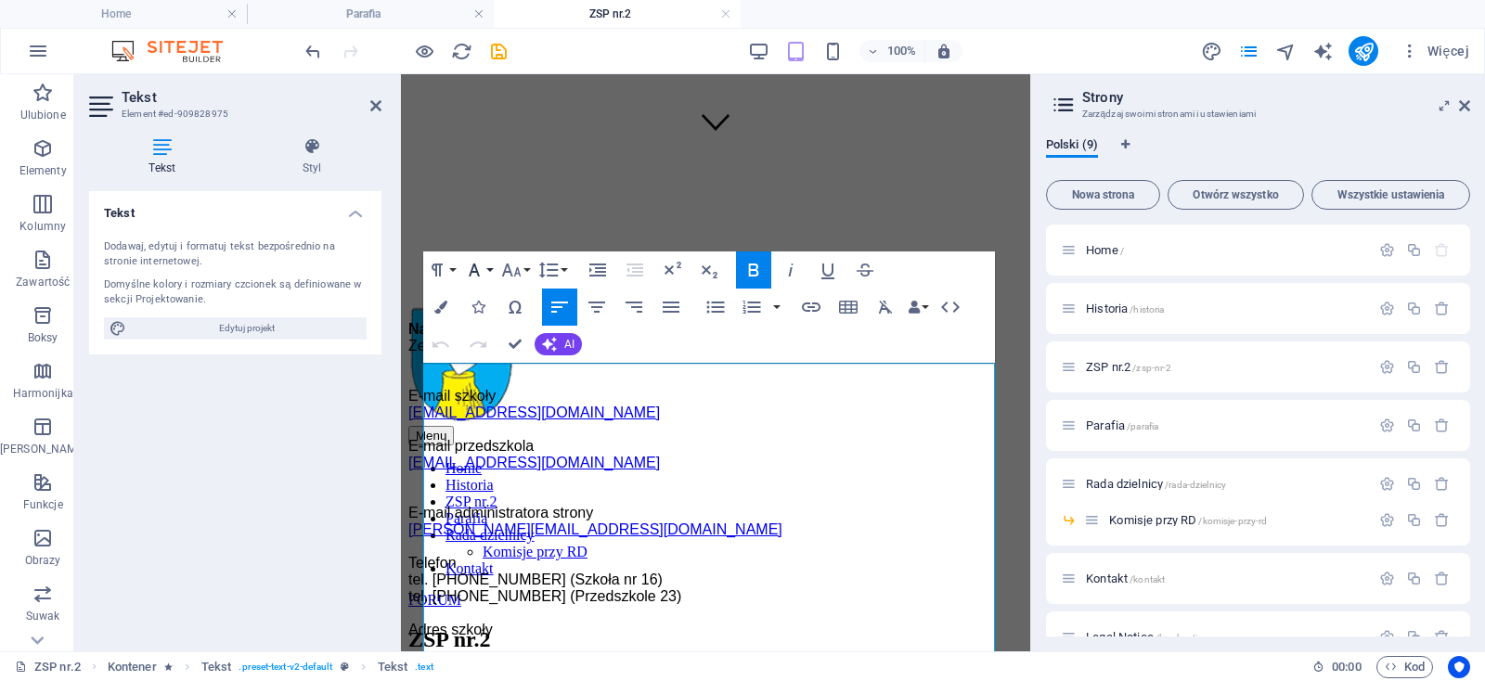
click at [488, 271] on button "Font Family" at bounding box center [477, 269] width 35 height 37
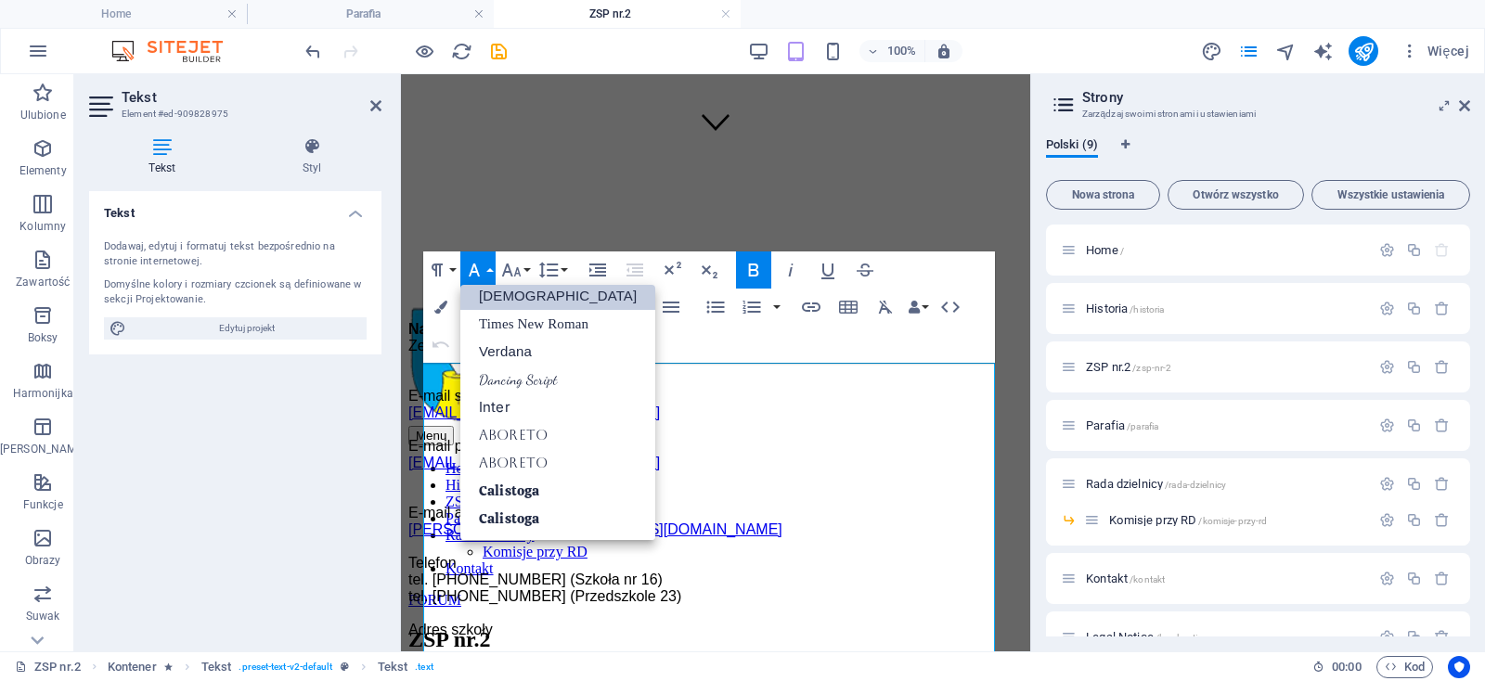
scroll to position [93, 0]
click at [522, 271] on icon "button" at bounding box center [511, 270] width 22 height 22
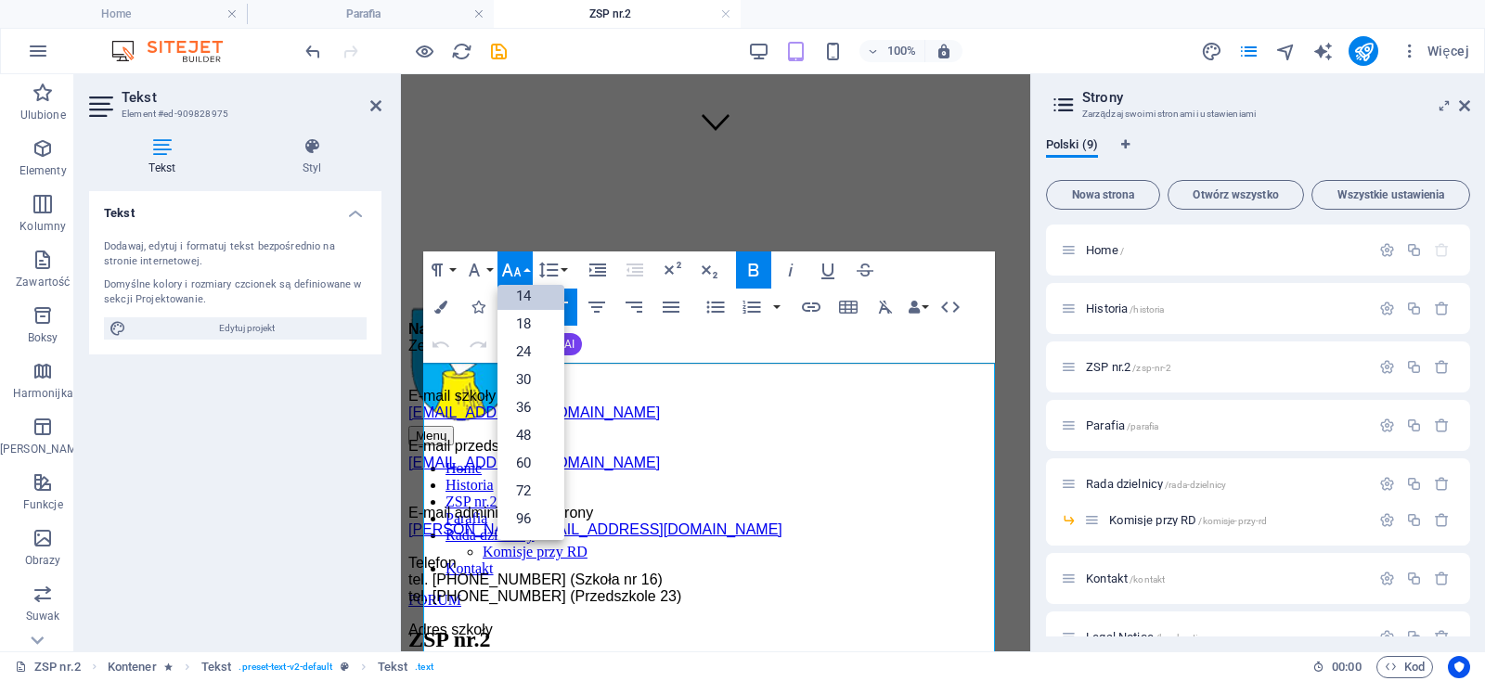
scroll to position [148, 0]
click at [522, 321] on link "18" at bounding box center [530, 325] width 67 height 28
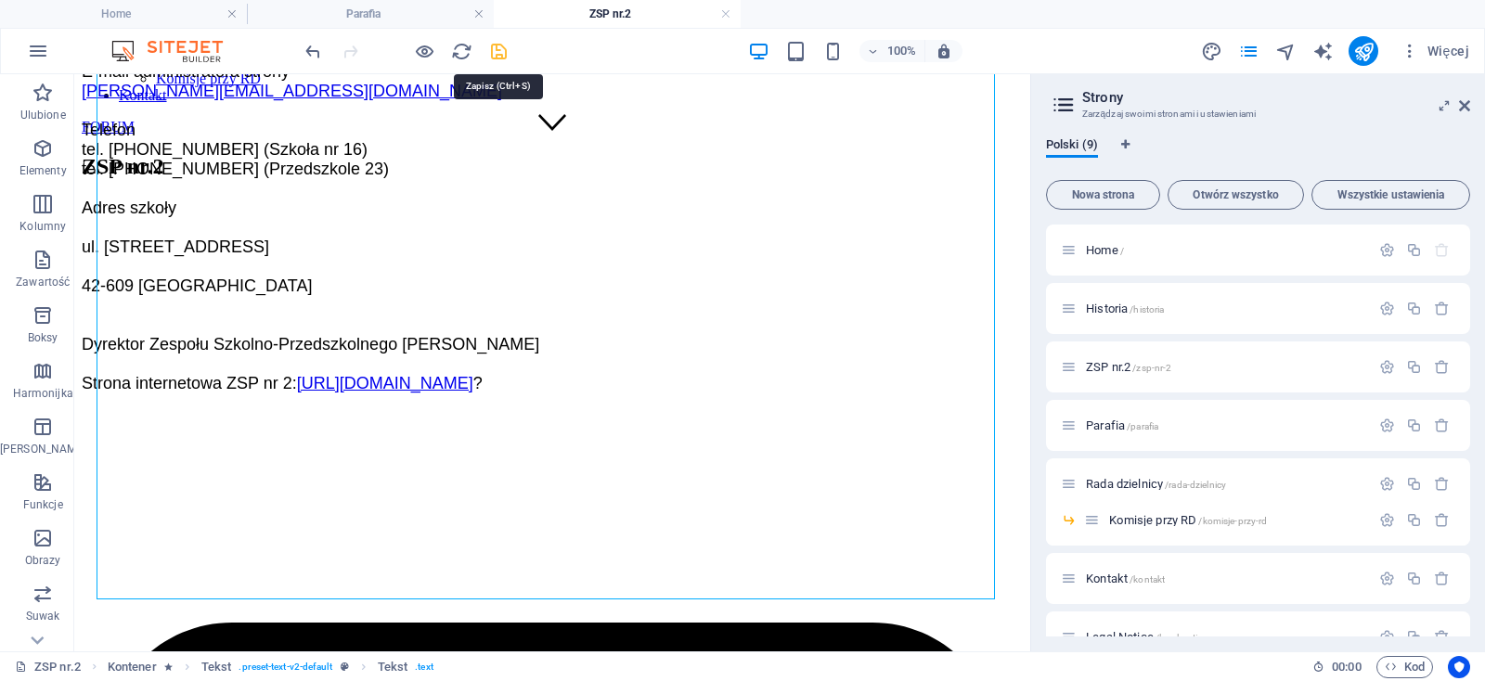
click at [504, 52] on icon "save" at bounding box center [498, 51] width 21 height 21
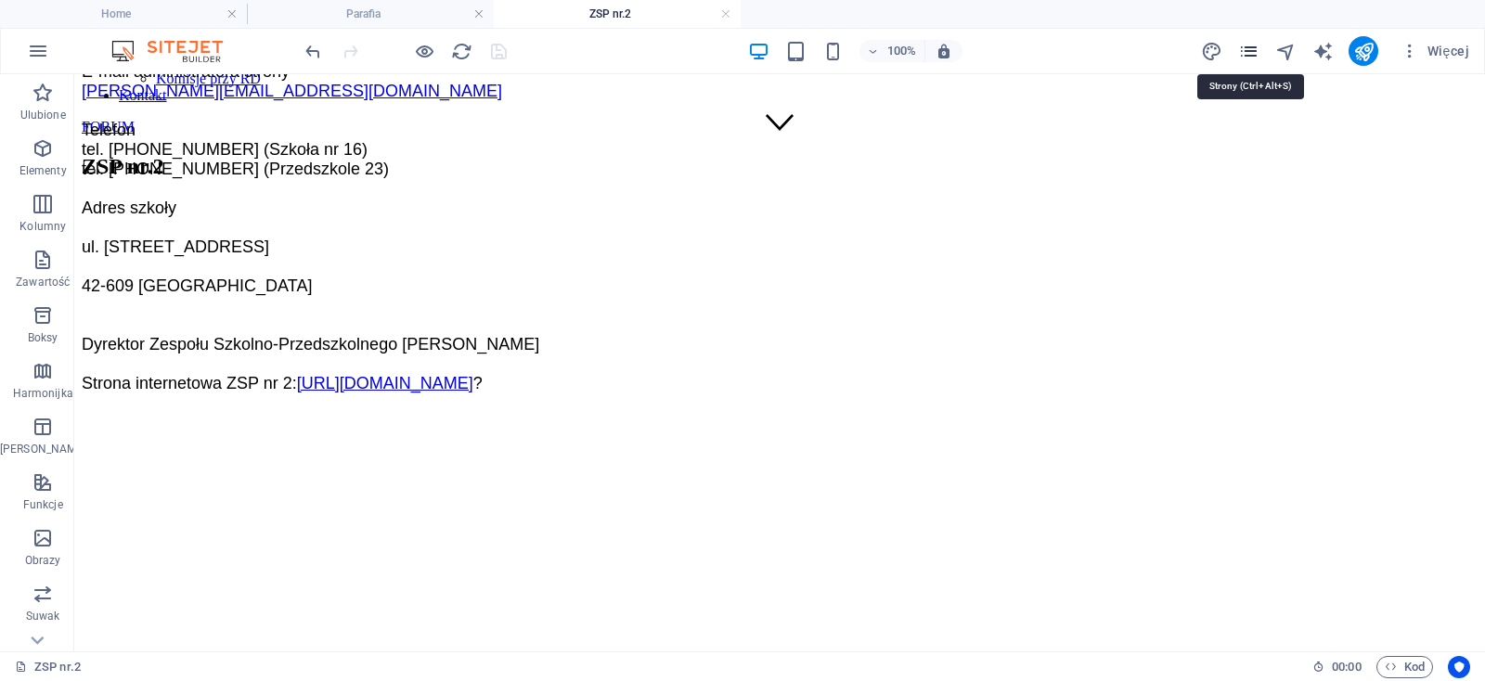
click at [1251, 55] on icon "pages" at bounding box center [1248, 51] width 21 height 21
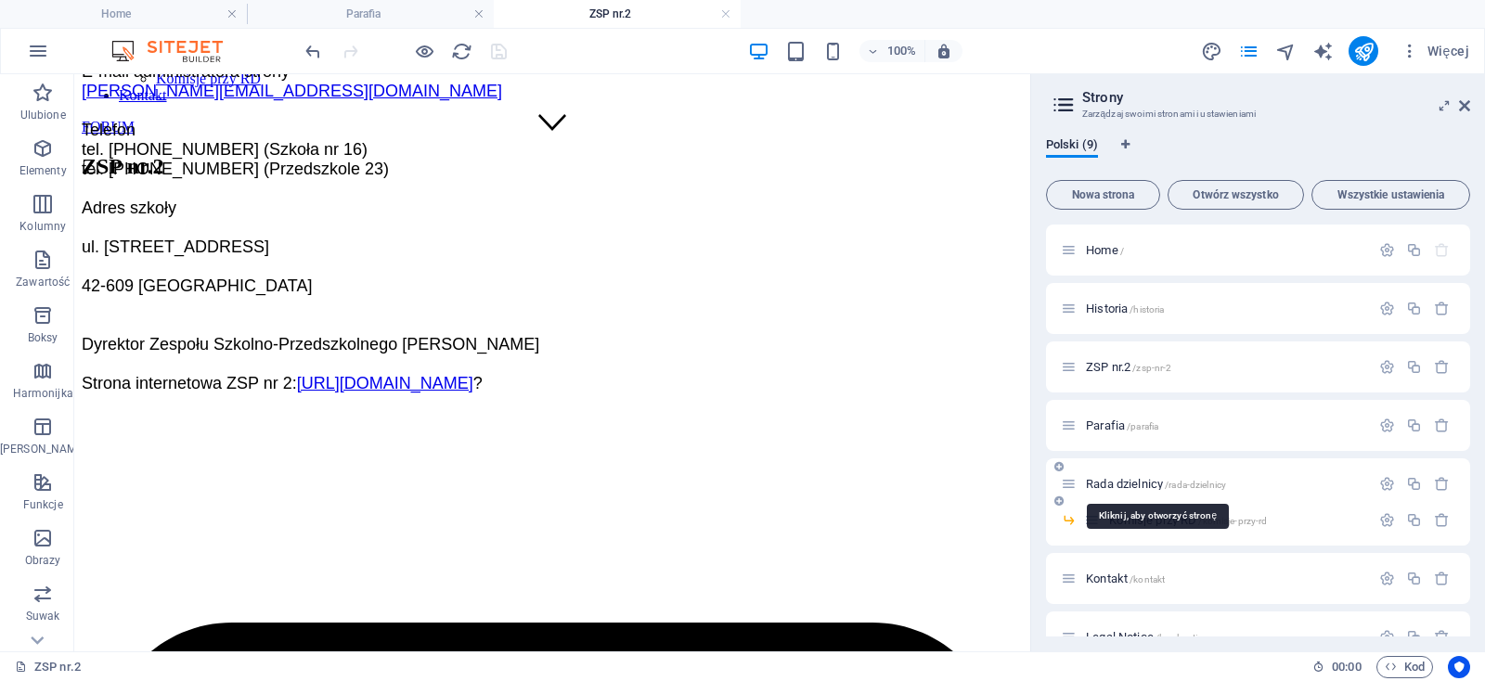
click at [1190, 481] on span "/rada-dzielnicy" at bounding box center [1194, 485] width 61 height 10
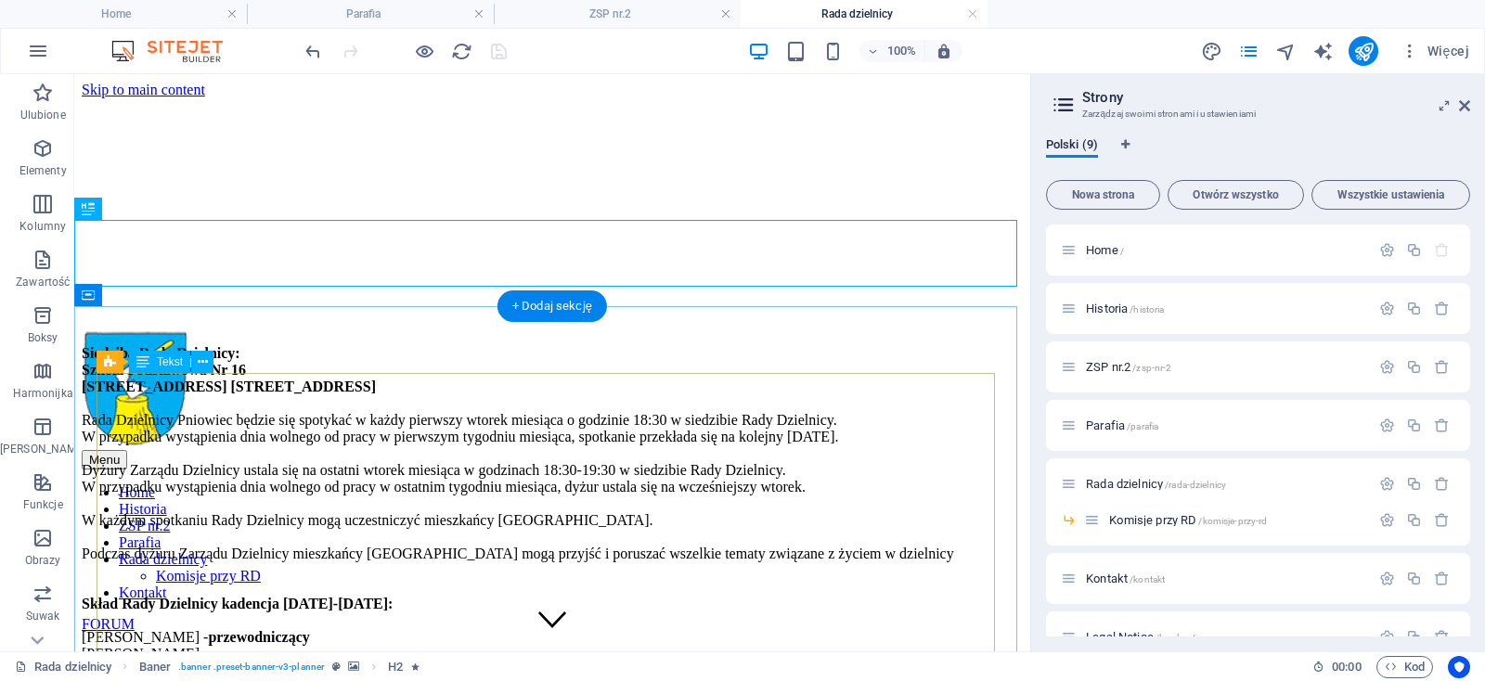
scroll to position [0, 0]
click at [554, 419] on div "Siedziba Rady Dzielnicy: Szkoła Podstawowa Nr 16 42-609 Tarnowskie Góry ul. Jag…" at bounding box center [552, 612] width 941 height 534
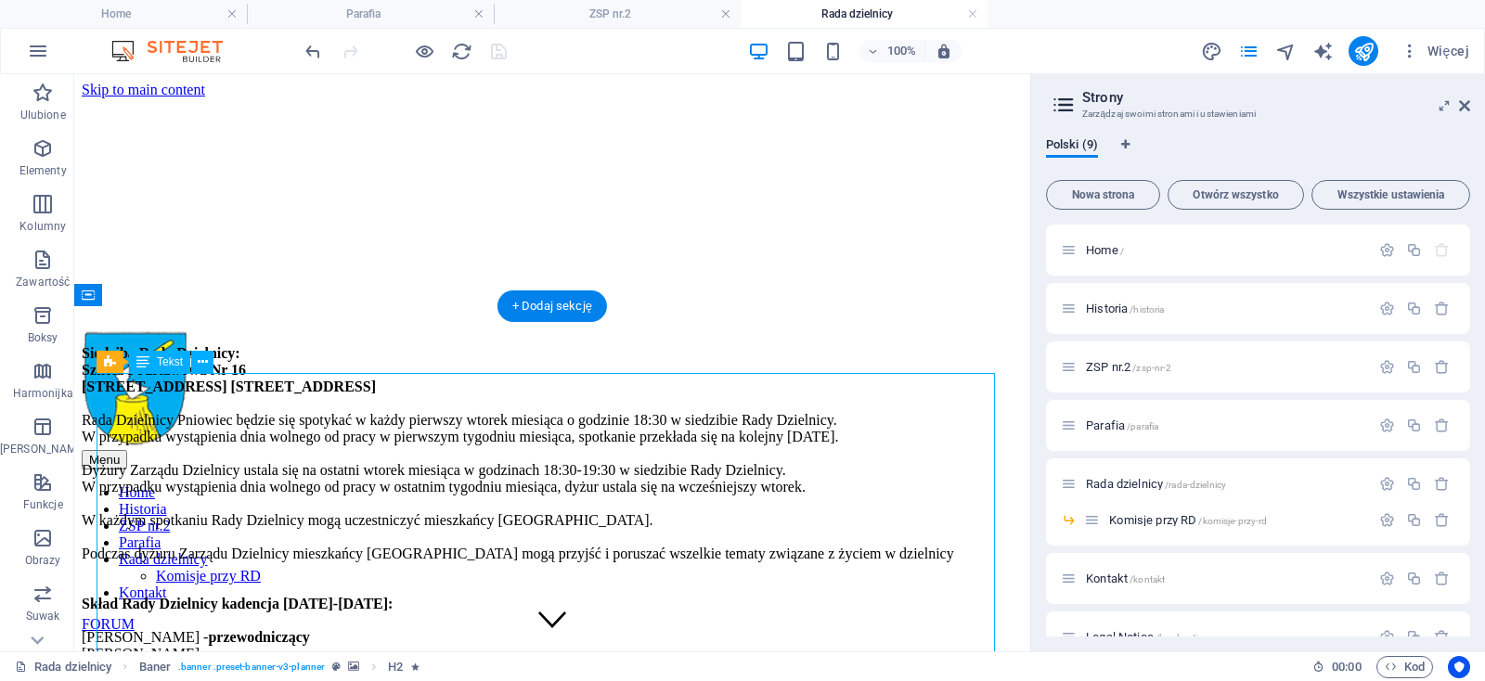
click at [554, 419] on div "Siedziba Rady Dzielnicy: Szkoła Podstawowa Nr 16 42-609 Tarnowskie Góry ul. Jag…" at bounding box center [552, 612] width 941 height 534
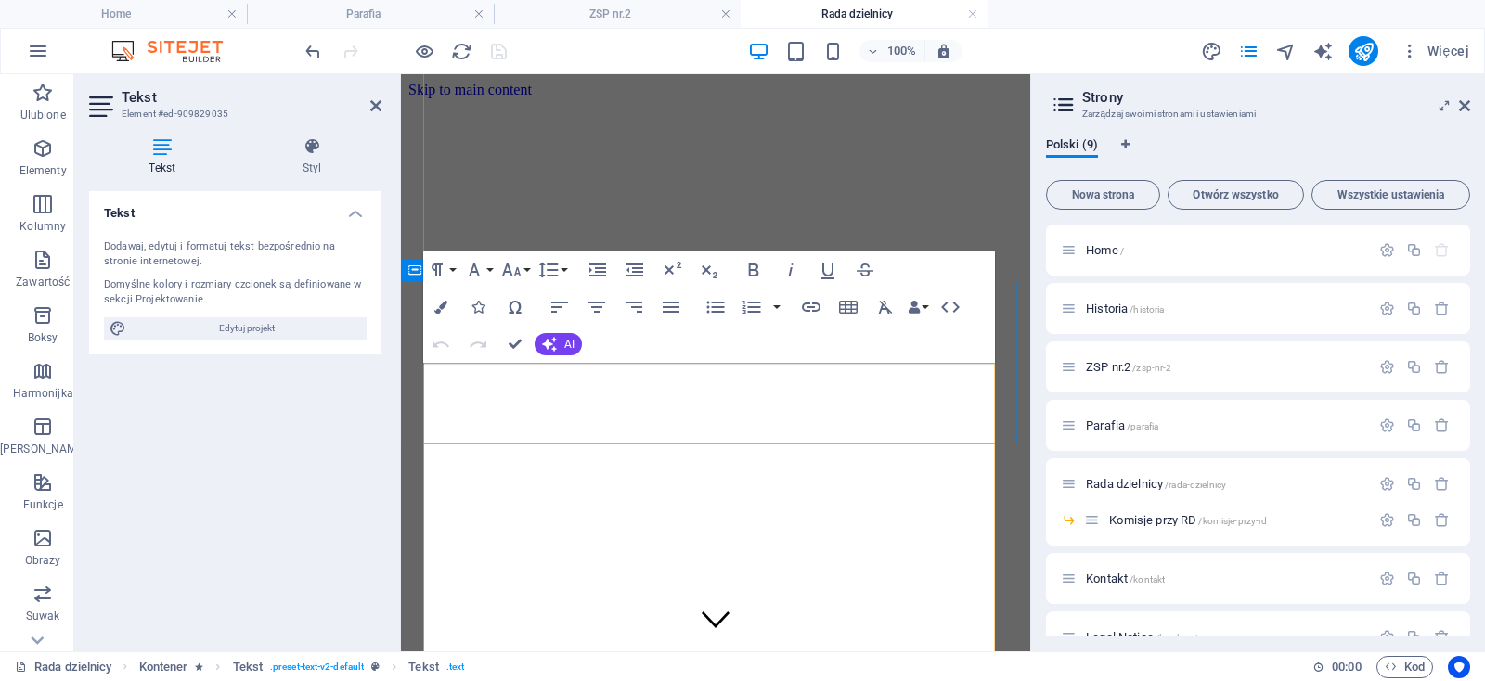
scroll to position [497, 0]
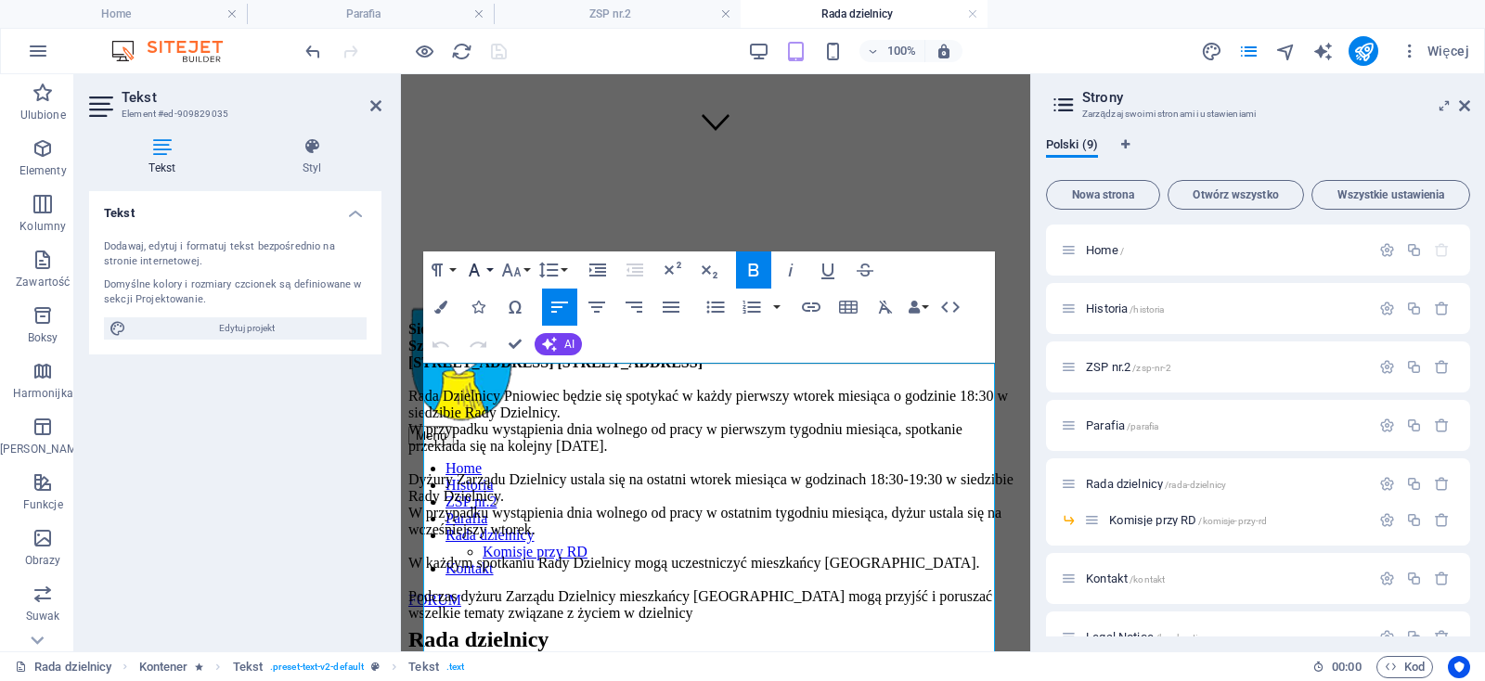
click at [488, 270] on button "Font Family" at bounding box center [477, 269] width 35 height 37
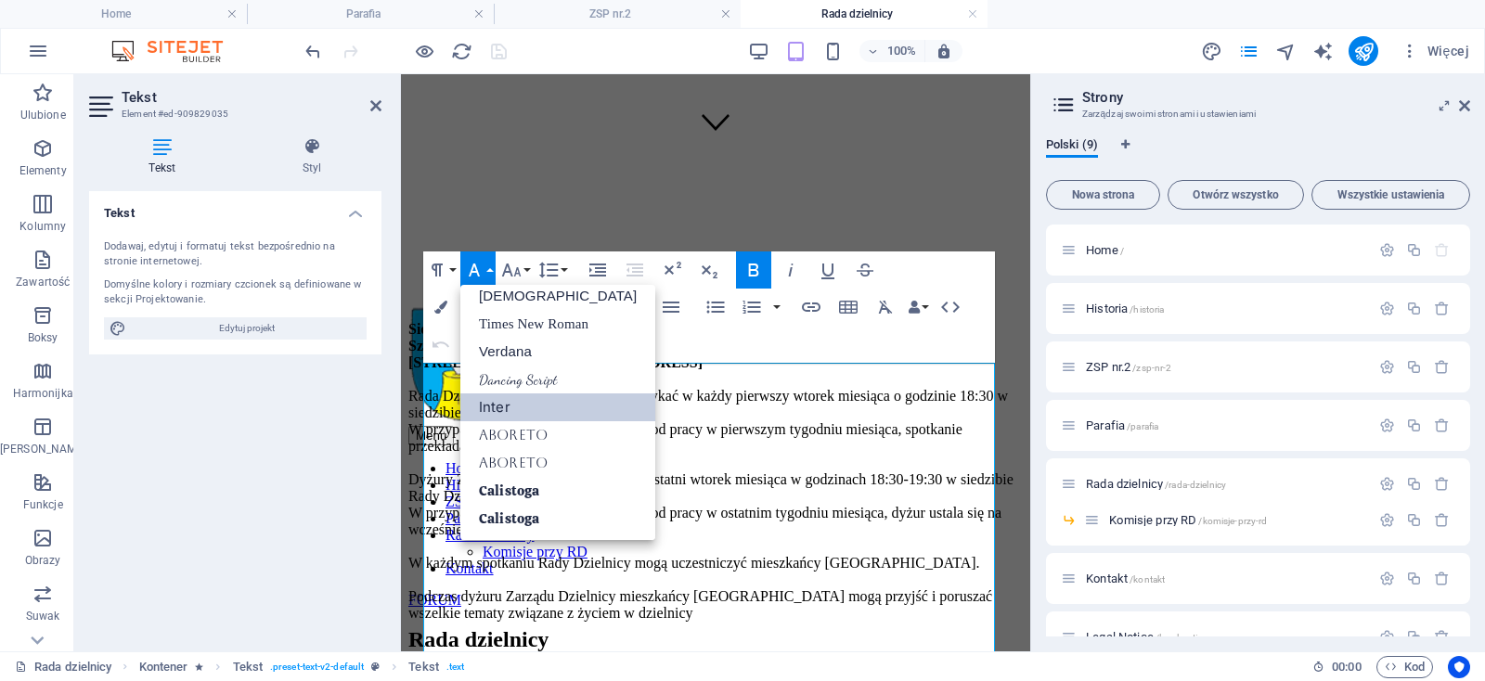
scroll to position [93, 0]
click at [498, 296] on link "Tahoma" at bounding box center [557, 297] width 195 height 28
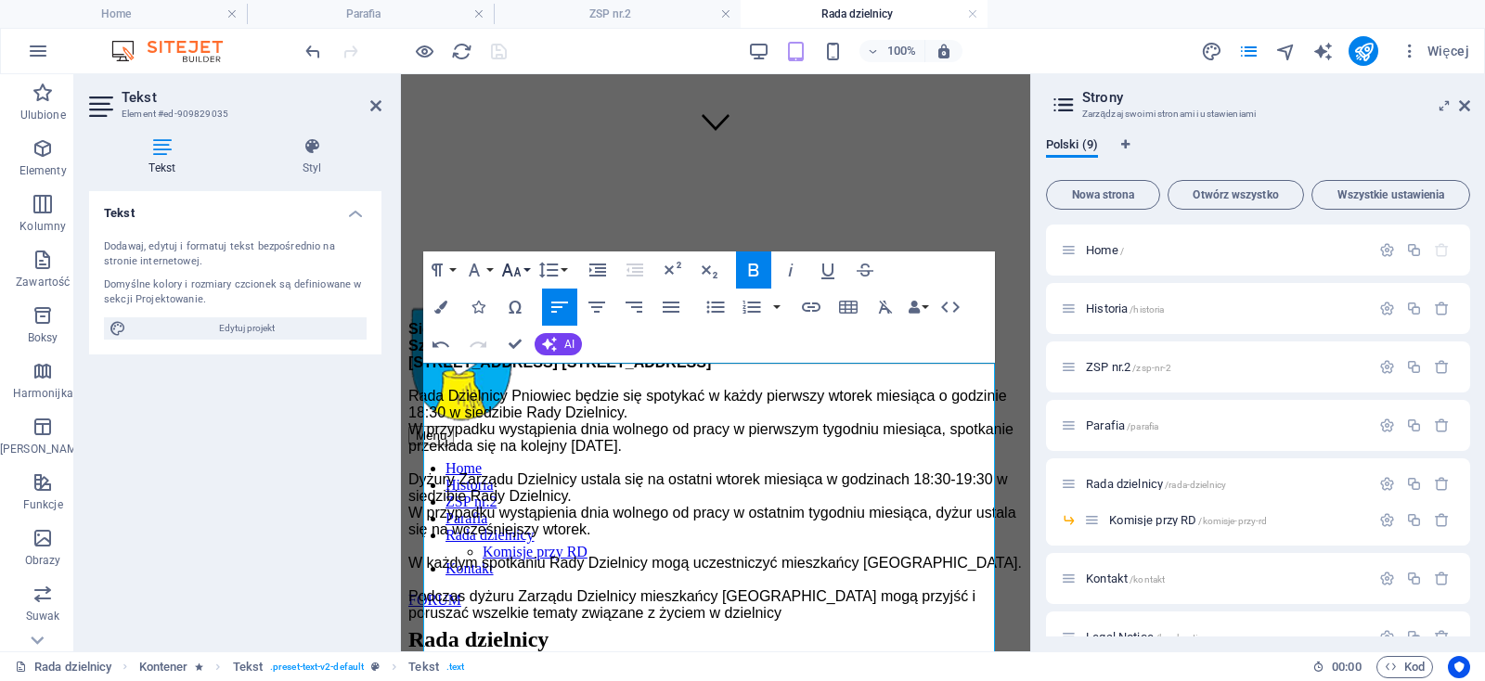
click at [528, 269] on button "Font Size" at bounding box center [514, 269] width 35 height 37
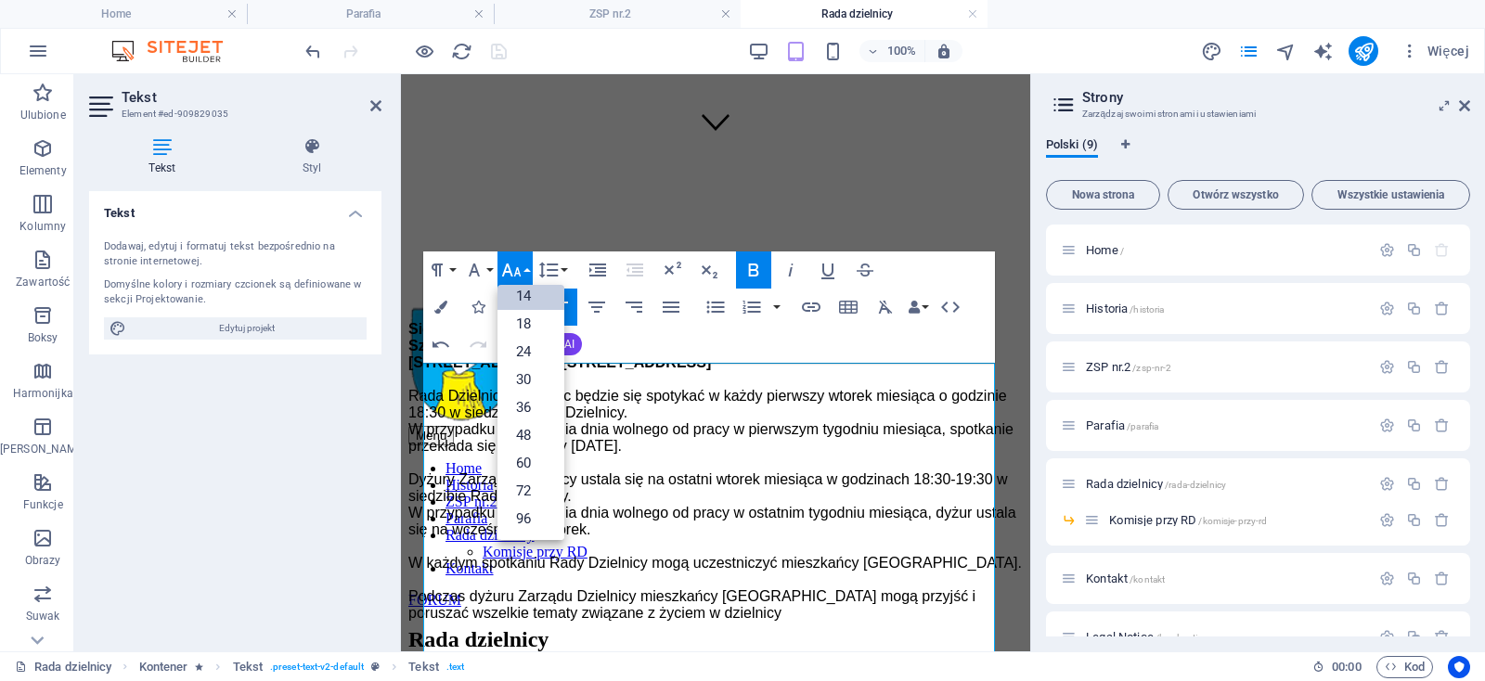
scroll to position [148, 0]
click at [521, 324] on link "18" at bounding box center [530, 325] width 67 height 28
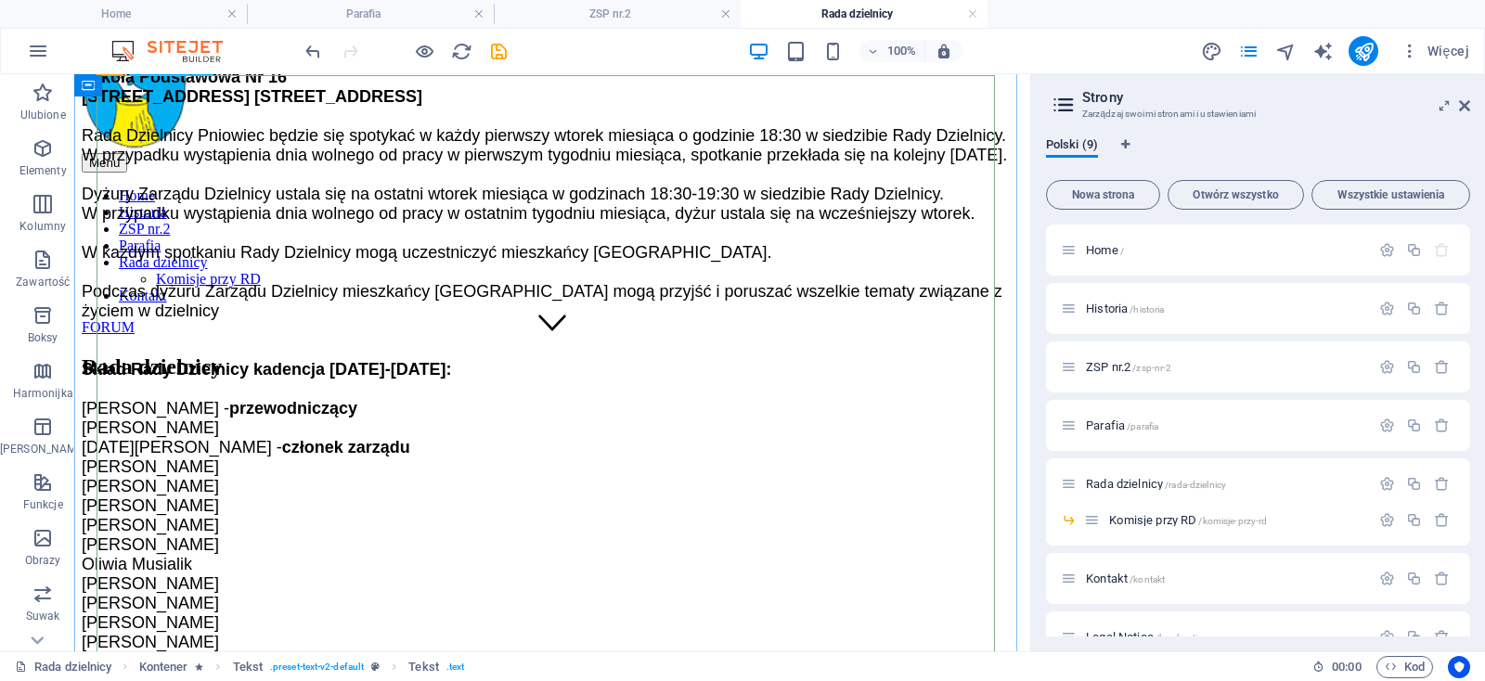
scroll to position [0, 0]
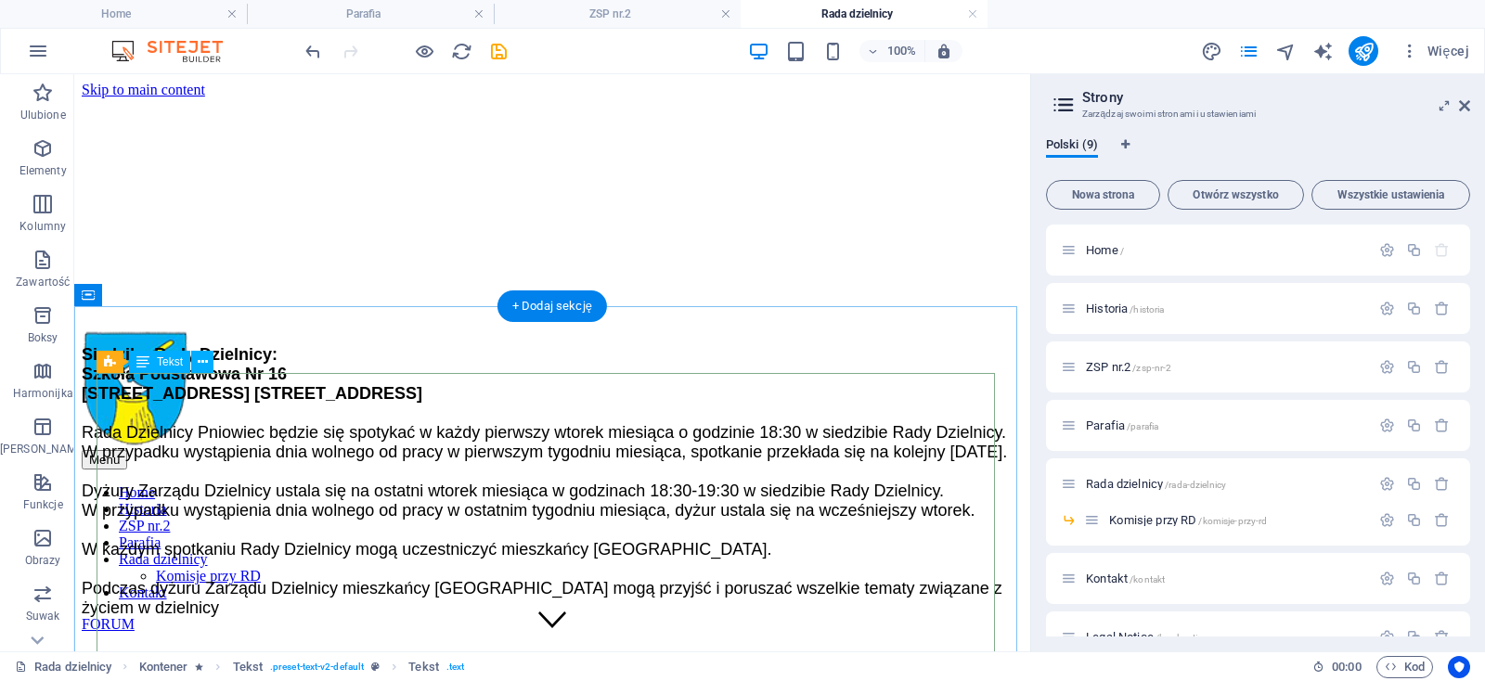
click at [405, 434] on div "Siedziba Rady Dzielnicy: Szkoła Podstawowa Nr 16 42-609 Tarnowskie Góry ul. Jag…" at bounding box center [552, 666] width 941 height 643
click at [401, 432] on div "Siedziba Rady Dzielnicy: Szkoła Podstawowa Nr 16 42-609 Tarnowskie Góry ul. Jag…" at bounding box center [552, 666] width 941 height 643
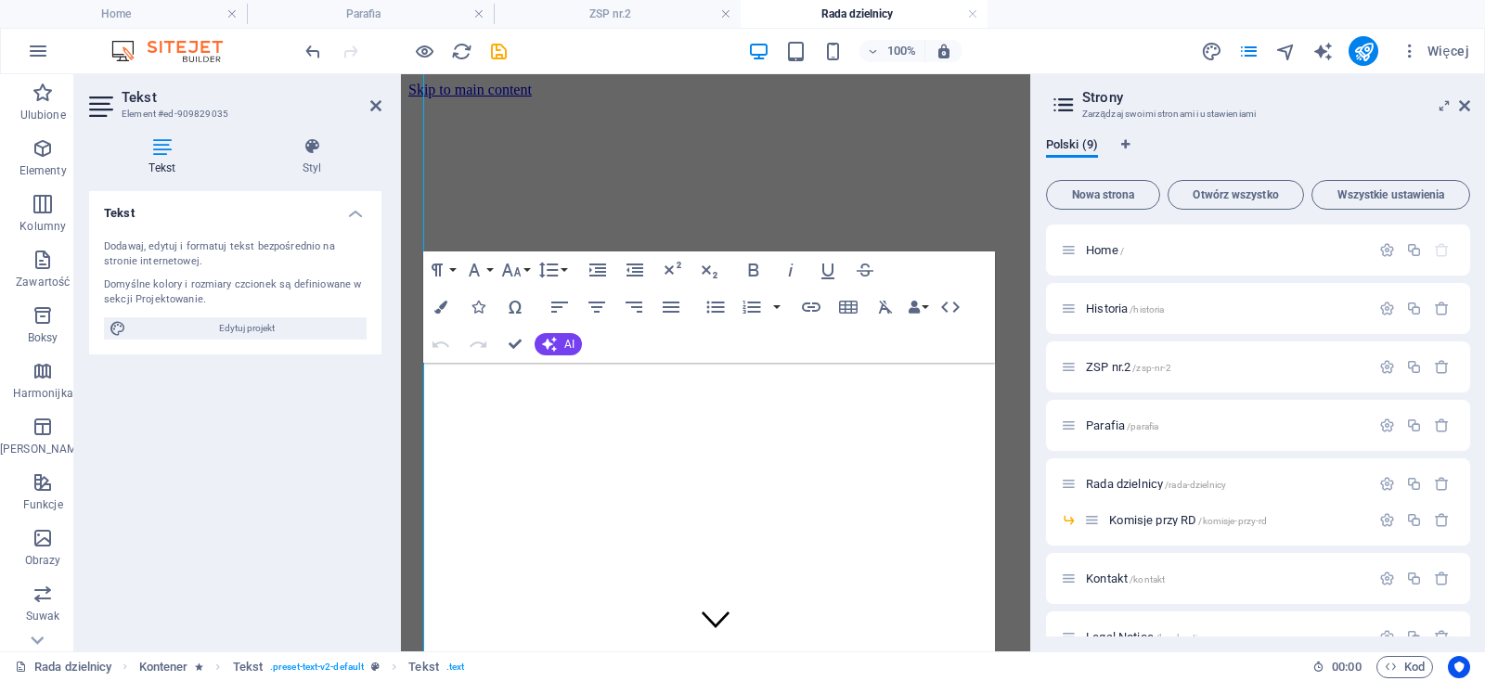
scroll to position [497, 0]
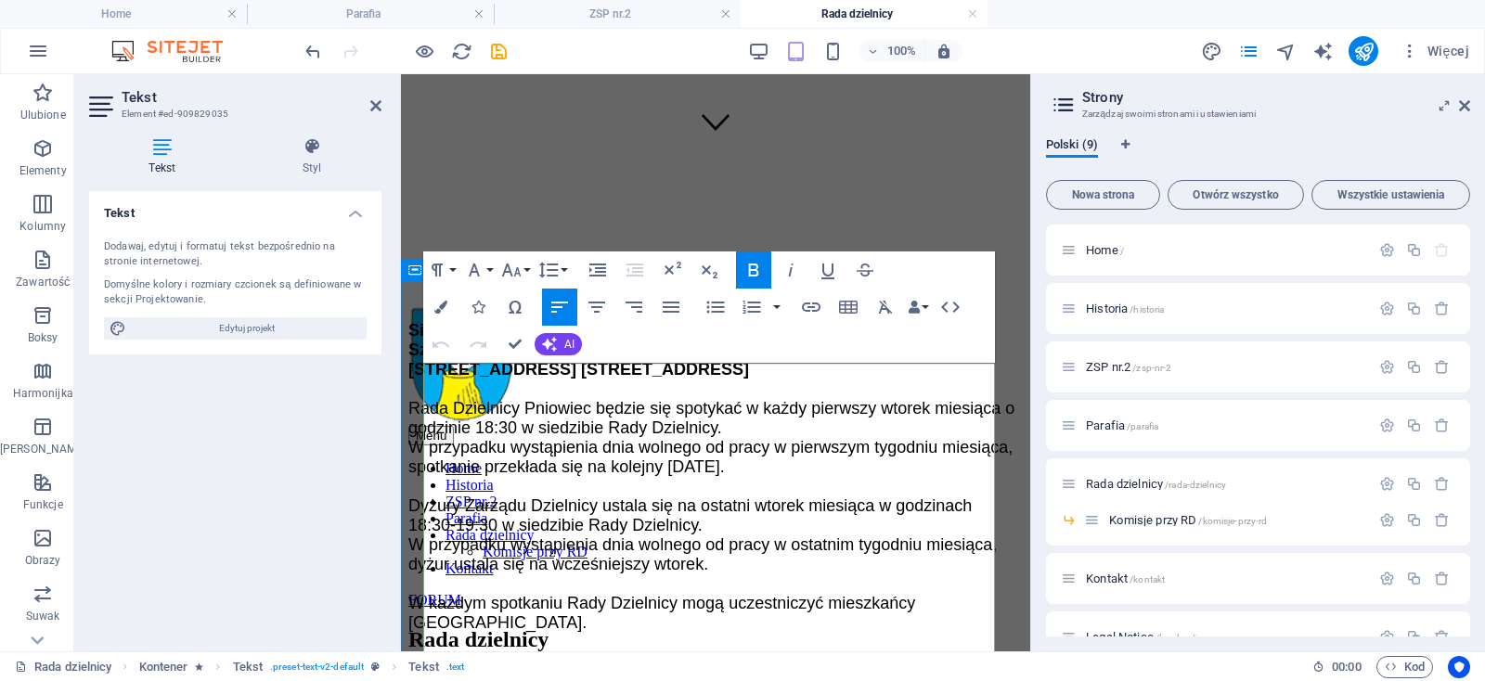
drag, startPoint x: 722, startPoint y: 425, endPoint x: 628, endPoint y: 429, distance: 93.8
click at [619, 379] on span "Siedziba Rady Dzielnicy: Szkoła Podstawowa Nr 16 42-609 Tarnowskie Góry ul. Jag…" at bounding box center [578, 350] width 341 height 58
click at [740, 426] on p "Siedziba Rady Dzielnicy: Szkoła Podstawowa Nr 16 42-609 Tarnowskie Góry ul. Jag…" at bounding box center [715, 691] width 614 height 740
drag, startPoint x: 728, startPoint y: 426, endPoint x: 411, endPoint y: 365, distance: 323.2
click at [411, 365] on div "Siedziba Rady Dzielnicy: Szkoła Podstawowa Nr 16 42-609 Tarnowskie Góry ul. Jag…" at bounding box center [715, 691] width 614 height 740
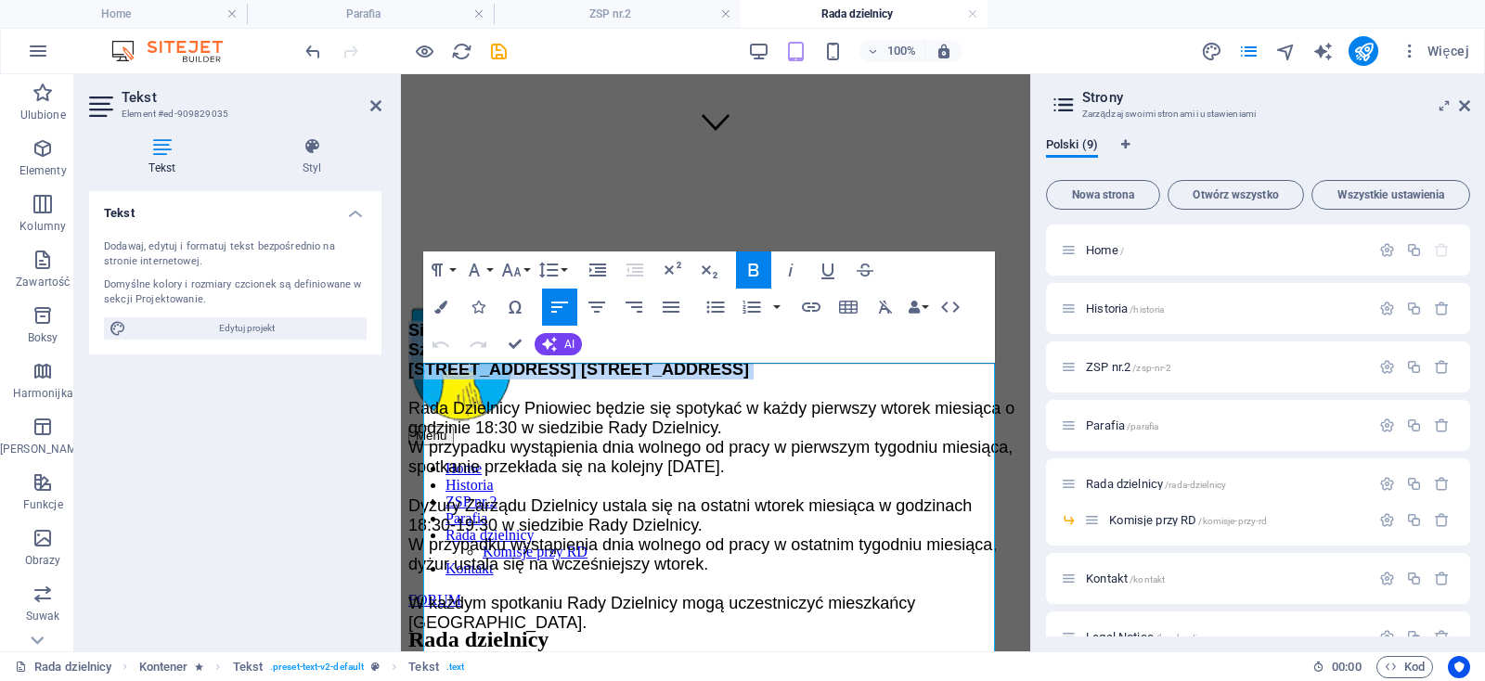
click at [759, 273] on icon "button" at bounding box center [753, 270] width 22 height 22
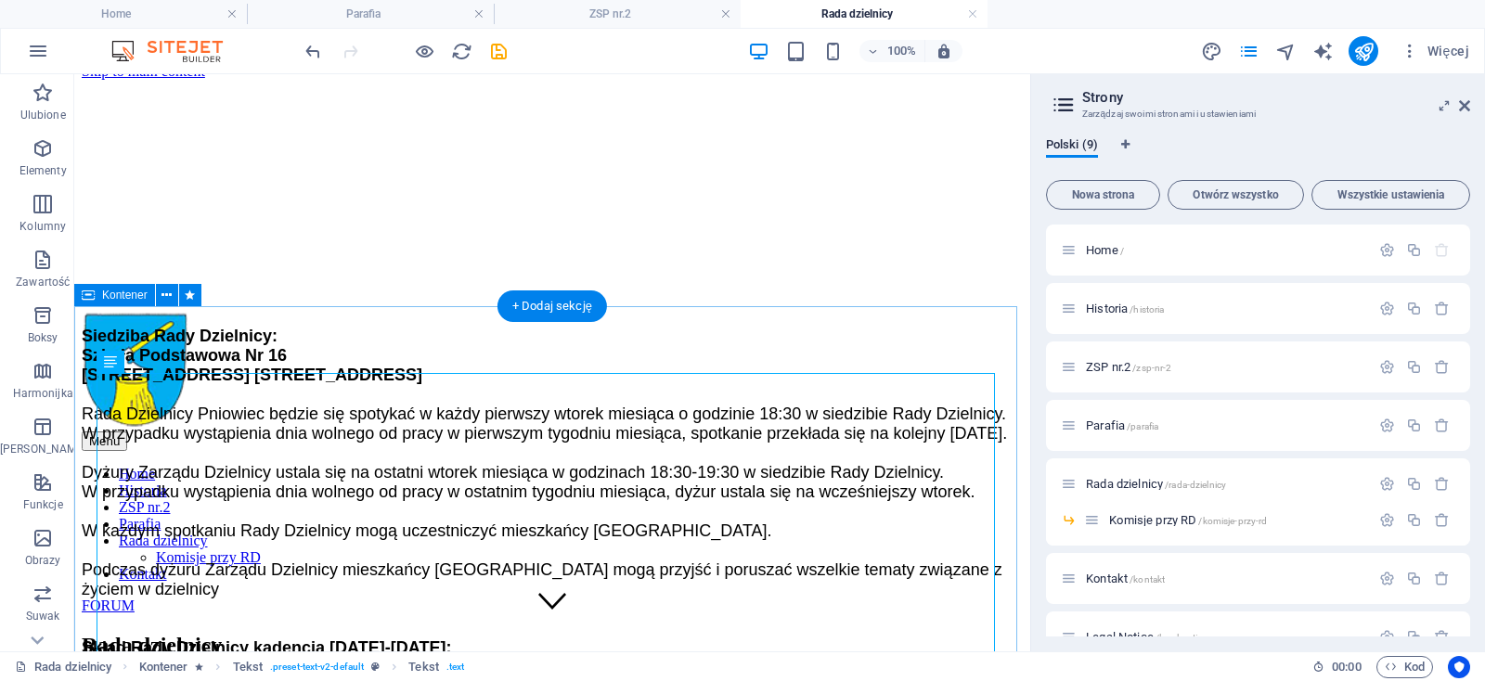
scroll to position [0, 0]
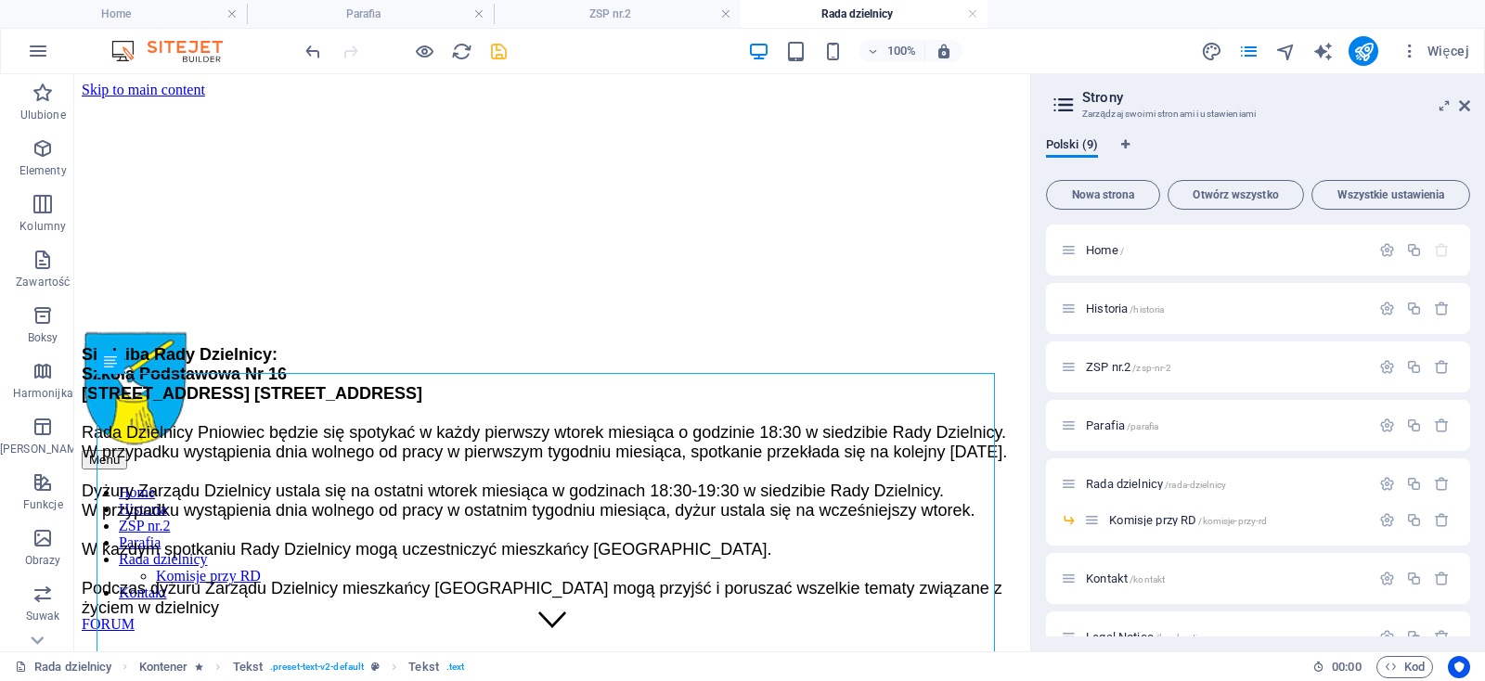
click at [493, 53] on icon "save" at bounding box center [498, 51] width 21 height 21
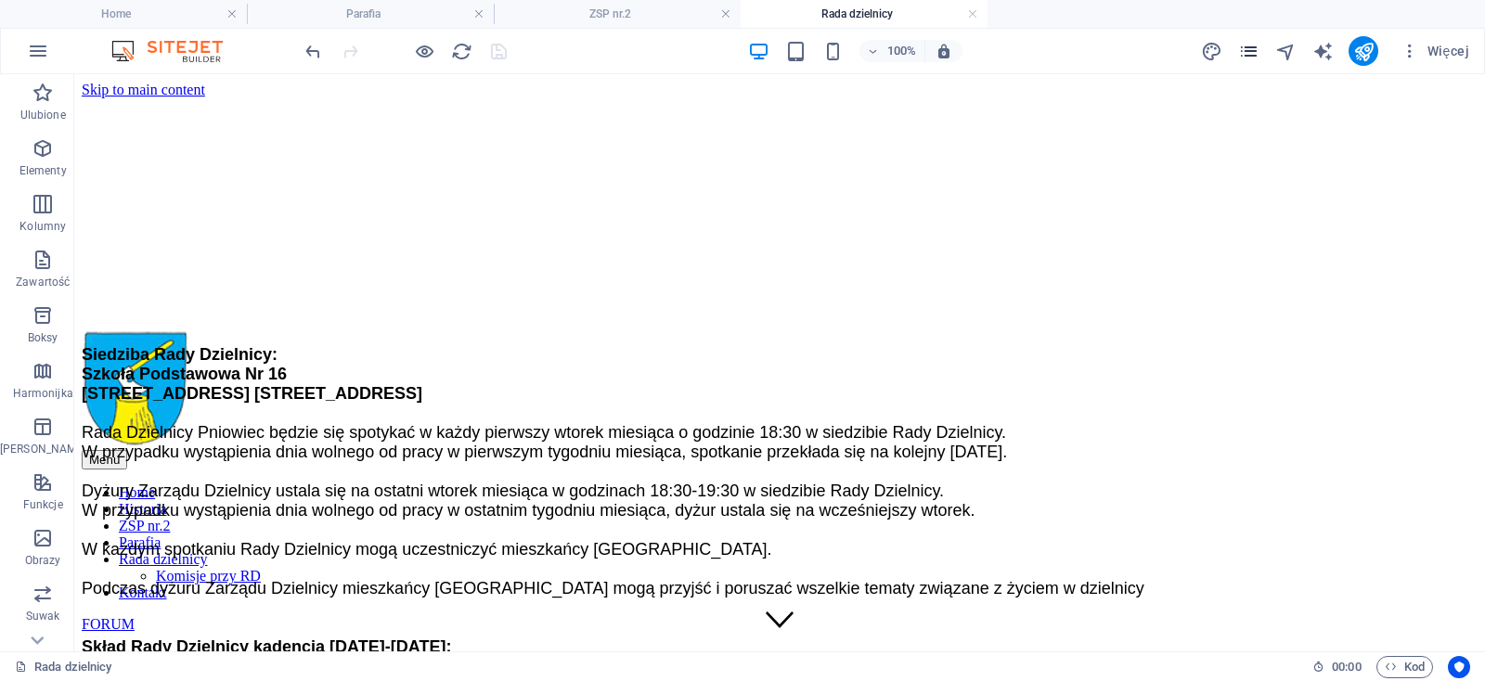
click at [1243, 44] on icon "pages" at bounding box center [1248, 51] width 21 height 21
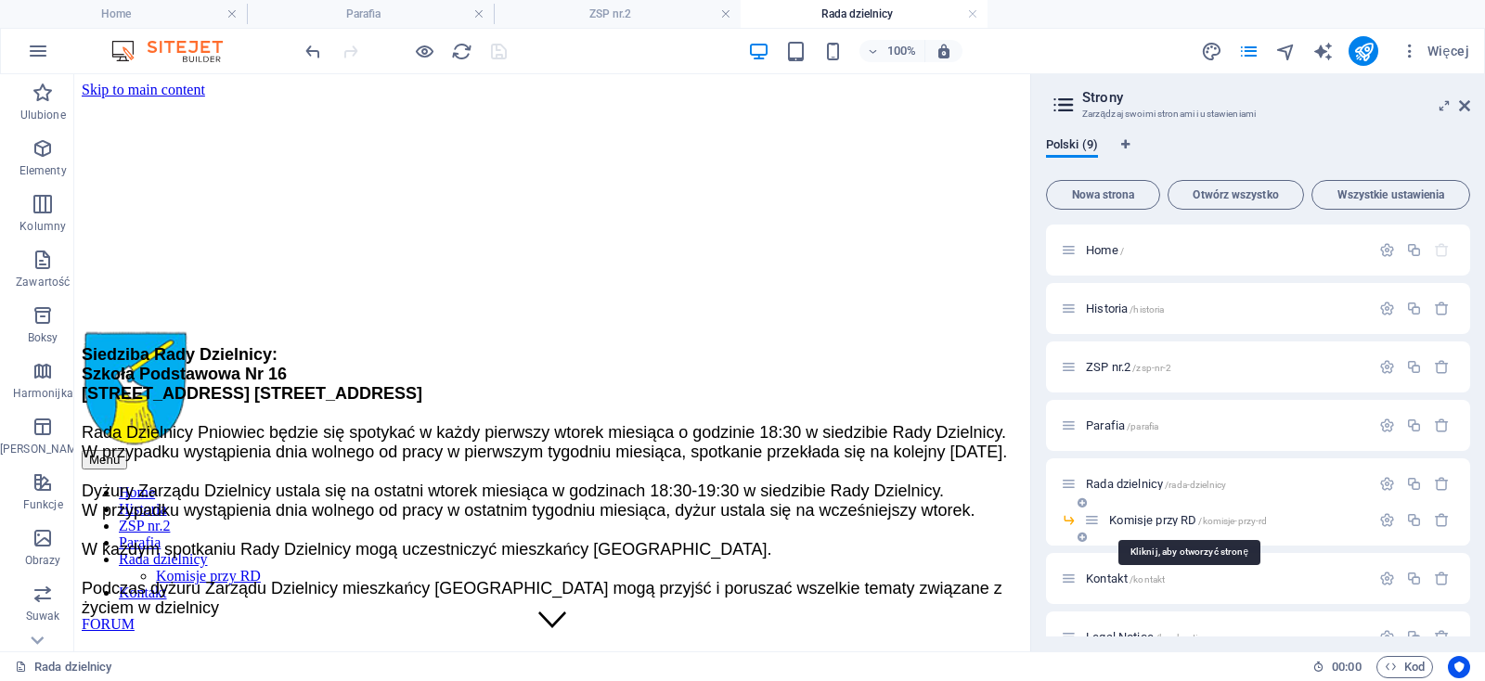
click at [1186, 522] on span "Komisje przy RD /komisje-przy-rd" at bounding box center [1188, 520] width 158 height 14
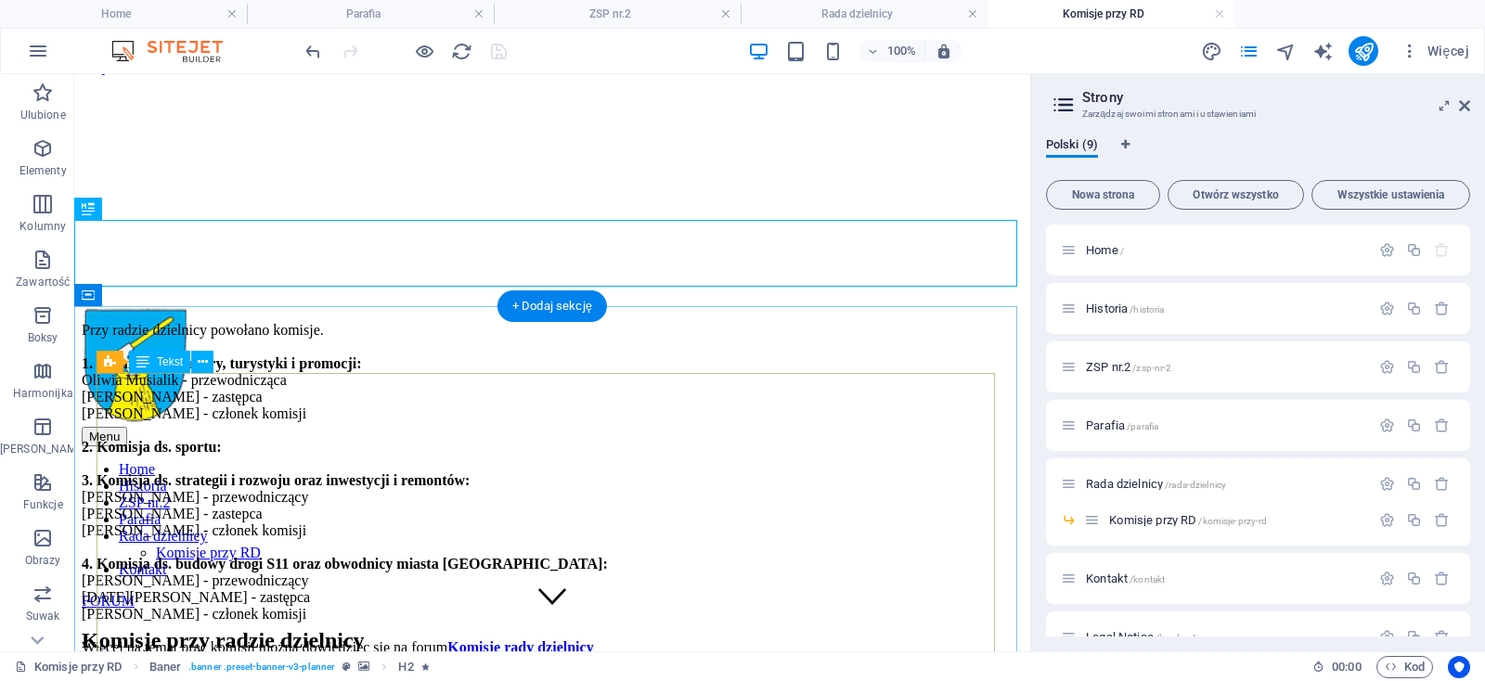
scroll to position [195, 0]
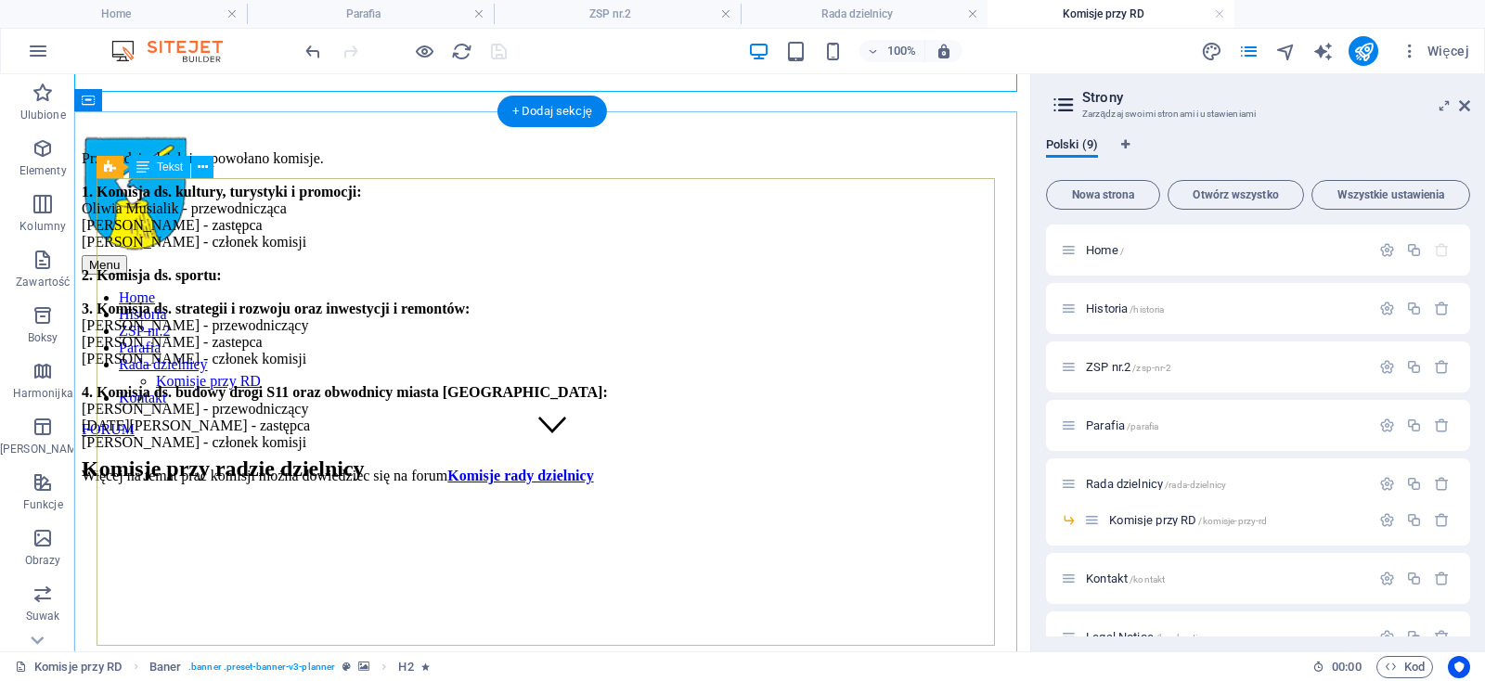
click at [595, 294] on div "Przy radzie dzielnicy powołano komisje. 1. Komisja ds. kultury, turystyki i pro…" at bounding box center [552, 317] width 941 height 334
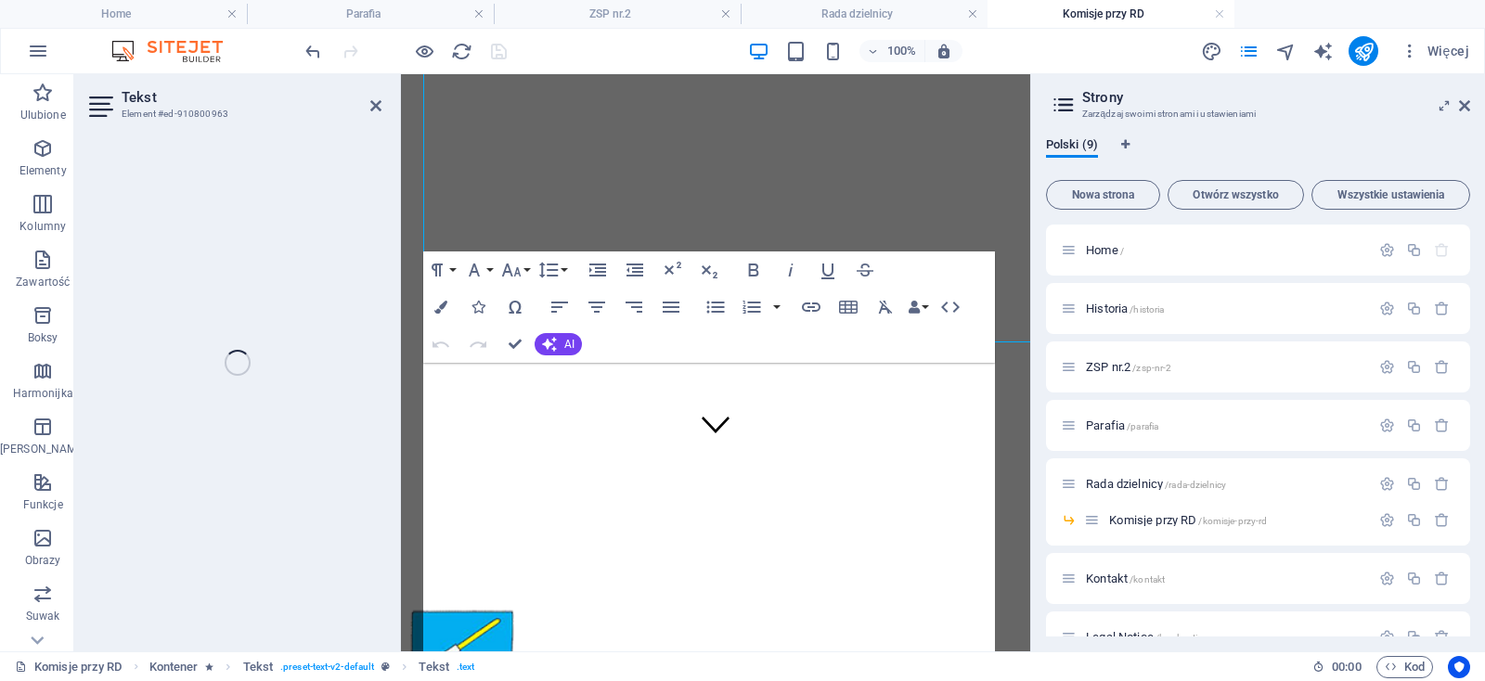
scroll to position [497, 0]
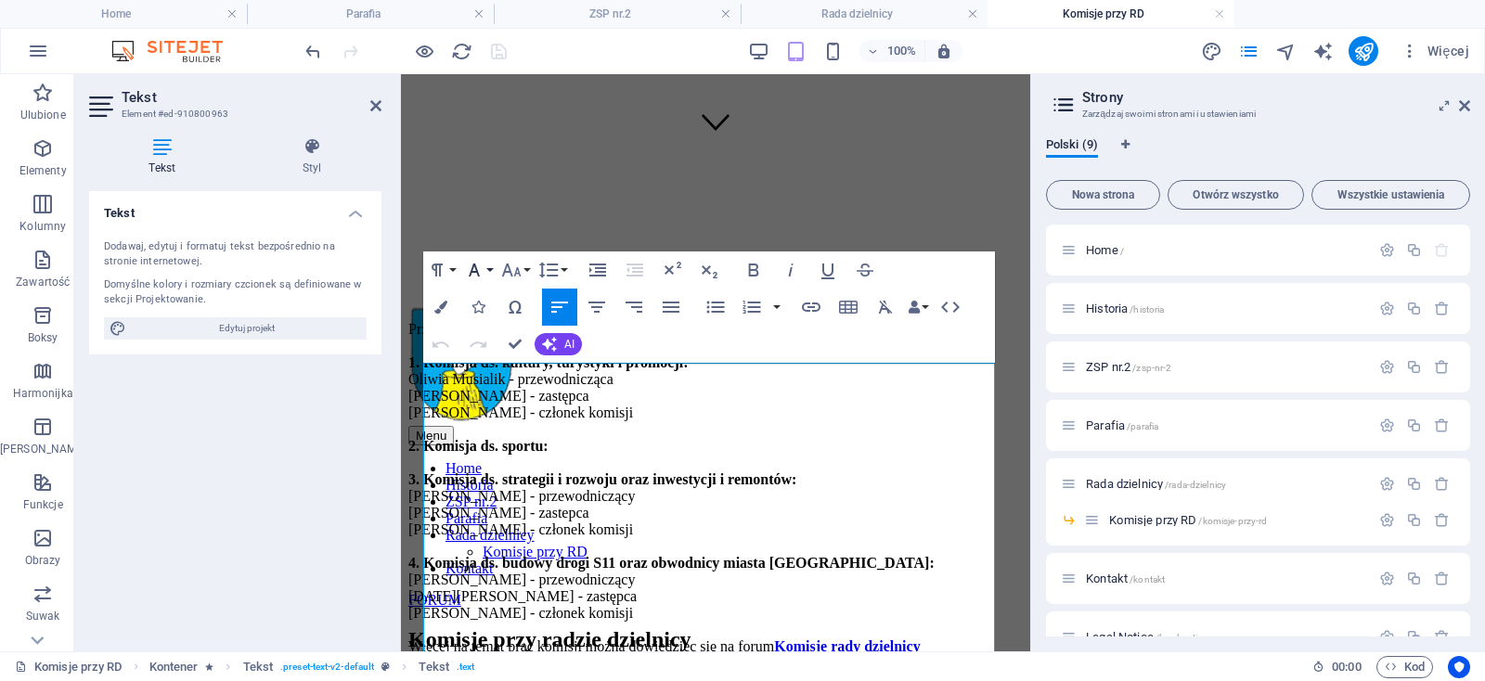
click at [488, 271] on button "Font Family" at bounding box center [477, 269] width 35 height 37
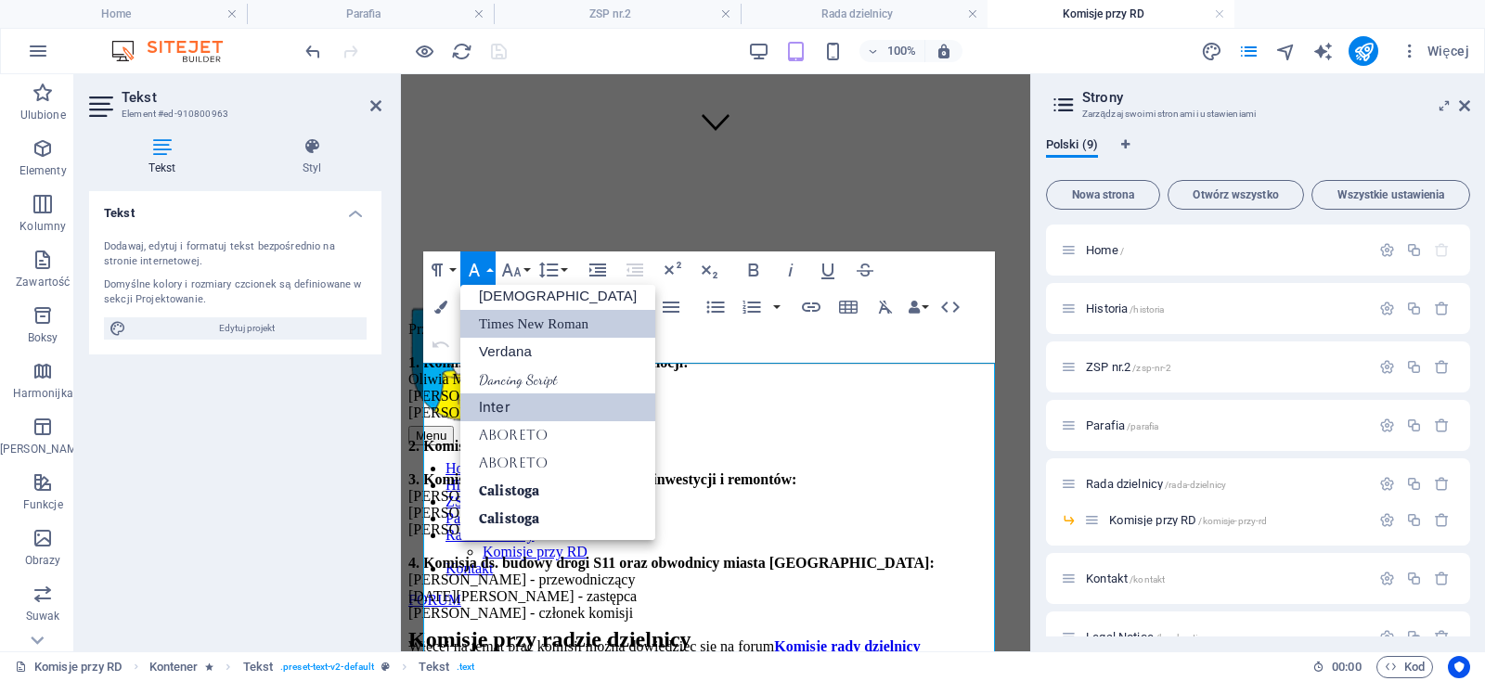
scroll to position [93, 0]
click at [500, 300] on link "Tahoma" at bounding box center [557, 297] width 195 height 28
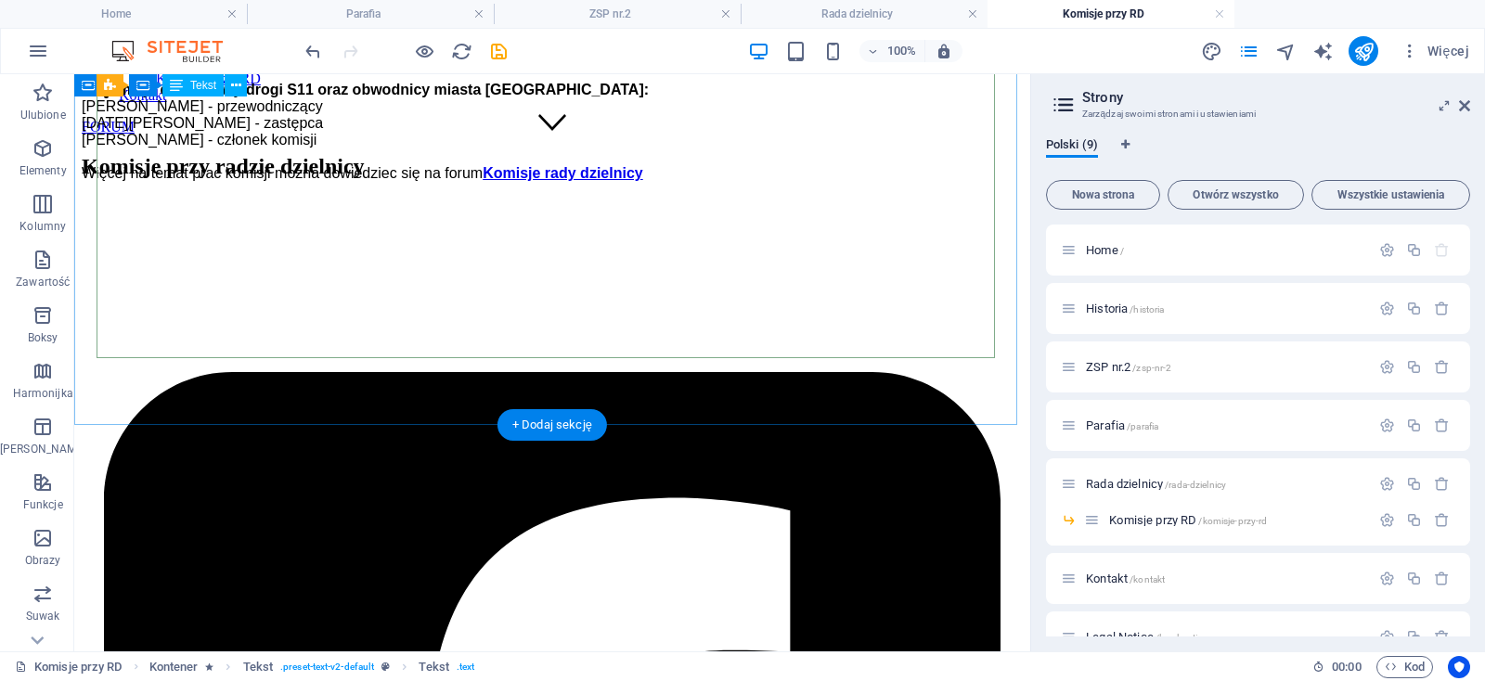
click at [606, 182] on div "Przy radzie dzielnicy powołano komisje. 1. Komisja ds. kultury, turystyki i pro…" at bounding box center [552, 15] width 941 height 334
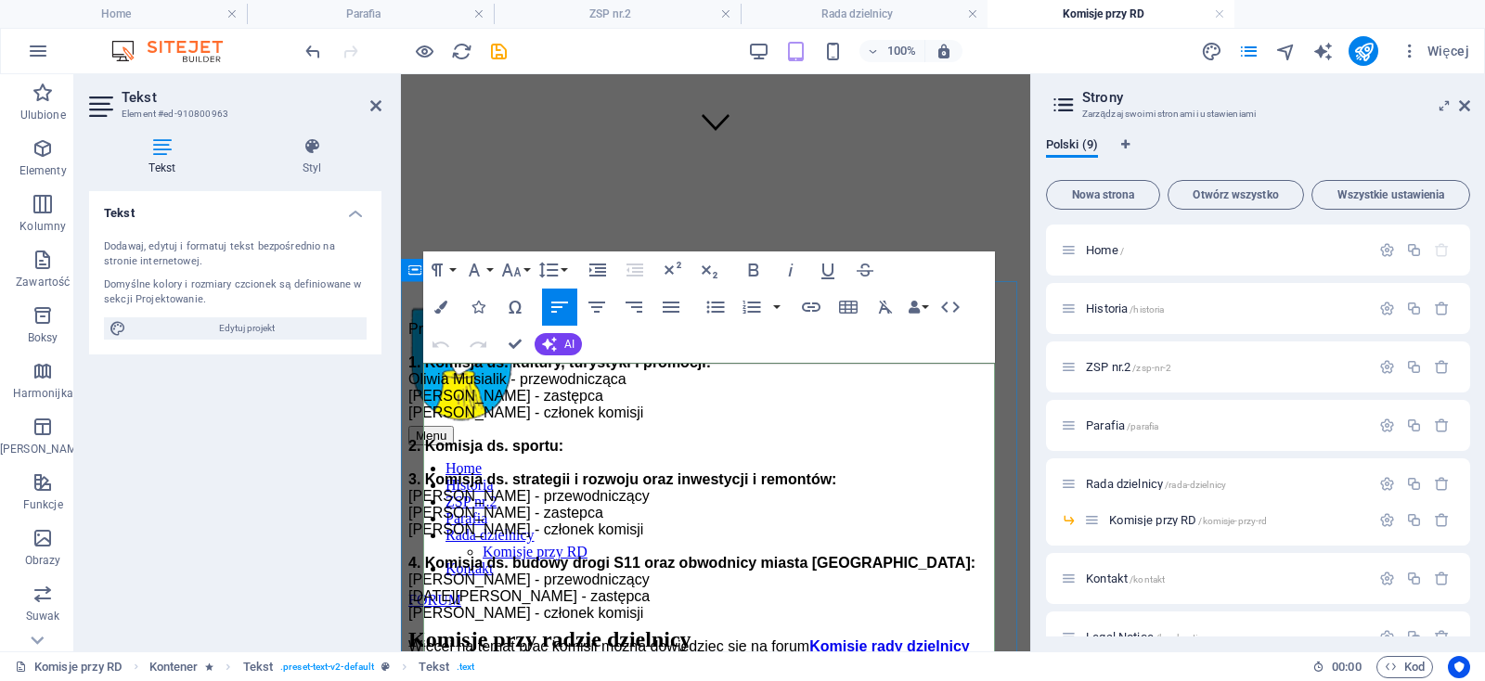
click at [743, 457] on p "Przy radzie dzielnicy powołano komisje. 1. Komisja ds. kultury, turystyki i pro…" at bounding box center [715, 488] width 614 height 334
click at [524, 268] on button "Font Size" at bounding box center [514, 269] width 35 height 37
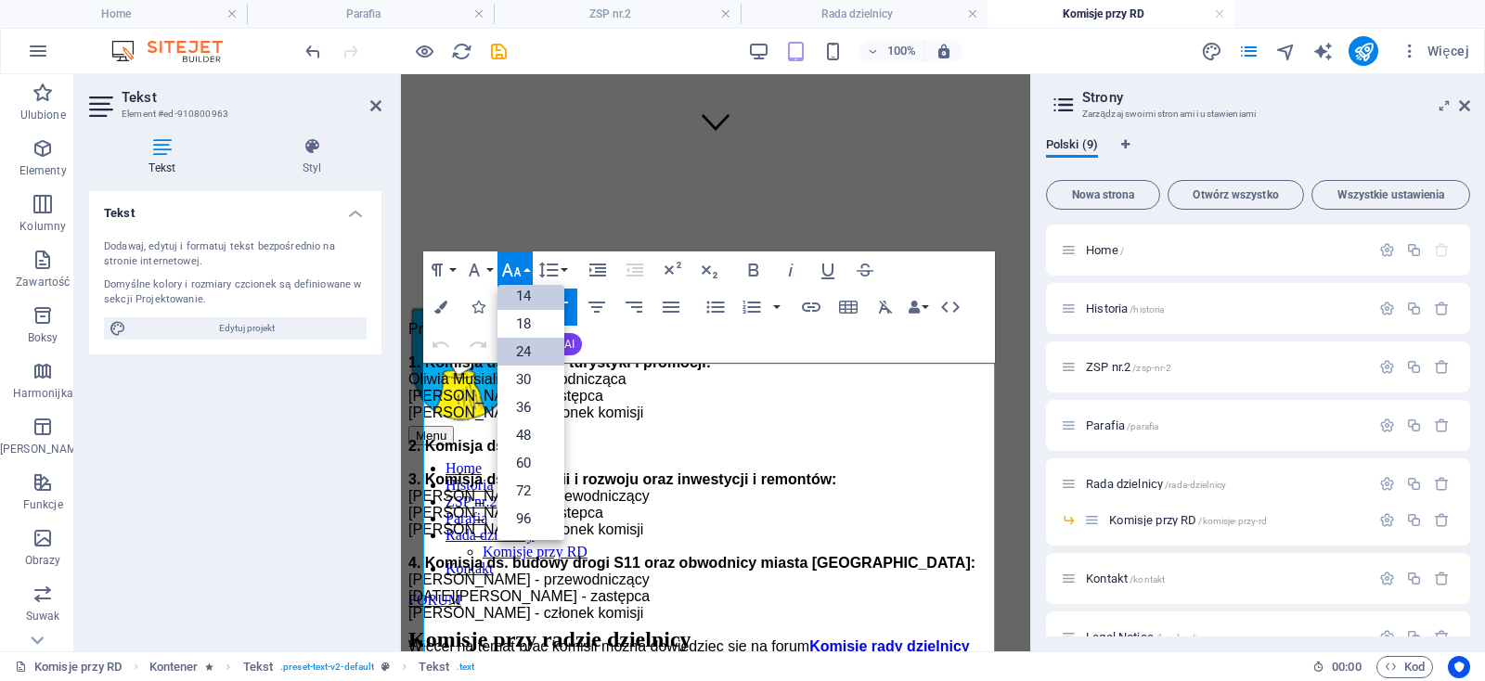
scroll to position [148, 0]
click at [533, 328] on link "18" at bounding box center [530, 325] width 67 height 28
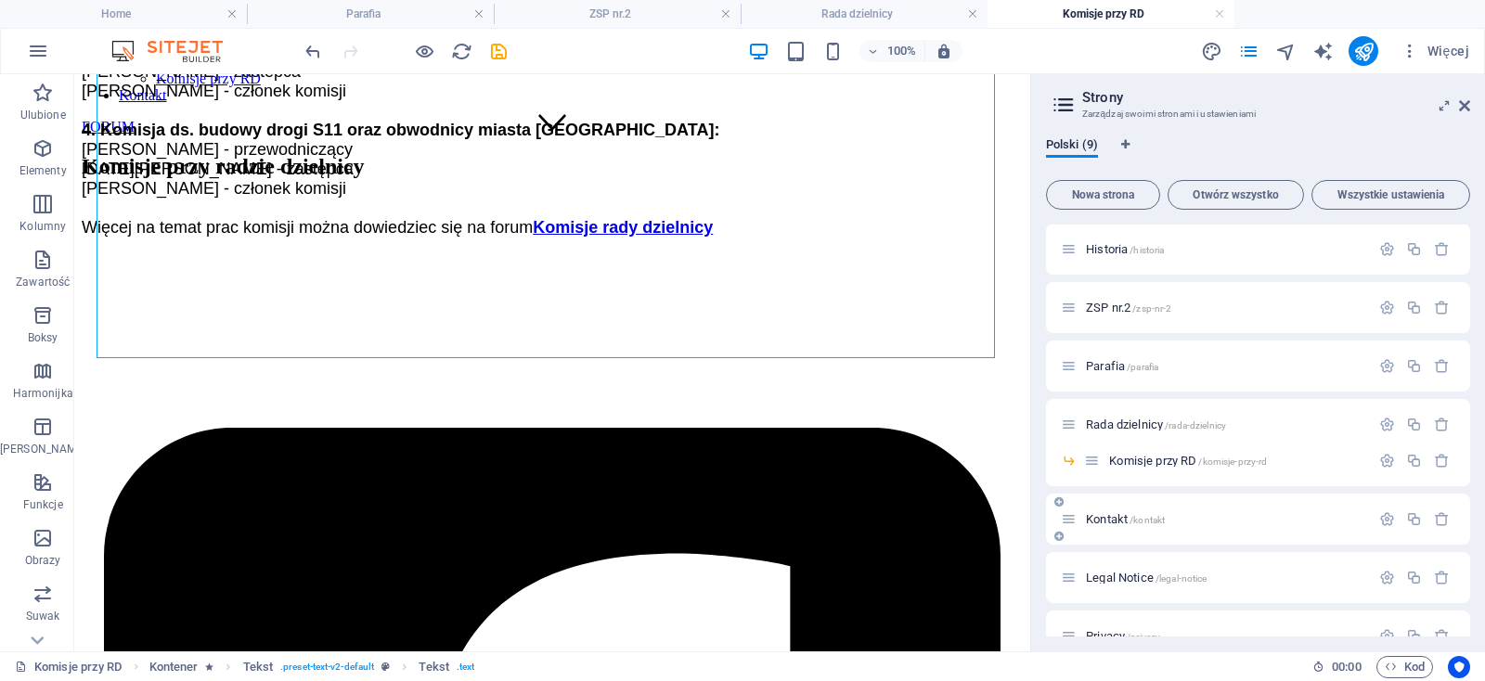
scroll to position [92, 0]
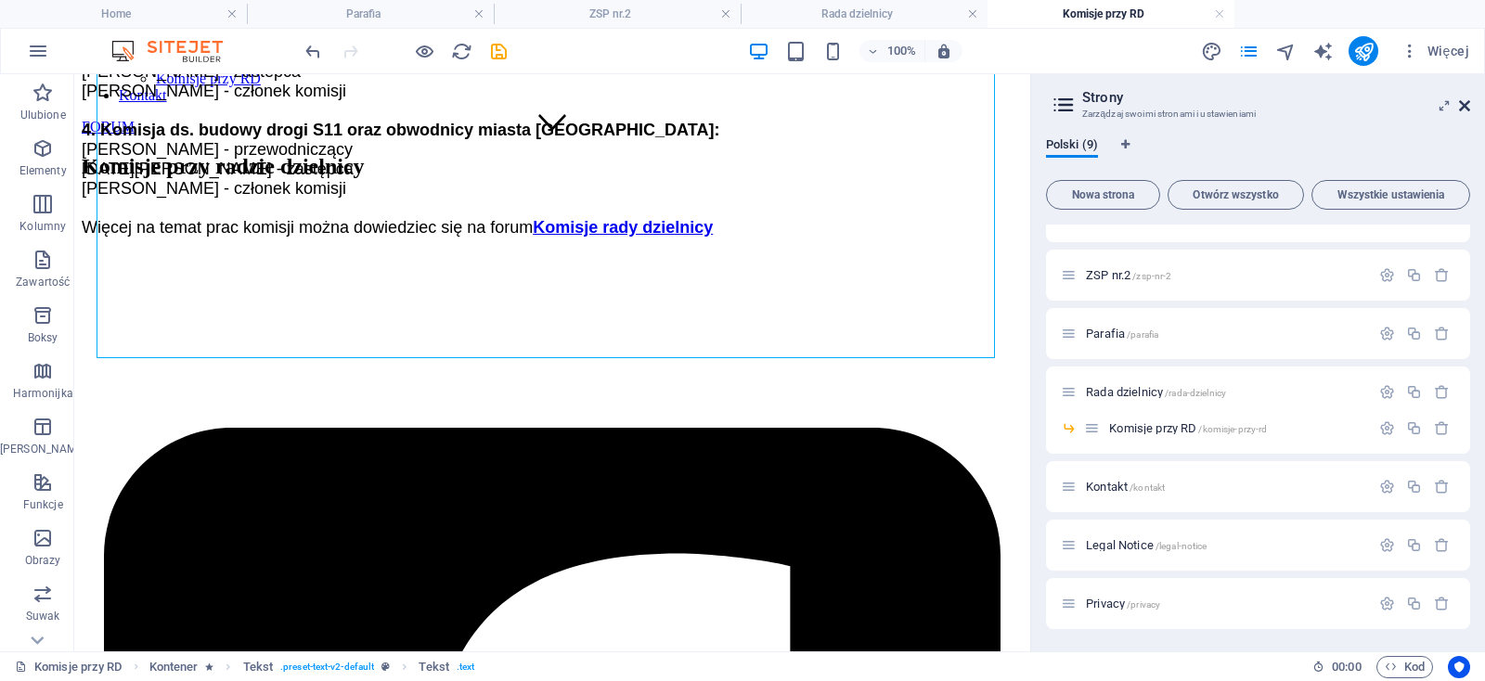
click at [1466, 103] on icon at bounding box center [1464, 105] width 11 height 15
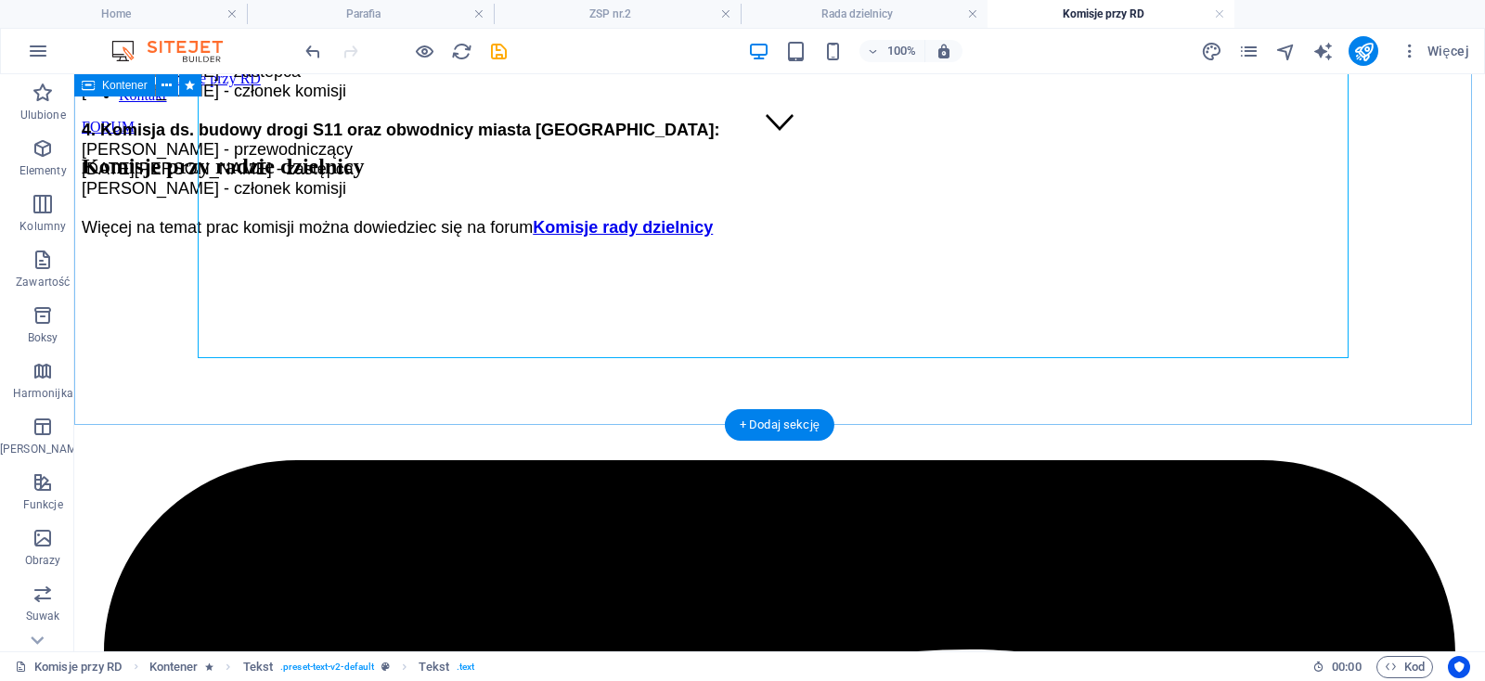
click at [701, 238] on div "Przy radzie dzielnicy powołano komisje. 1. Komisja ds. kultury, turystyki i pro…" at bounding box center [780, 43] width 1396 height 390
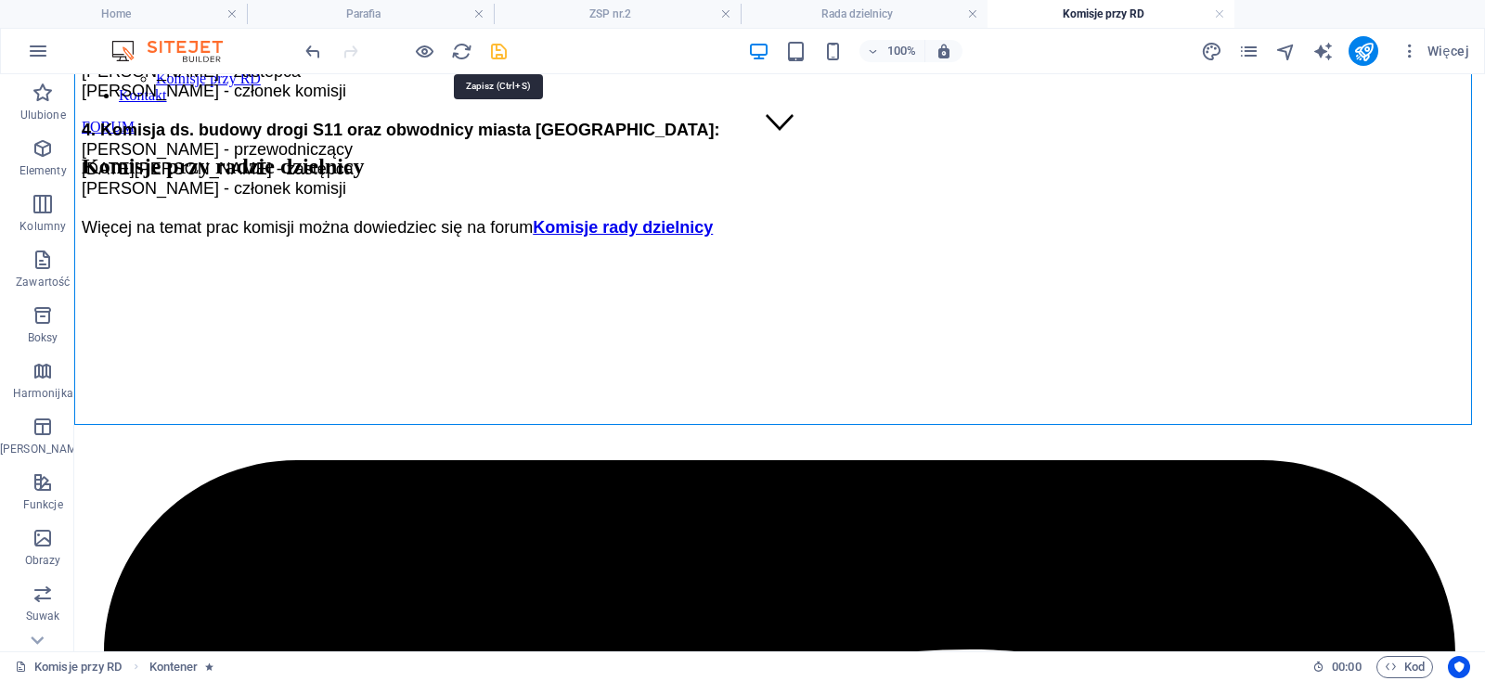
click at [503, 45] on icon "save" at bounding box center [498, 51] width 21 height 21
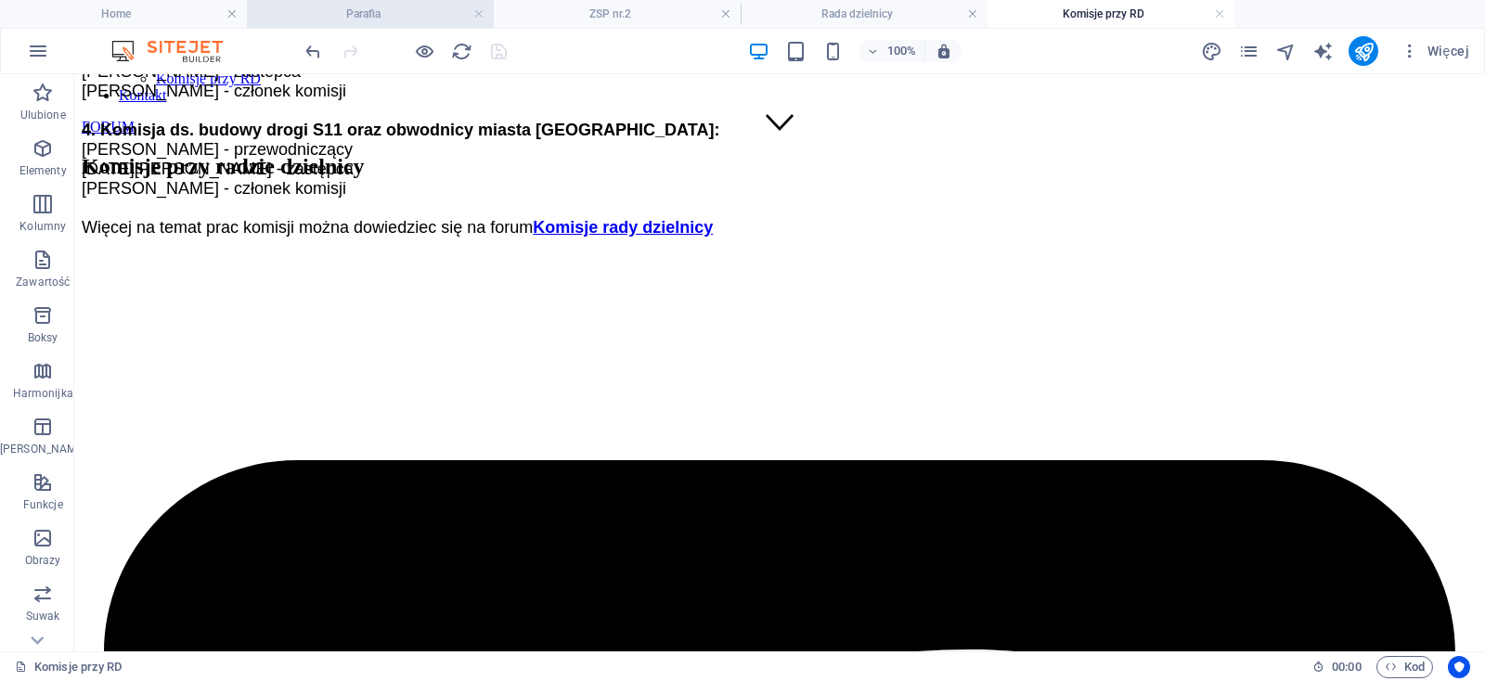
click at [403, 16] on h4 "Parafia" at bounding box center [370, 14] width 247 height 20
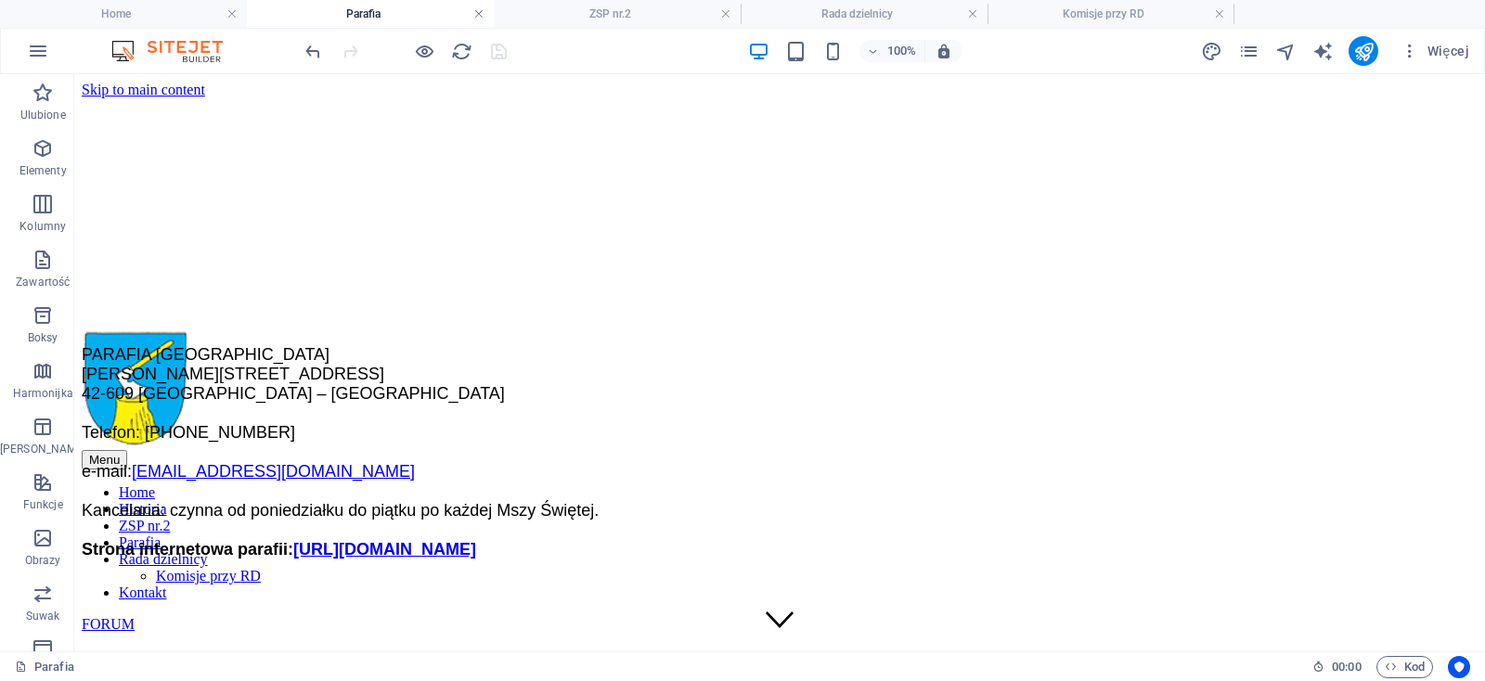
click at [476, 16] on link at bounding box center [478, 15] width 11 height 18
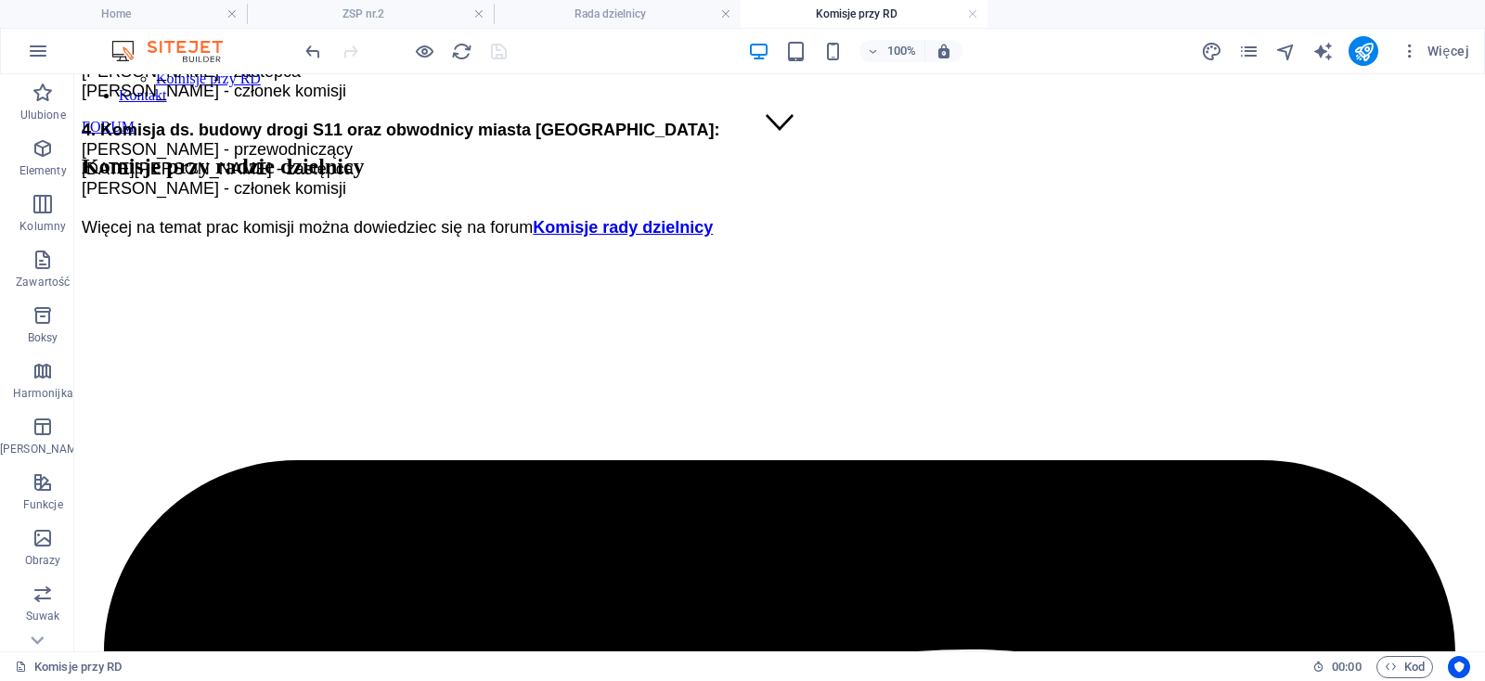
click at [476, 16] on link at bounding box center [478, 15] width 11 height 18
click at [720, 16] on link at bounding box center [725, 15] width 11 height 18
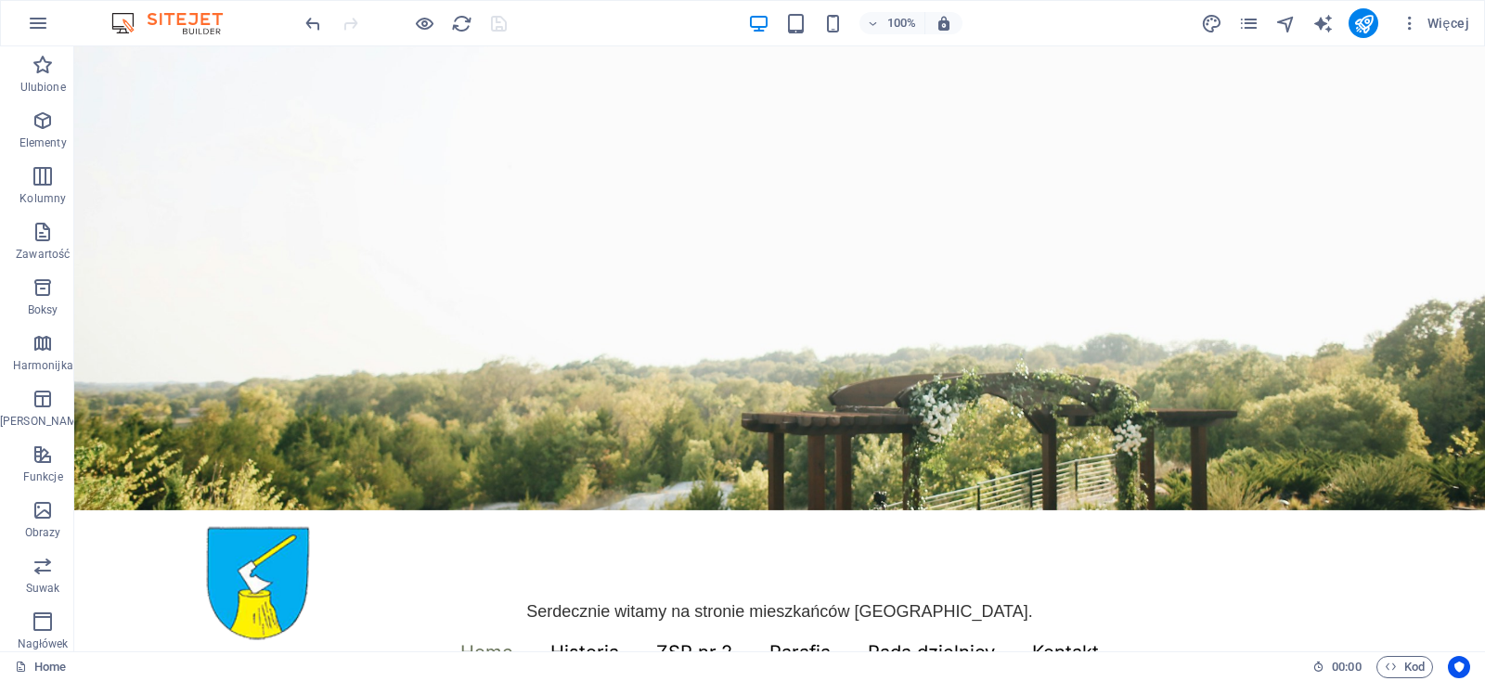
click at [476, 16] on div at bounding box center [406, 23] width 208 height 30
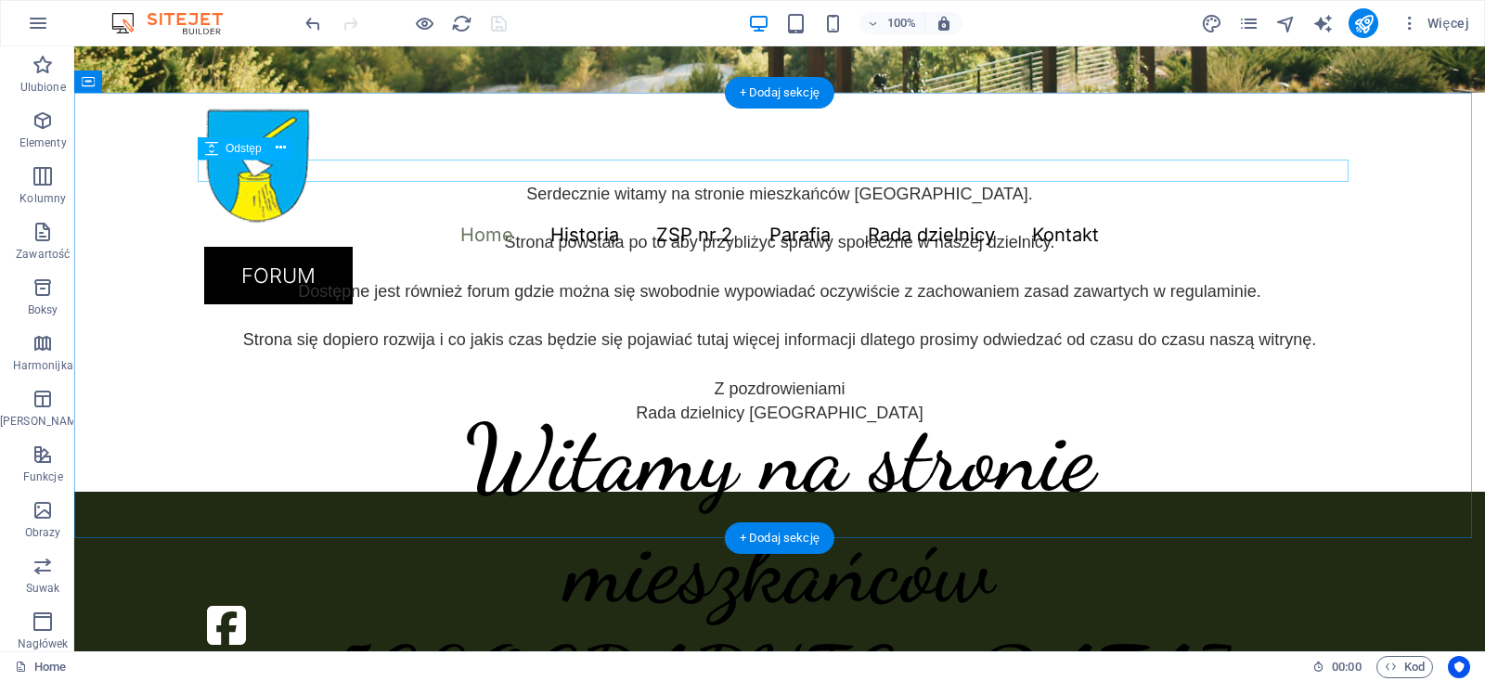
scroll to position [487, 0]
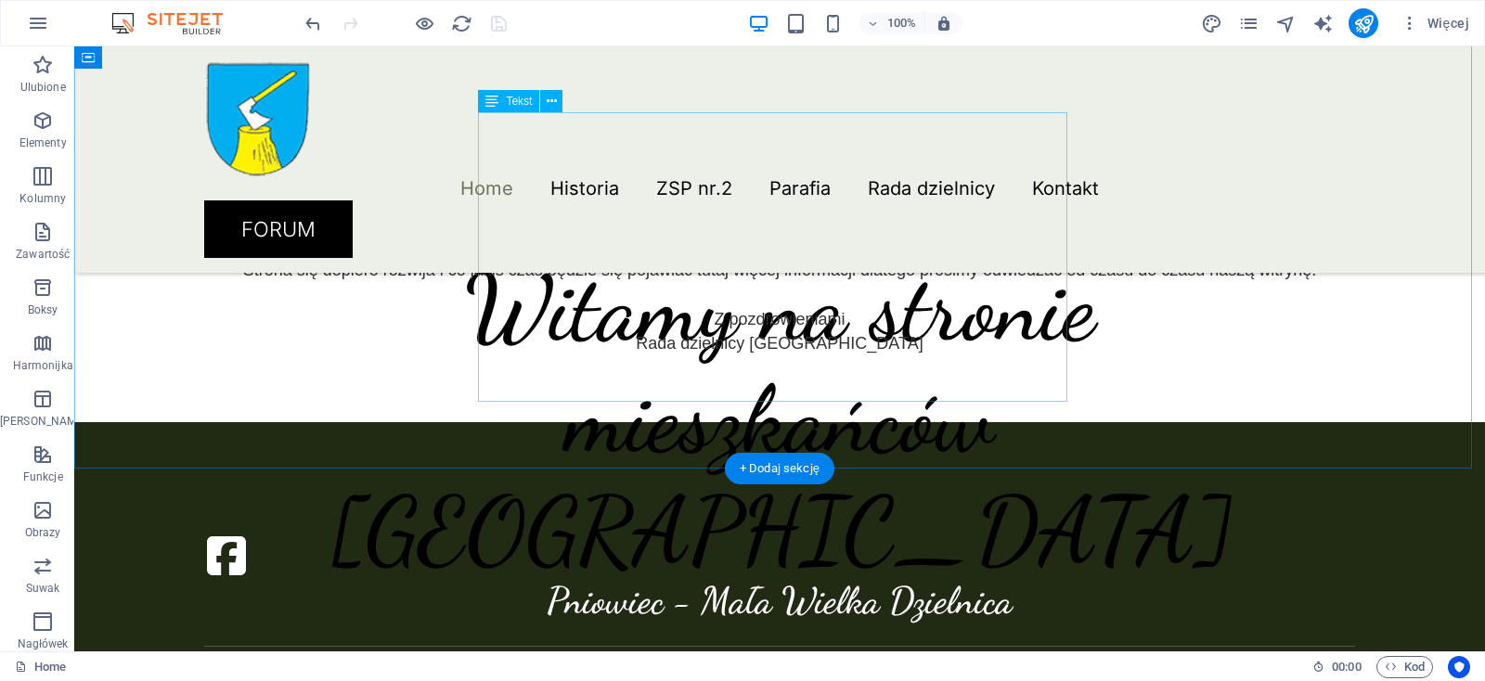
click at [751, 278] on div "Serdecznie witamy na stronie mieszkańców Pniowca. Strona powstała po to aby prz…" at bounding box center [779, 233] width 1151 height 243
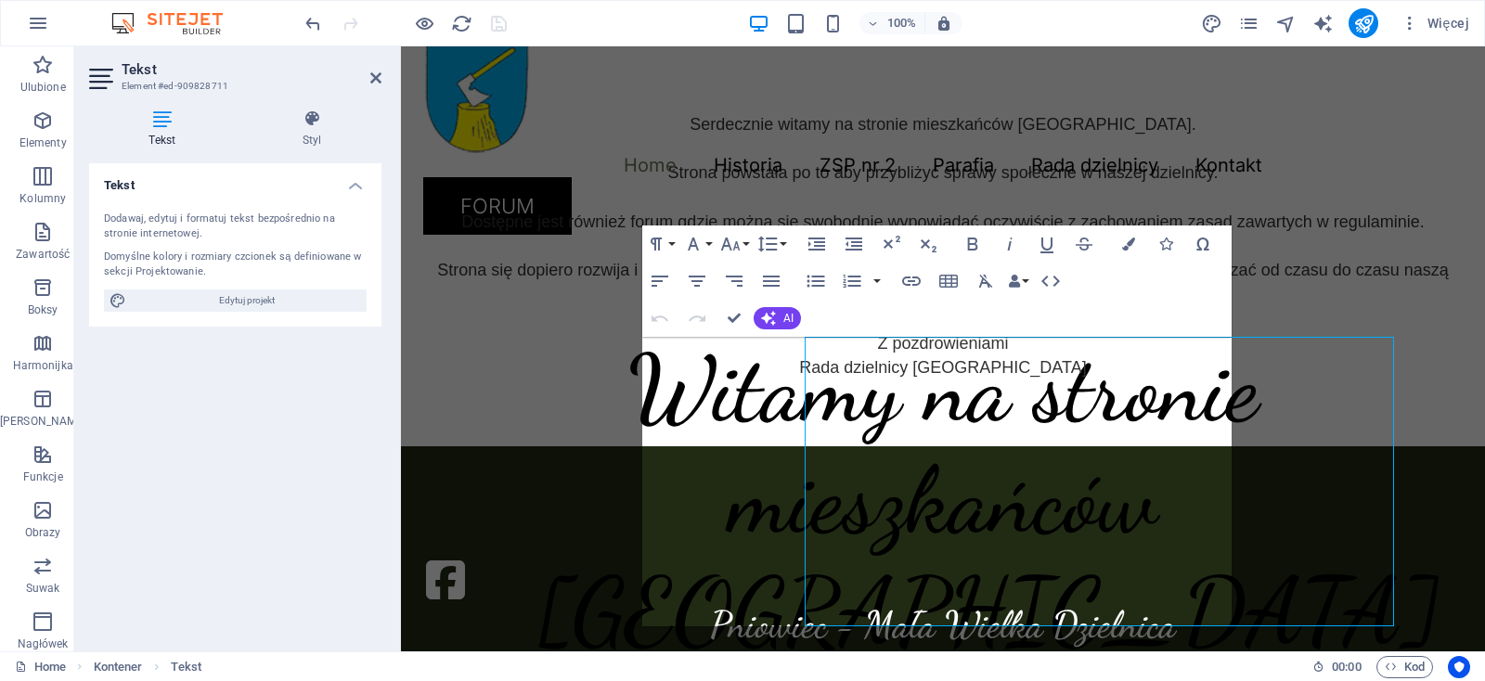
scroll to position [263, 0]
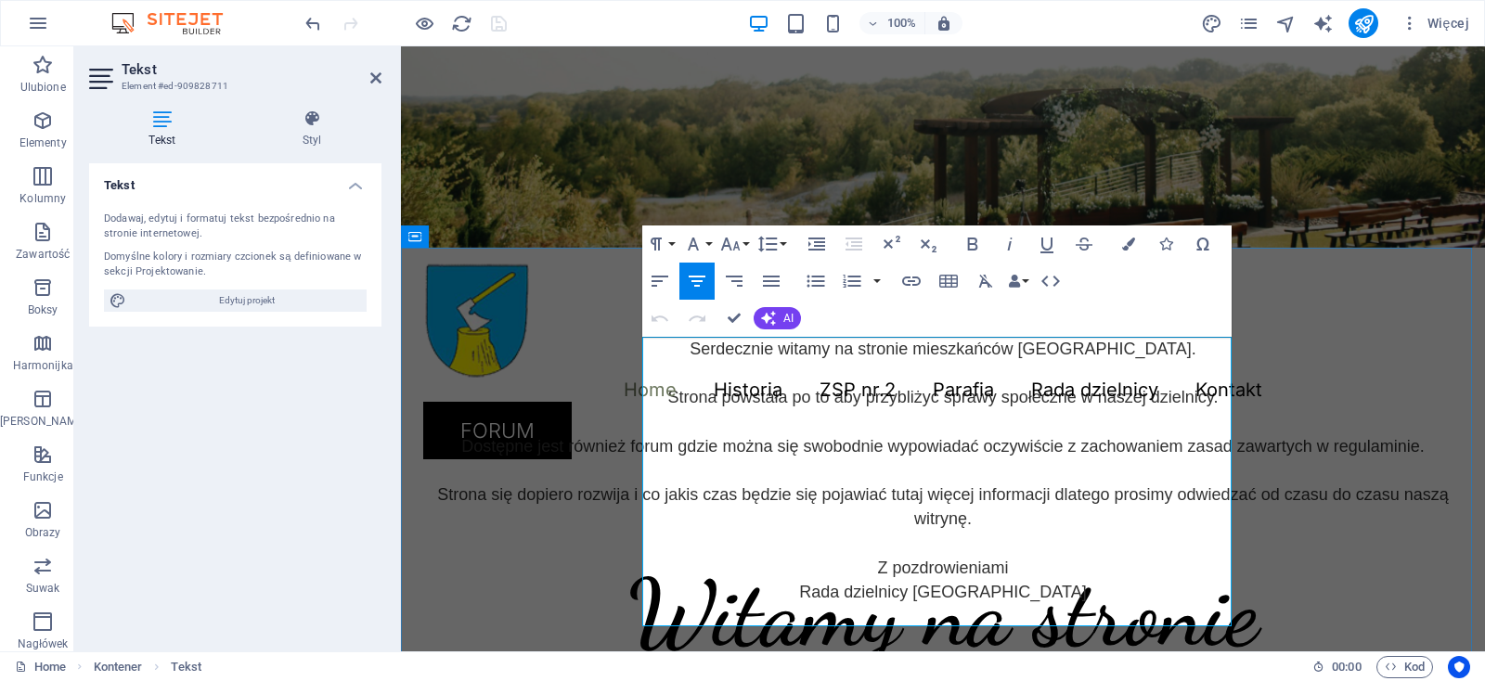
click at [786, 367] on p "Serdecznie witamy na stronie mieszkańców Pniowca. Strona powstała po to aby prz…" at bounding box center [942, 470] width 1039 height 267
click at [703, 248] on icon "button" at bounding box center [693, 244] width 22 height 22
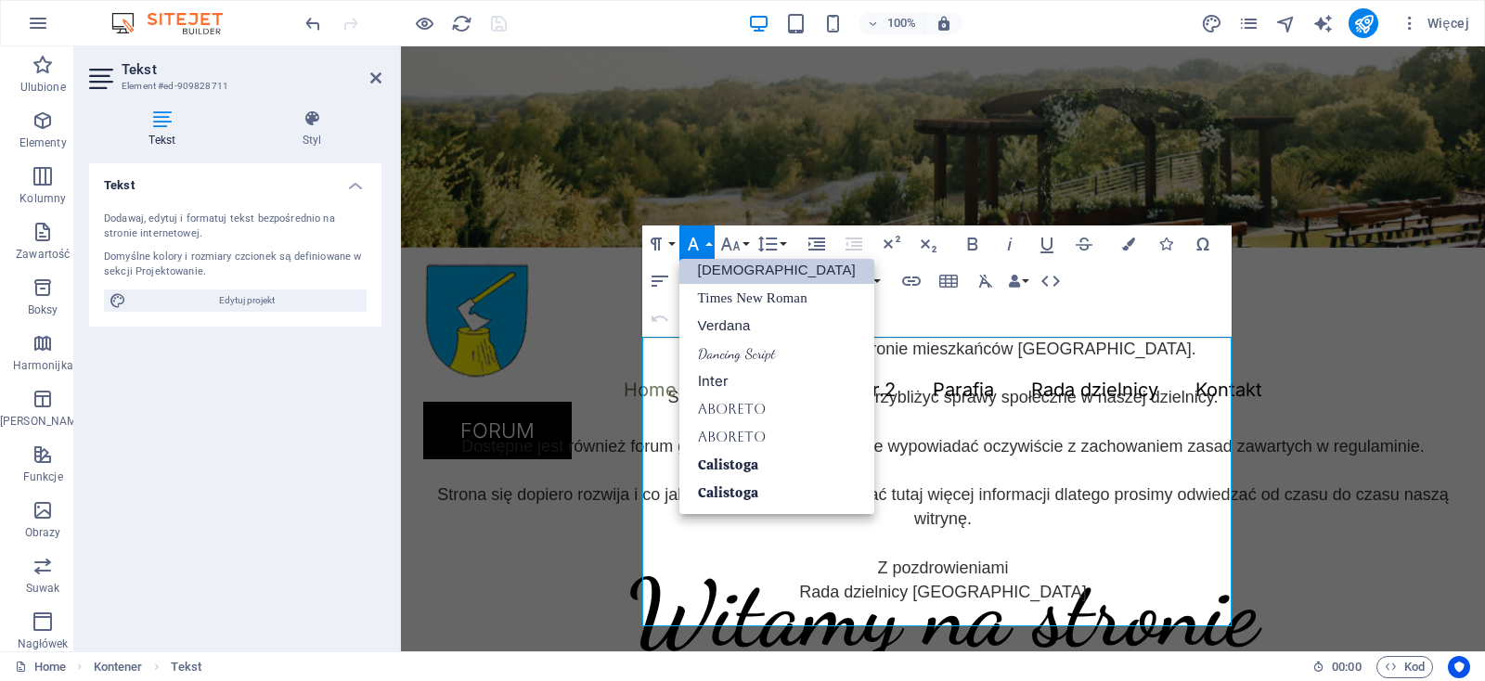
scroll to position [93, 0]
click at [742, 243] on button "Font Size" at bounding box center [733, 243] width 35 height 37
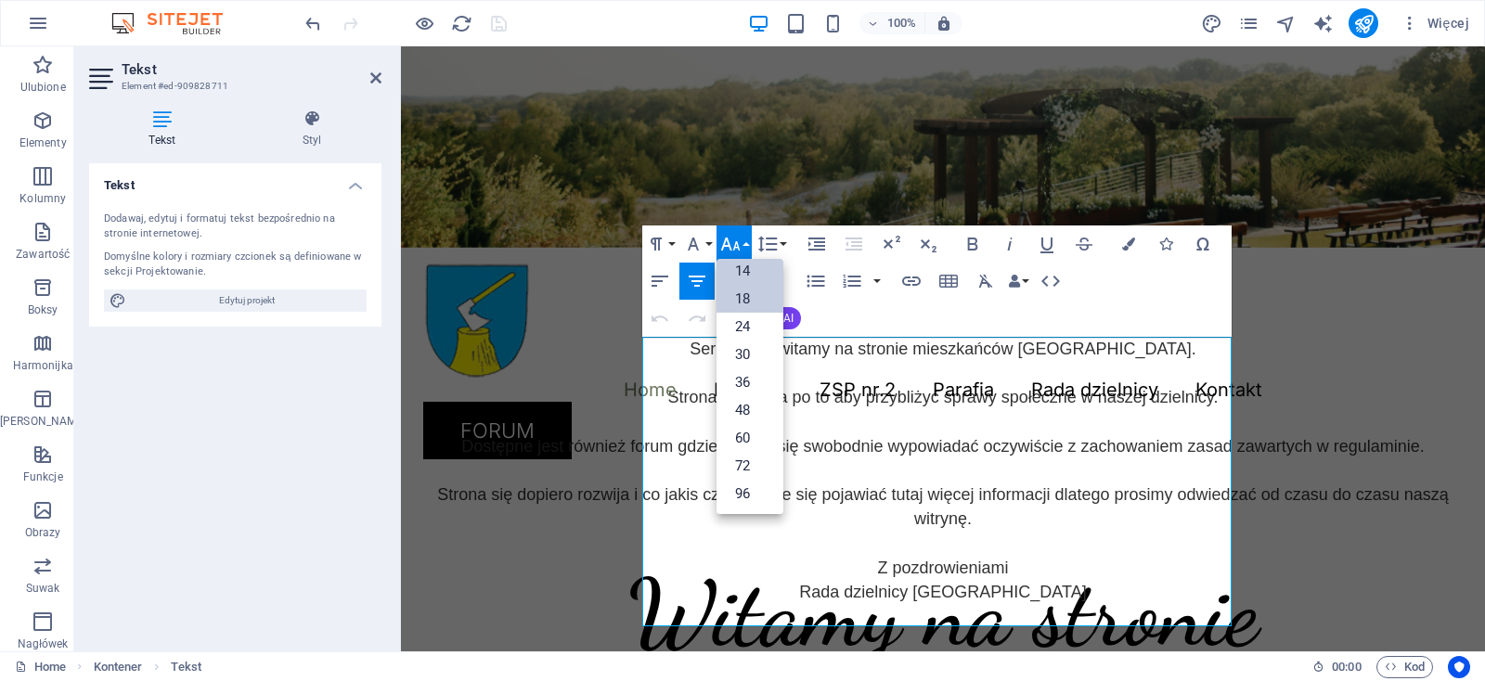
scroll to position [148, 0]
click at [1086, 381] on p "Serdecznie witamy na stronie mieszkańców Pniowca. Strona powstała po to aby prz…" at bounding box center [942, 470] width 1039 height 267
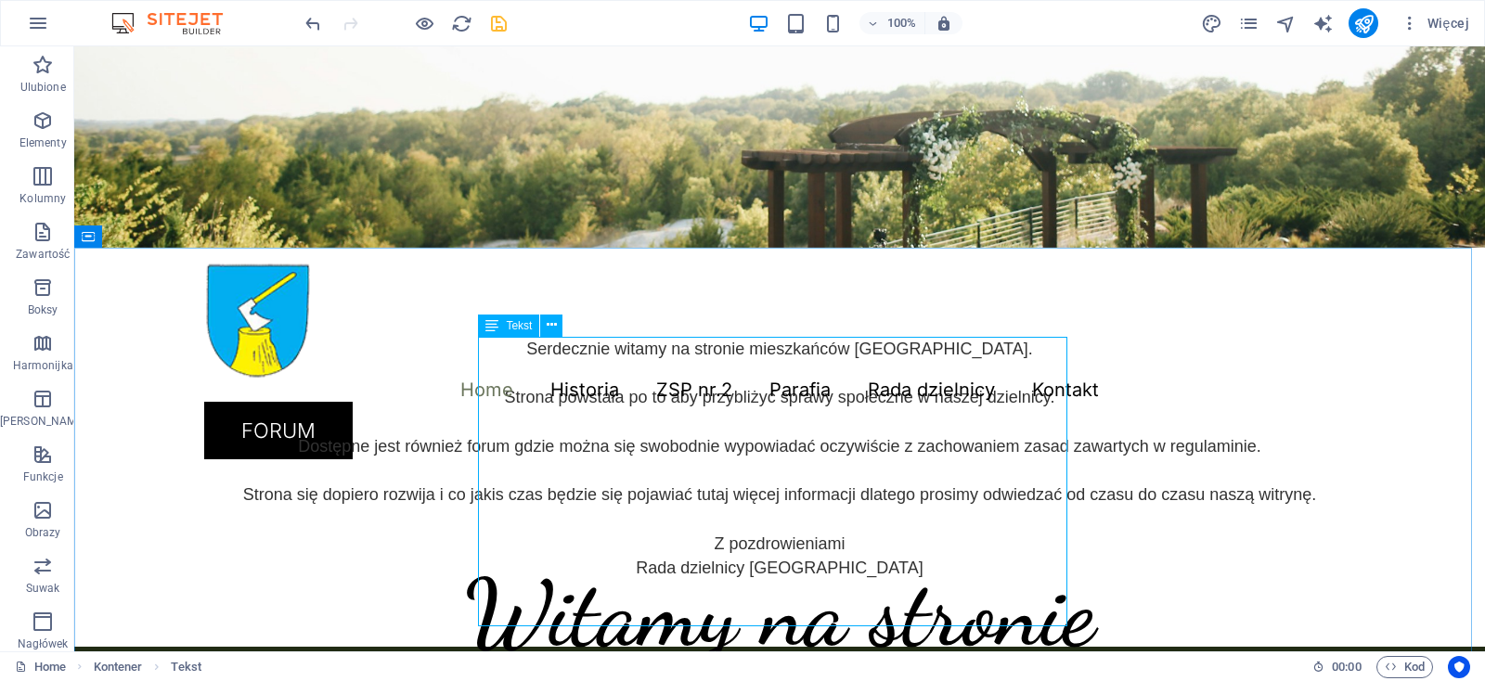
click at [1114, 374] on div "Serdecznie witamy na stronie mieszkańców Pniowca. Strona powstała po to aby prz…" at bounding box center [779, 447] width 1410 height 399
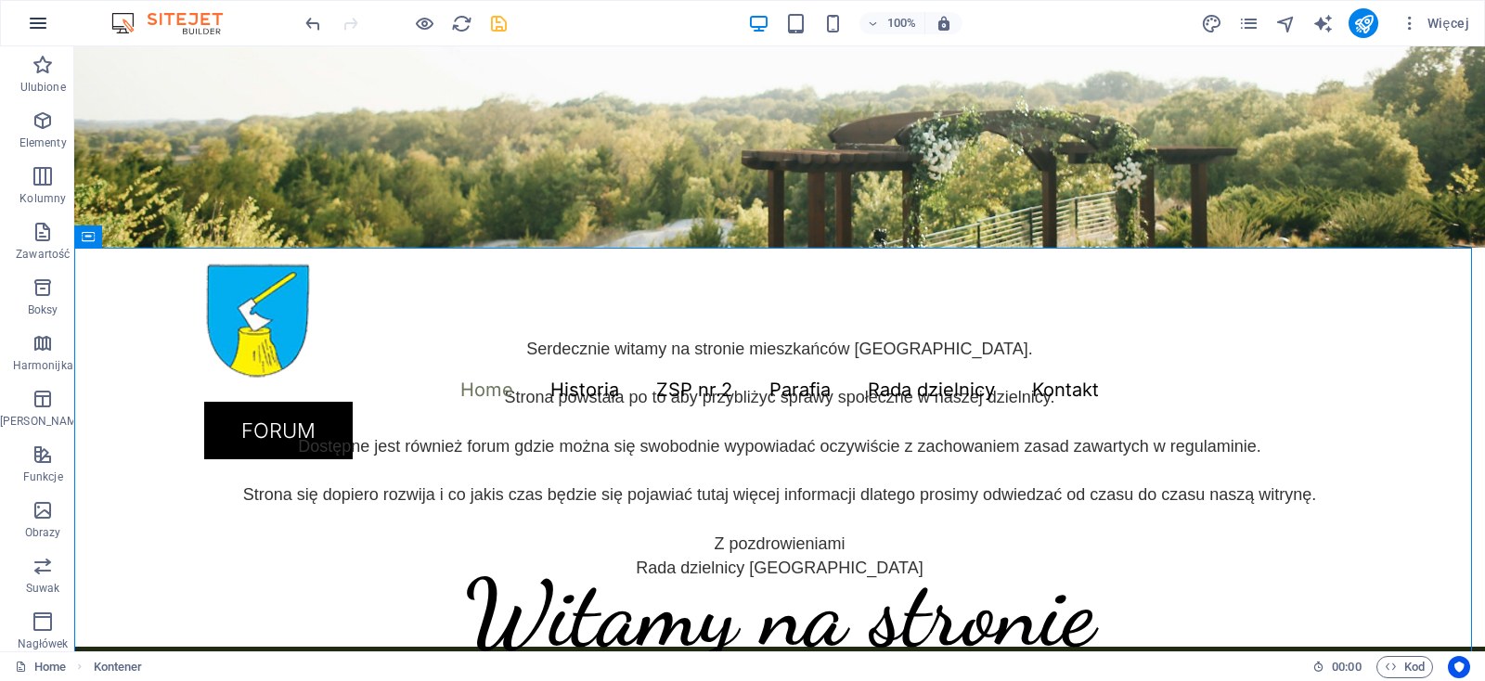
click at [45, 22] on icon "button" at bounding box center [38, 23] width 22 height 22
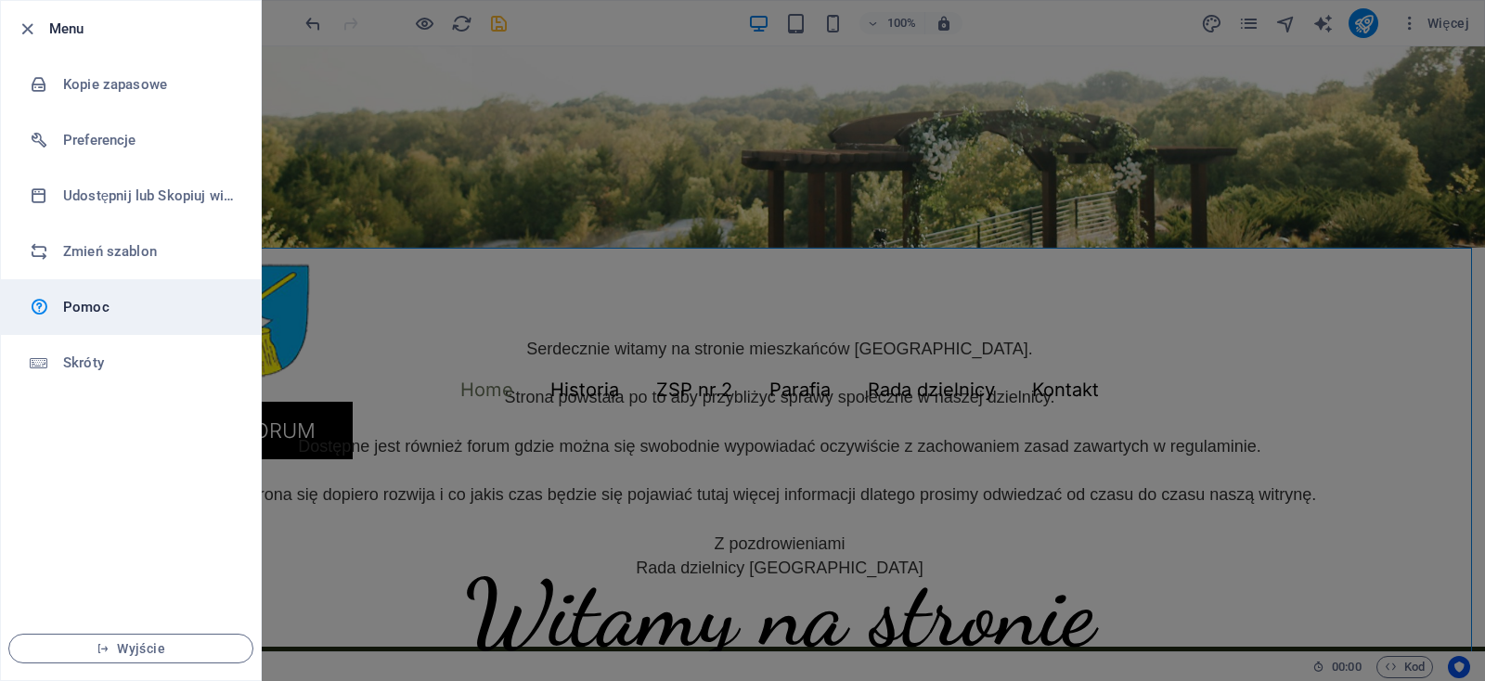
click at [159, 651] on span "Wyjście" at bounding box center [130, 648] width 213 height 15
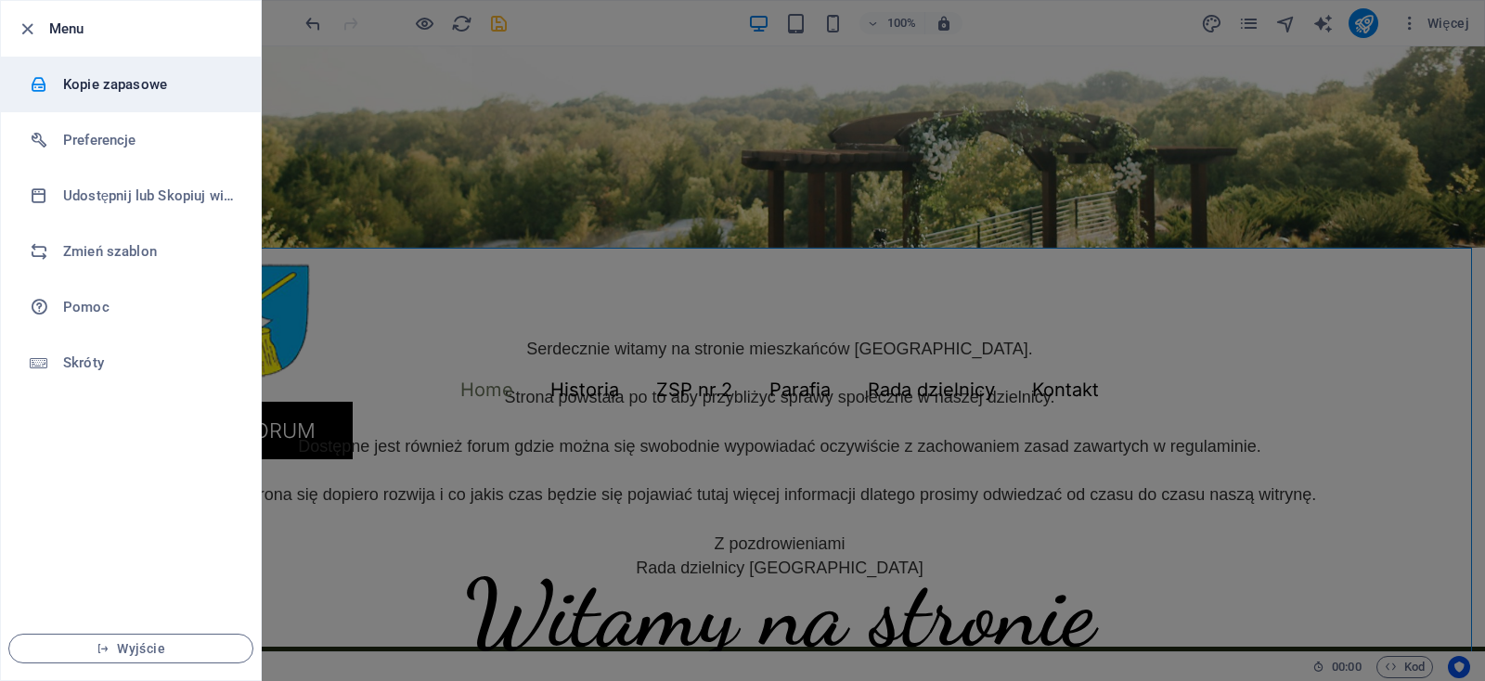
click at [96, 85] on h6 "Kopie zapasowe" at bounding box center [149, 84] width 172 height 22
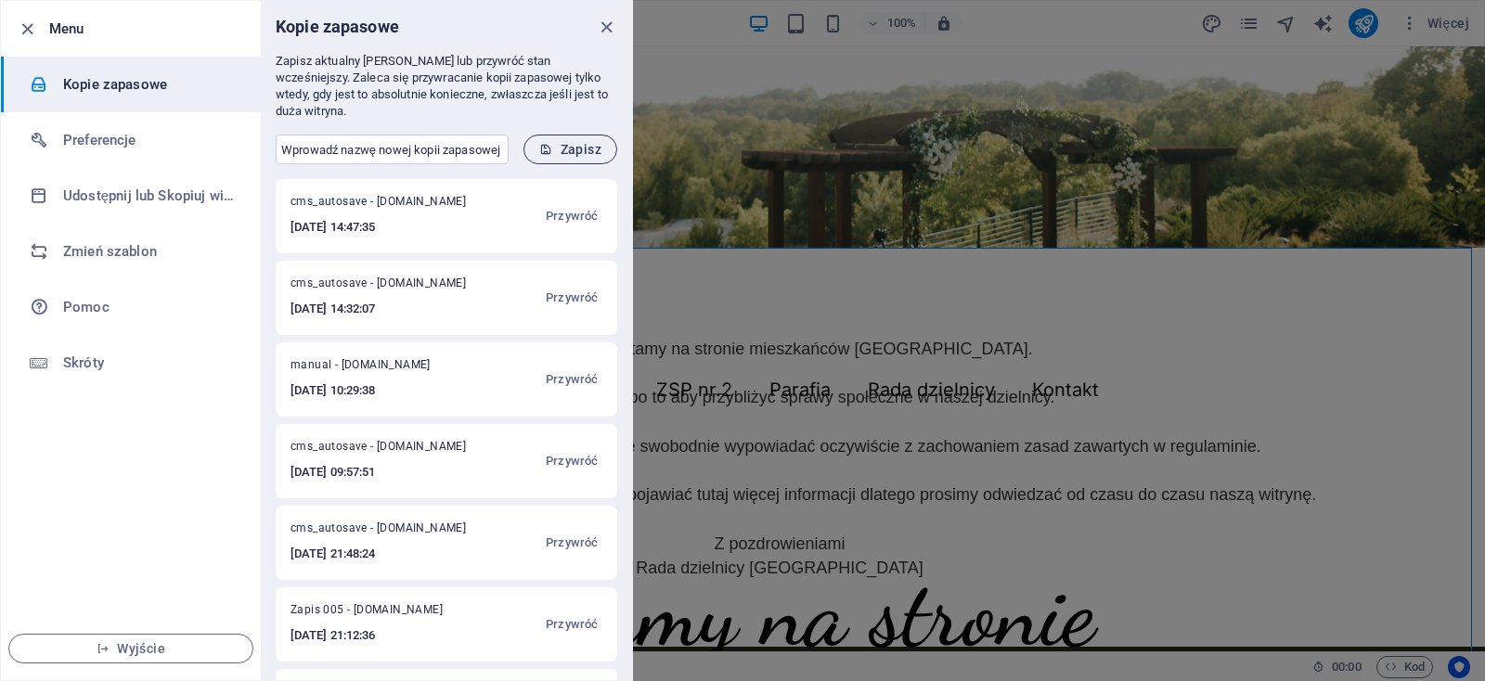
click at [557, 142] on span "Zapisz" at bounding box center [570, 149] width 62 height 15
click at [176, 646] on span "Wyjście" at bounding box center [130, 648] width 213 height 15
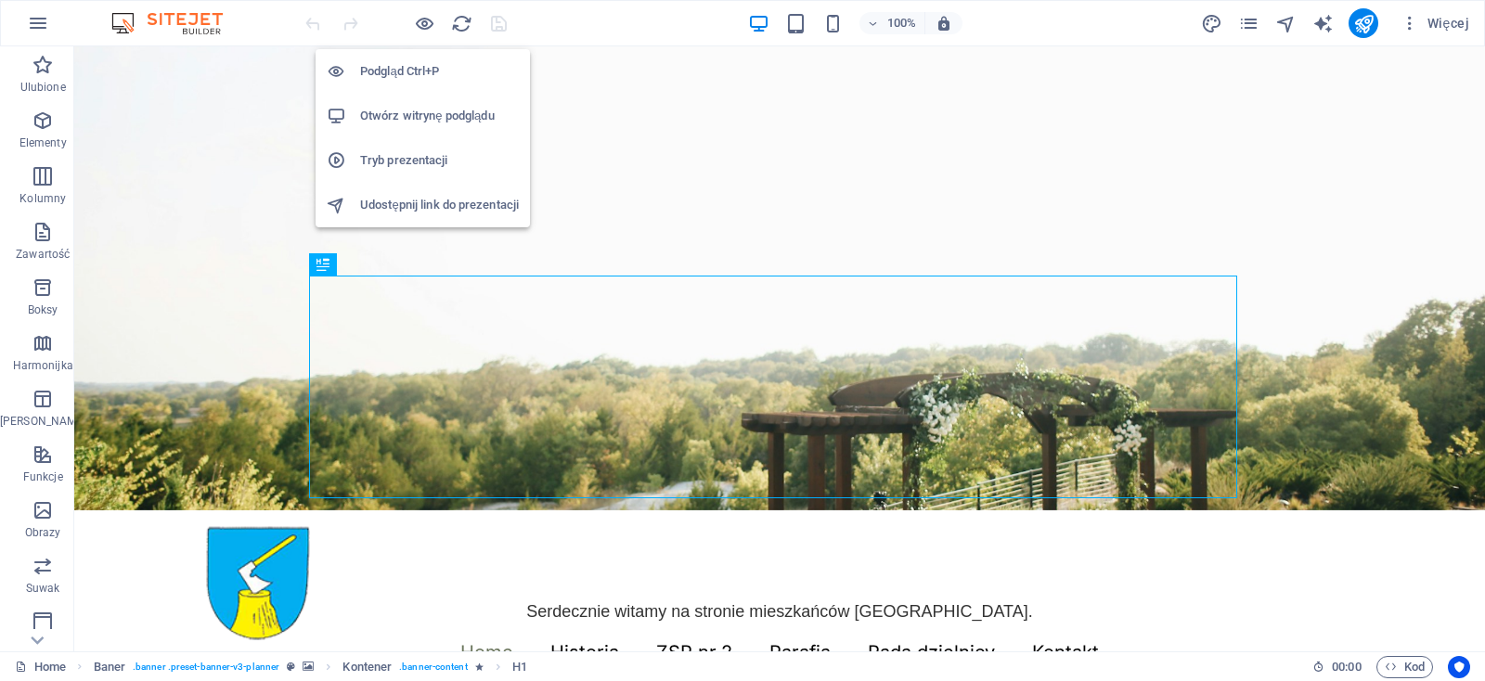
click at [402, 69] on h6 "Podgląd Ctrl+P" at bounding box center [439, 71] width 159 height 22
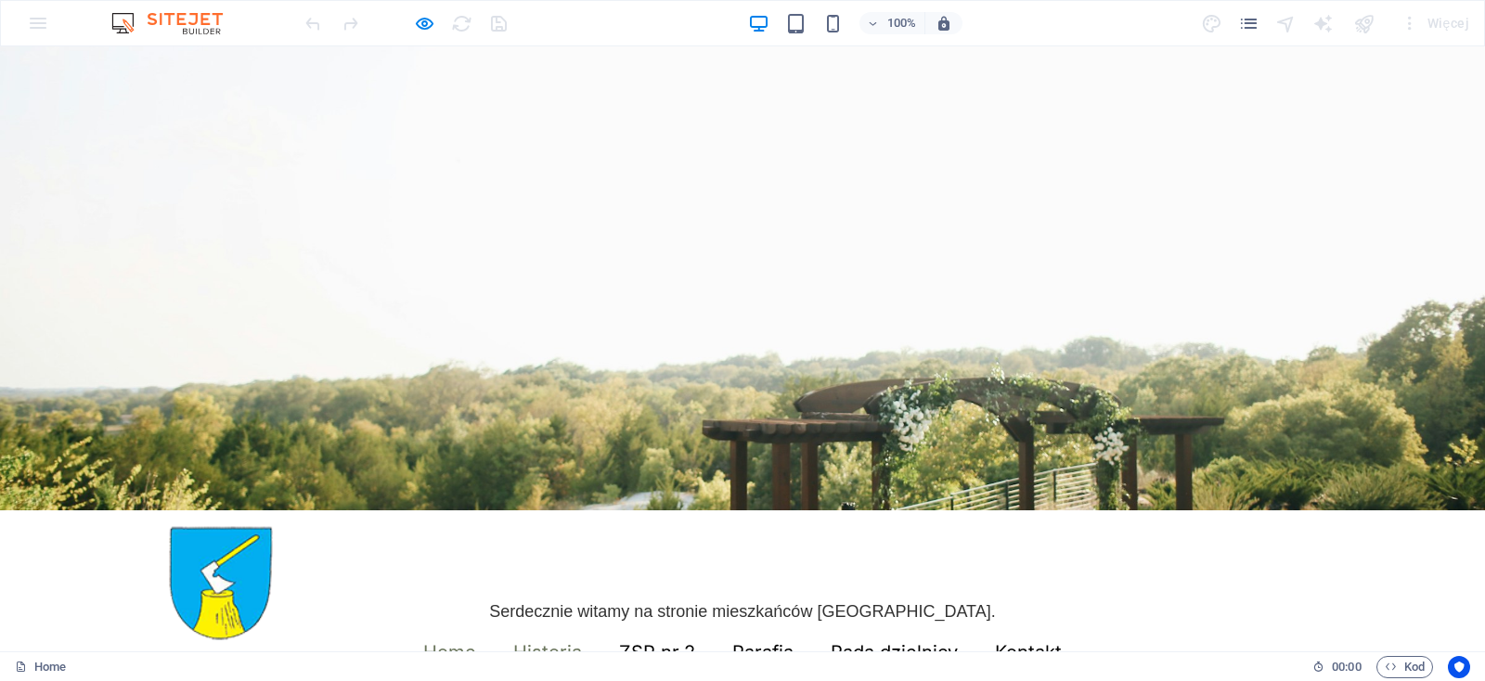
click at [534, 643] on link "Historia" at bounding box center [547, 652] width 69 height 19
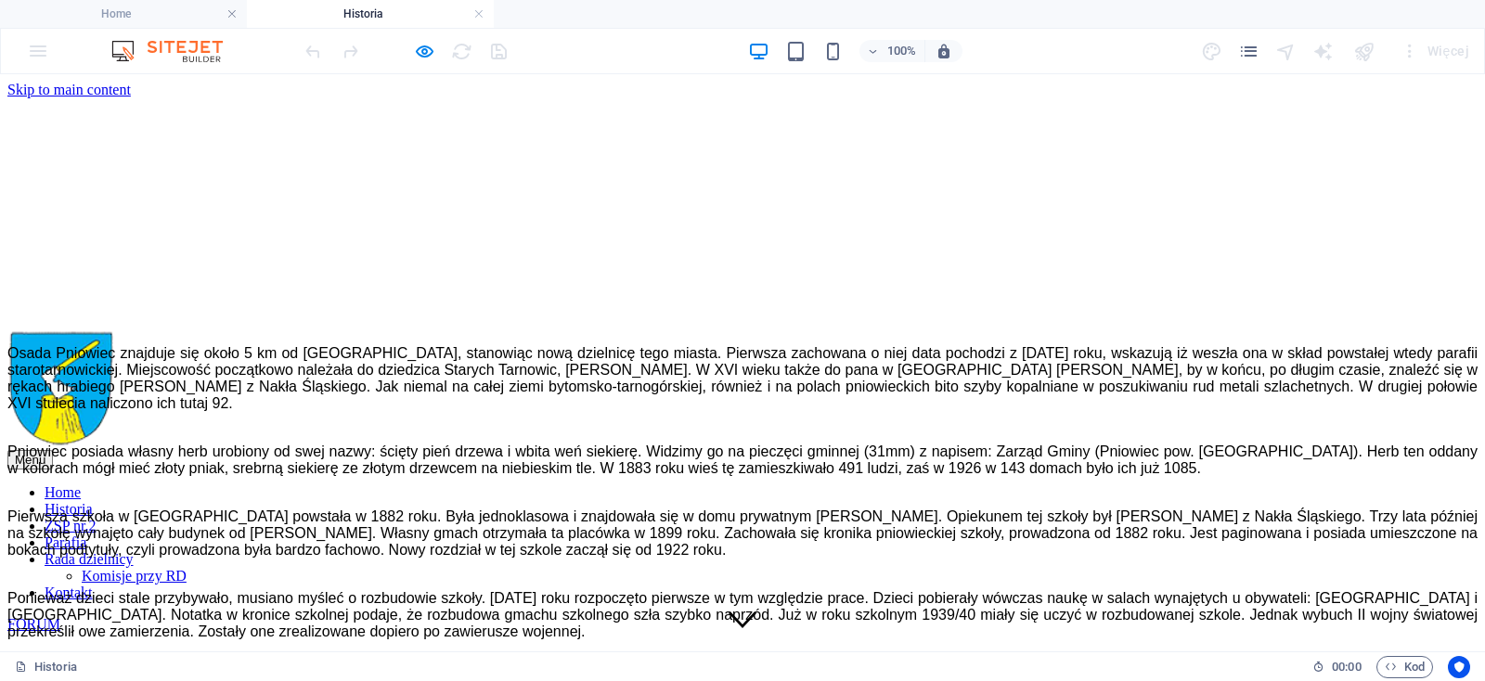
click at [624, 484] on nav "Home Historia ZSP nr.2 Parafia Rada dzielnicy Komisje przy RD Kontakt" at bounding box center [742, 542] width 1470 height 117
click at [654, 484] on nav "Home Historia ZSP nr.2 Parafia Rada dzielnicy Komisje przy RD Kontakt" at bounding box center [742, 542] width 1470 height 117
click at [425, 54] on icon "button" at bounding box center [424, 51] width 21 height 21
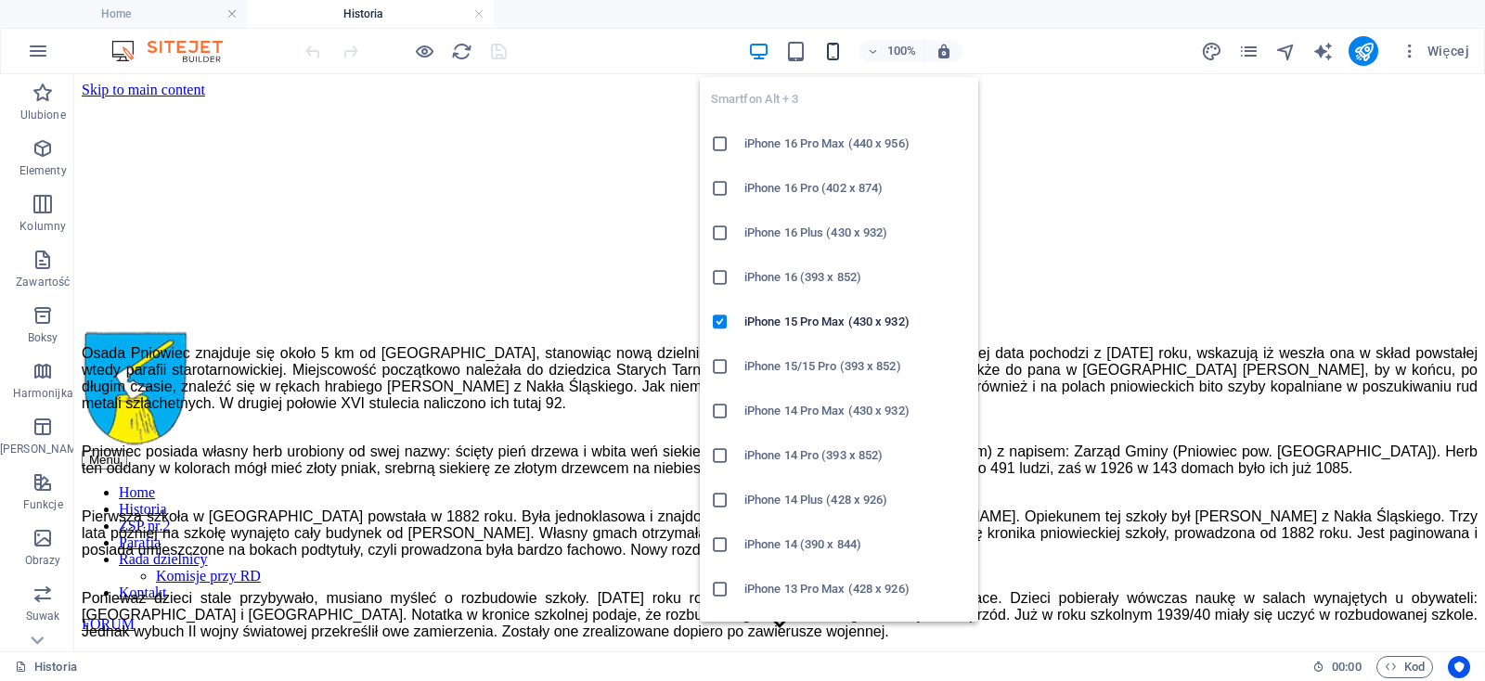
click at [833, 49] on icon "button" at bounding box center [832, 51] width 21 height 21
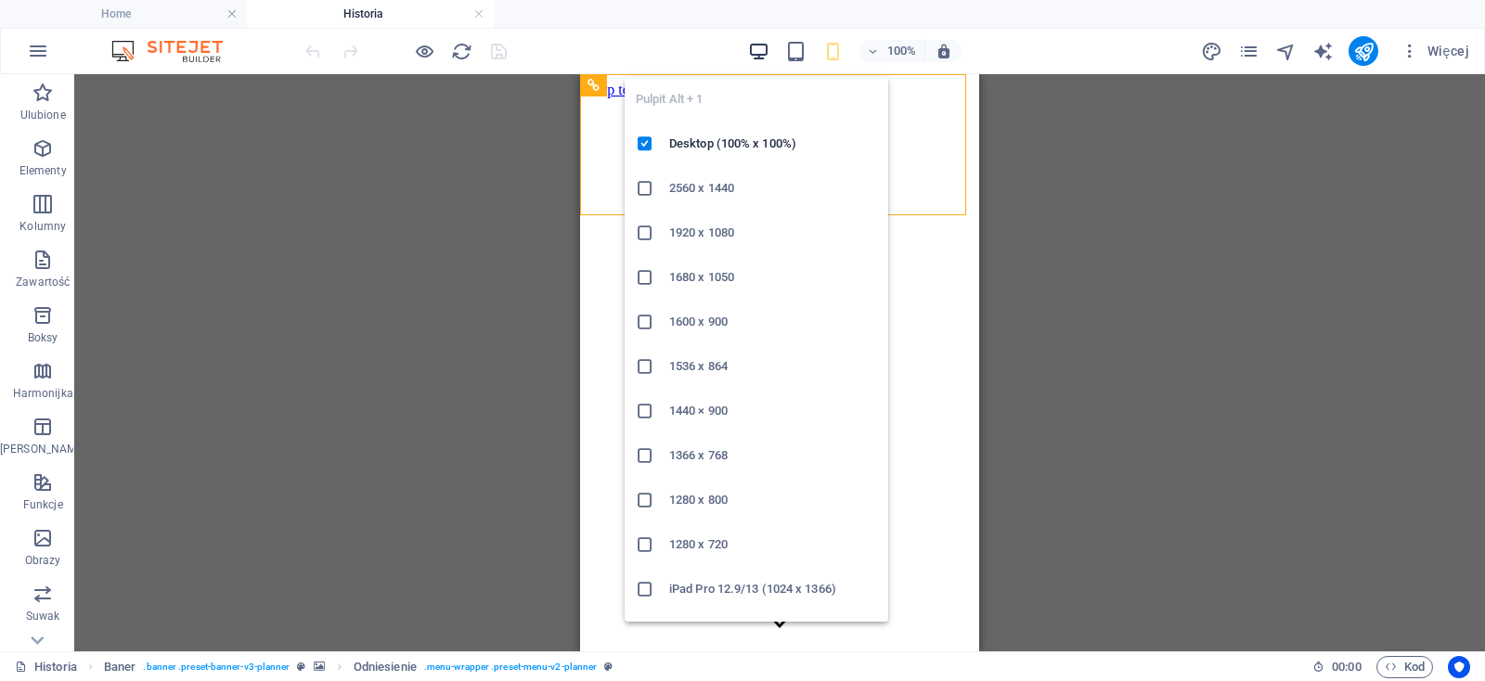
click at [761, 49] on icon "button" at bounding box center [758, 51] width 21 height 21
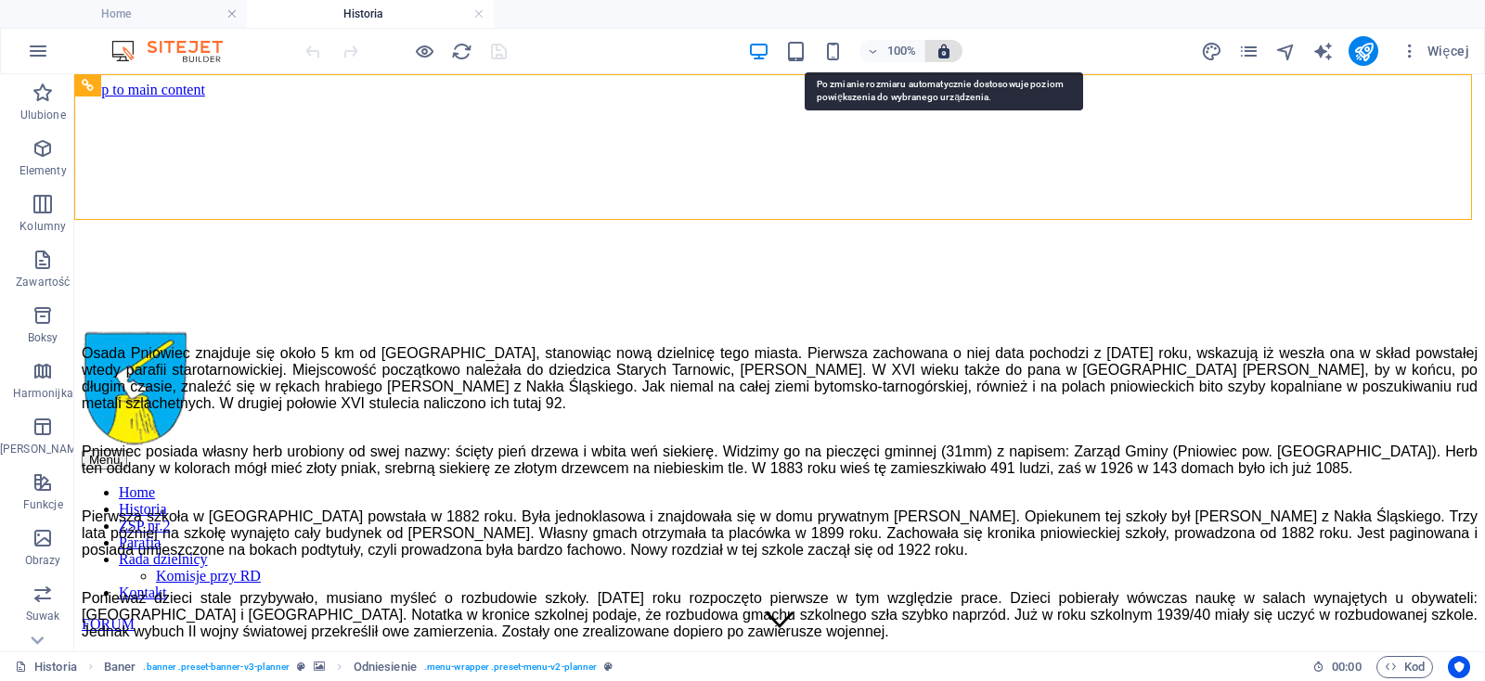
click at [942, 55] on icon "button" at bounding box center [943, 51] width 17 height 17
click at [943, 57] on icon "button" at bounding box center [943, 51] width 17 height 17
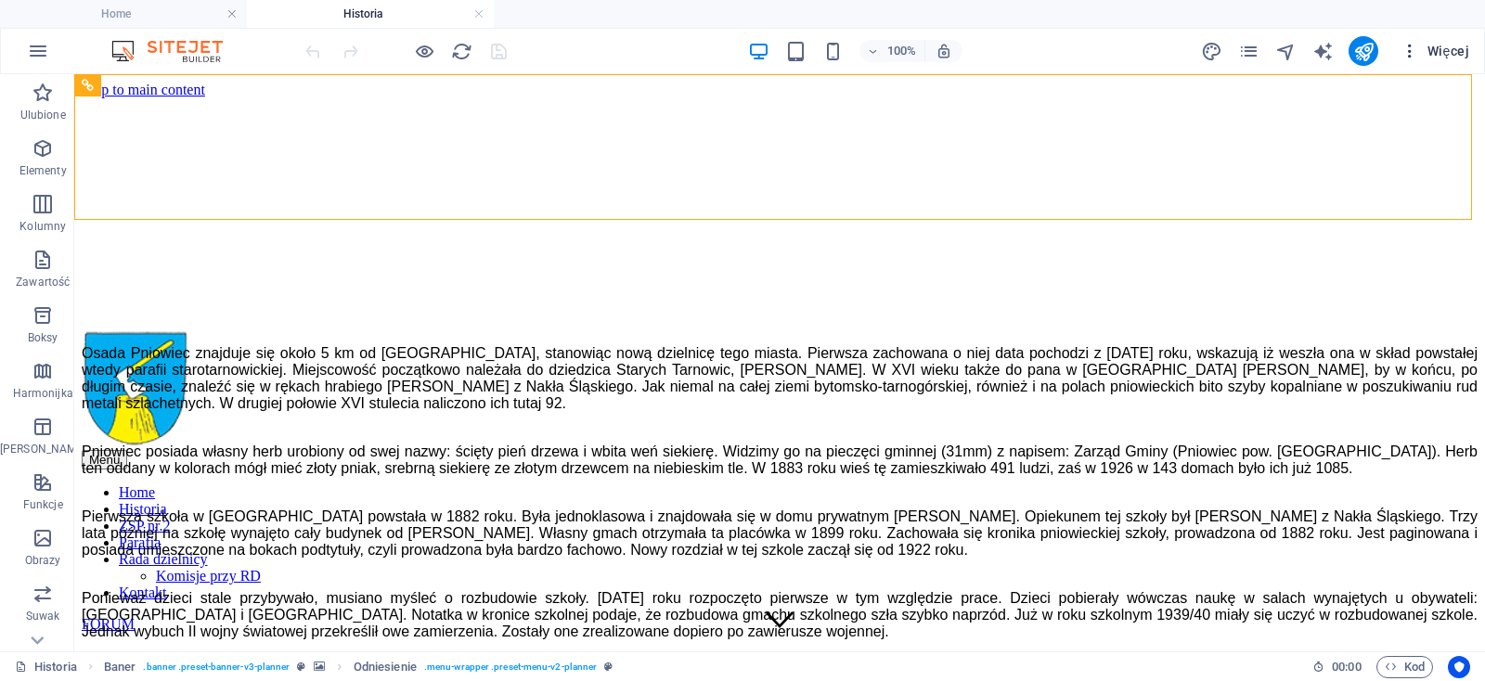
click at [1422, 53] on span "Więcej" at bounding box center [1434, 51] width 69 height 19
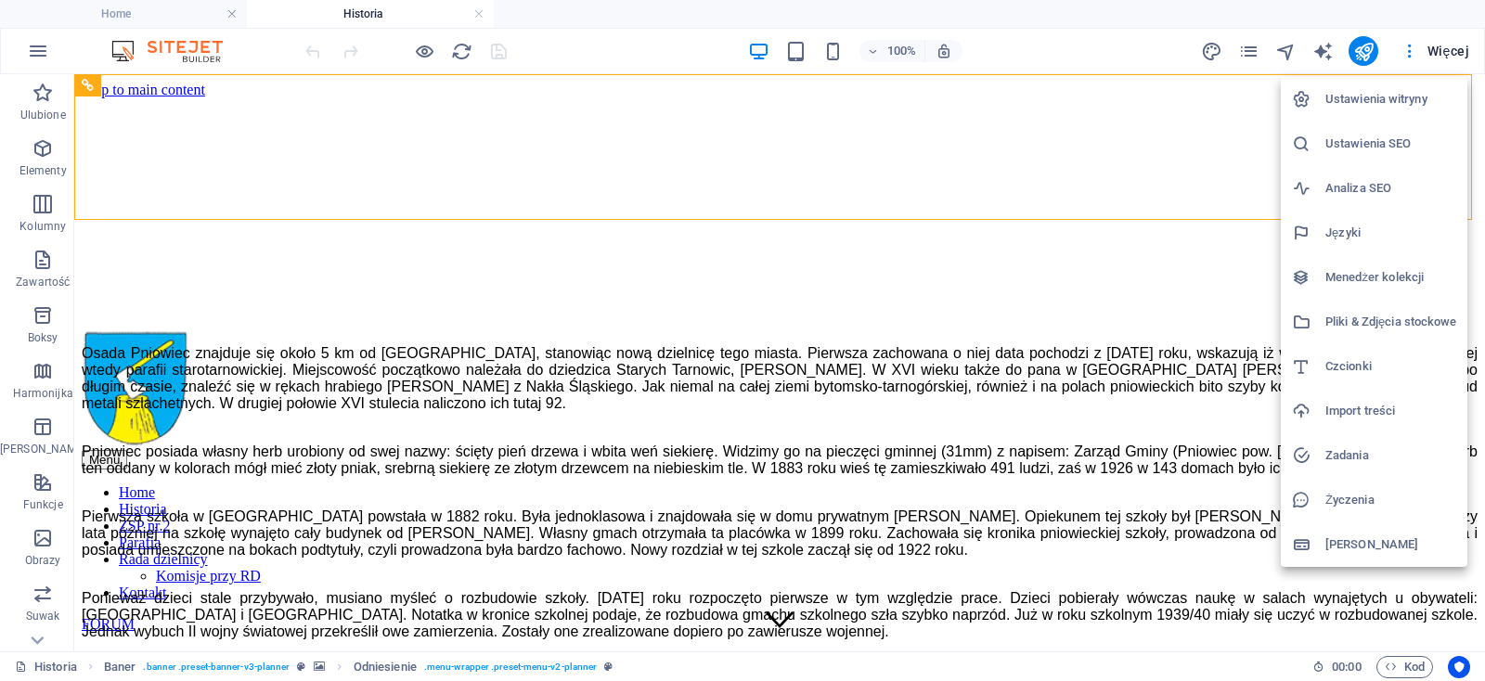
click at [1332, 547] on h6 "Dane" at bounding box center [1390, 545] width 131 height 22
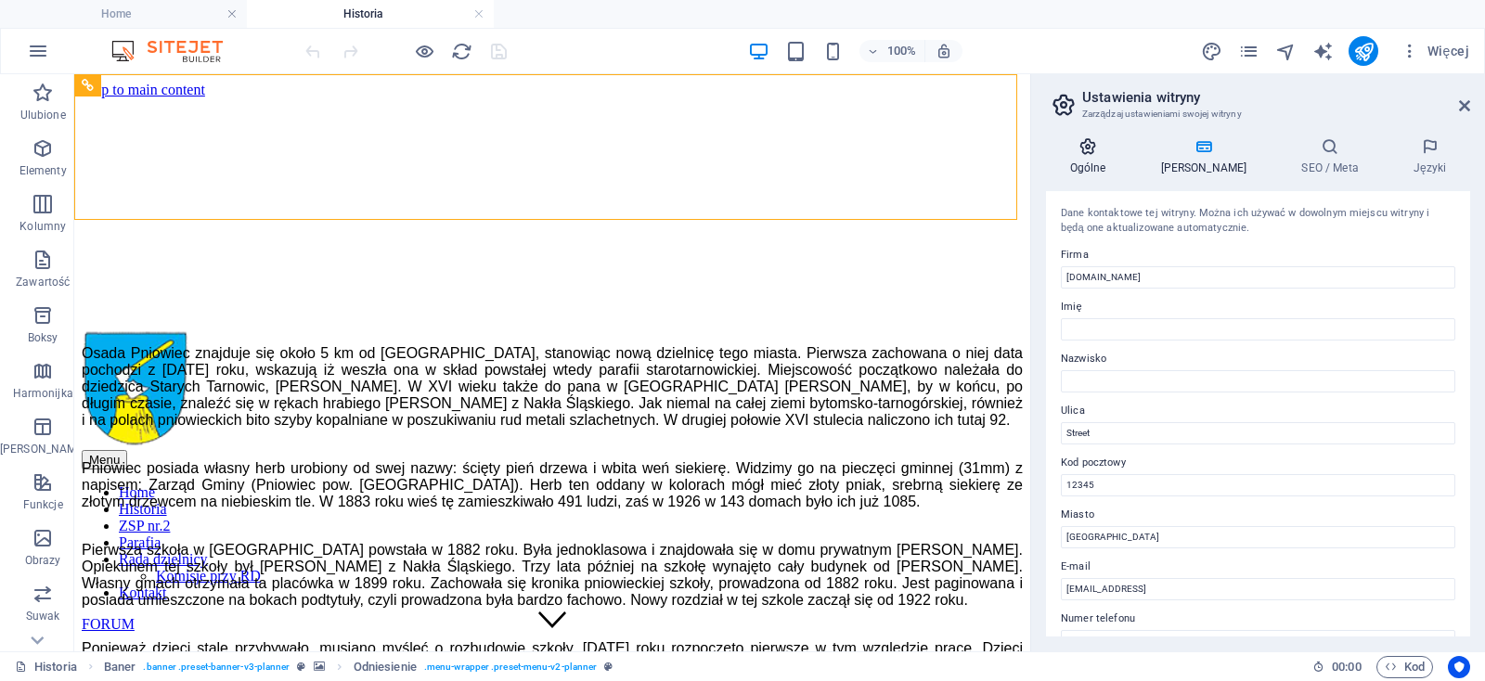
click at [1096, 171] on h4 "Ogólne" at bounding box center [1091, 156] width 91 height 39
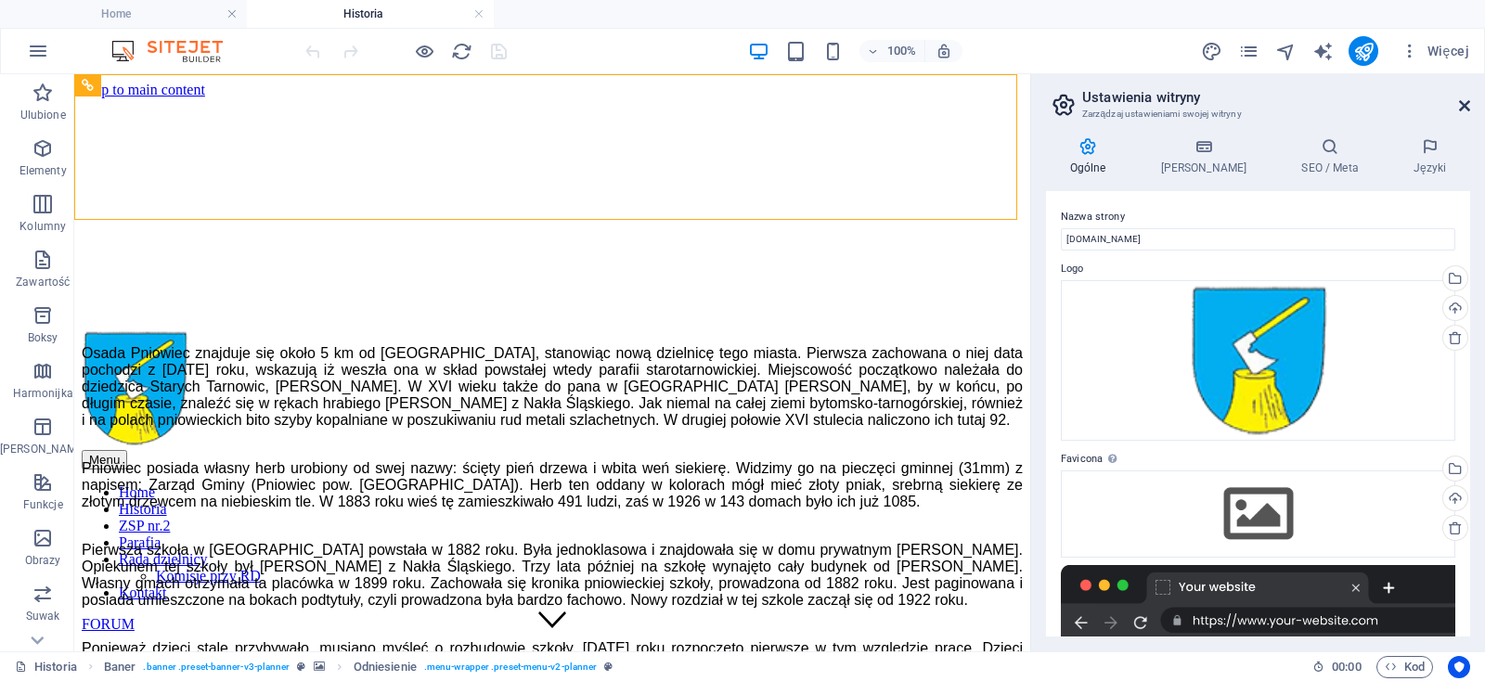
click at [1468, 109] on icon at bounding box center [1464, 105] width 11 height 15
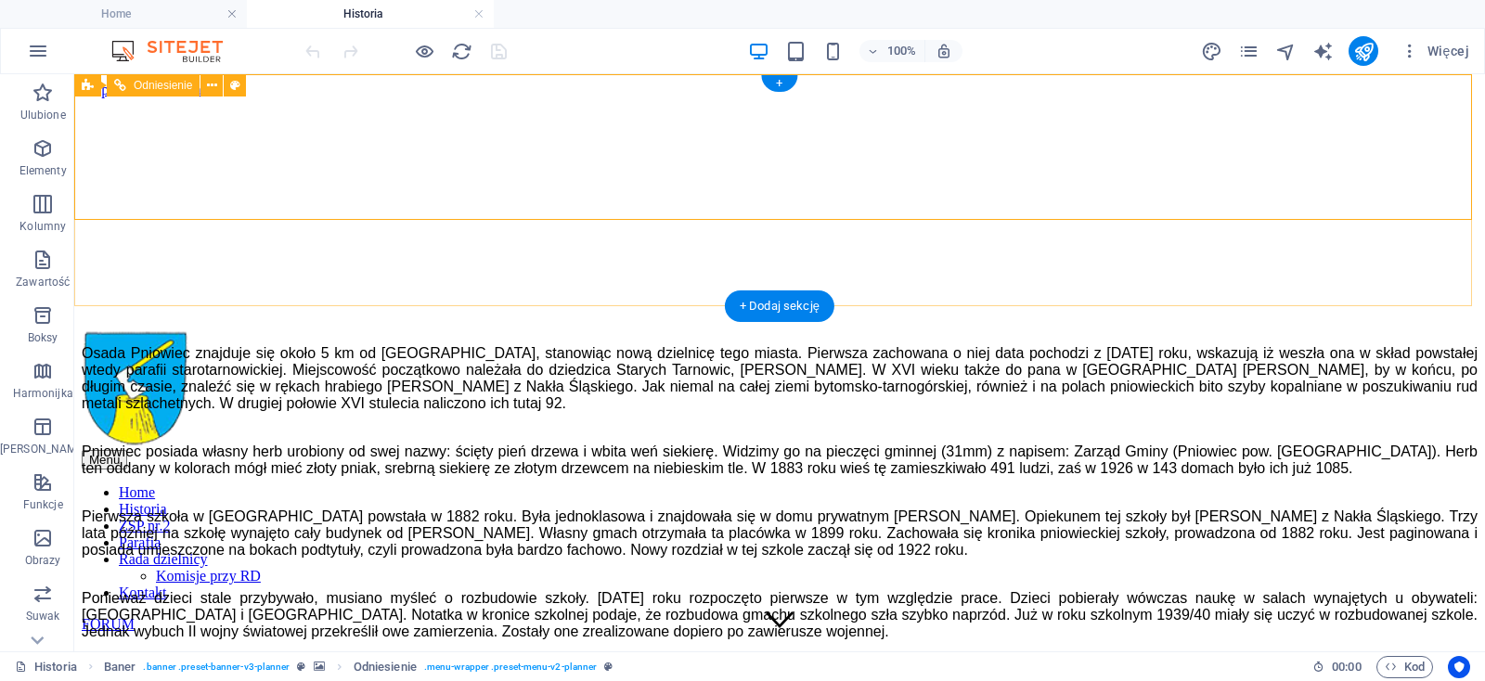
click at [467, 484] on nav "Home Historia ZSP nr.2 Parafia Rada dzielnicy Komisje przy RD Kontakt" at bounding box center [780, 542] width 1396 height 117
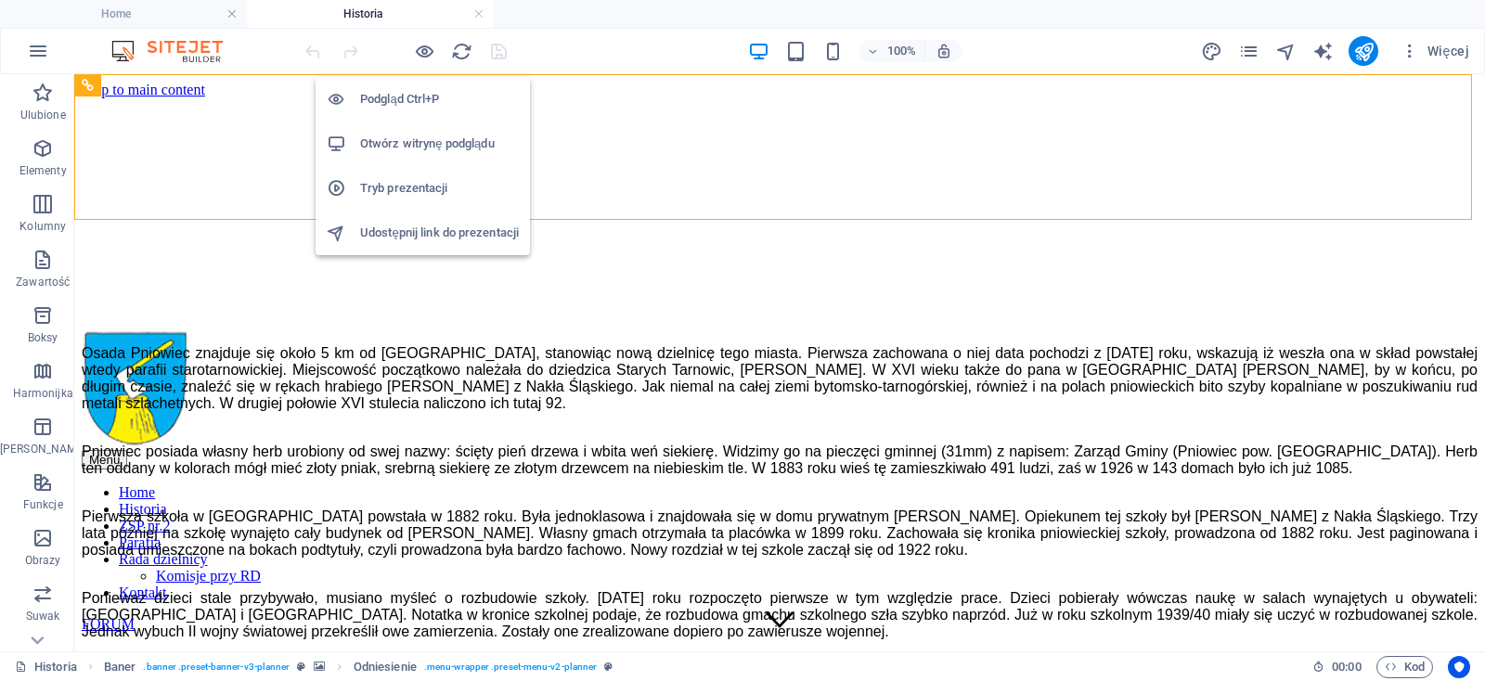
click at [418, 180] on h6 "Tryb prezentacji" at bounding box center [439, 188] width 159 height 22
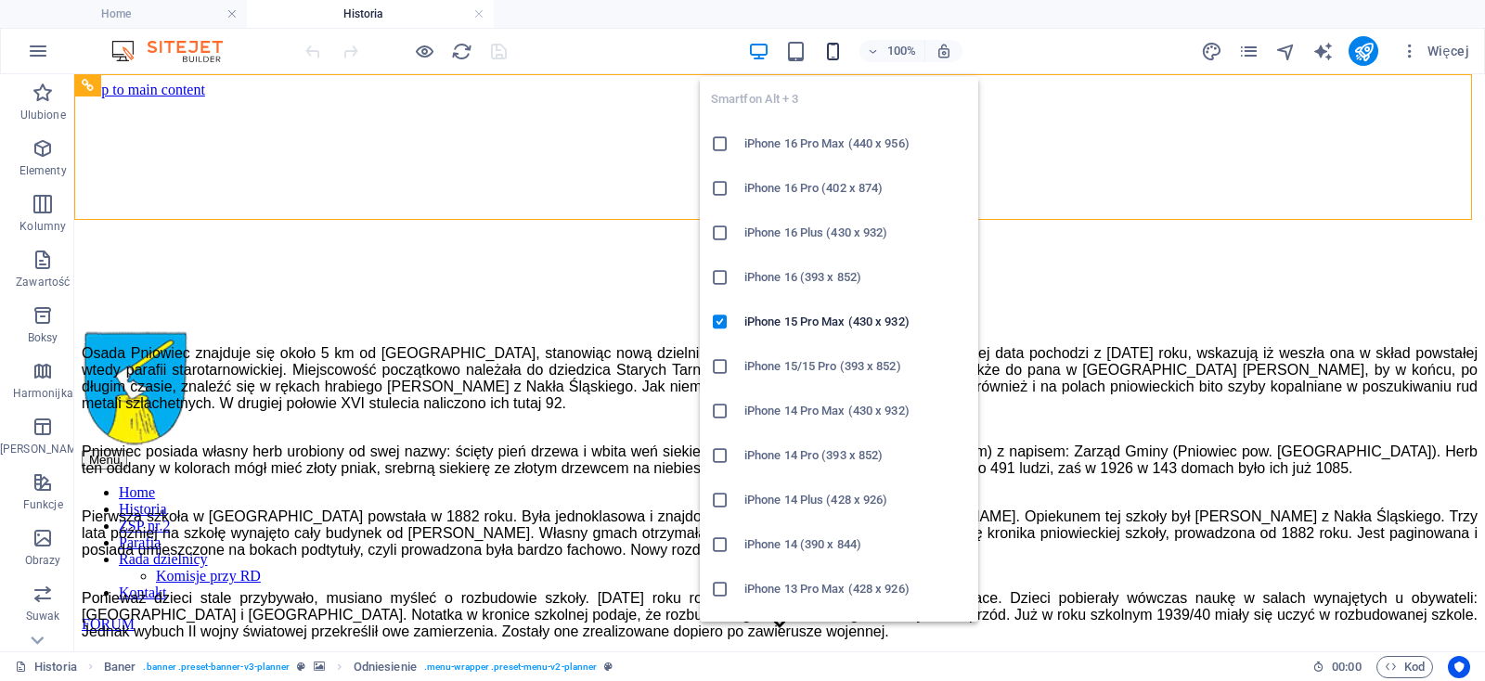
click at [833, 47] on icon "button" at bounding box center [832, 51] width 21 height 21
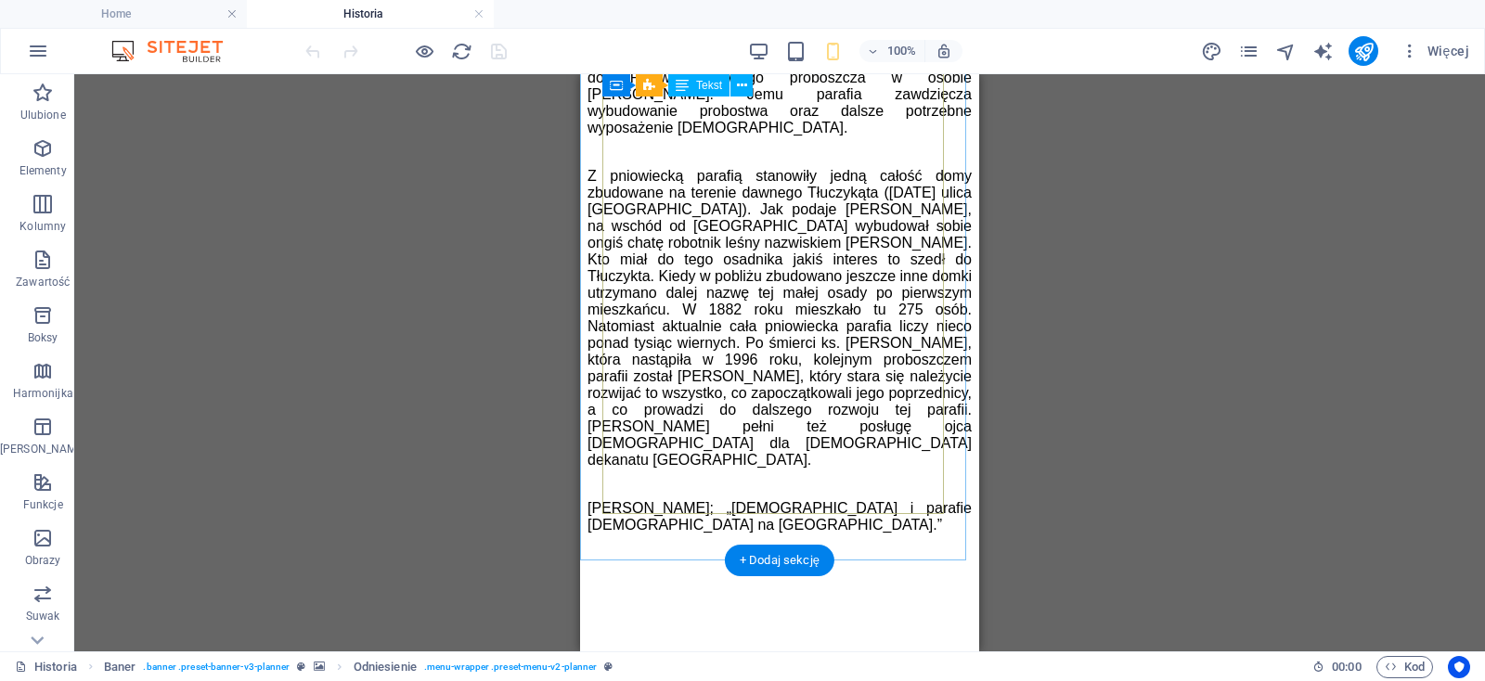
scroll to position [2644, 0]
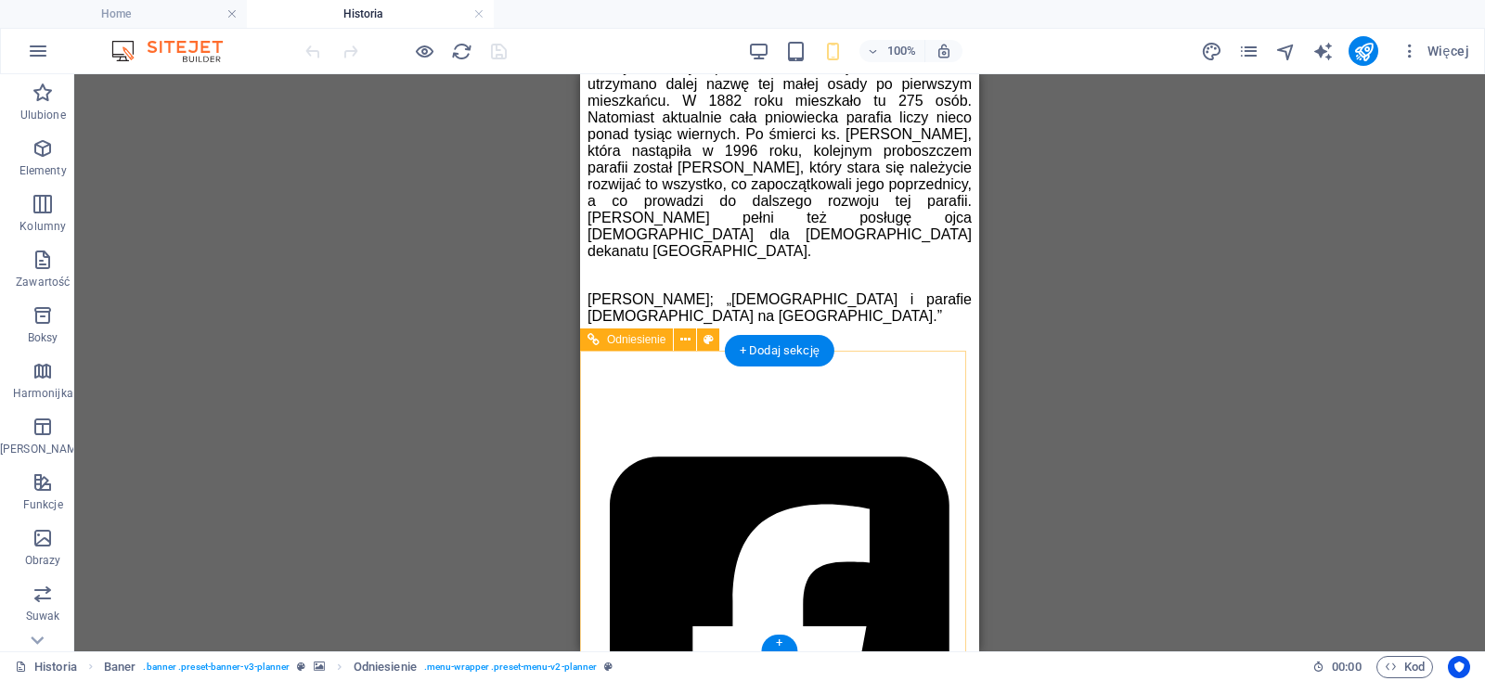
click at [765, 470] on figure at bounding box center [780, 628] width 340 height 392
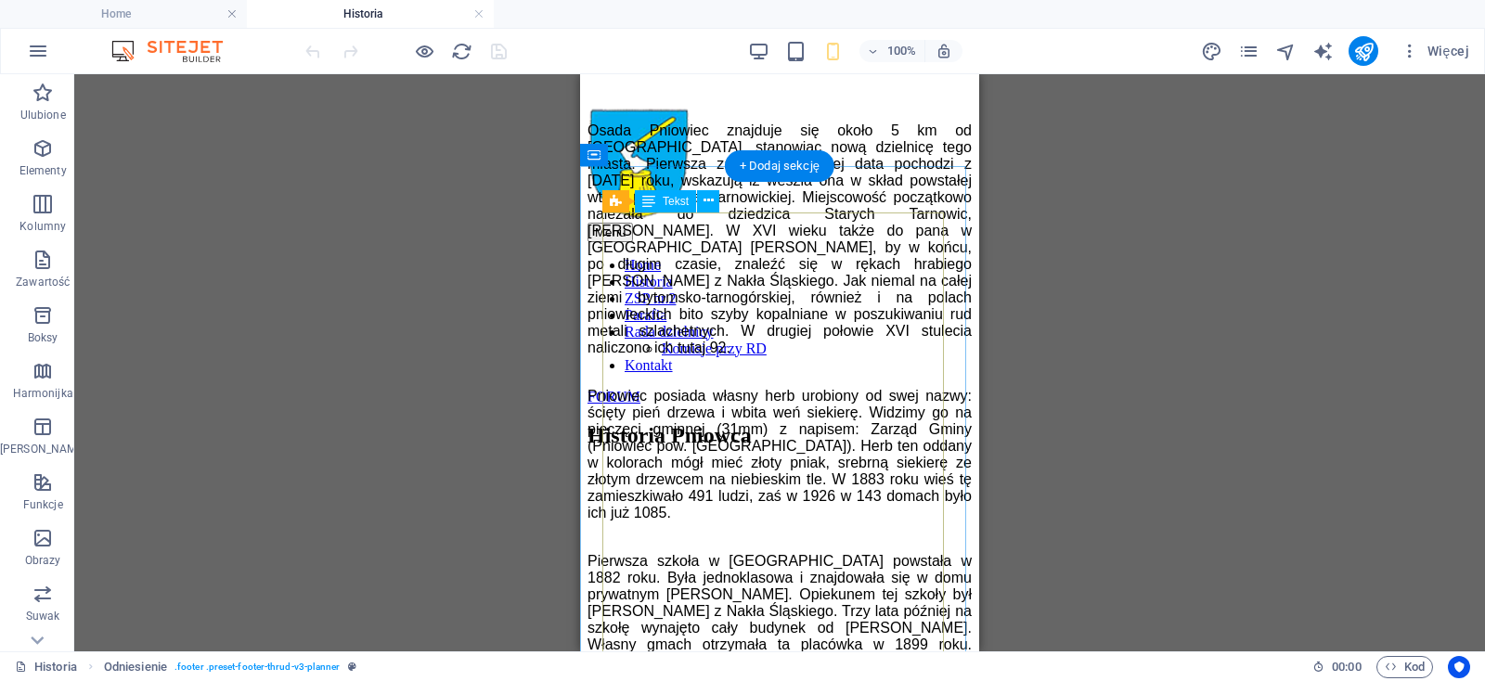
scroll to position [0, 0]
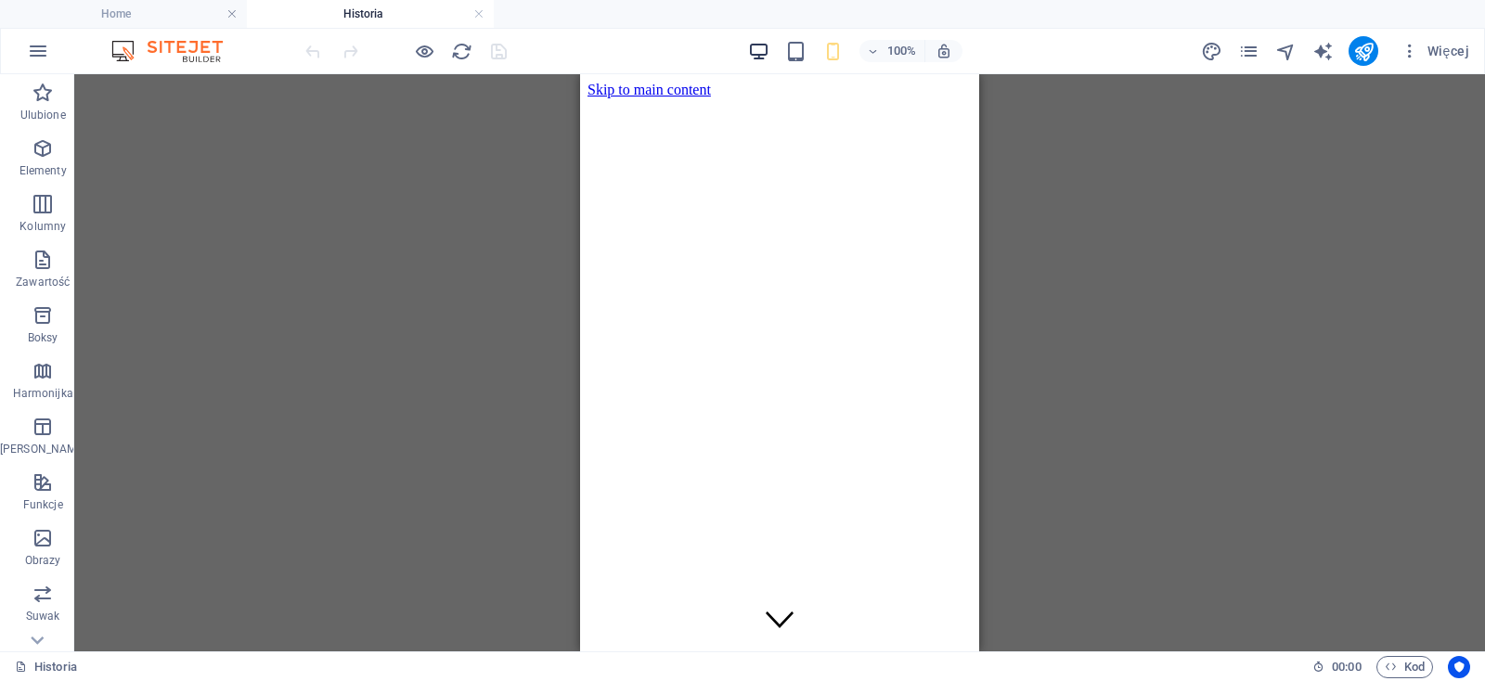
click at [762, 45] on icon "button" at bounding box center [758, 51] width 21 height 21
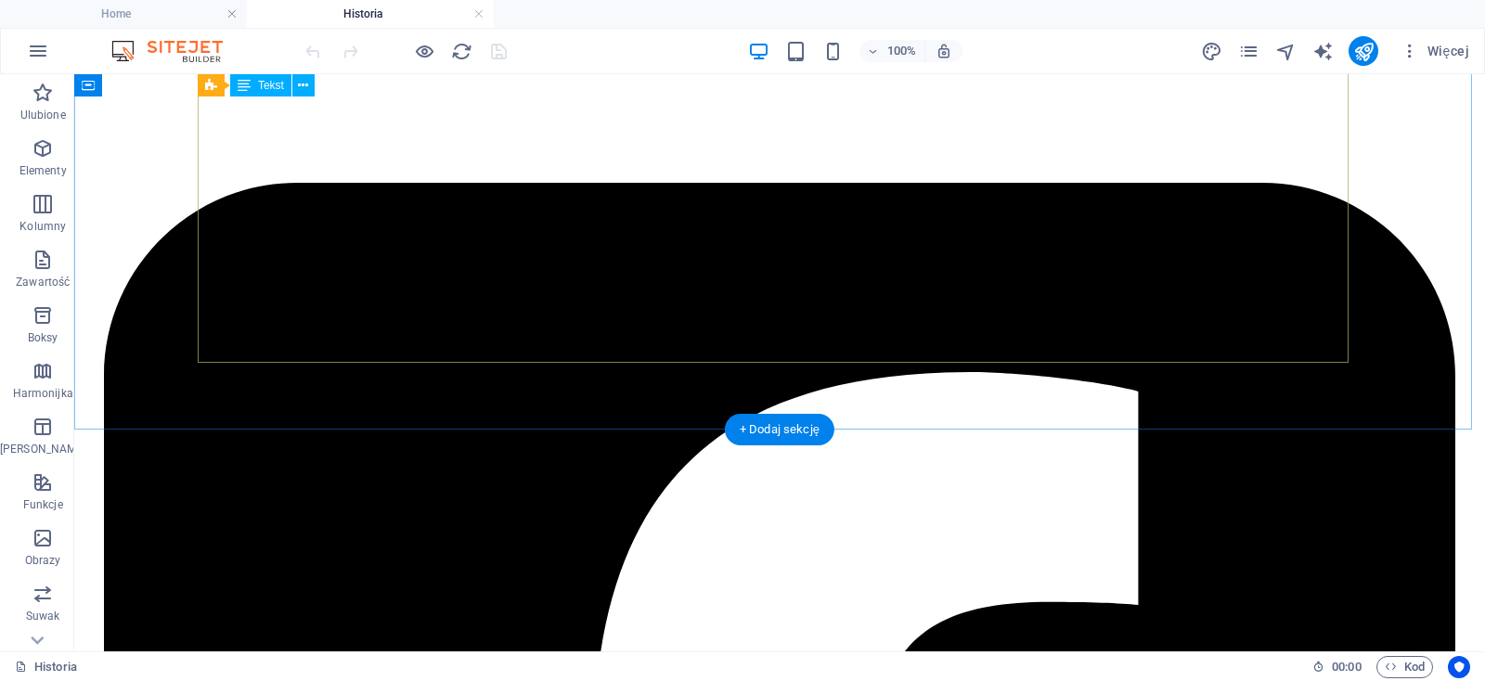
scroll to position [1293, 0]
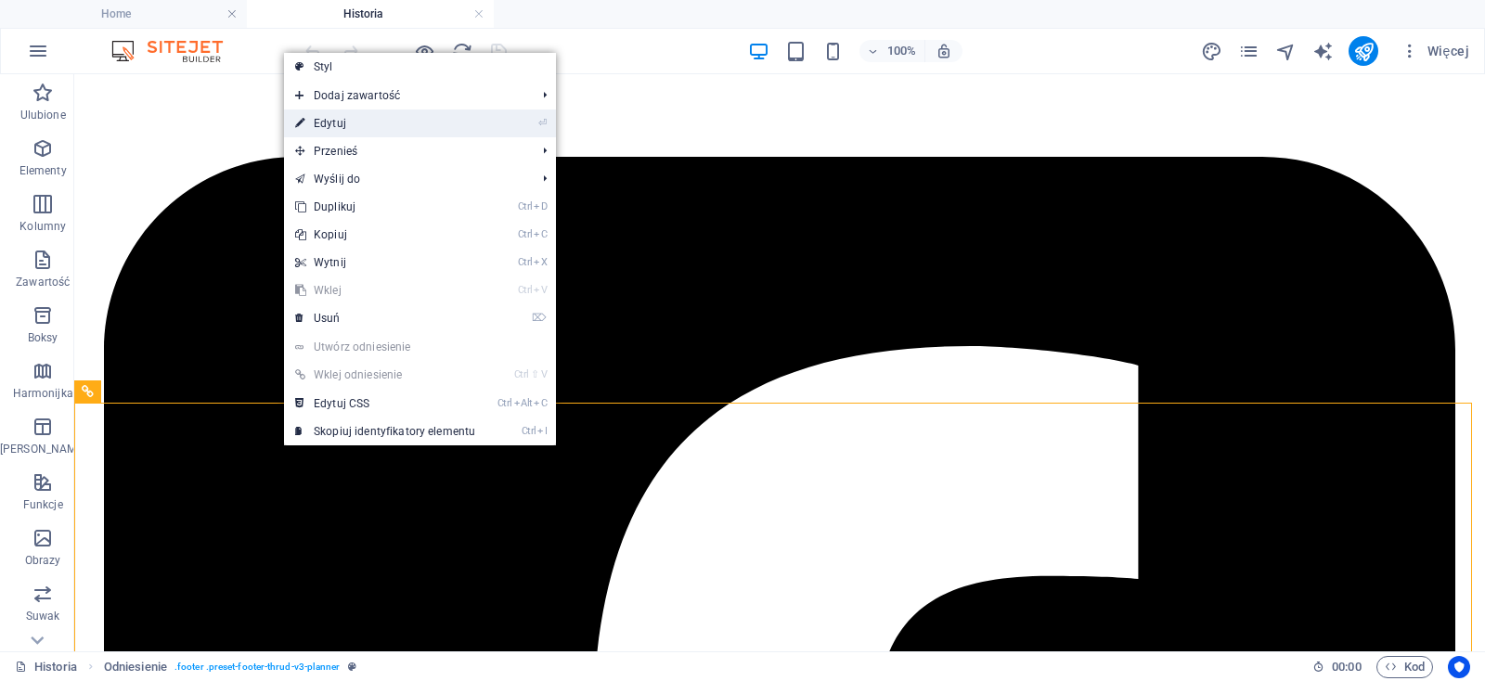
click at [328, 120] on link "⏎ Edytuj" at bounding box center [385, 123] width 202 height 28
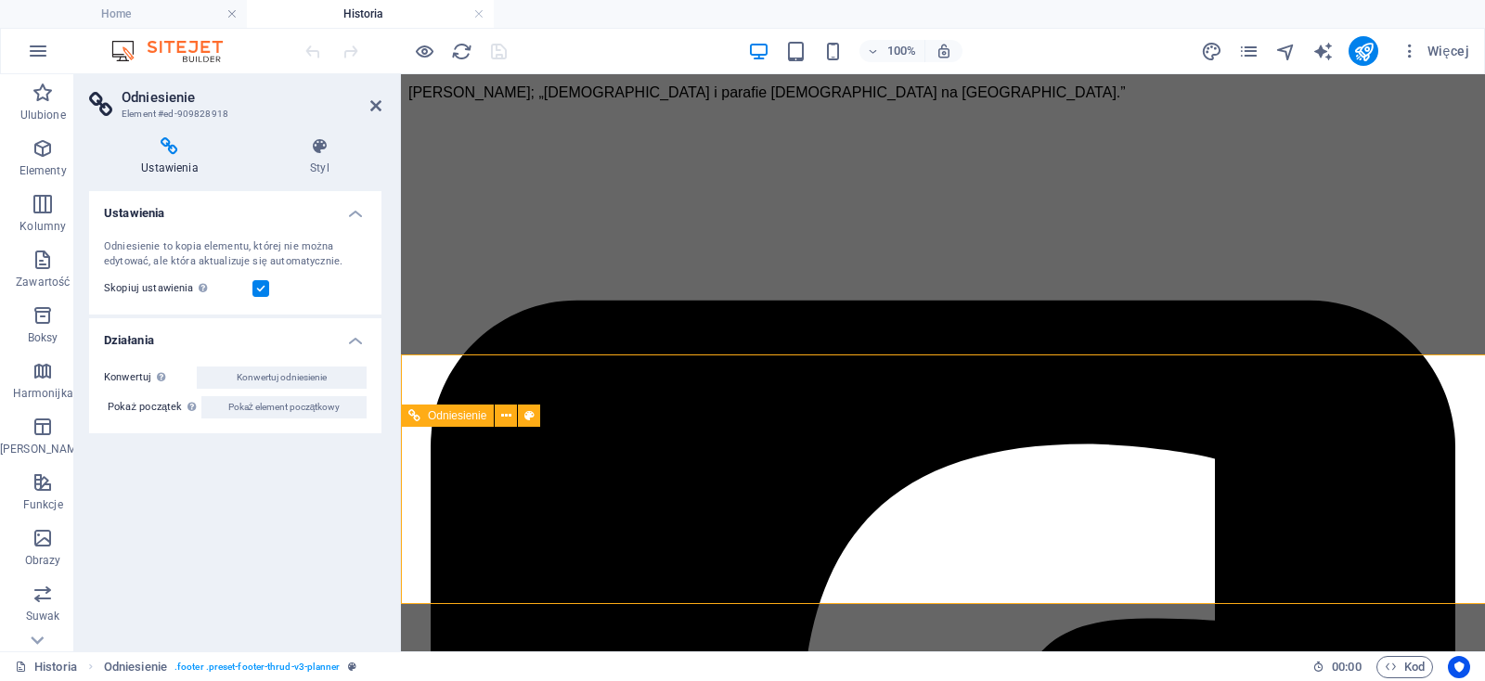
scroll to position [1341, 0]
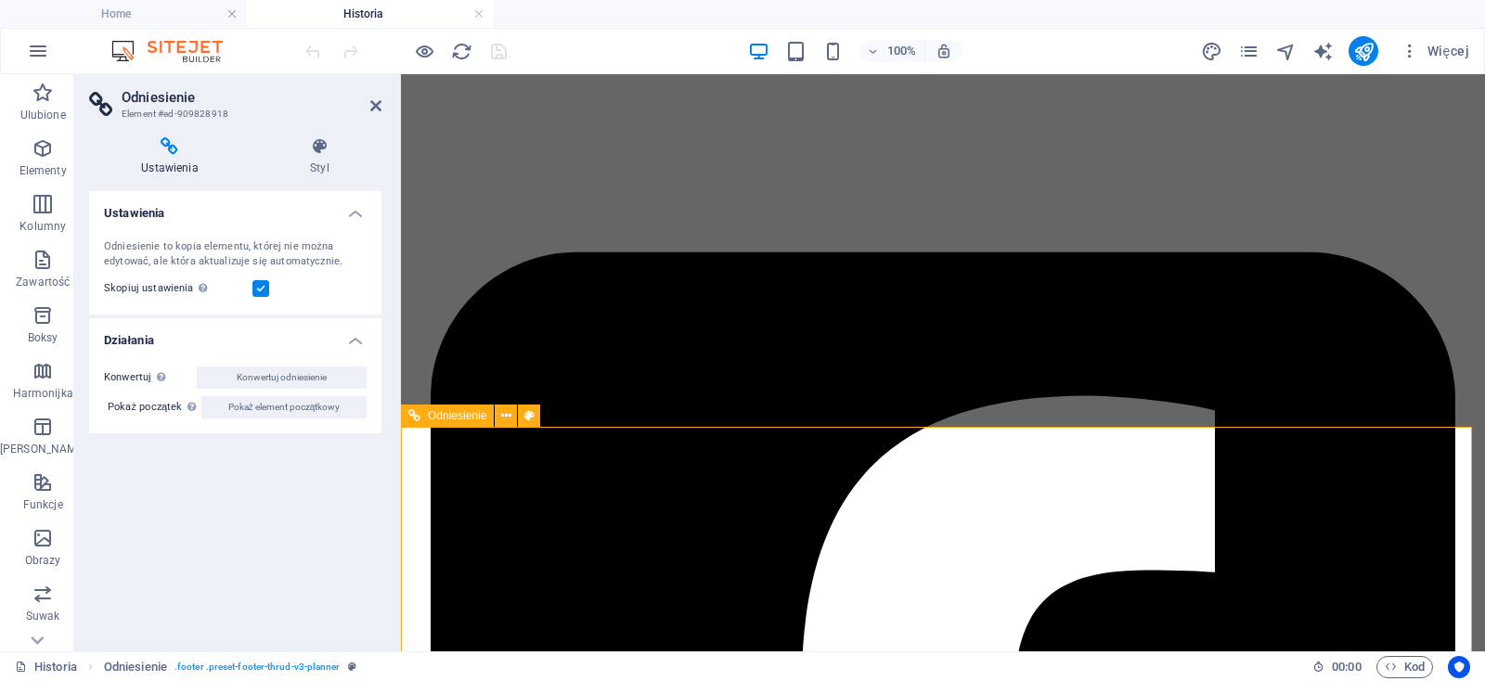
click at [309, 151] on icon at bounding box center [319, 146] width 123 height 19
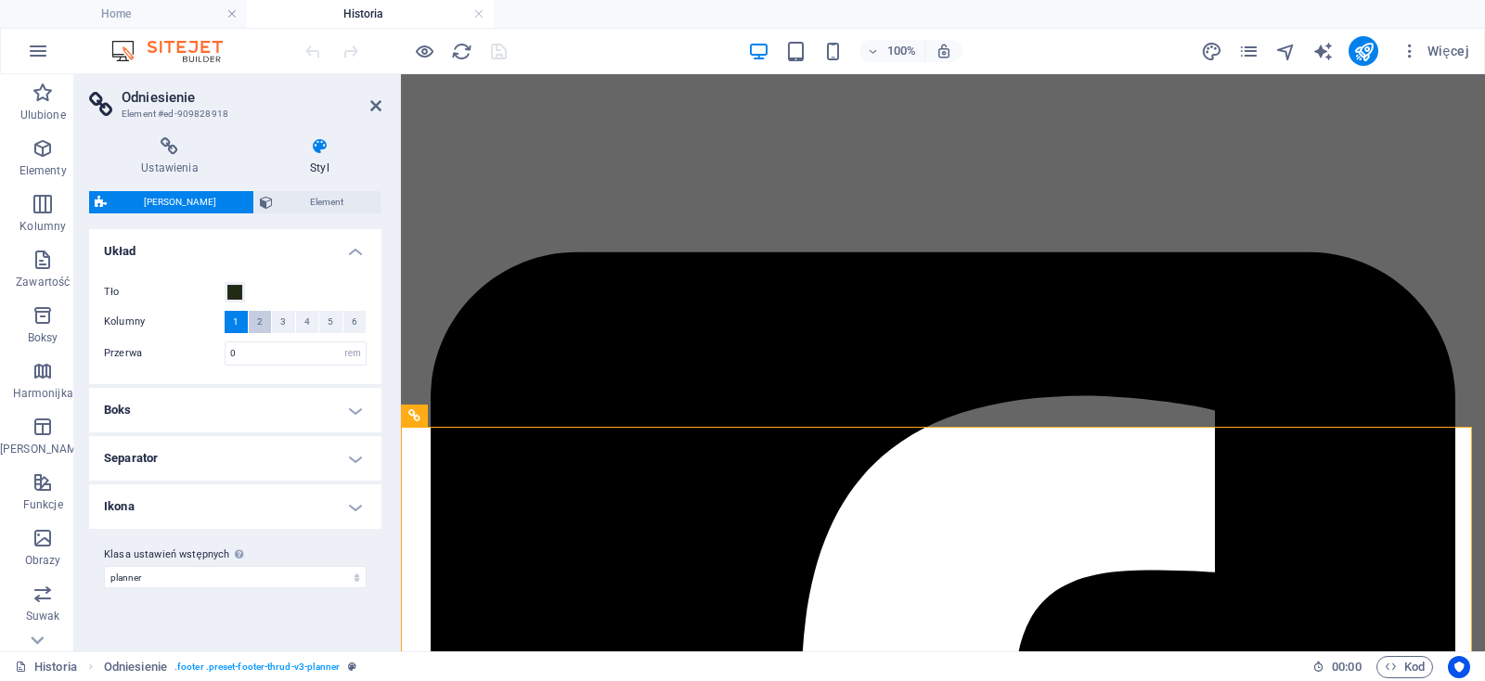
click at [257, 326] on button "2" at bounding box center [260, 322] width 23 height 22
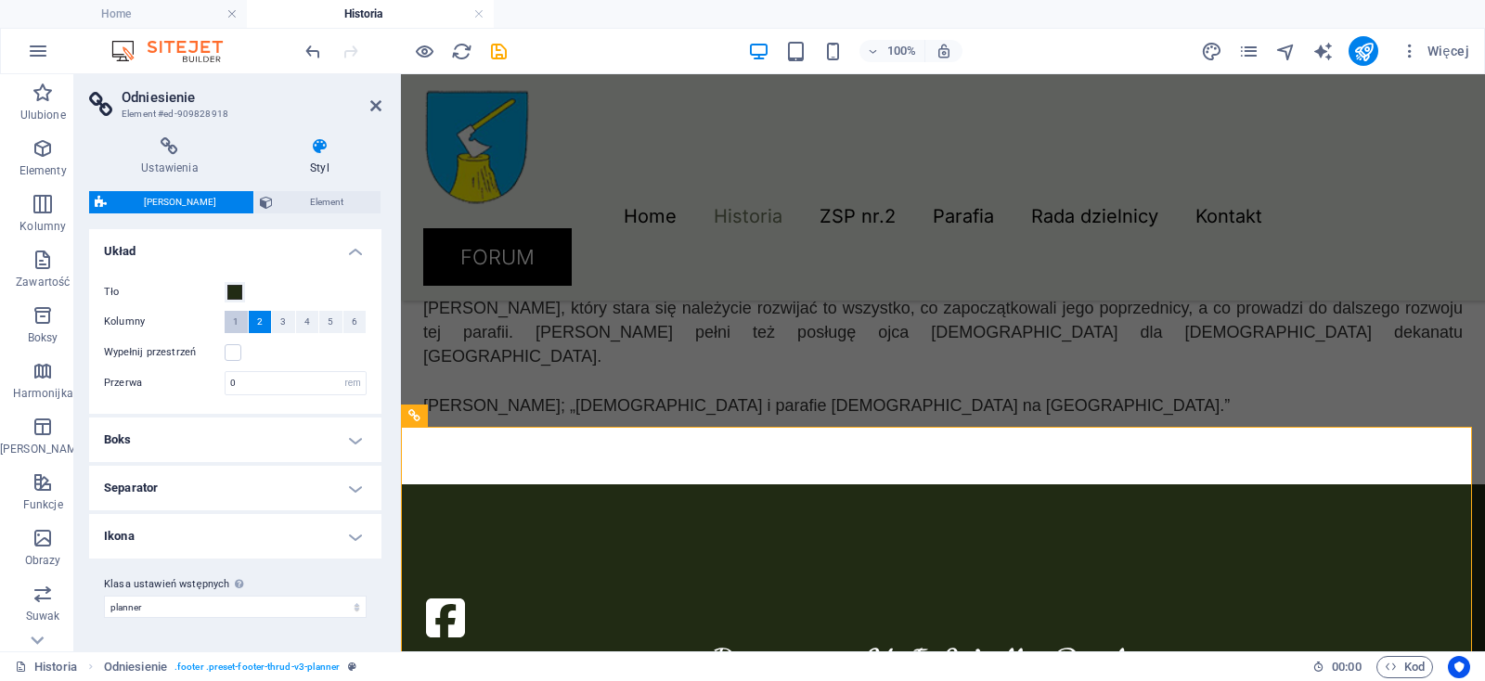
click at [234, 323] on span "1" at bounding box center [236, 322] width 6 height 22
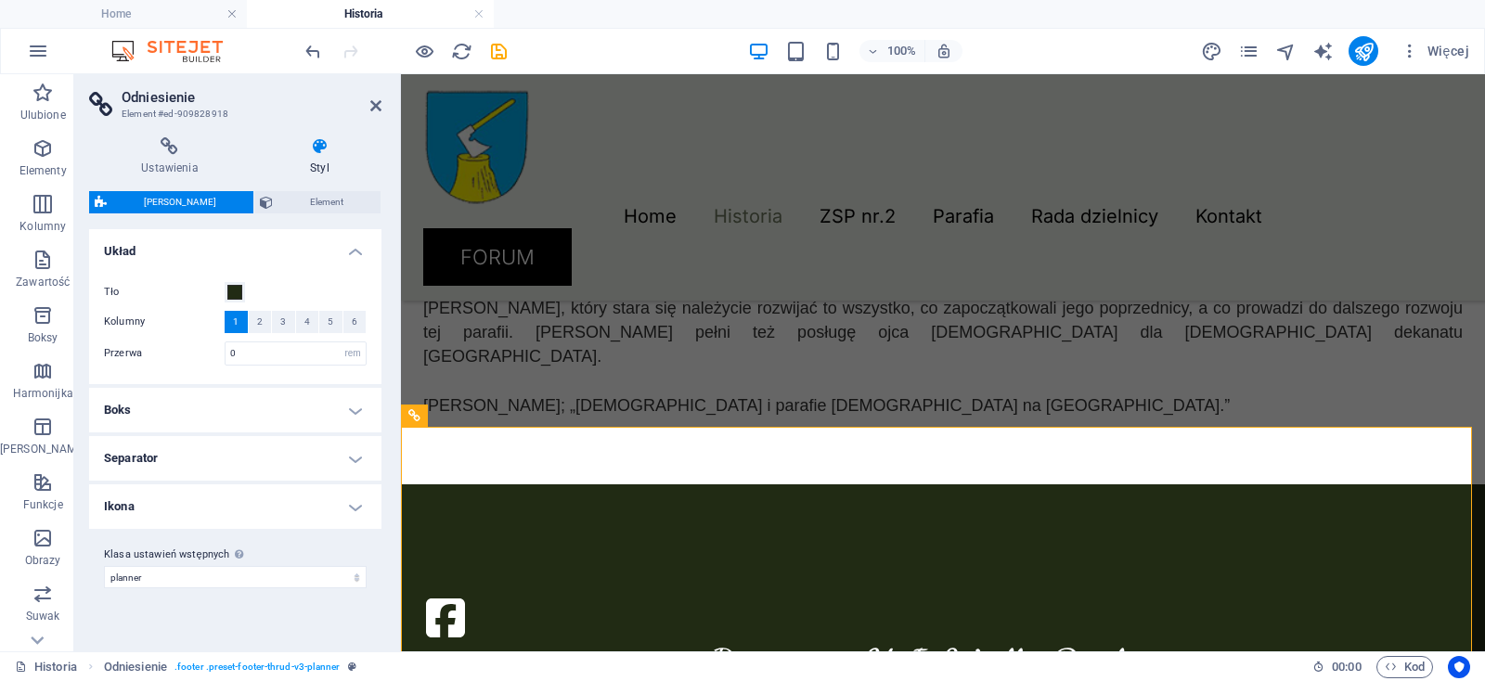
click at [232, 413] on h4 "Boks" at bounding box center [235, 410] width 292 height 45
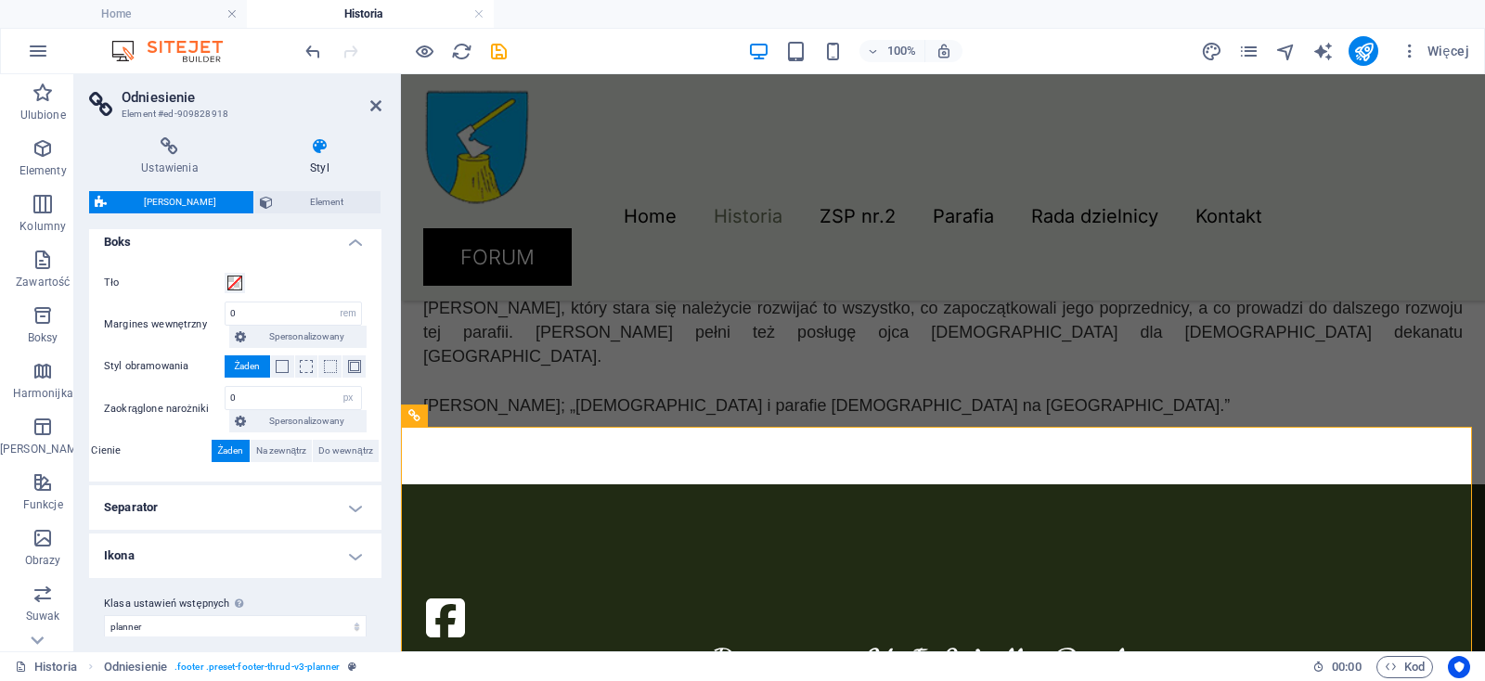
scroll to position [176, 0]
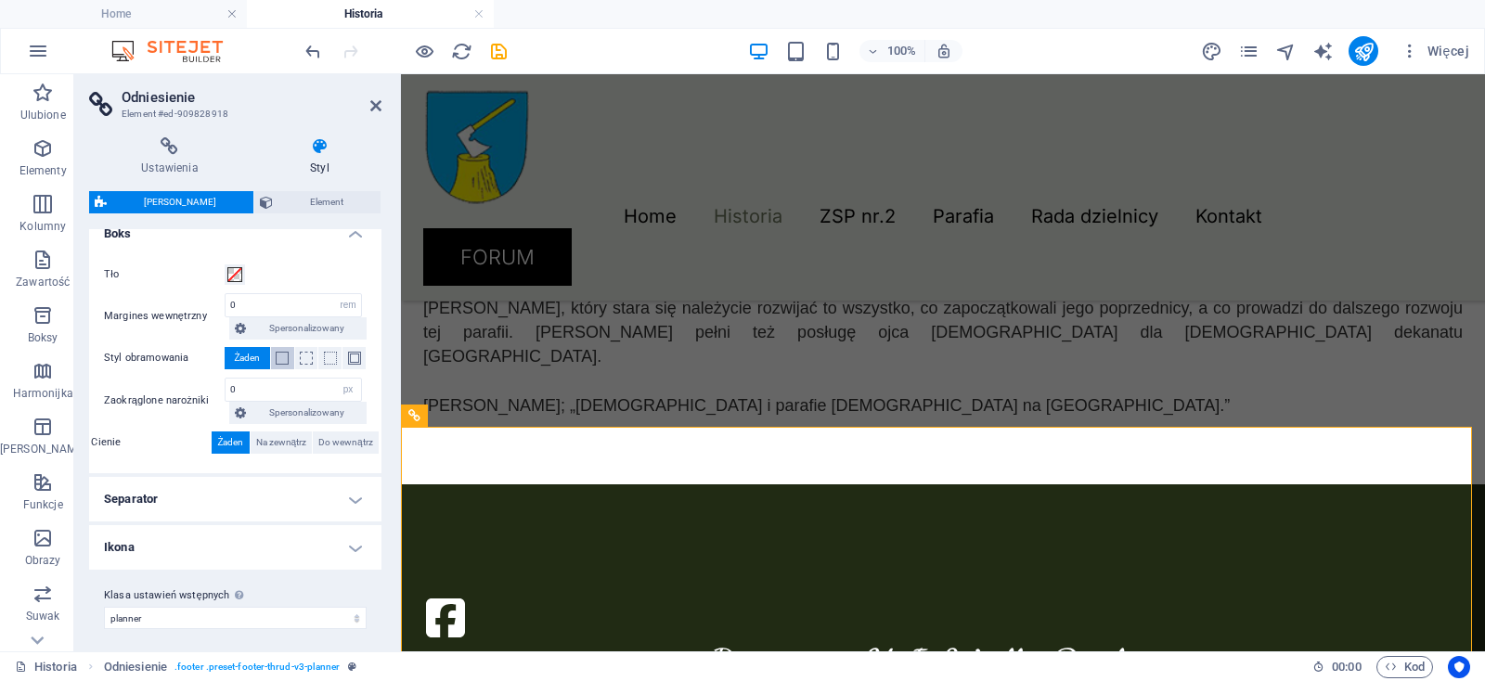
click at [278, 359] on span at bounding box center [282, 358] width 13 height 13
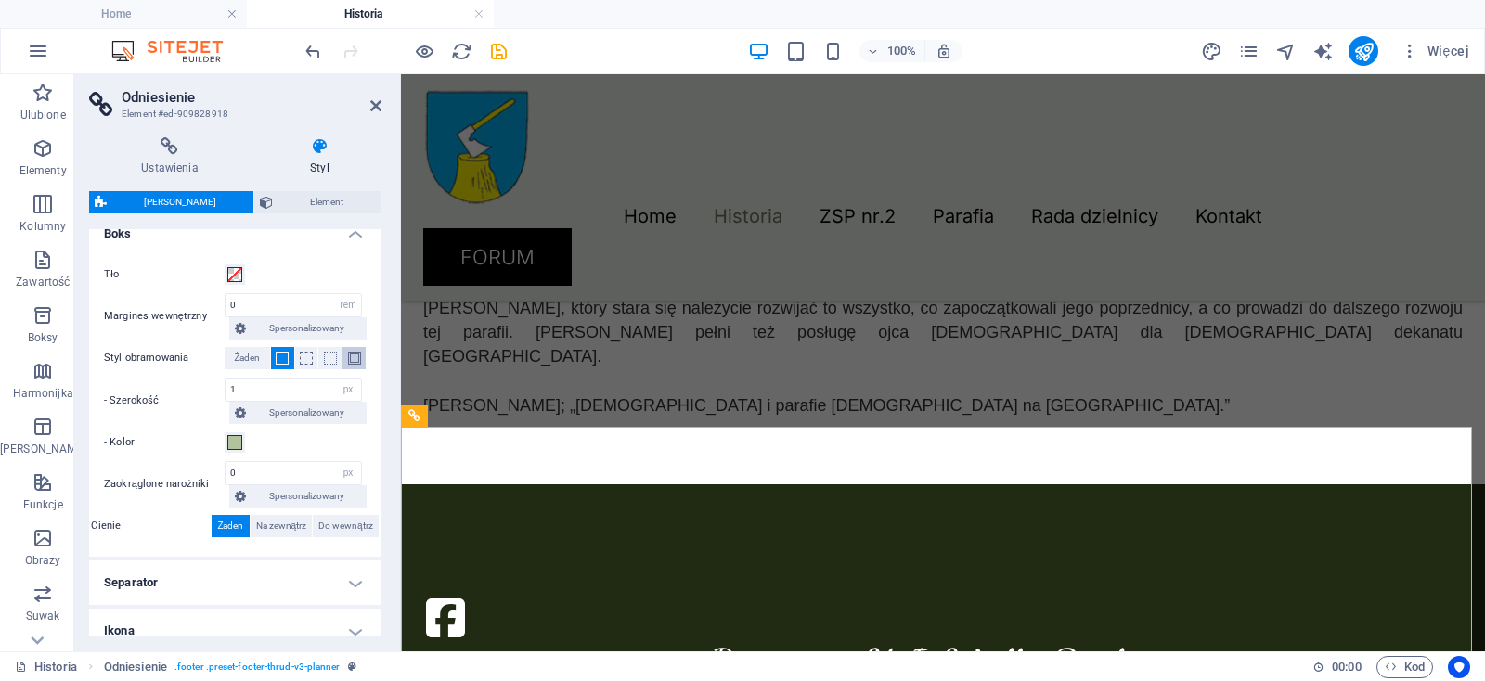
click at [348, 358] on span at bounding box center [354, 358] width 13 height 13
click at [251, 360] on span "Żaden" at bounding box center [247, 358] width 26 height 22
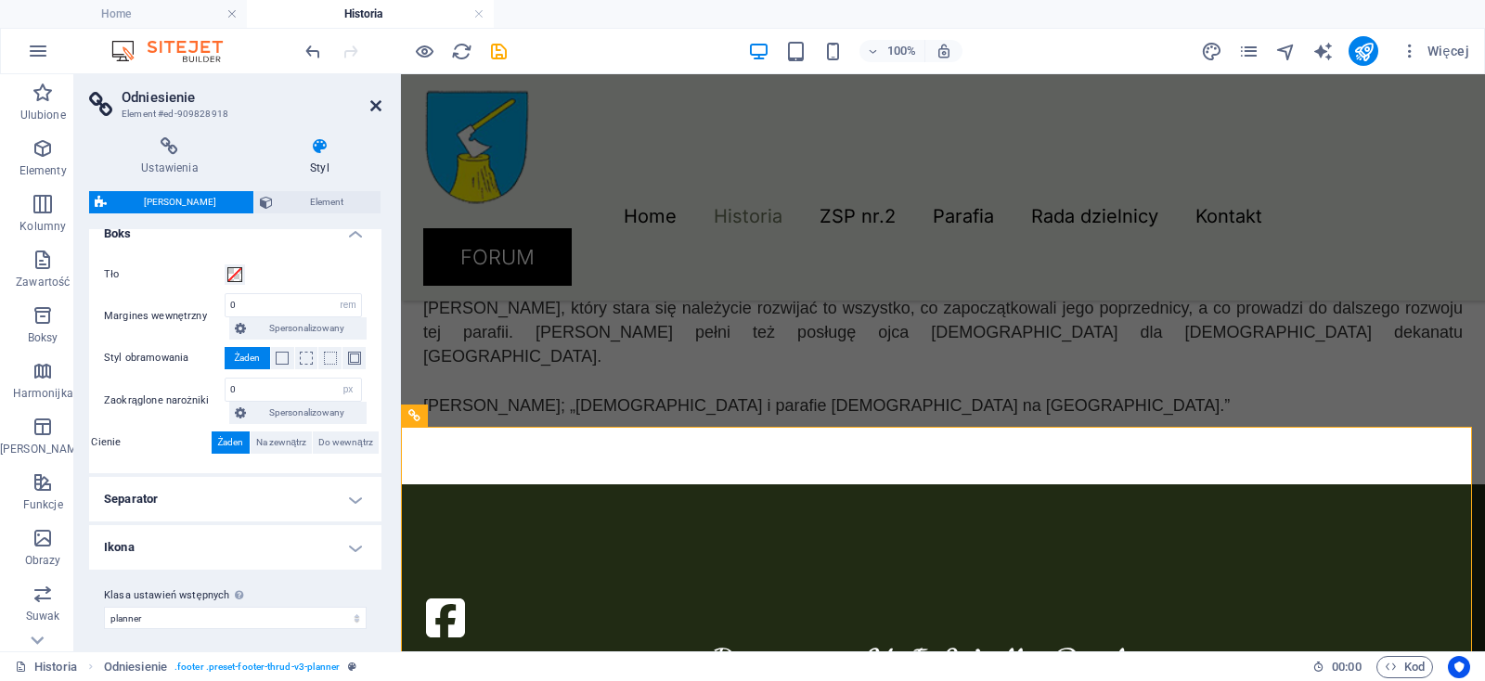
click at [379, 107] on icon at bounding box center [375, 105] width 11 height 15
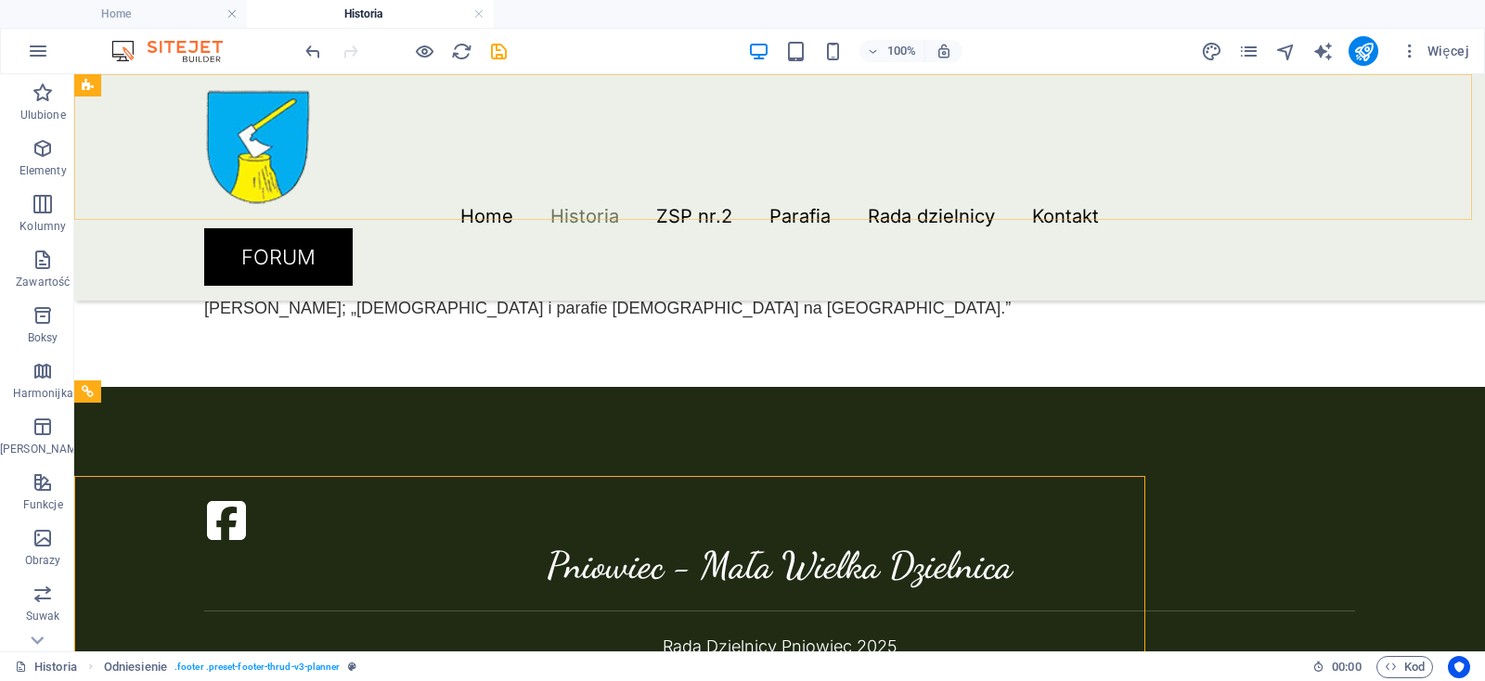
scroll to position [1293, 0]
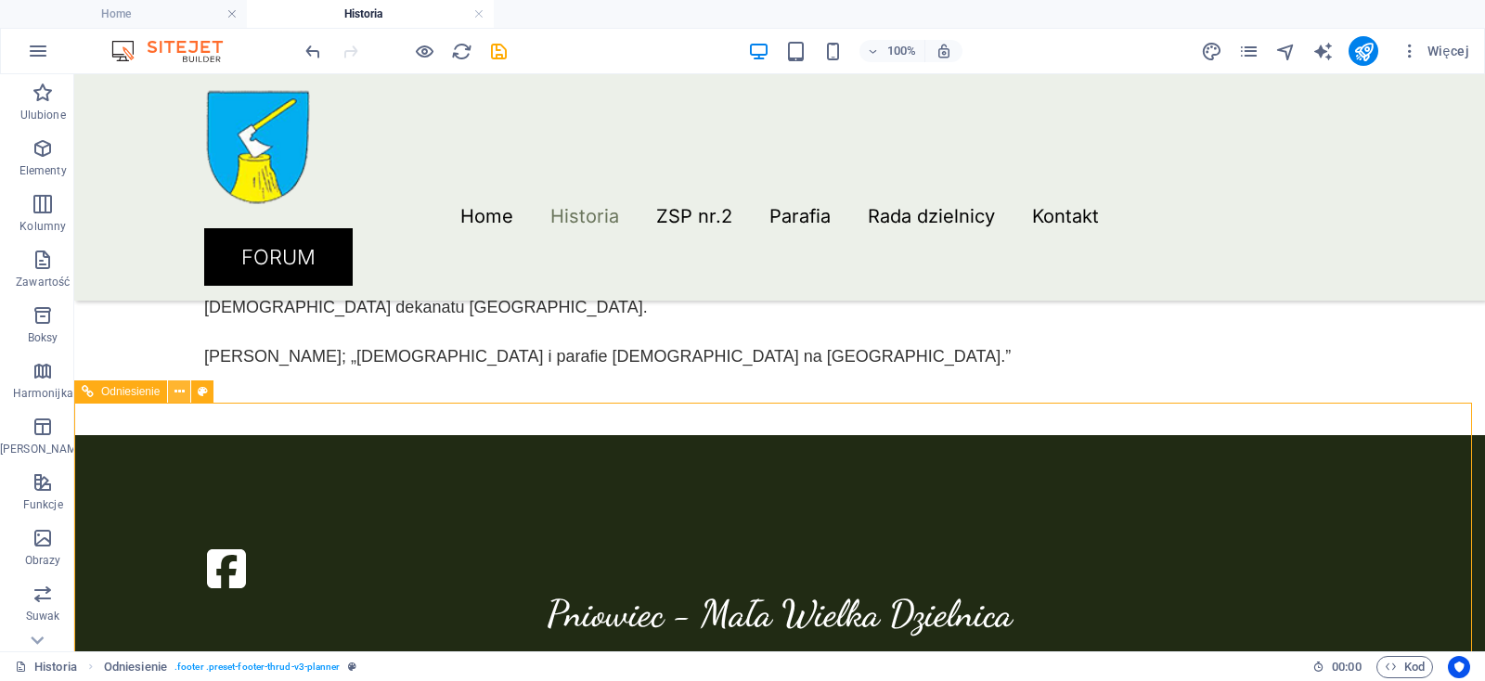
click at [179, 392] on icon at bounding box center [179, 391] width 10 height 19
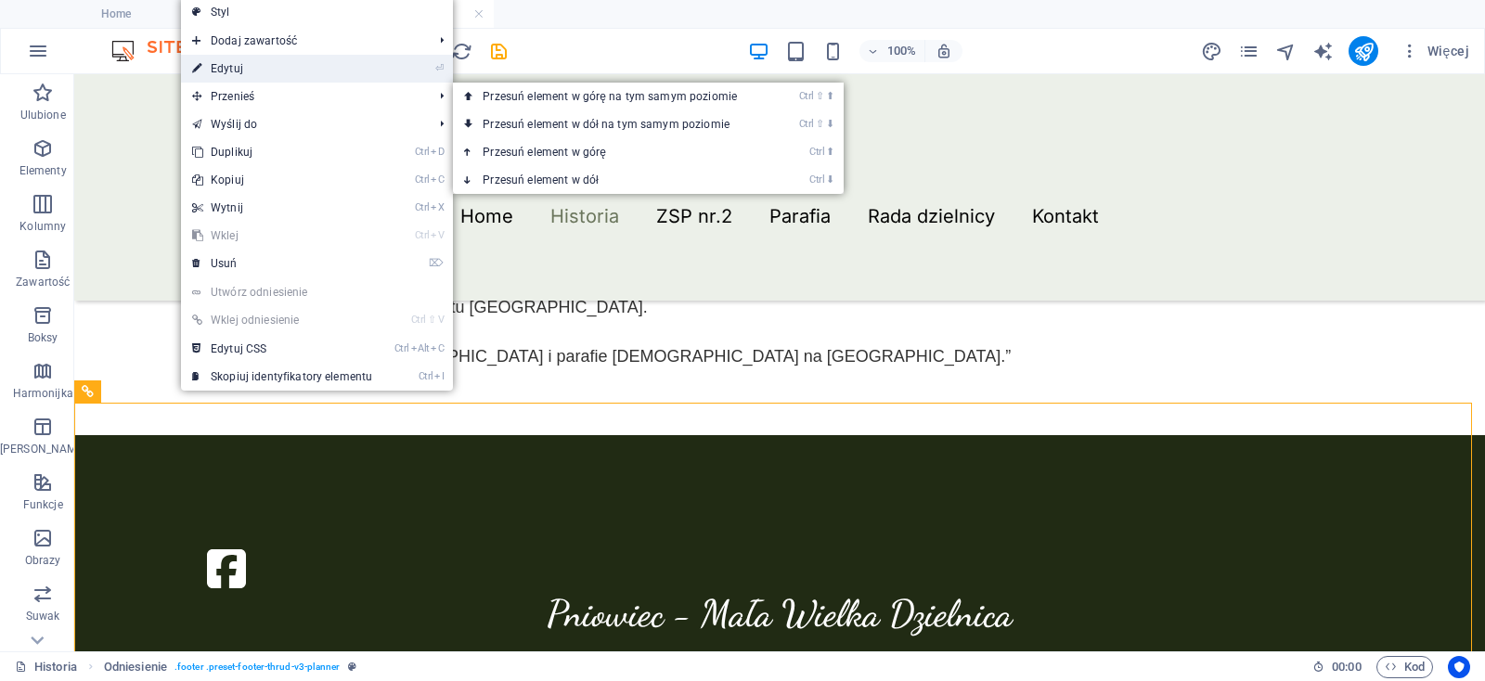
click at [248, 56] on link "⏎ Edytuj" at bounding box center [282, 69] width 202 height 28
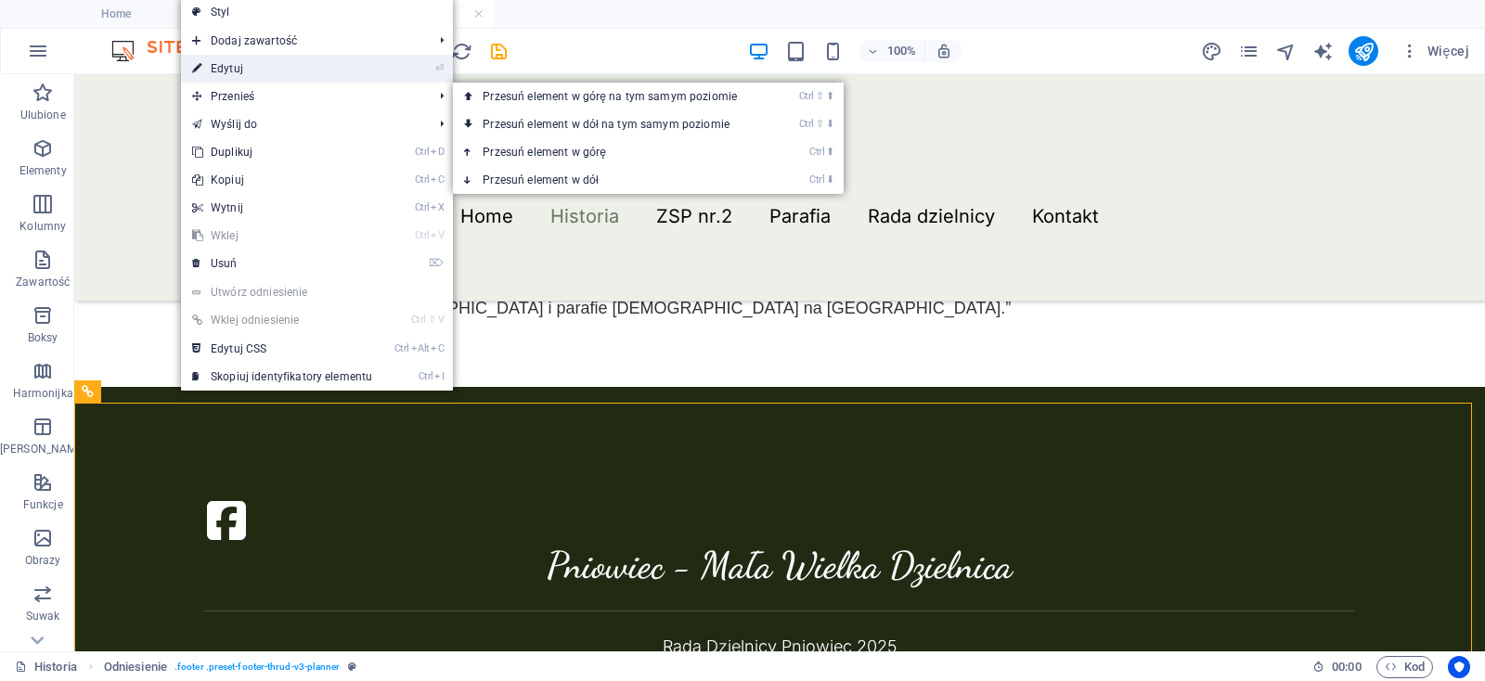
select select "rem"
select select "px"
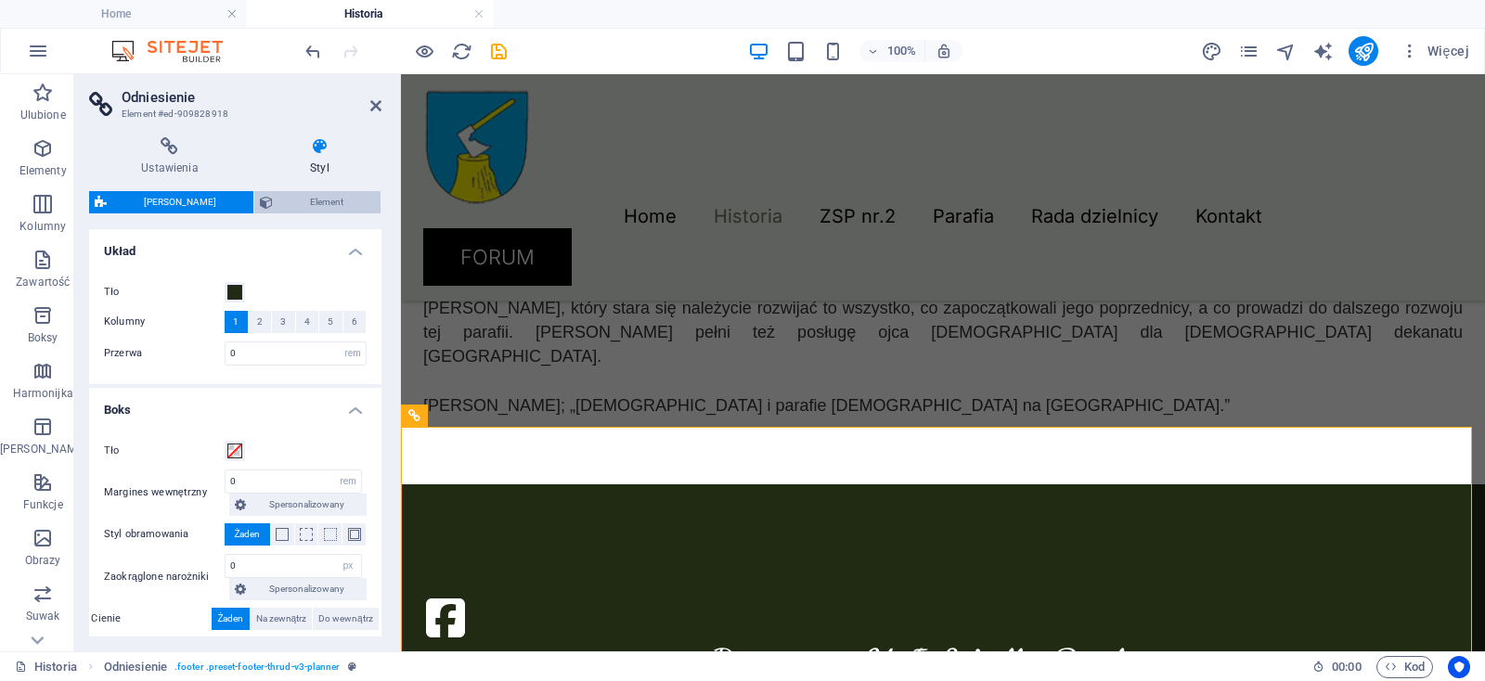
click at [292, 197] on span "Element" at bounding box center [326, 202] width 96 height 22
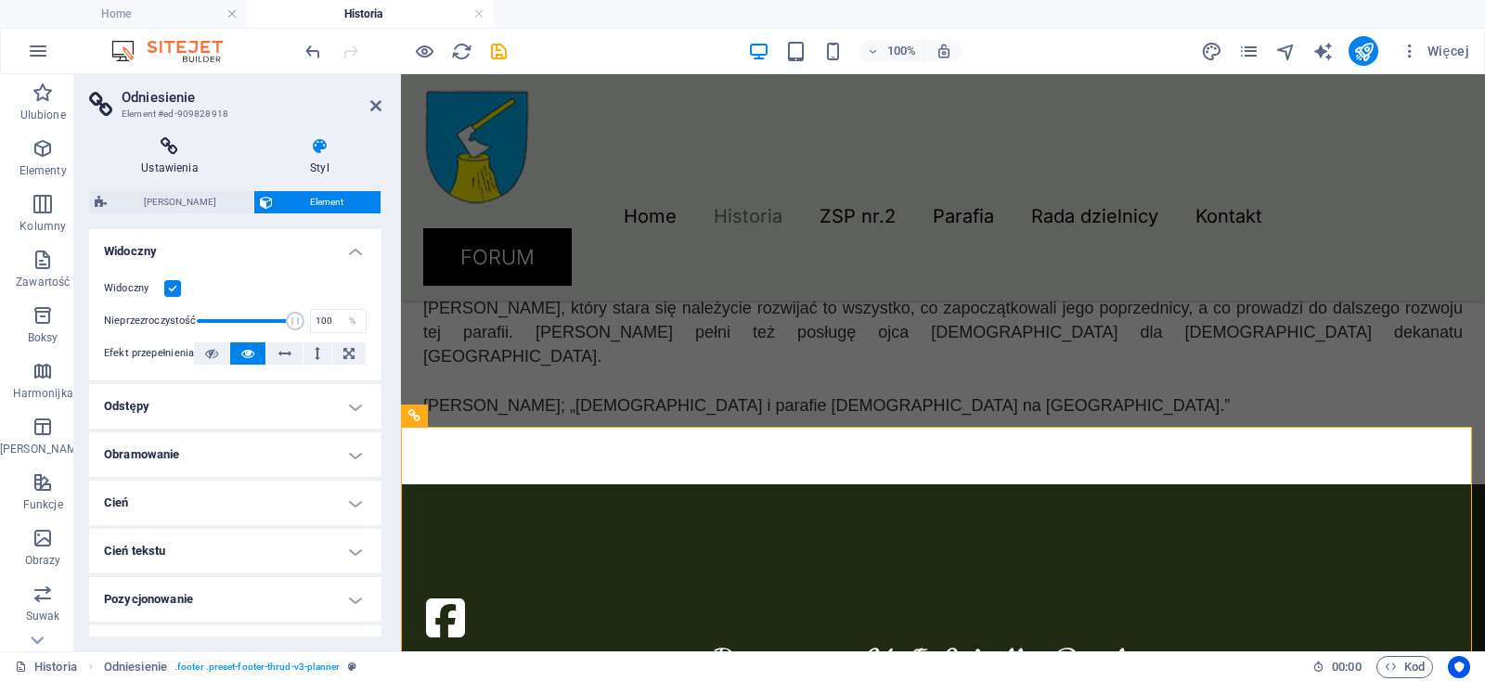
click at [159, 151] on icon at bounding box center [169, 146] width 161 height 19
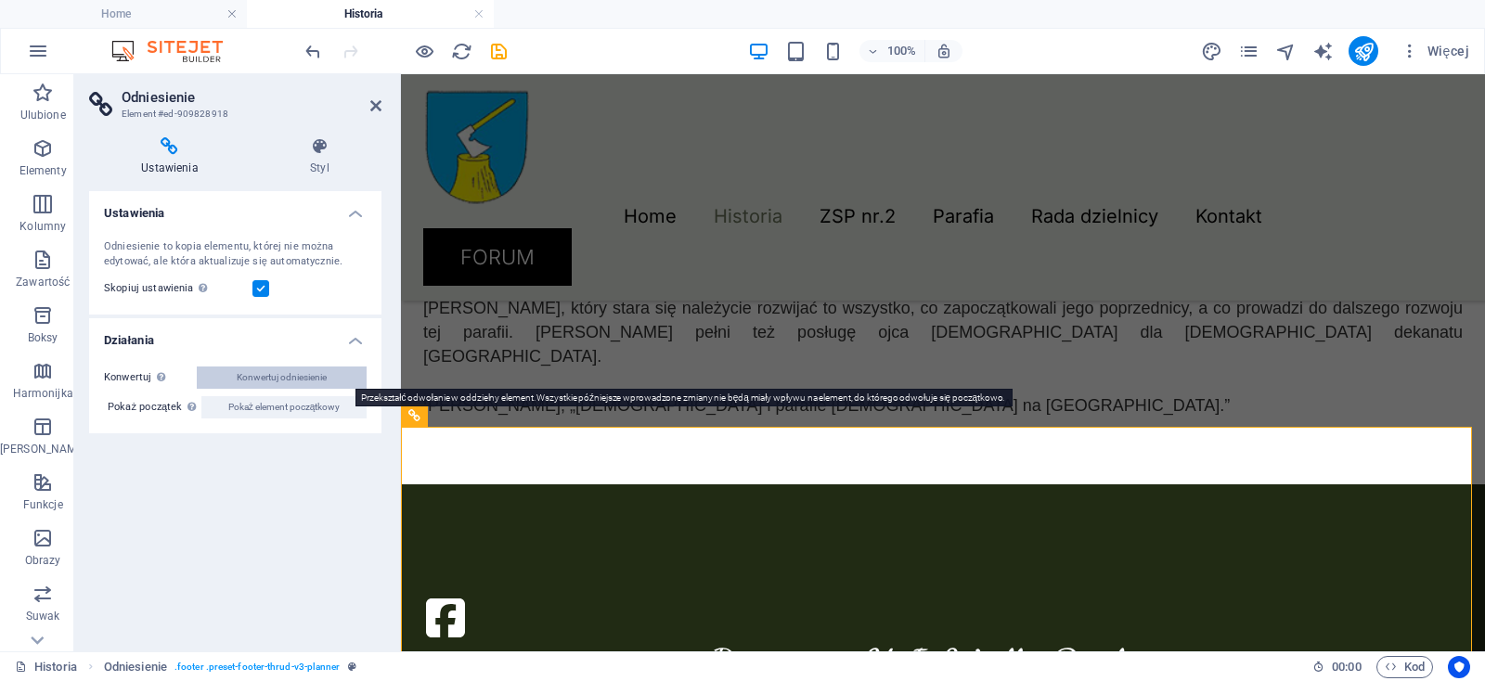
click at [258, 378] on span "Konwertuj odniesienie" at bounding box center [282, 378] width 90 height 22
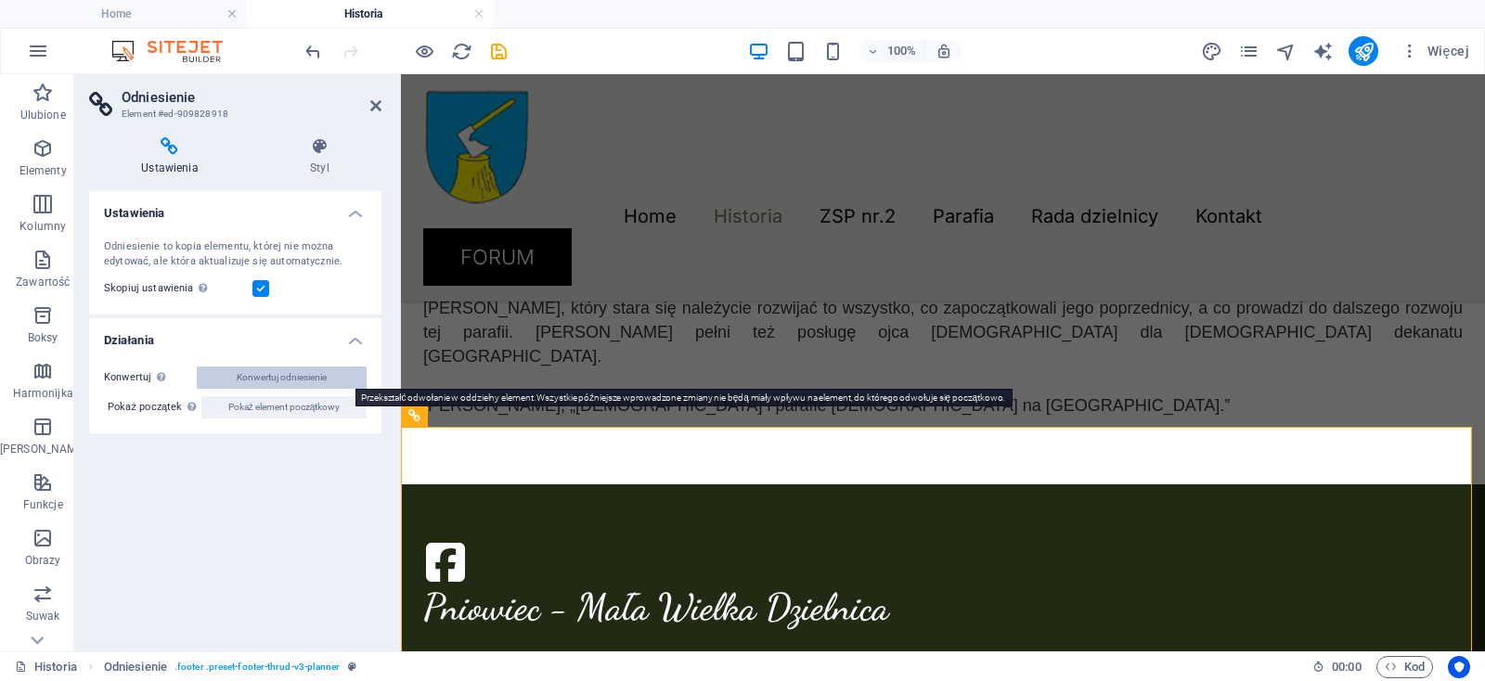
select select "footer"
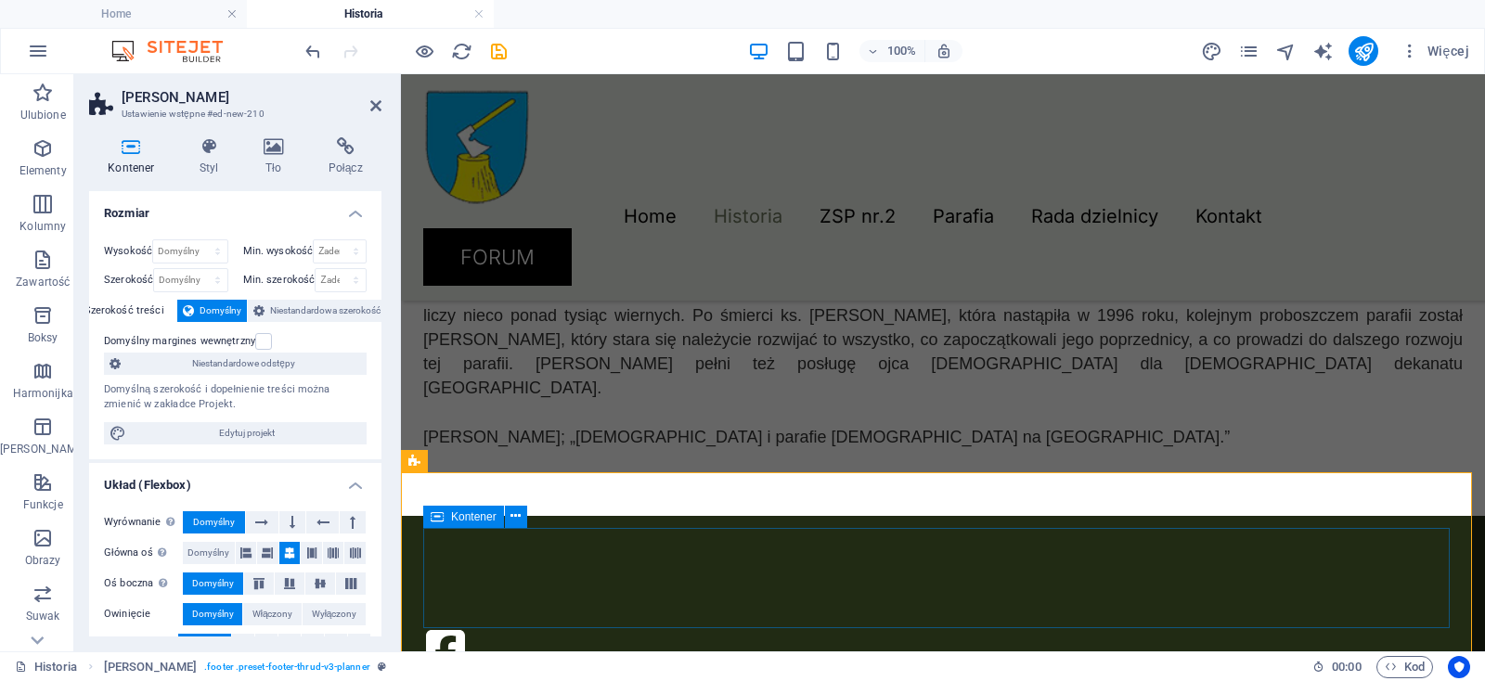
scroll to position [1365, 0]
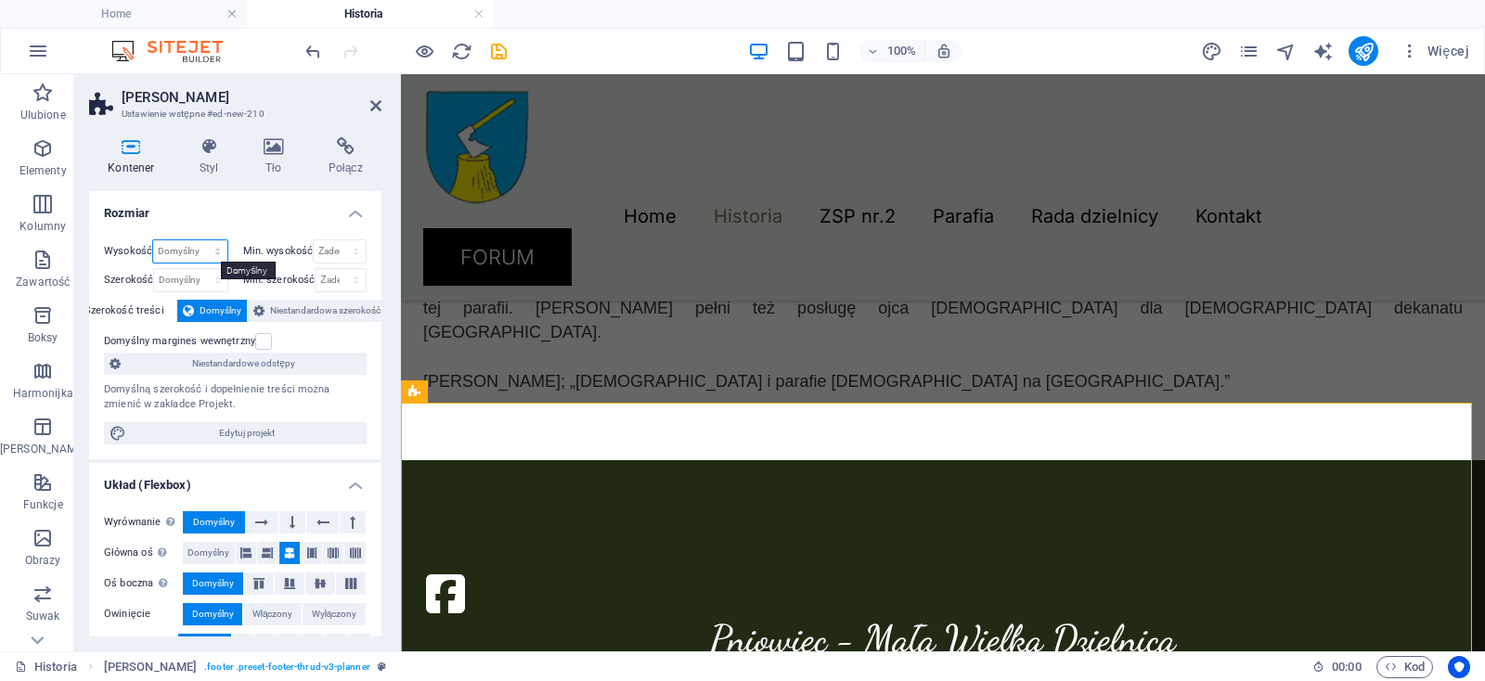
click at [153, 240] on select "Domyślny px rem % vh vw" at bounding box center [189, 251] width 73 height 22
select select "px"
click option "px" at bounding box center [0, 0] width 0 height 0
click at [314, 240] on select "Żaden px rem % vh vw" at bounding box center [340, 251] width 52 height 22
click at [177, 250] on input "268" at bounding box center [189, 251] width 73 height 22
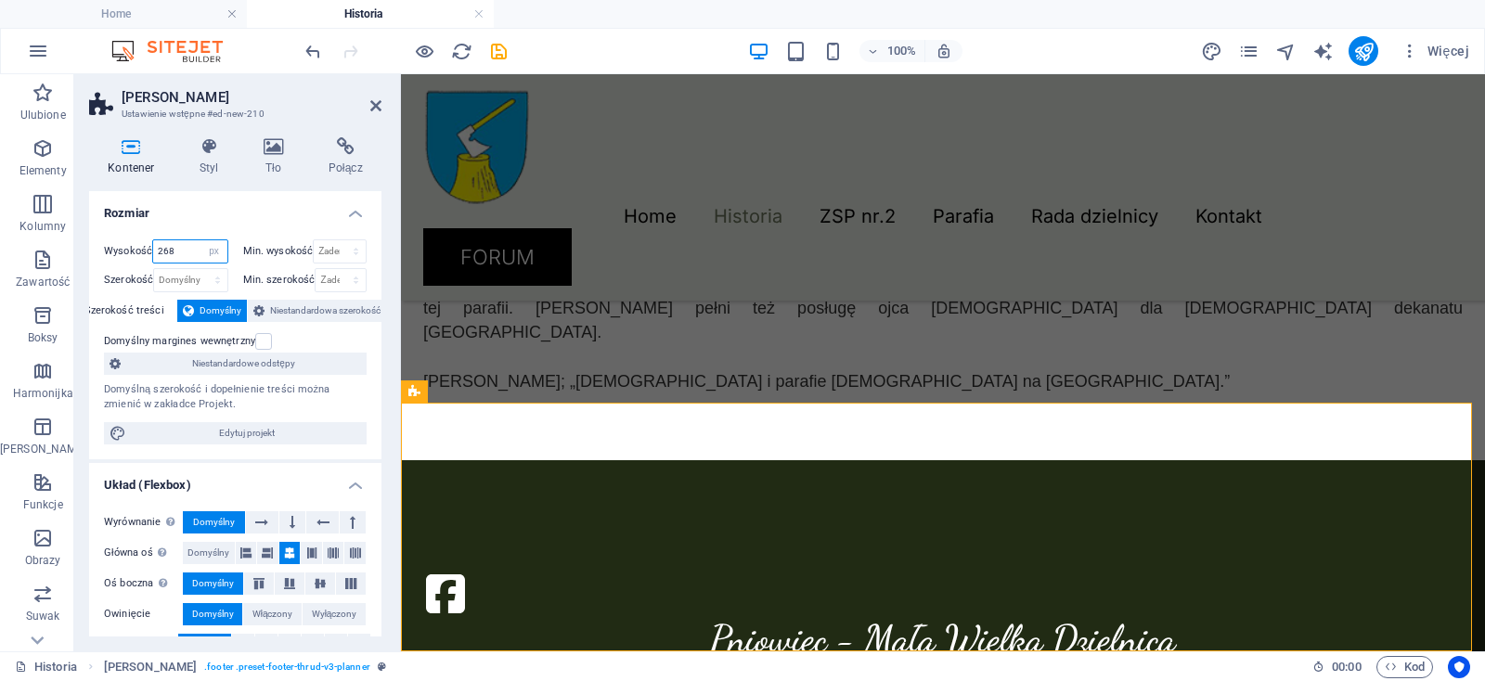
drag, startPoint x: 148, startPoint y: 247, endPoint x: 114, endPoint y: 237, distance: 35.8
click at [153, 240] on input "268" at bounding box center [189, 251] width 73 height 22
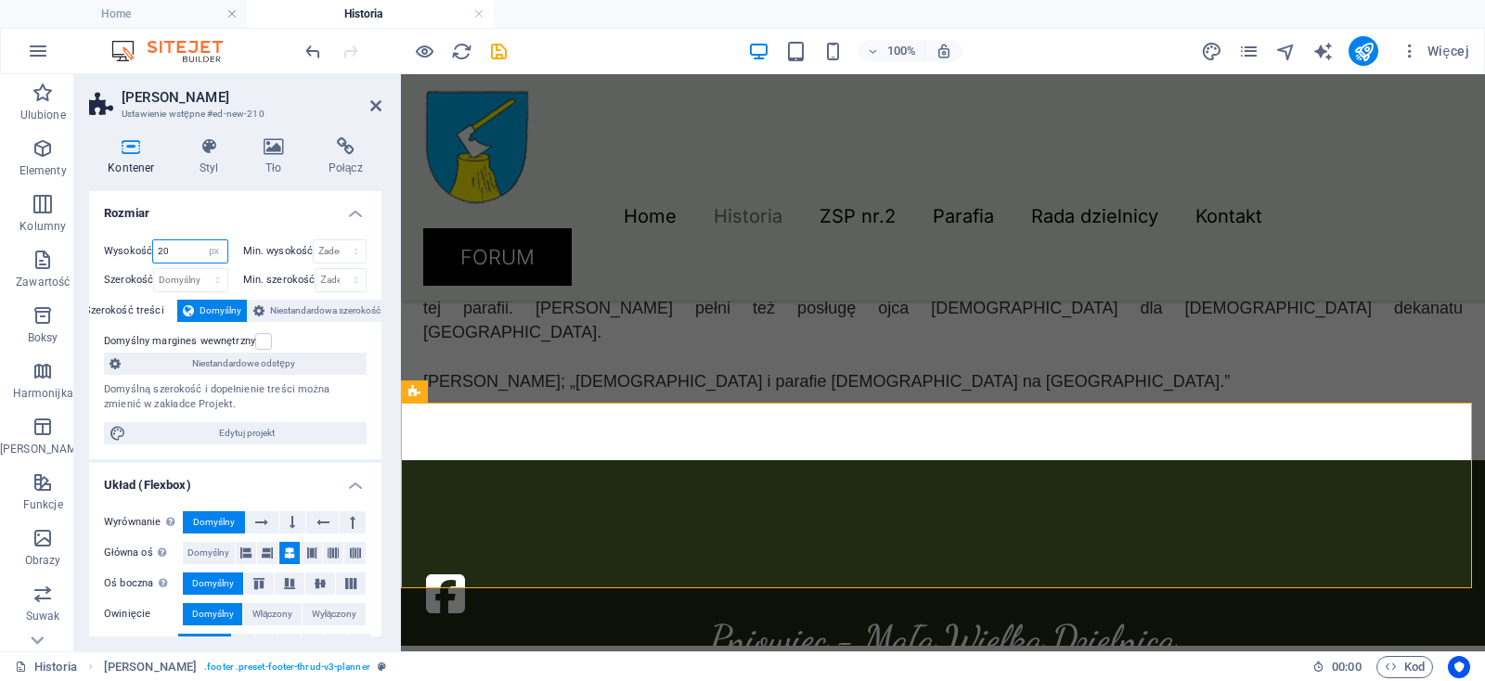
type input "2"
type input "268"
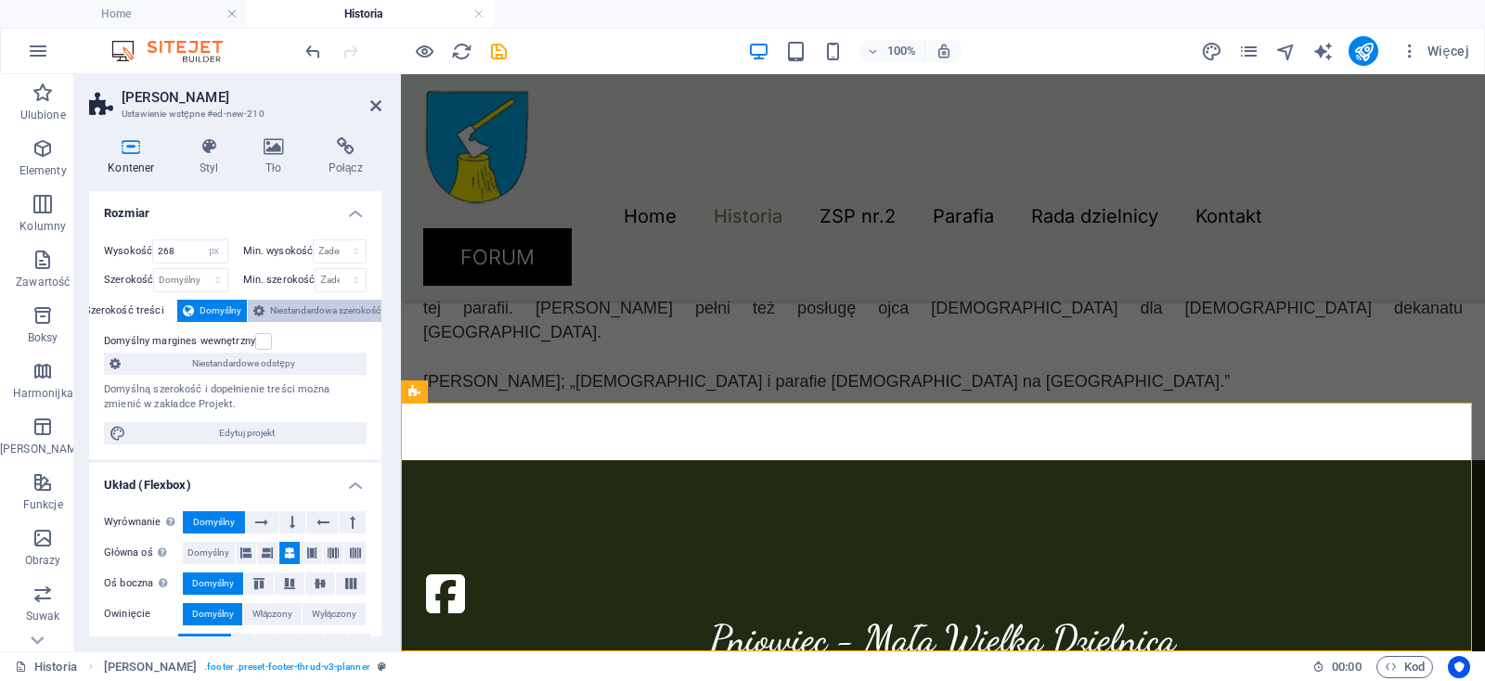
click at [270, 306] on span "Niestandardowa szerokość" at bounding box center [325, 311] width 110 height 22
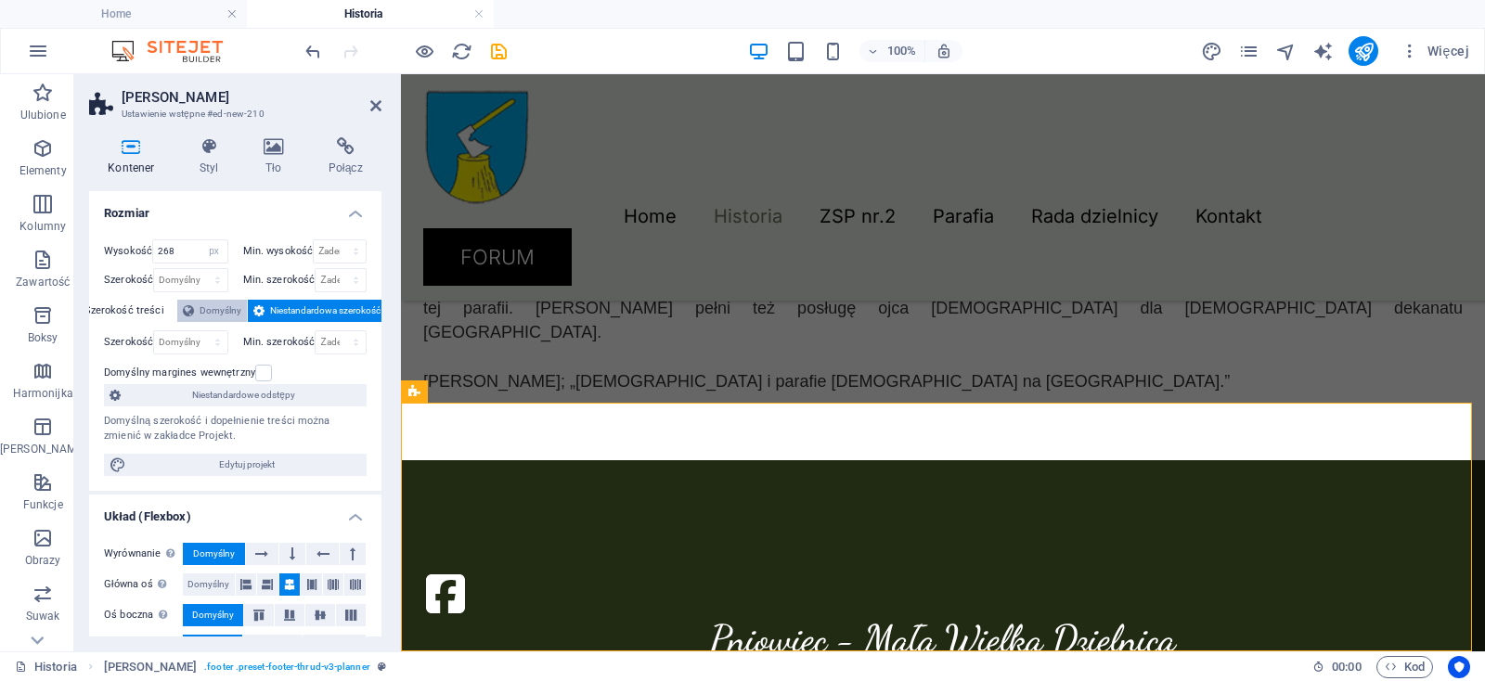
click at [209, 309] on span "Domyślny" at bounding box center [220, 311] width 42 height 22
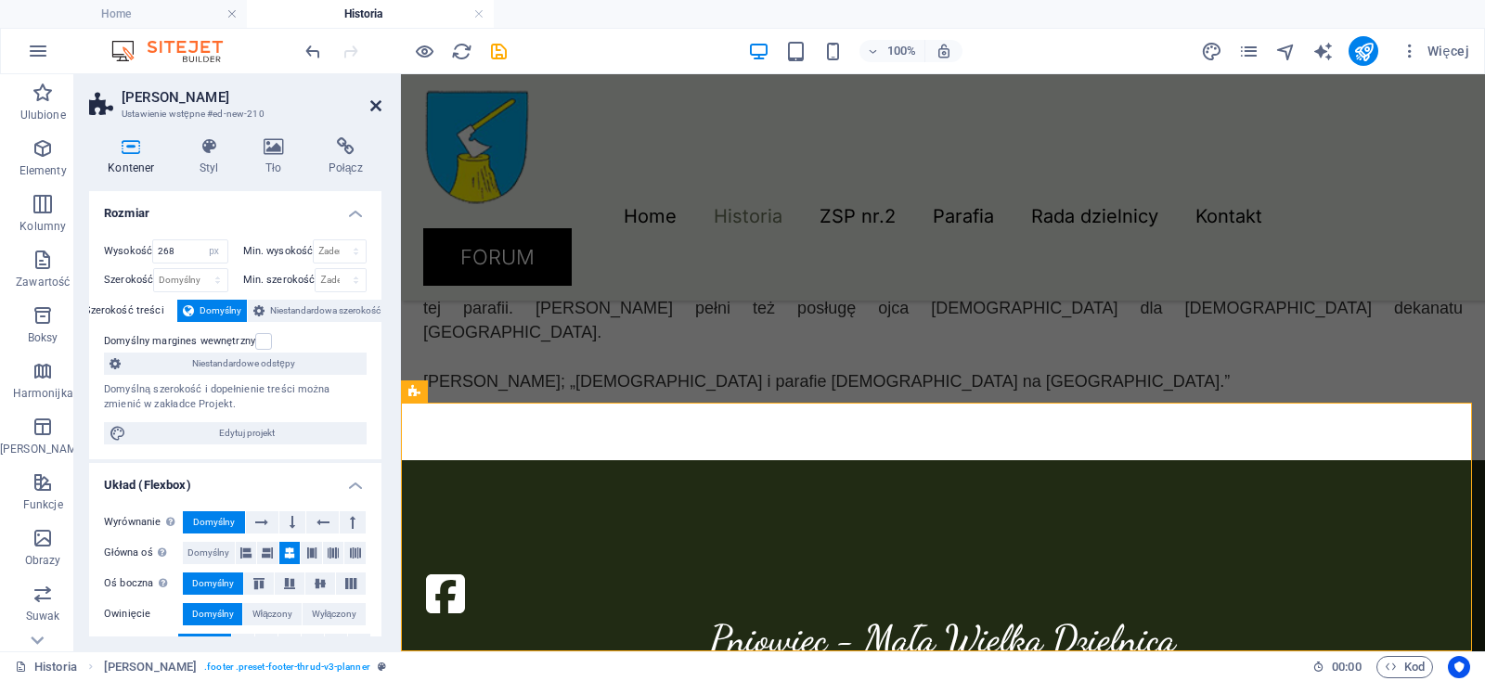
click at [374, 103] on icon at bounding box center [375, 105] width 11 height 15
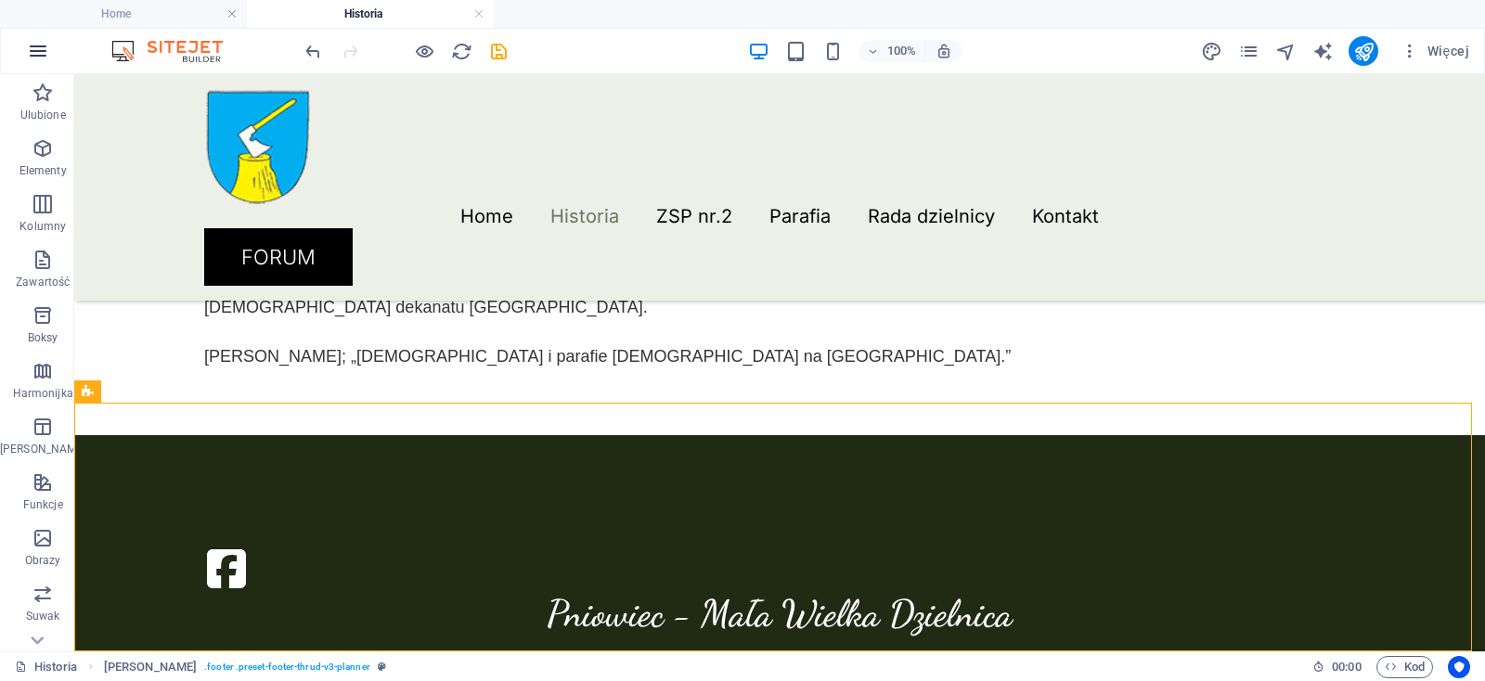
click at [33, 47] on icon "button" at bounding box center [38, 51] width 22 height 22
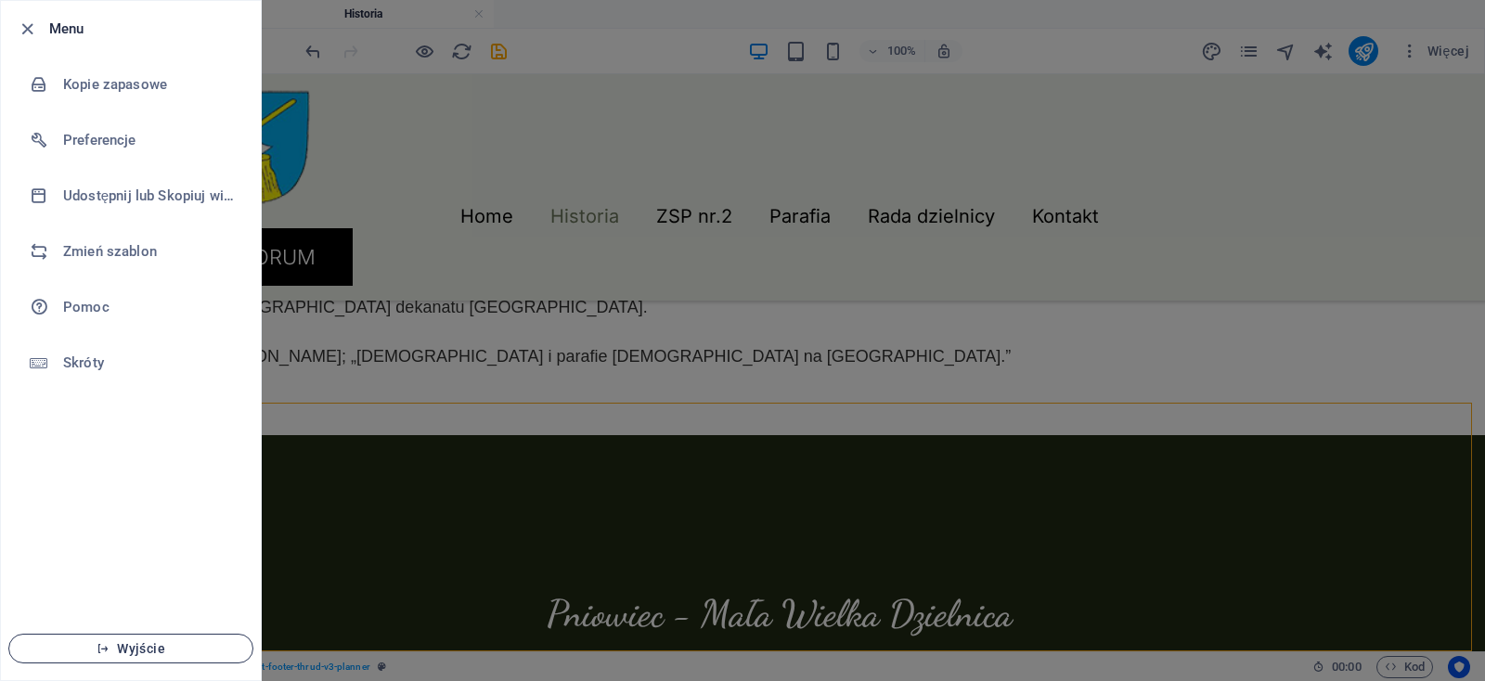
click at [104, 641] on button "Wyjście" at bounding box center [130, 649] width 245 height 30
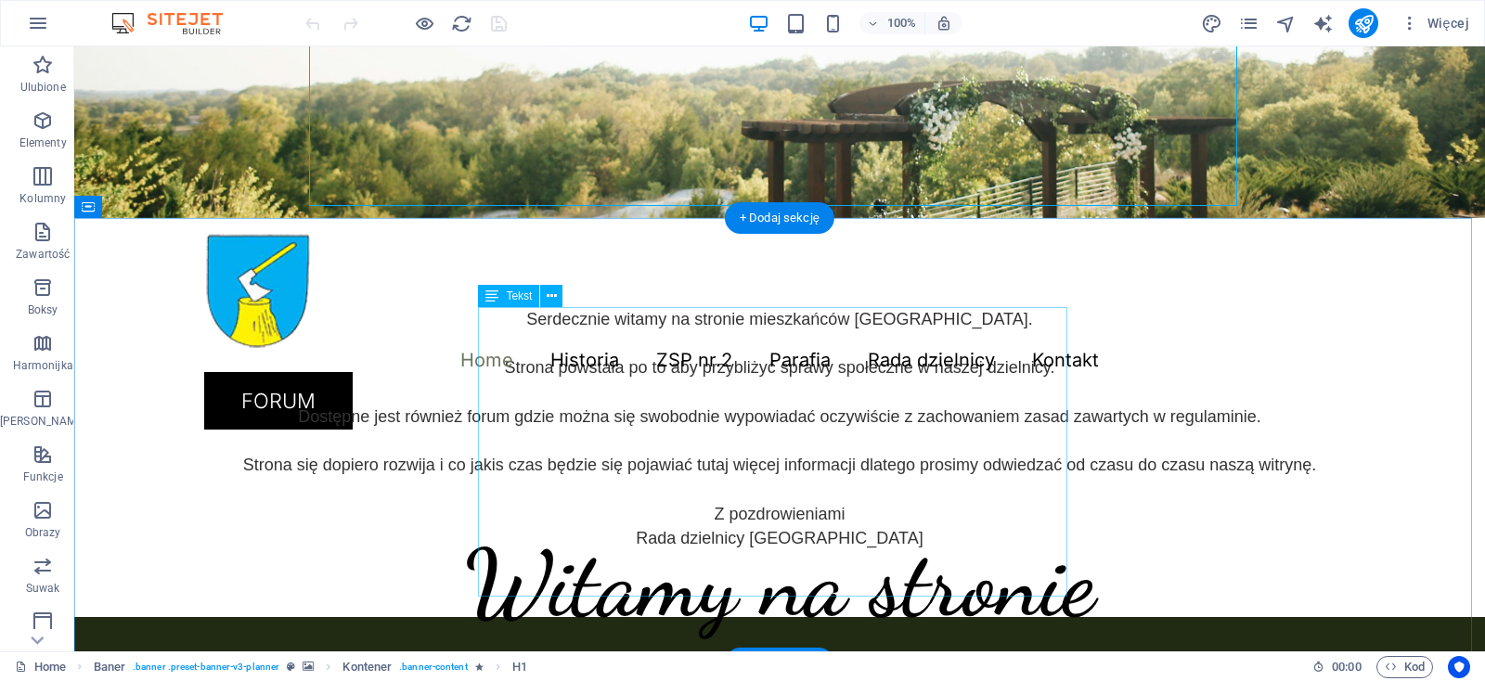
scroll to position [552, 0]
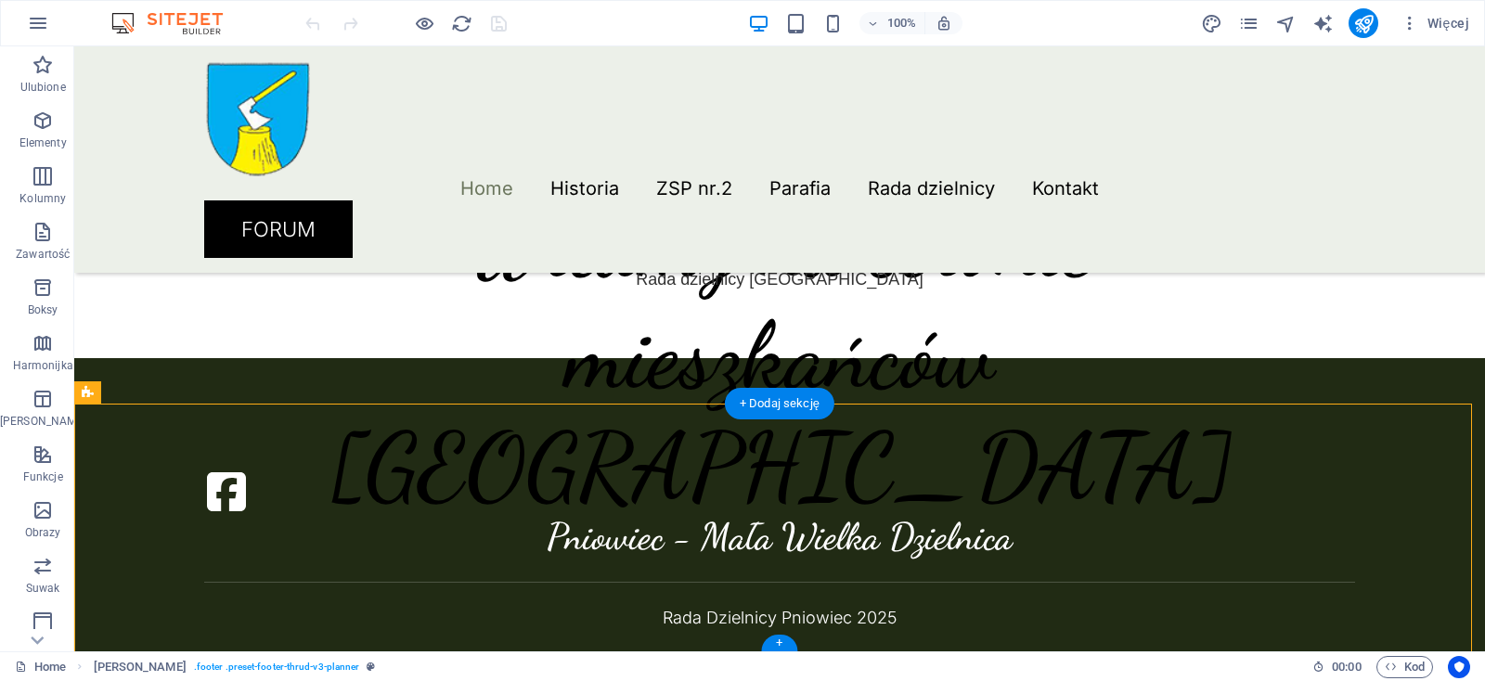
drag, startPoint x: 689, startPoint y: 538, endPoint x: 692, endPoint y: 419, distance: 118.8
click at [692, 419] on div "Pniowiec - Mała Wielka Dzielnica Rada Dzielnicy Pniowiec 2025" at bounding box center [779, 504] width 1410 height 293
click at [1286, 19] on icon "navigator" at bounding box center [1285, 23] width 21 height 21
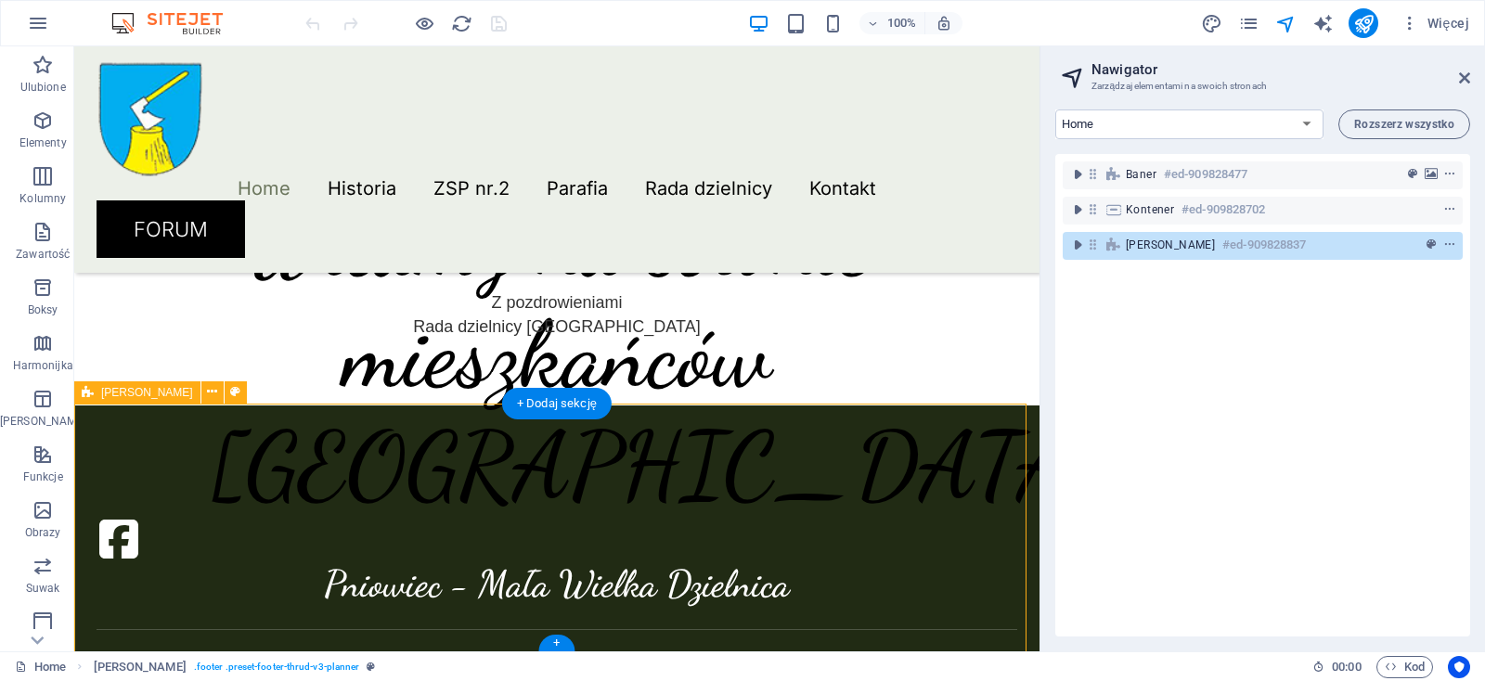
click at [1165, 251] on span "[PERSON_NAME]" at bounding box center [1170, 245] width 89 height 15
click at [1080, 249] on icon "toggle-expand" at bounding box center [1077, 245] width 19 height 19
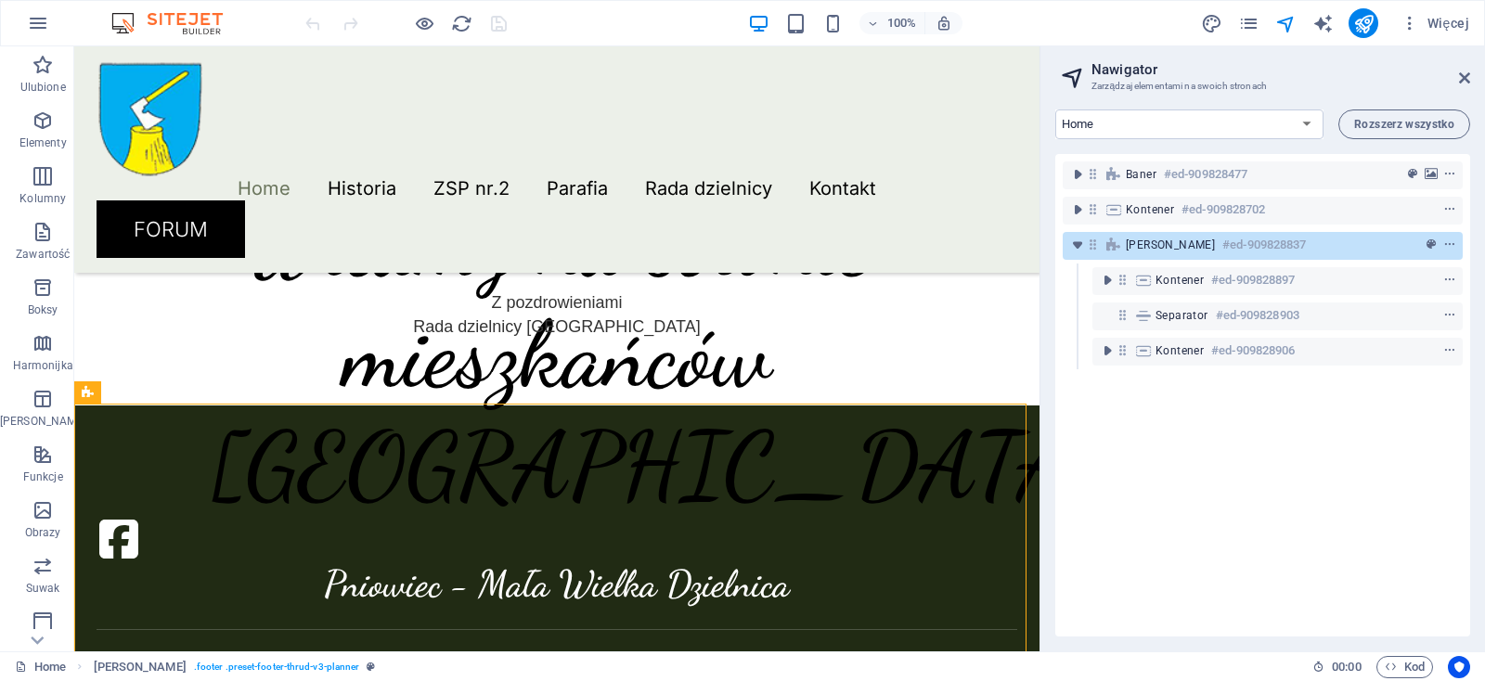
drag, startPoint x: 1152, startPoint y: 318, endPoint x: 1163, endPoint y: 262, distance: 57.5
click at [1163, 262] on div "Baner #ed-909828477 Kontener #ed-909828702 [PERSON_NAME] #ed-909828837 Kontener…" at bounding box center [1262, 395] width 415 height 482
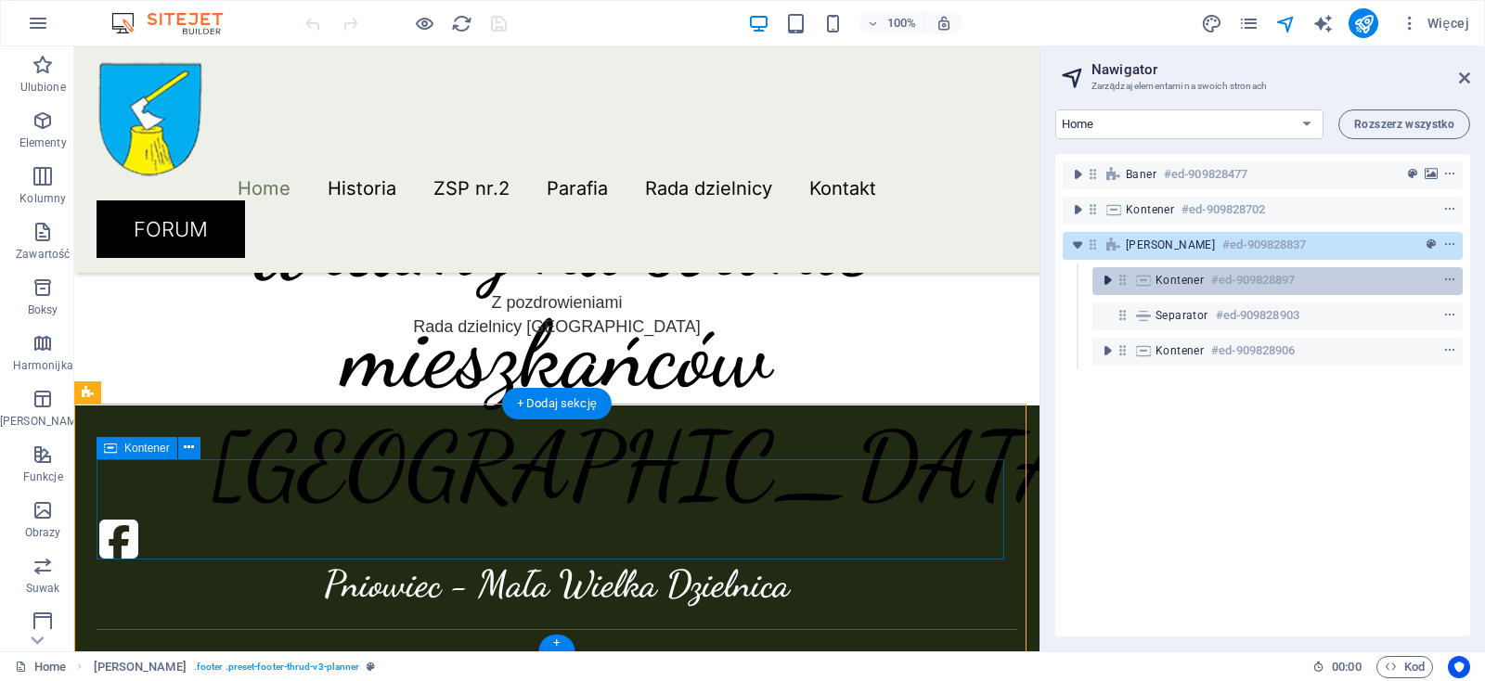
click at [1106, 283] on icon "toggle-expand" at bounding box center [1107, 280] width 19 height 19
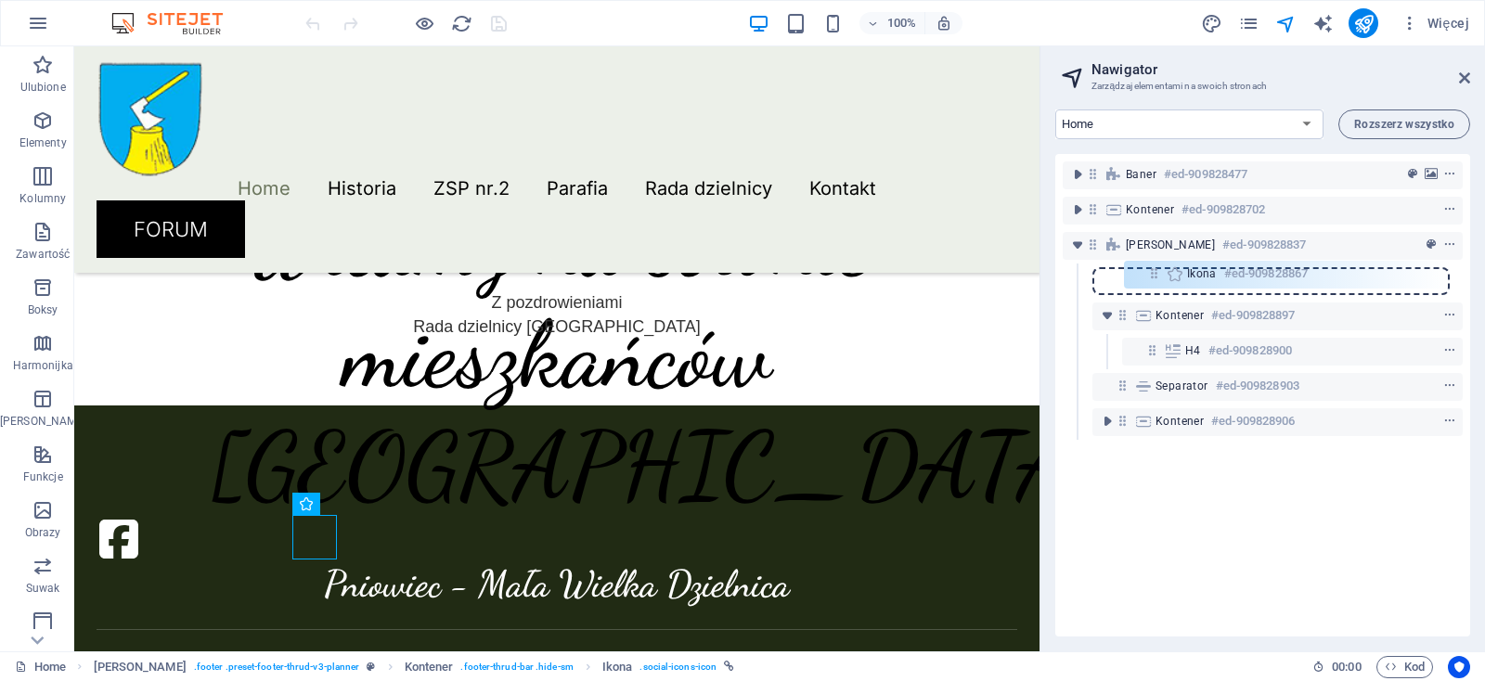
drag, startPoint x: 1149, startPoint y: 314, endPoint x: 1151, endPoint y: 267, distance: 46.4
click at [1151, 267] on div "Baner #ed-909828477 Kontener #ed-909828702 Stopka Thrud #ed-909828837 Kontener …" at bounding box center [1262, 395] width 415 height 482
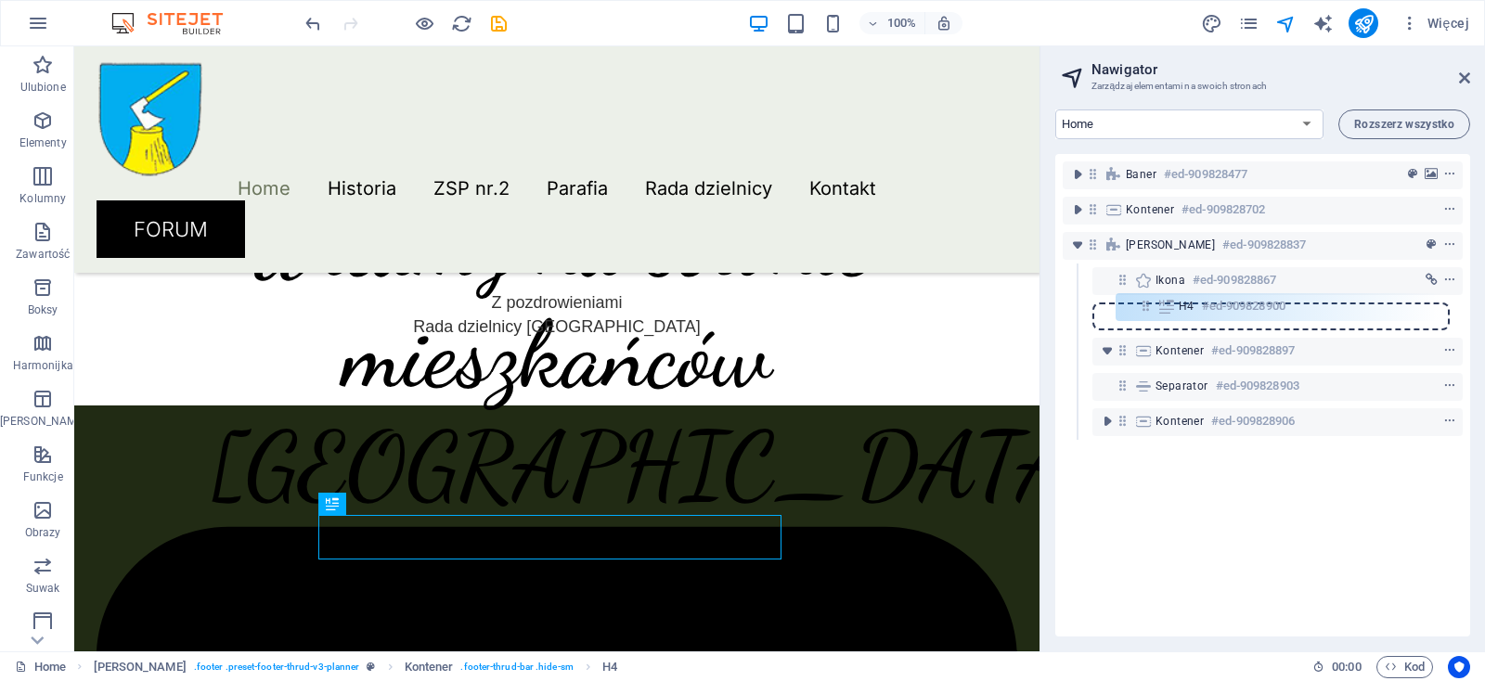
drag, startPoint x: 1153, startPoint y: 351, endPoint x: 1147, endPoint y: 302, distance: 49.6
click at [1147, 302] on div "Baner #ed-909828477 Kontener #ed-909828702 Stopka Thrud #ed-909828837 Ikona #ed…" at bounding box center [1262, 395] width 415 height 482
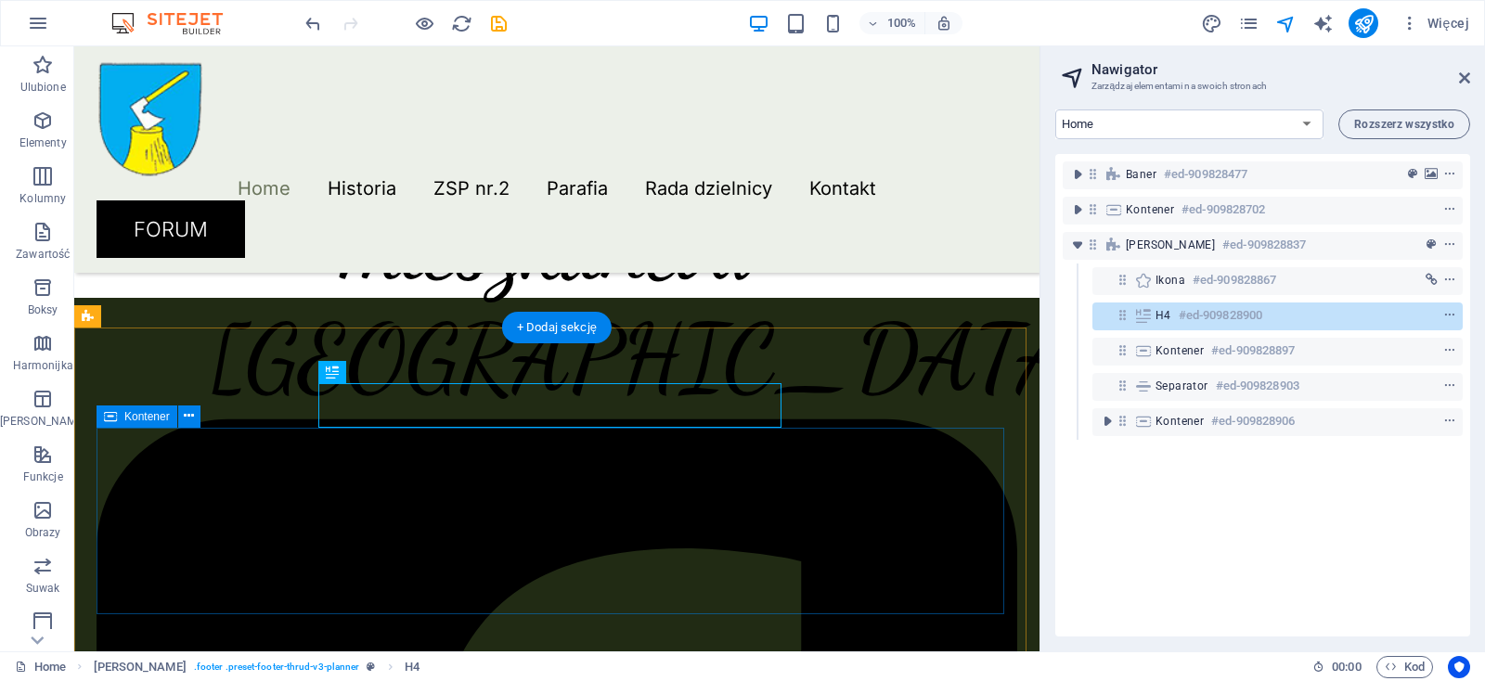
scroll to position [684, 0]
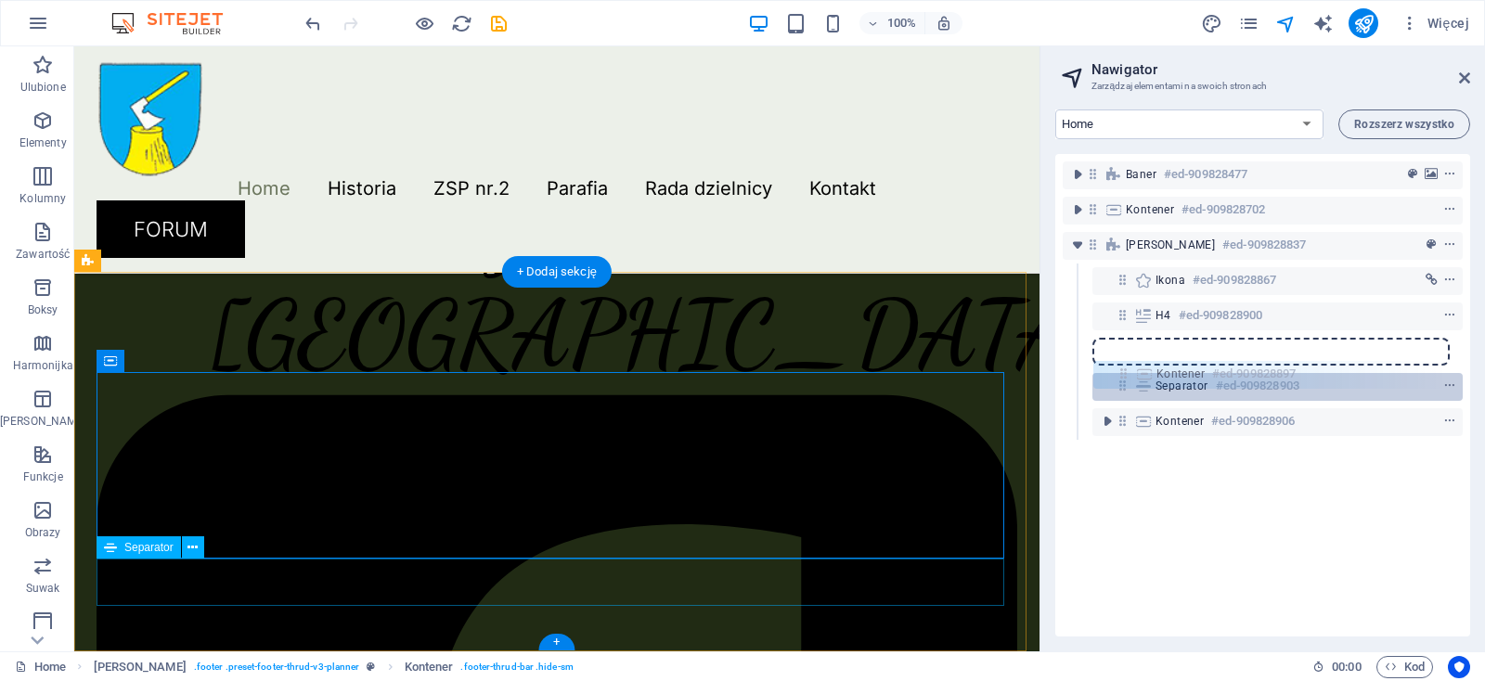
drag, startPoint x: 1123, startPoint y: 355, endPoint x: 1124, endPoint y: 383, distance: 27.9
click at [1124, 383] on div "Baner #ed-909828477 Kontener #ed-909828702 Stopka Thrud #ed-909828837 Ikona #ed…" at bounding box center [1262, 395] width 415 height 482
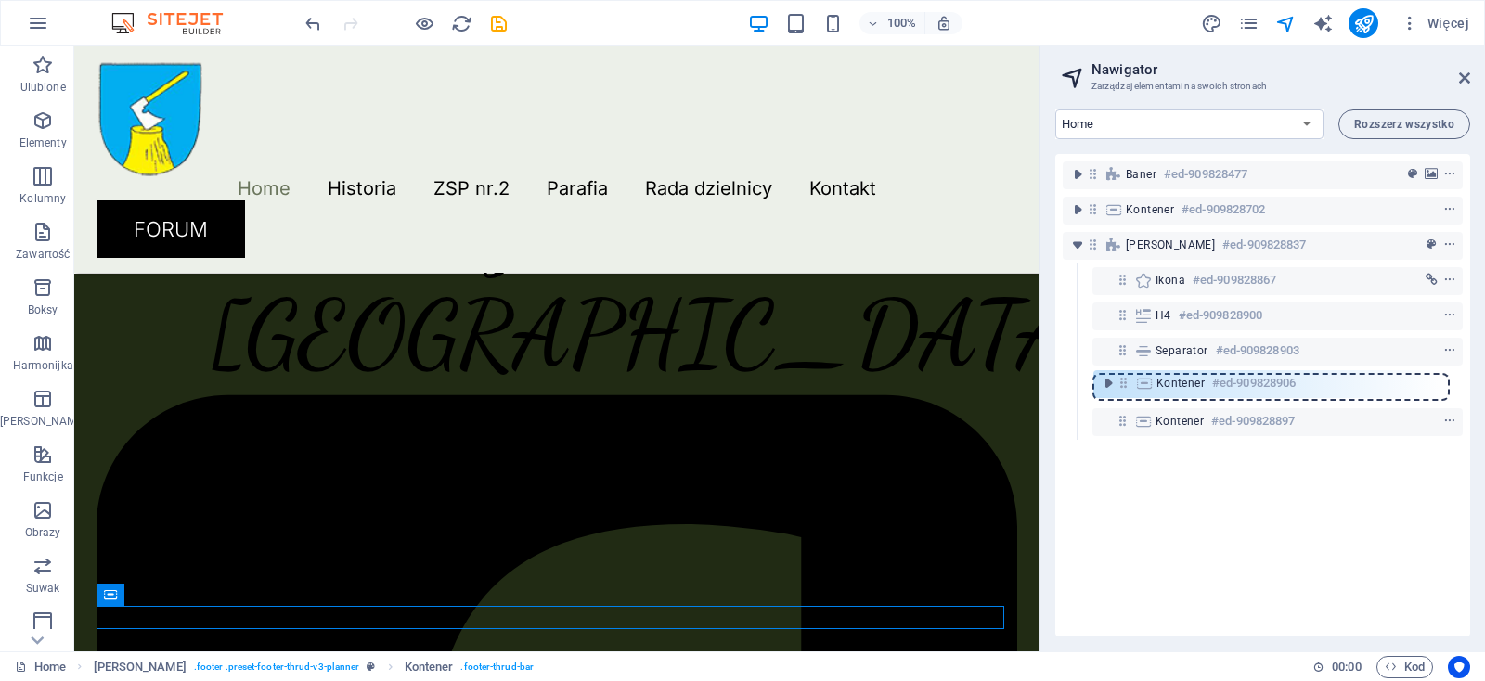
drag, startPoint x: 1122, startPoint y: 418, endPoint x: 1123, endPoint y: 374, distance: 44.5
click at [1123, 374] on div "Baner #ed-909828477 Kontener #ed-909828702 Stopka Thrud #ed-909828837 Ikona #ed…" at bounding box center [1262, 395] width 415 height 482
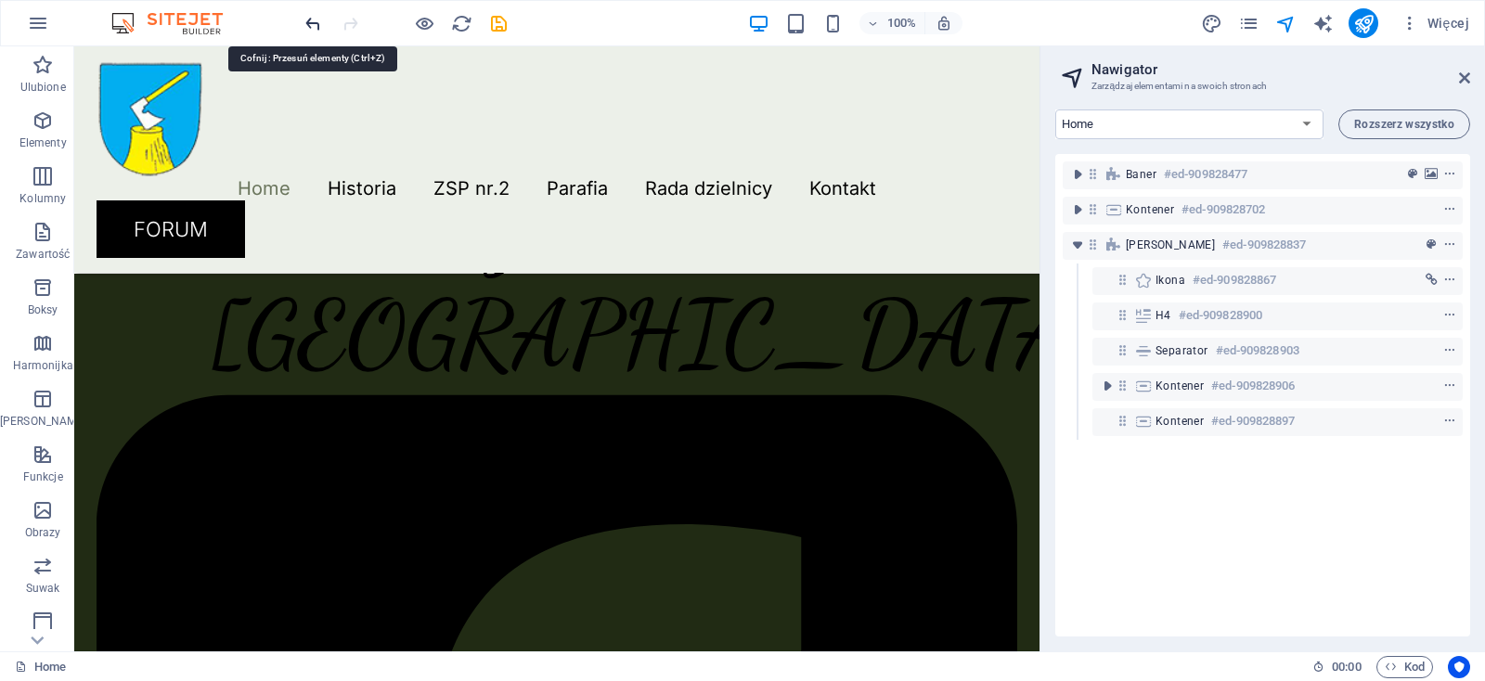
click at [314, 25] on icon "undo" at bounding box center [312, 23] width 21 height 21
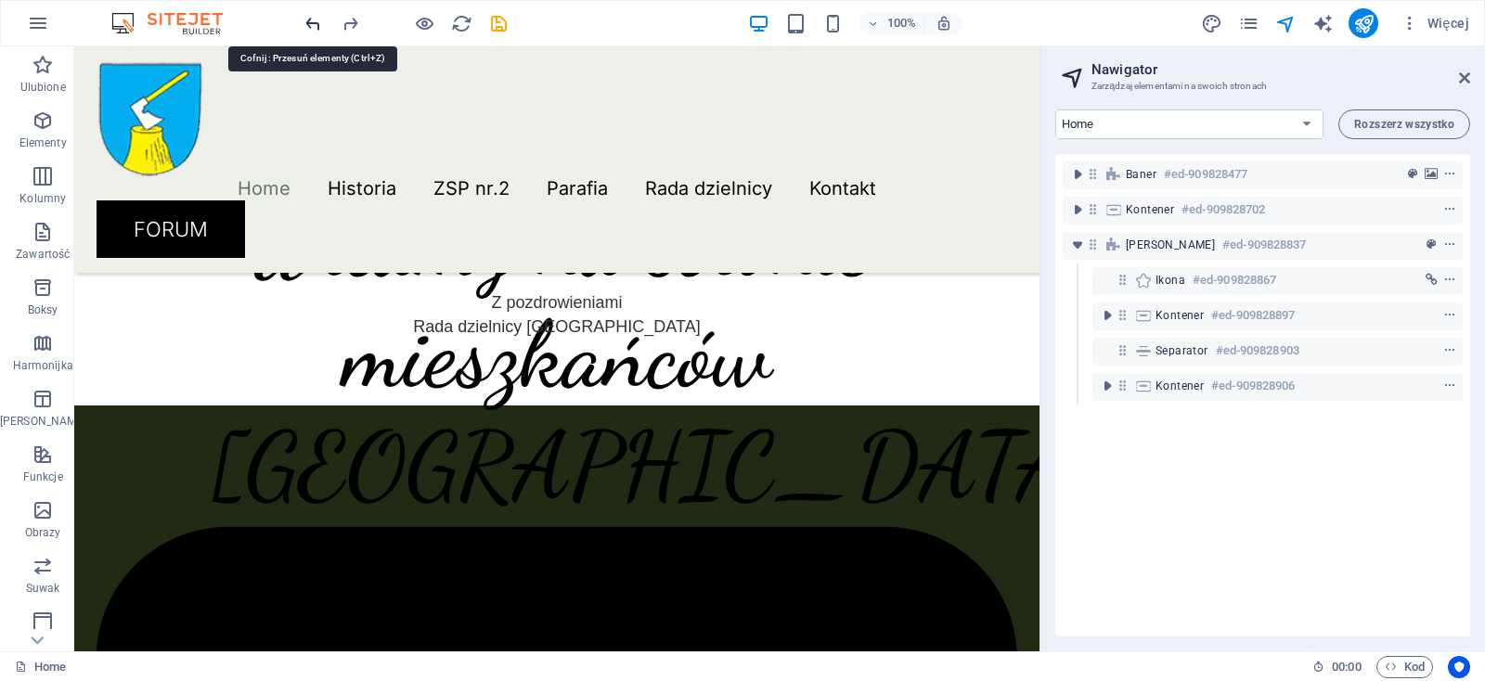
click at [314, 25] on icon "undo" at bounding box center [312, 23] width 21 height 21
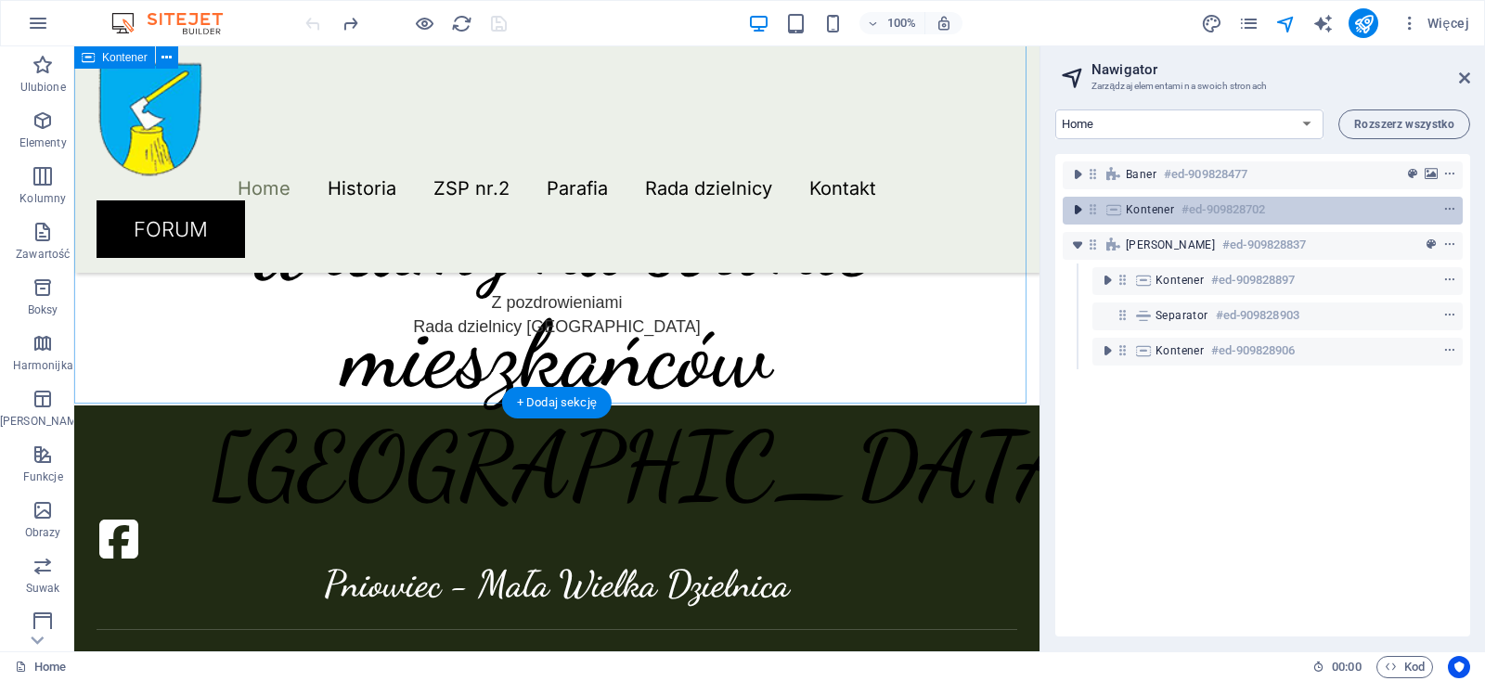
click at [1075, 212] on icon "toggle-expand" at bounding box center [1077, 209] width 19 height 19
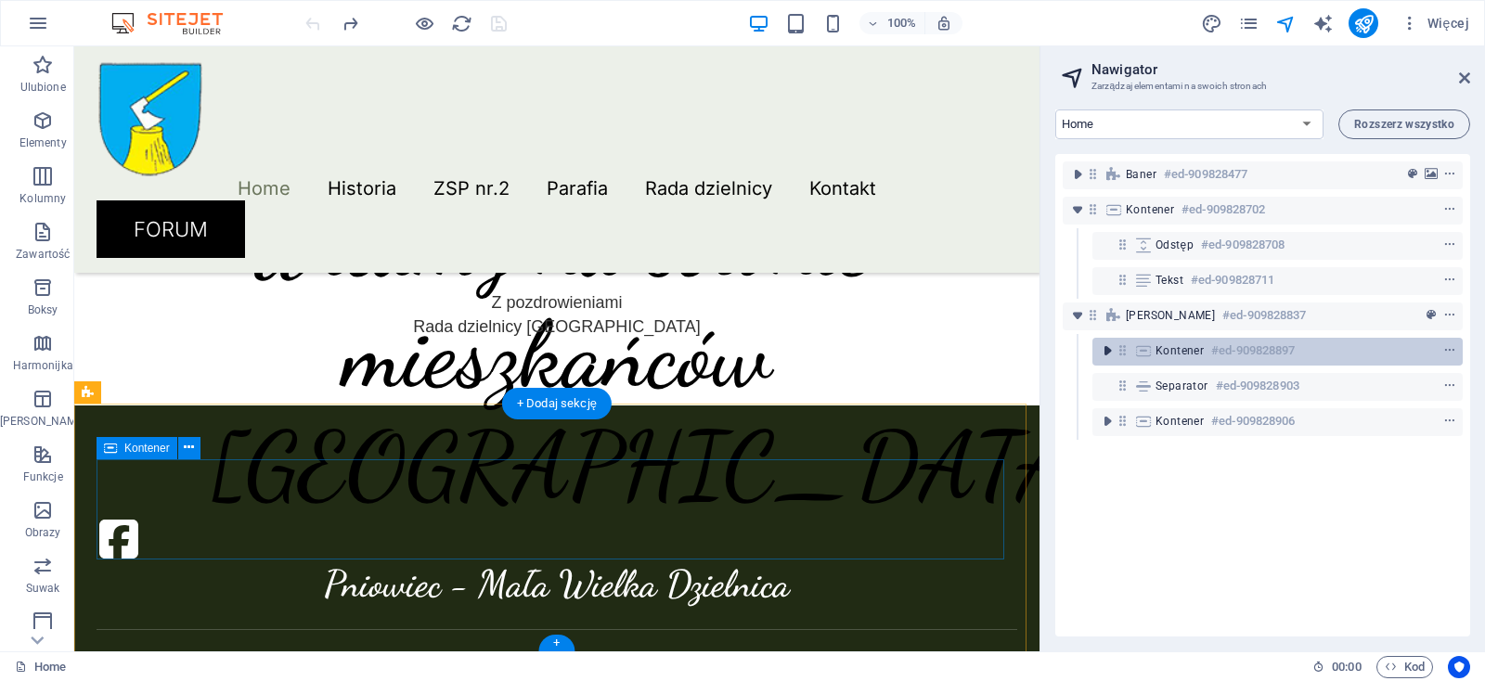
click at [1113, 354] on icon "toggle-expand" at bounding box center [1107, 350] width 19 height 19
click at [1443, 352] on icon "context-menu" at bounding box center [1449, 350] width 13 height 13
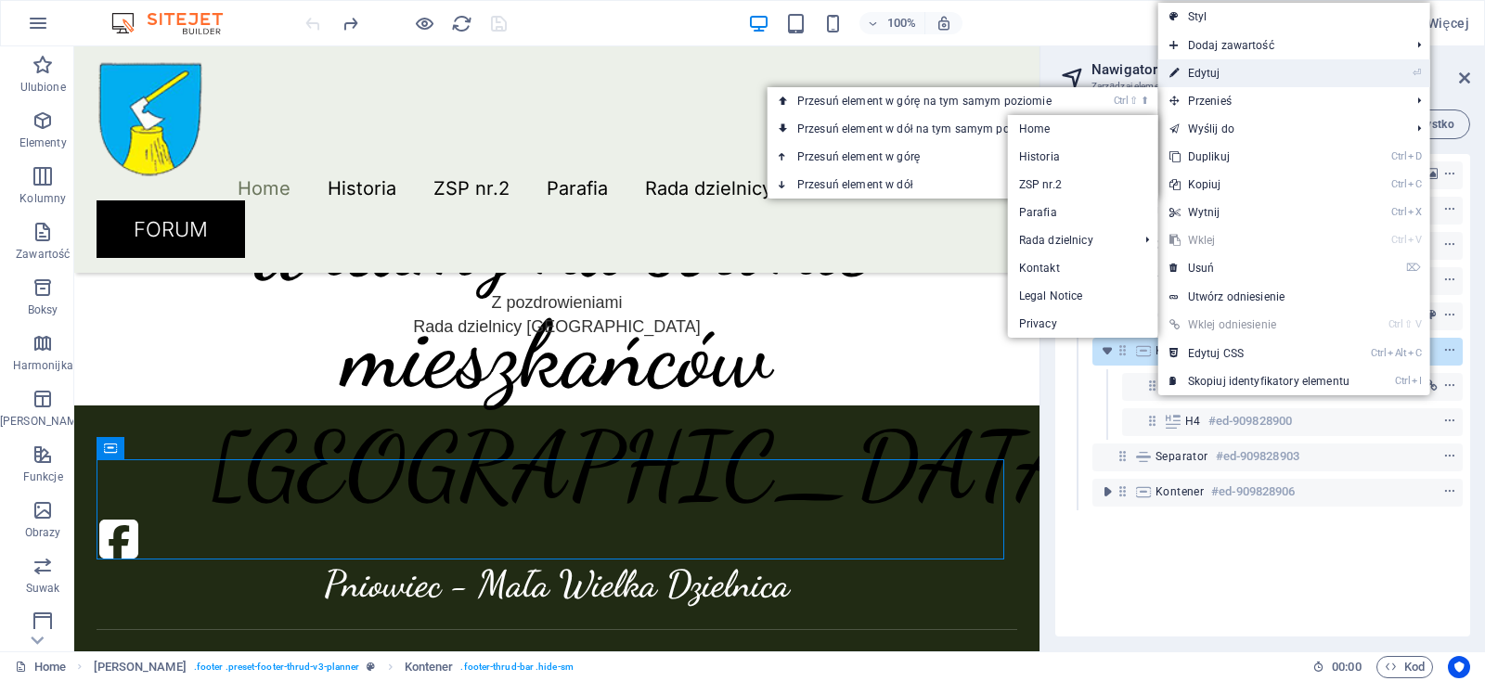
click at [1200, 74] on link "⏎ Edytuj" at bounding box center [1259, 73] width 202 height 28
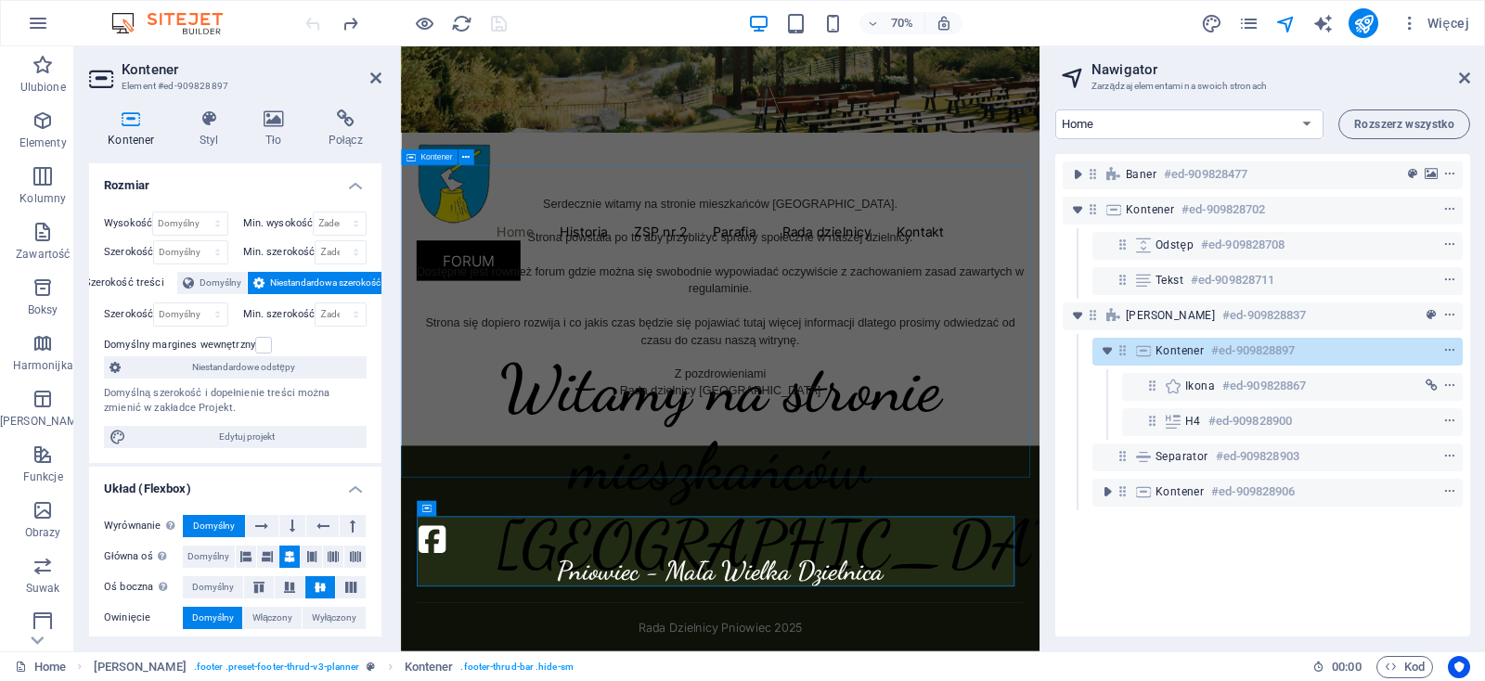
scroll to position [293, 0]
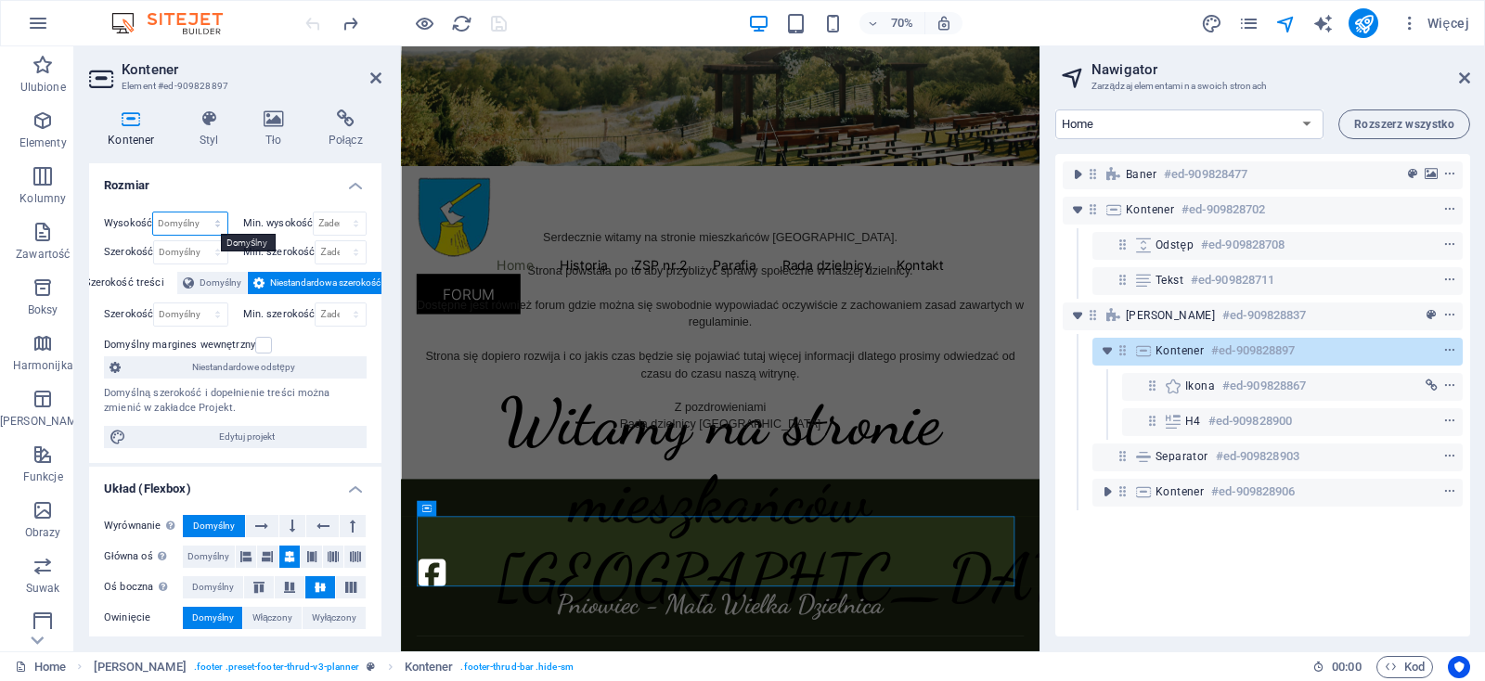
click at [153, 212] on select "Domyślny px rem % vh vw" at bounding box center [189, 223] width 73 height 22
select select "px"
click option "px" at bounding box center [0, 0] width 0 height 0
drag, startPoint x: 179, startPoint y: 225, endPoint x: 125, endPoint y: 218, distance: 54.3
click at [153, 221] on input "108" at bounding box center [189, 223] width 73 height 22
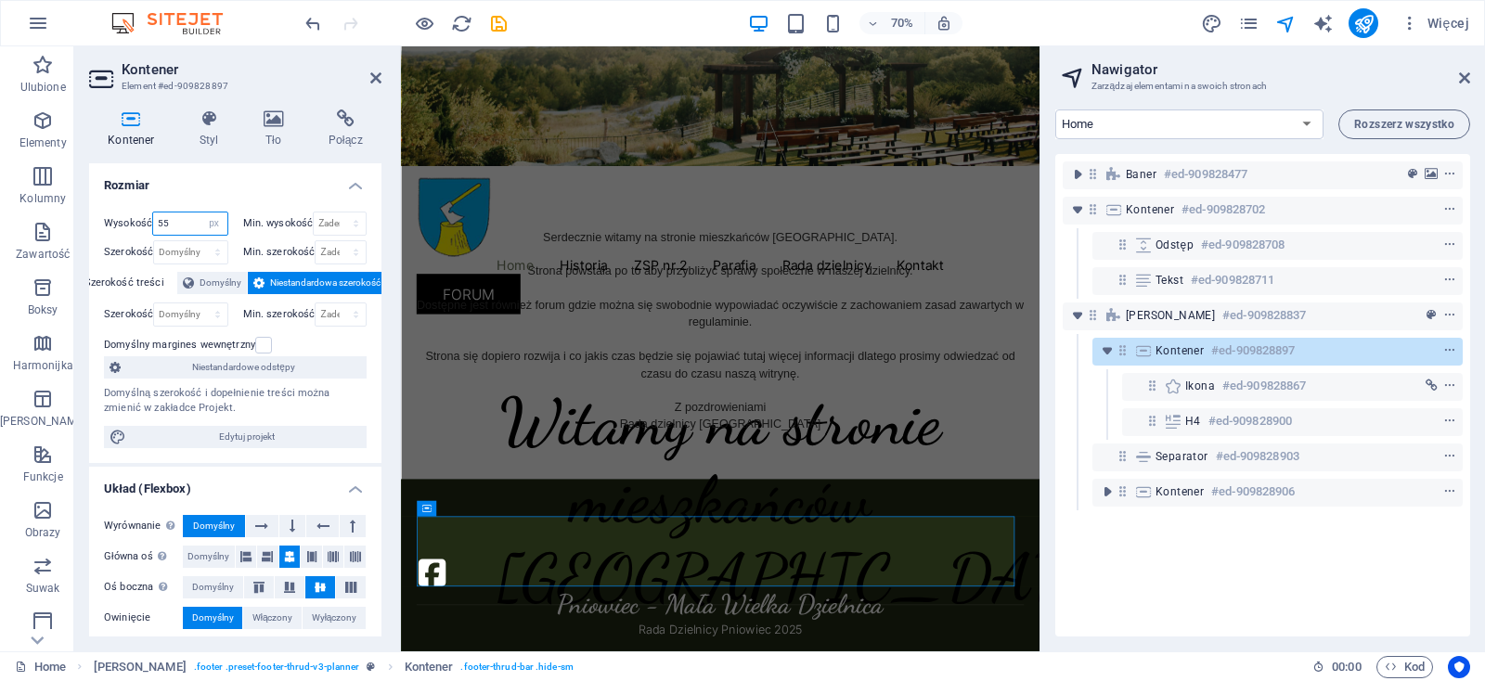
scroll to position [245, 0]
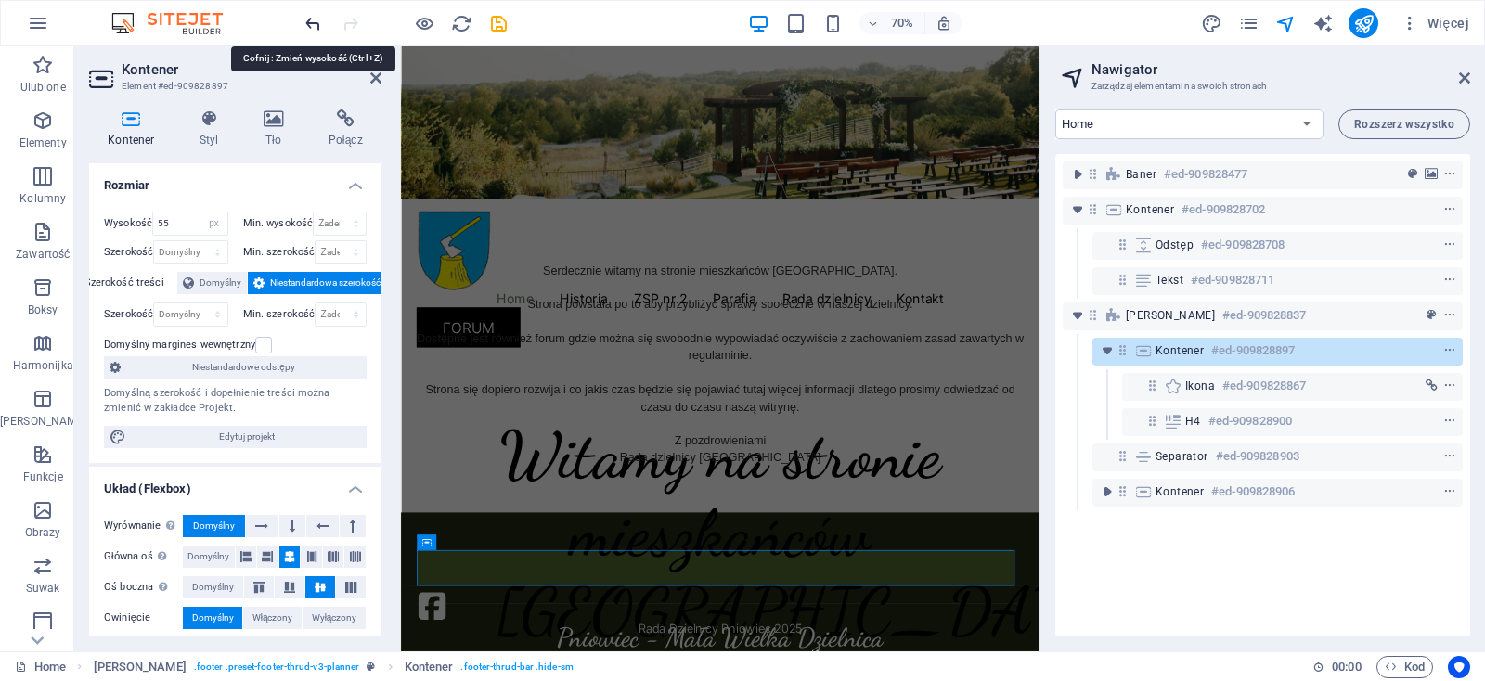
click at [312, 24] on icon "undo" at bounding box center [312, 23] width 21 height 21
type input "108"
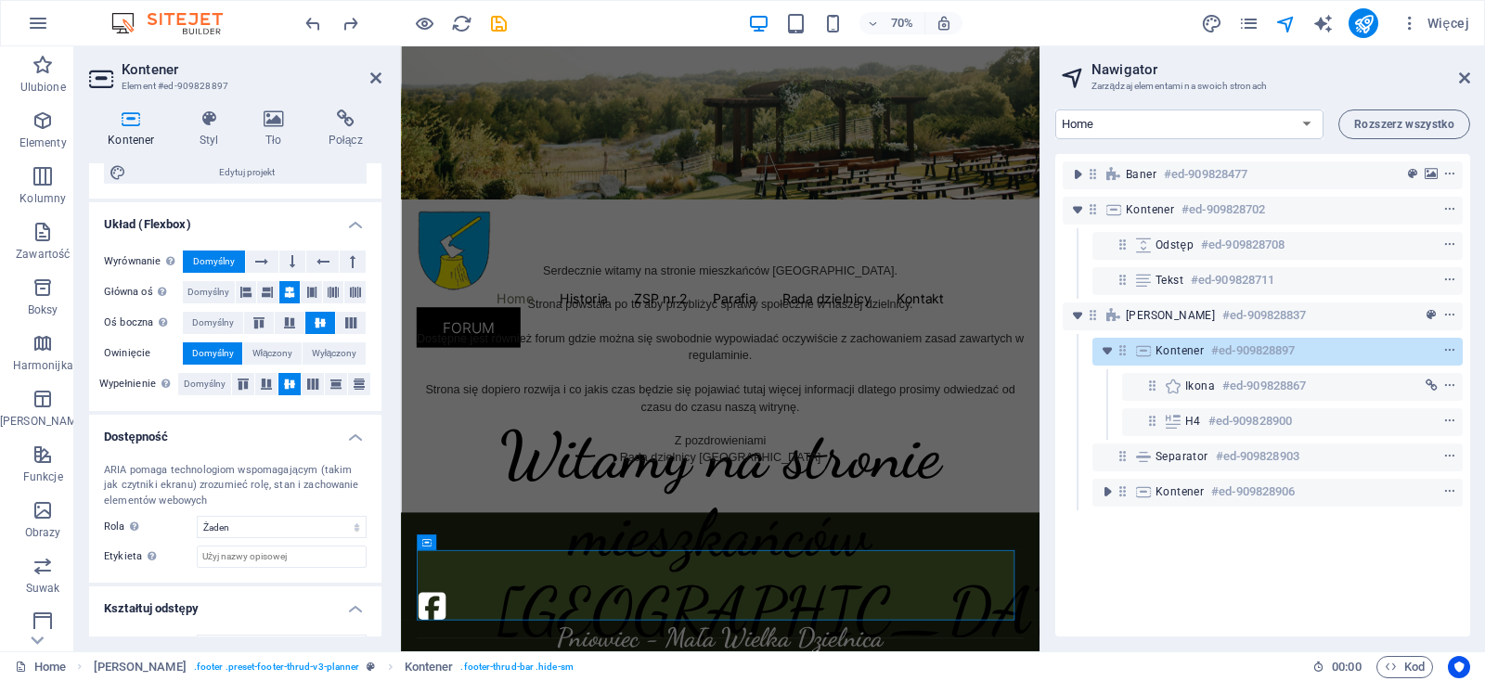
scroll to position [299, 0]
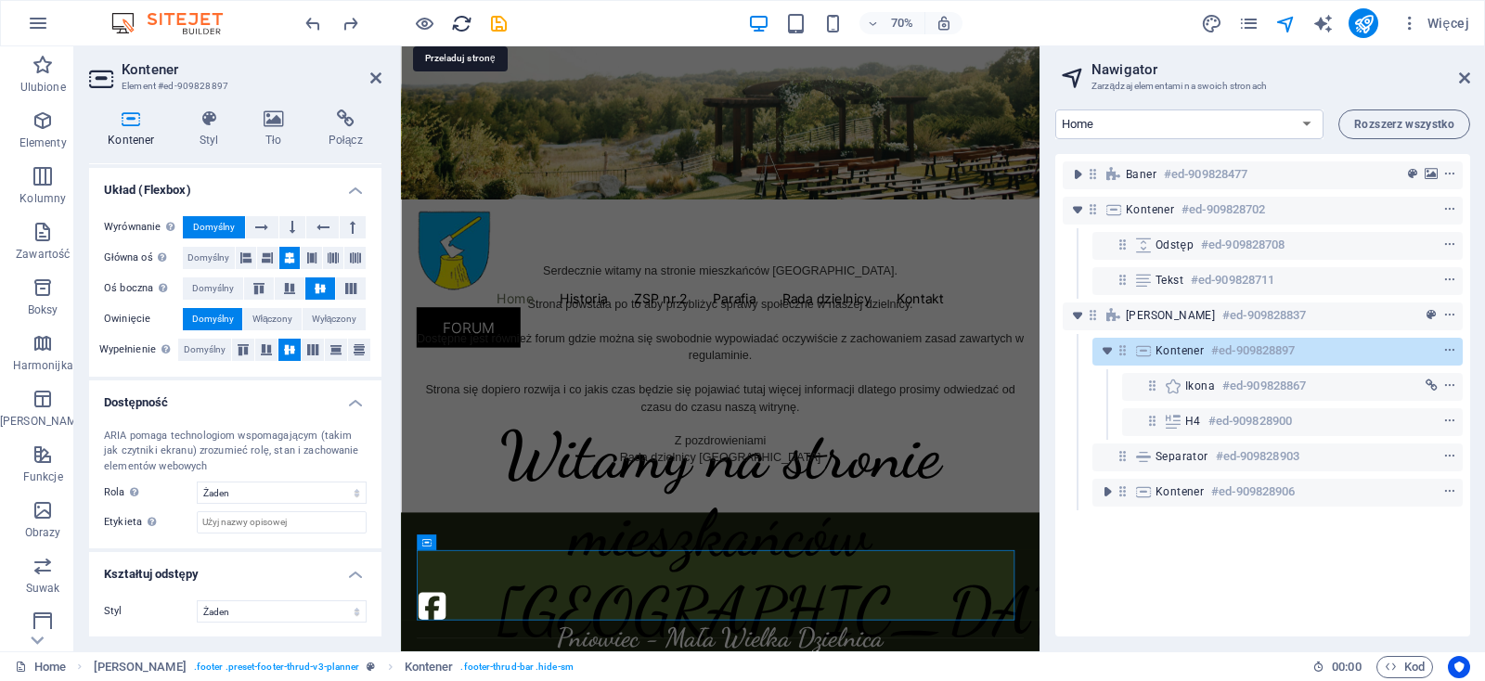
click at [468, 26] on icon "reload" at bounding box center [461, 23] width 21 height 21
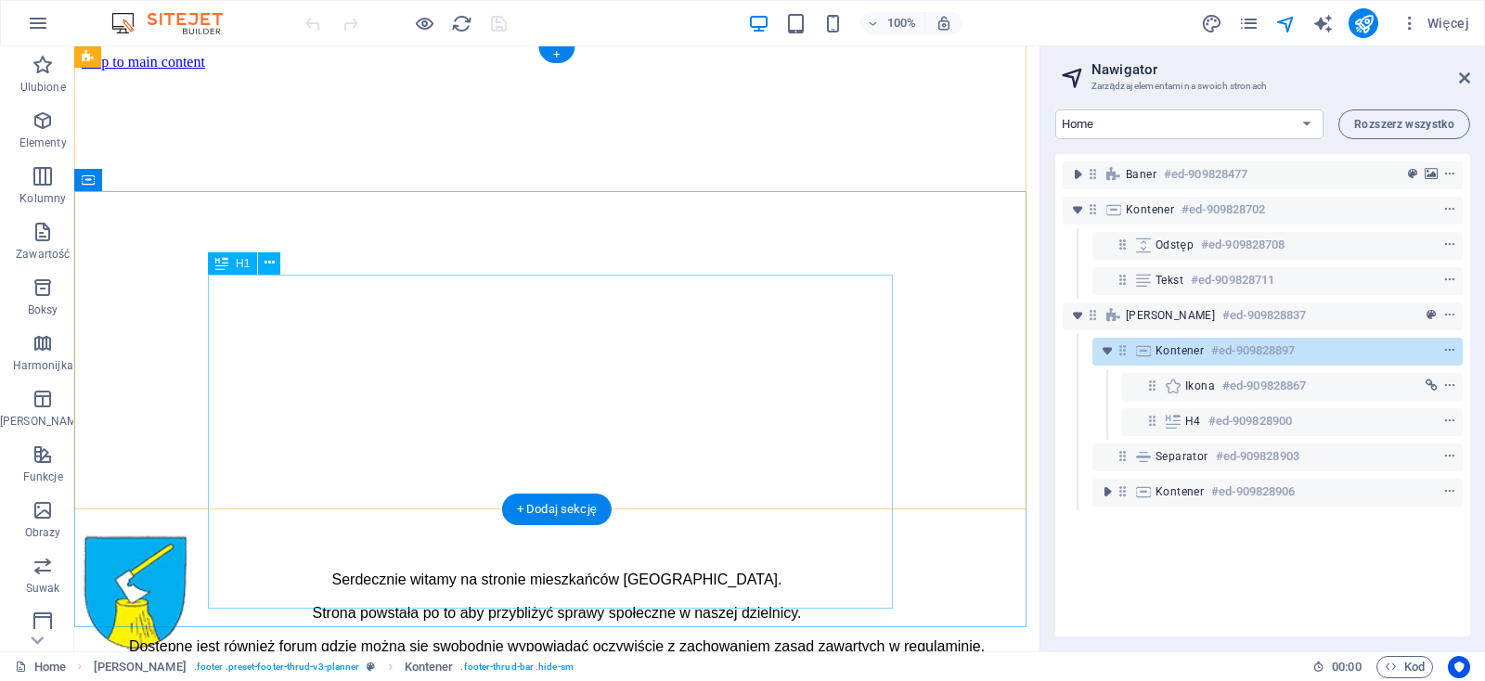
scroll to position [552, 0]
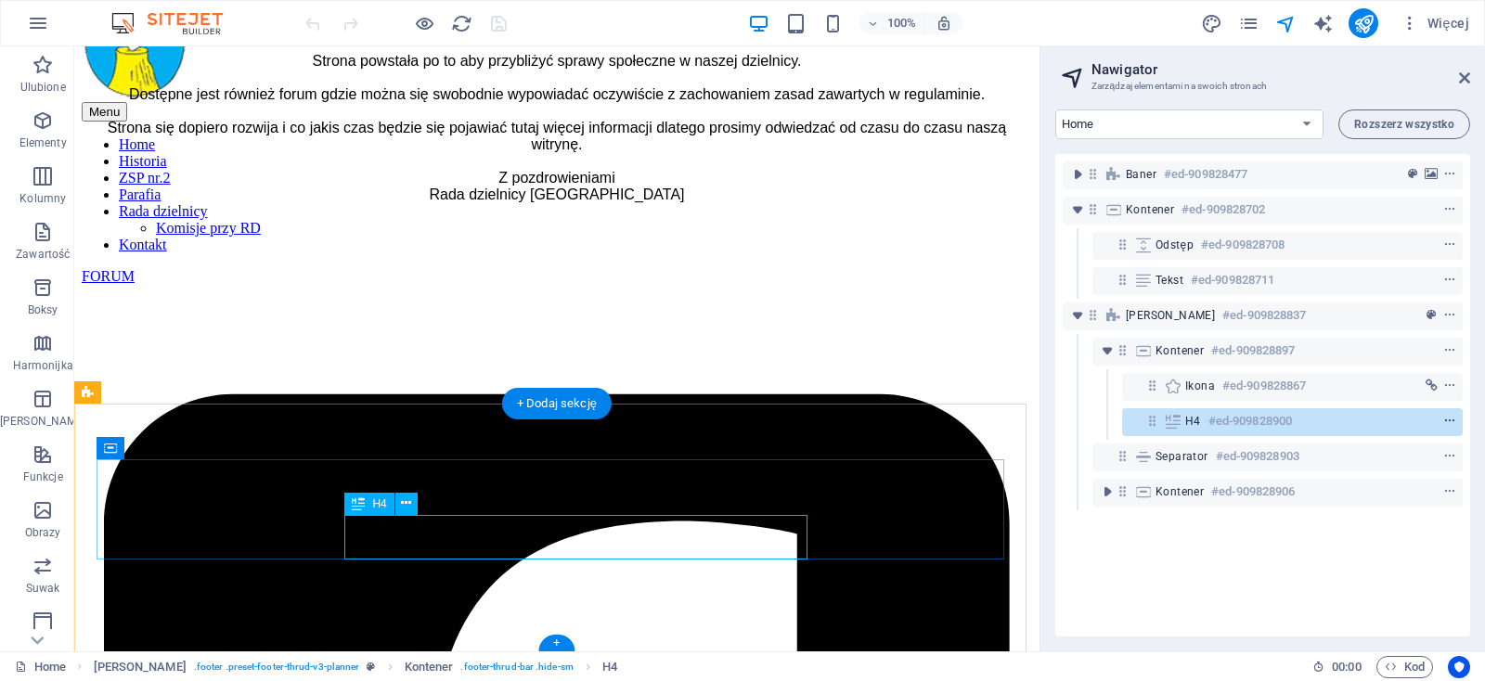
click at [1443, 419] on icon "context-menu" at bounding box center [1449, 421] width 13 height 13
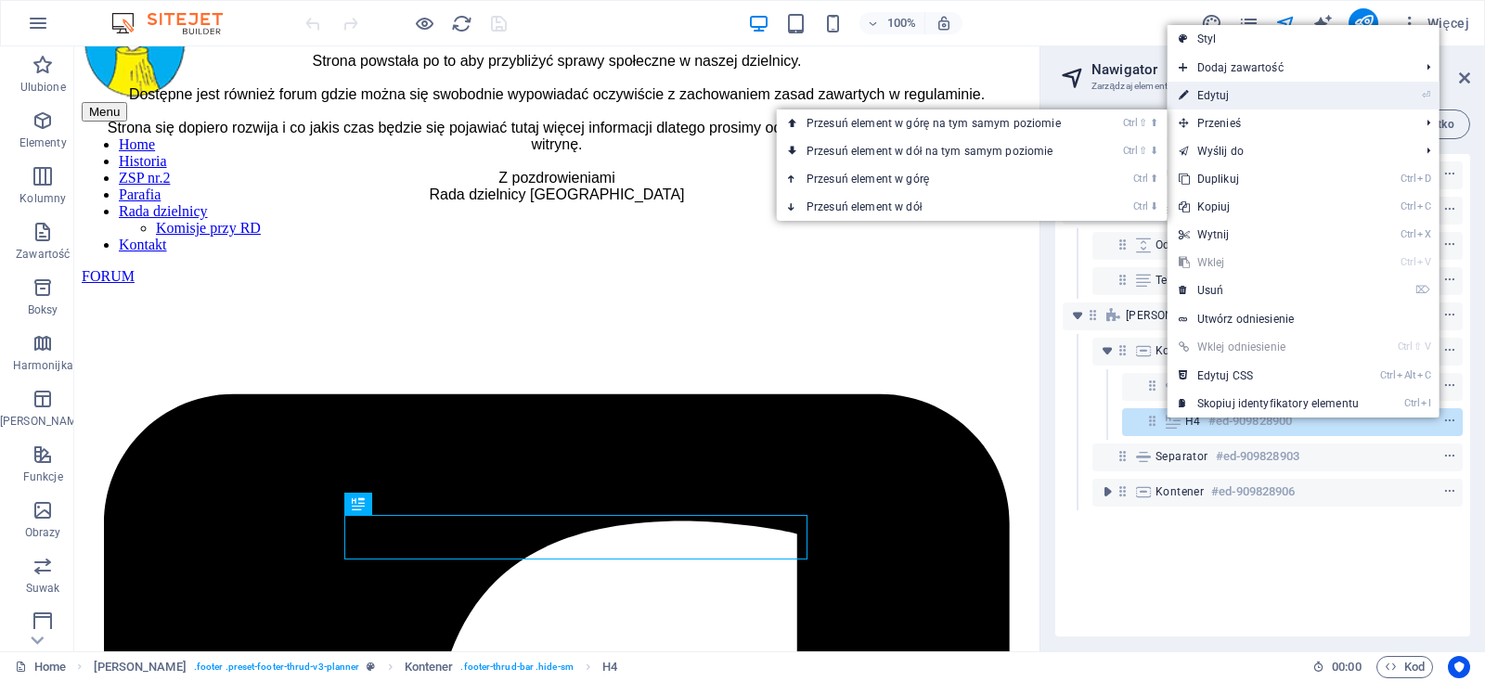
click at [1223, 93] on link "⏎ Edytuj" at bounding box center [1268, 96] width 202 height 28
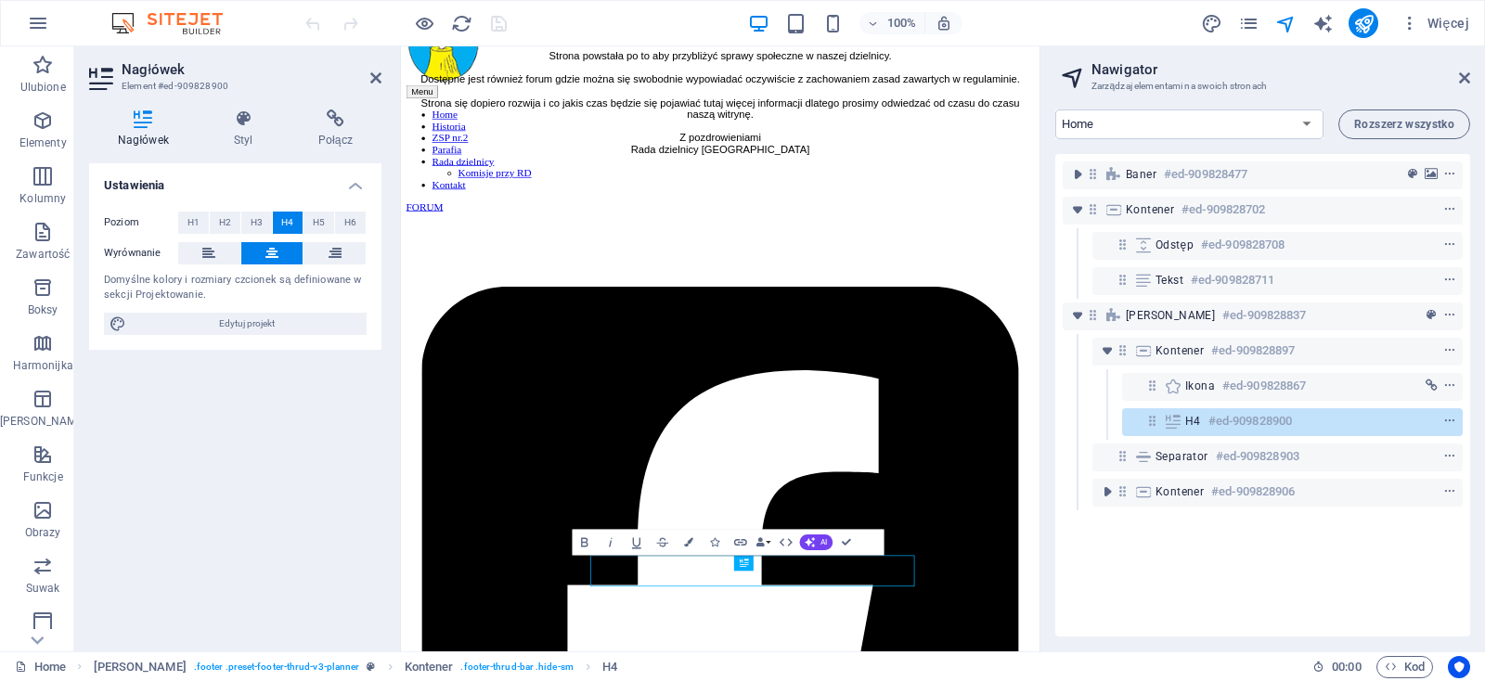
scroll to position [293, 0]
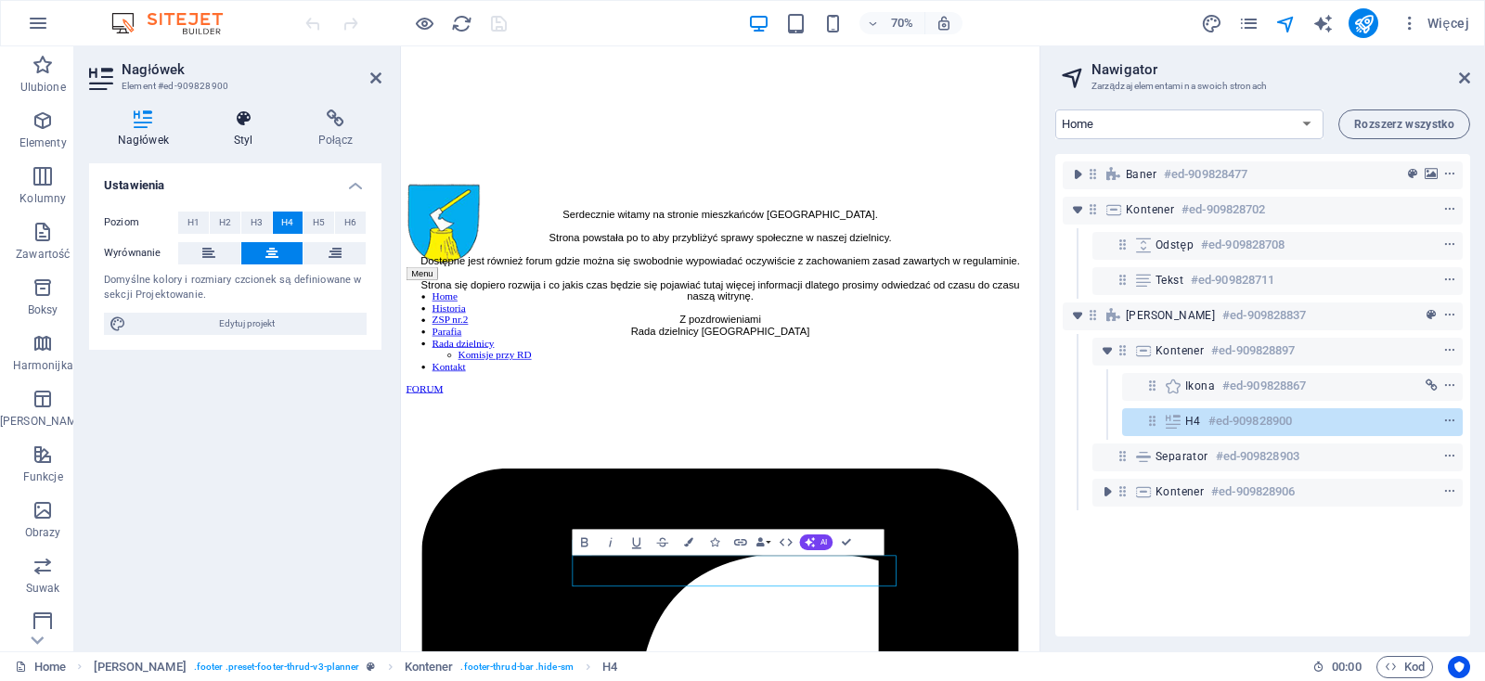
click at [250, 130] on h4 "Styl" at bounding box center [247, 128] width 84 height 39
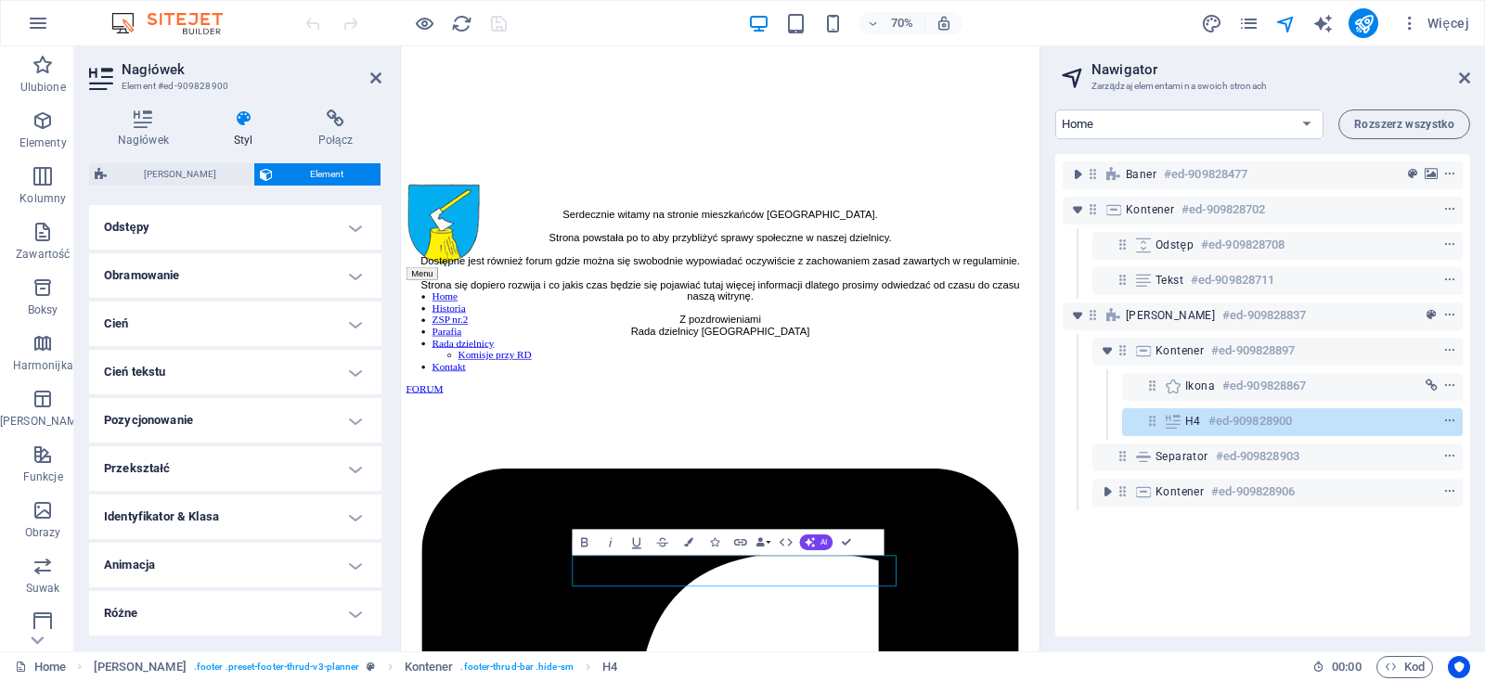
scroll to position [99, 0]
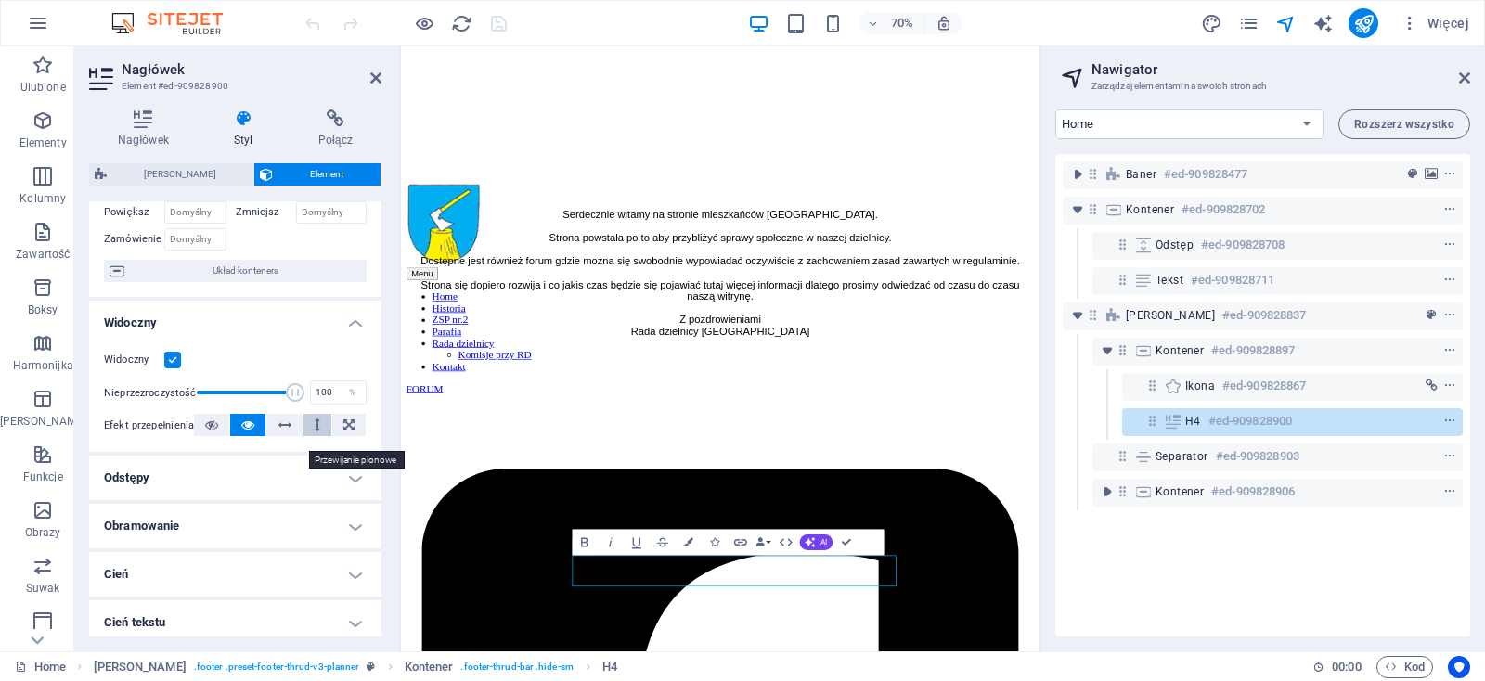
click at [315, 436] on icon at bounding box center [318, 425] width 6 height 22
click at [271, 436] on button at bounding box center [283, 425] width 35 height 22
click at [250, 436] on button at bounding box center [247, 425] width 35 height 22
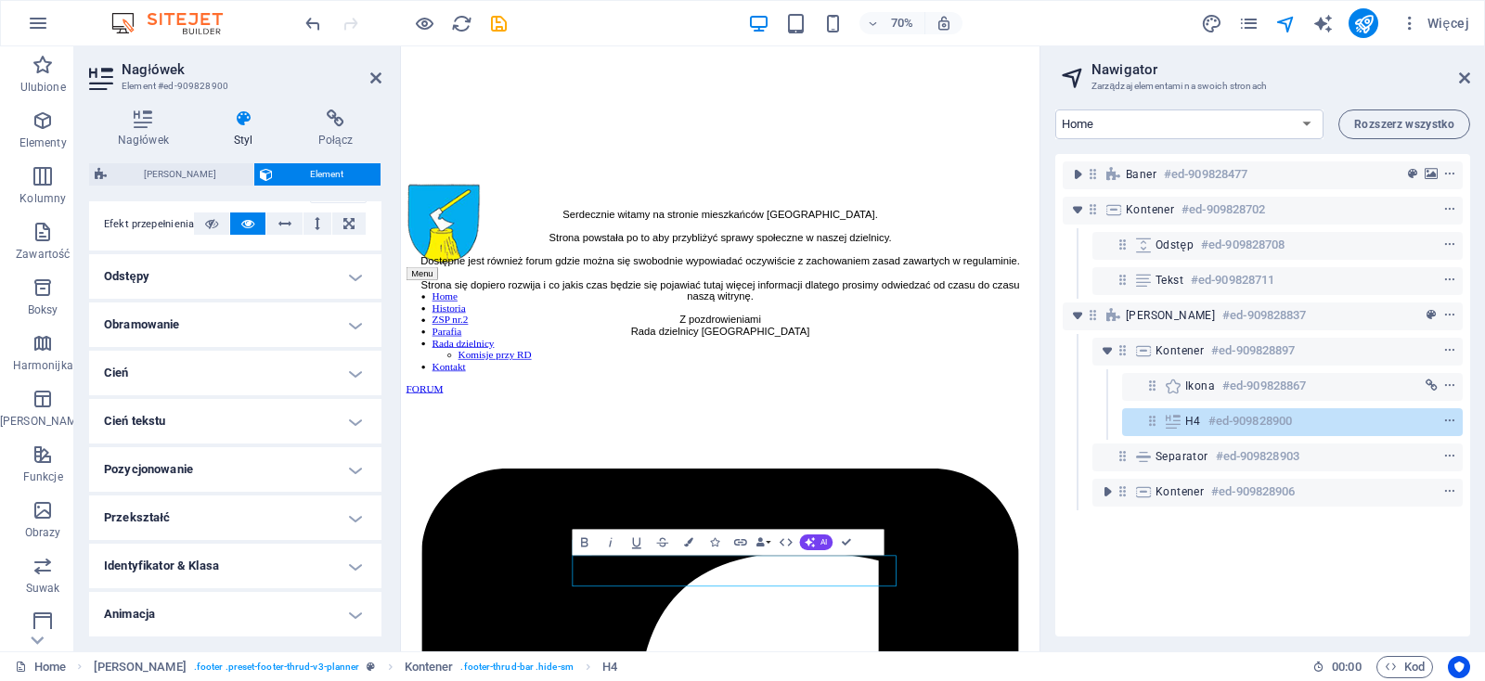
scroll to position [276, 0]
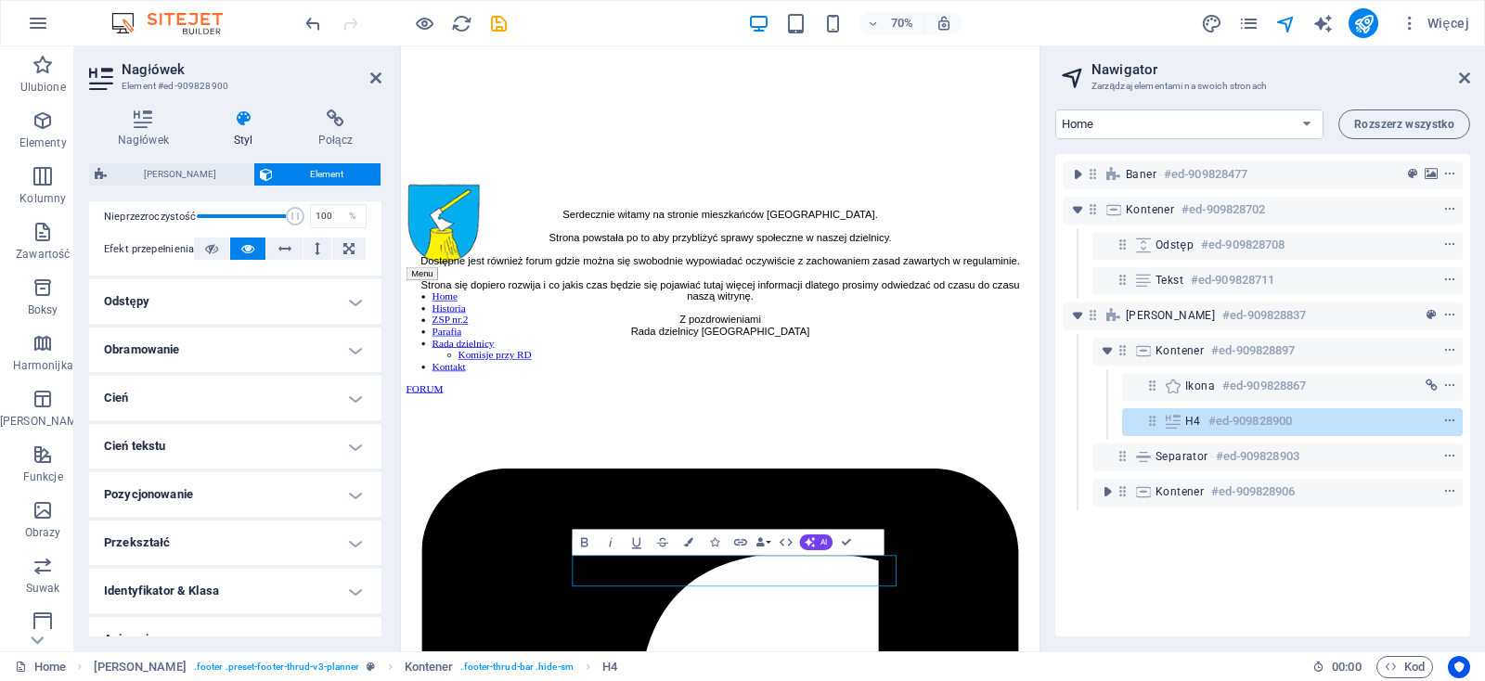
click at [273, 318] on h4 "Odstępy" at bounding box center [235, 301] width 292 height 45
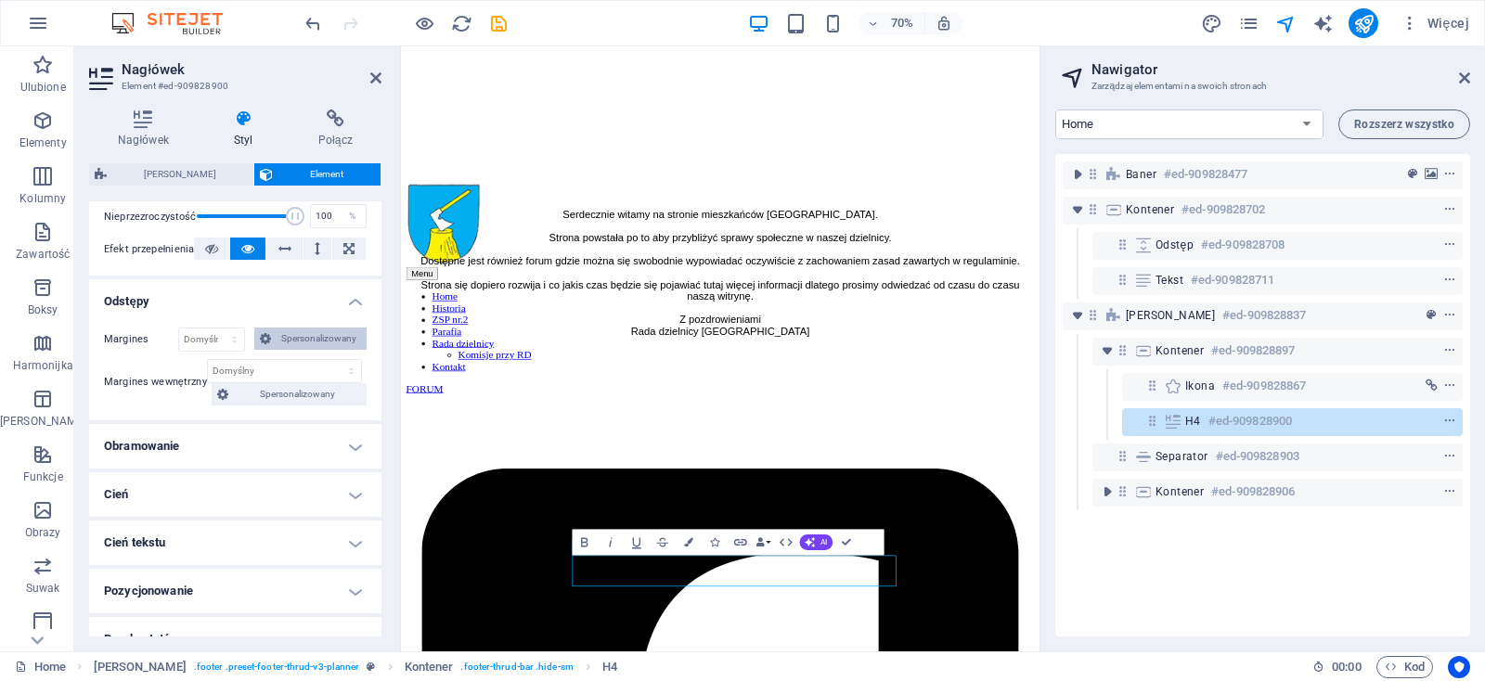
click at [277, 350] on span "Spersonalizowany" at bounding box center [319, 339] width 85 height 22
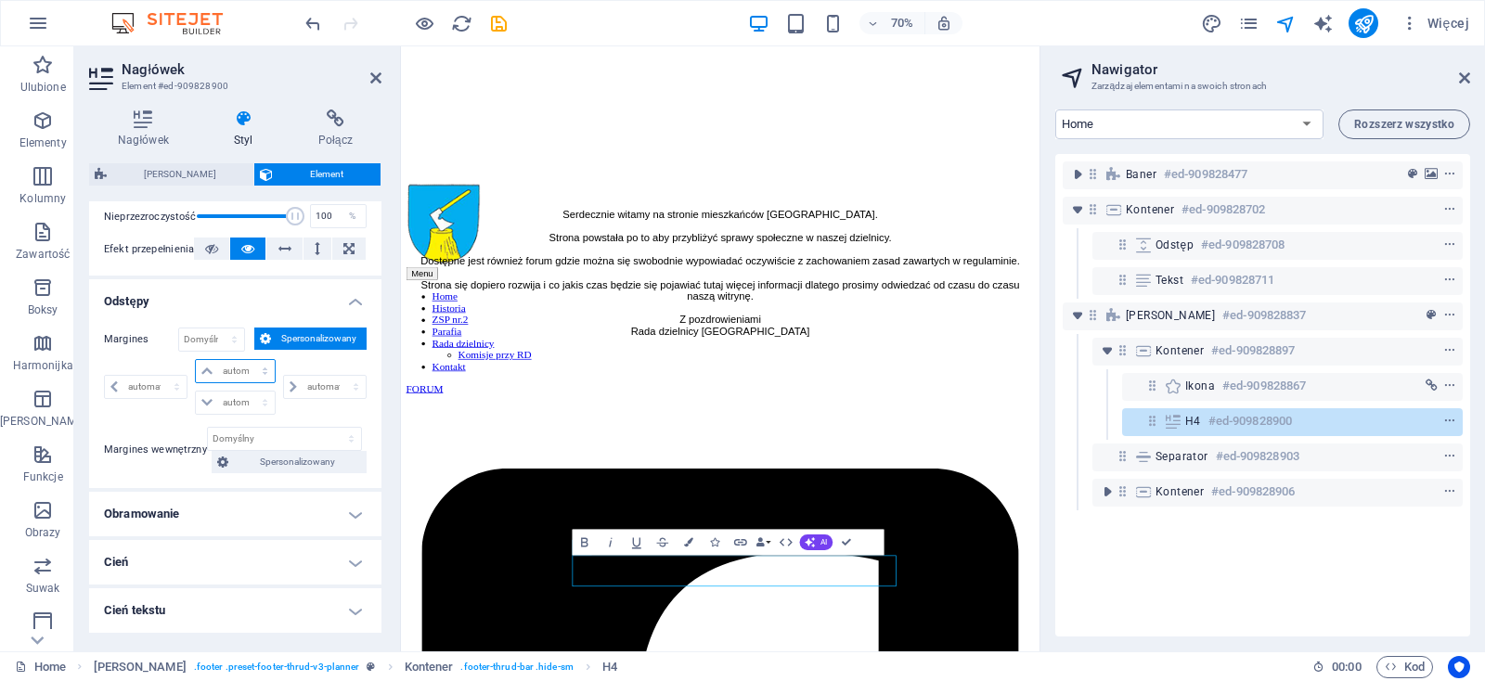
click at [196, 360] on select "automatycznie px % rem vw vh" at bounding box center [235, 371] width 78 height 22
select select "px"
click option "px" at bounding box center [0, 0] width 0 height 0
type input "0"
select select "px"
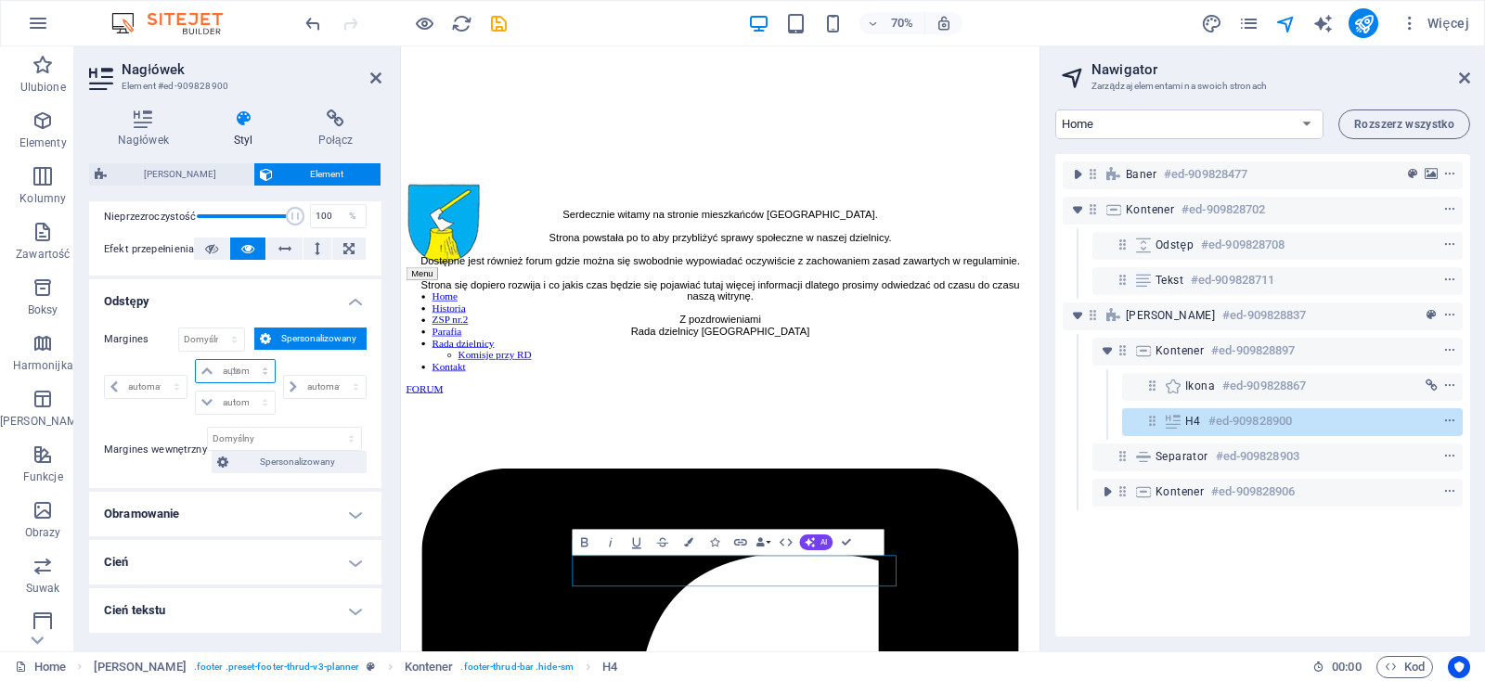
type input "0"
select select "px"
type input "0"
select select "px"
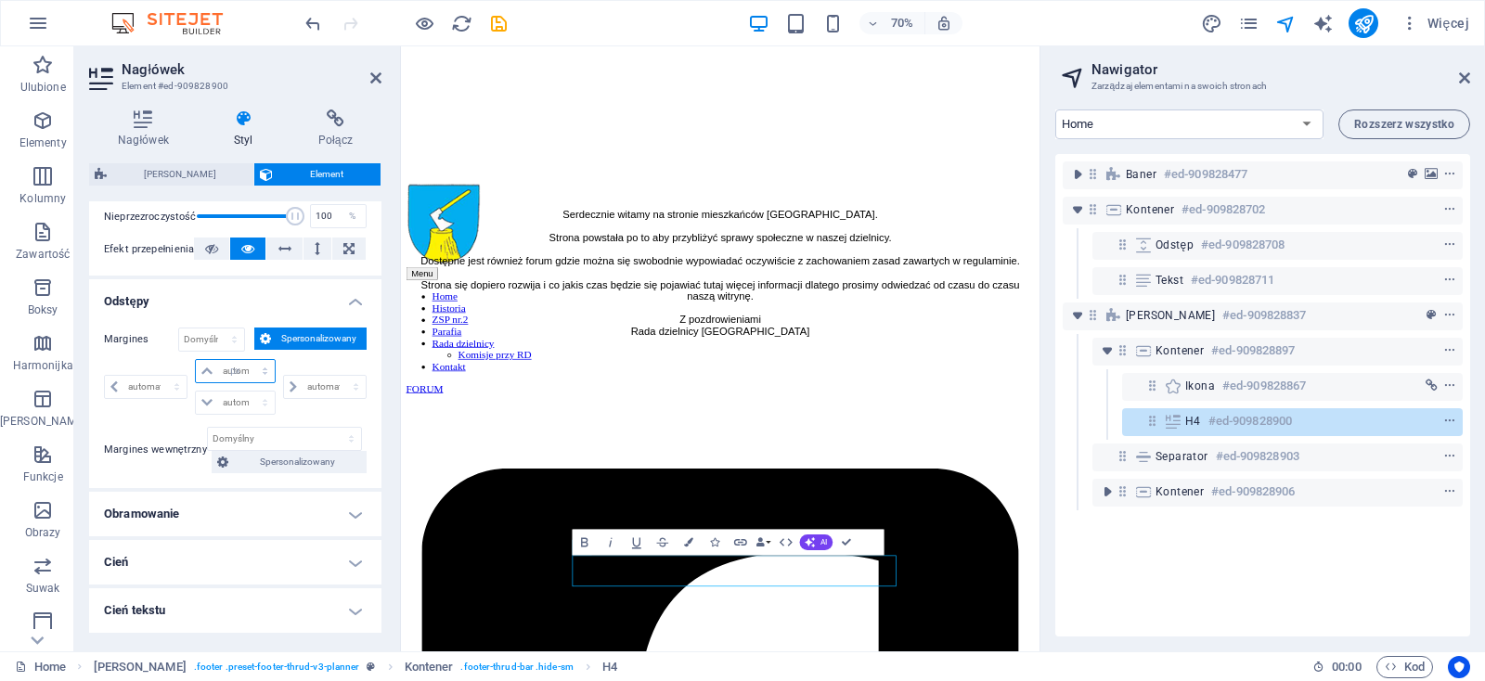
type input "0"
select select "px"
click at [374, 72] on icon at bounding box center [375, 78] width 11 height 15
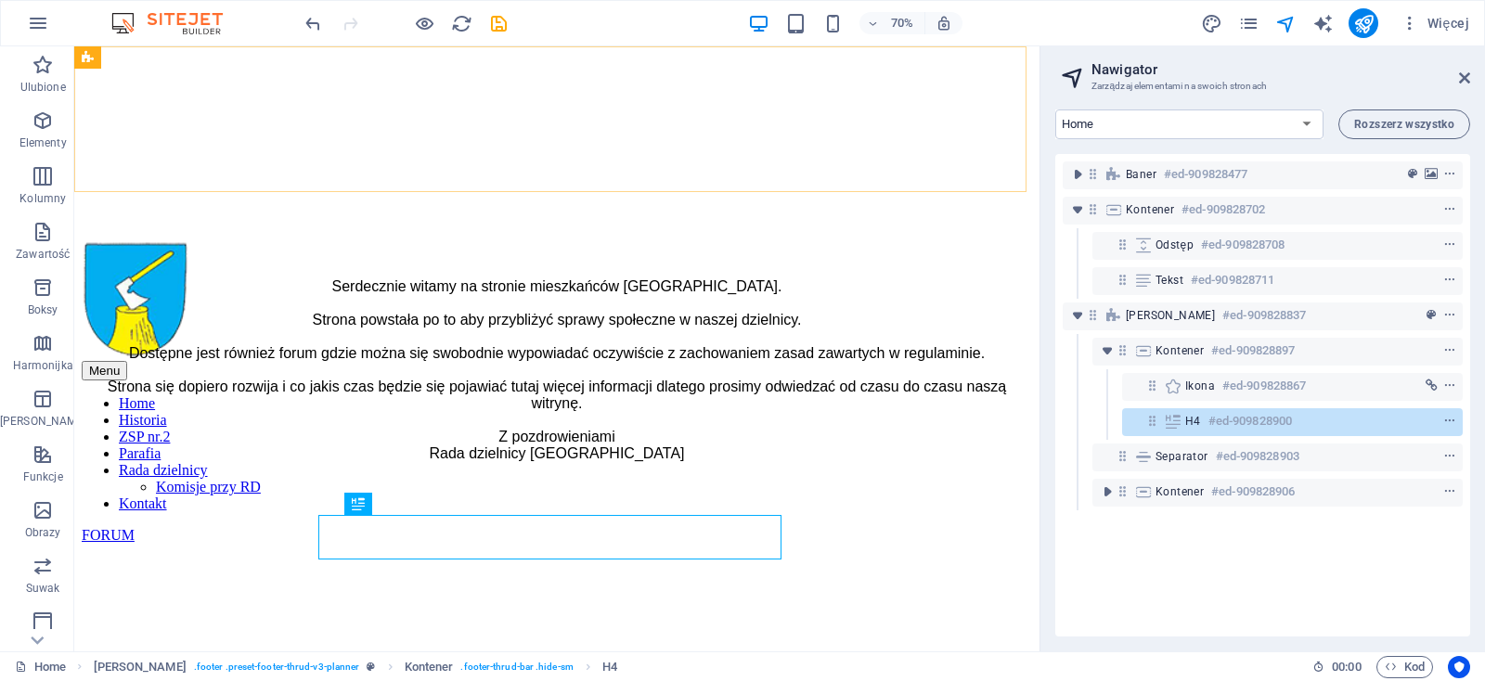
scroll to position [552, 0]
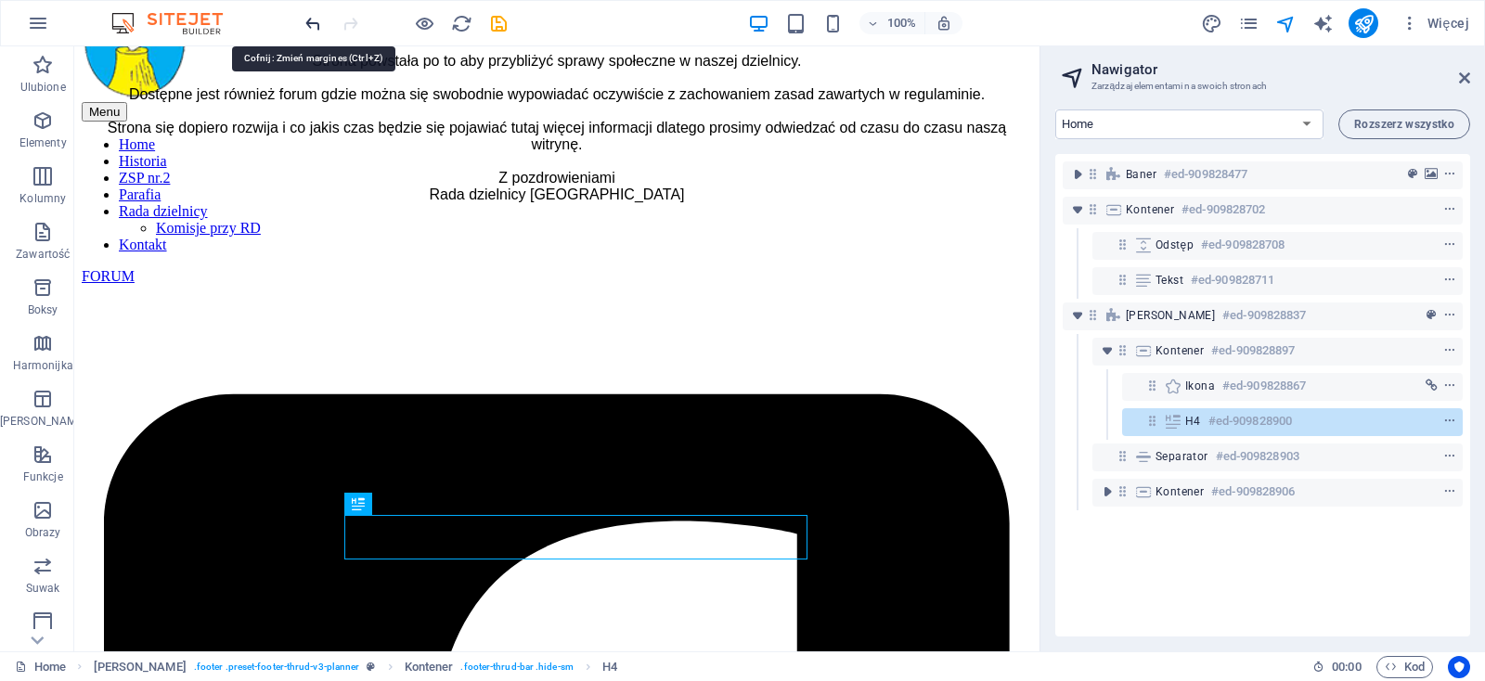
click at [318, 22] on icon "undo" at bounding box center [312, 23] width 21 height 21
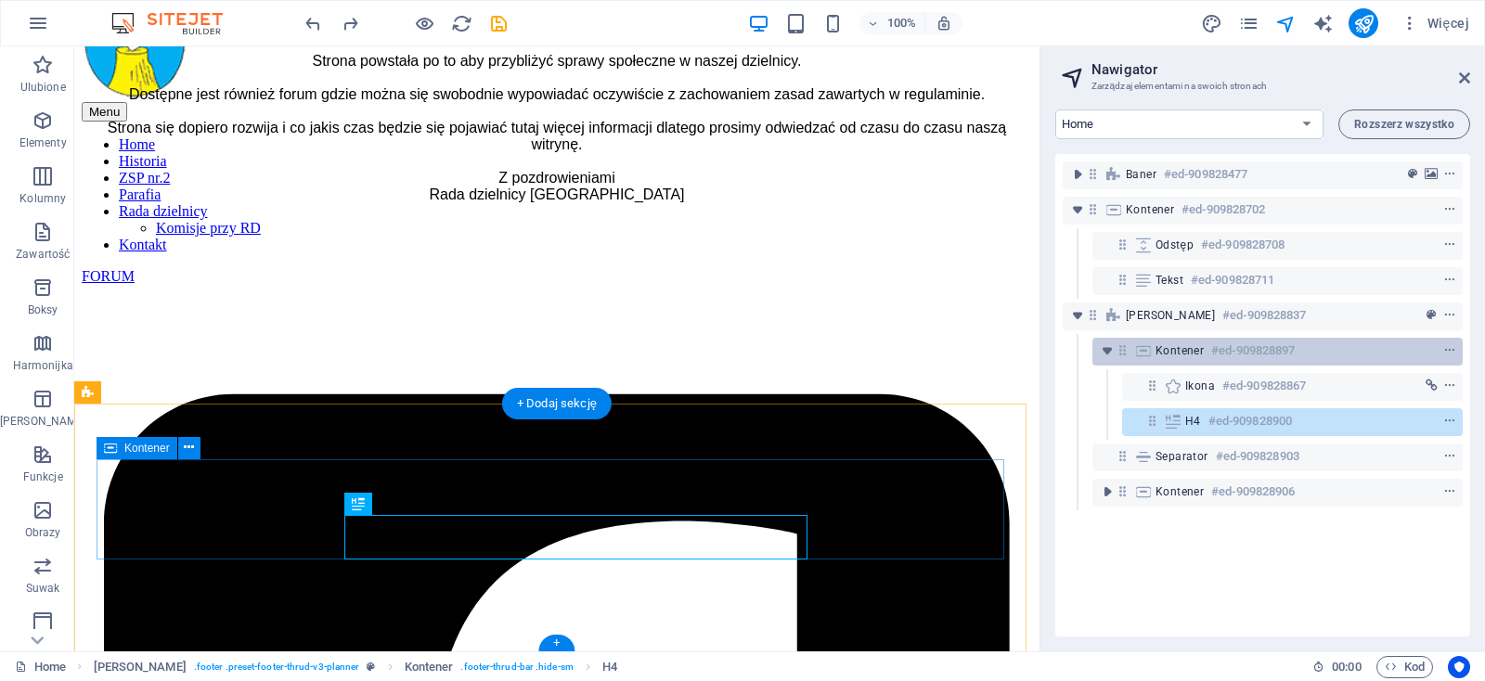
click at [1203, 354] on div "Kontener #ed-909828897" at bounding box center [1262, 351] width 214 height 22
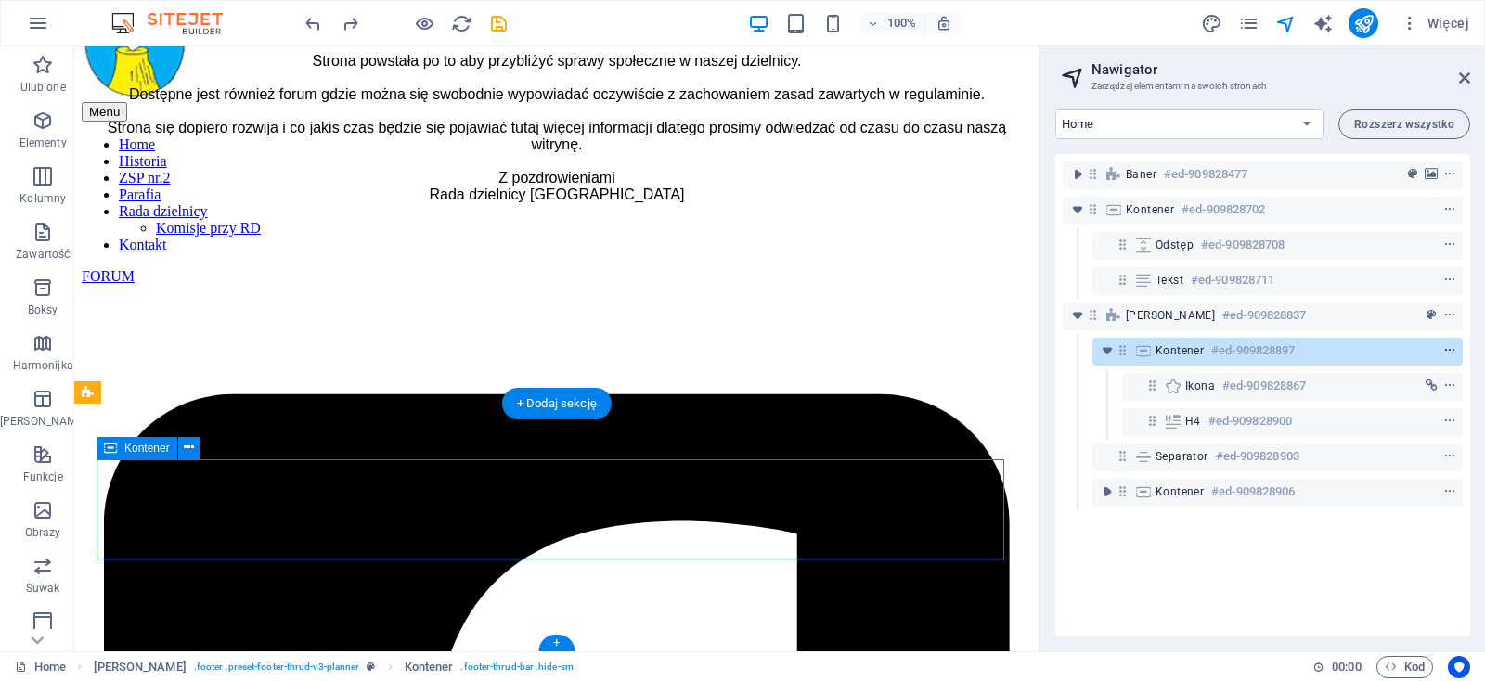
click at [1443, 352] on icon "context-menu" at bounding box center [1449, 350] width 13 height 13
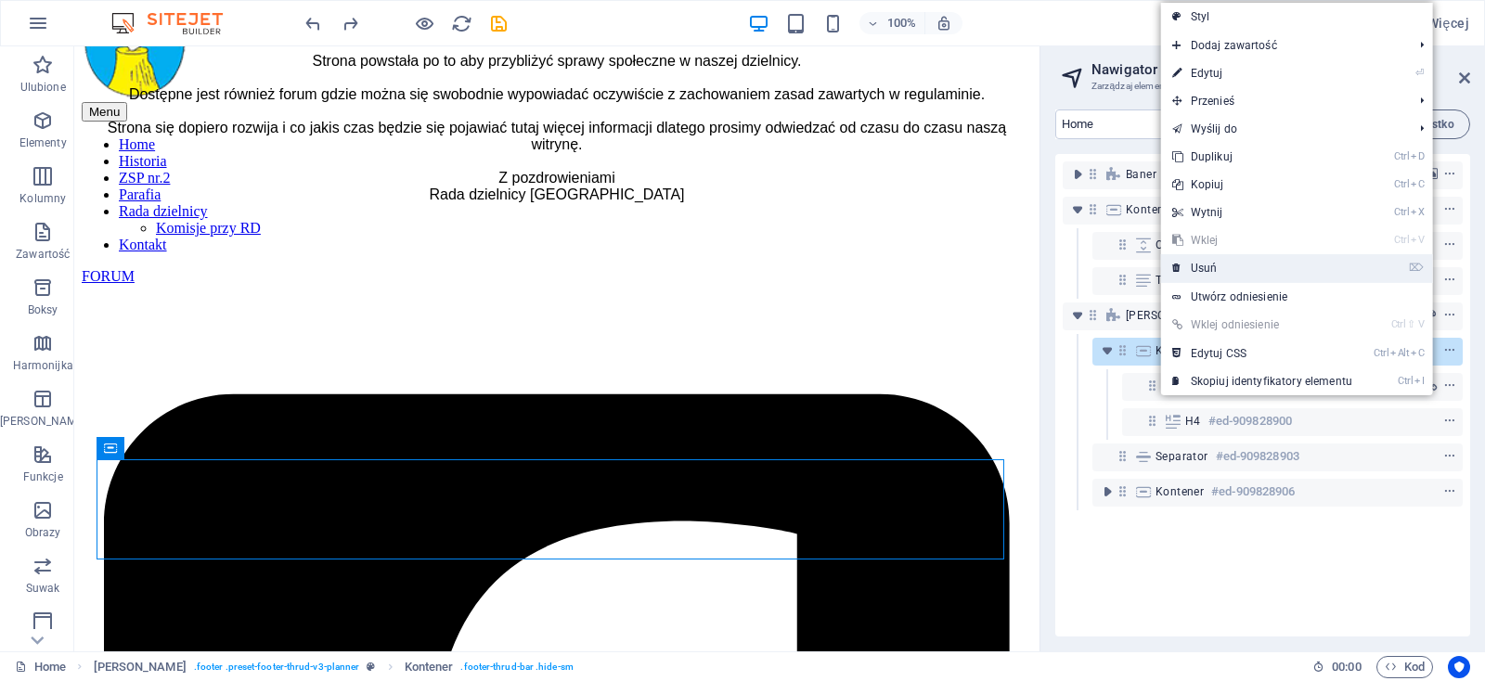
click at [1220, 268] on link "⌦ Usuń" at bounding box center [1262, 268] width 202 height 28
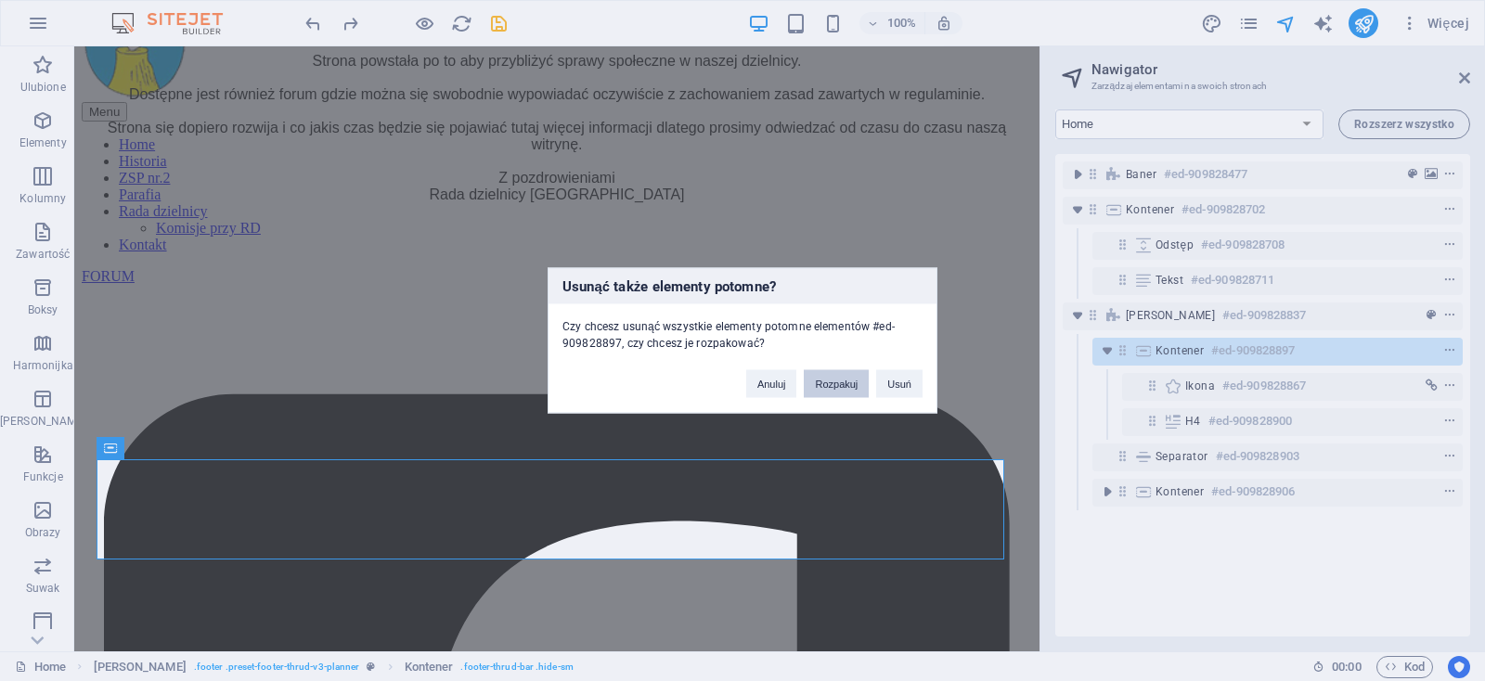
click at [839, 389] on button "Rozpakuj" at bounding box center [836, 384] width 65 height 28
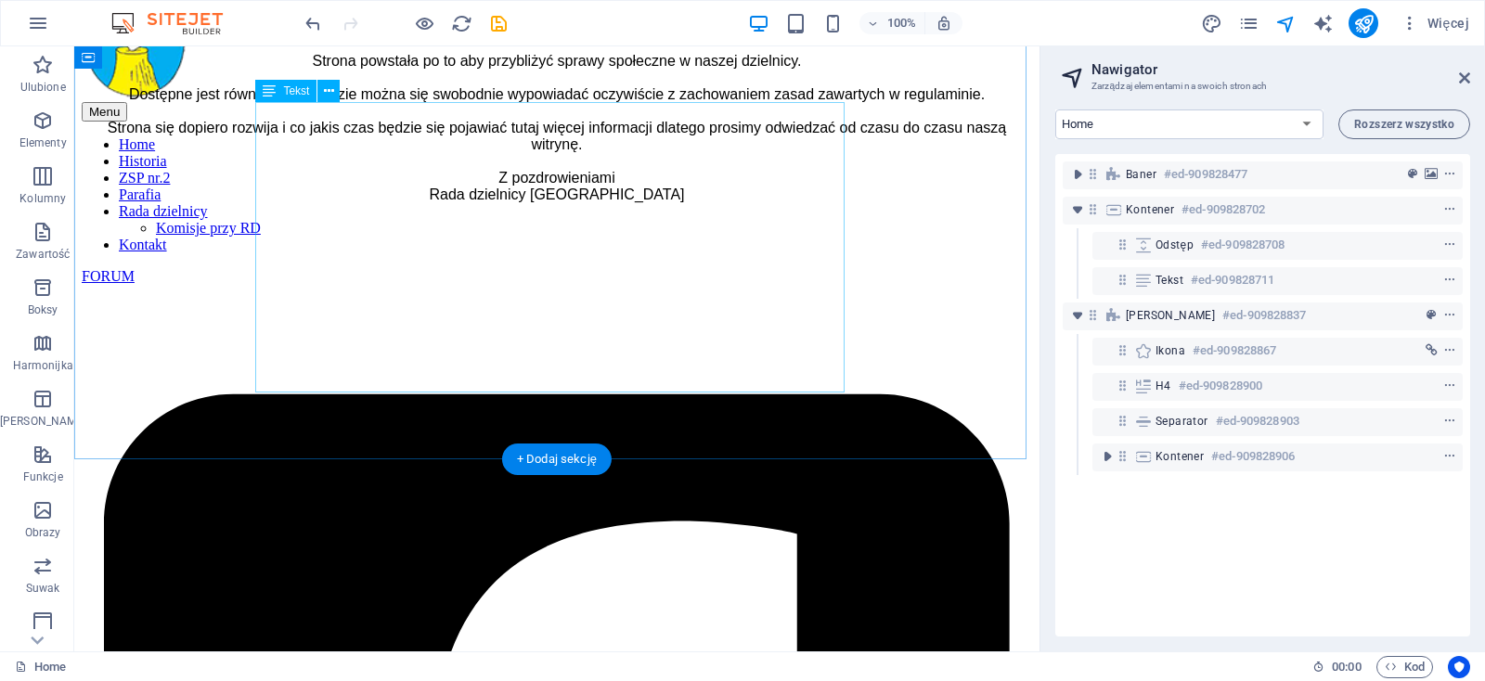
scroll to position [496, 0]
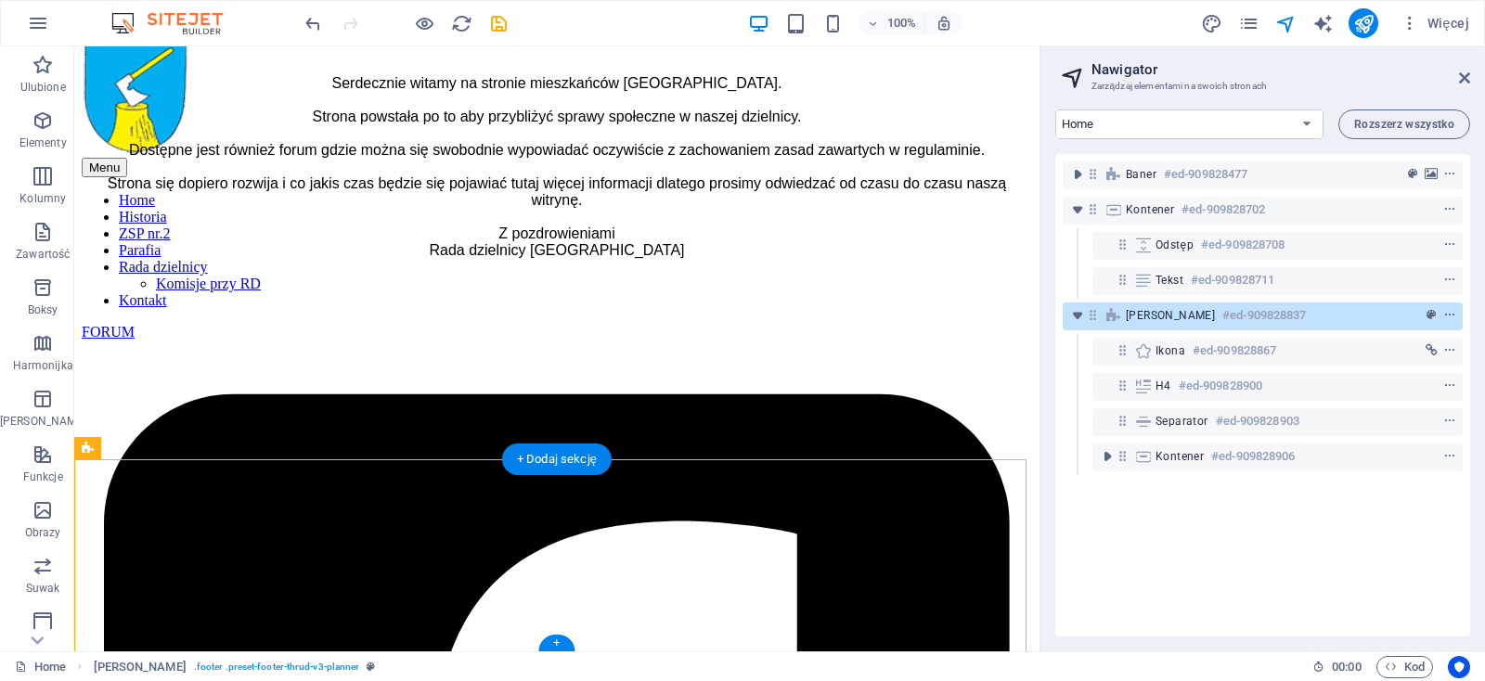
drag, startPoint x: 538, startPoint y: 529, endPoint x: 534, endPoint y: 508, distance: 21.7
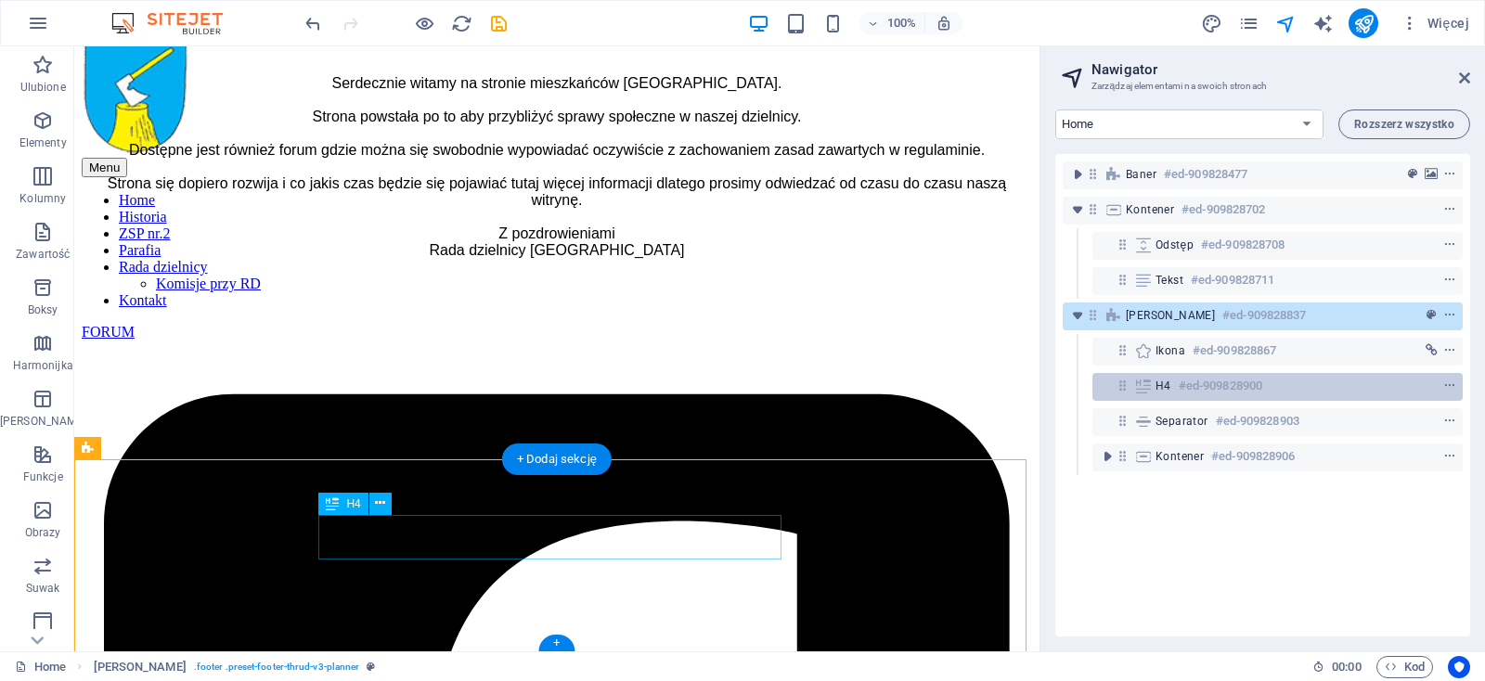
click at [1126, 388] on icon at bounding box center [1122, 386] width 16 height 16
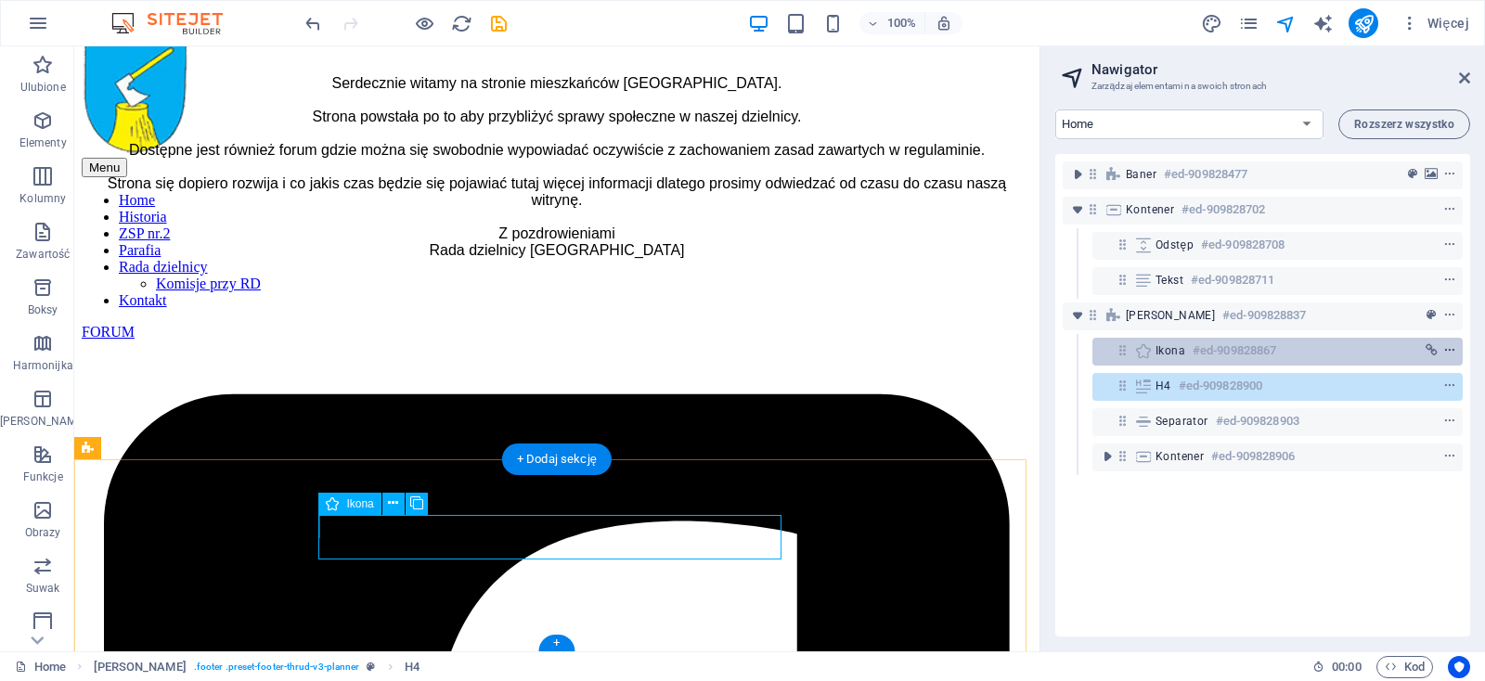
click at [1443, 352] on icon "context-menu" at bounding box center [1449, 350] width 13 height 13
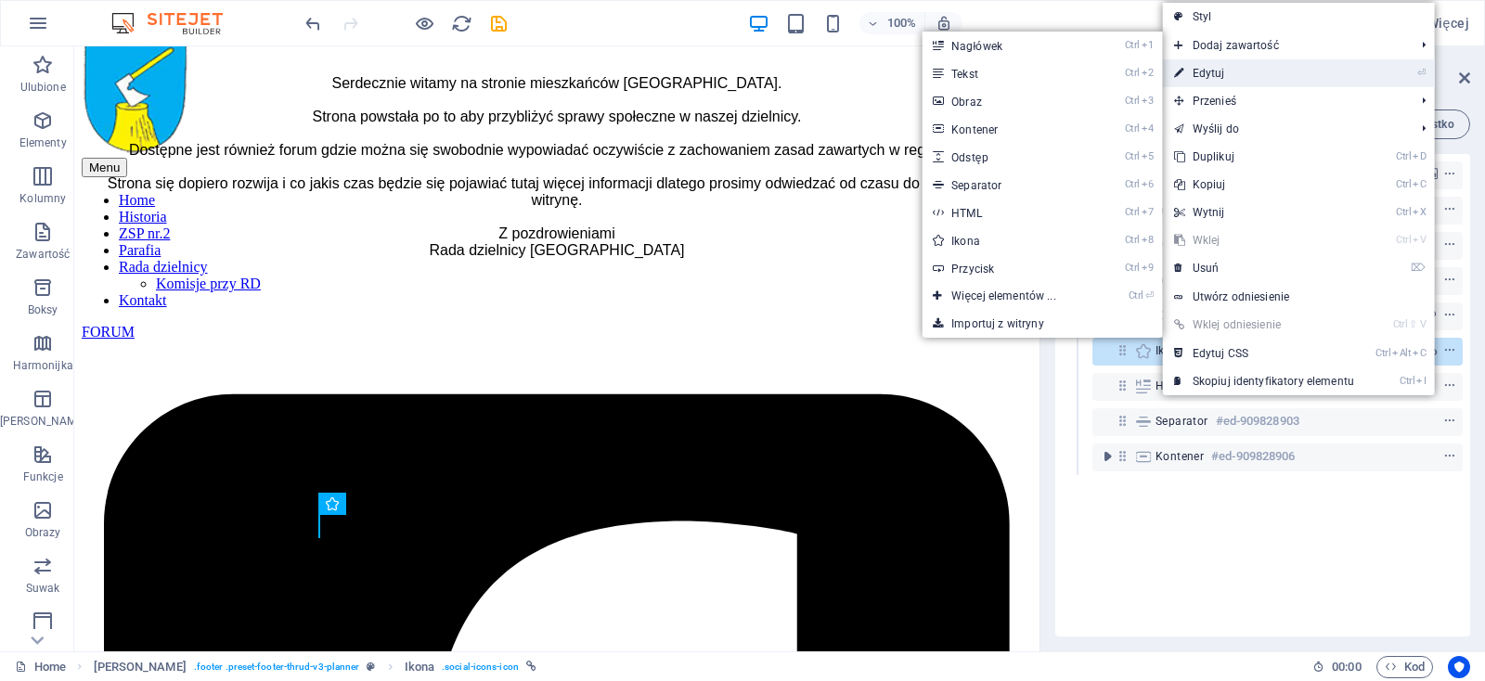
click at [1238, 69] on link "⏎ Edytuj" at bounding box center [1264, 73] width 202 height 28
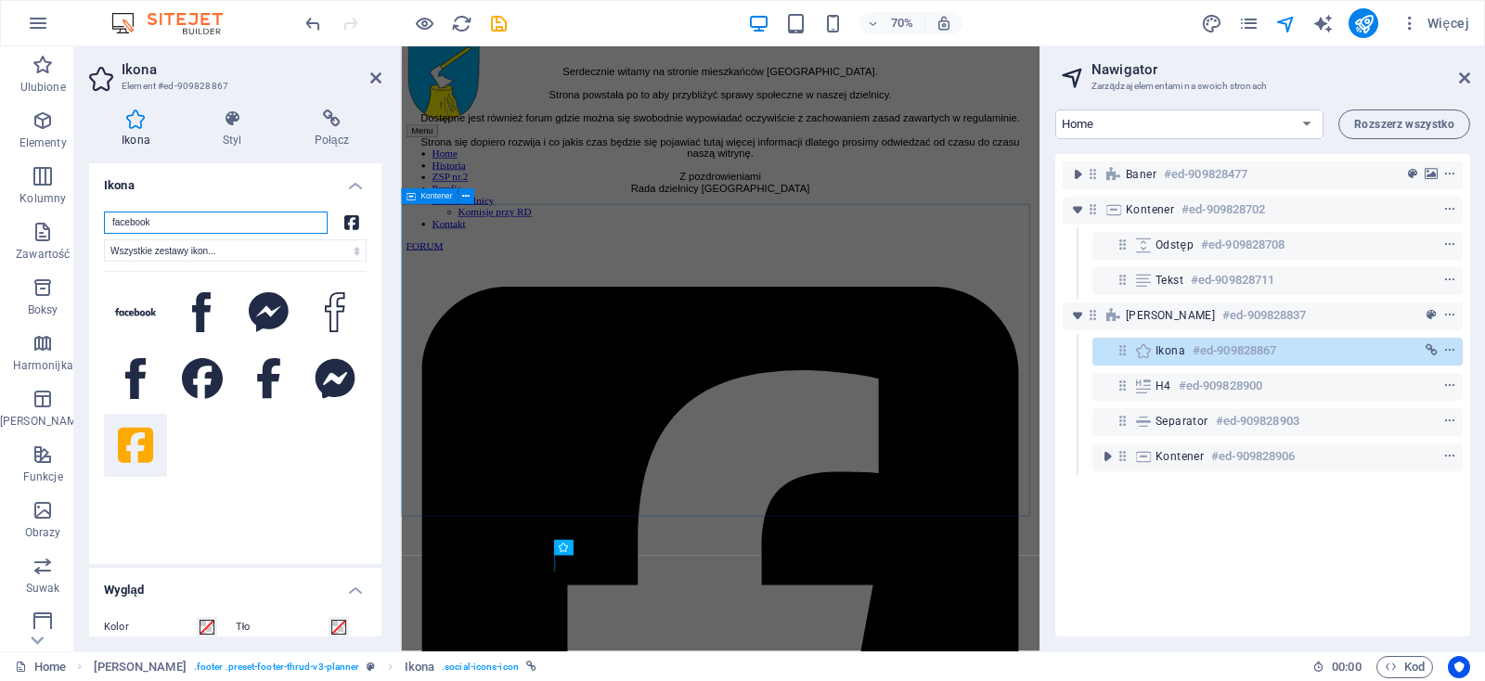
scroll to position [238, 0]
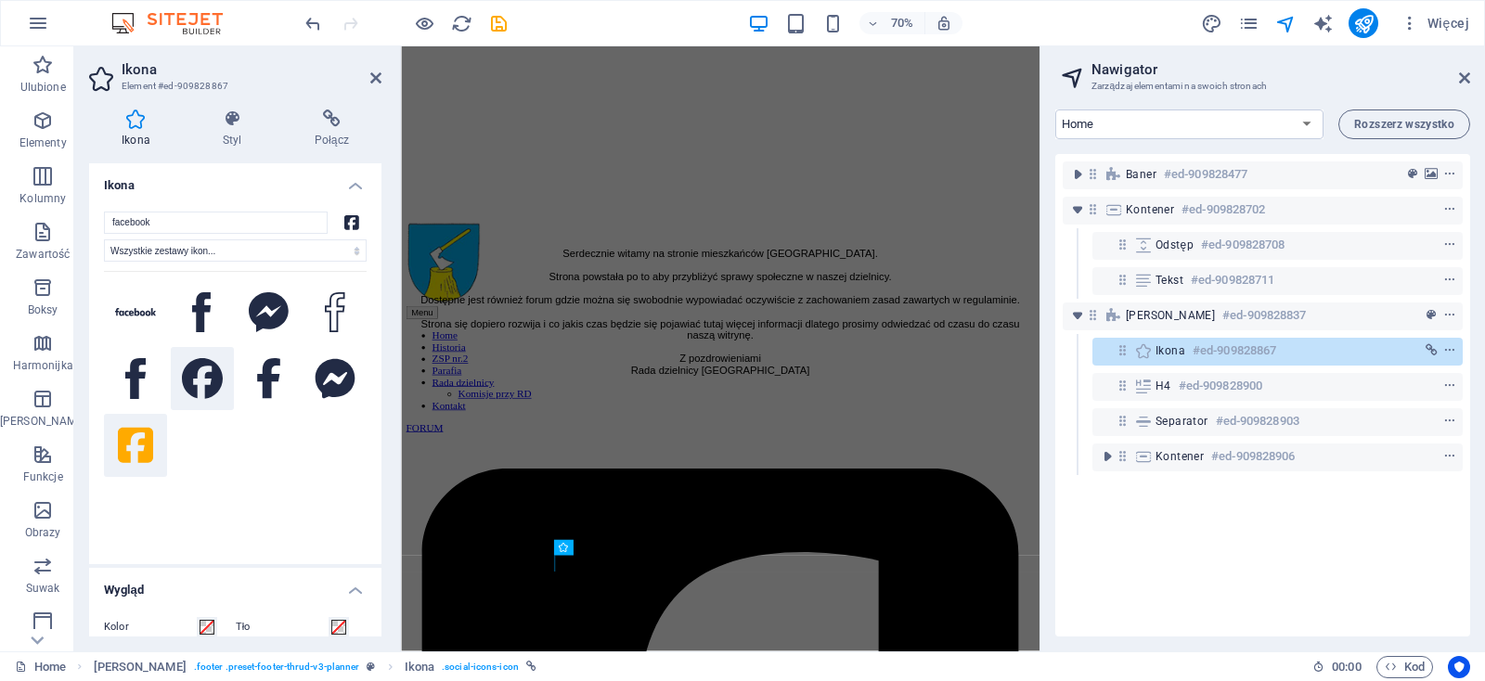
click at [189, 383] on icon at bounding box center [202, 378] width 41 height 41
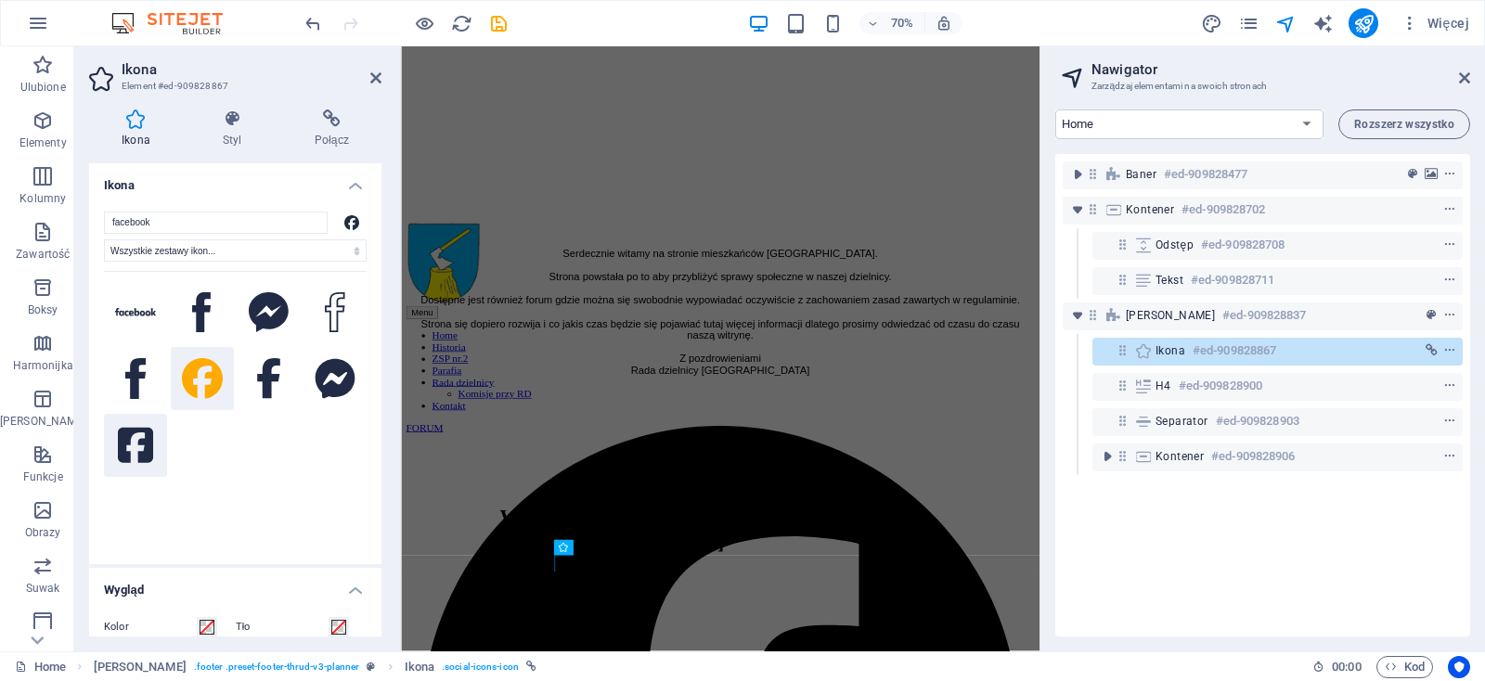
click at [134, 430] on icon at bounding box center [135, 445] width 35 height 41
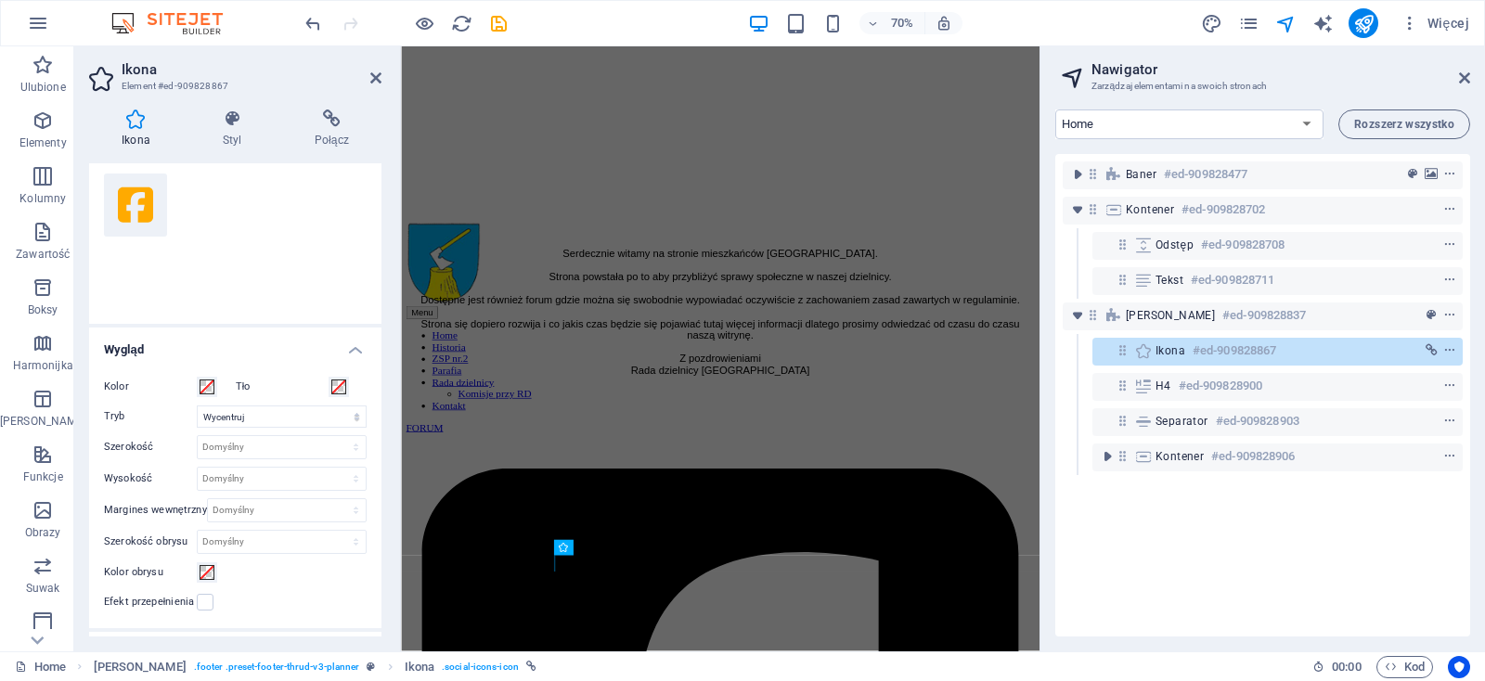
scroll to position [264, 0]
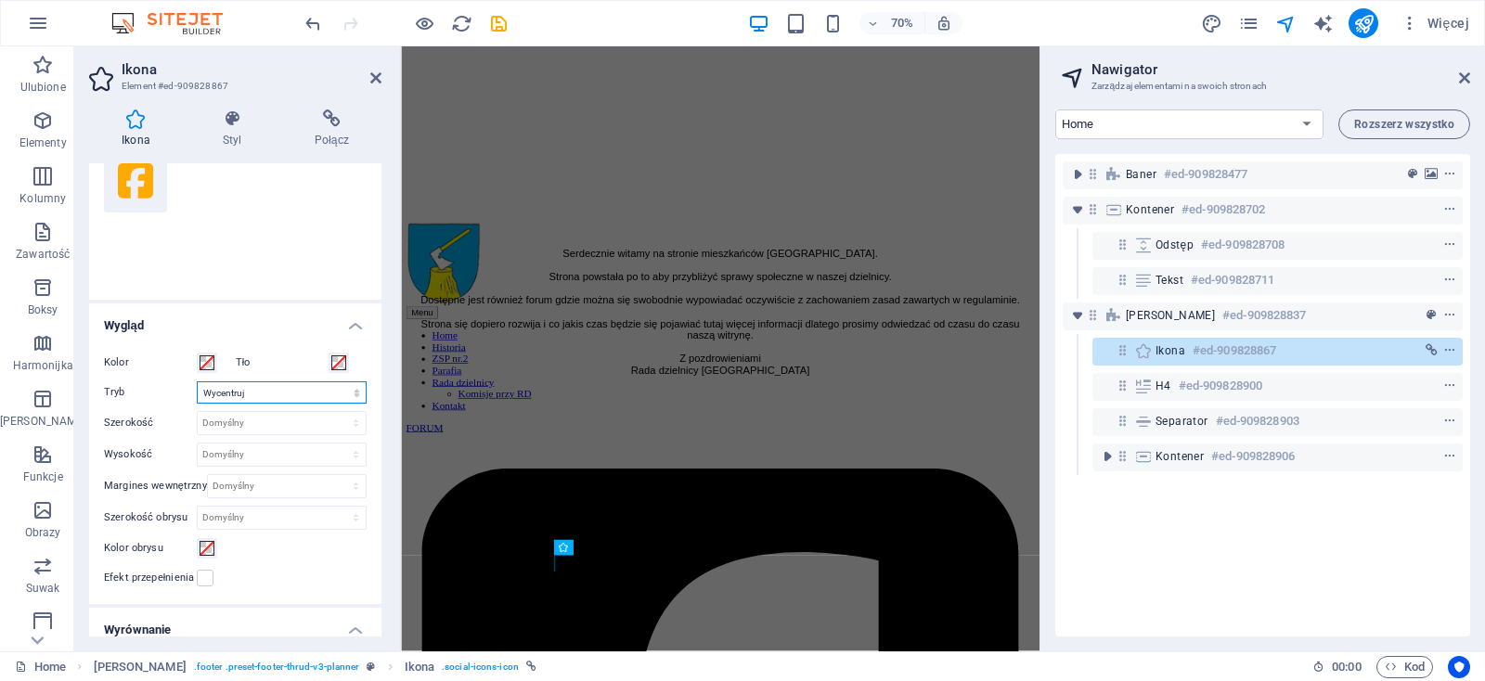
click at [197, 381] on select "Skaluj Lewy Wycentruj Do prawej" at bounding box center [282, 392] width 170 height 22
select select "xMinYMid"
click option "Lewy" at bounding box center [0, 0] width 0 height 0
click at [203, 364] on span at bounding box center [206, 362] width 15 height 15
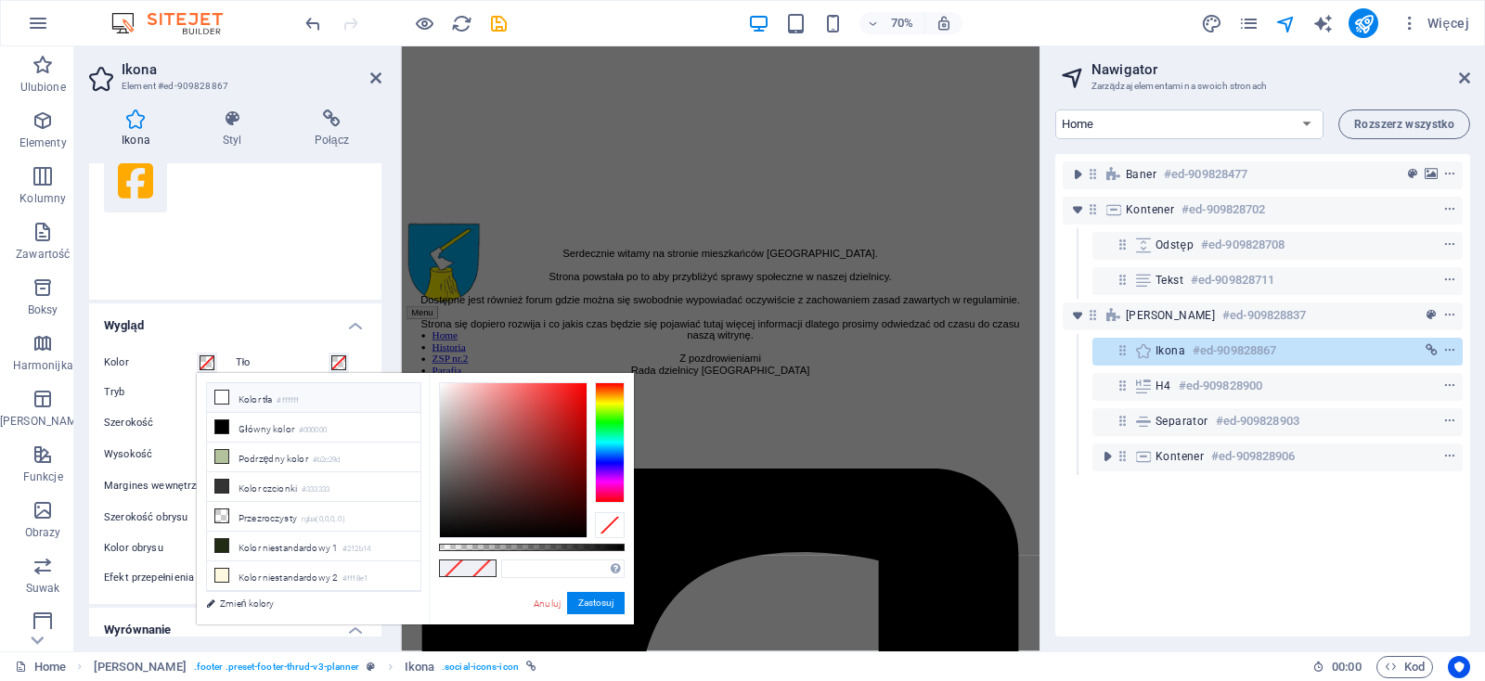
click at [227, 397] on icon at bounding box center [221, 397] width 13 height 13
type input "#ffffff"
click at [585, 603] on button "Zastosuj" at bounding box center [596, 603] width 58 height 22
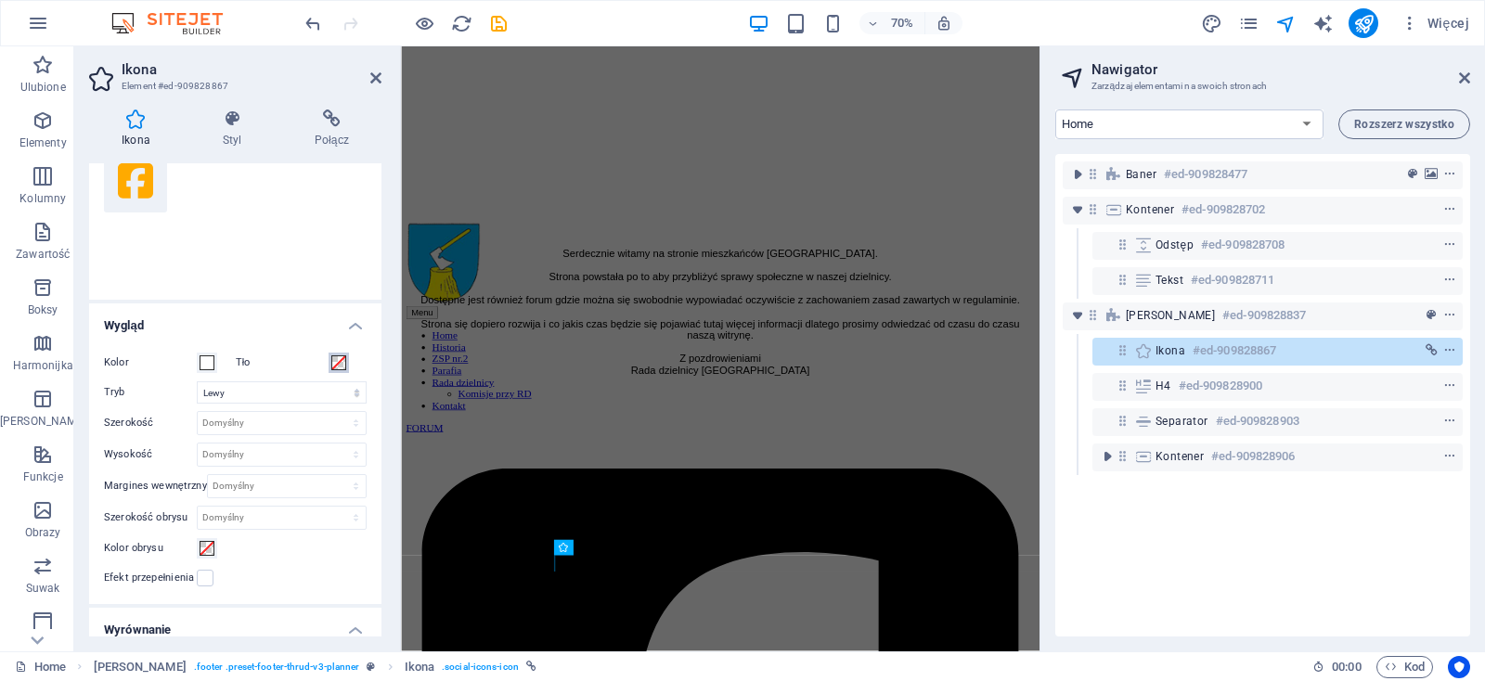
click at [336, 365] on span at bounding box center [338, 362] width 15 height 15
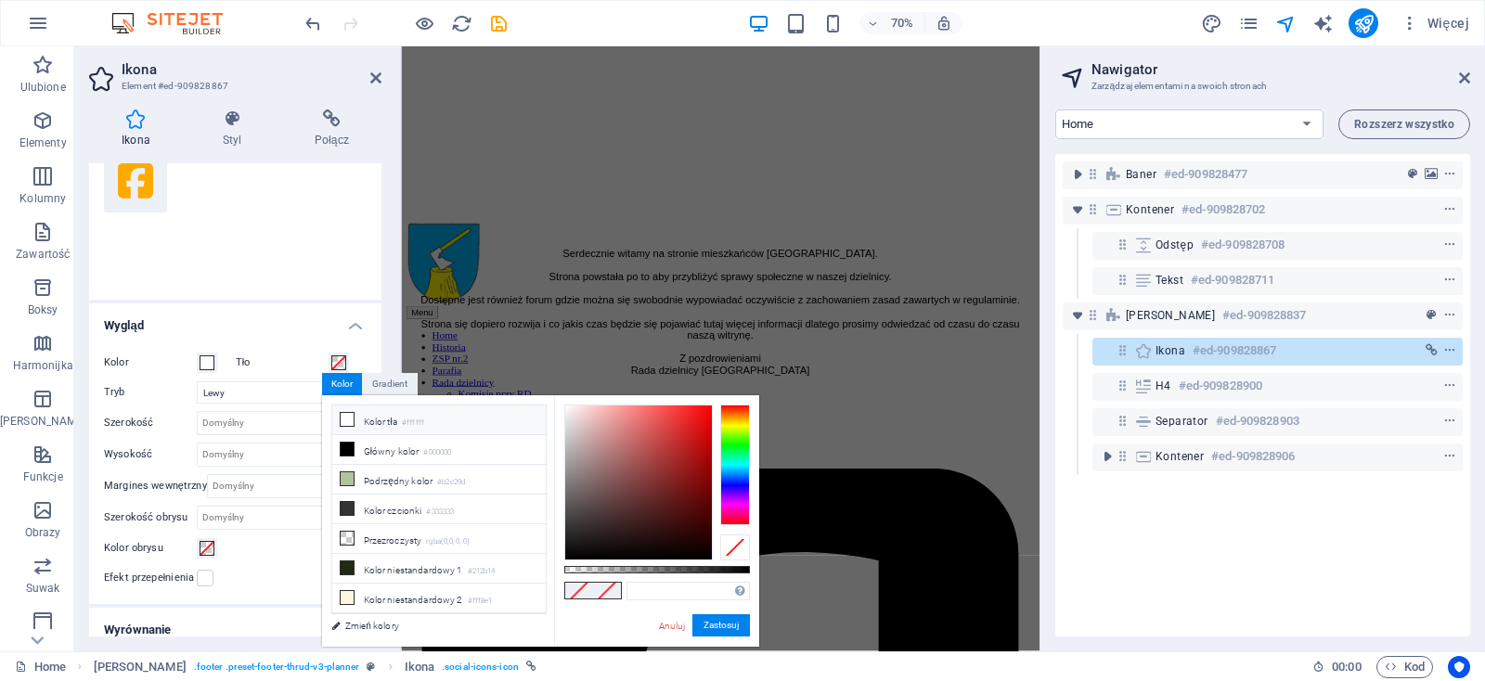
click at [346, 418] on icon at bounding box center [347, 419] width 13 height 13
type input "#ffffff"
click at [726, 624] on button "Zastosuj" at bounding box center [721, 625] width 58 height 22
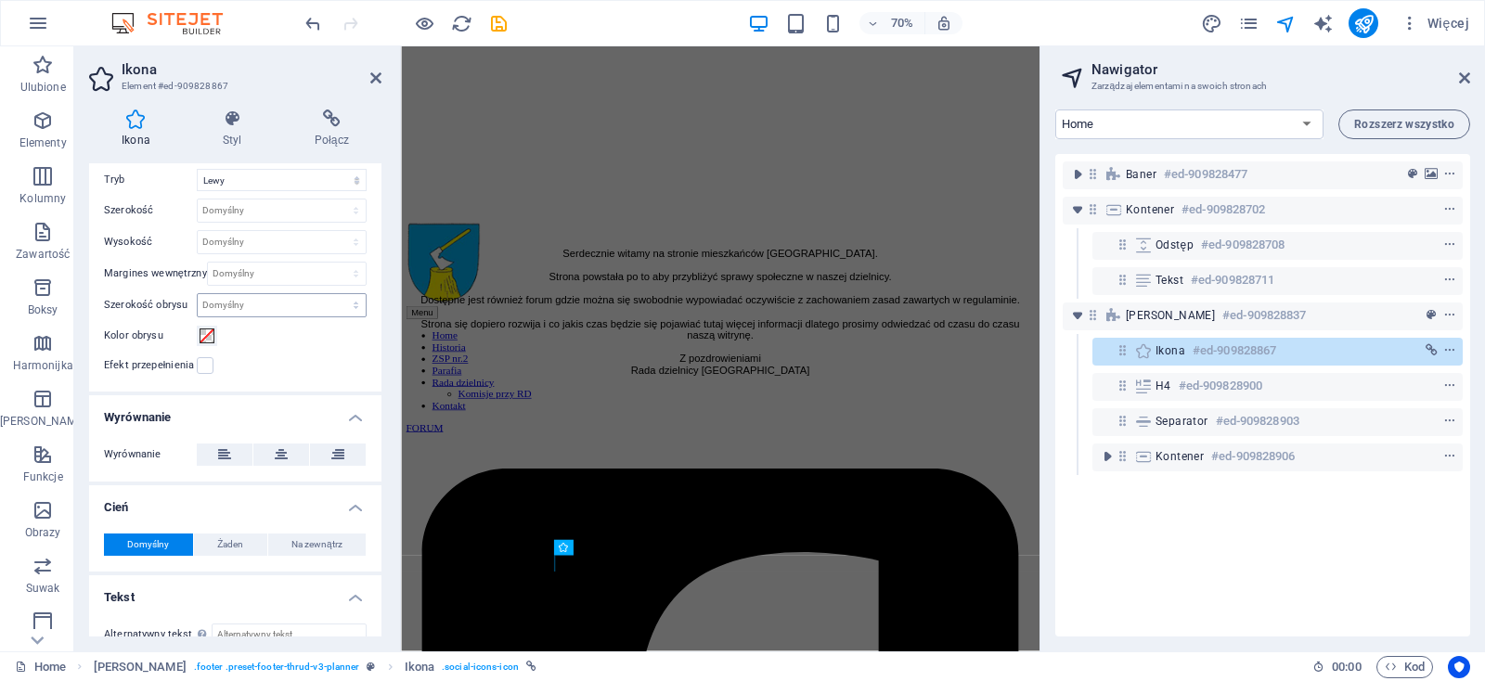
scroll to position [499, 0]
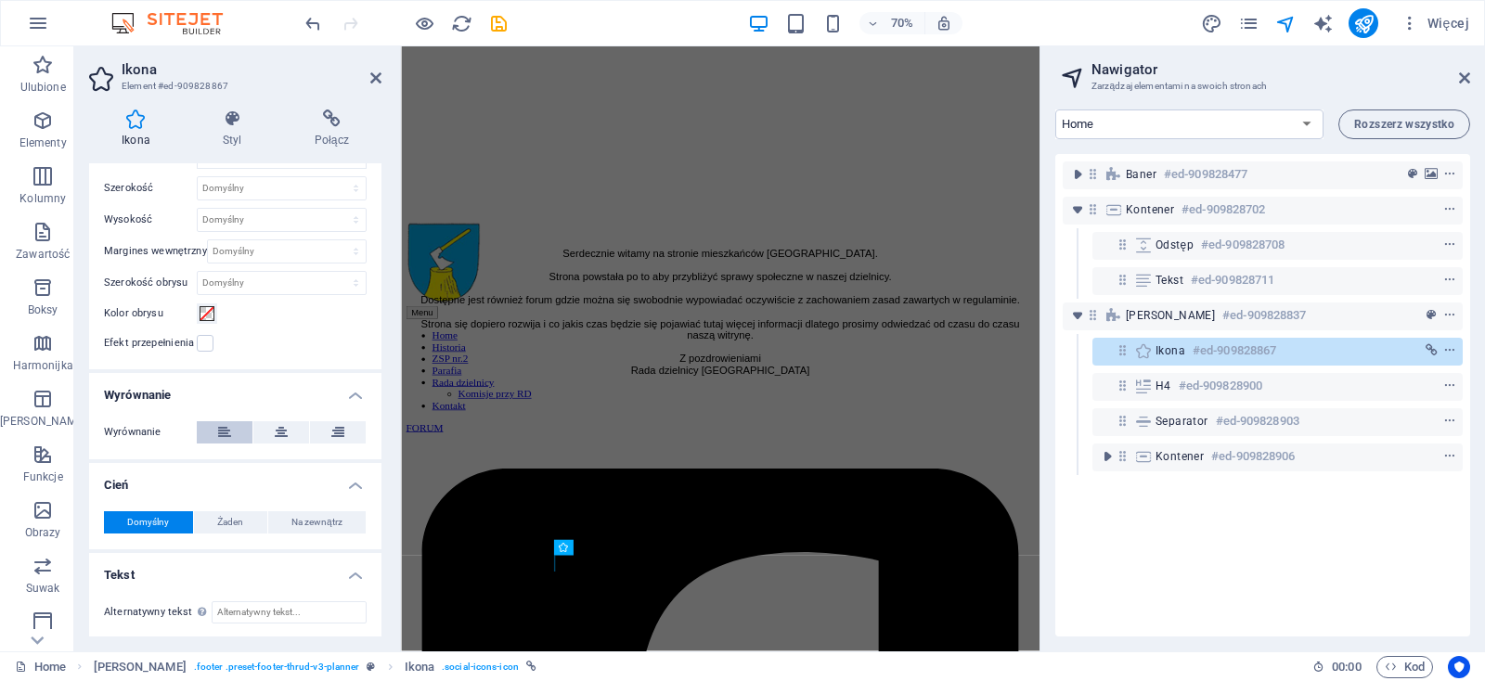
drag, startPoint x: 215, startPoint y: 438, endPoint x: 220, endPoint y: 430, distance: 9.6
click at [218, 431] on button at bounding box center [225, 432] width 56 height 22
click at [220, 430] on icon at bounding box center [224, 432] width 13 height 22
click at [277, 439] on icon at bounding box center [281, 432] width 13 height 22
drag, startPoint x: 316, startPoint y: 432, endPoint x: 238, endPoint y: 439, distance: 79.1
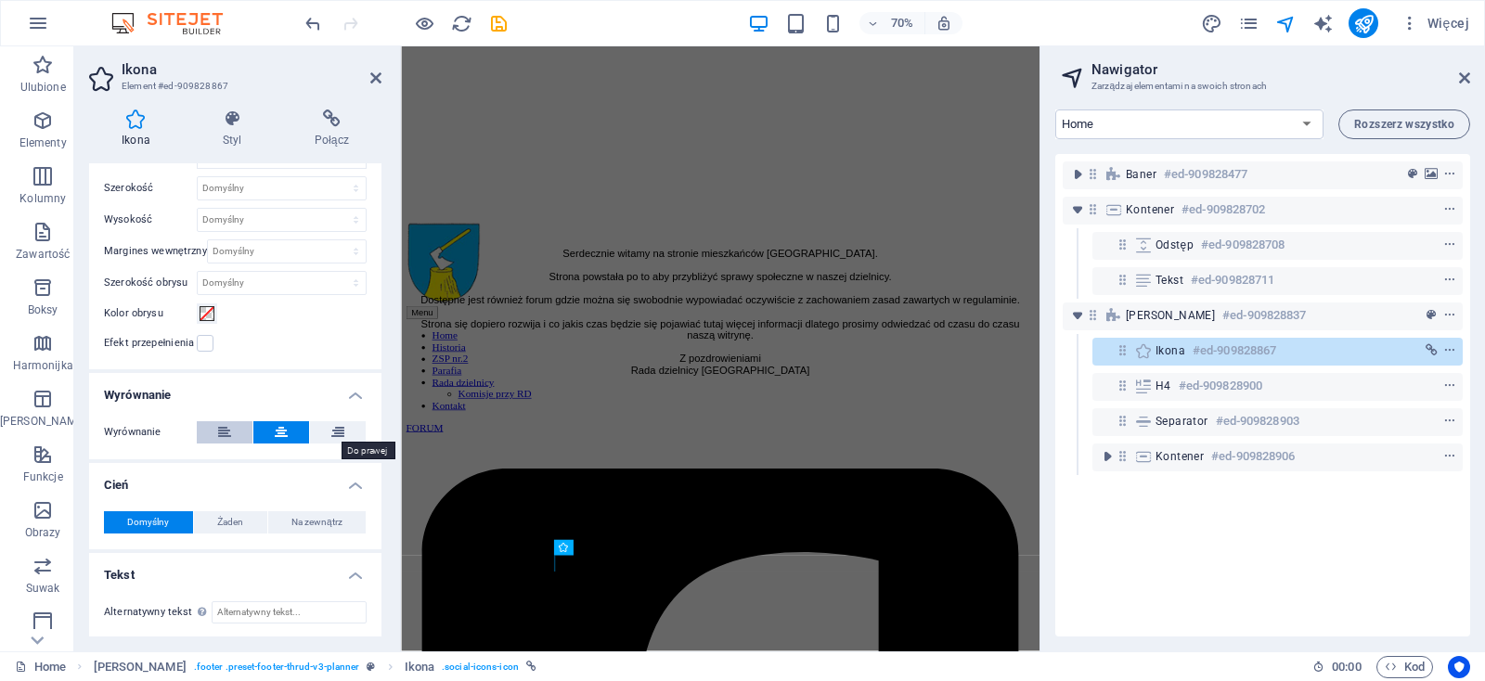
click at [315, 432] on button at bounding box center [338, 432] width 56 height 22
click at [216, 438] on button at bounding box center [225, 432] width 56 height 22
click at [217, 529] on span "Żaden" at bounding box center [230, 522] width 26 height 22
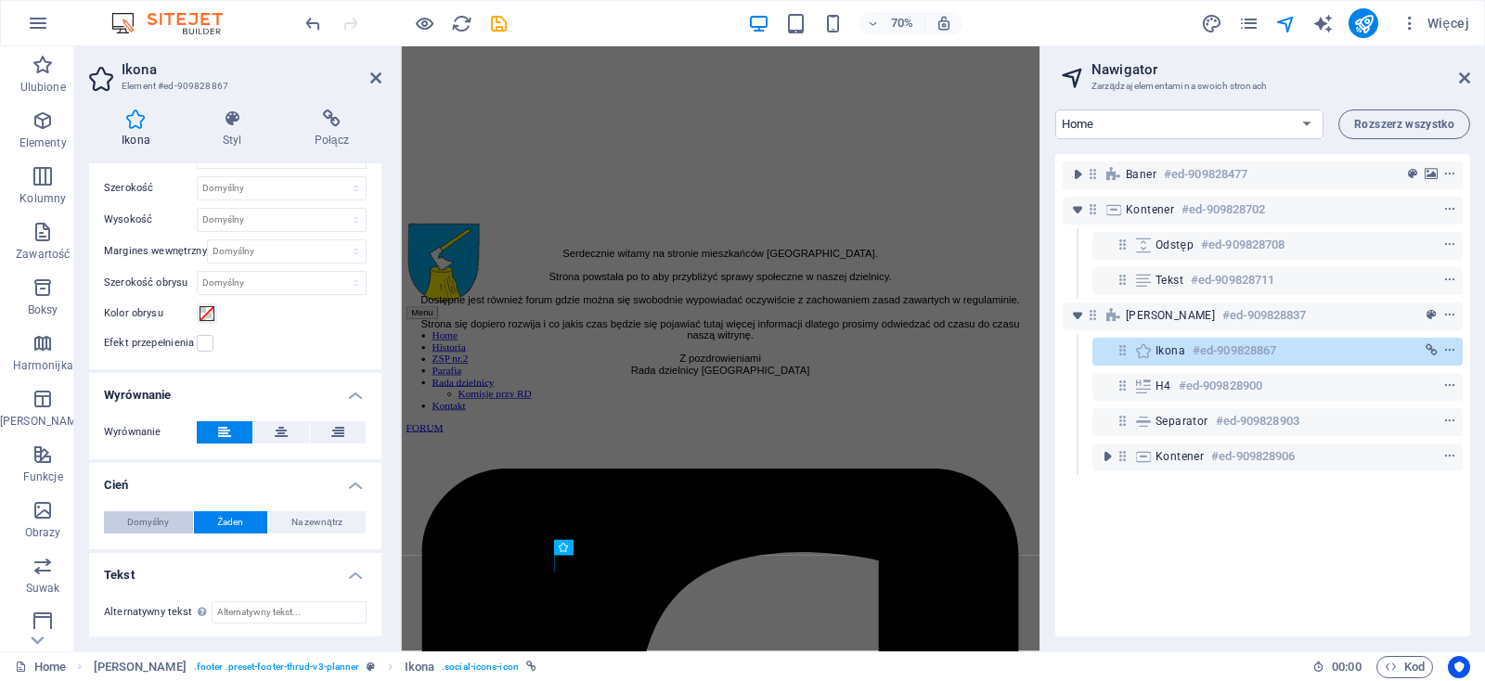
click at [137, 528] on span "Domyślny" at bounding box center [148, 522] width 42 height 22
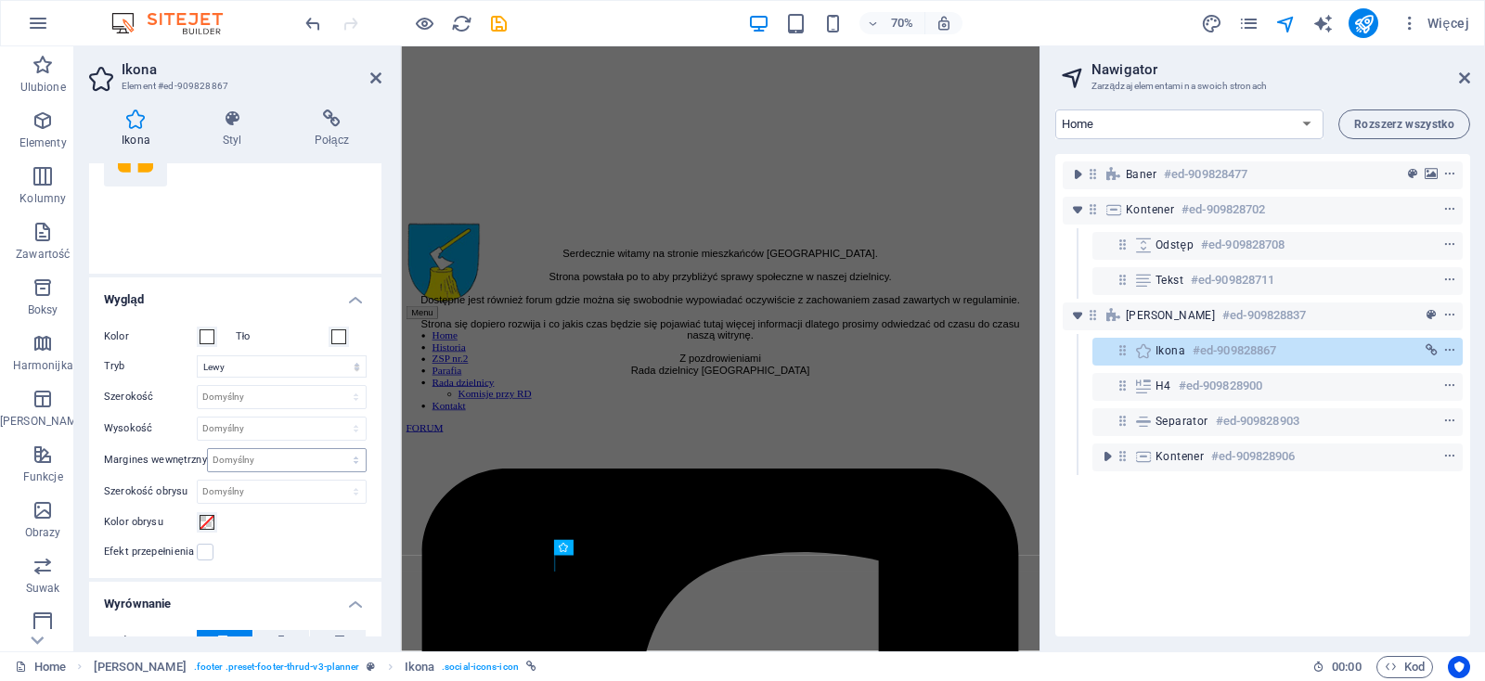
scroll to position [323, 0]
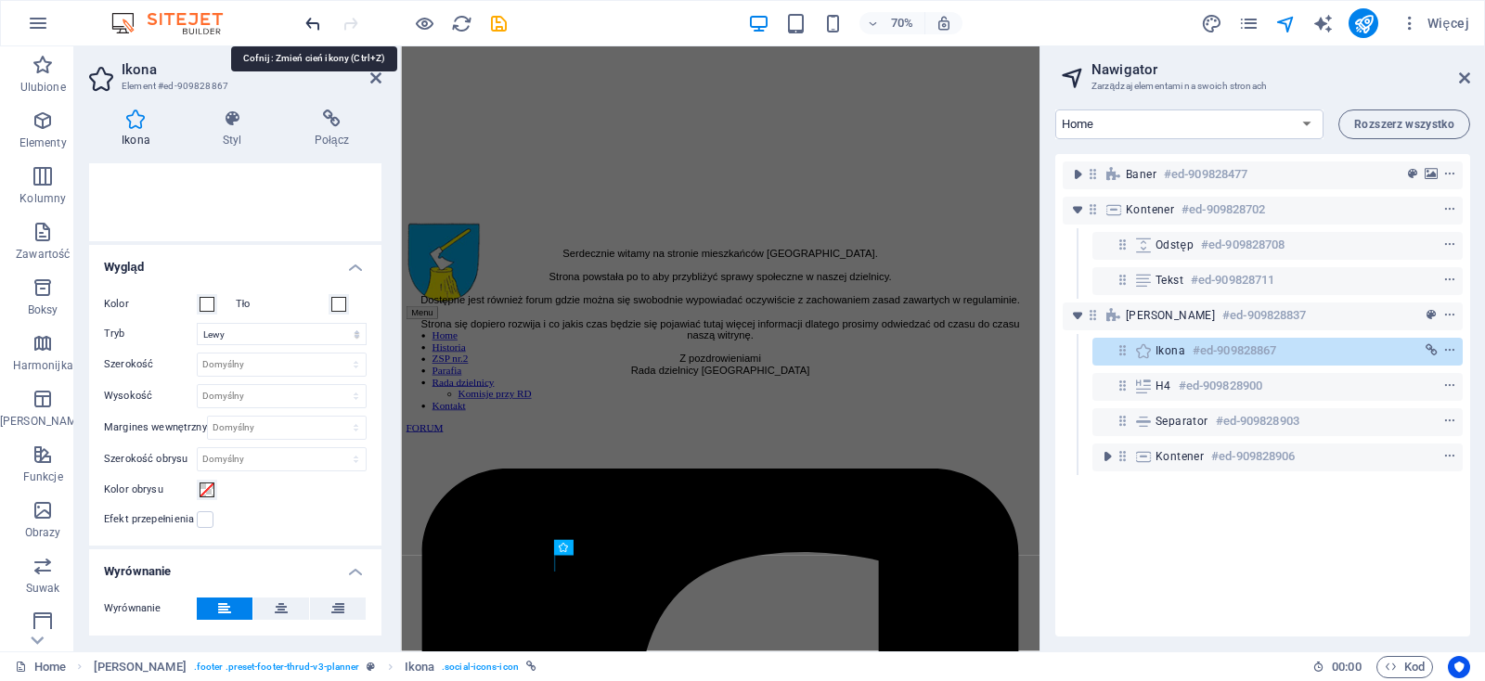
click at [314, 22] on icon "undo" at bounding box center [312, 23] width 21 height 21
click at [314, 21] on icon "undo" at bounding box center [312, 23] width 21 height 21
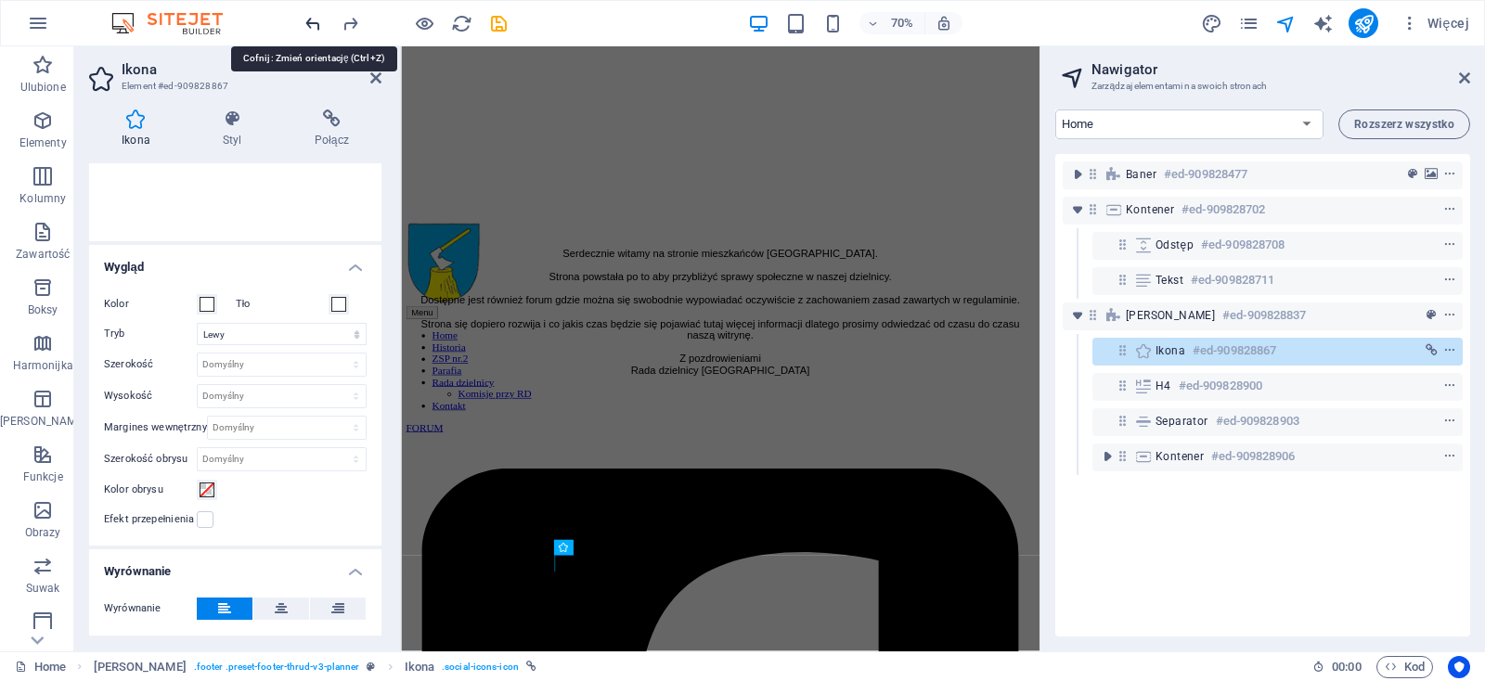
click at [314, 21] on icon "undo" at bounding box center [312, 23] width 21 height 21
click at [314, 20] on icon "undo" at bounding box center [312, 23] width 21 height 21
click at [314, 19] on icon "undo" at bounding box center [312, 23] width 21 height 21
click at [314, 18] on icon "undo" at bounding box center [312, 23] width 21 height 21
select select "xMidYMid"
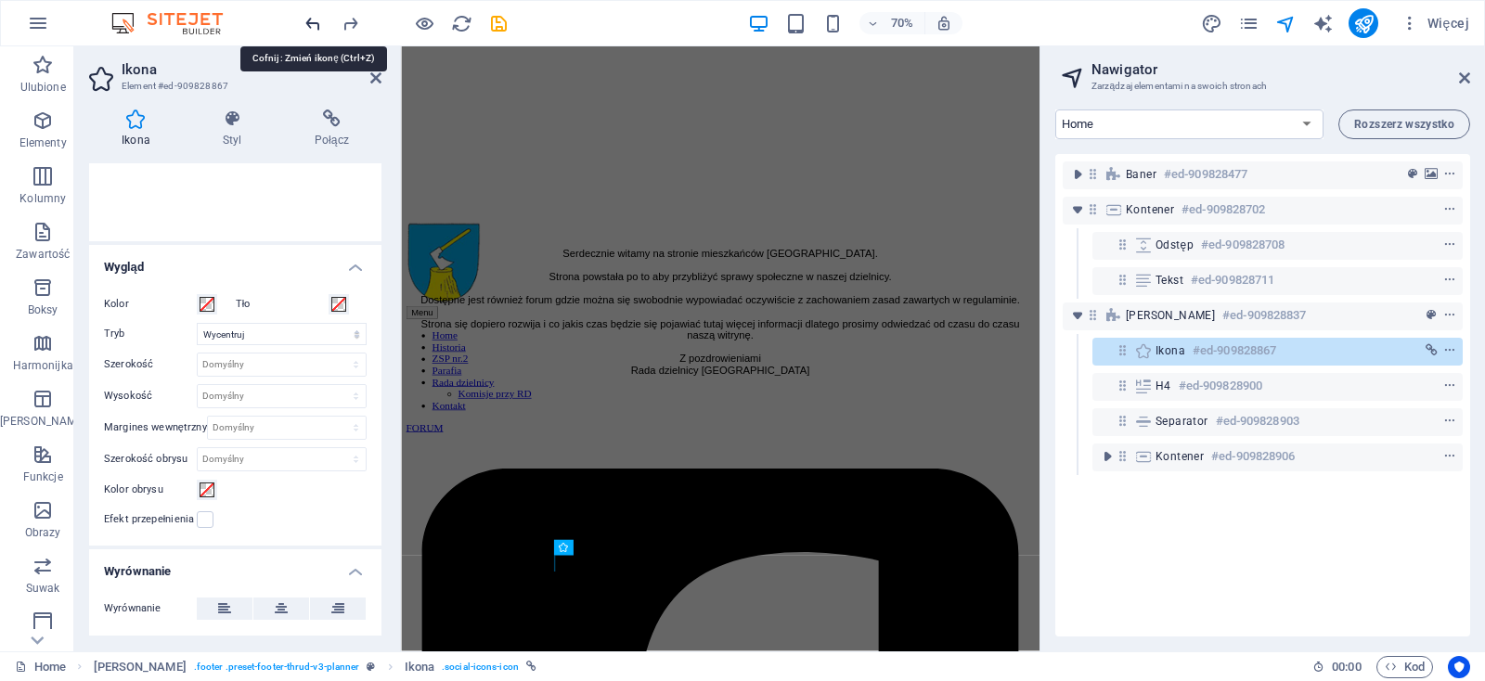
click at [314, 18] on icon "undo" at bounding box center [312, 23] width 21 height 21
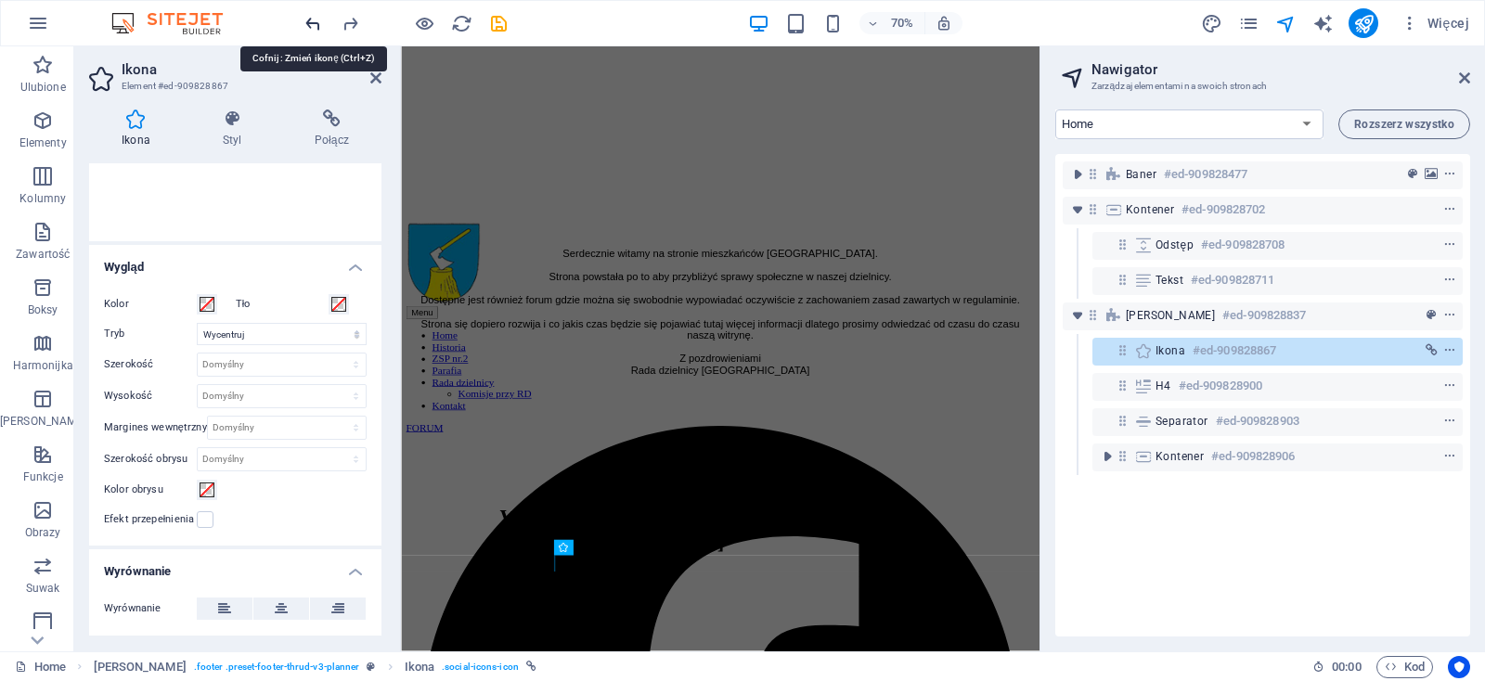
click at [314, 18] on icon "undo" at bounding box center [312, 23] width 21 height 21
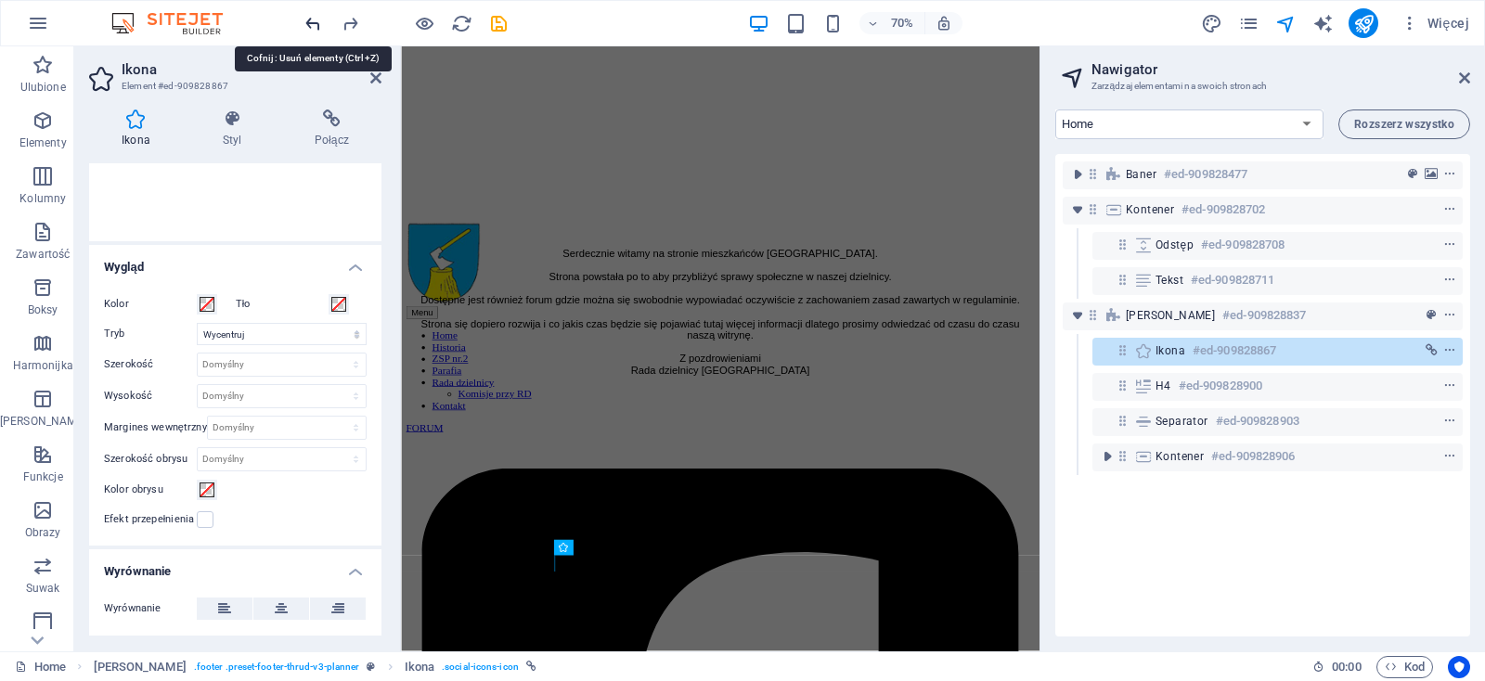
click at [314, 18] on icon "undo" at bounding box center [312, 23] width 21 height 21
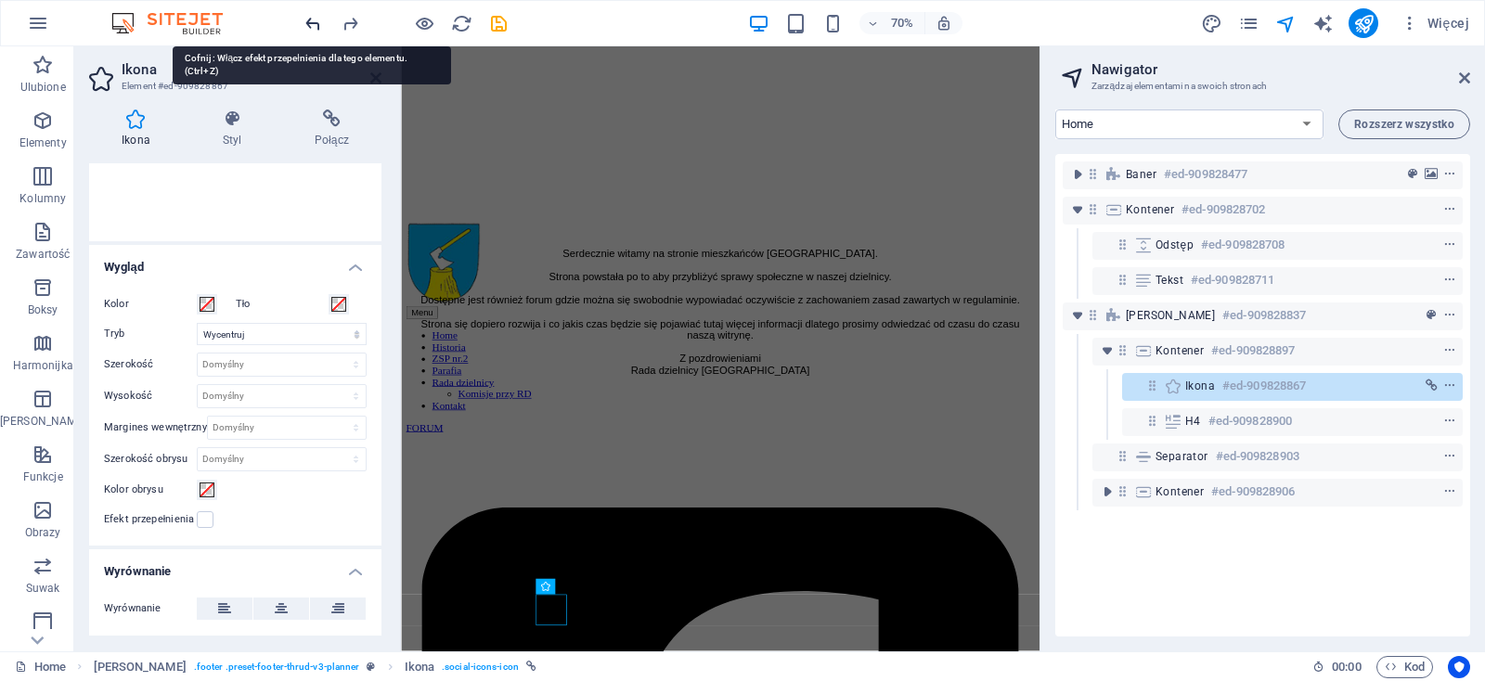
click at [314, 17] on icon "undo" at bounding box center [312, 23] width 21 height 21
click at [351, 19] on icon "redo" at bounding box center [350, 23] width 21 height 21
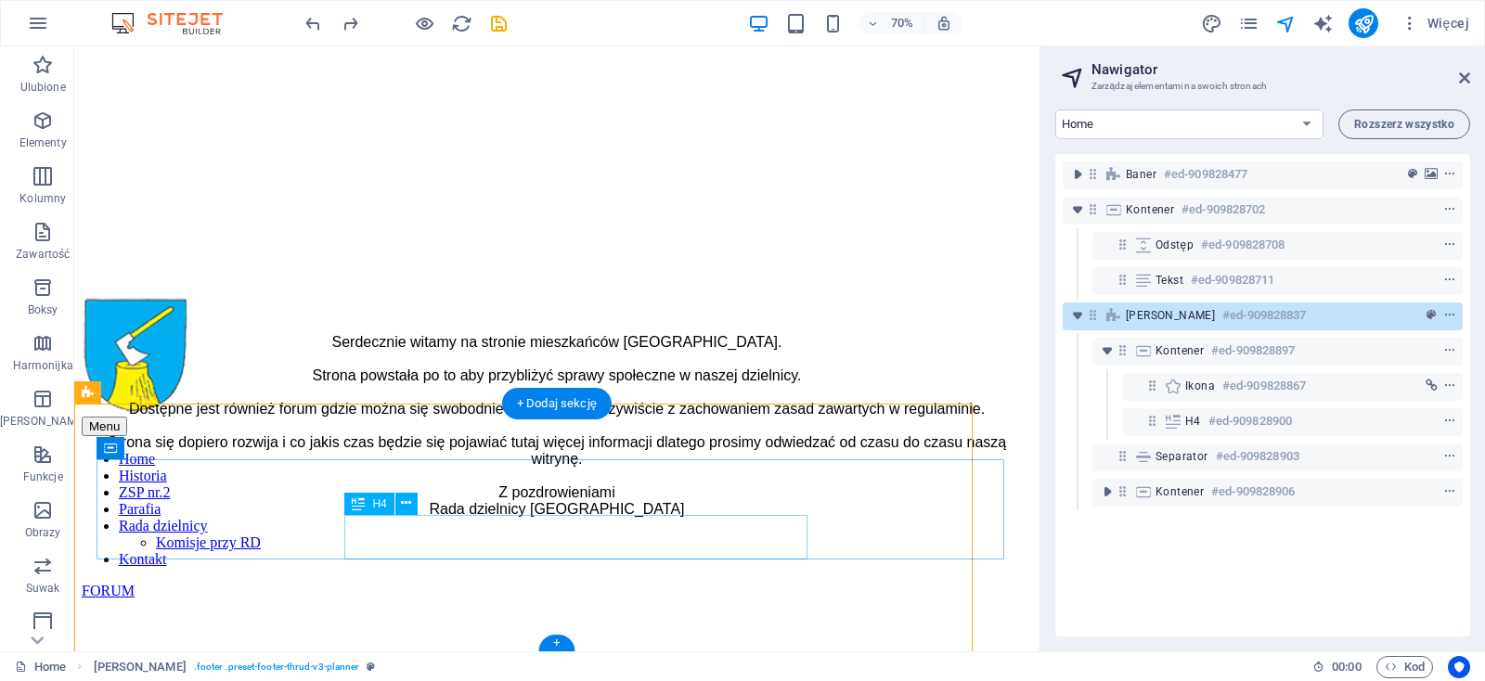
scroll to position [552, 0]
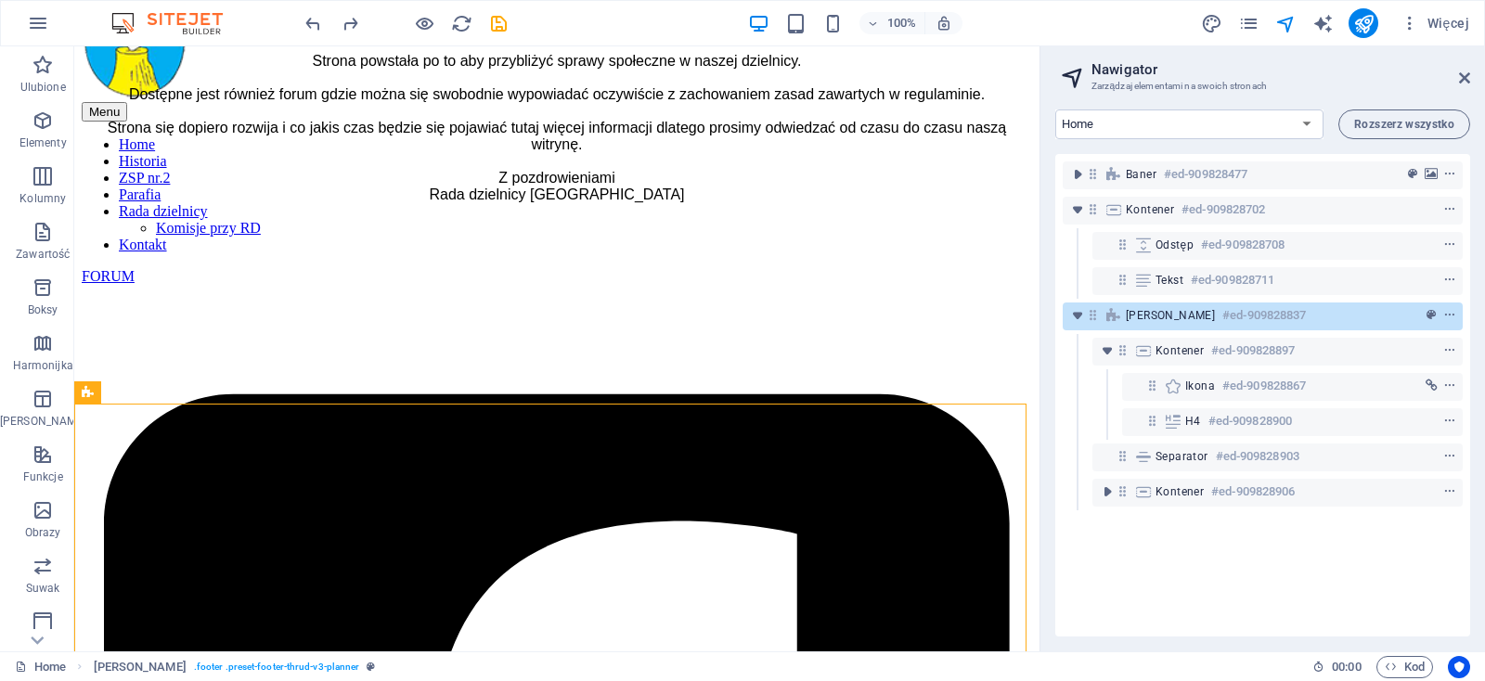
click at [1256, 585] on div "Baner #ed-909828477 Kontener #ed-909828702 Odstęp #ed-909828708 Tekst #ed-90982…" at bounding box center [1262, 395] width 415 height 482
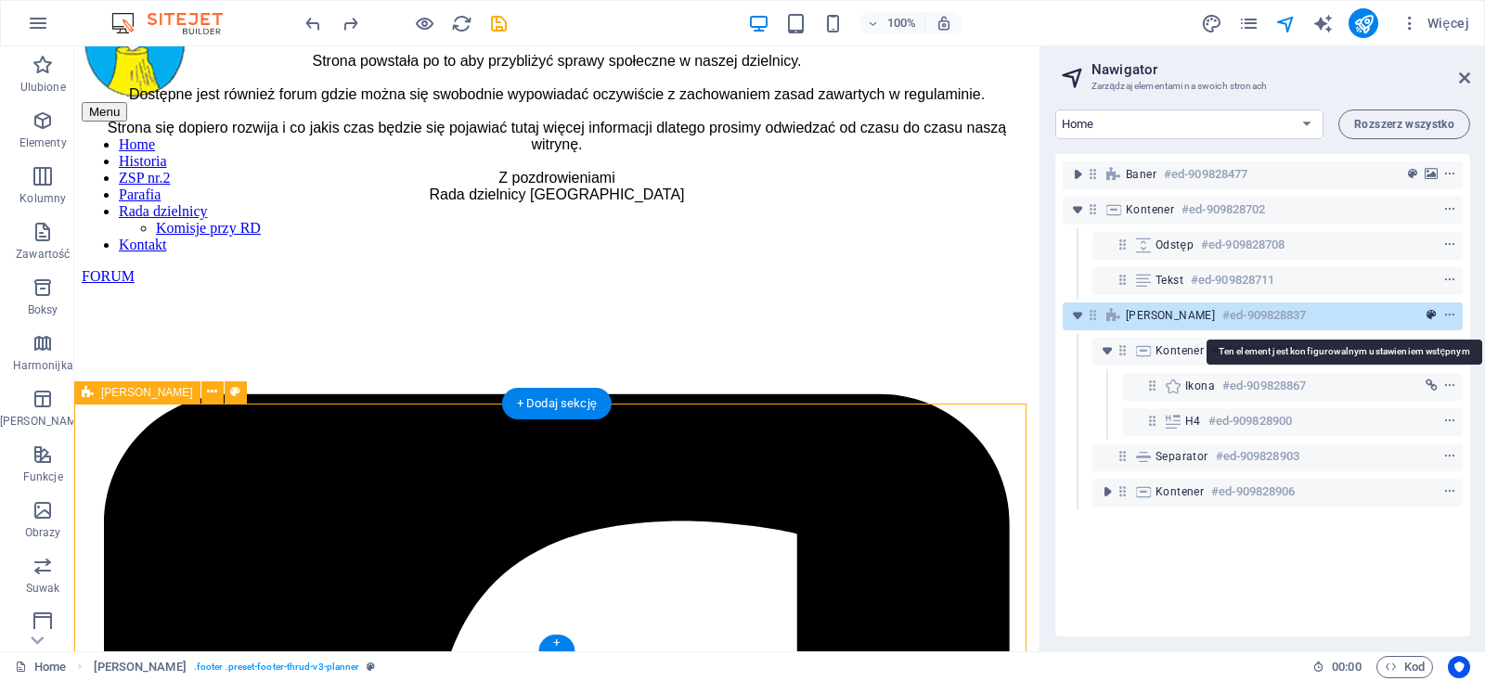
click at [1426, 314] on icon "preset" at bounding box center [1430, 315] width 9 height 13
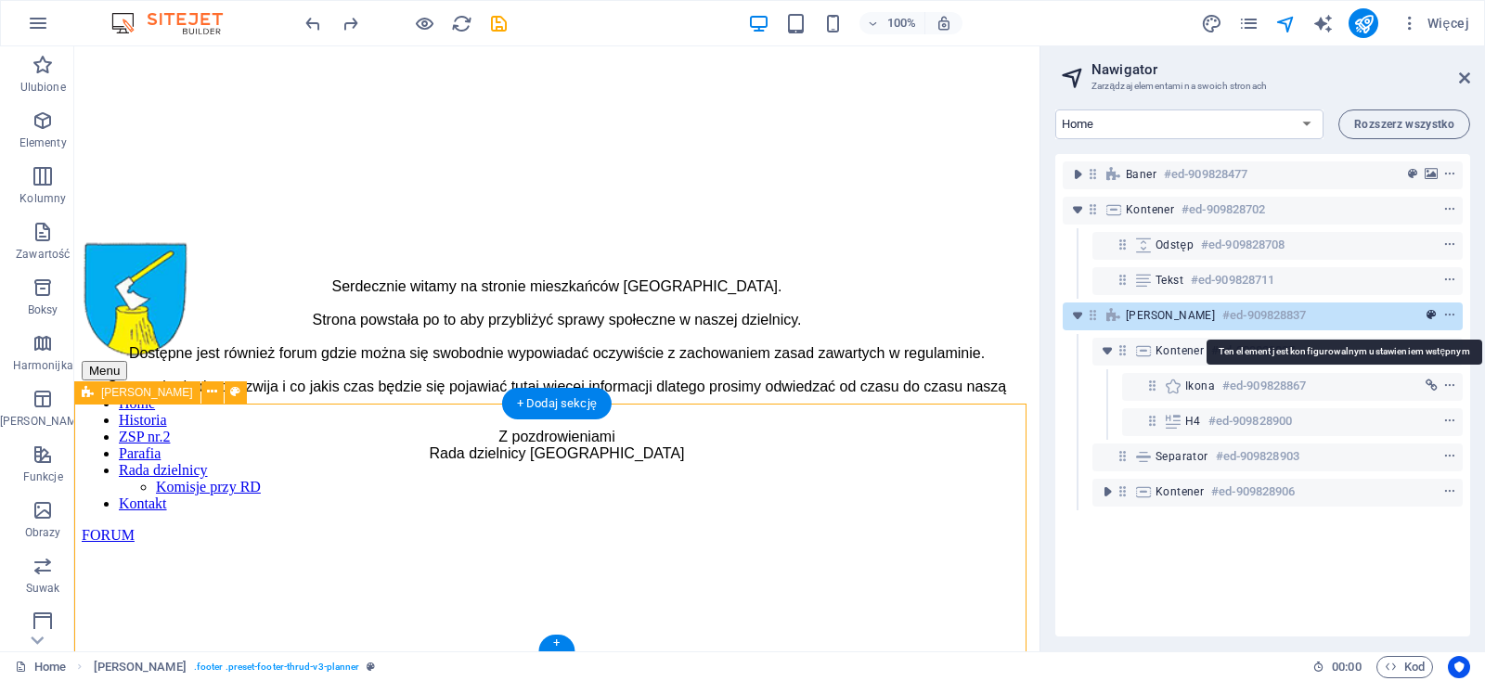
select select "rem"
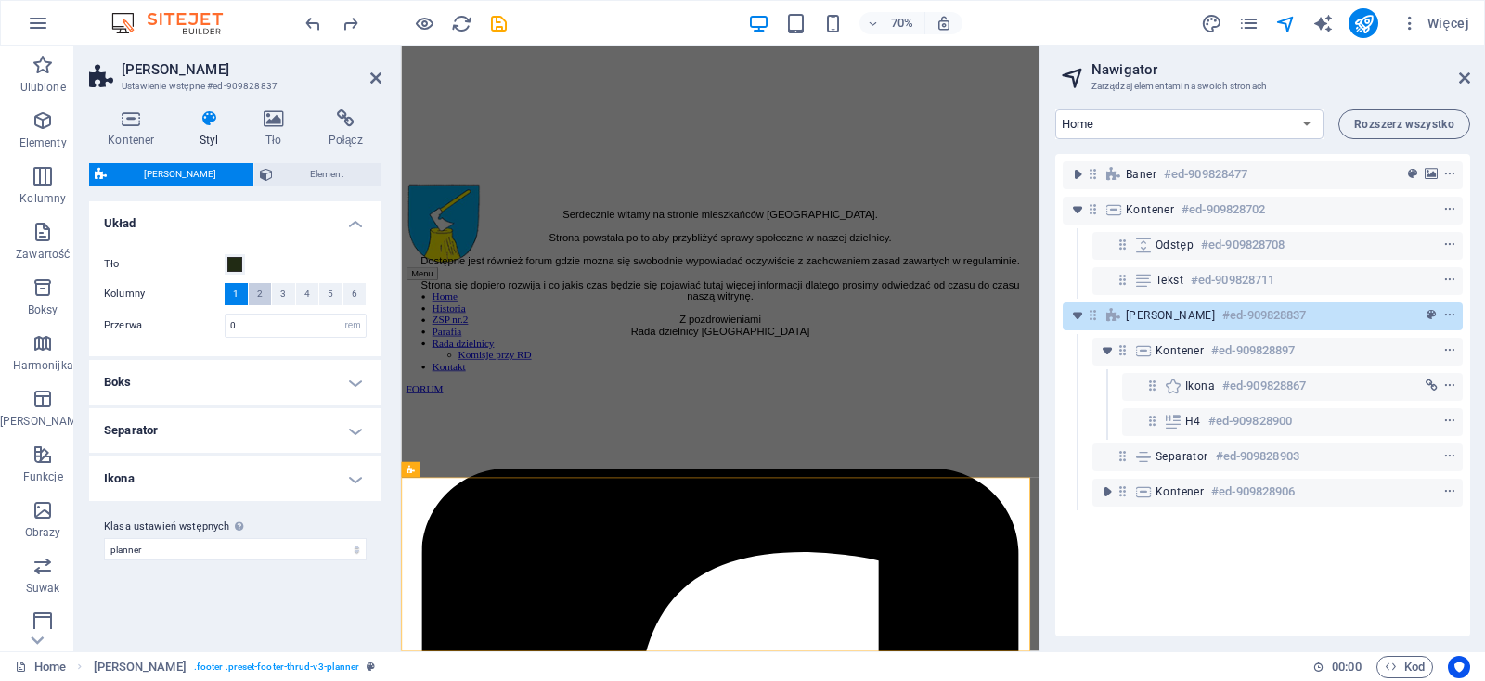
click at [256, 293] on button "2" at bounding box center [260, 294] width 23 height 22
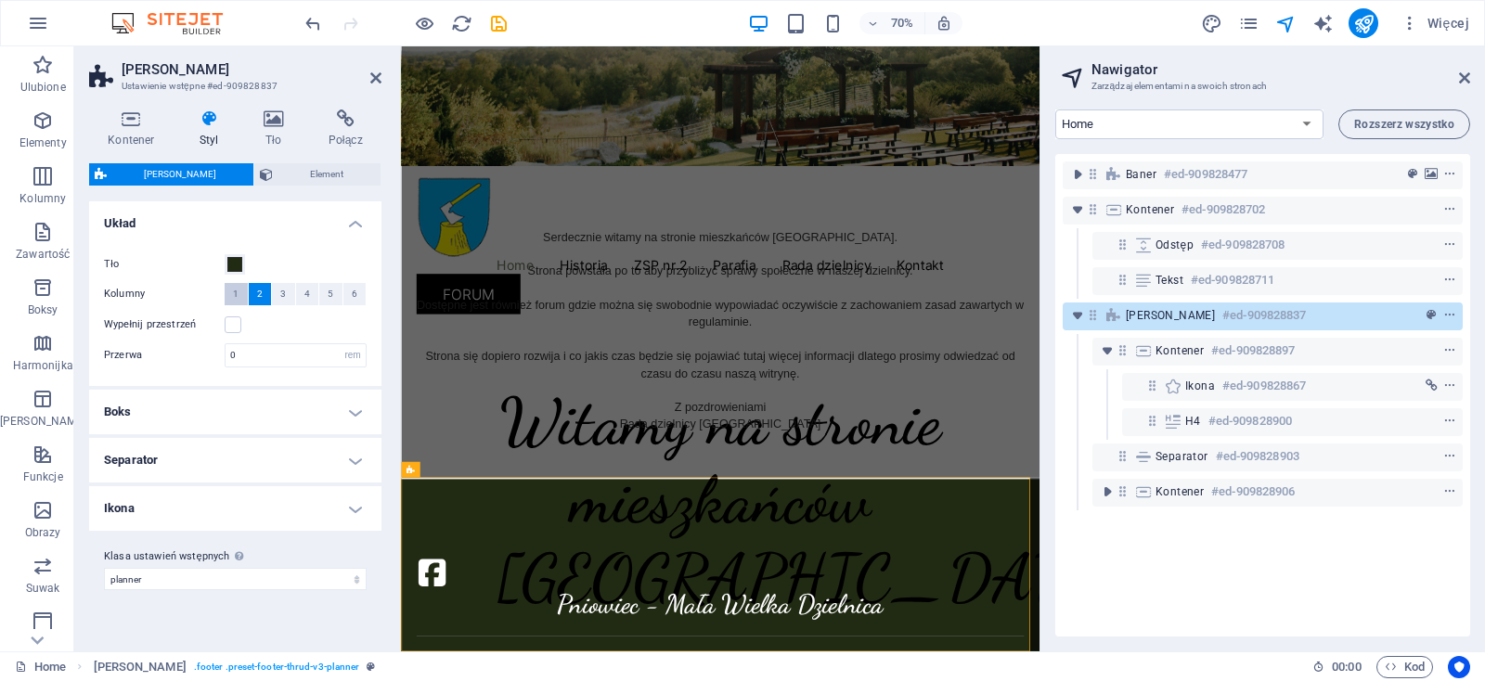
click at [236, 291] on span "1" at bounding box center [236, 294] width 6 height 22
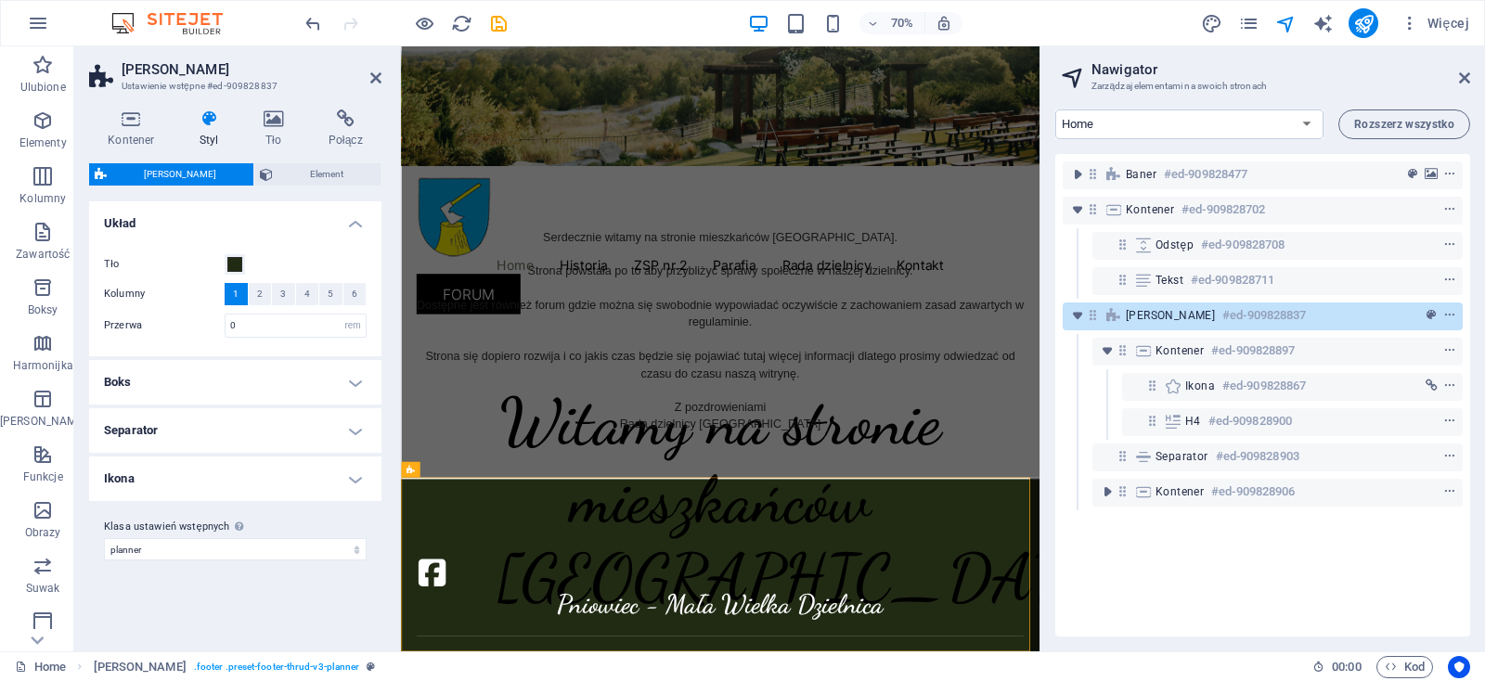
click at [215, 381] on h4 "Boks" at bounding box center [235, 382] width 292 height 45
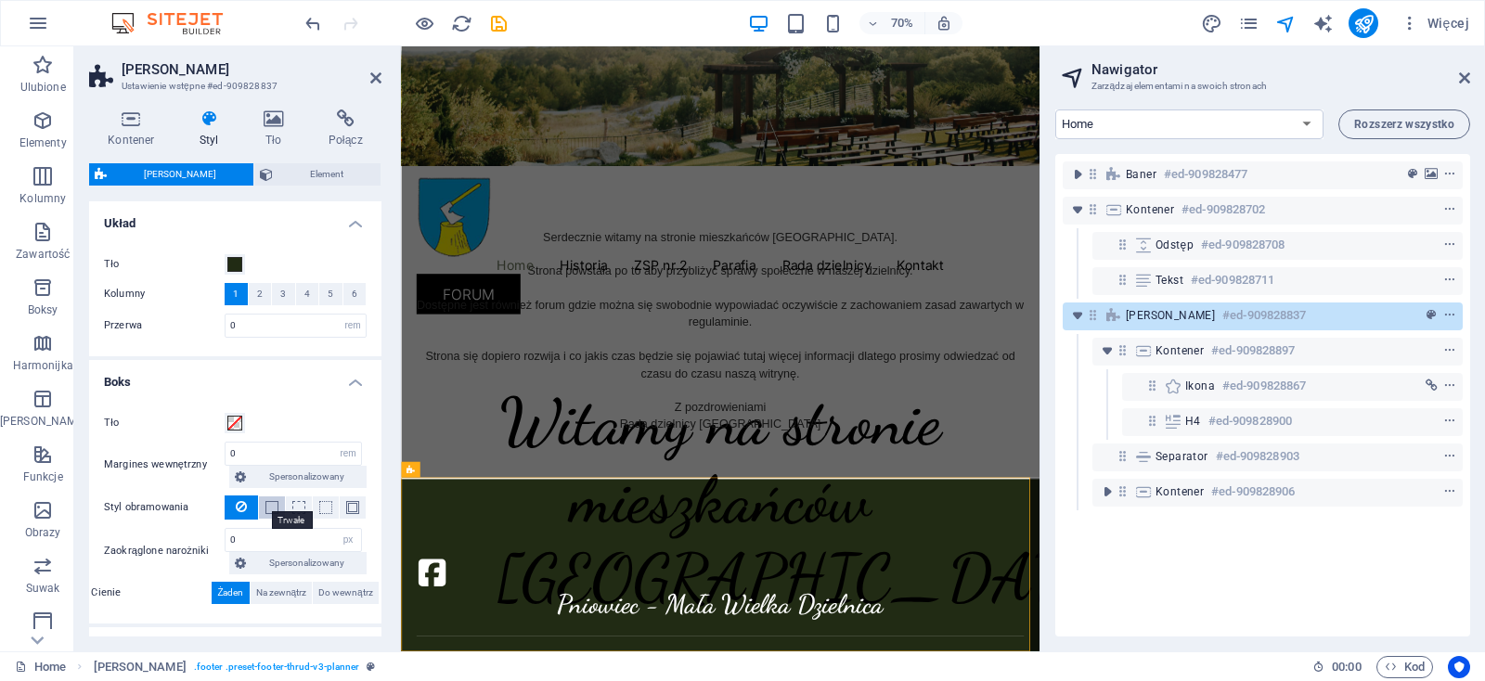
click at [265, 504] on span at bounding box center [271, 507] width 13 height 13
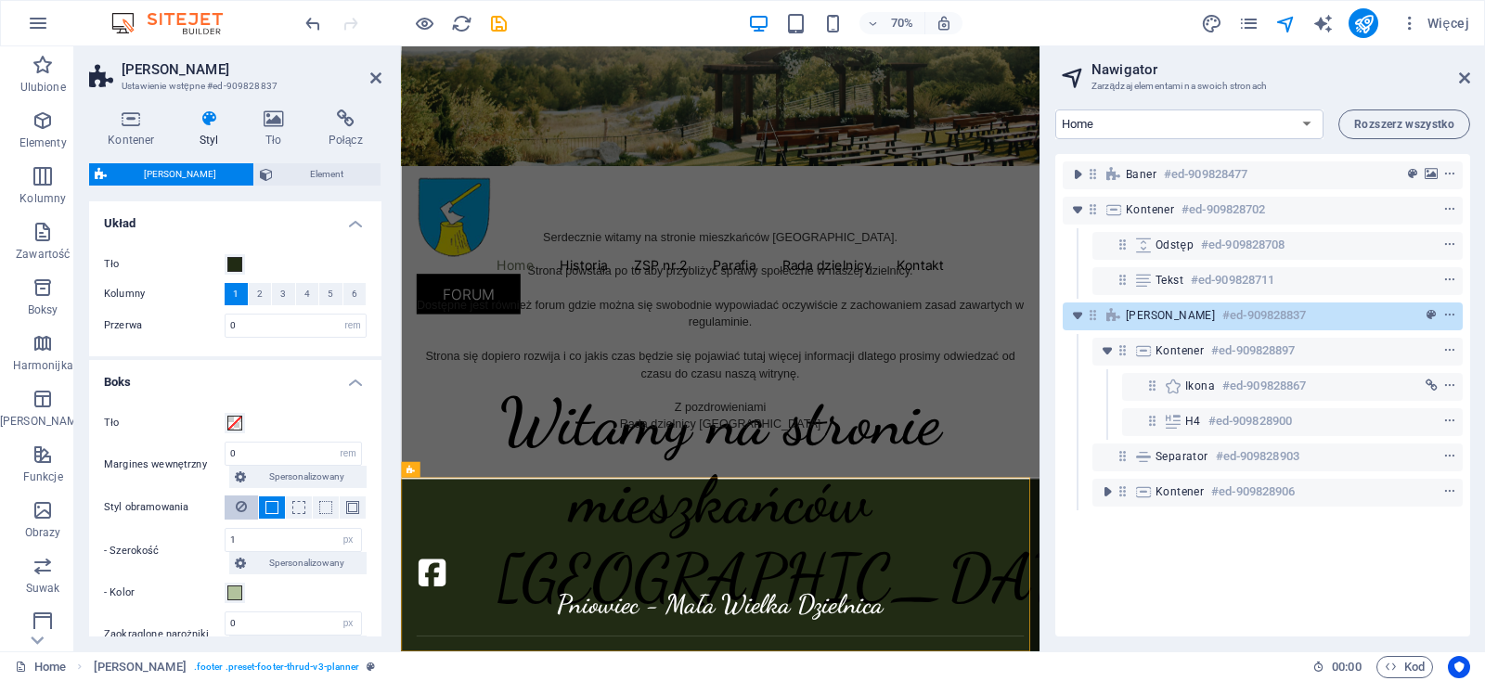
click at [239, 504] on icon at bounding box center [241, 506] width 11 height 22
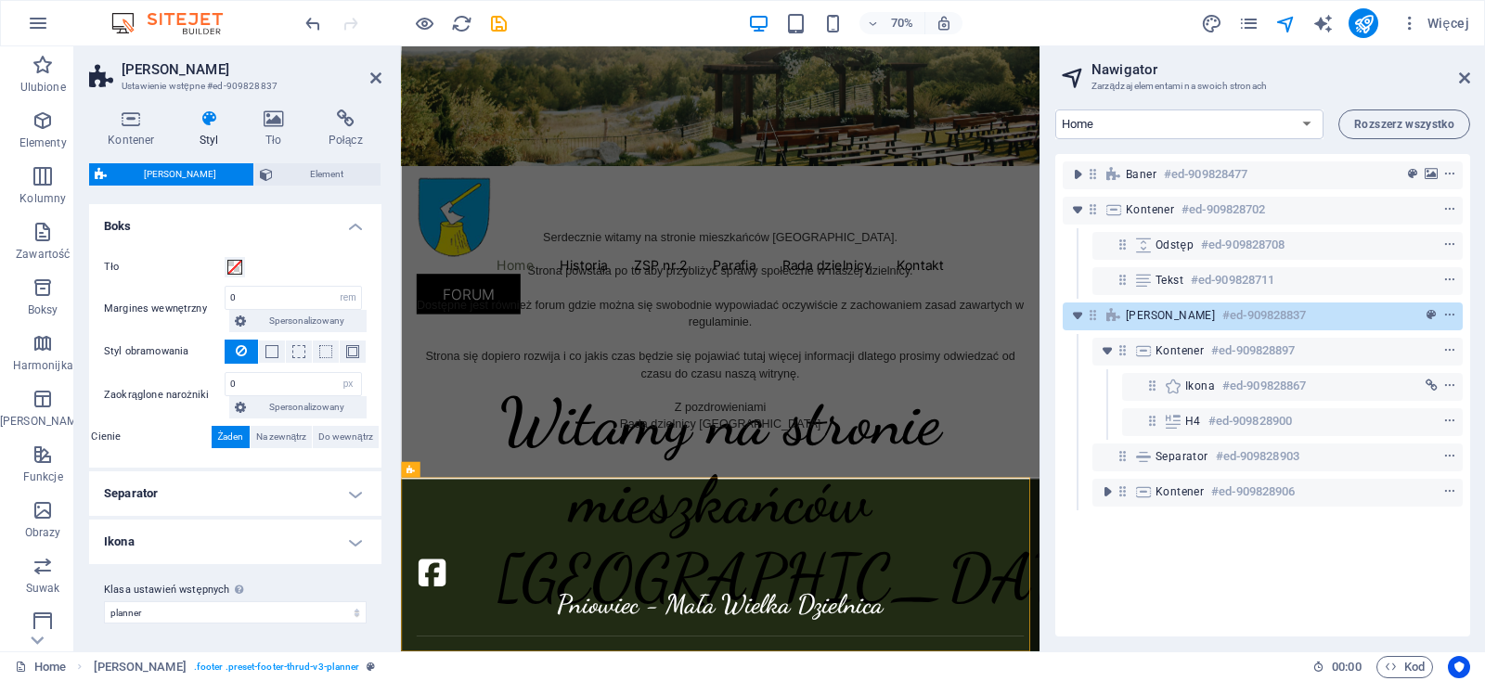
click at [182, 547] on h4 "Ikona" at bounding box center [235, 542] width 292 height 45
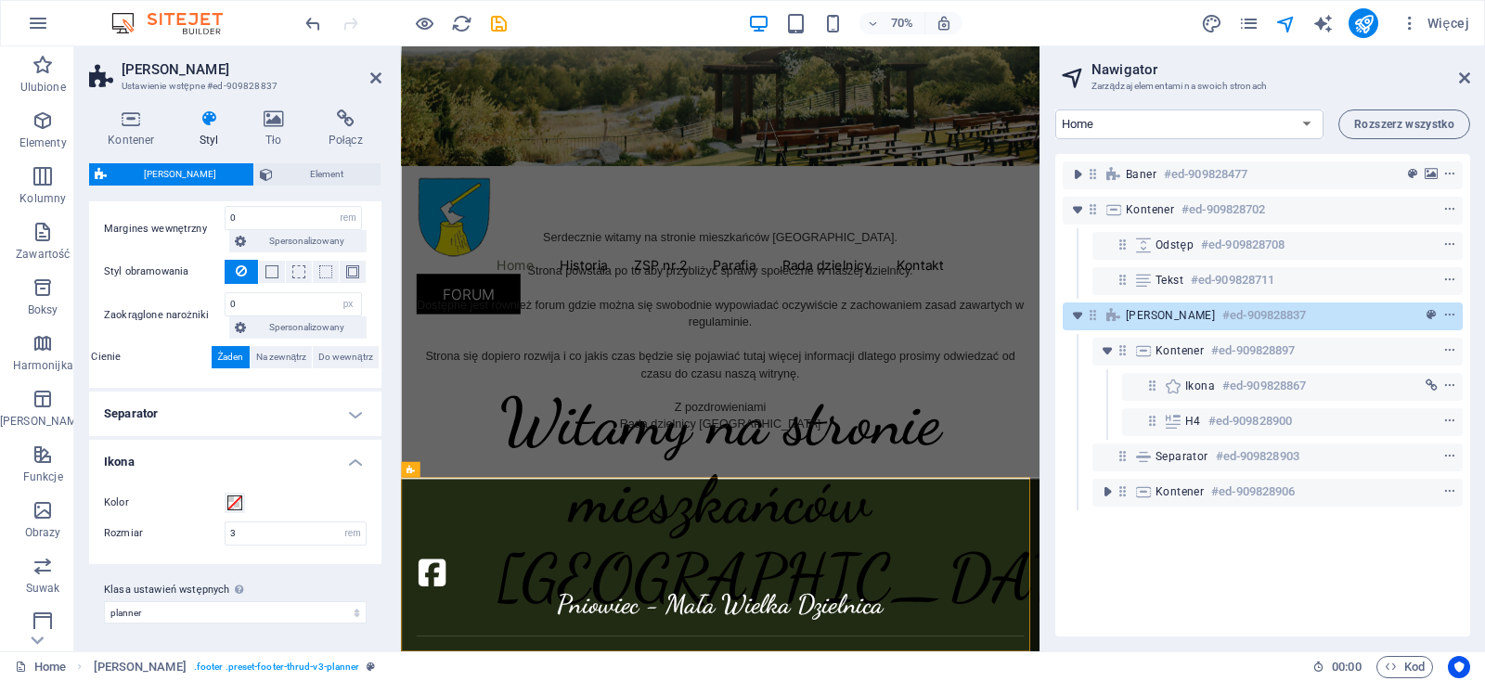
scroll to position [0, 0]
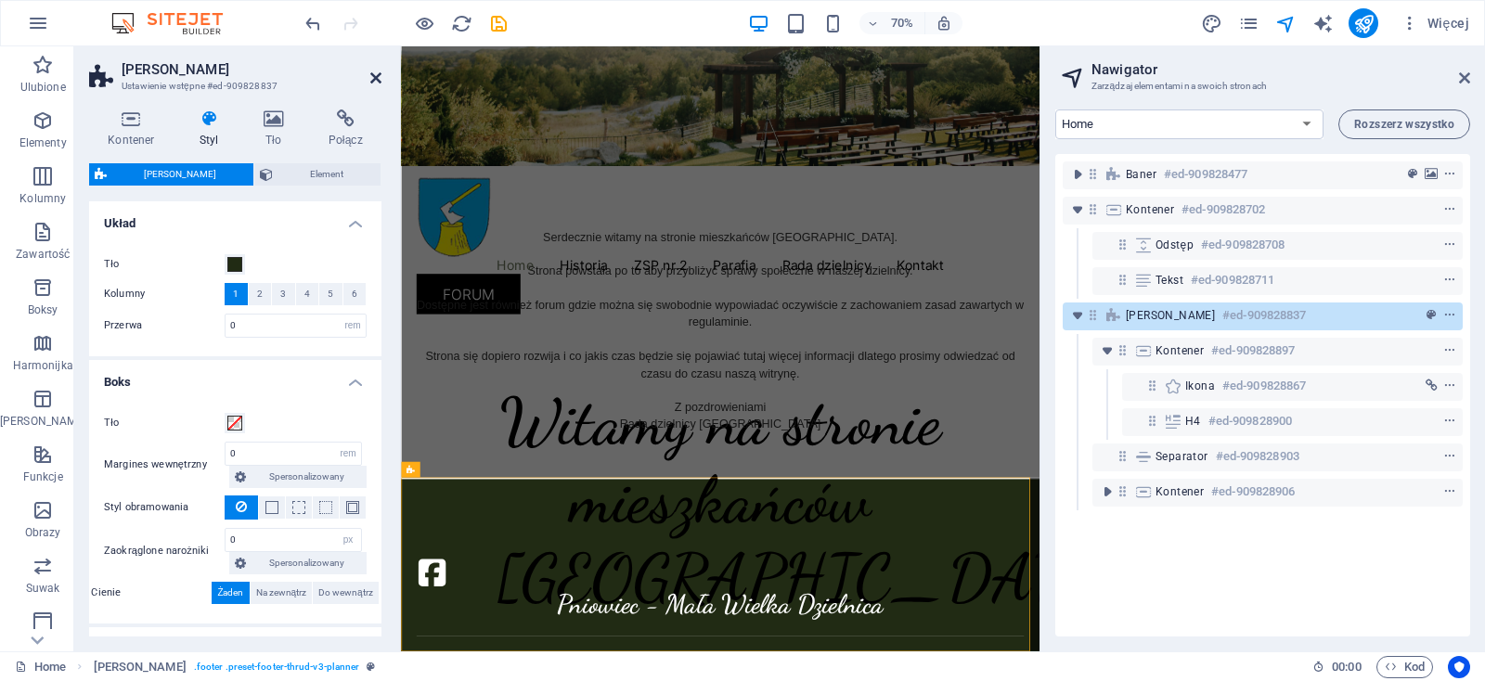
click at [374, 74] on icon at bounding box center [375, 78] width 11 height 15
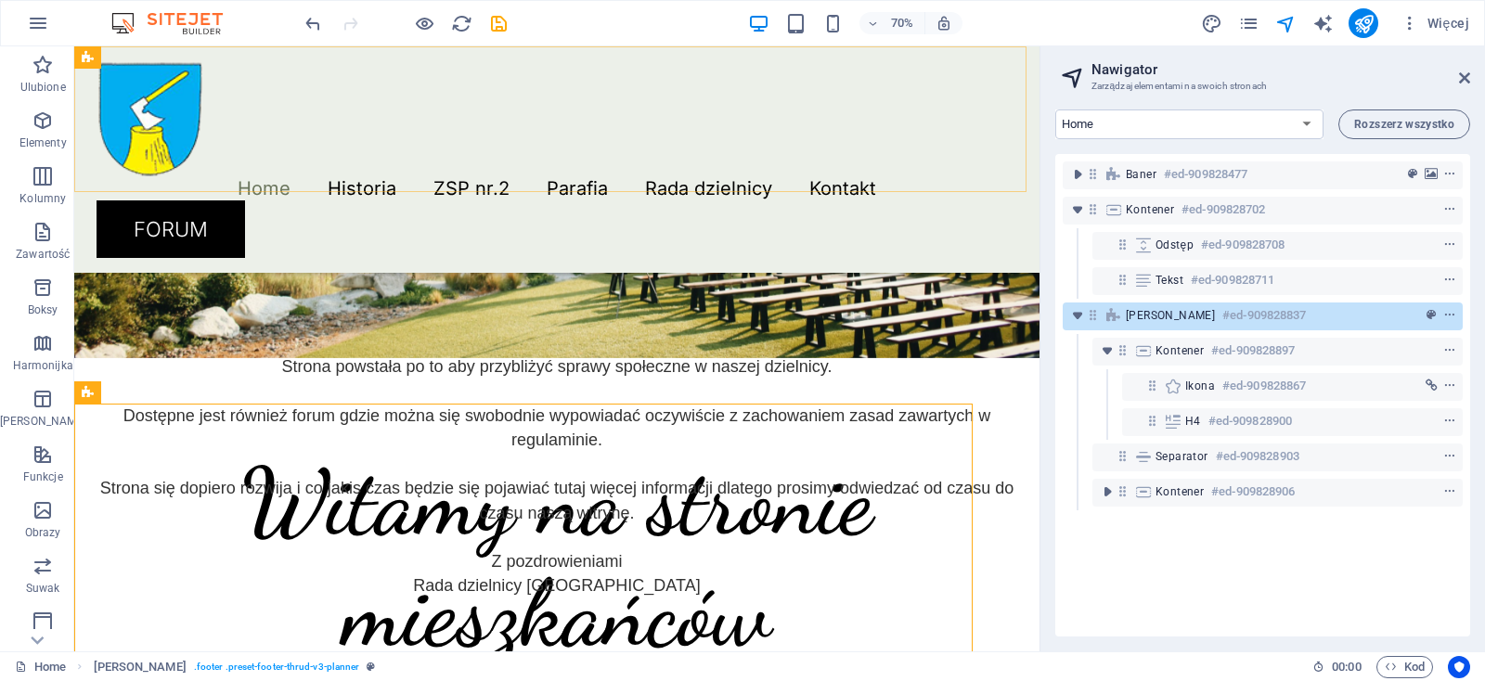
scroll to position [552, 0]
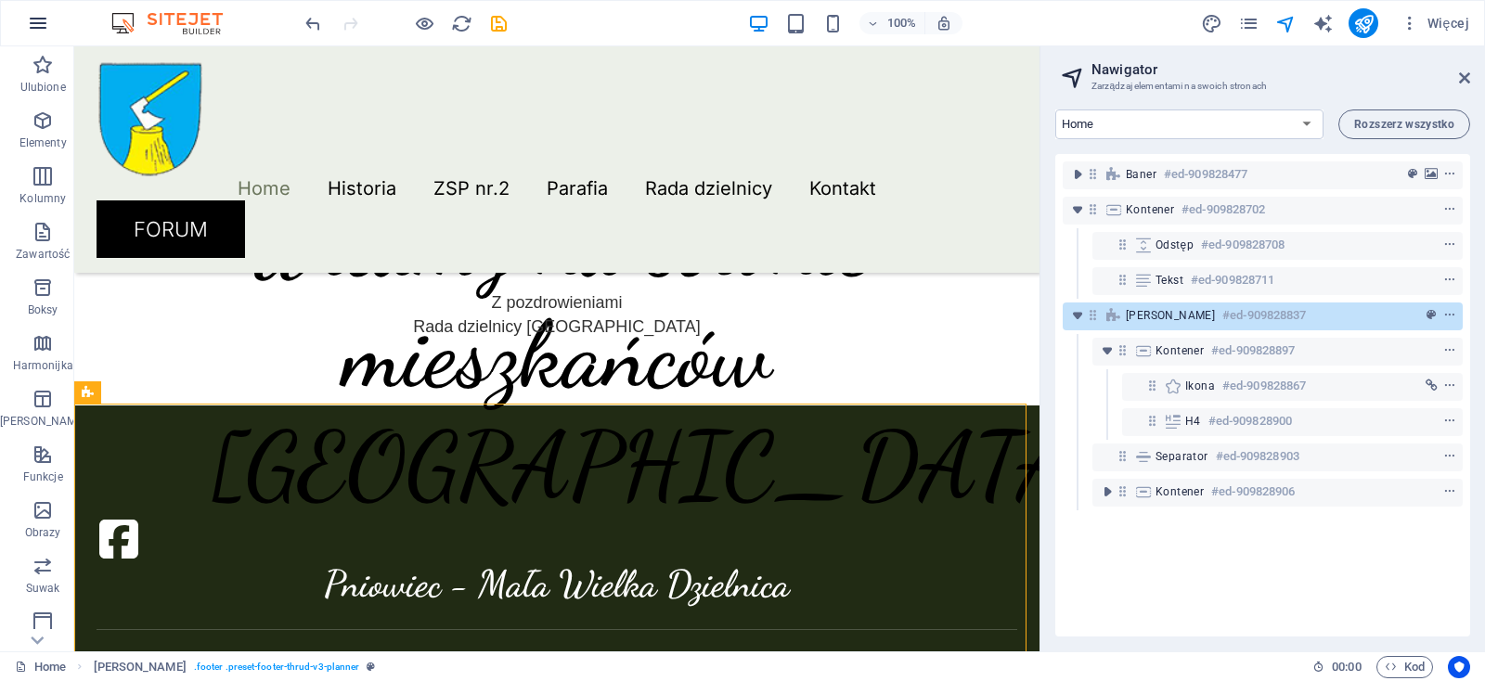
click at [28, 21] on icon "button" at bounding box center [38, 23] width 22 height 22
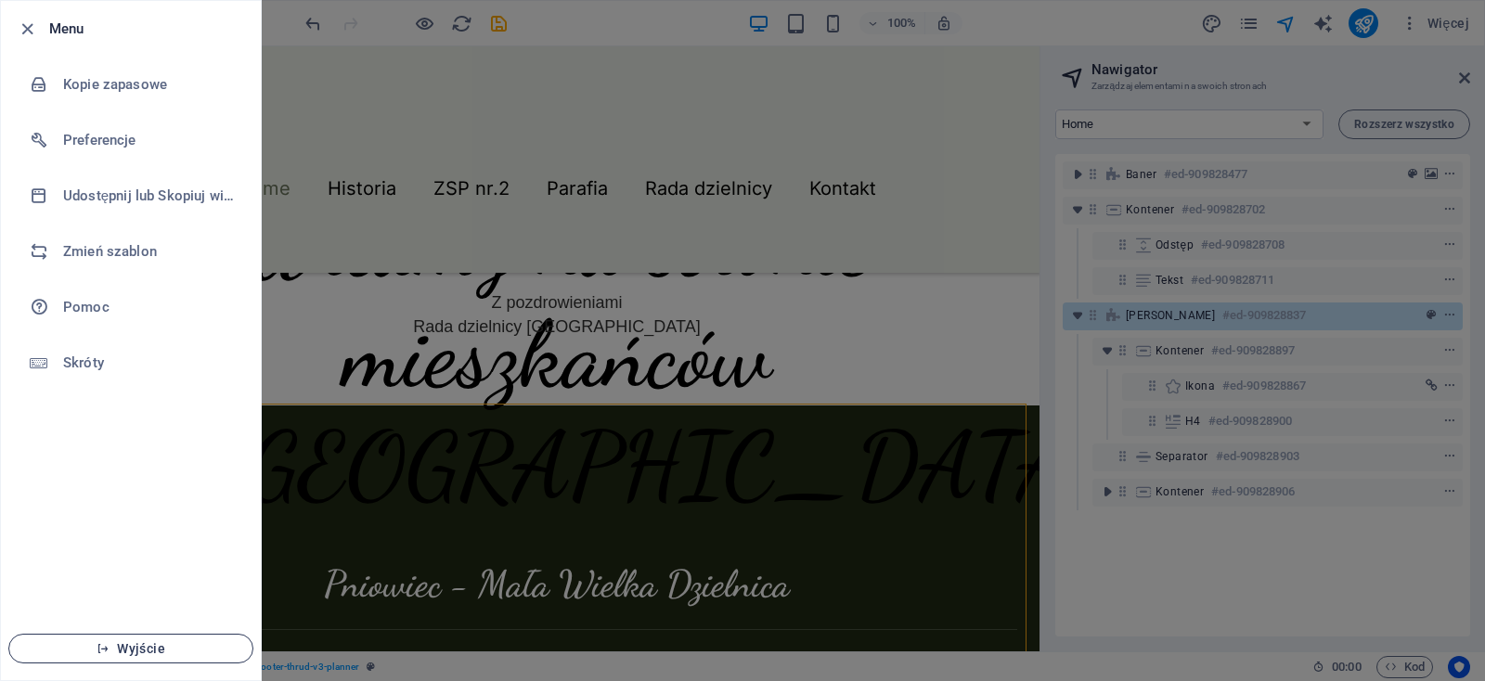
click at [137, 642] on span "Wyjście" at bounding box center [130, 648] width 213 height 15
